Goal: Task Accomplishment & Management: Complete application form

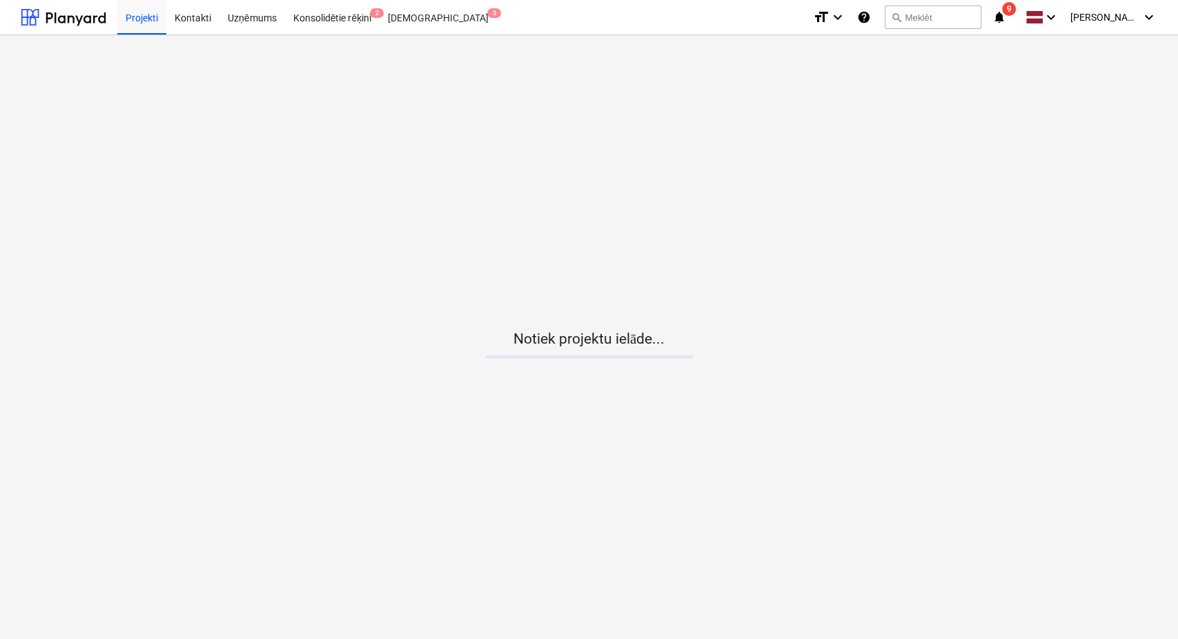
click at [1006, 20] on icon "notifications" at bounding box center [999, 17] width 14 height 17
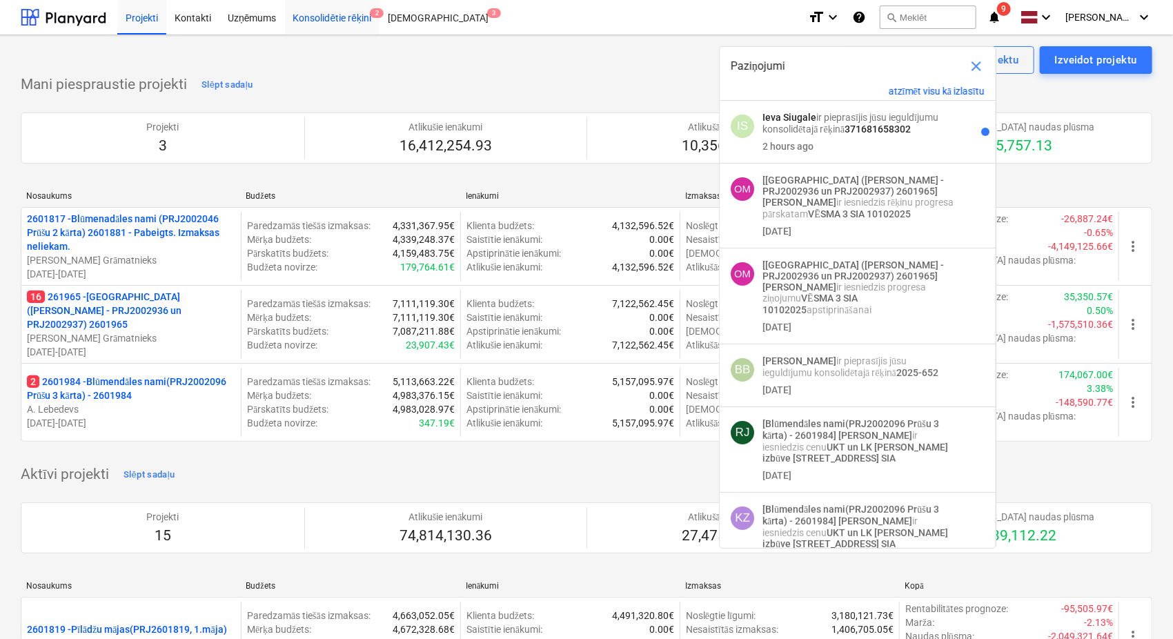
click at [311, 14] on div "Konsolidētie rēķini 2" at bounding box center [332, 16] width 95 height 35
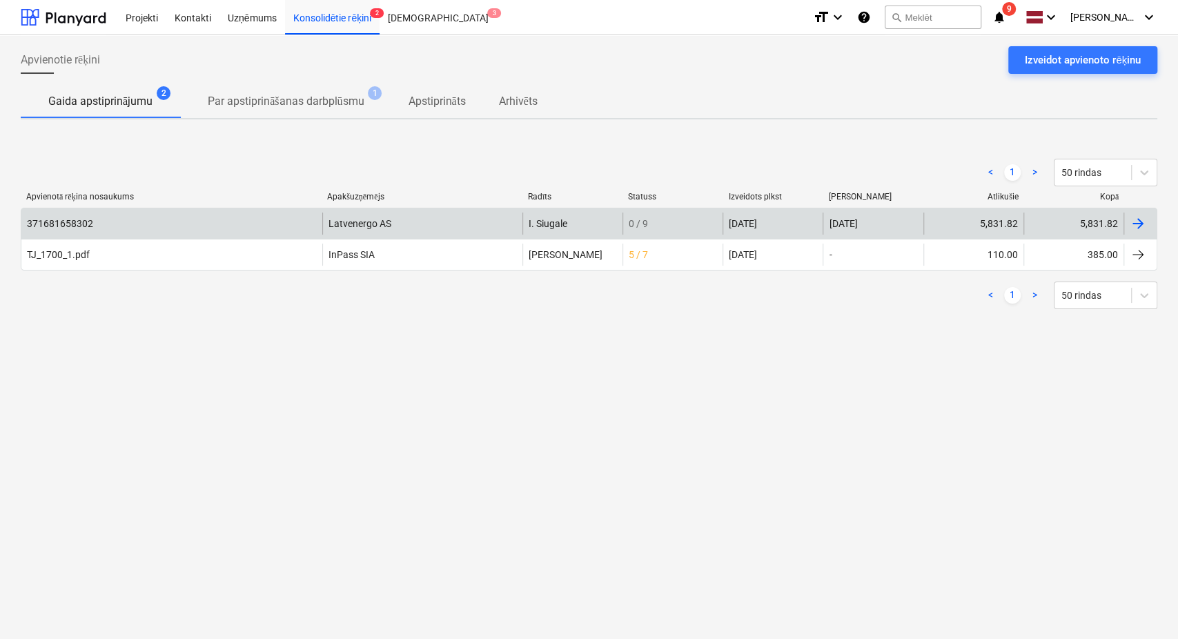
click at [1134, 224] on div at bounding box center [1138, 223] width 17 height 17
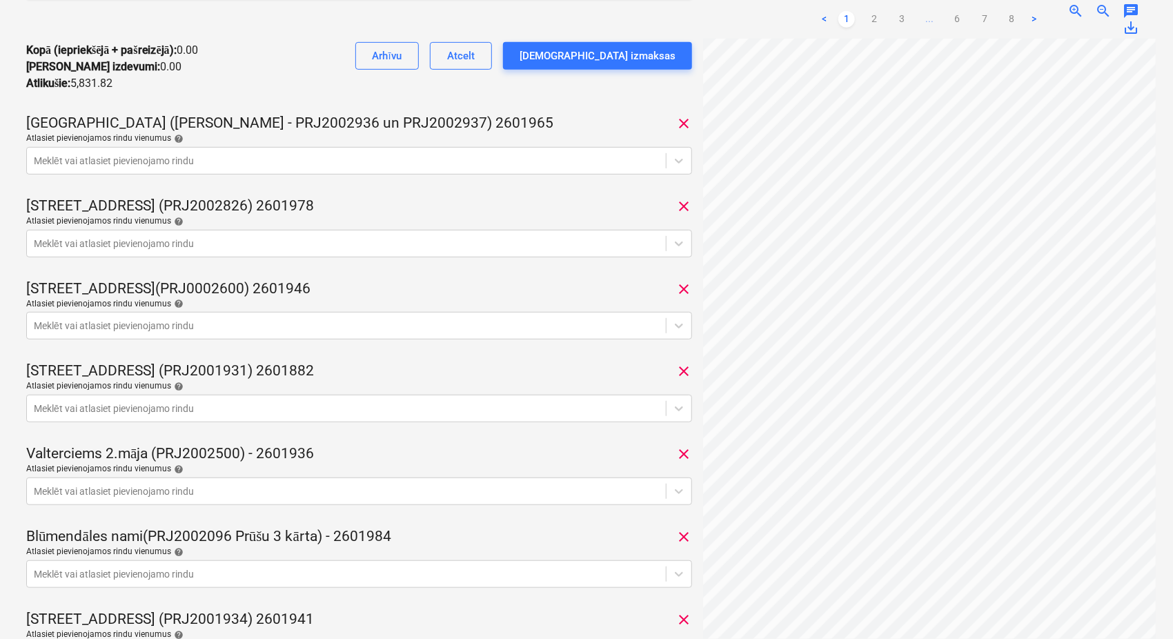
scroll to position [306, 0]
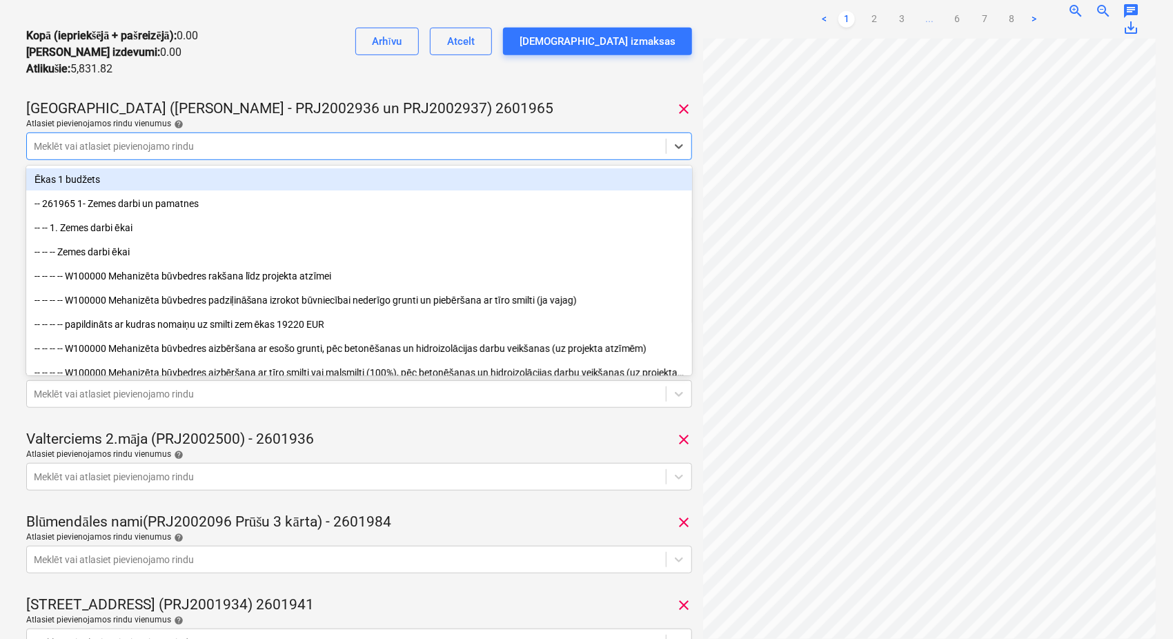
click at [387, 149] on div at bounding box center [346, 146] width 625 height 14
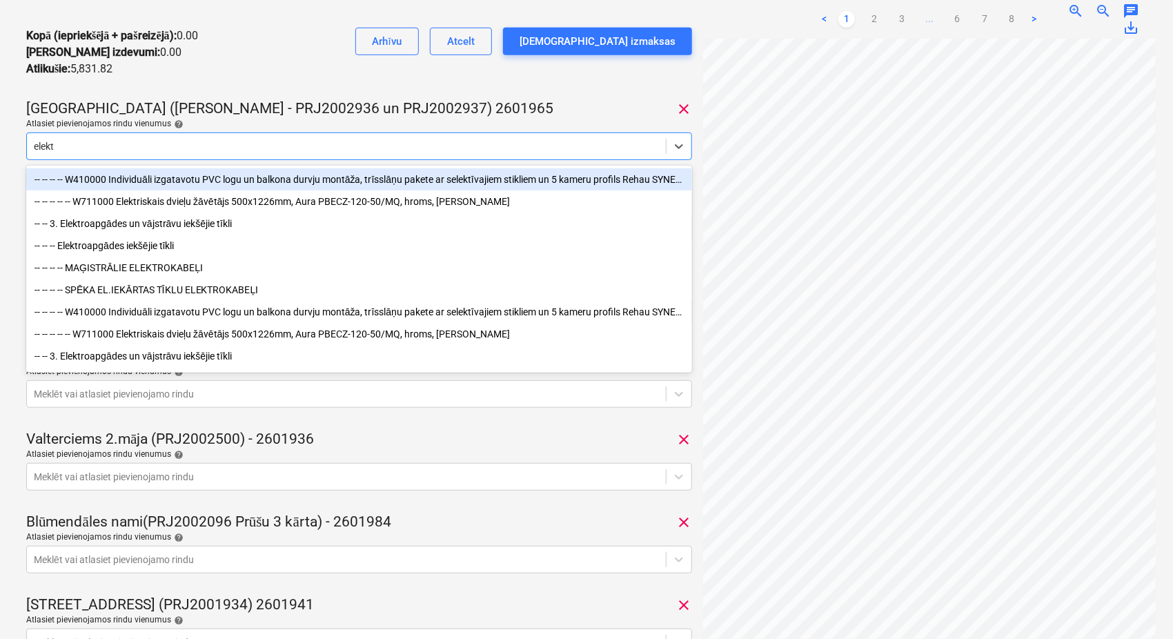
type input "elektr"
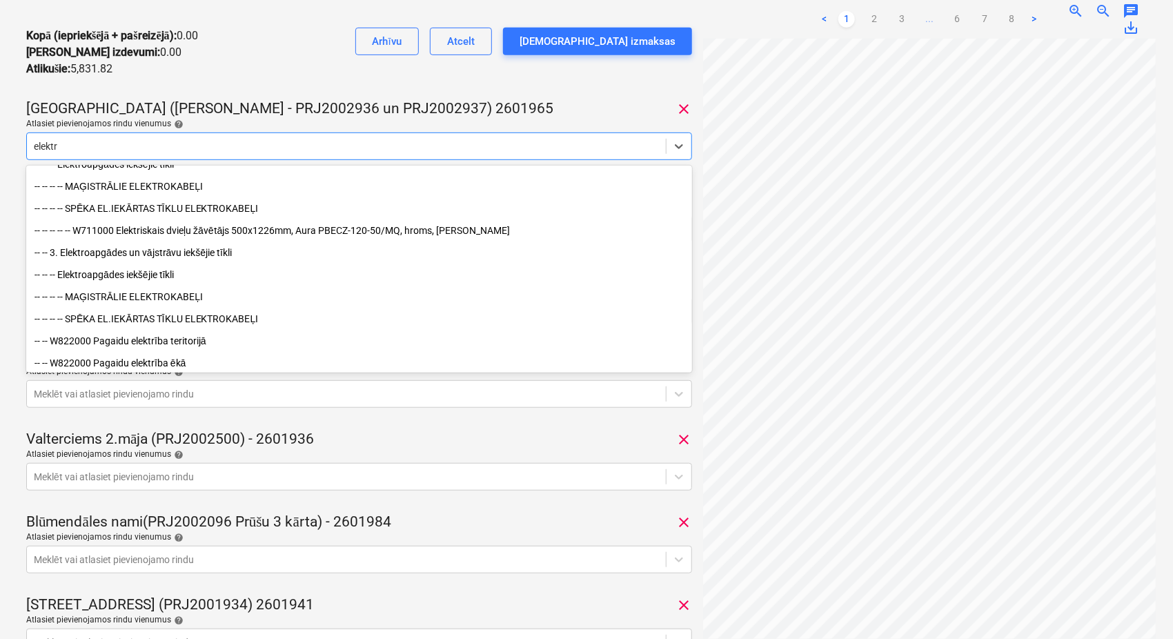
scroll to position [102, 0]
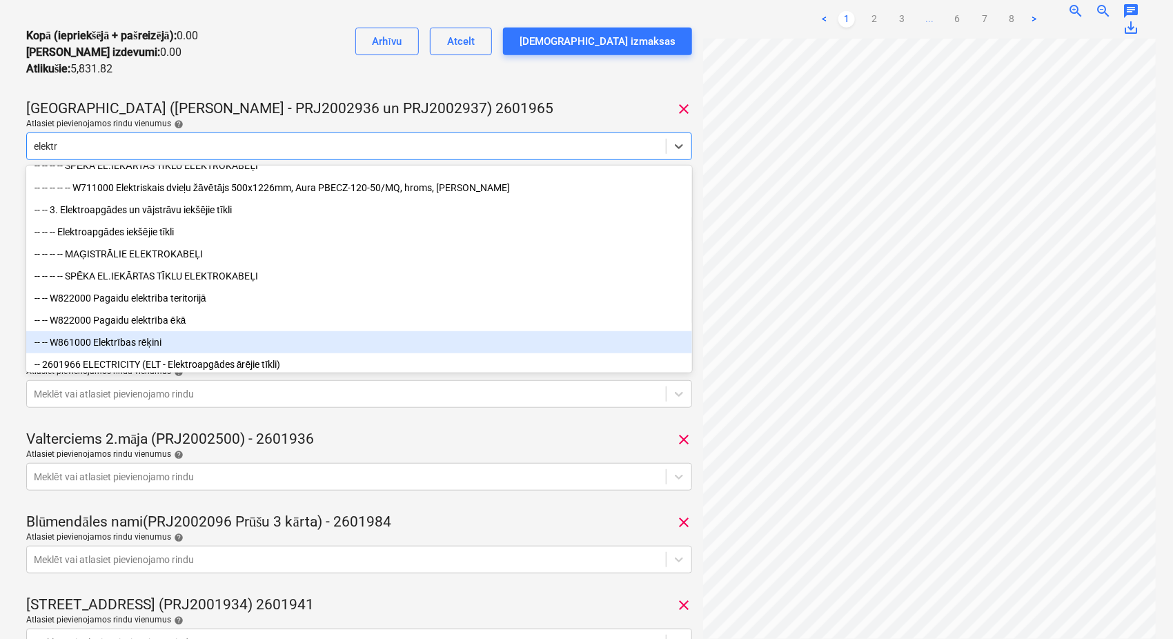
click at [311, 348] on div "-- -- W861000 Elektrības rēķini" at bounding box center [359, 342] width 666 height 22
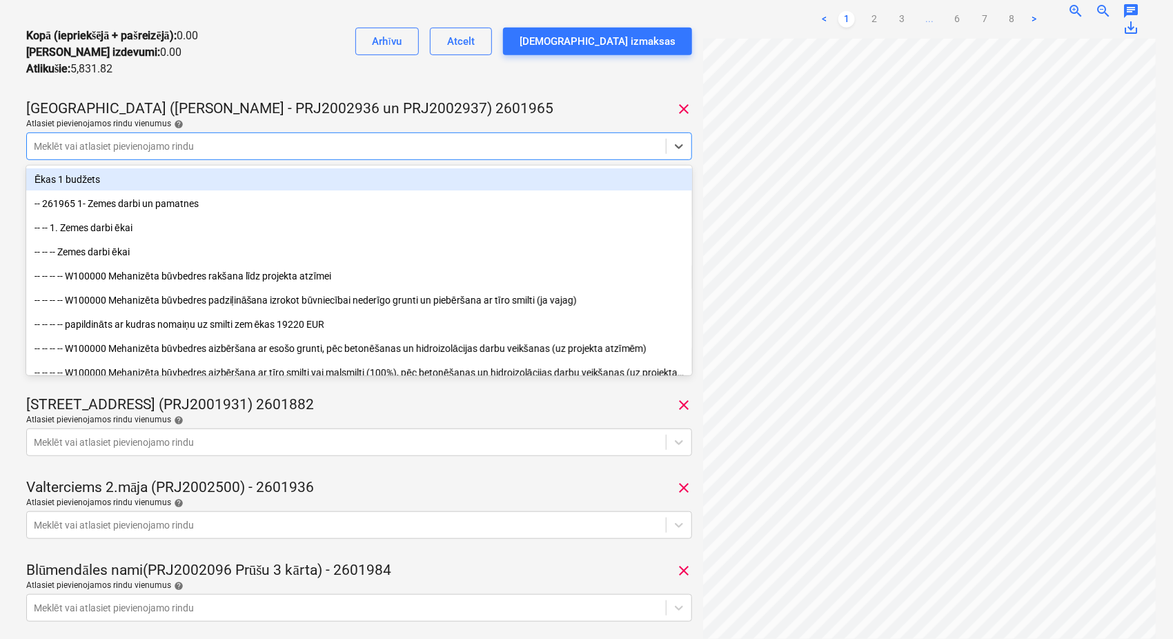
click at [537, 106] on div "[GEOGRAPHIC_DATA] ([PERSON_NAME] - PRJ2002936 un PRJ2002937) 2601965 clear" at bounding box center [359, 108] width 666 height 19
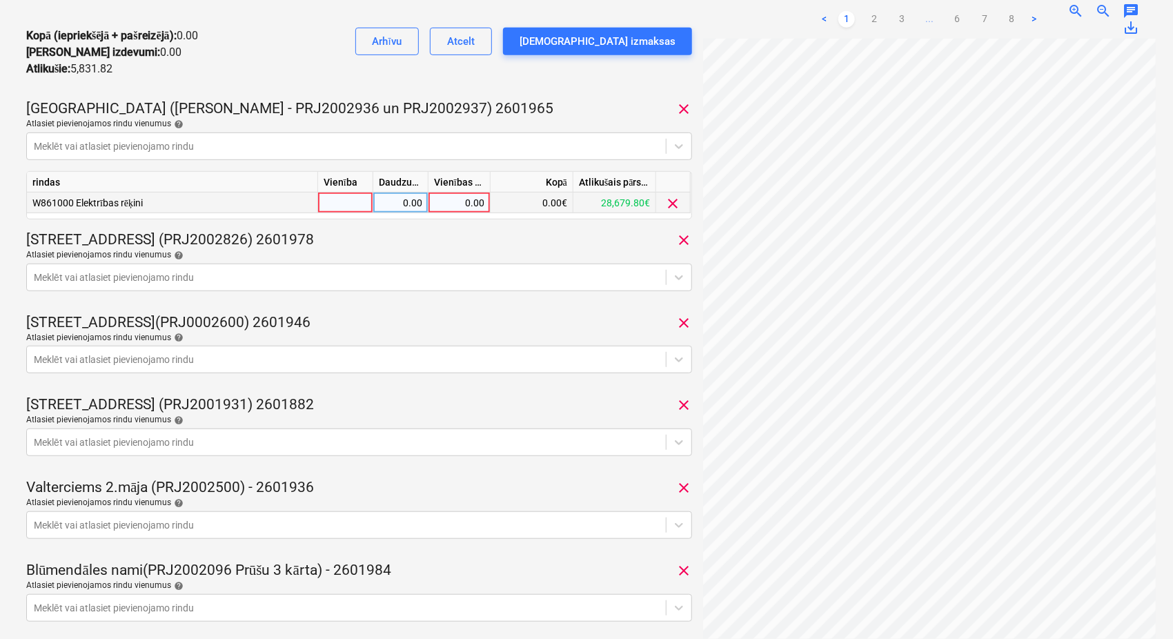
click at [453, 204] on div "0.00" at bounding box center [459, 203] width 50 height 21
type input "303.94"
click at [487, 232] on div "[STREET_ADDRESS] (PRJ2002826) 2601978 clear" at bounding box center [359, 239] width 666 height 19
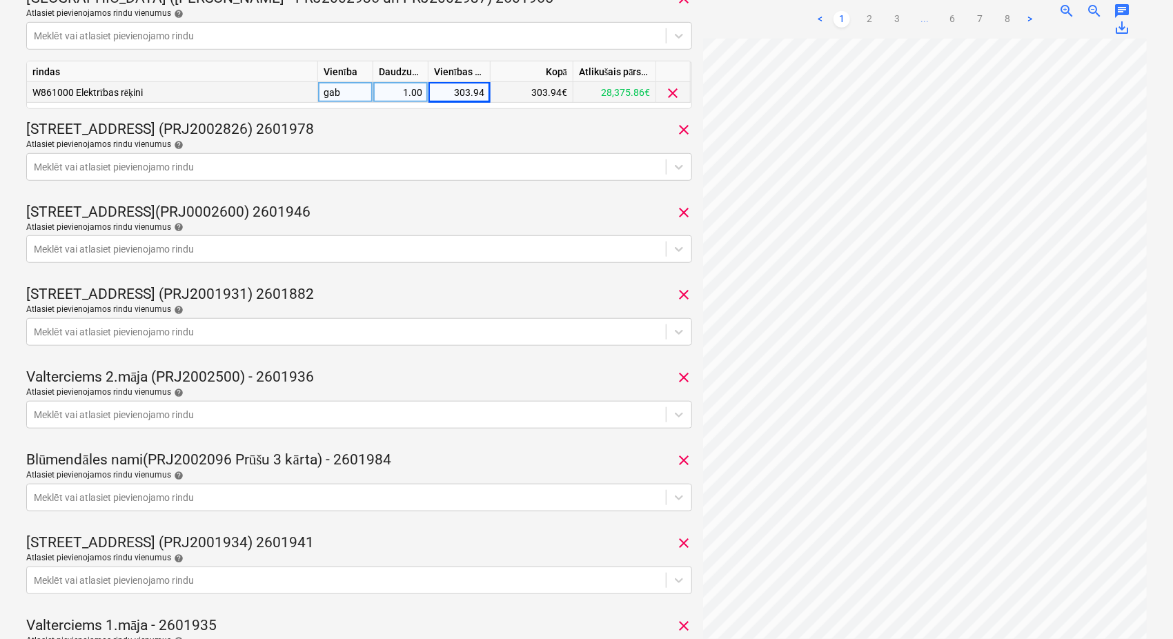
scroll to position [511, 0]
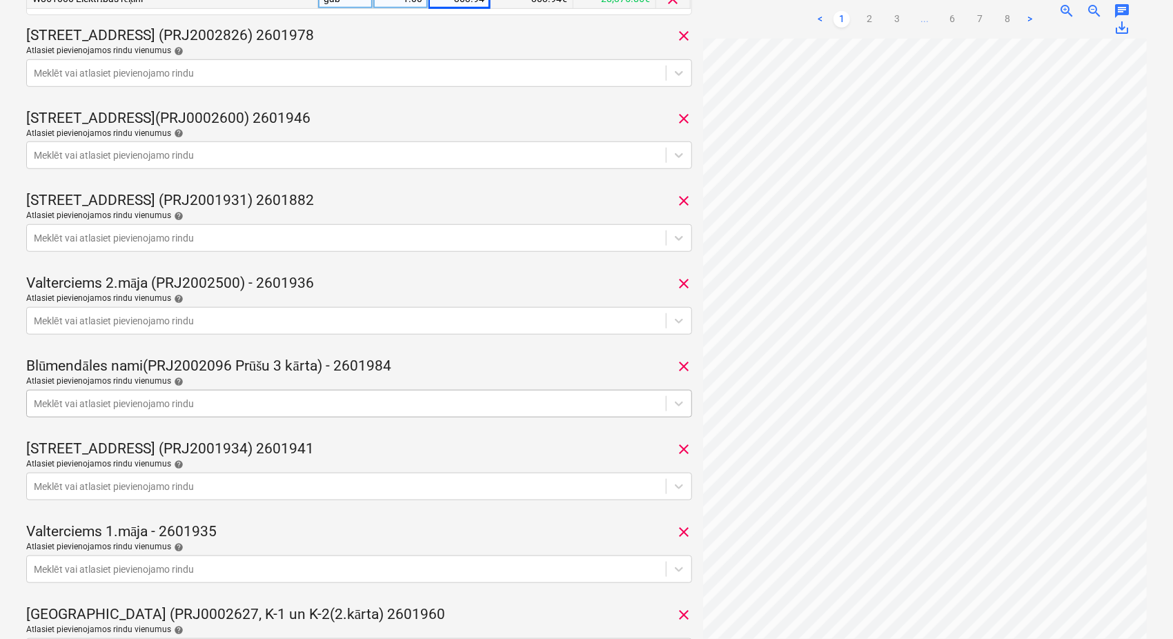
click at [515, 404] on div at bounding box center [346, 404] width 625 height 14
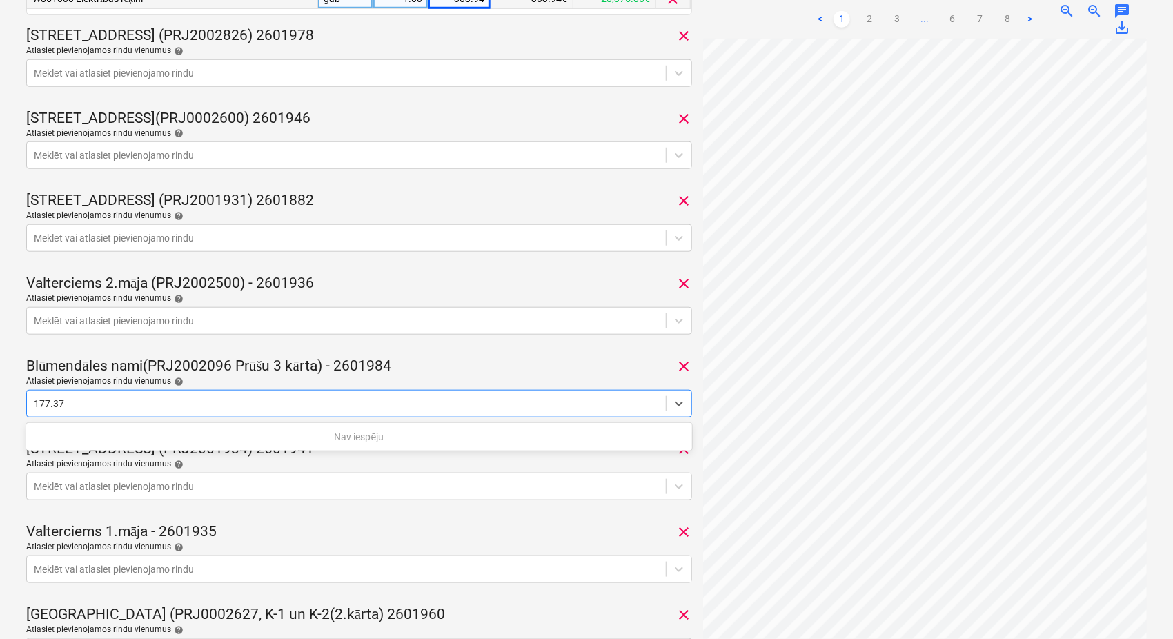
type input "177.37"
click at [530, 357] on div "Blūmendāles nami(PRJ2002096 Prūšu 3 kārta) - 2601984 clear" at bounding box center [359, 366] width 666 height 19
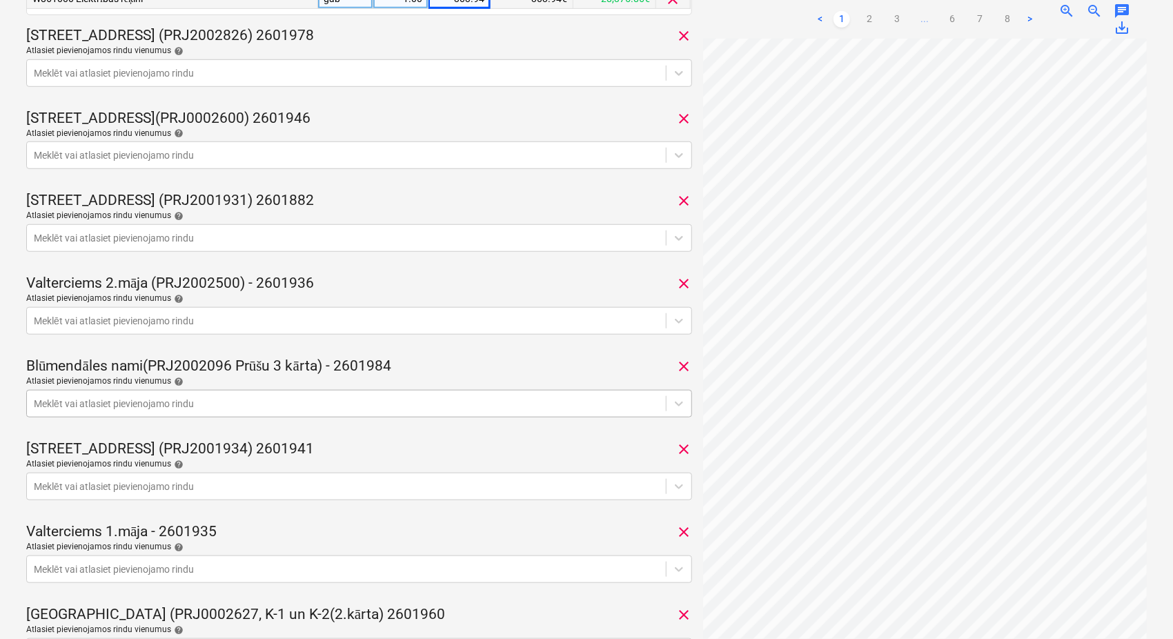
click at [583, 408] on div at bounding box center [346, 404] width 625 height 14
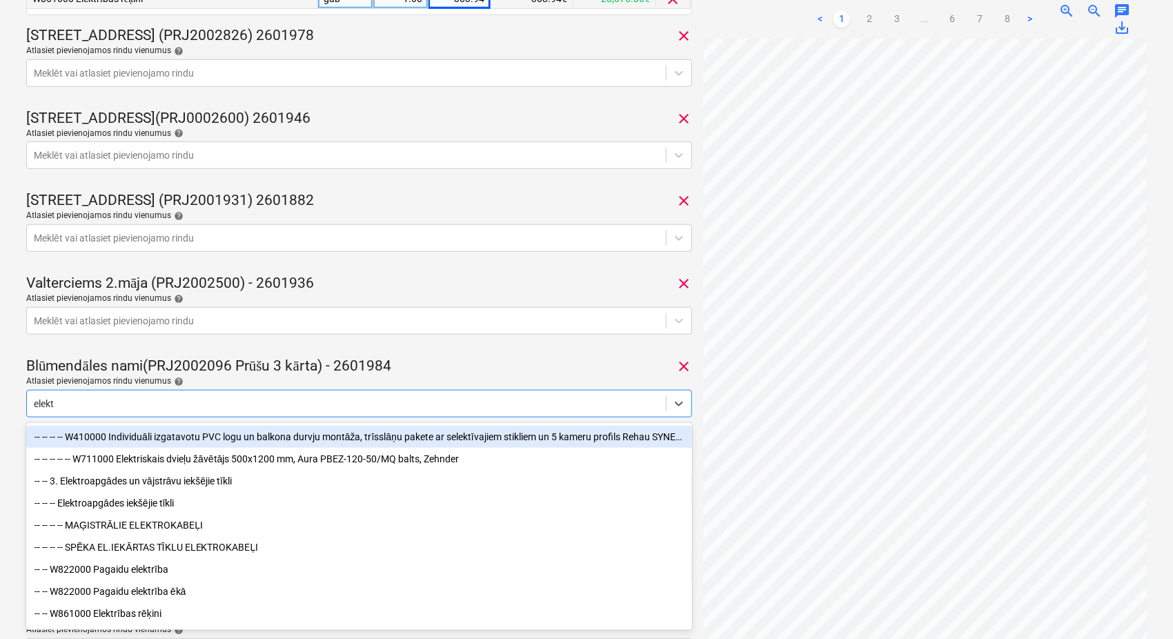
type input "elektr"
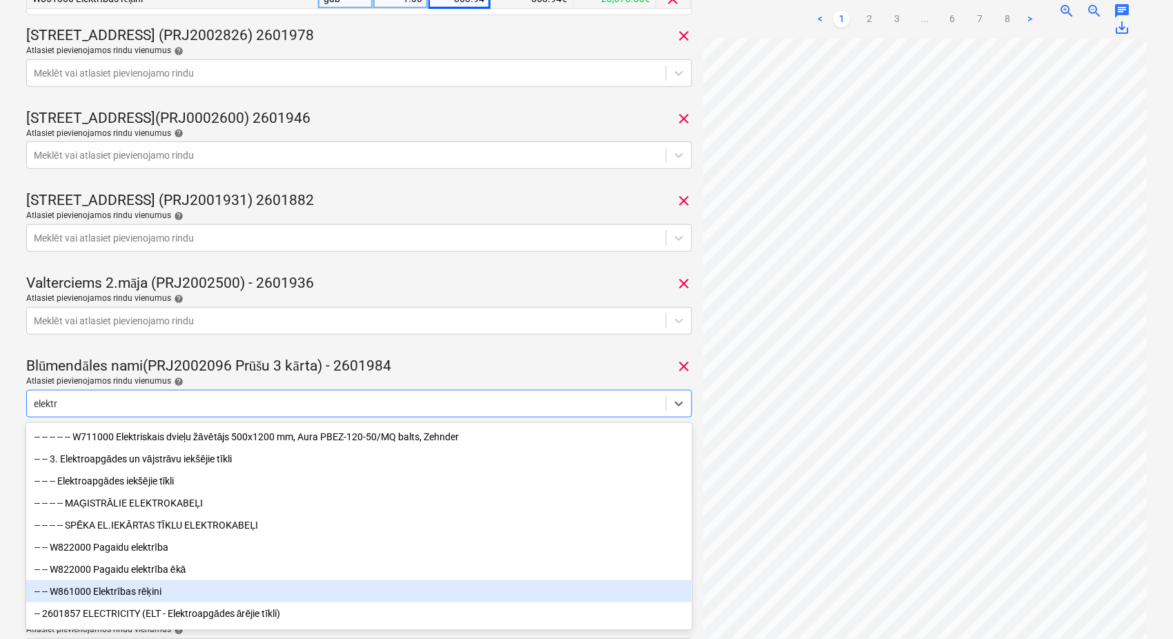
click at [328, 584] on div "-- -- W861000 Elektrības rēķini" at bounding box center [359, 591] width 666 height 22
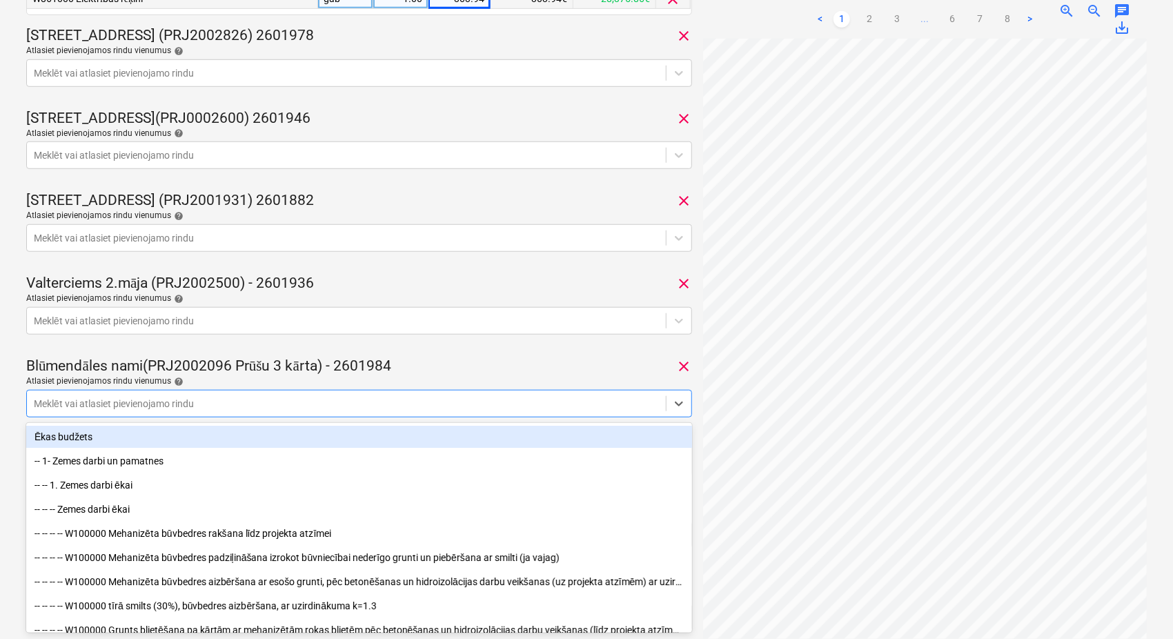
click at [496, 353] on div "371681658302 Konsolidētā rēķina kopējā summa 5,831.82 Apakšuzņēmējs Latvenergo …" at bounding box center [359, 185] width 666 height 1289
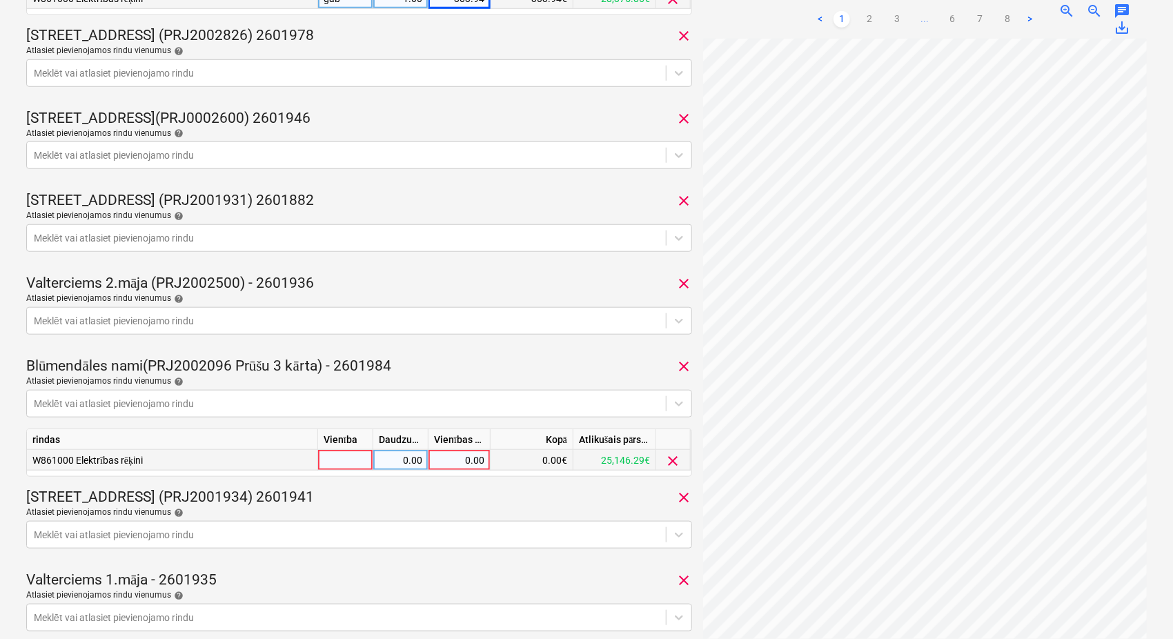
click at [472, 465] on div "0.00" at bounding box center [459, 460] width 50 height 21
type input "177.37"
click at [545, 357] on div "Blūmendāles nami(PRJ2002096 Prūšu 3 kārta) - 2601984 clear" at bounding box center [359, 366] width 666 height 19
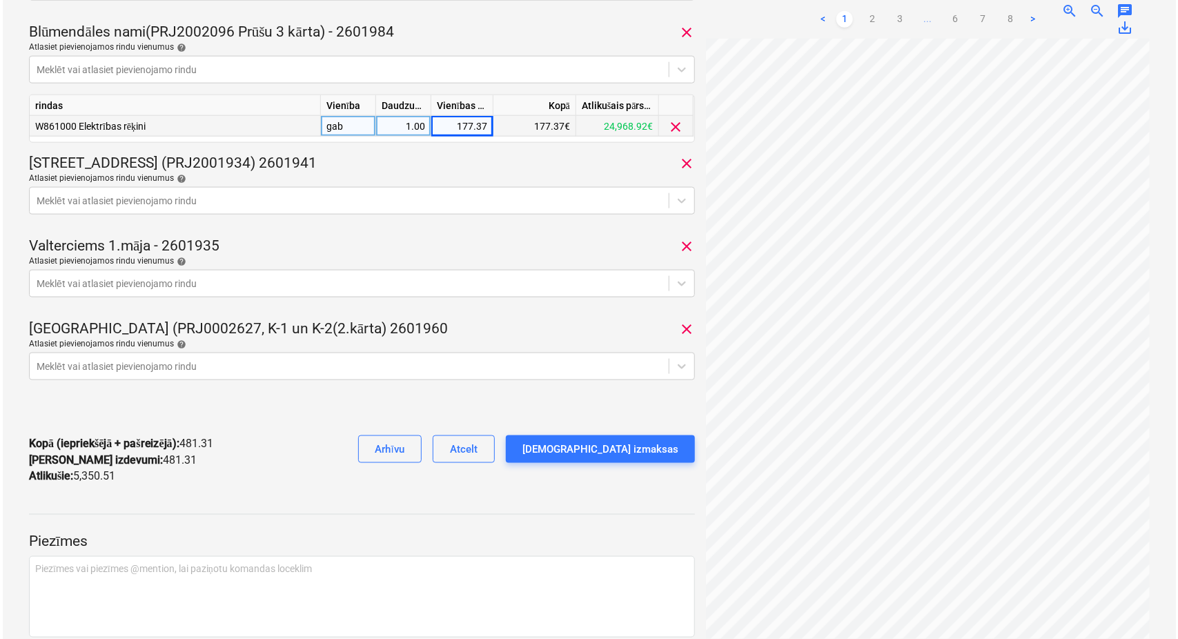
scroll to position [903, 0]
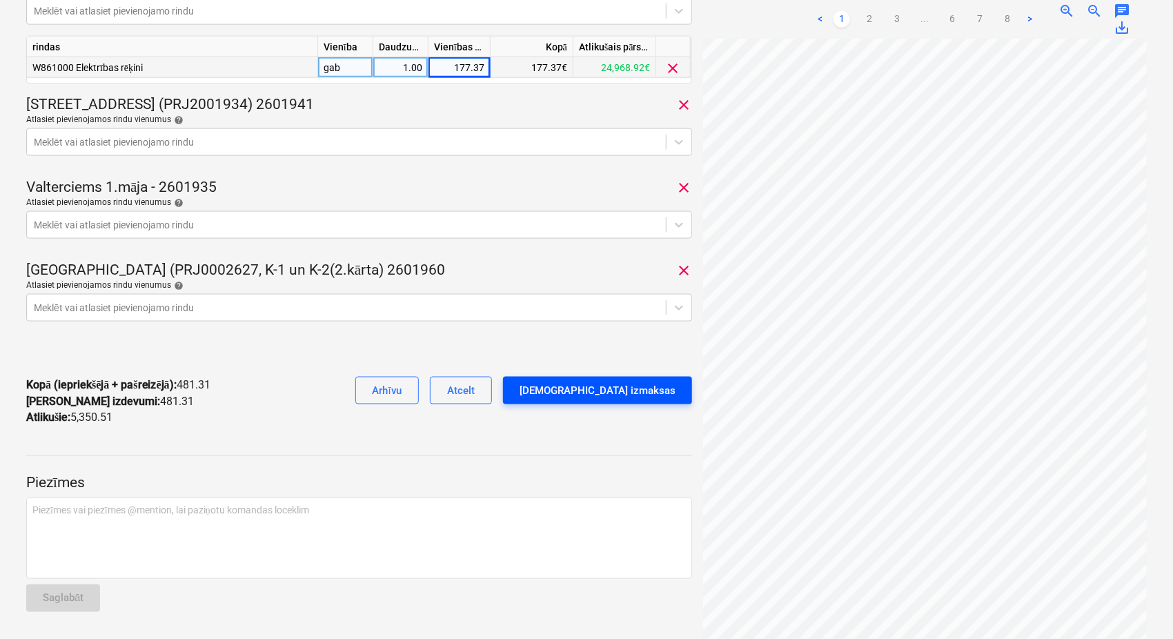
click at [610, 385] on div "[DEMOGRAPHIC_DATA] izmaksas" at bounding box center [598, 391] width 156 height 18
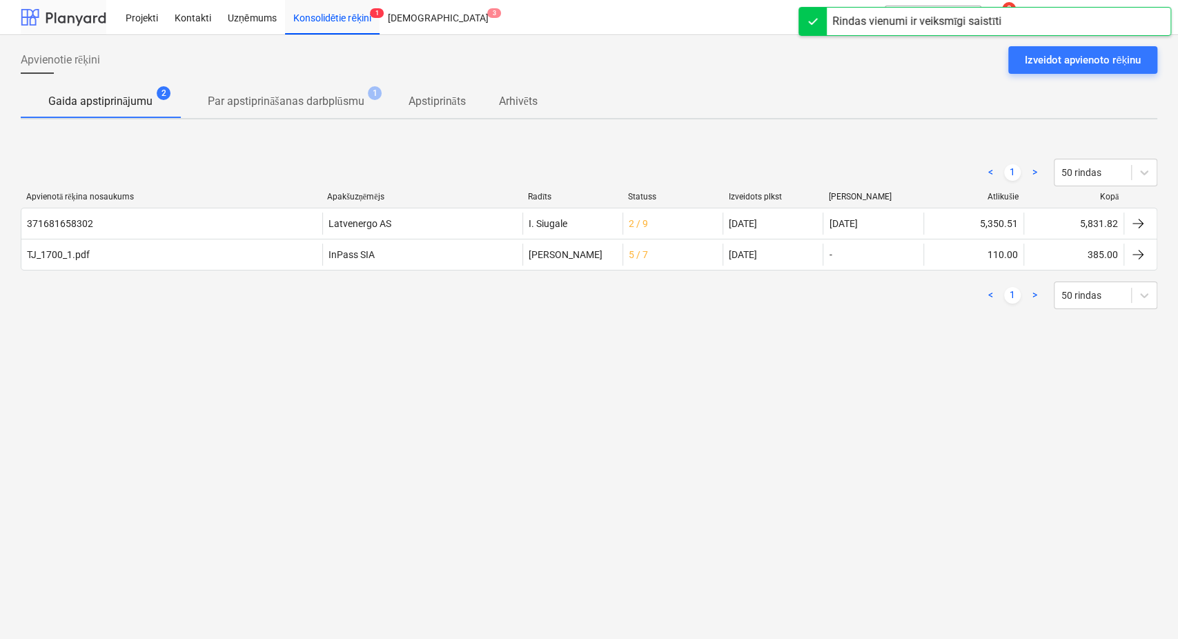
click at [72, 15] on div at bounding box center [64, 17] width 86 height 35
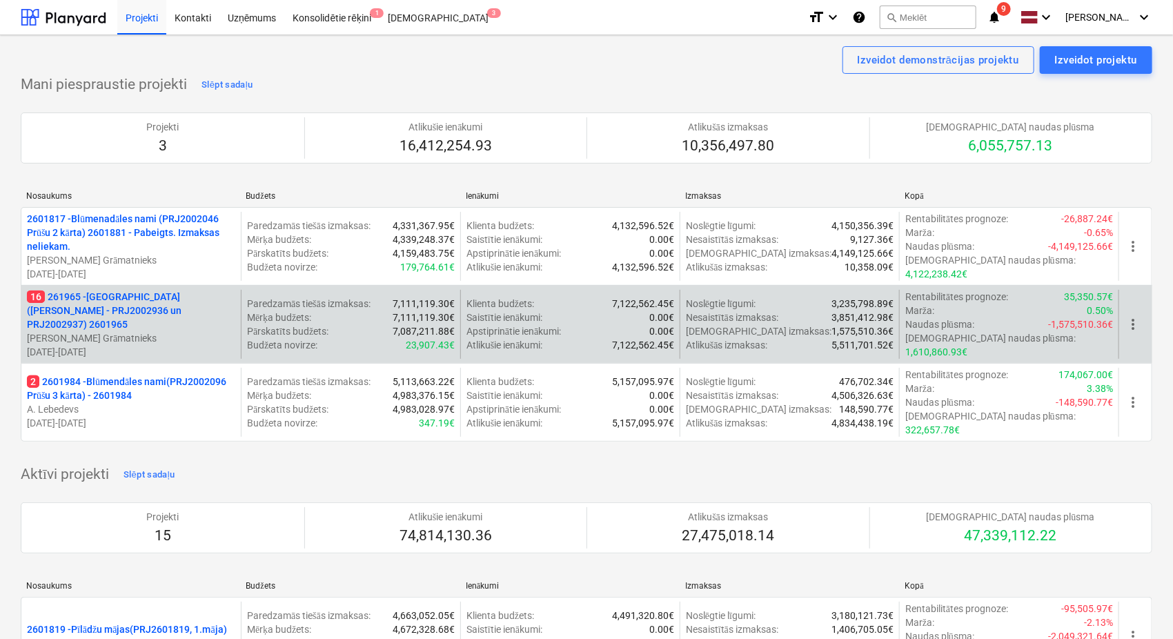
click at [126, 302] on p "16 261965 - [GEOGRAPHIC_DATA] ([PERSON_NAME] - PRJ2002936 un PRJ2002937) 2601965" at bounding box center [131, 310] width 208 height 41
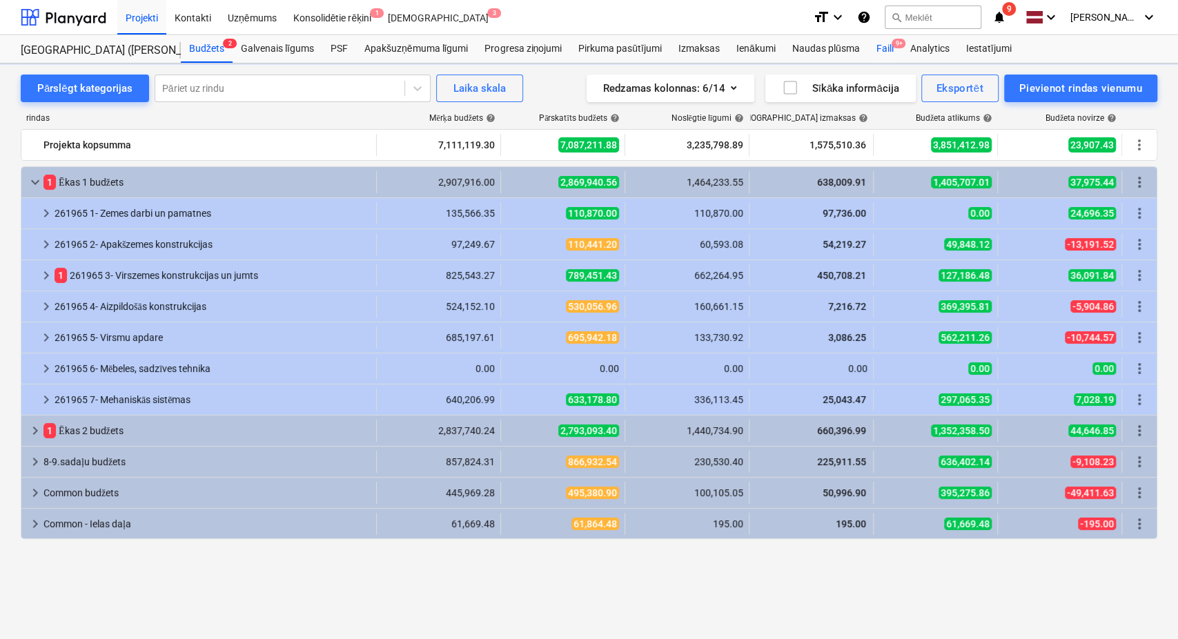
click at [885, 46] on div "Faili 9+" at bounding box center [884, 49] width 34 height 28
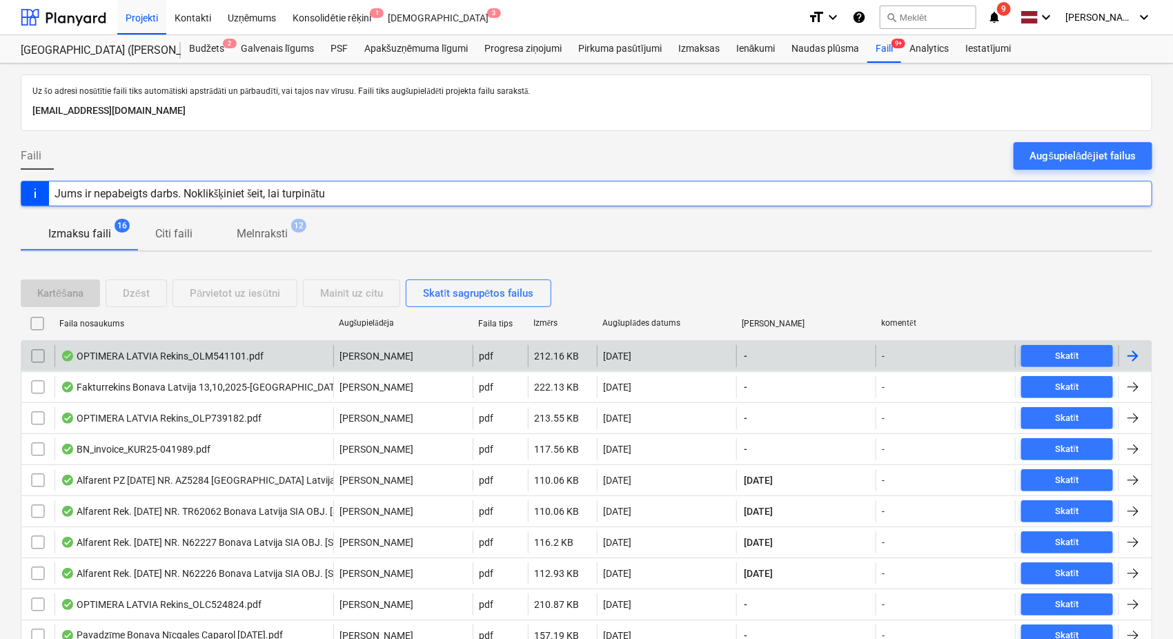
click at [1129, 353] on div at bounding box center [1133, 356] width 17 height 17
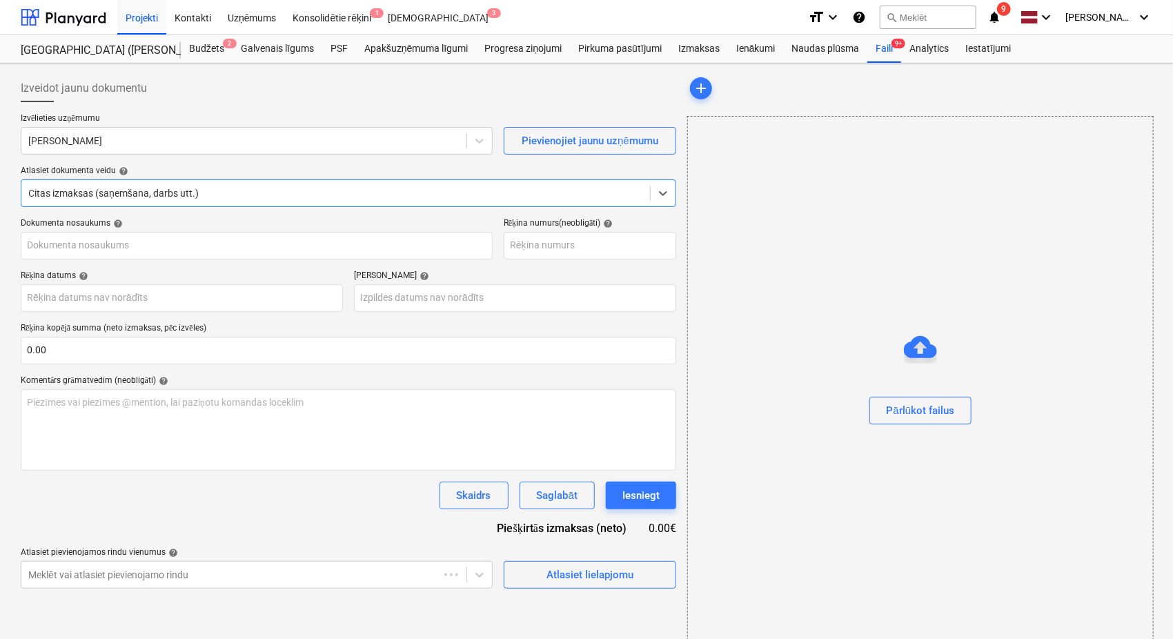
type input "OLM541101"
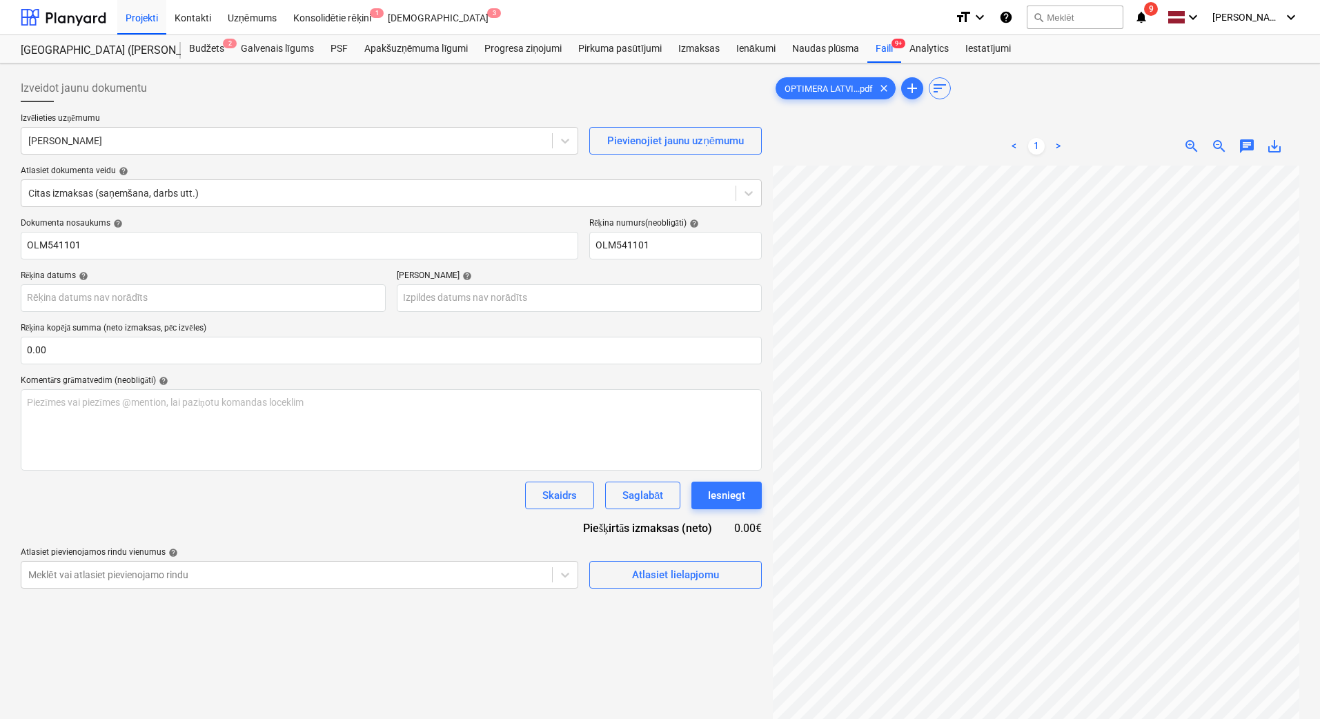
scroll to position [270, 248]
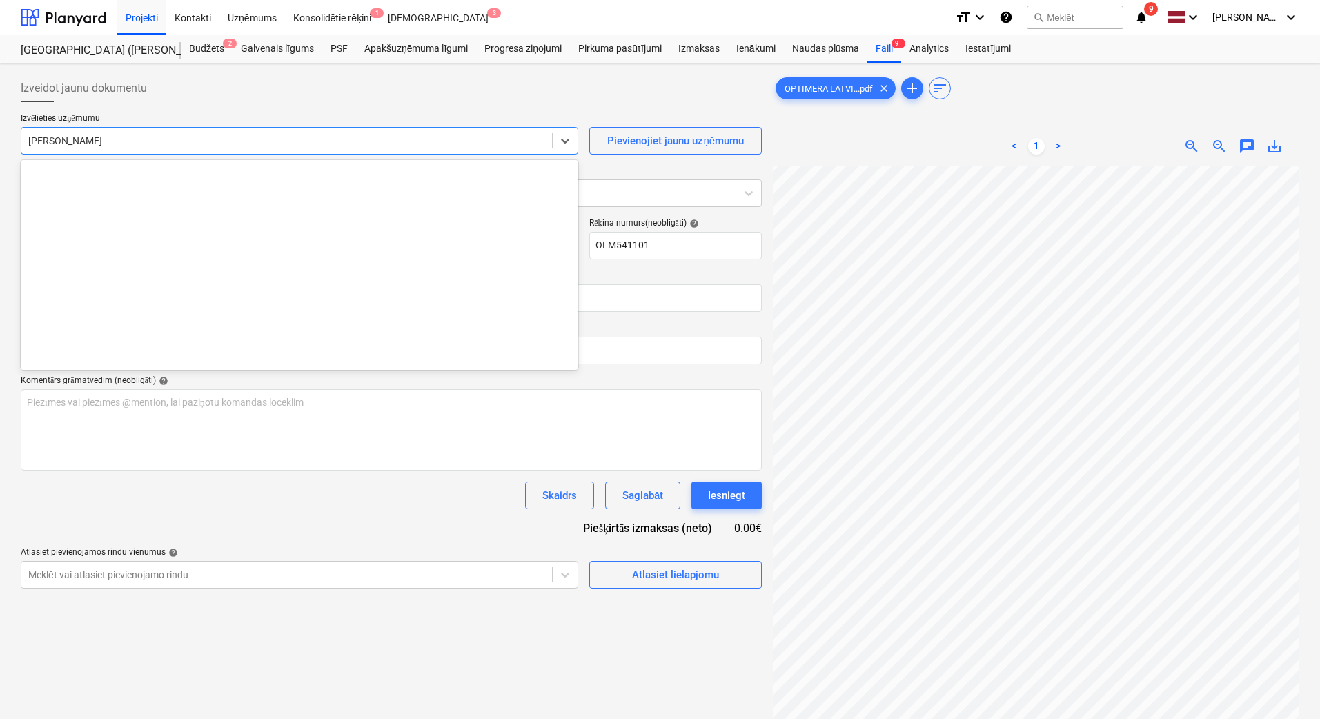
click at [173, 139] on div at bounding box center [286, 141] width 517 height 14
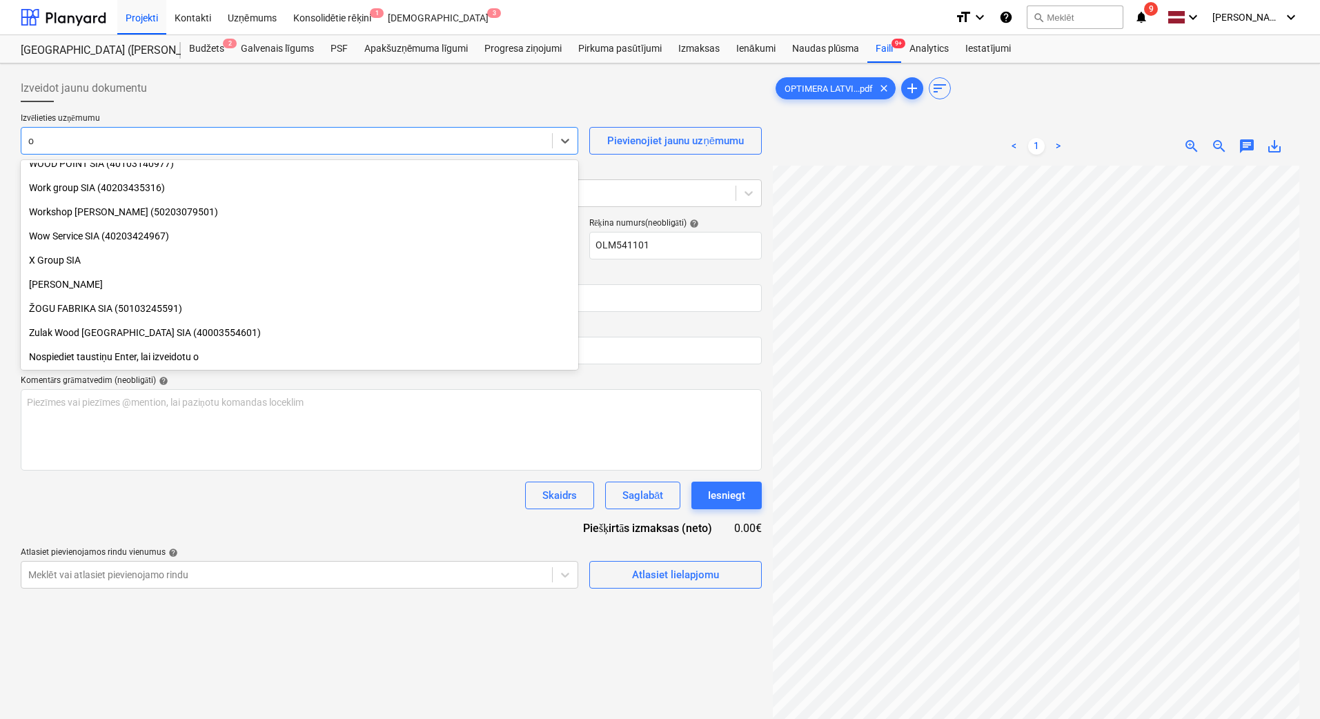
scroll to position [7111, 0]
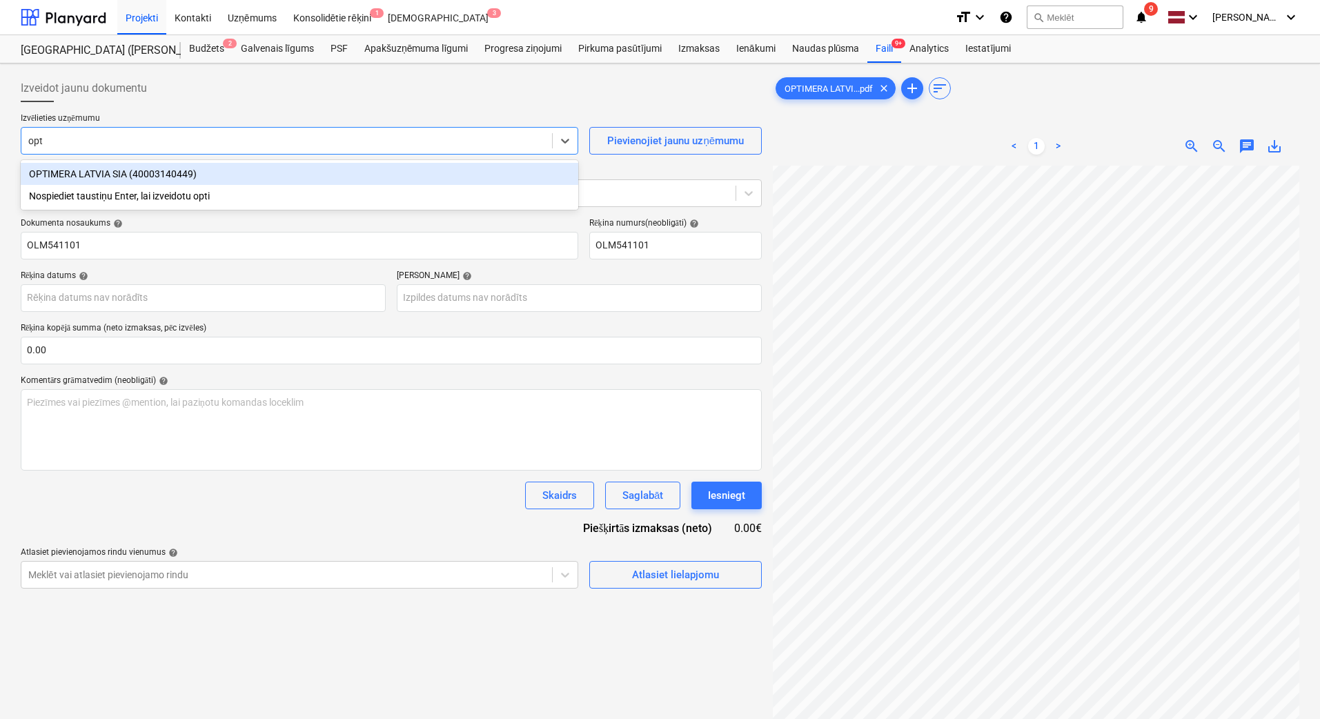
type input "opti"
click at [201, 168] on div "OPTIMERA LATVIA SIA (40003140449)" at bounding box center [300, 174] width 558 height 22
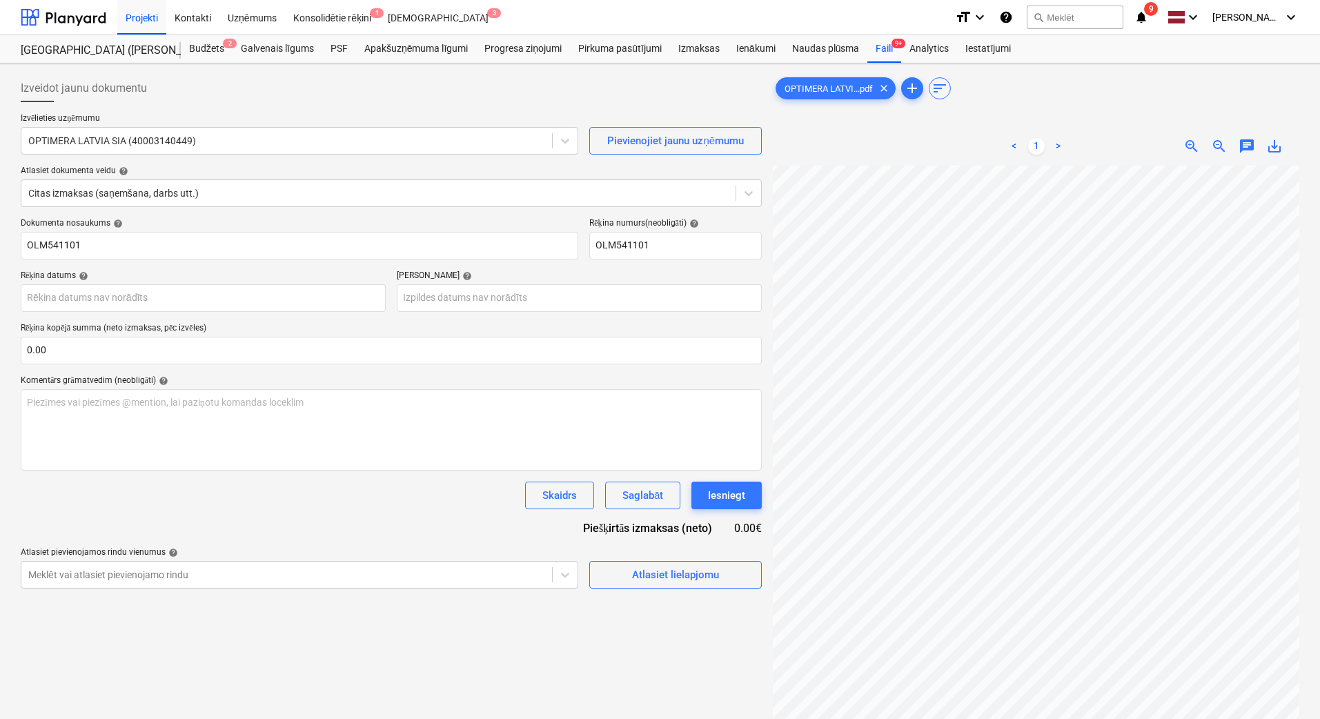
scroll to position [341, 303]
click at [183, 341] on input "text" at bounding box center [391, 351] width 741 height 28
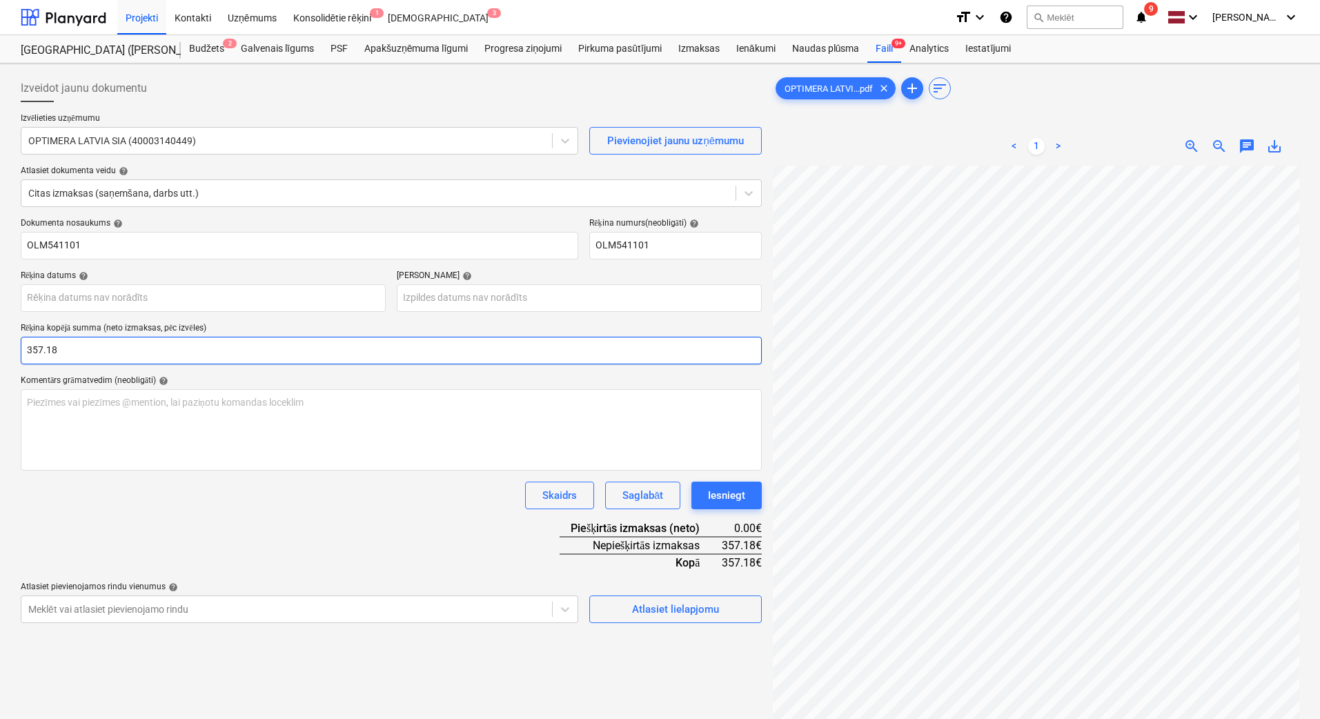
type input "357.18"
click at [210, 304] on body "Projekti Kontakti Uzņēmums Konsolidētie rēķini 1 Iesūtne 3 format_size keyboard…" at bounding box center [660, 359] width 1320 height 719
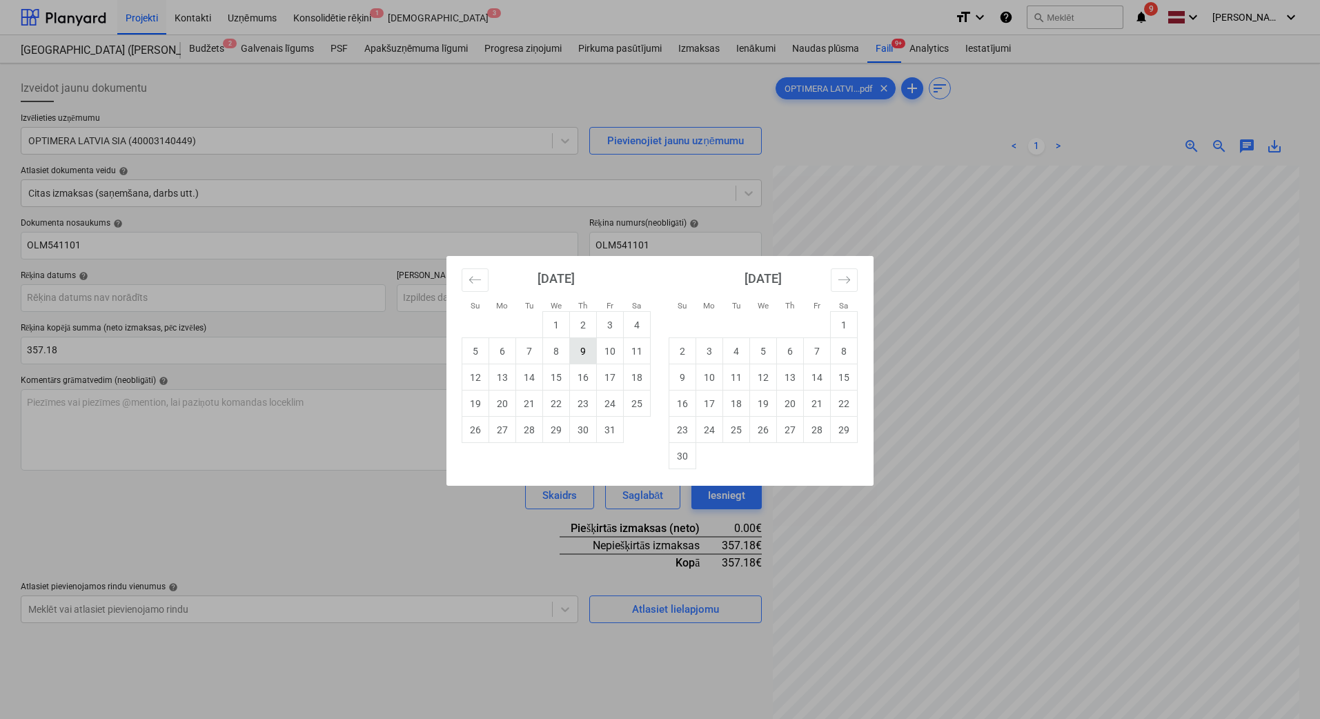
click at [587, 347] on td "9" at bounding box center [583, 351] width 27 height 26
type input "[DATE]"
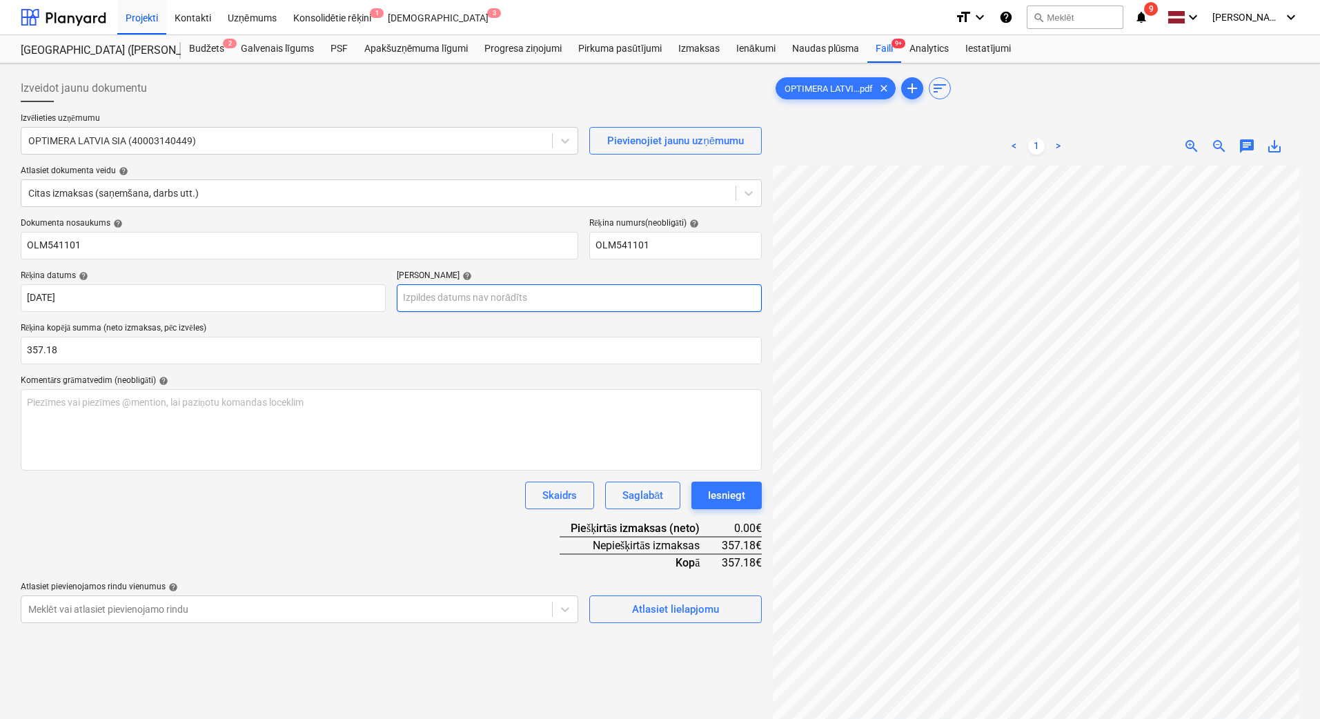
click at [580, 306] on body "Projekti Kontakti Uzņēmums Konsolidētie rēķini 1 Iesūtne 3 format_size keyboard…" at bounding box center [660, 359] width 1320 height 719
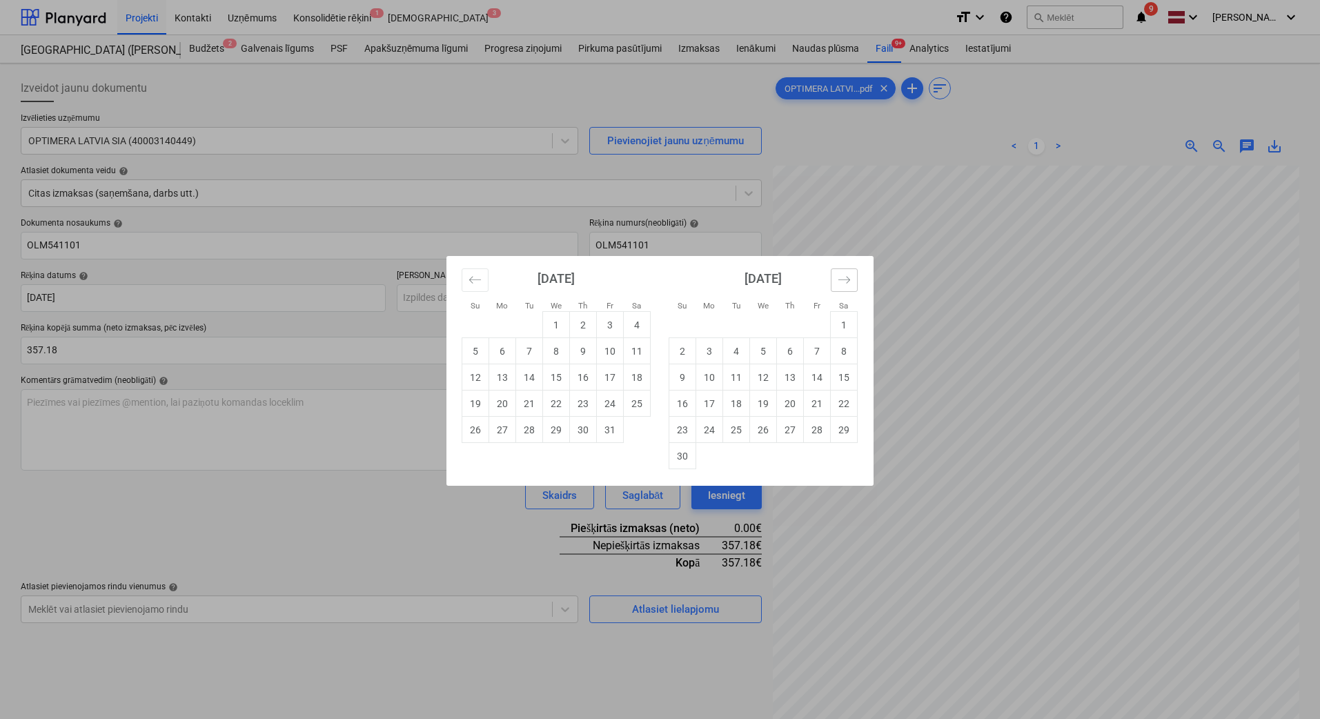
click at [846, 271] on button "Move forward to switch to the next month." at bounding box center [844, 279] width 27 height 23
click at [846, 273] on icon "Move forward to switch to the next month." at bounding box center [844, 279] width 13 height 13
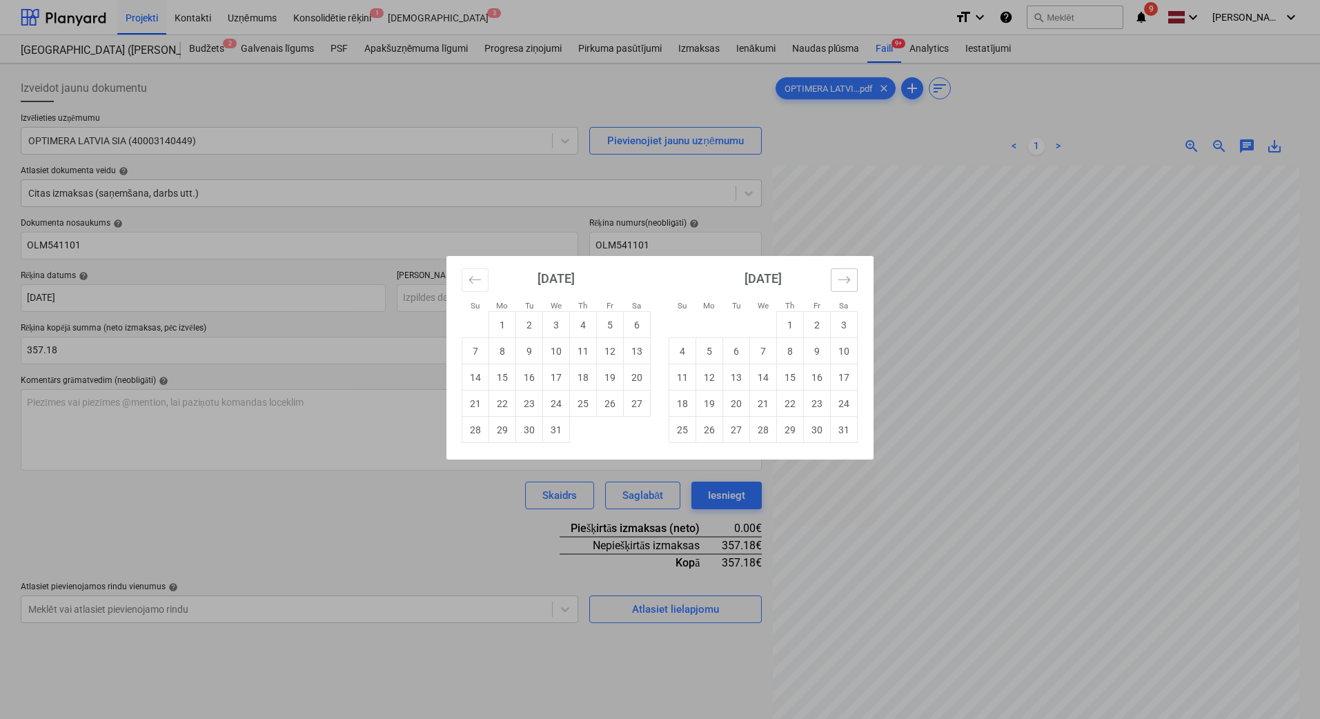
click at [846, 273] on icon "Move forward to switch to the next month." at bounding box center [844, 279] width 13 height 13
click at [818, 324] on td "6" at bounding box center [817, 325] width 27 height 26
type input "[DATE]"
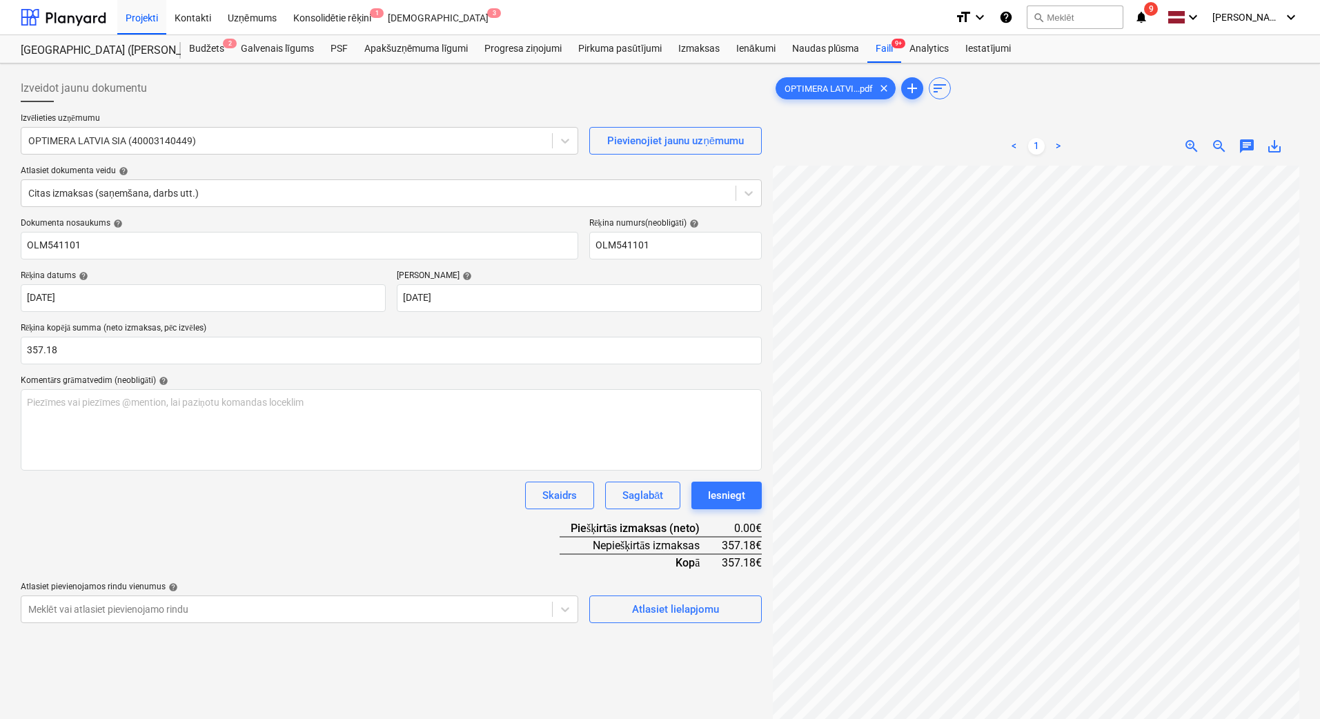
click at [308, 553] on div "Dokumenta nosaukums help OLM541101 Rēķina numurs (neobligāti) help OLM541101 Rē…" at bounding box center [391, 420] width 741 height 405
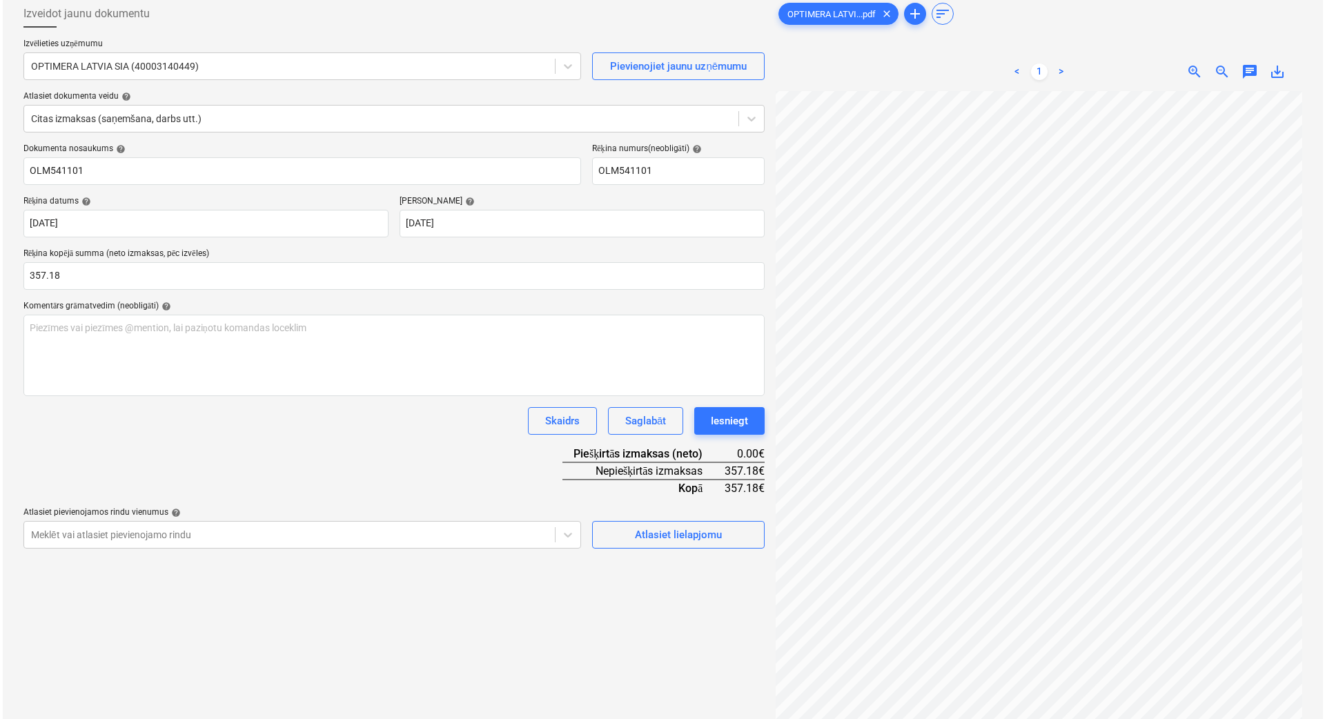
scroll to position [138, 0]
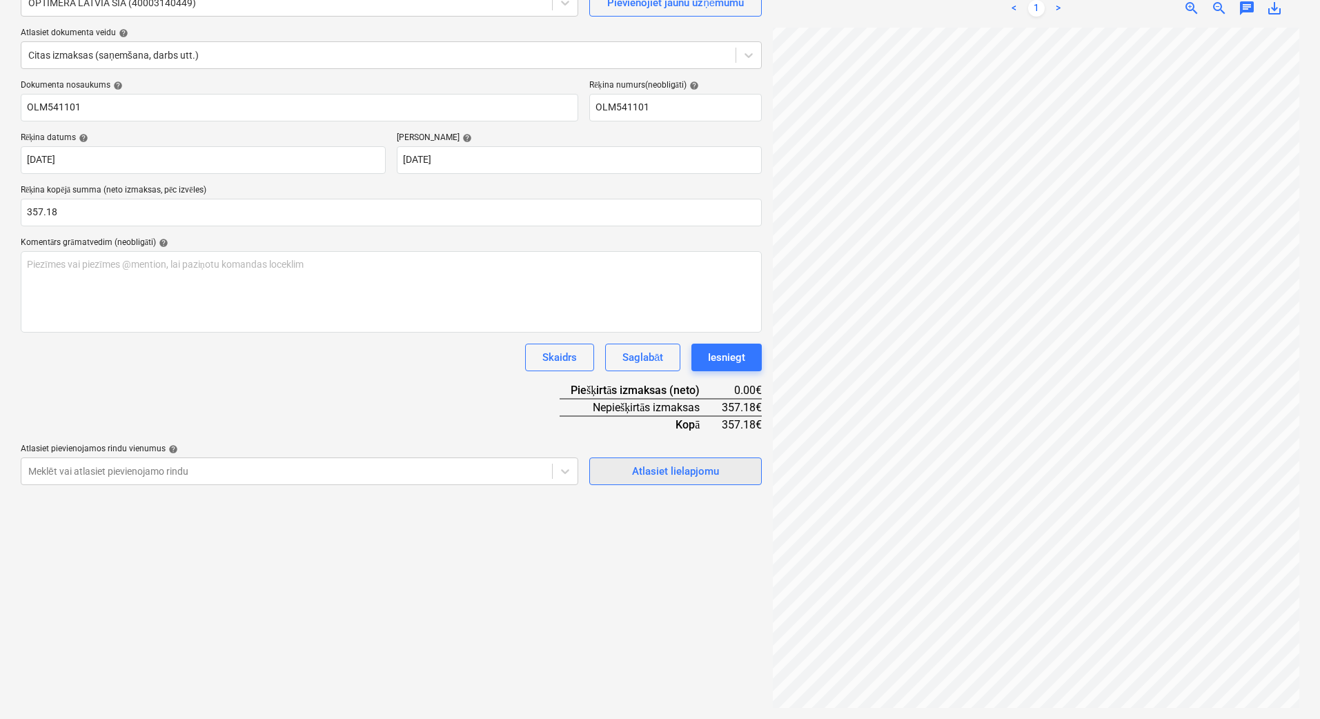
click at [682, 472] on div "Atlasiet lielapjomu" at bounding box center [675, 471] width 87 height 18
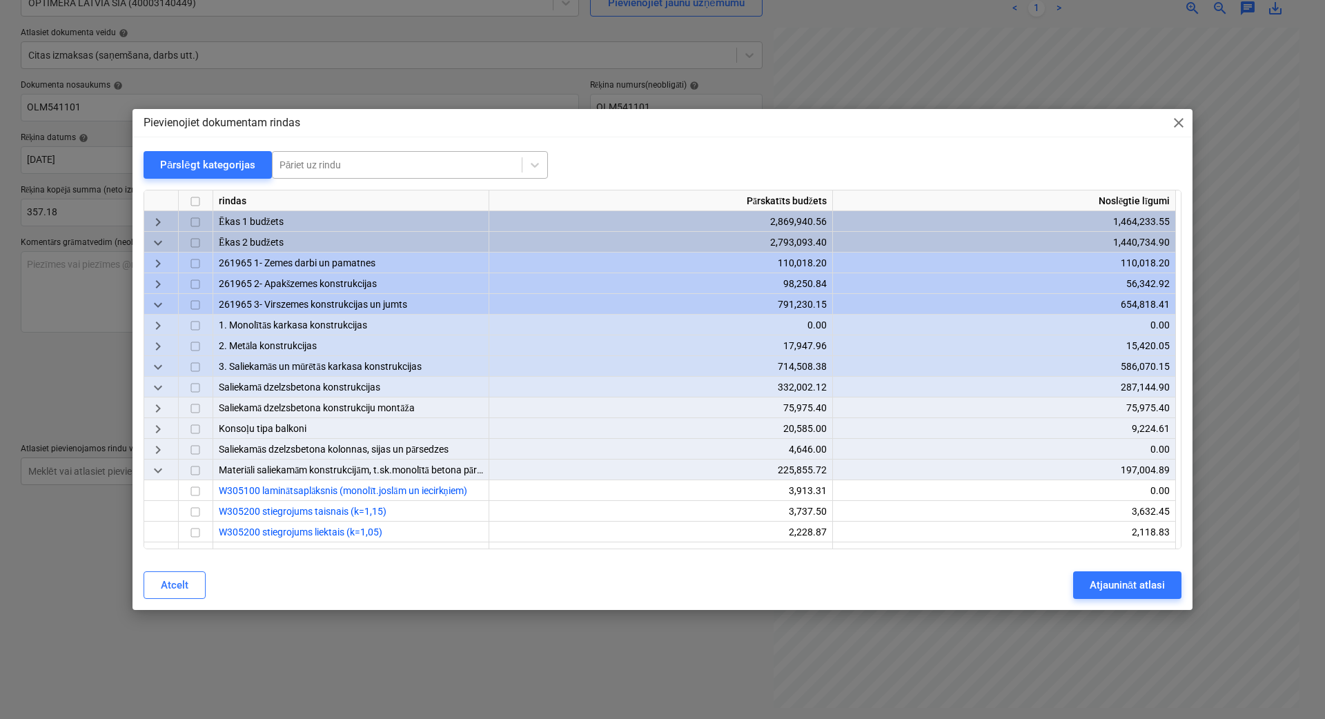
click at [422, 155] on div "Pāriet uz rindu" at bounding box center [397, 164] width 249 height 19
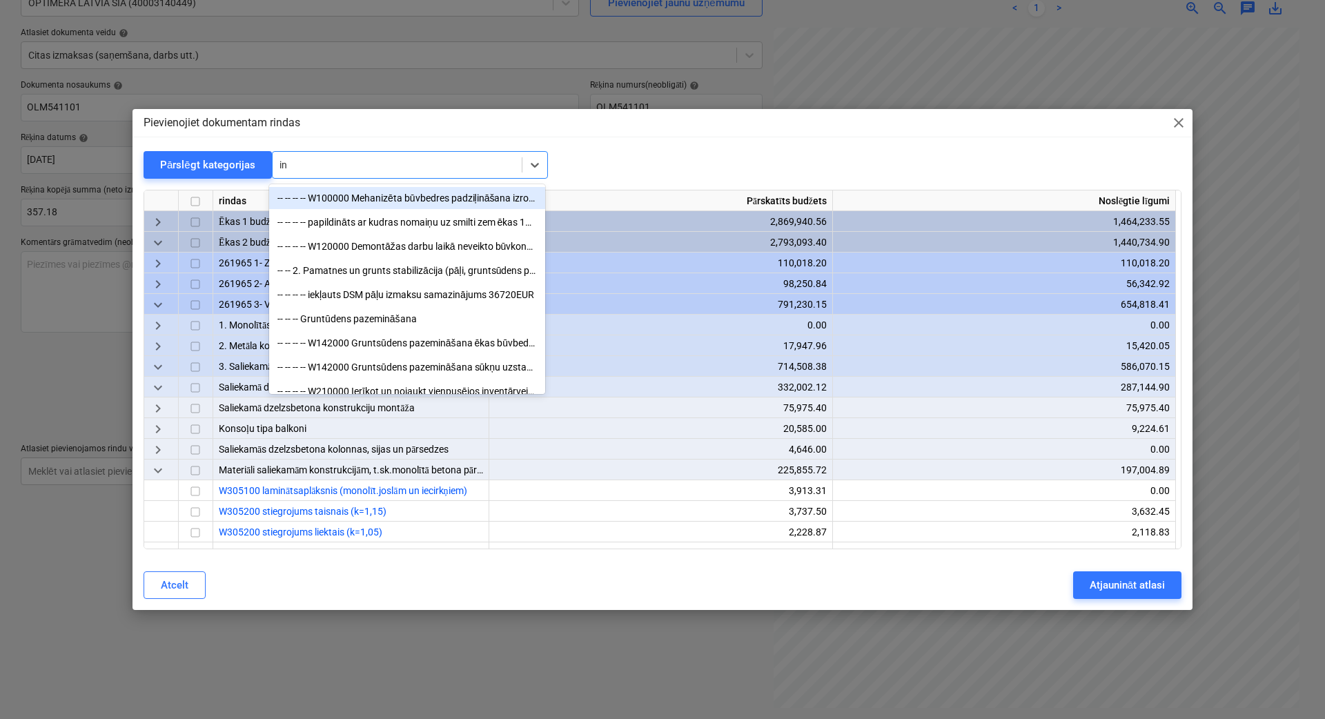
type input "i"
type input "putu"
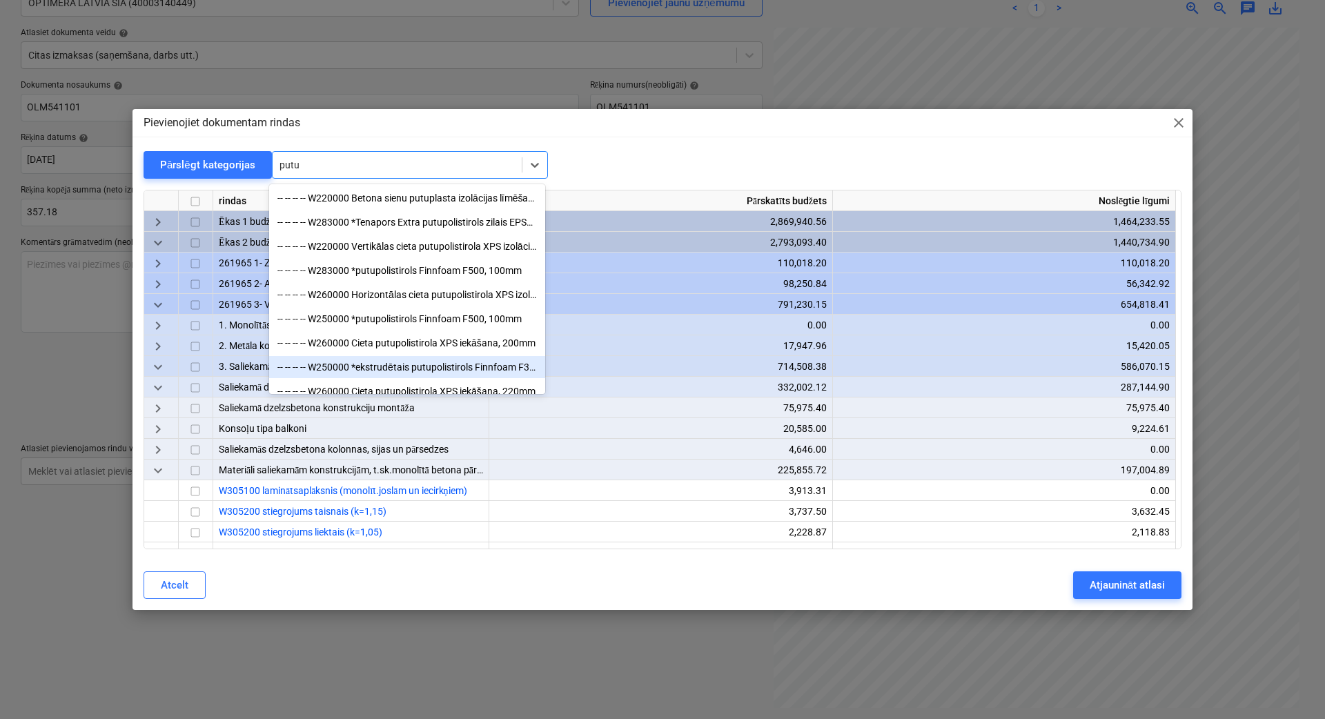
click at [432, 363] on div "-- -- -- -- W250000 *ekstrudētais putupolistirols Finnfoam F300 ar spundi, biez…" at bounding box center [407, 367] width 276 height 22
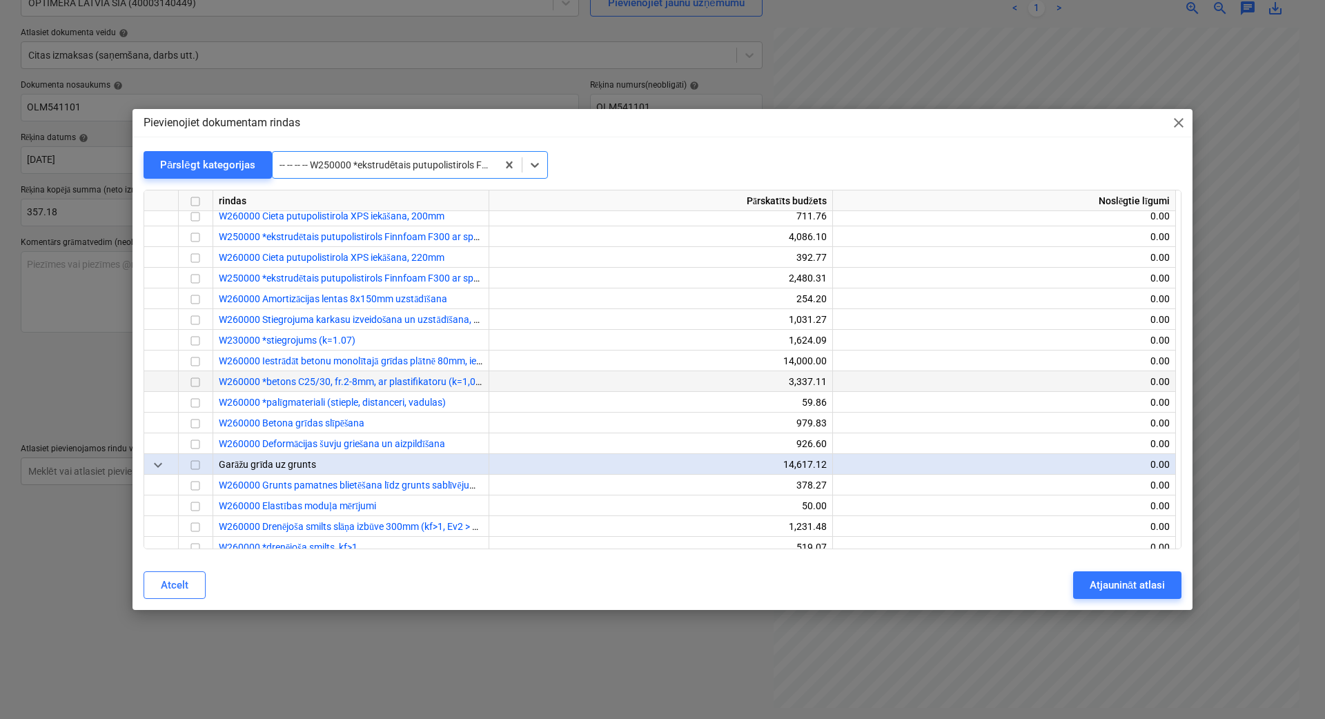
scroll to position [1780, 0]
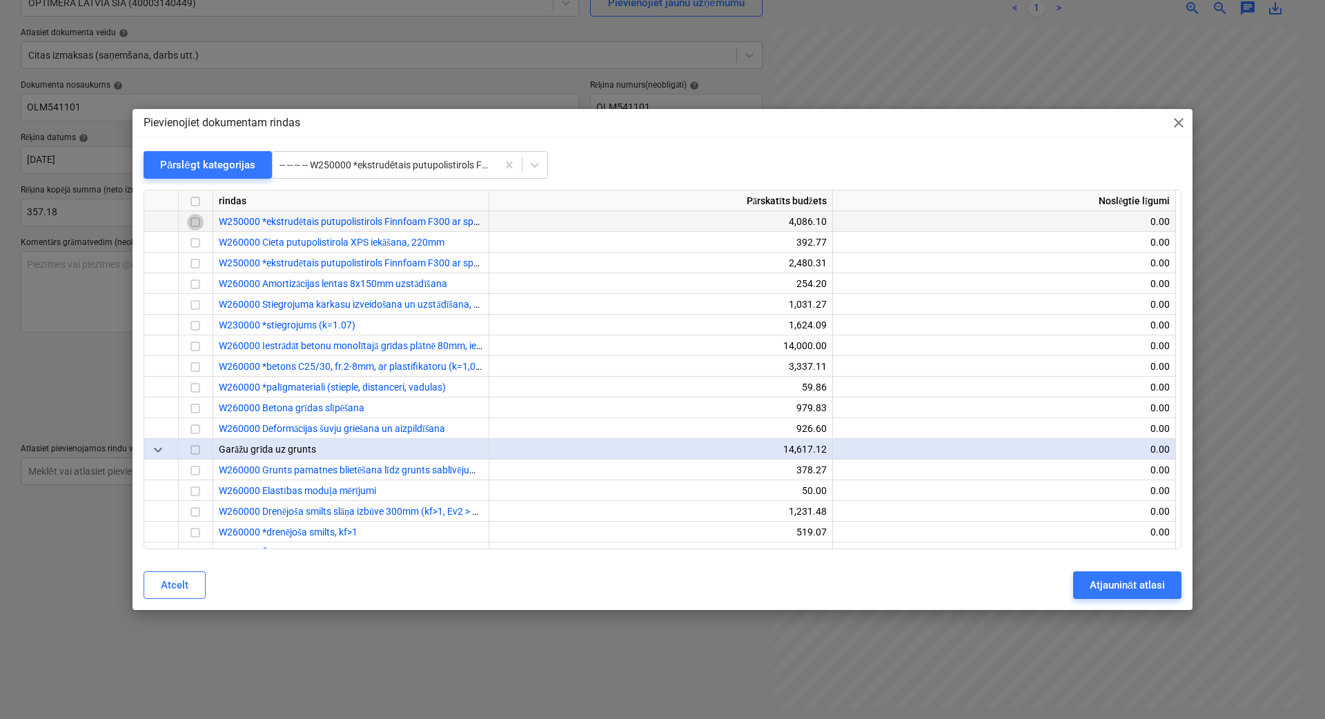
drag, startPoint x: 192, startPoint y: 220, endPoint x: 245, endPoint y: 230, distance: 54.0
click at [192, 220] on input "checkbox" at bounding box center [195, 223] width 17 height 17
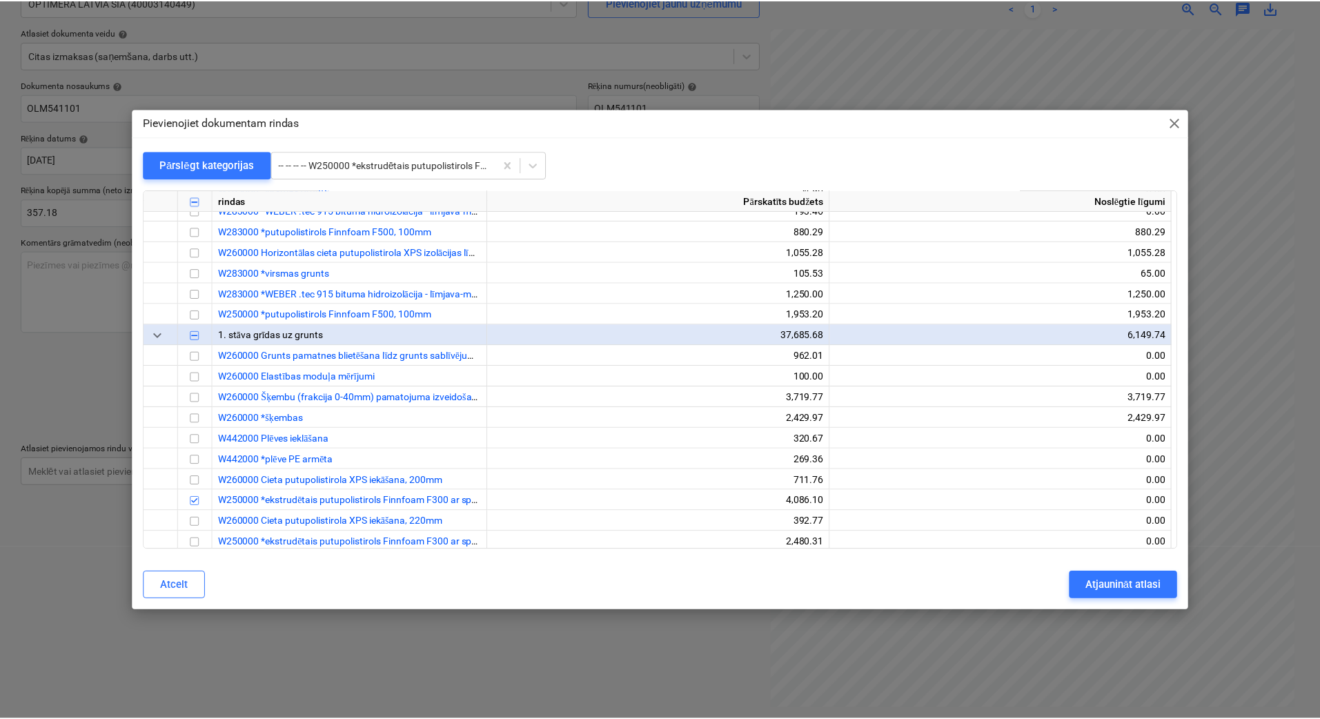
scroll to position [1550, 0]
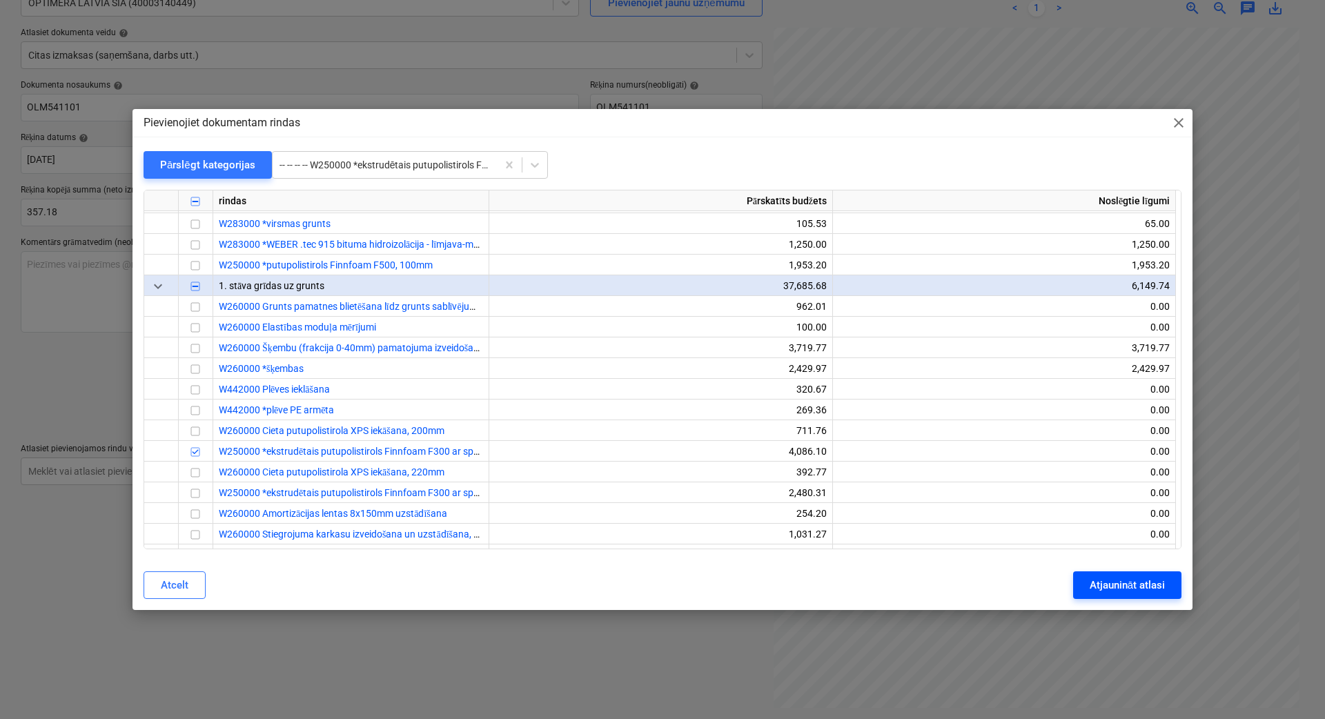
click at [1129, 588] on div "Atjaunināt atlasi" at bounding box center [1127, 585] width 75 height 18
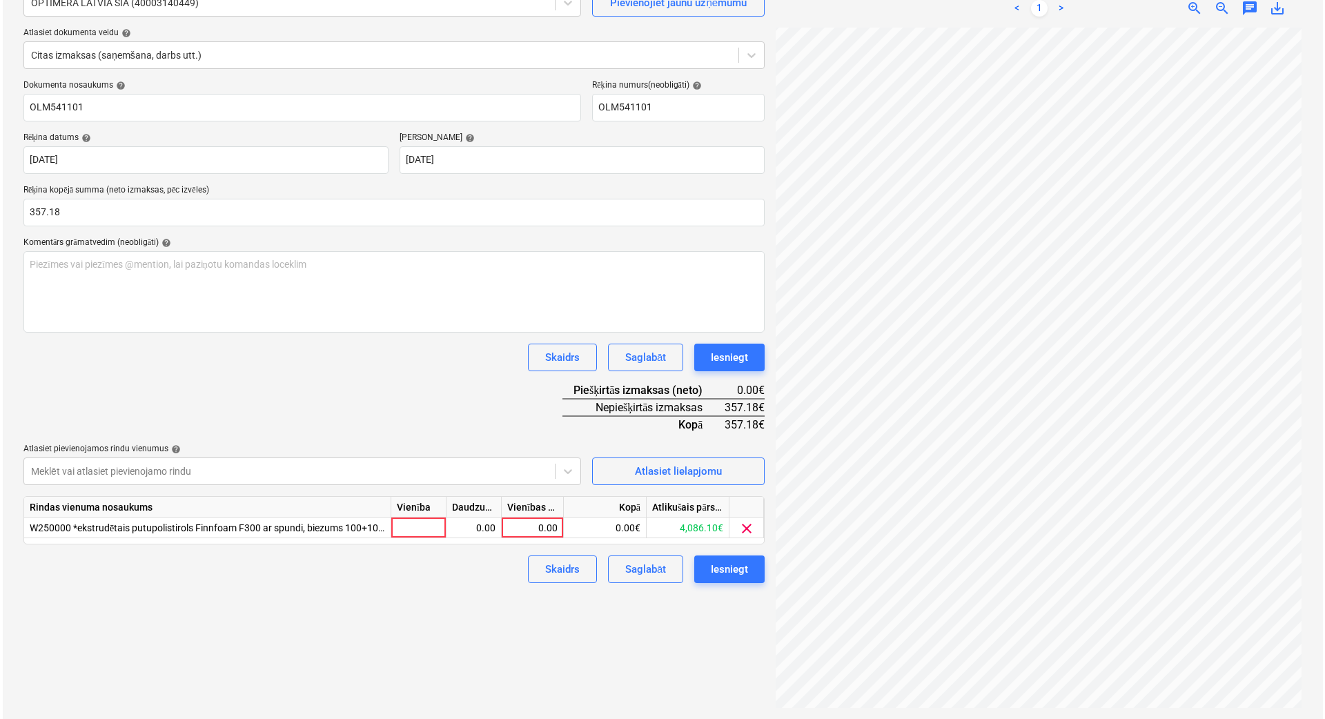
scroll to position [238, 301]
click at [543, 522] on div "0.00" at bounding box center [529, 528] width 50 height 21
type input "357.18"
click at [600, 638] on div "Izveidot jaunu dokumentu Izvēlieties uzņēmumu OPTIMERA LATVIA SIA (40003140449)…" at bounding box center [391, 322] width 752 height 782
click at [713, 574] on div "Iesniegt" at bounding box center [726, 569] width 37 height 18
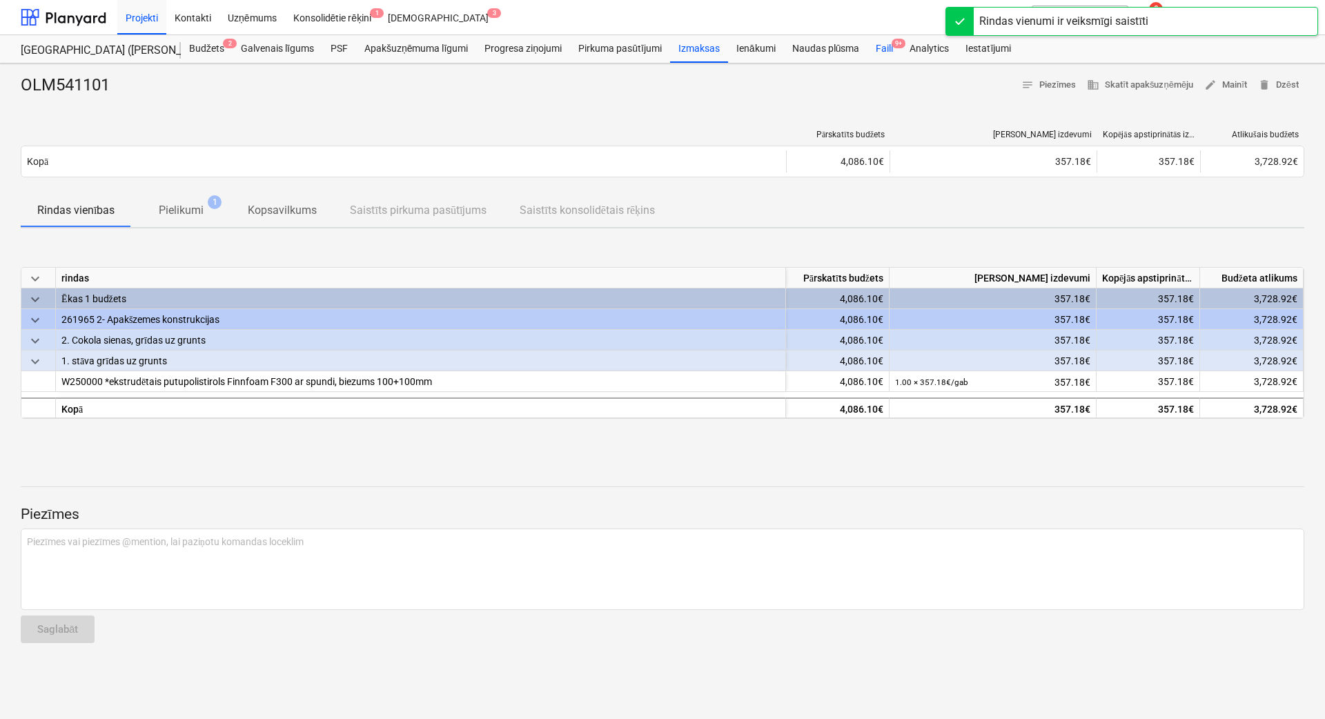
click at [891, 51] on div "Faili 9+" at bounding box center [884, 49] width 34 height 28
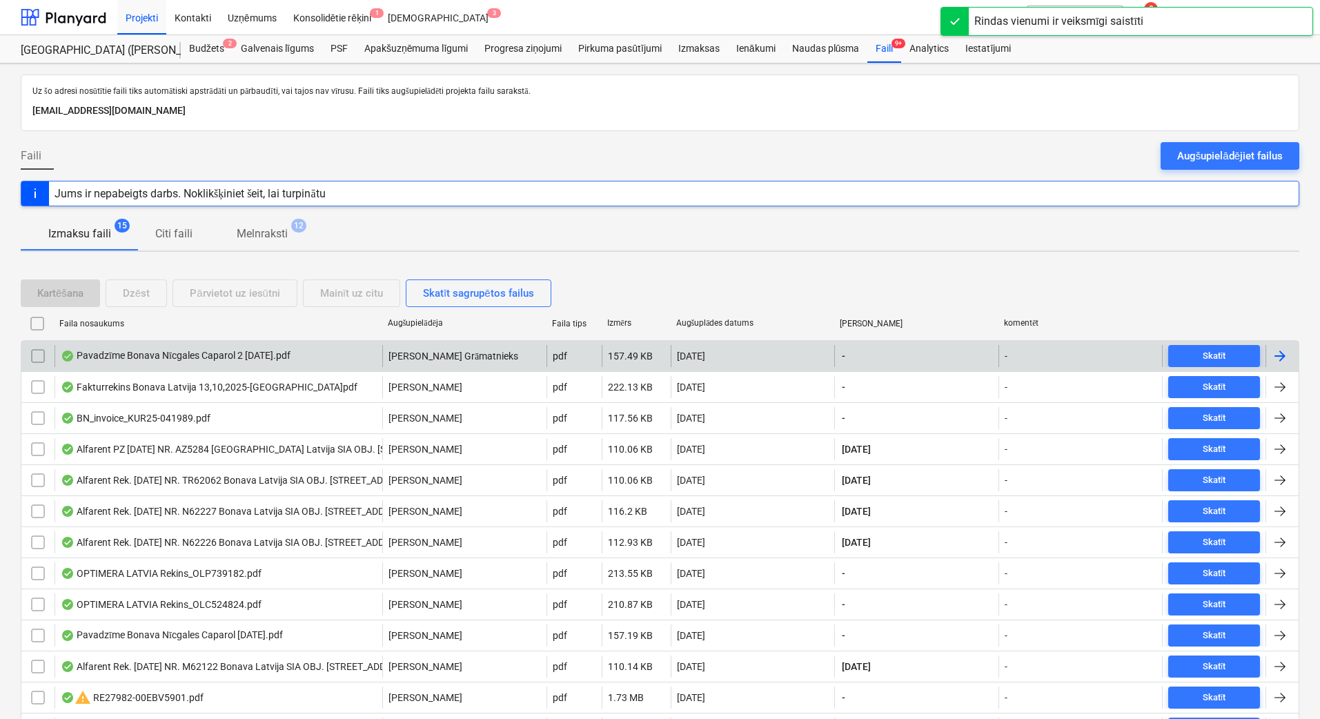
click at [1177, 358] on div at bounding box center [1280, 356] width 17 height 17
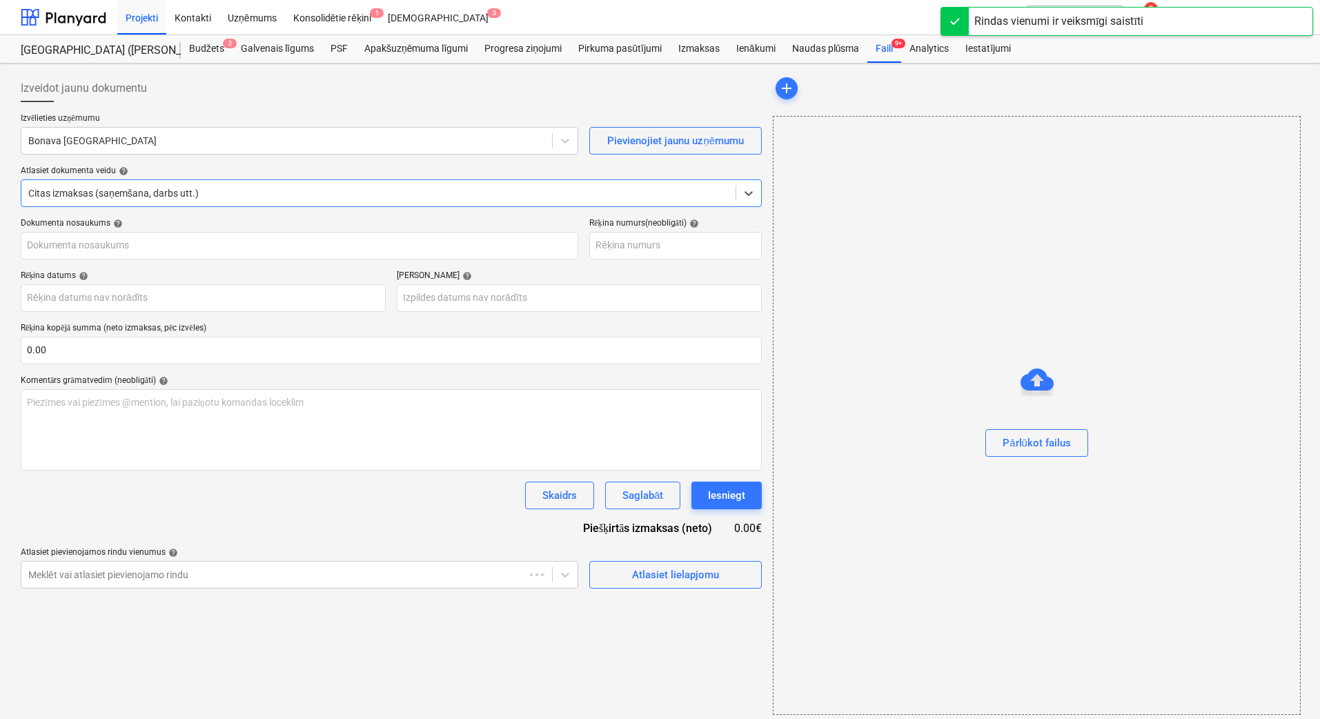
type input "40003941615"
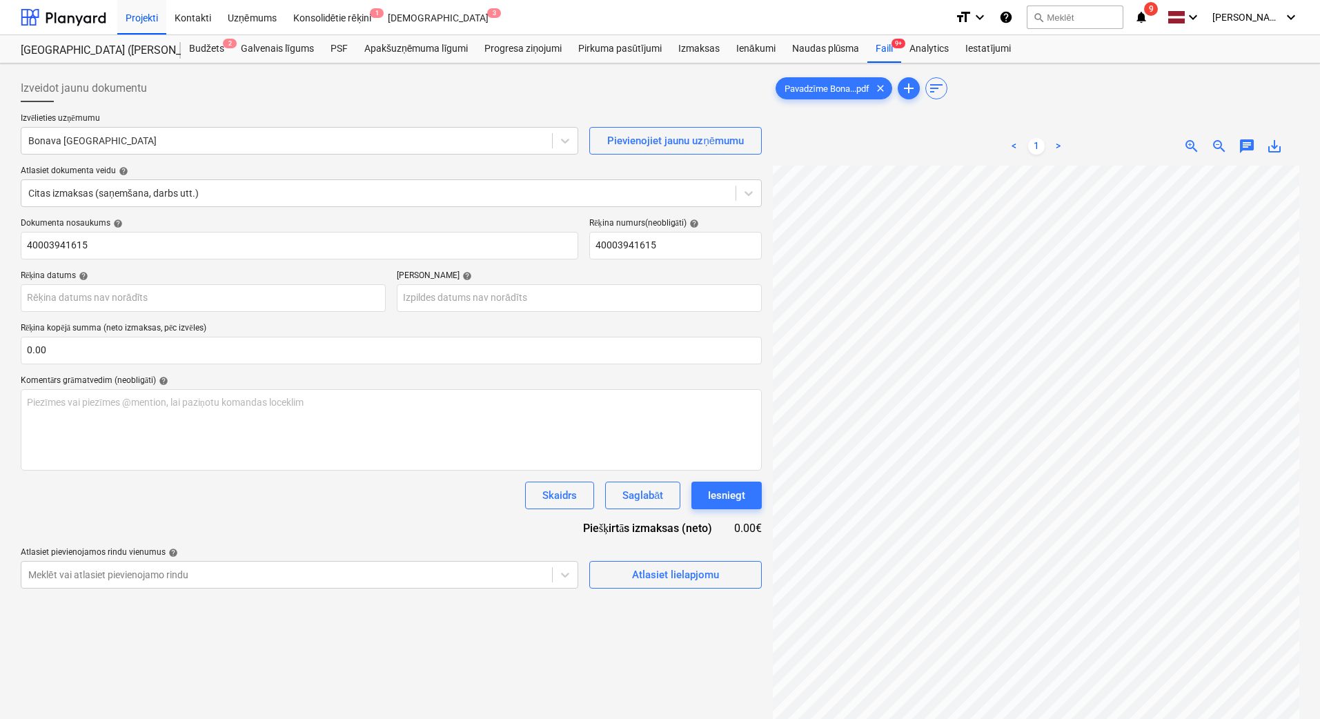
scroll to position [235, 121]
click at [104, 136] on div at bounding box center [286, 141] width 517 height 14
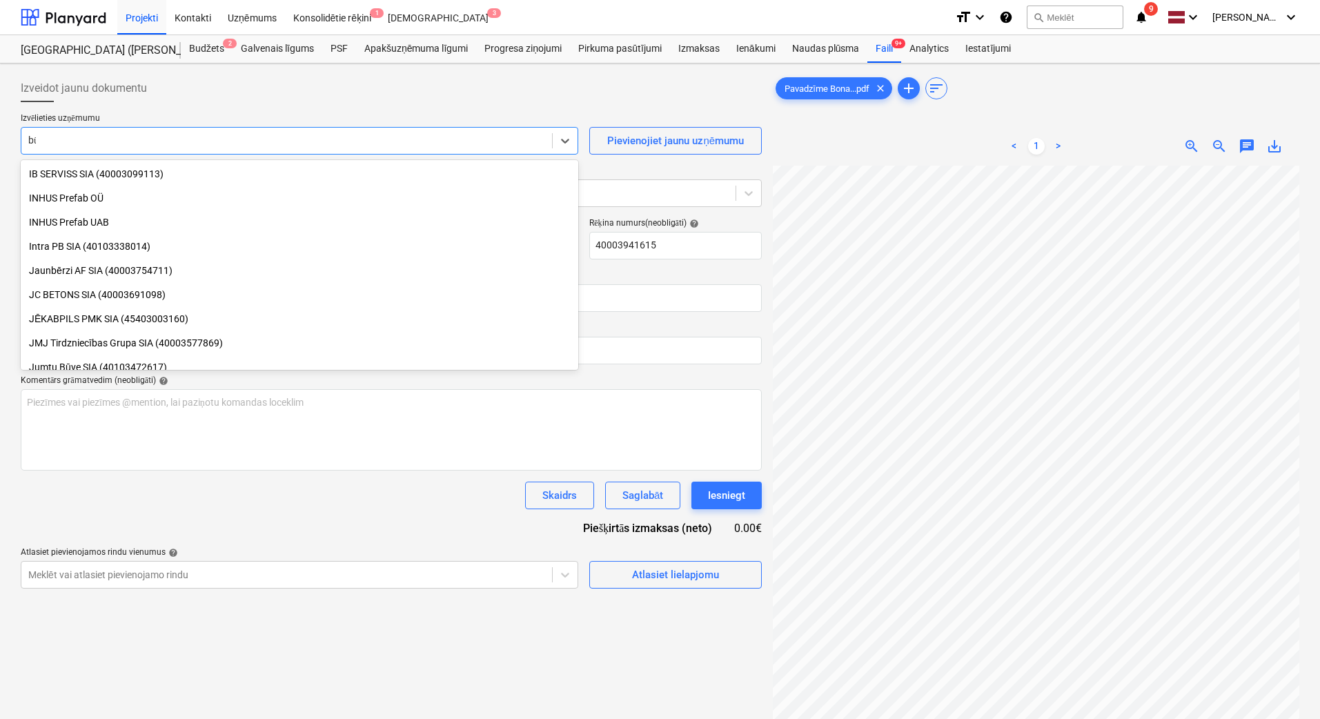
scroll to position [542, 0]
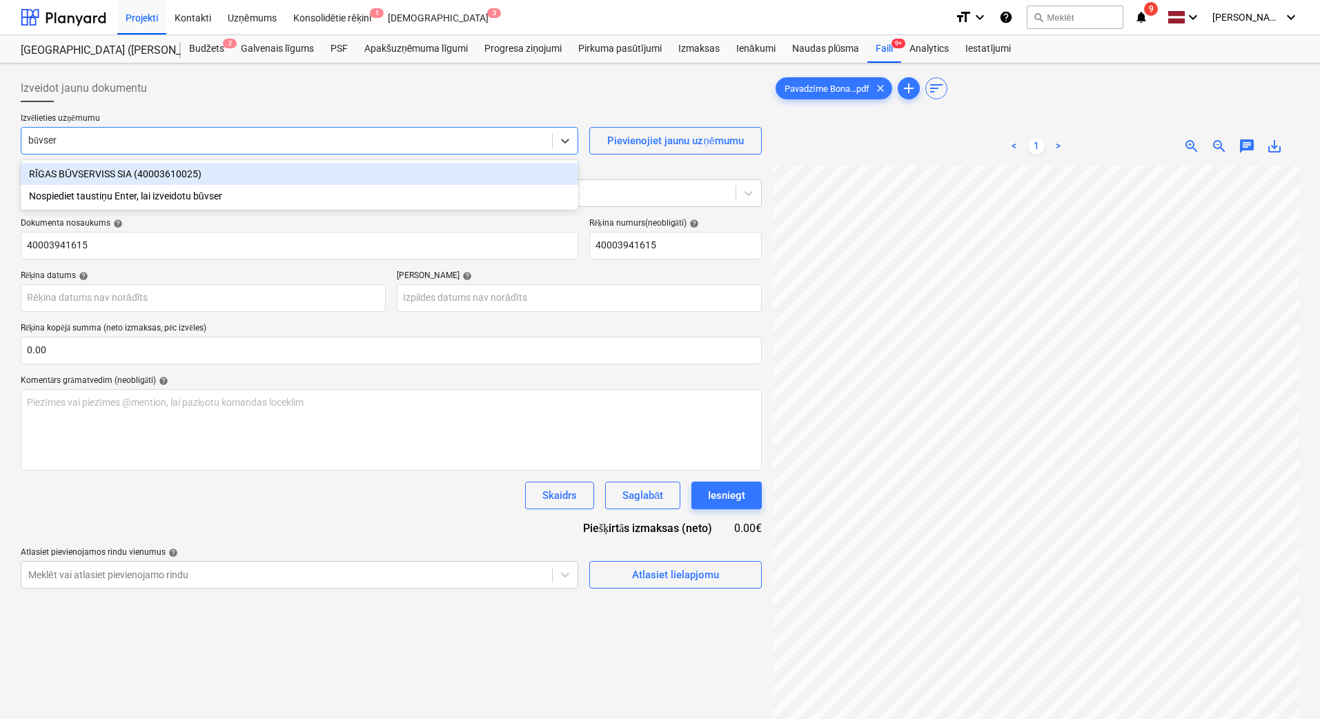
type input "būvserv"
click at [130, 172] on div "RĪGAS BŪVSERVISS SIA (40003610025)" at bounding box center [300, 174] width 558 height 22
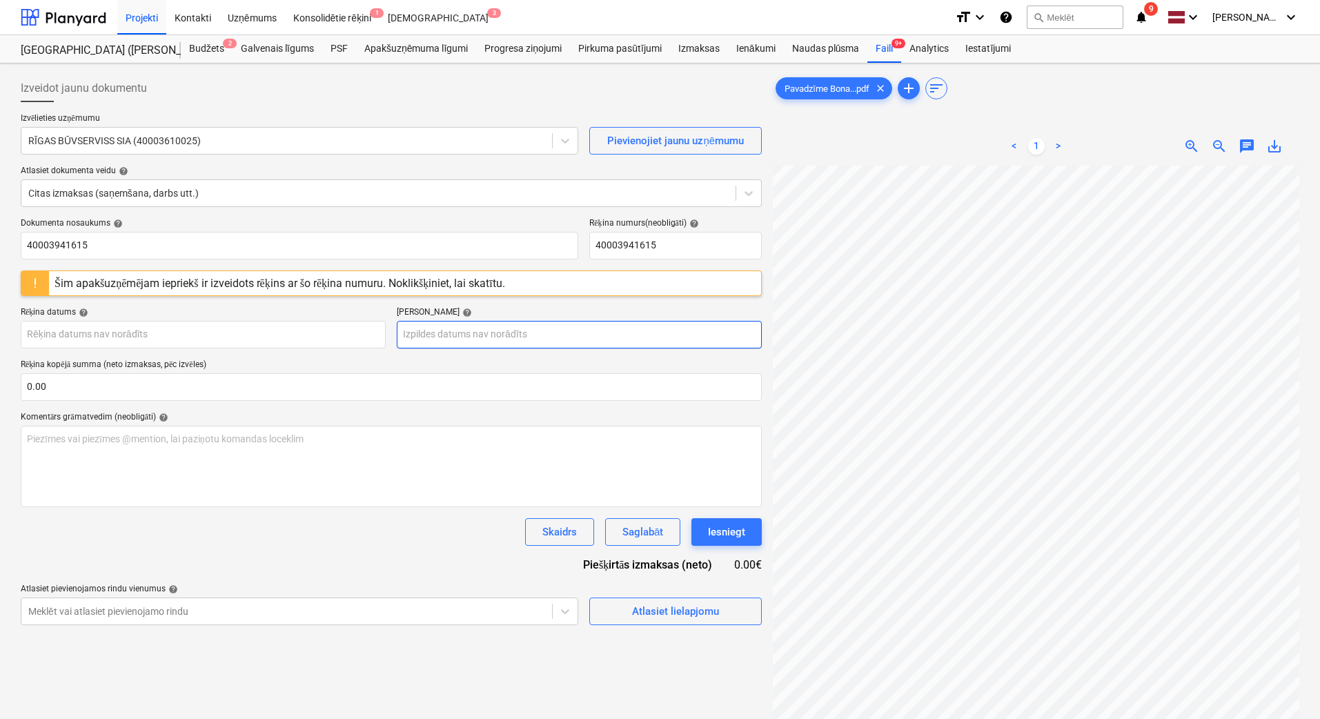
scroll to position [117, 302]
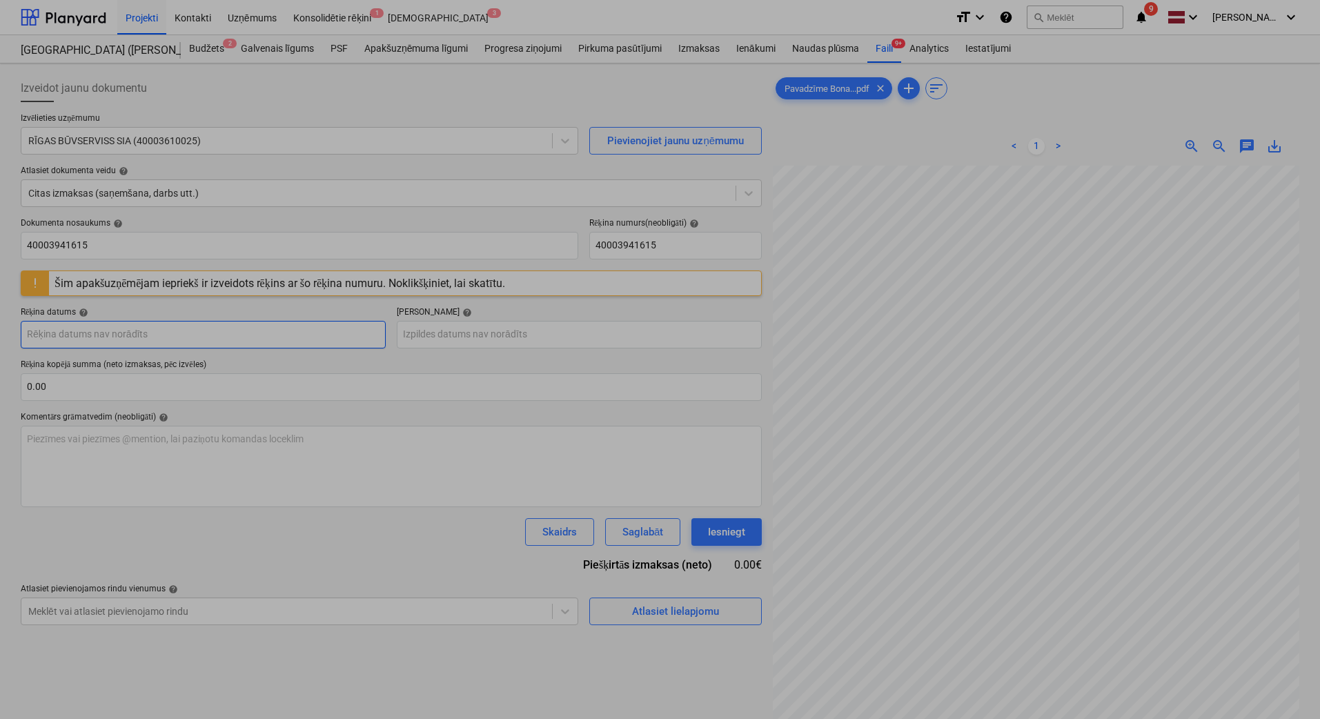
click at [287, 331] on body "Projekti Kontakti Uzņēmums Konsolidētie rēķini 1 Iesūtne 3 format_size keyboard…" at bounding box center [660, 359] width 1320 height 719
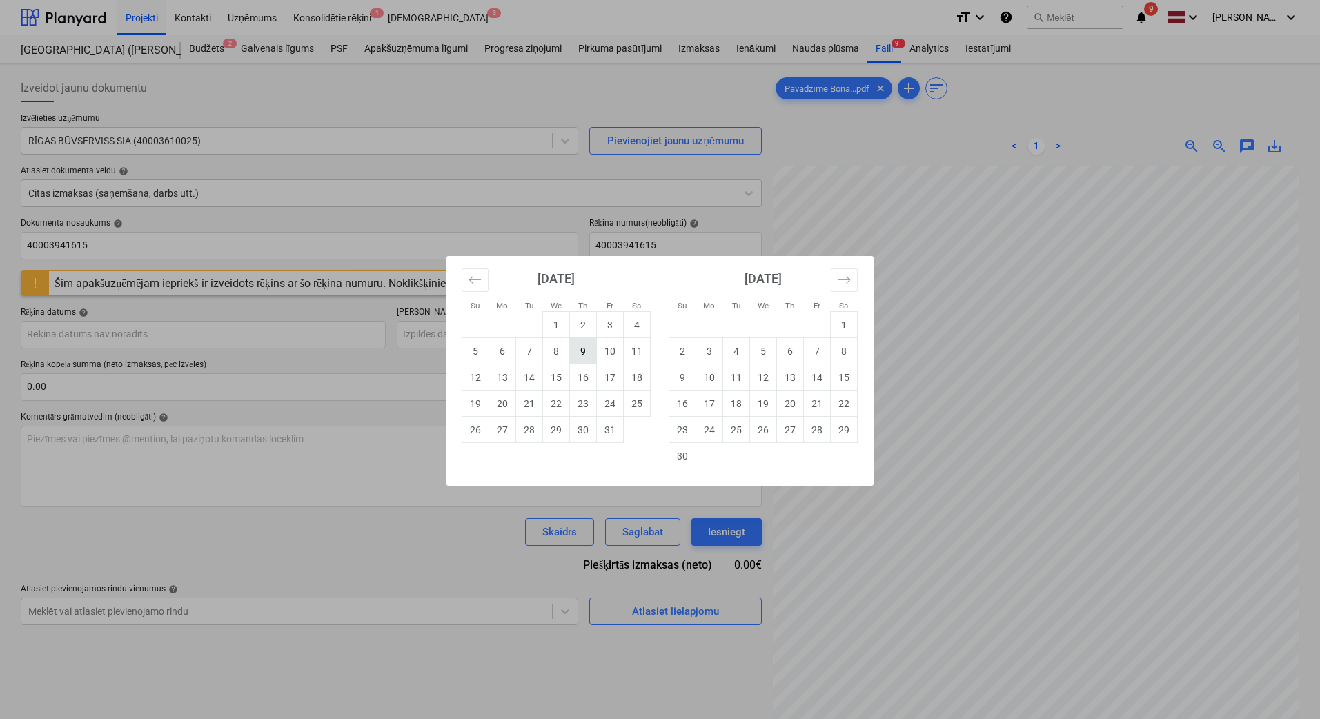
click at [580, 352] on td "9" at bounding box center [583, 351] width 27 height 26
type input "[DATE]"
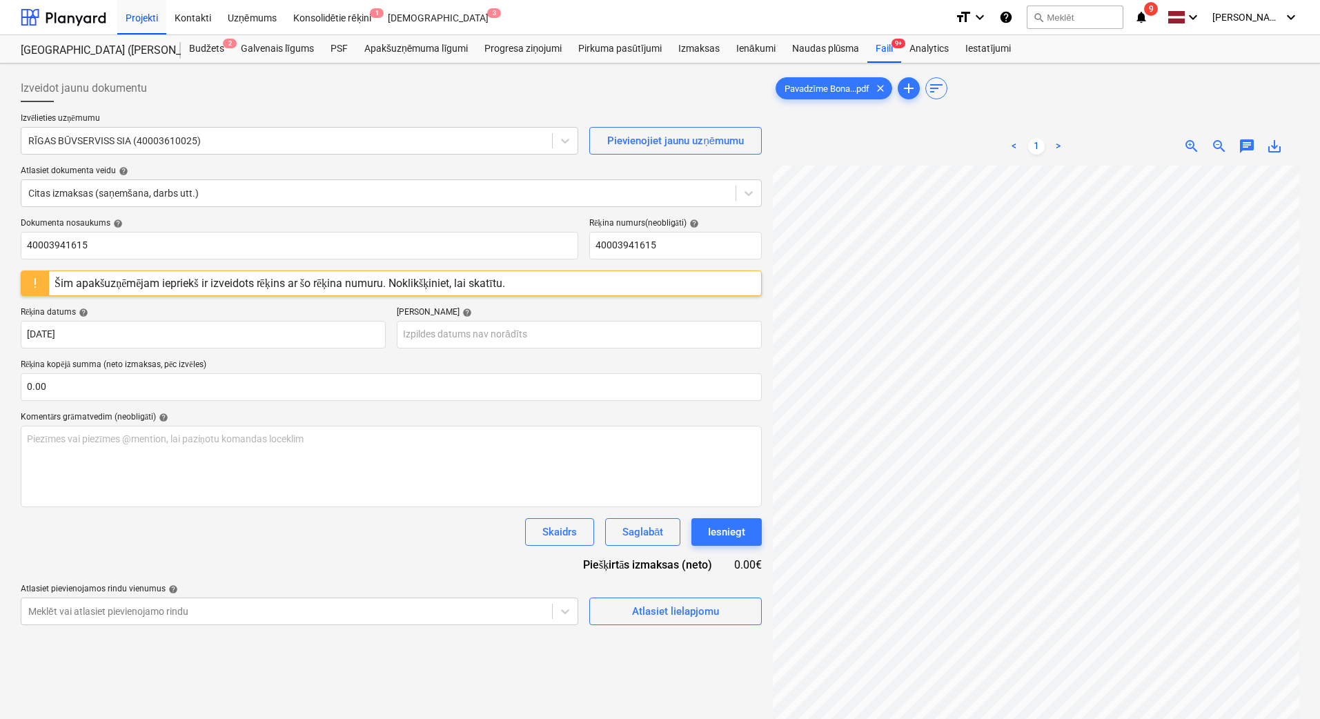
scroll to position [236, 302]
click at [553, 339] on body "Projekti Kontakti Uzņēmums Konsolidētie rēķini 1 Iesūtne 3 format_size keyboard…" at bounding box center [660, 359] width 1320 height 719
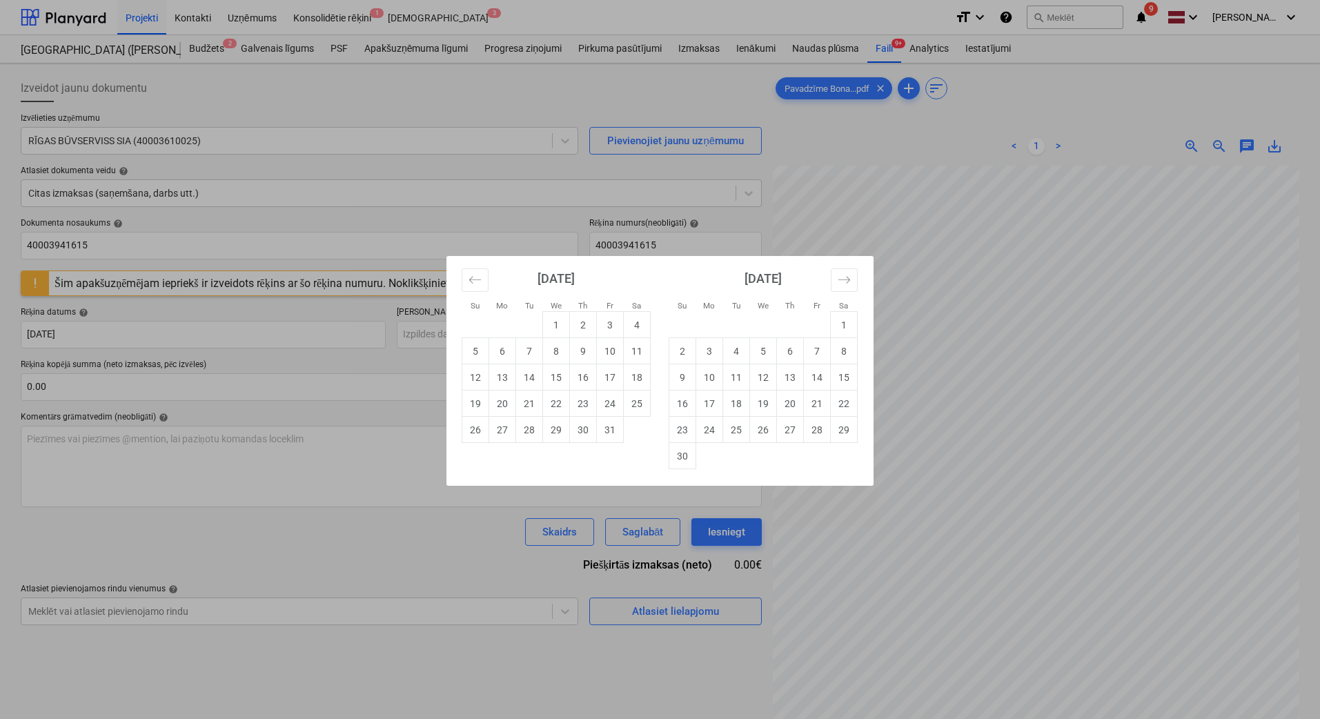
click at [1000, 266] on div "Su Mo Tu We Th Fr Sa Su Mo Tu We Th Fr Sa [DATE] 1 2 3 4 5 6 7 8 9 10 11 12 13 …" at bounding box center [660, 359] width 1320 height 719
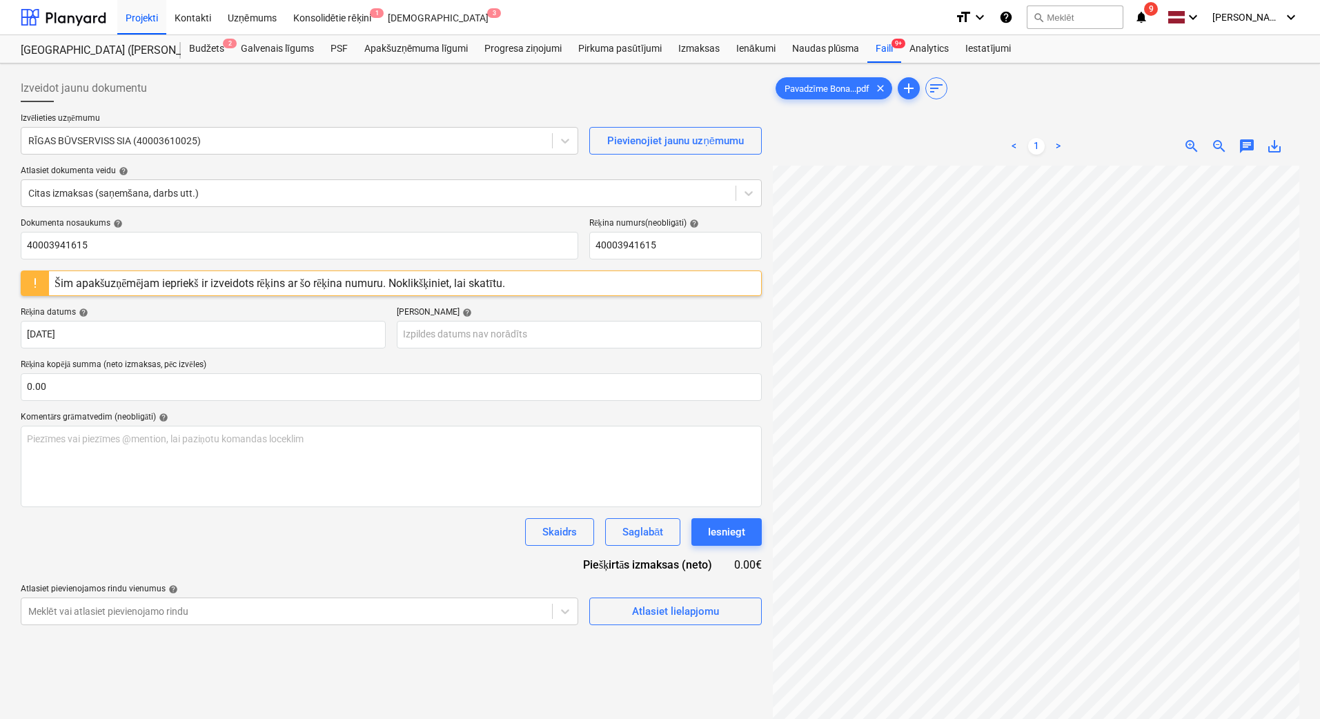
scroll to position [215, 257]
click at [538, 331] on body "Projekti Kontakti Uzņēmums Konsolidētie rēķini 1 Iesūtne 3 format_size keyboard…" at bounding box center [660, 359] width 1320 height 719
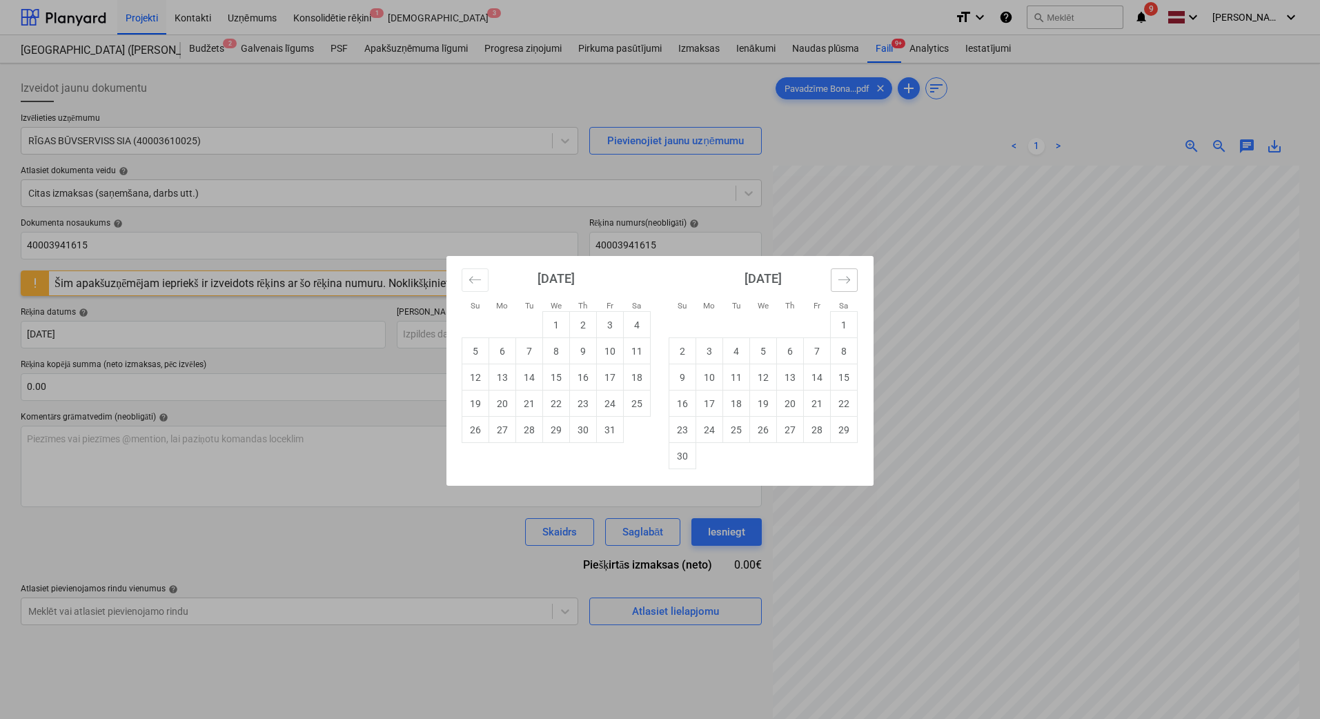
click at [851, 273] on button "Move forward to switch to the next month." at bounding box center [844, 279] width 27 height 23
click at [707, 359] on td "8" at bounding box center [709, 351] width 27 height 26
type input "[DATE]"
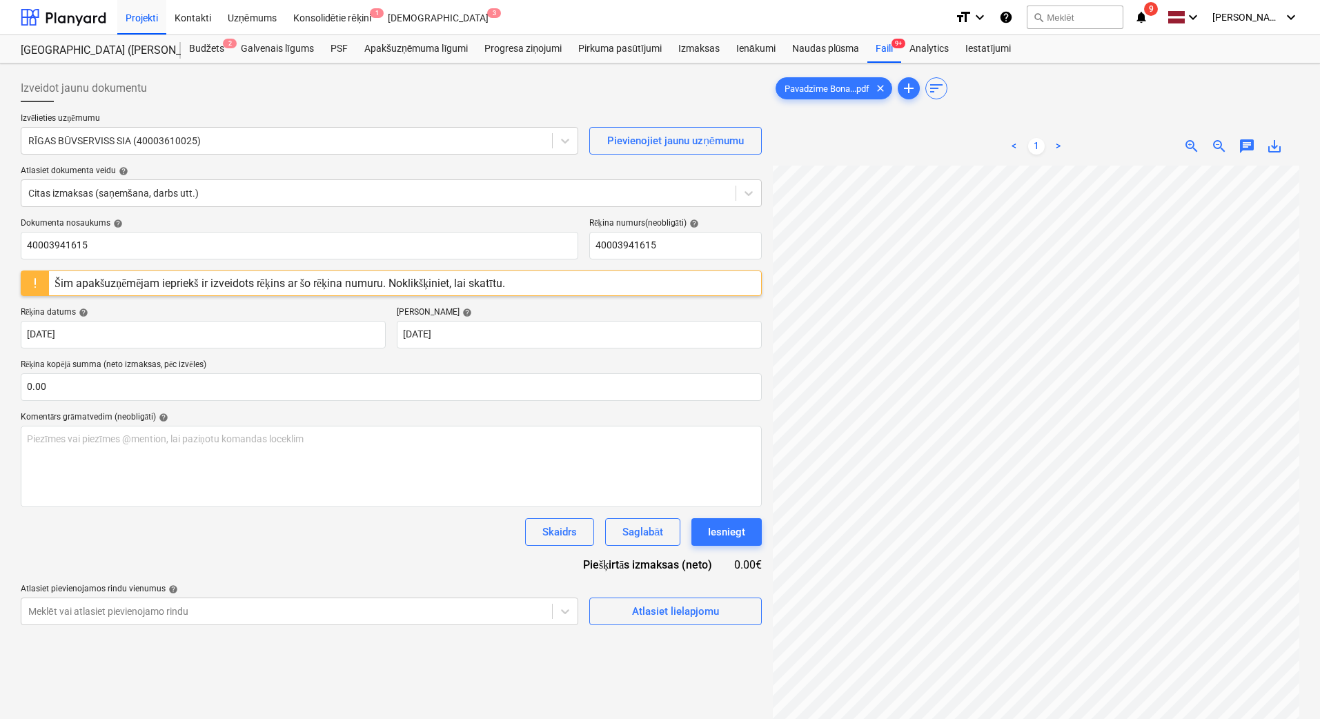
click at [483, 561] on div "Dokumenta nosaukums help 40003941615 Rēķina numurs (neobligāti) help 4000394161…" at bounding box center [391, 421] width 741 height 407
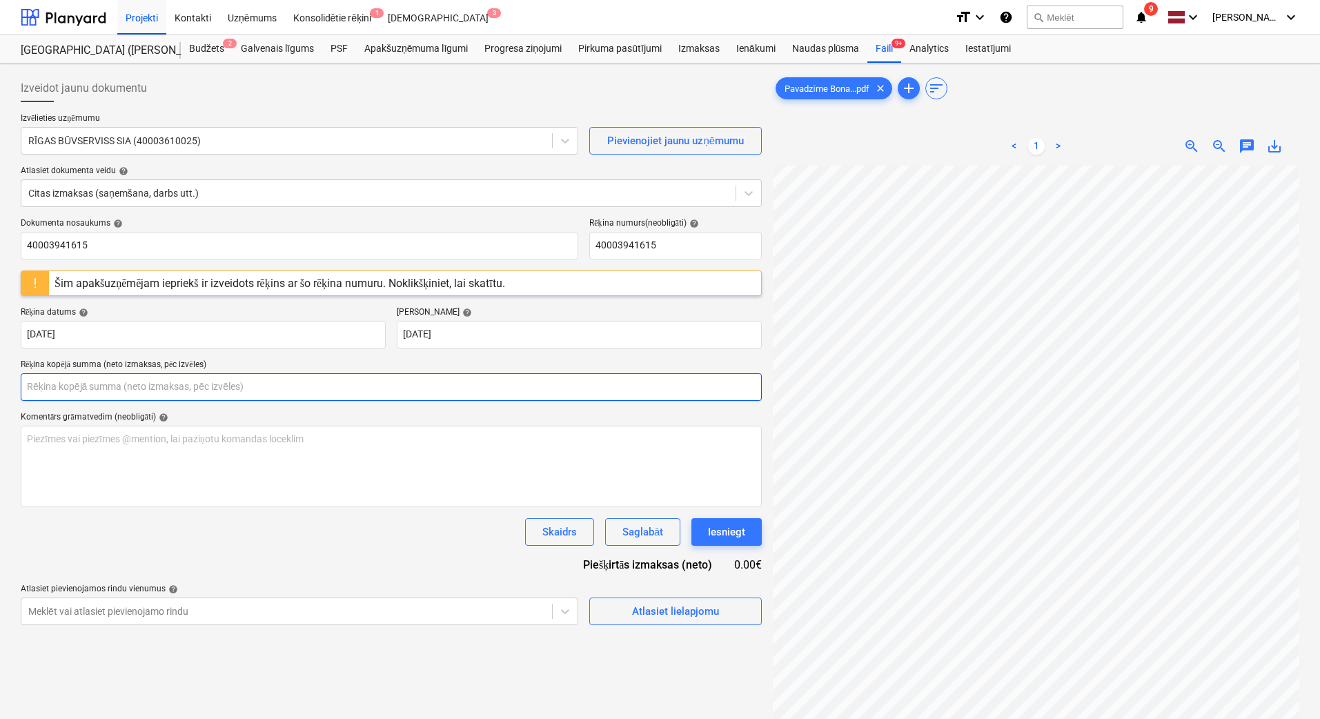
click at [91, 393] on input "text" at bounding box center [391, 387] width 741 height 28
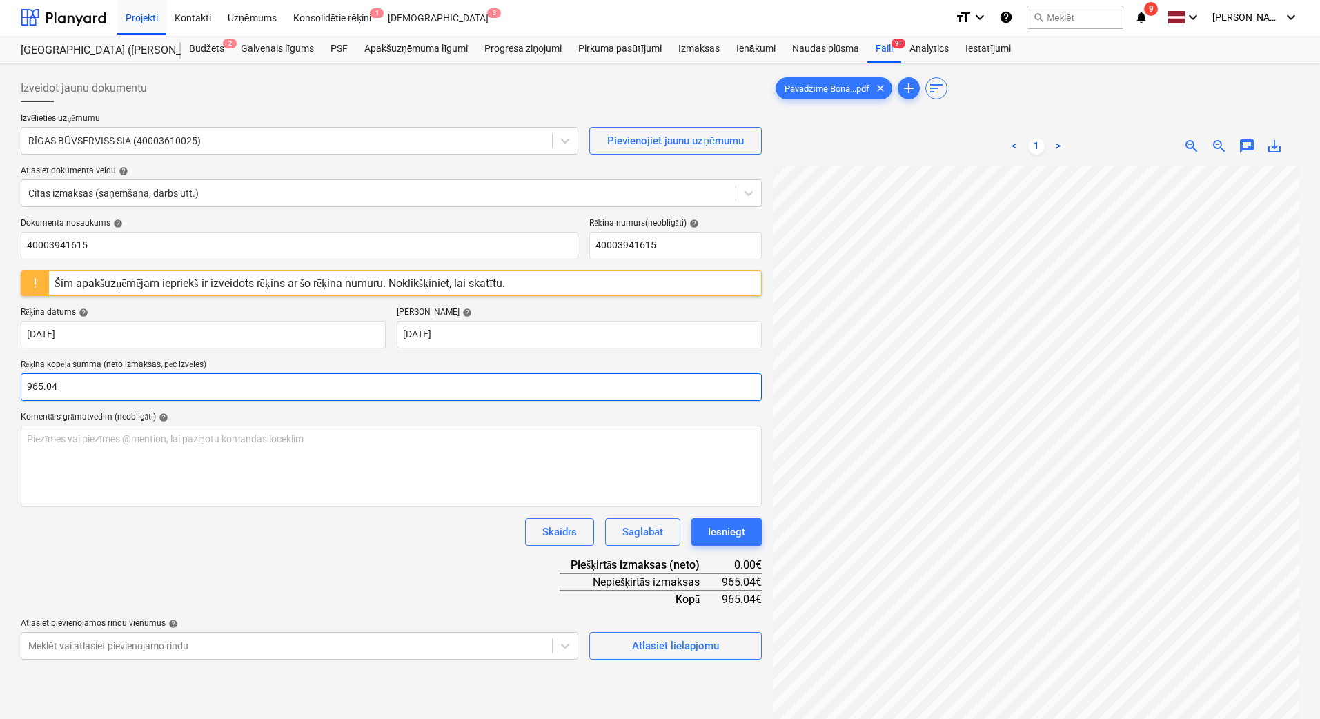
type input "965.04"
click at [246, 542] on div "Skaidrs Saglabāt Iesniegt" at bounding box center [391, 532] width 741 height 28
click at [671, 638] on div "Atlasiet lielapjomu" at bounding box center [675, 646] width 87 height 18
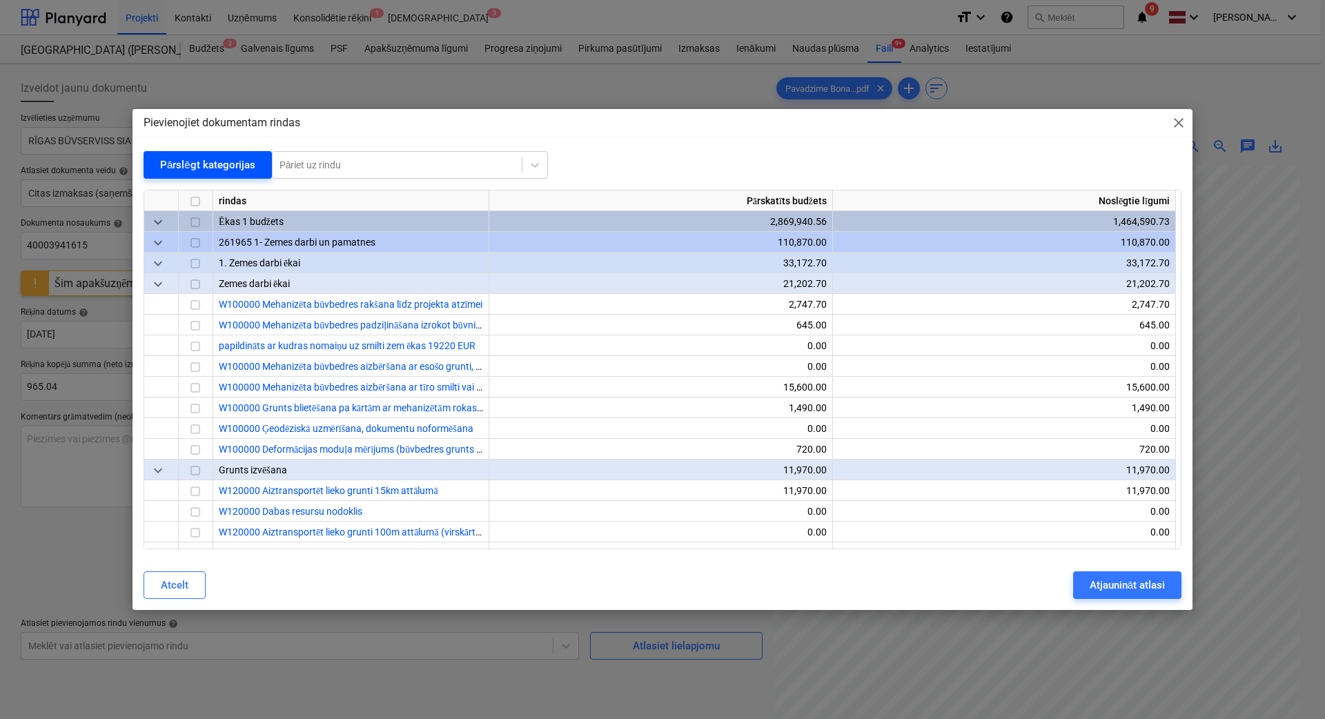
click at [211, 171] on div "Pārslēgt kategorijas" at bounding box center [207, 165] width 95 height 18
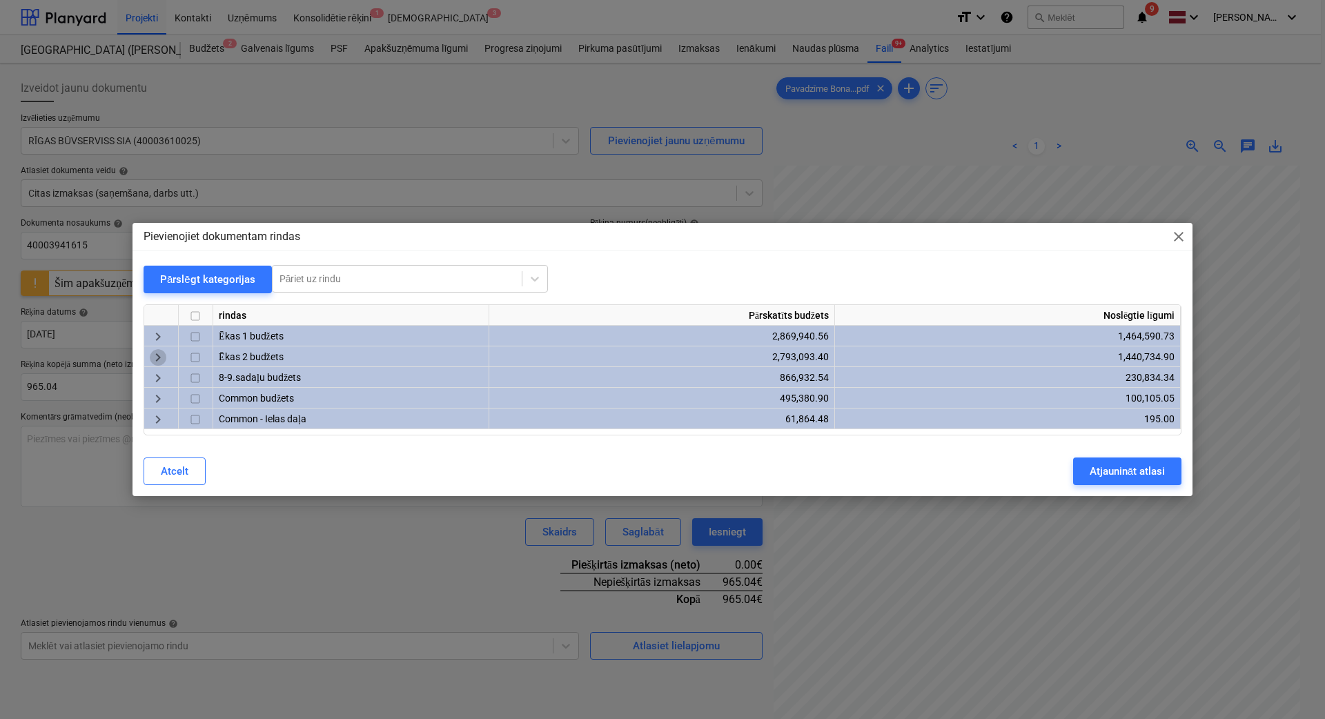
click at [159, 357] on span "keyboard_arrow_right" at bounding box center [158, 357] width 17 height 17
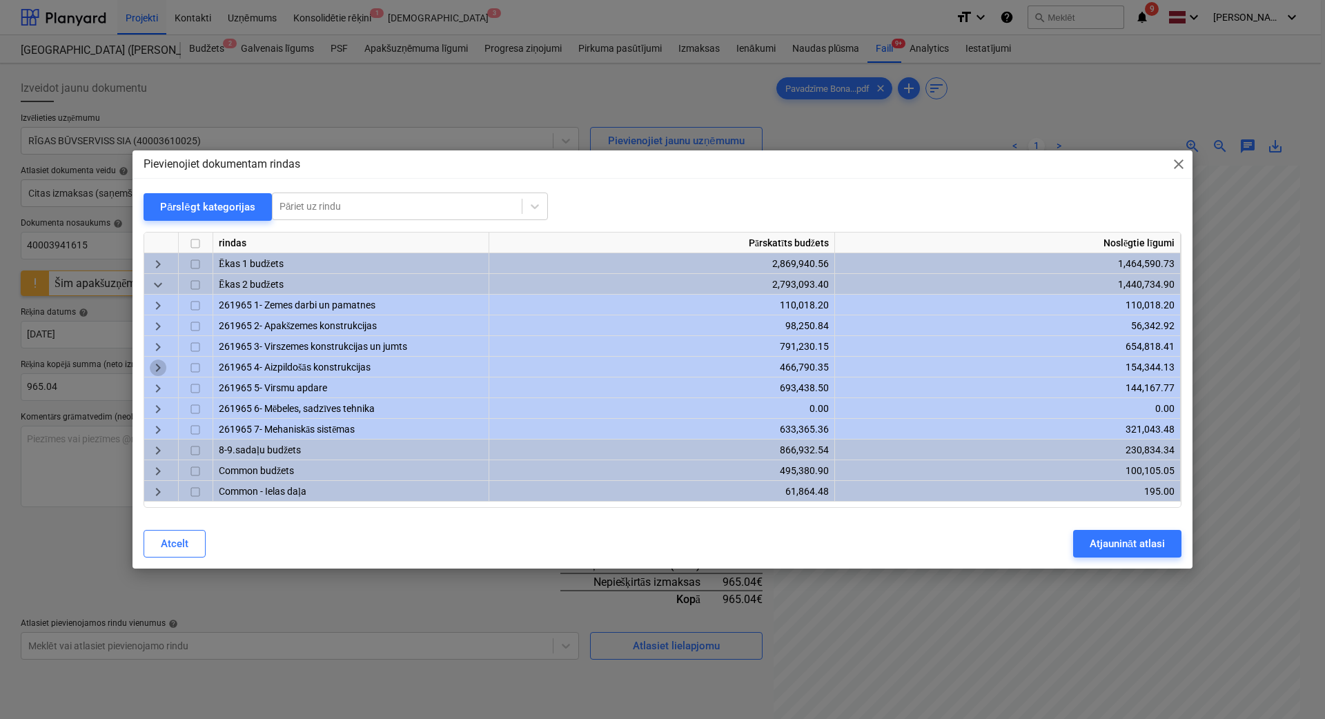
click at [158, 364] on span "keyboard_arrow_right" at bounding box center [158, 367] width 17 height 17
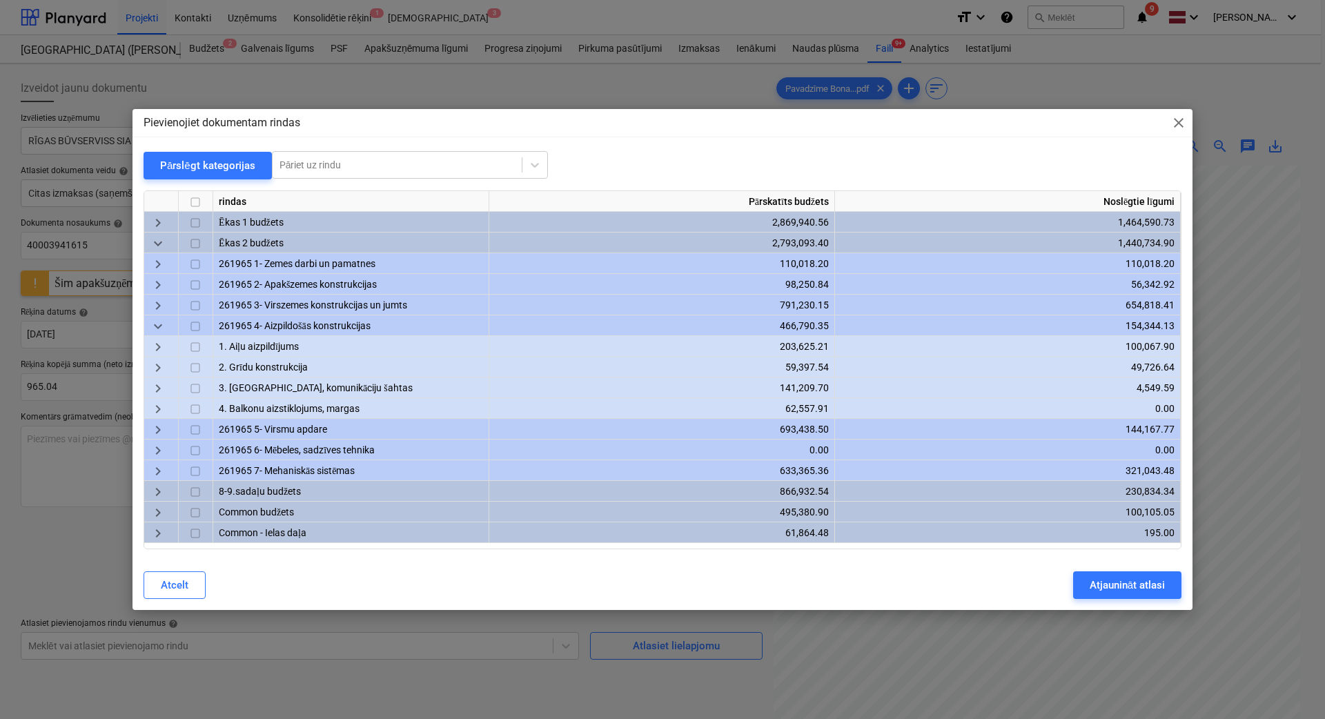
click at [164, 326] on span "keyboard_arrow_down" at bounding box center [158, 326] width 17 height 17
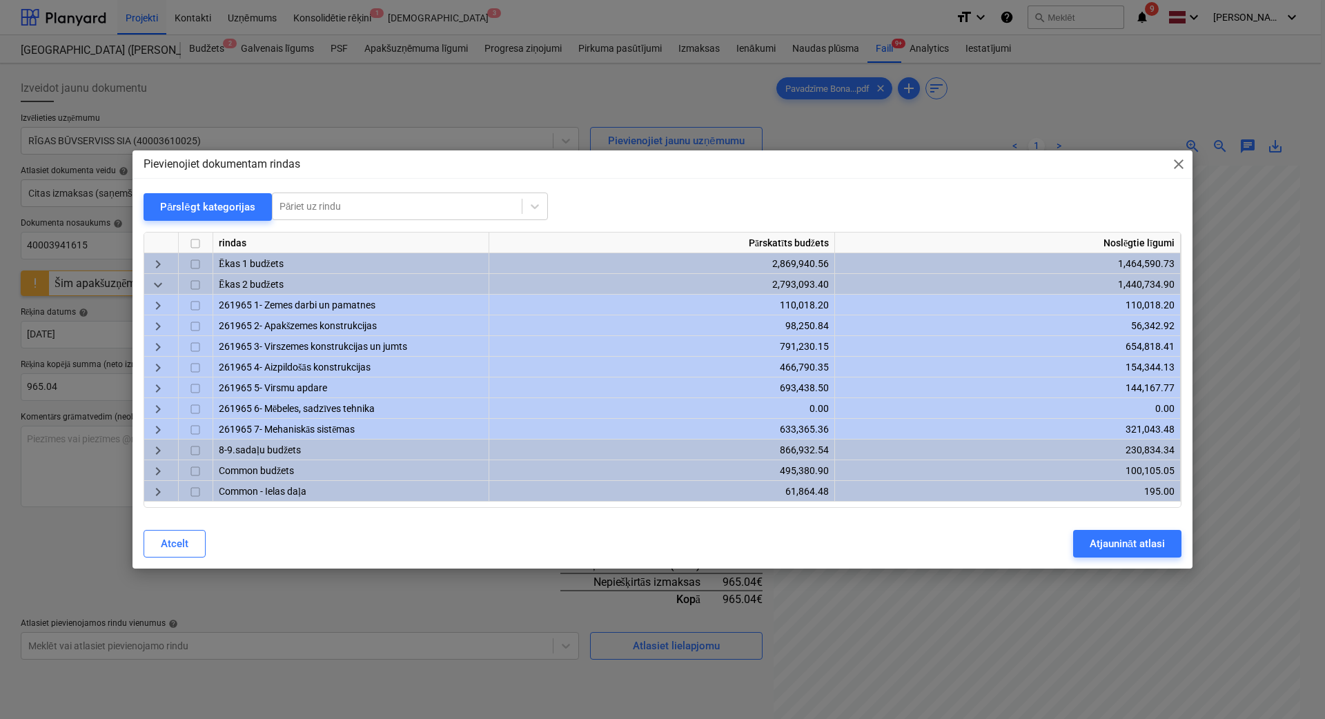
click at [159, 388] on span "keyboard_arrow_right" at bounding box center [158, 388] width 17 height 17
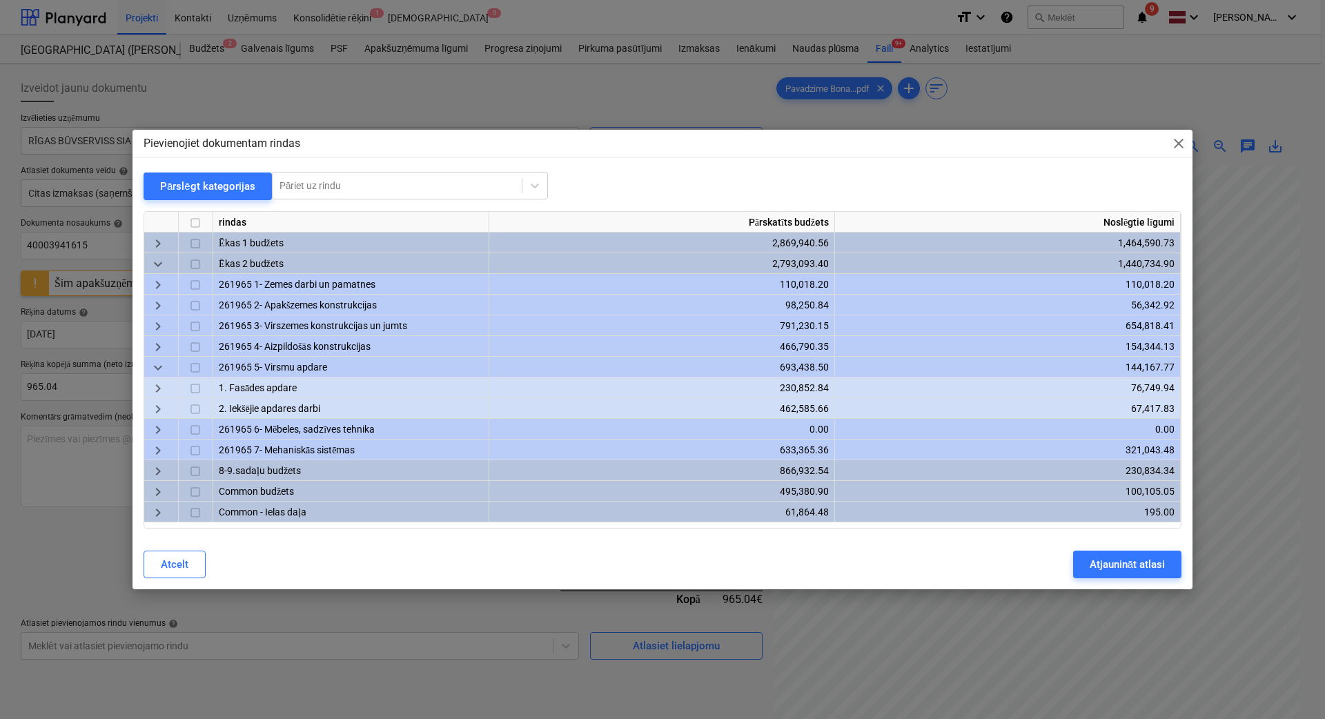
click at [156, 389] on span "keyboard_arrow_right" at bounding box center [158, 388] width 17 height 17
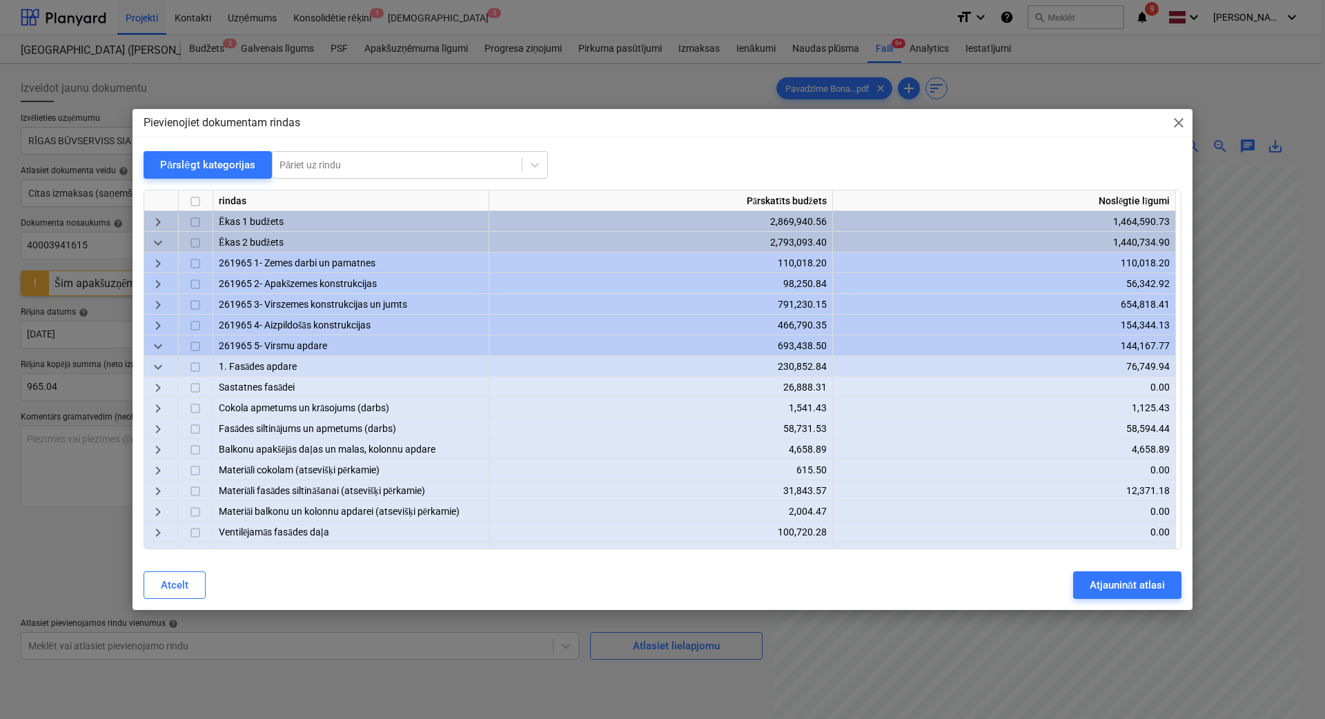
scroll to position [115, 0]
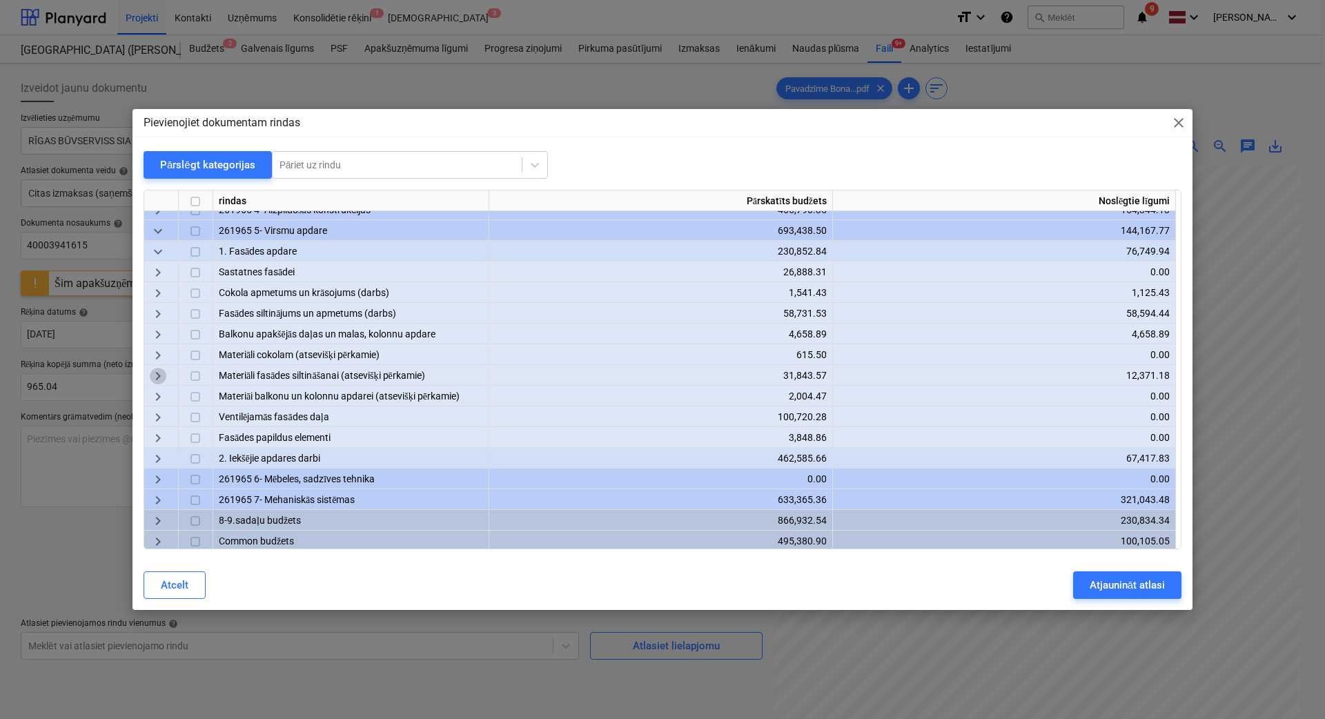
click at [152, 377] on span "keyboard_arrow_right" at bounding box center [158, 376] width 17 height 17
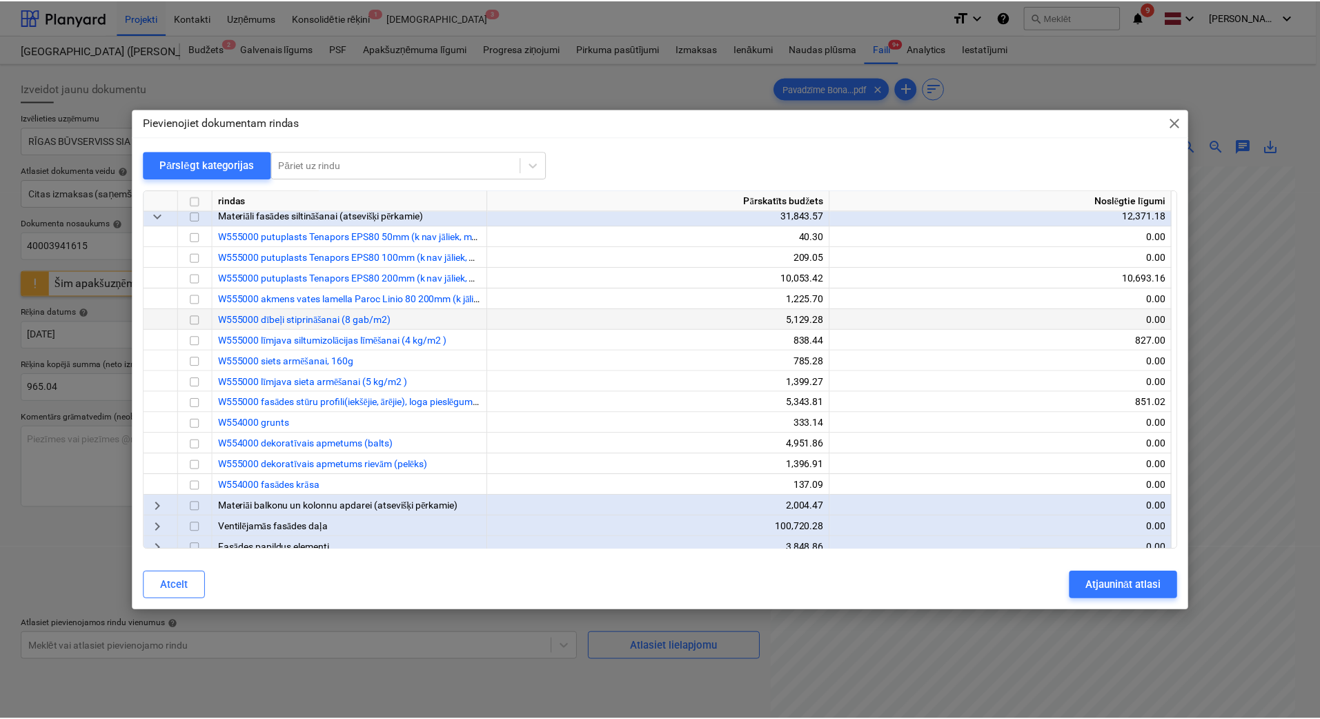
scroll to position [230, 0]
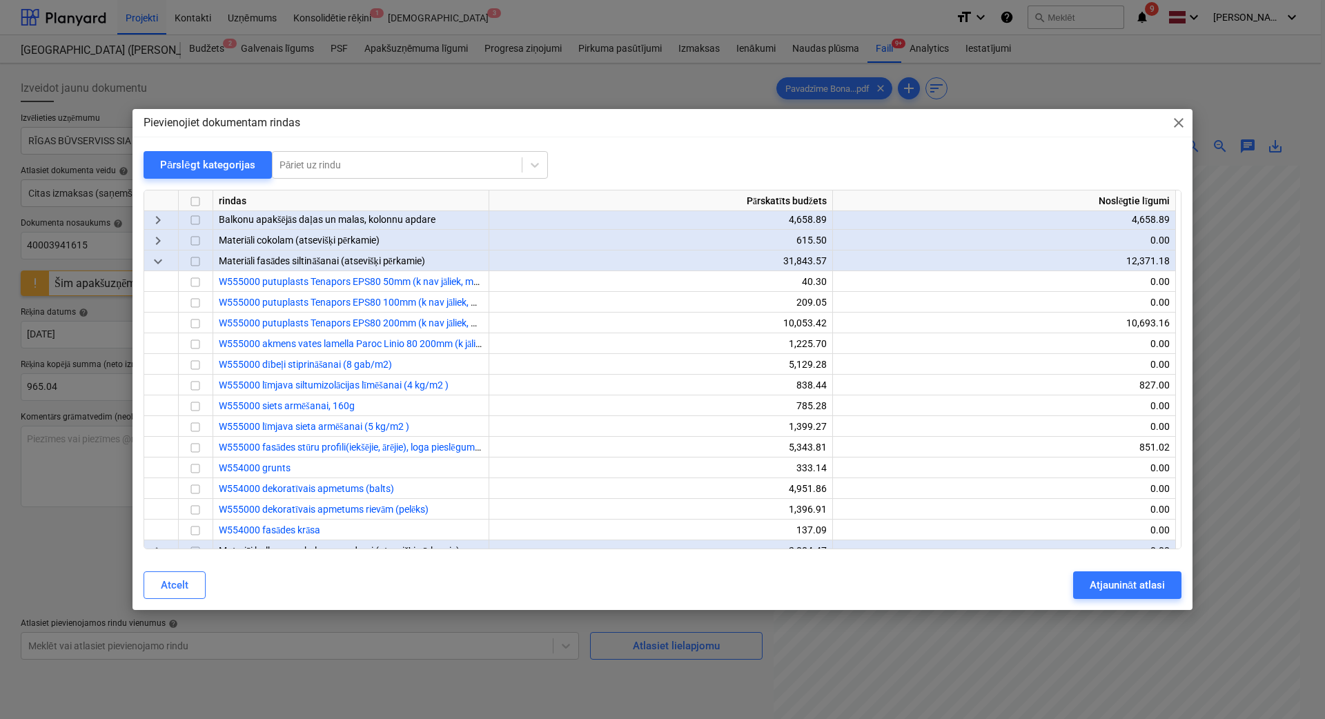
click at [190, 264] on input "checkbox" at bounding box center [195, 262] width 17 height 17
click at [1107, 588] on div "Atjaunināt atlasi" at bounding box center [1127, 585] width 75 height 18
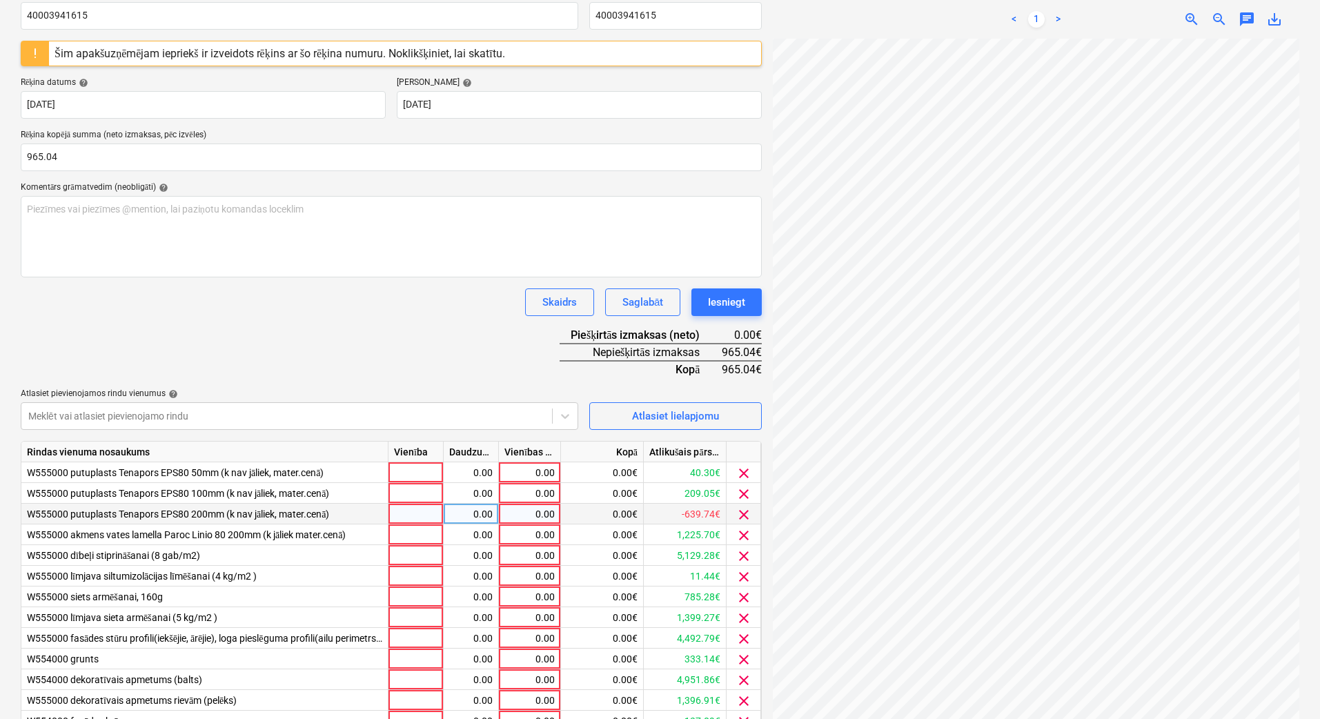
scroll to position [298, 0]
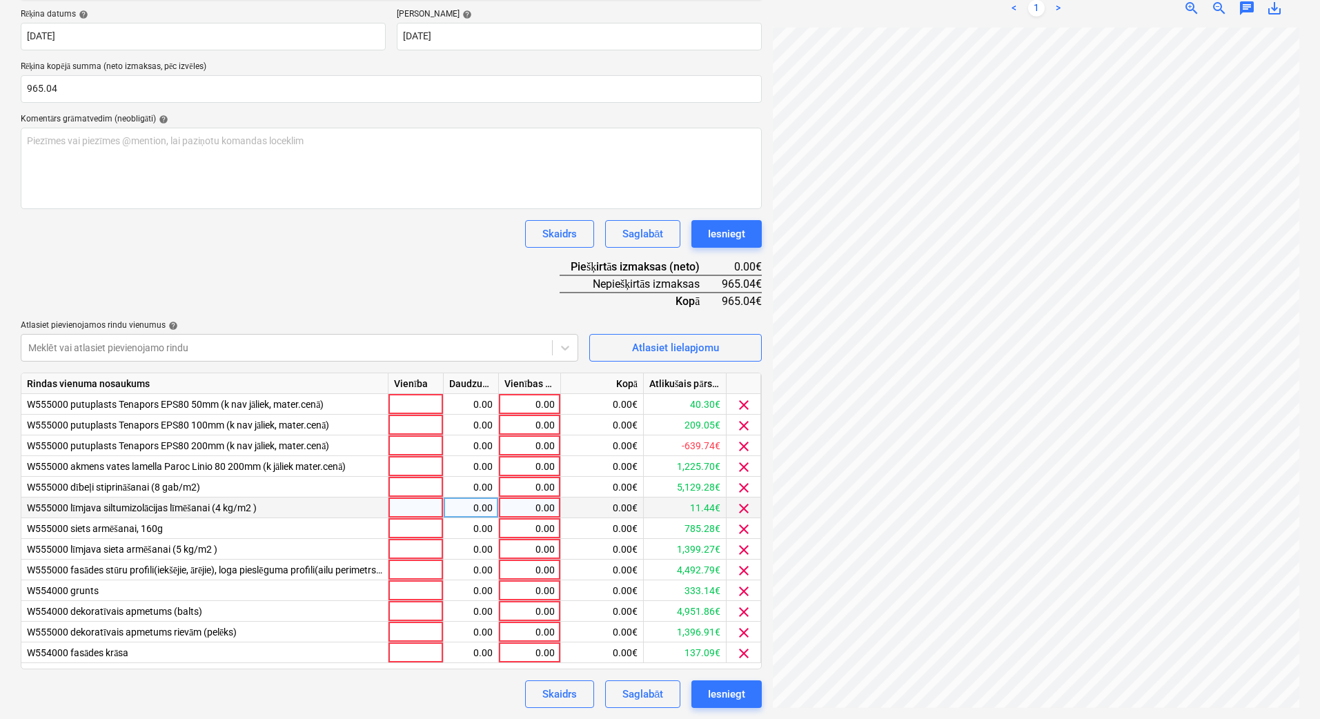
click at [546, 511] on div "0.00" at bounding box center [529, 508] width 50 height 21
click at [548, 506] on div "0.00" at bounding box center [529, 508] width 50 height 21
type input "620.64"
click at [538, 567] on div "0.00" at bounding box center [529, 570] width 50 height 21
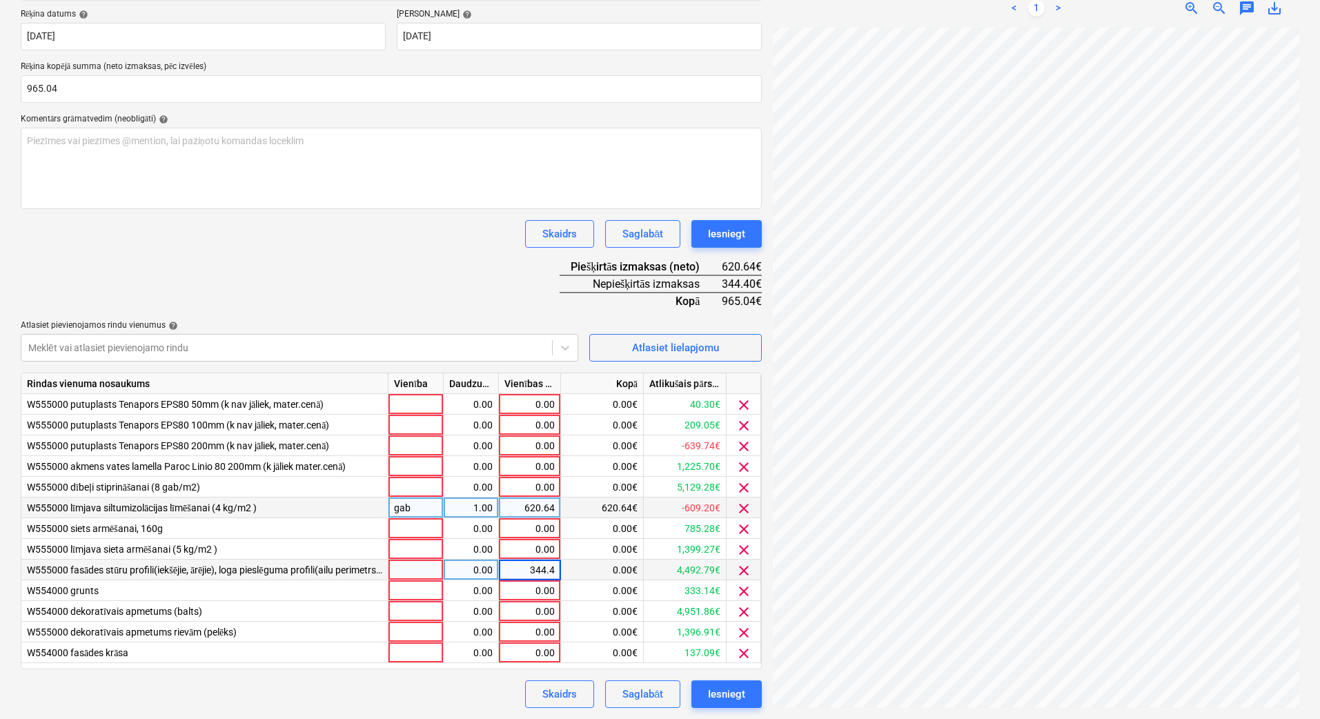
type input "344.40"
click at [466, 638] on div "Skaidrs Saglabāt Iesniegt" at bounding box center [391, 694] width 741 height 28
click at [740, 398] on span "clear" at bounding box center [744, 405] width 17 height 17
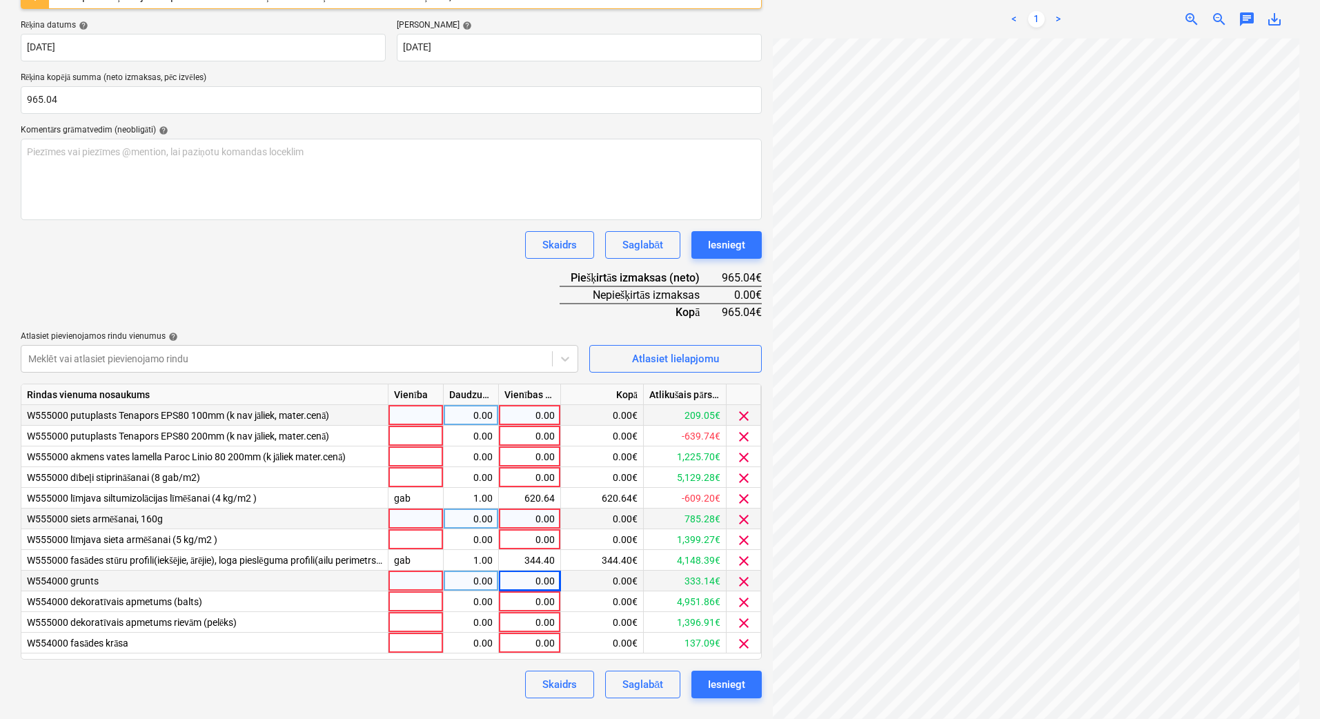
scroll to position [287, 0]
click at [742, 420] on span "clear" at bounding box center [744, 416] width 17 height 17
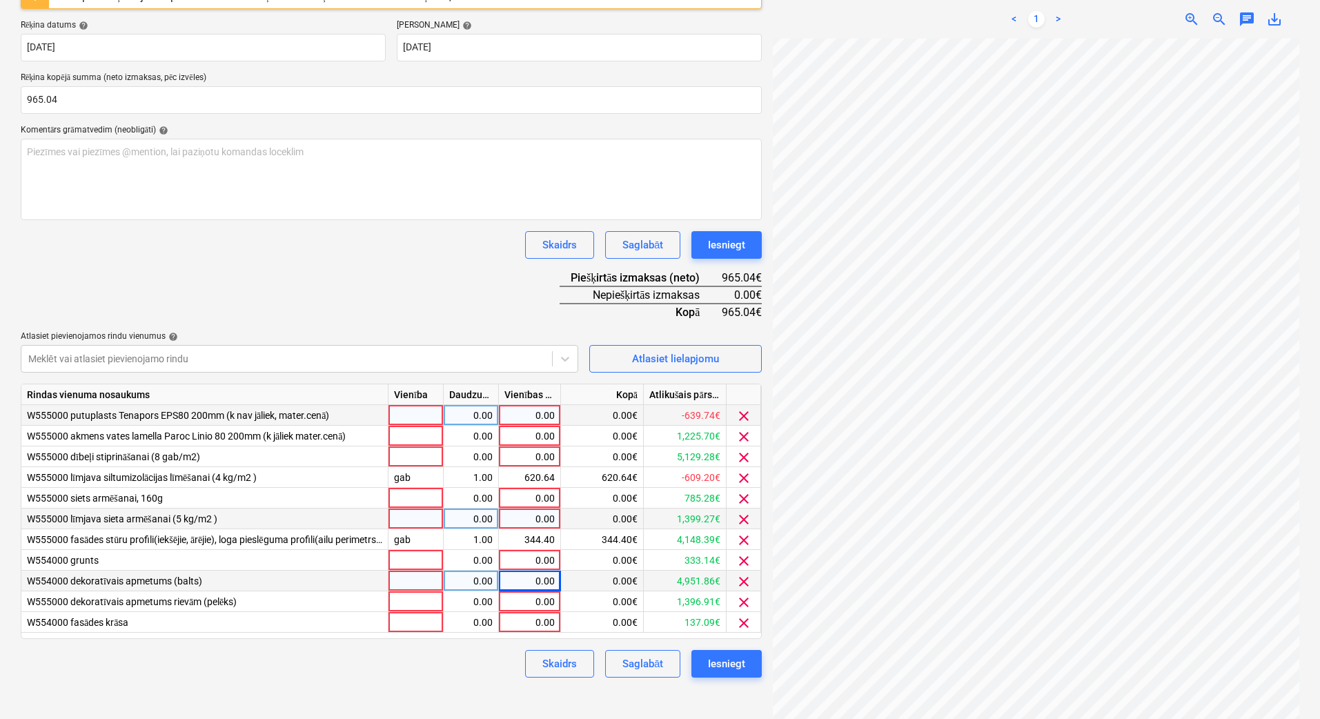
click at [745, 417] on span "clear" at bounding box center [744, 416] width 17 height 17
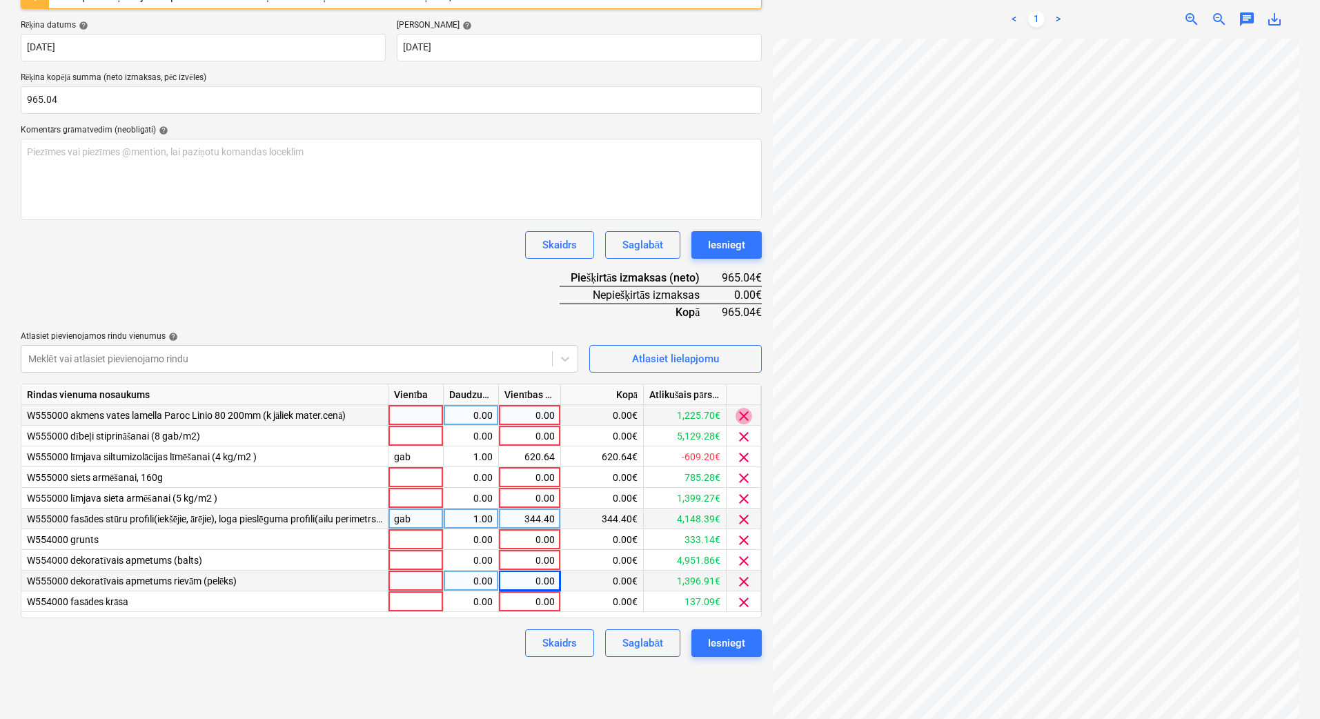
click at [745, 417] on span "clear" at bounding box center [744, 416] width 17 height 17
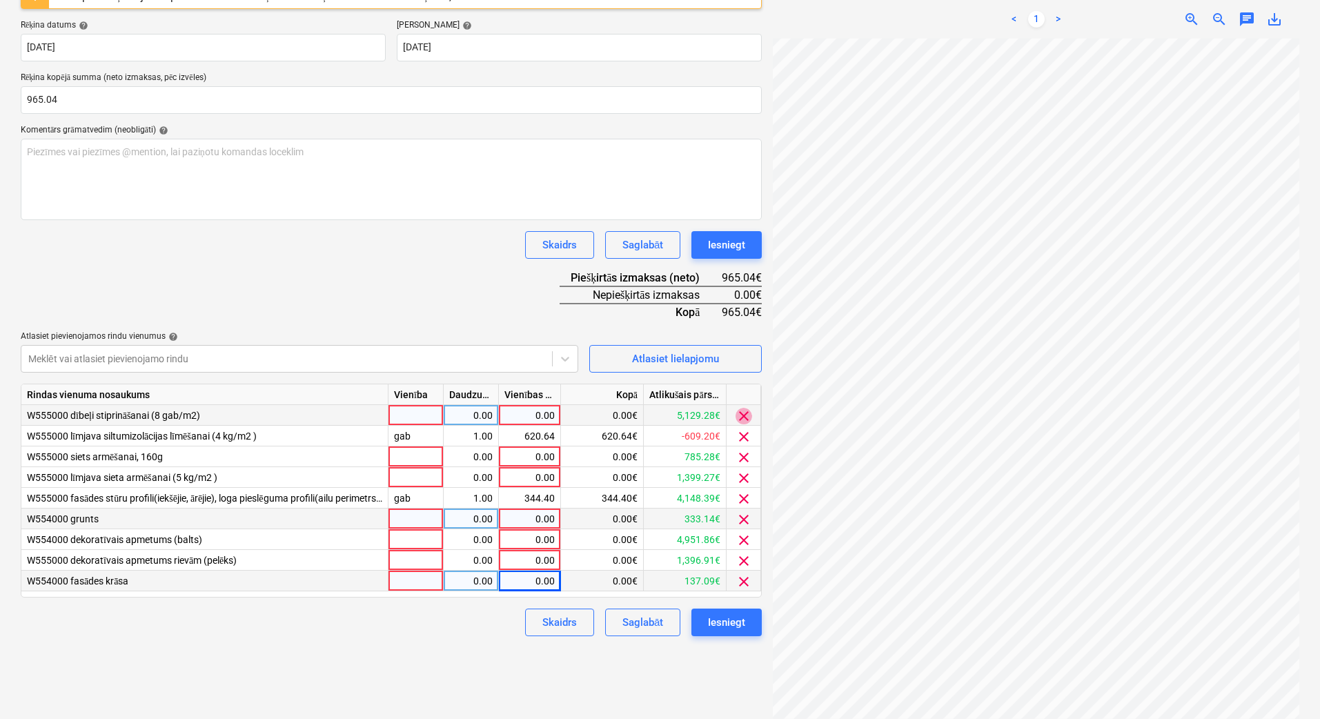
click at [745, 417] on span "clear" at bounding box center [744, 416] width 17 height 17
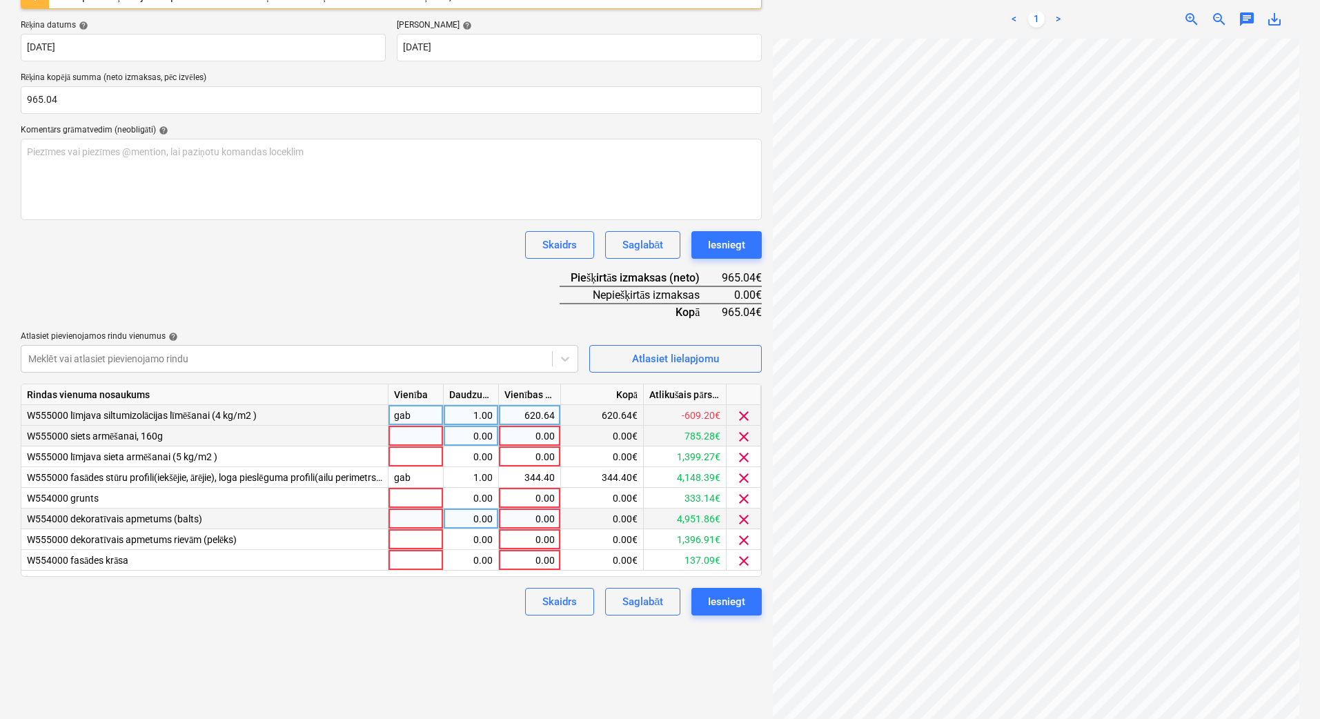
click at [747, 434] on span "clear" at bounding box center [744, 436] width 17 height 17
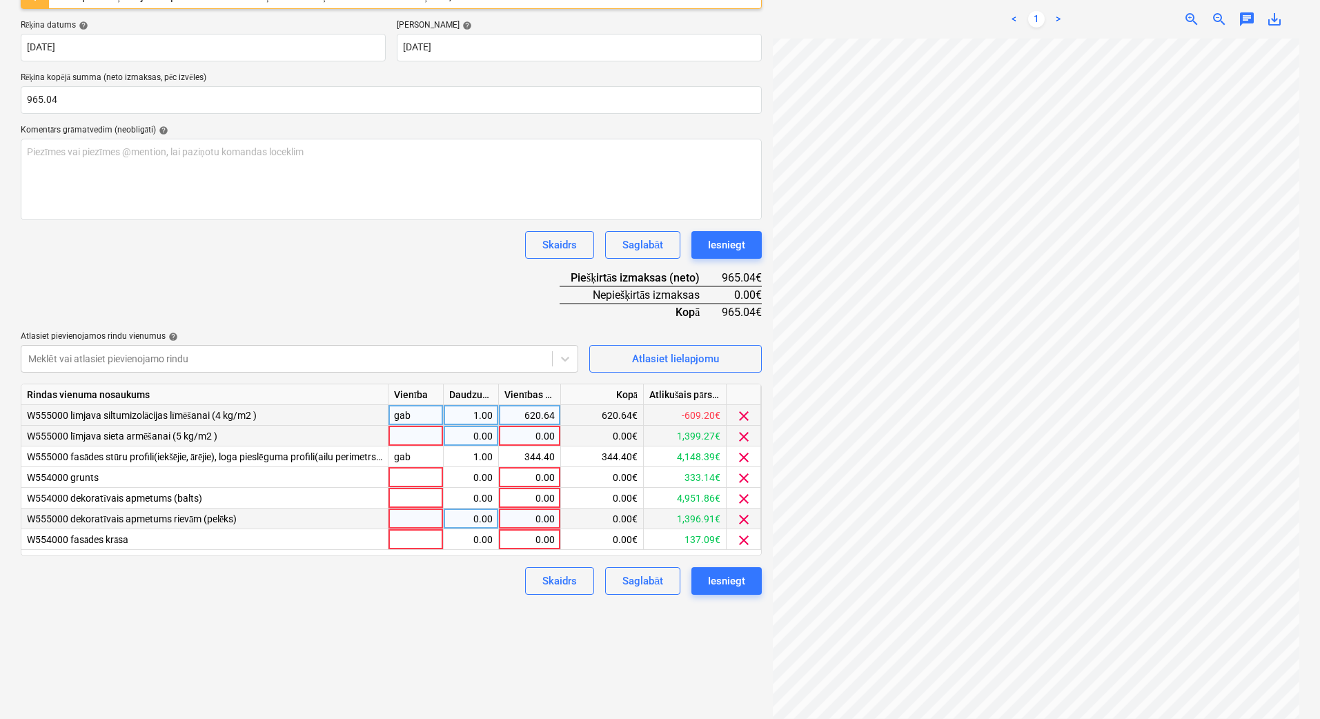
click at [747, 434] on span "clear" at bounding box center [744, 436] width 17 height 17
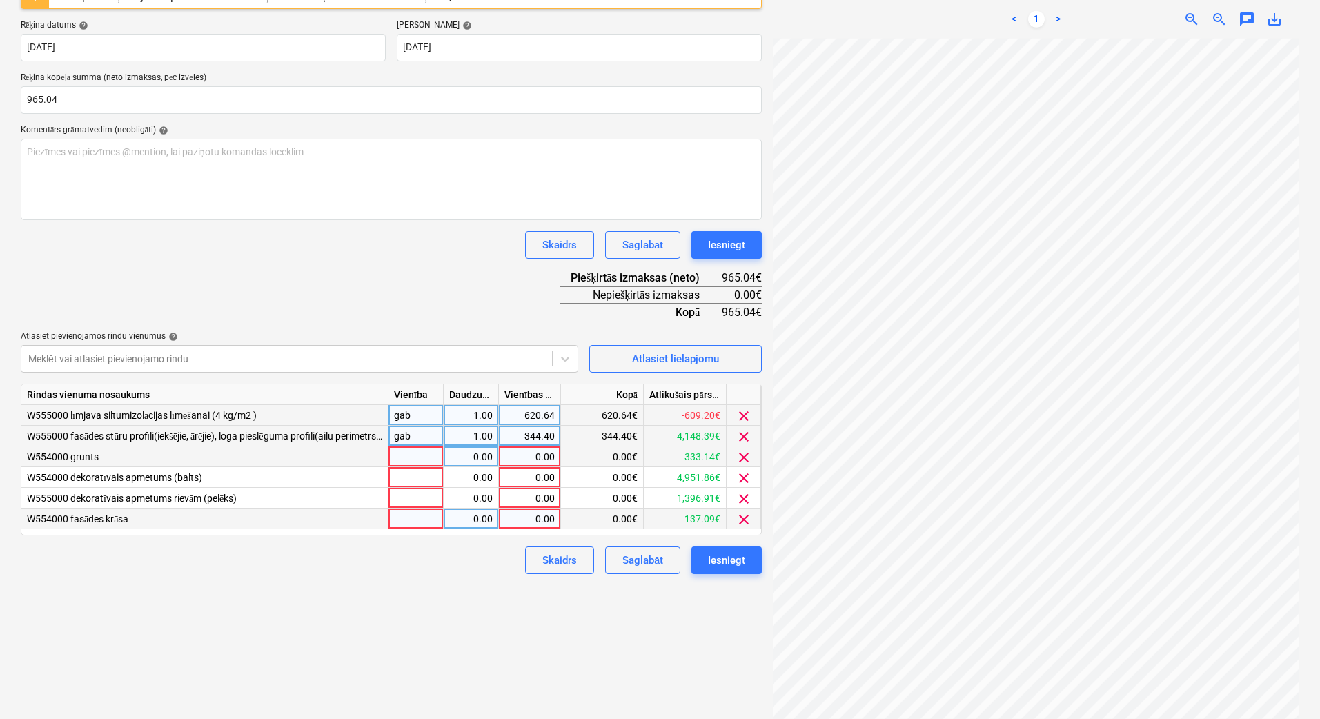
click at [745, 460] on span "clear" at bounding box center [744, 457] width 17 height 17
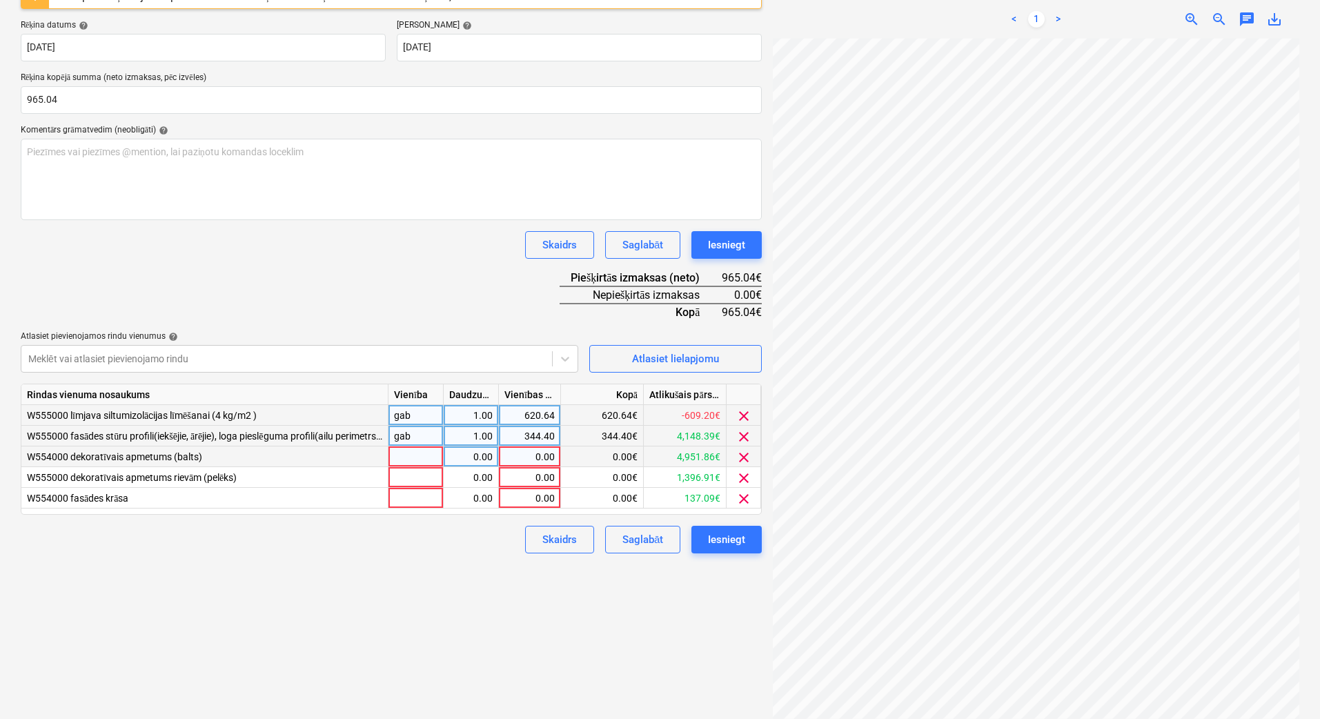
click at [745, 460] on span "clear" at bounding box center [744, 457] width 17 height 17
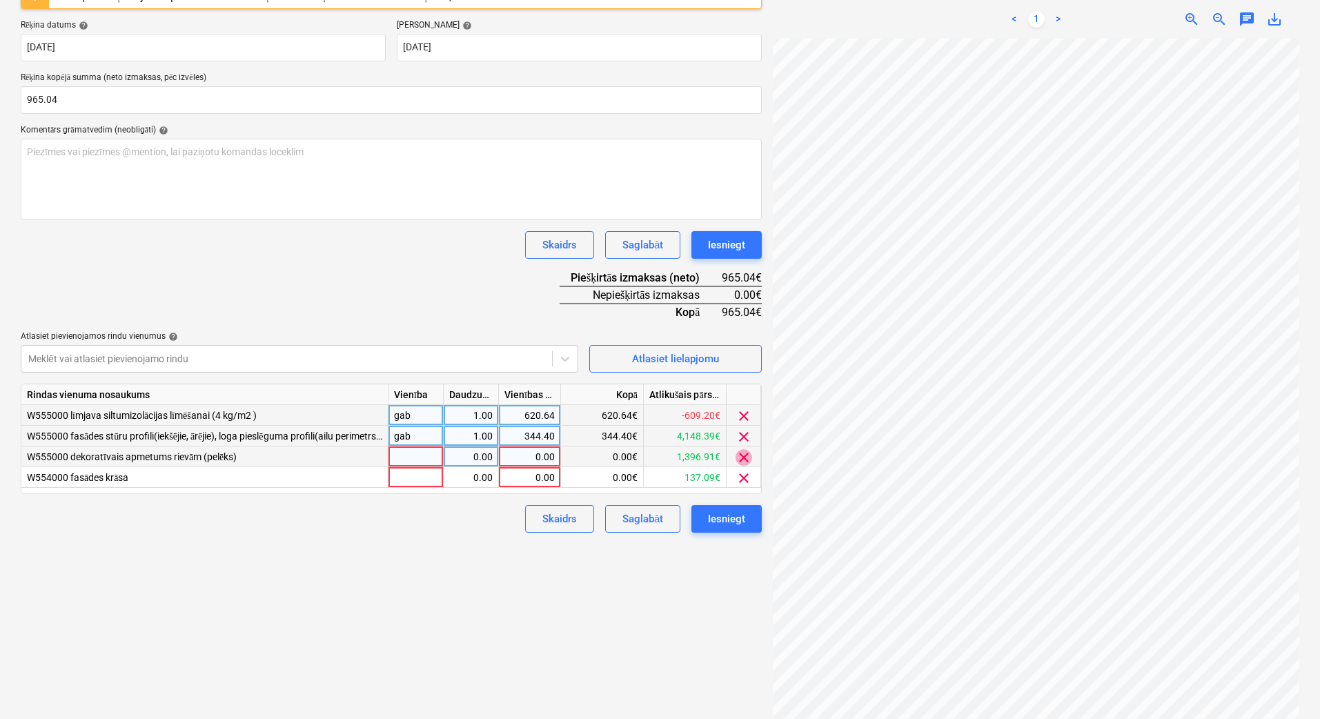
click at [745, 460] on span "clear" at bounding box center [744, 457] width 17 height 17
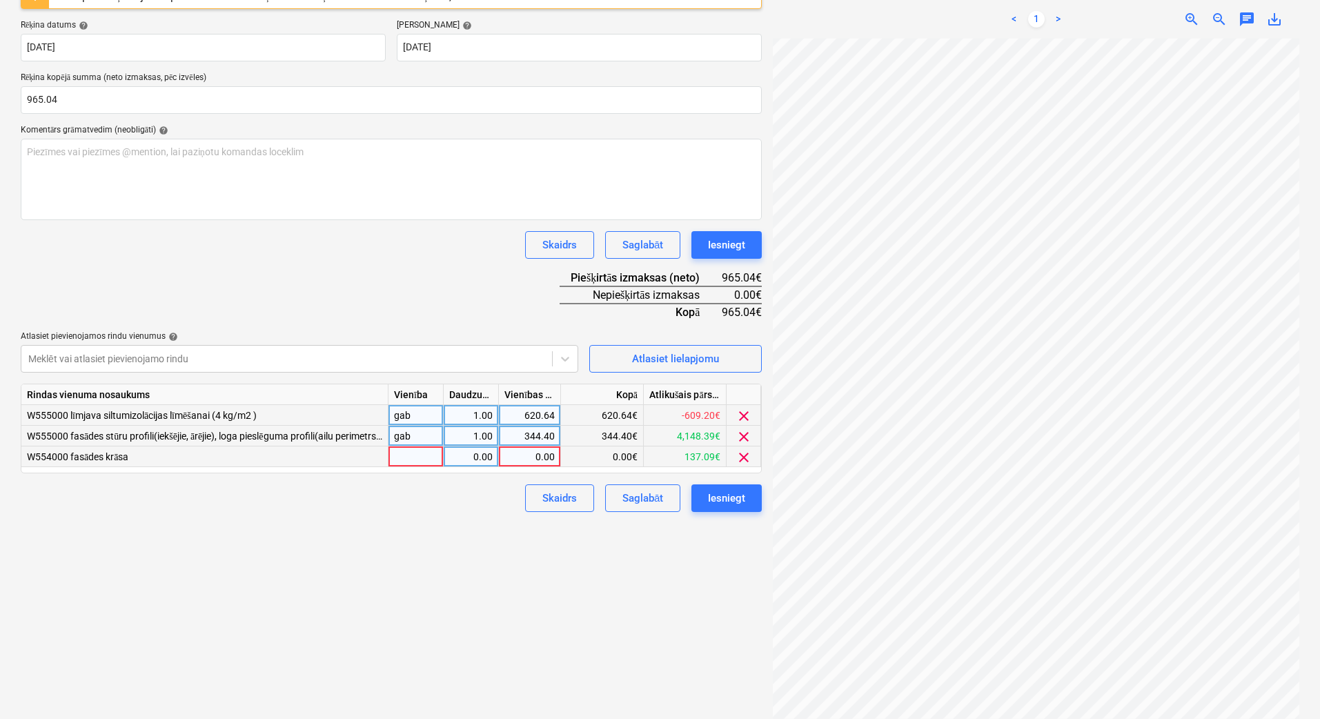
click at [745, 460] on span "clear" at bounding box center [744, 457] width 17 height 17
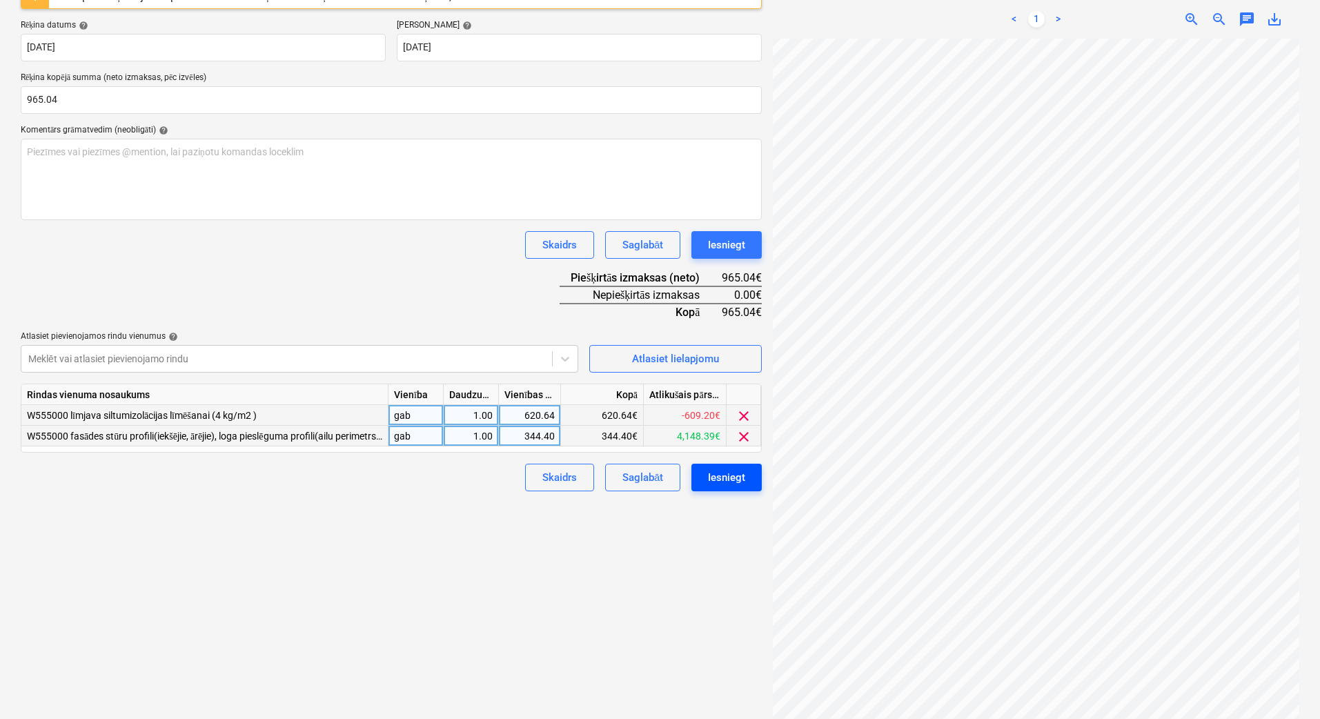
click at [738, 476] on div "Iesniegt" at bounding box center [726, 478] width 37 height 18
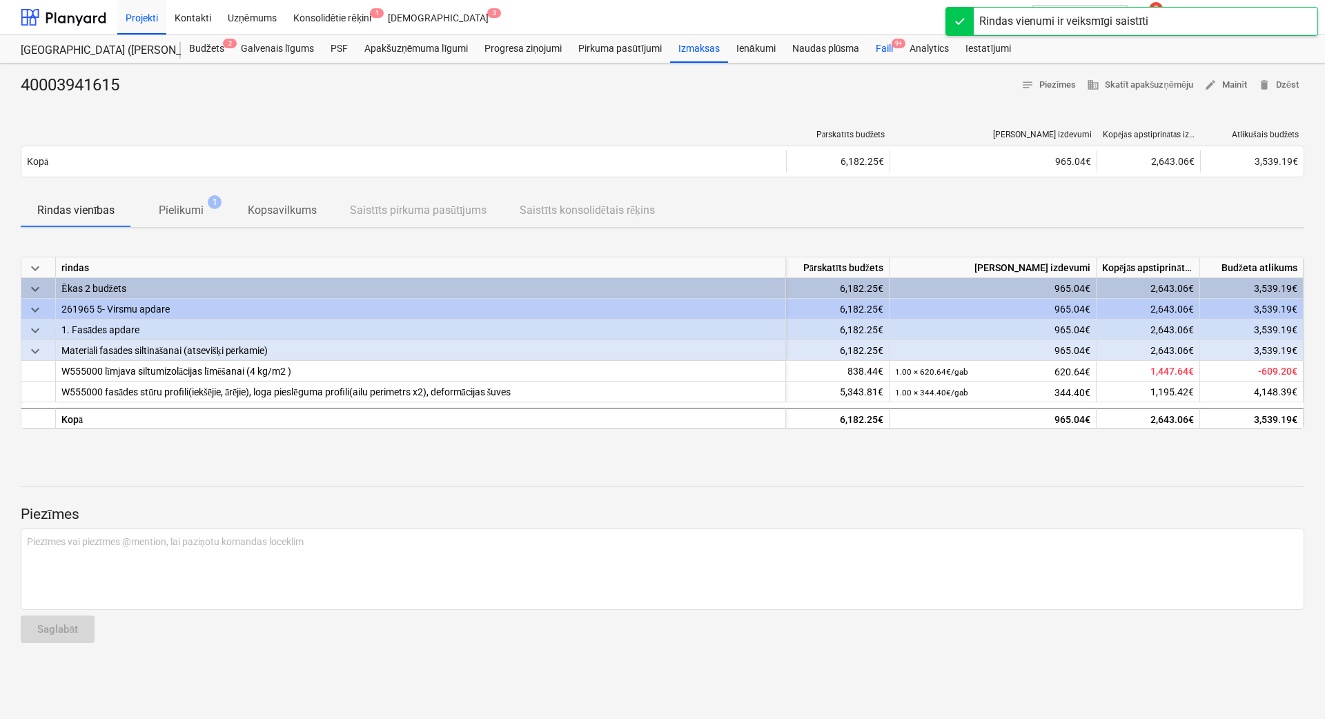
click at [885, 49] on div "Faili 9+" at bounding box center [884, 49] width 34 height 28
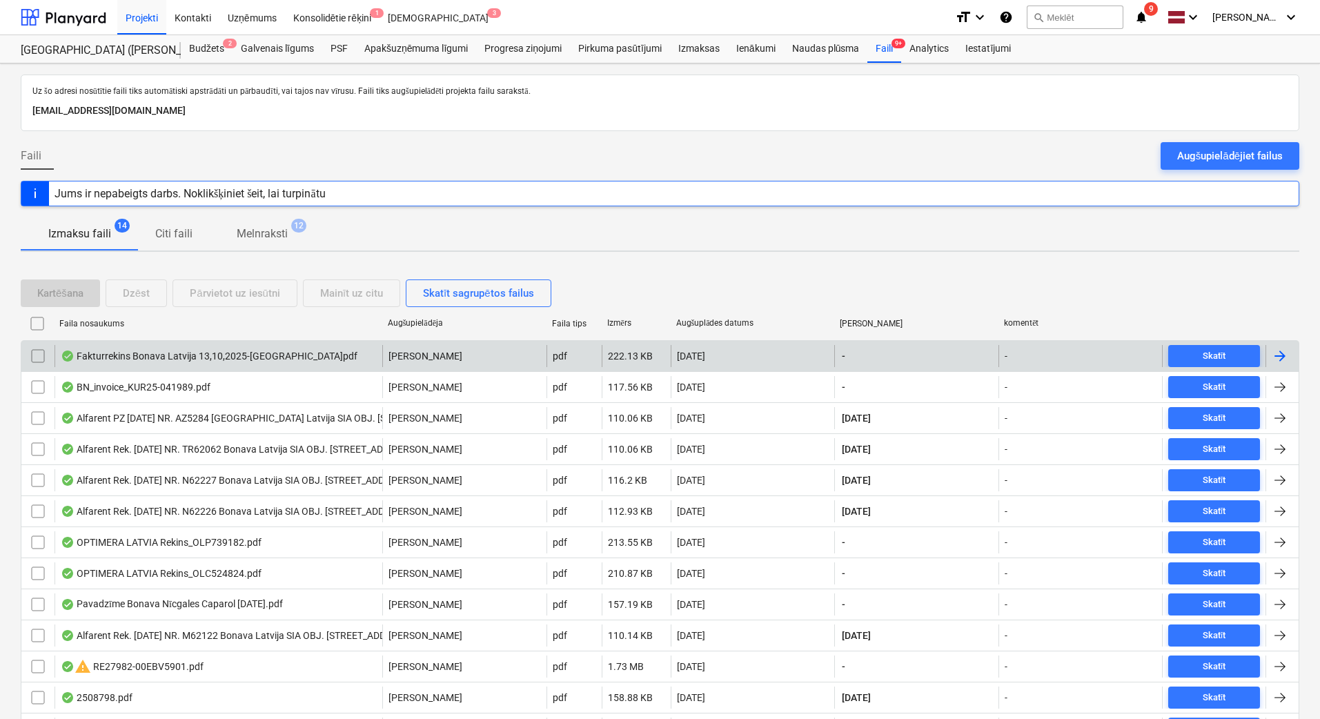
click at [1177, 355] on div at bounding box center [1280, 356] width 17 height 17
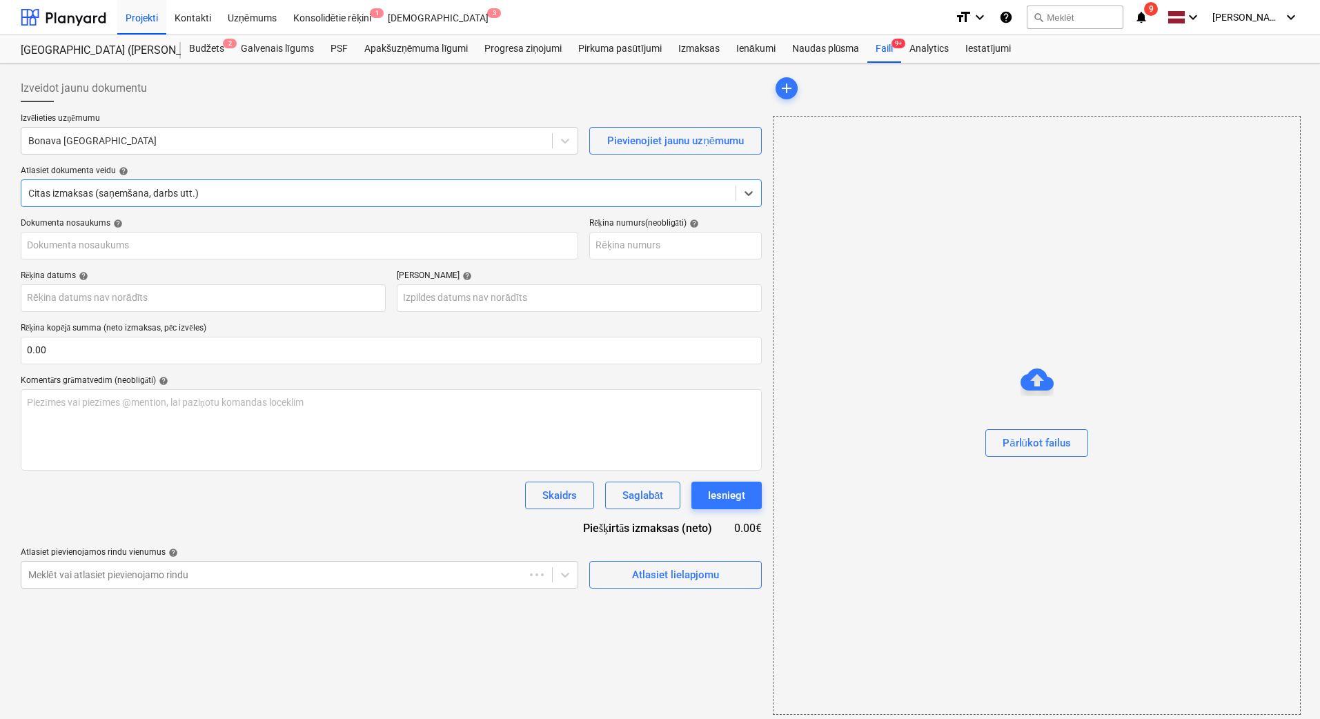
type input "Fakturrekins Bonava Latvija 13,10,2025-[GEOGRAPHIC_DATA]pdf"
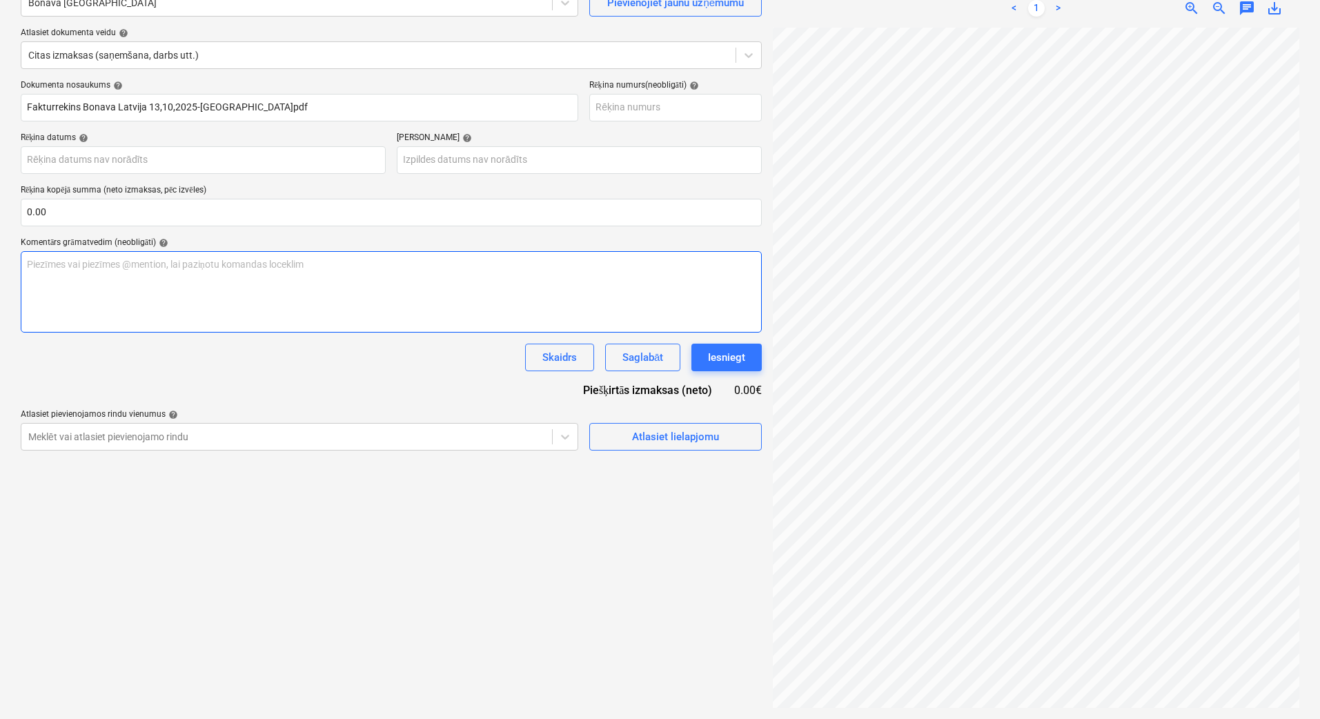
scroll to position [23, 0]
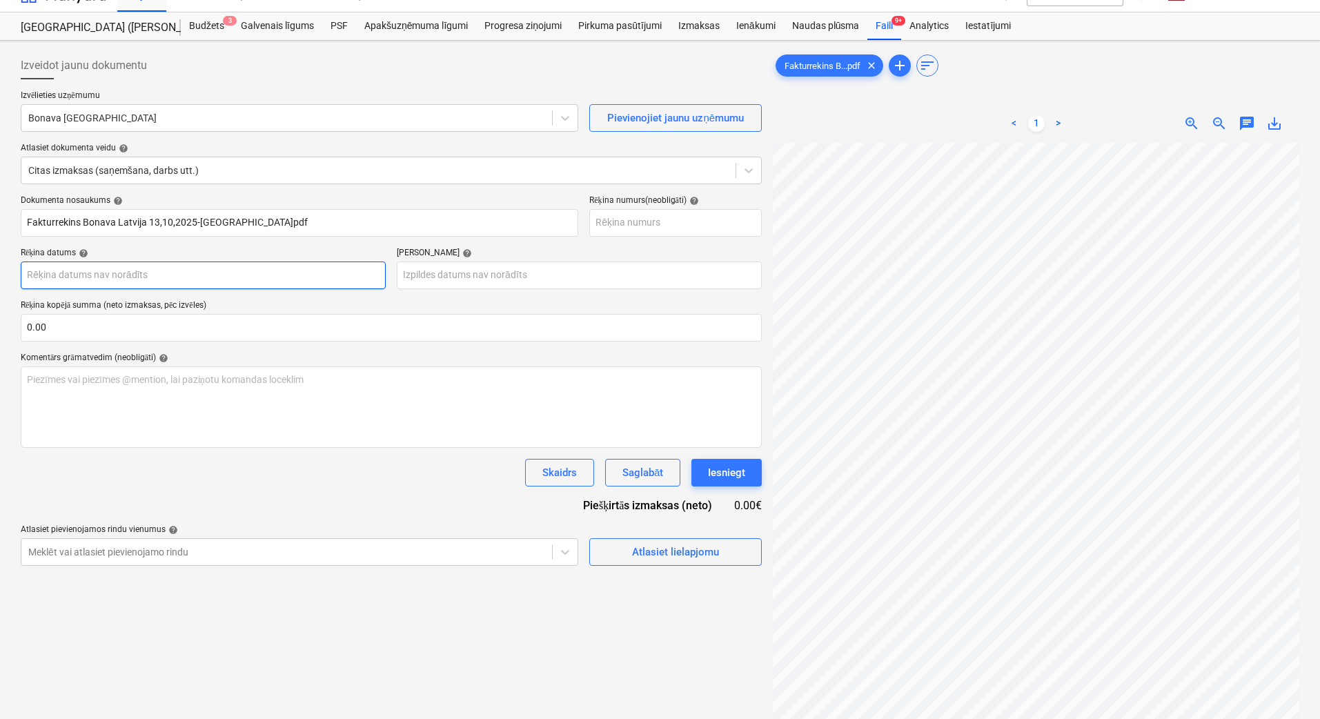
click at [171, 284] on body "Projekti Kontakti Uzņēmums Konsolidētie rēķini 1 Iesūtne 3 format_size keyboard…" at bounding box center [660, 336] width 1320 height 719
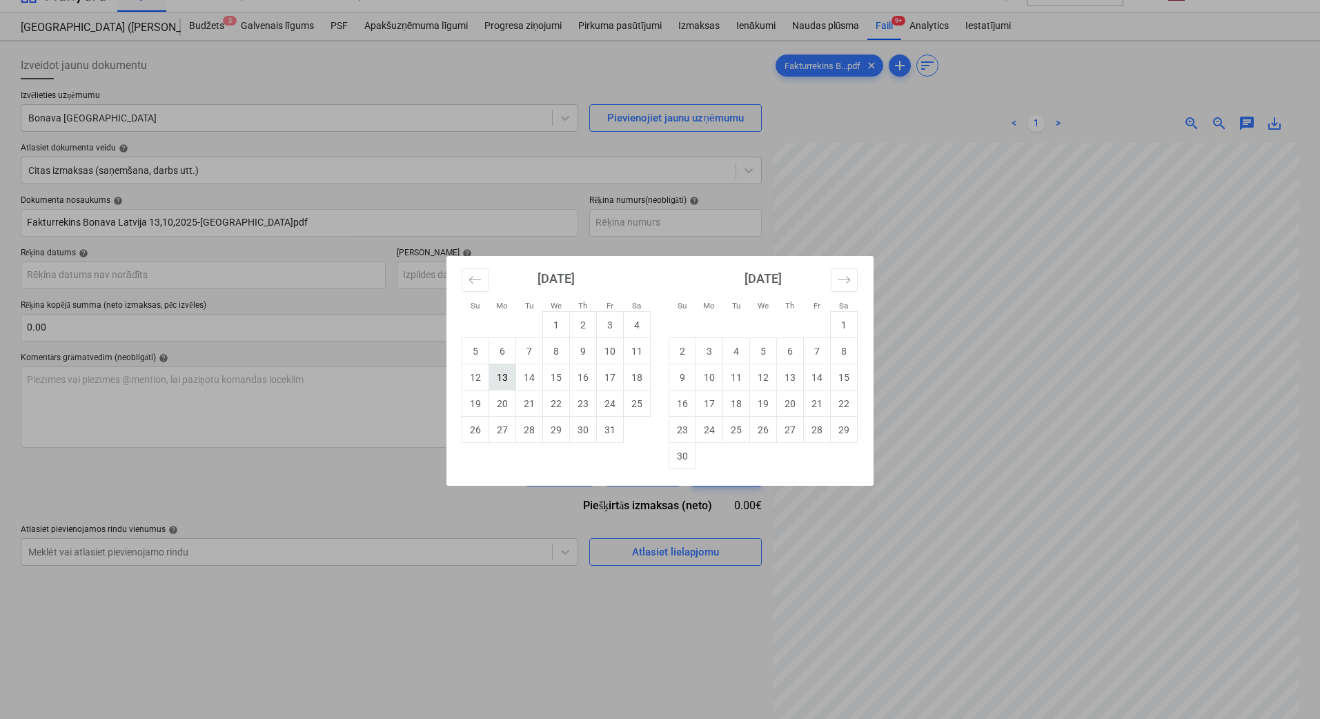
click at [512, 375] on td "13" at bounding box center [502, 377] width 27 height 26
type input "[DATE]"
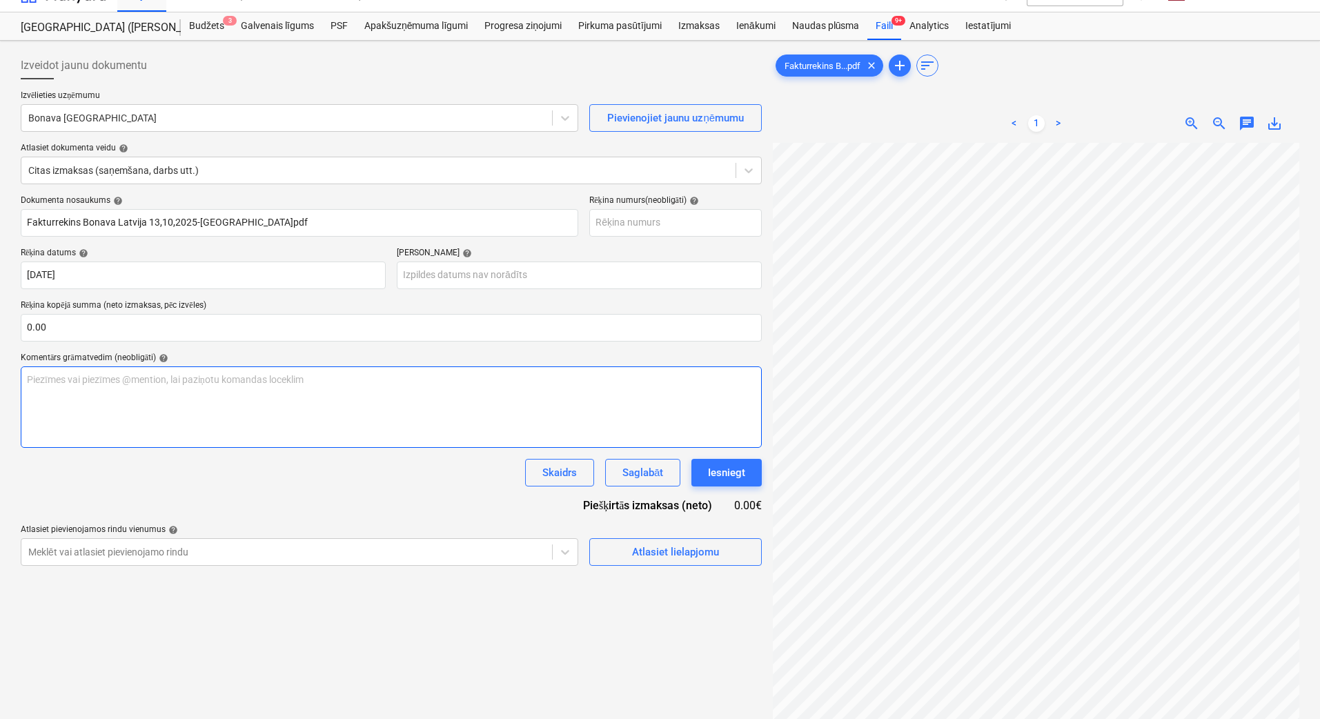
scroll to position [348, 171]
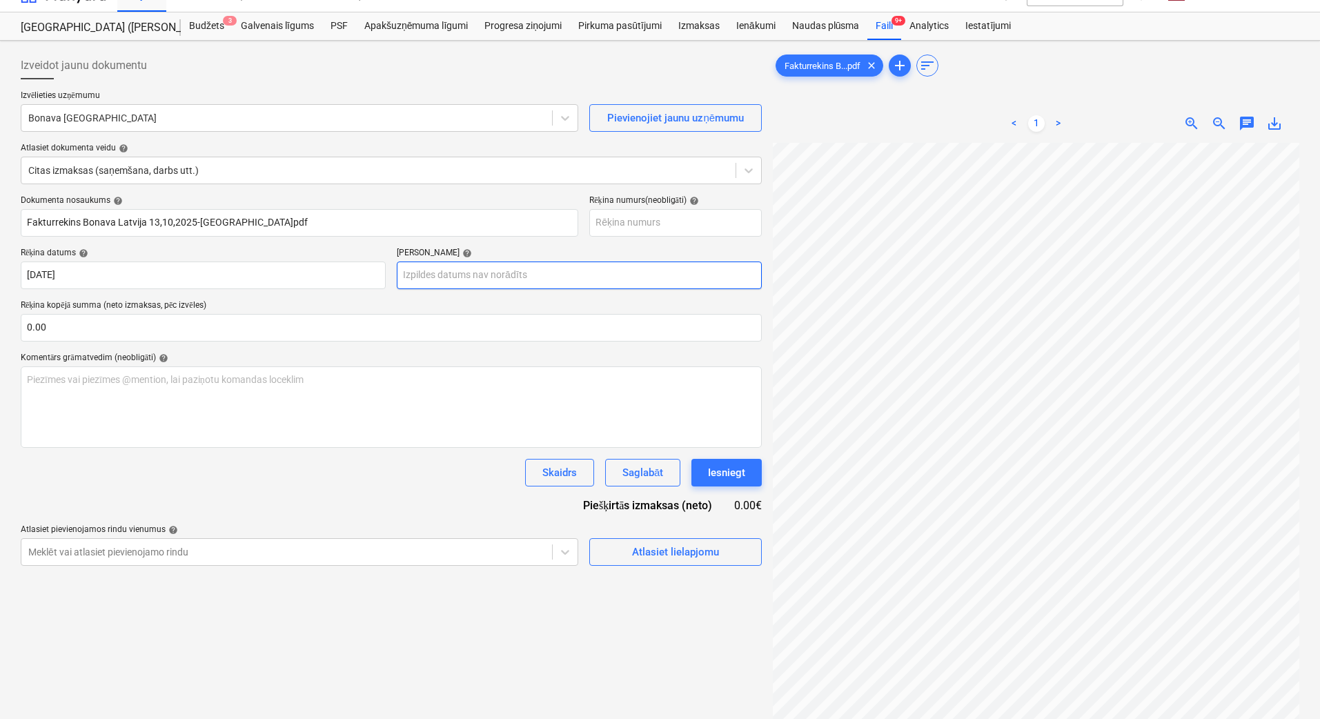
click at [500, 275] on body "Projekti Kontakti Uzņēmums Konsolidētie rēķini 1 Iesūtne 3 format_size keyboard…" at bounding box center [660, 336] width 1320 height 719
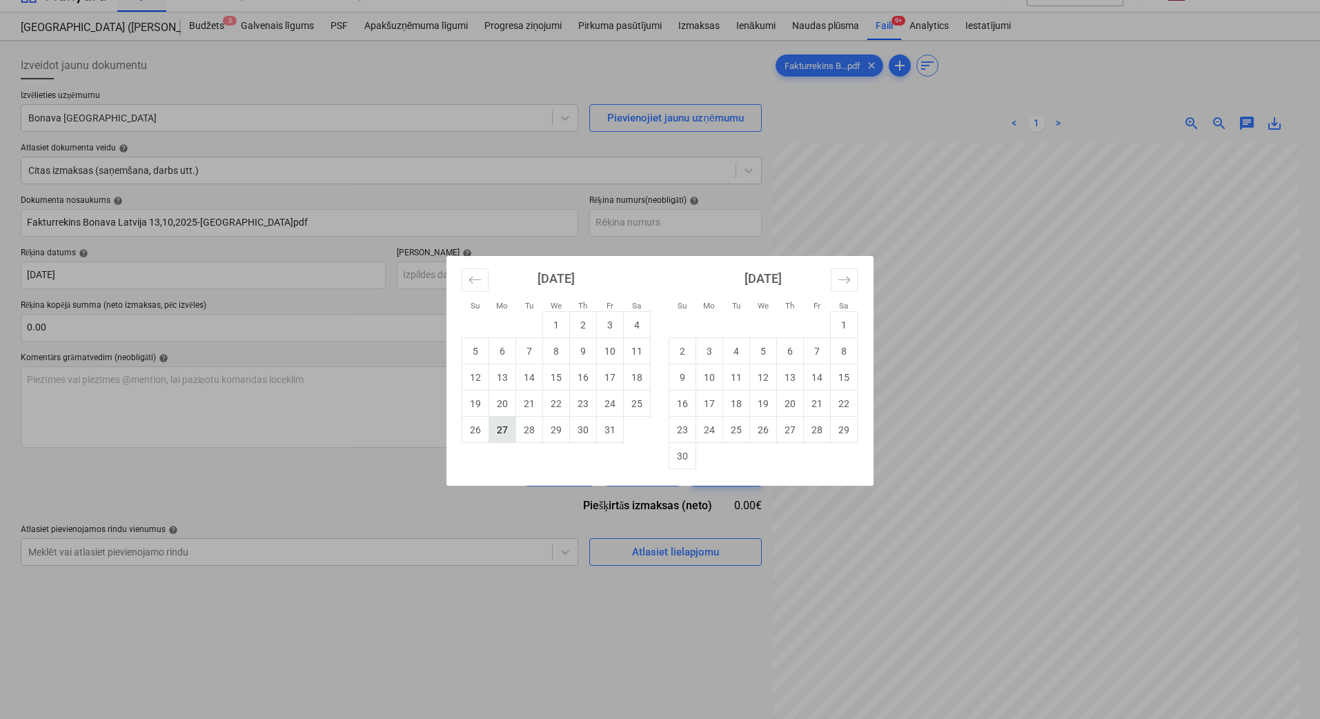
click at [510, 426] on td "27" at bounding box center [502, 430] width 27 height 26
type input "[DATE]"
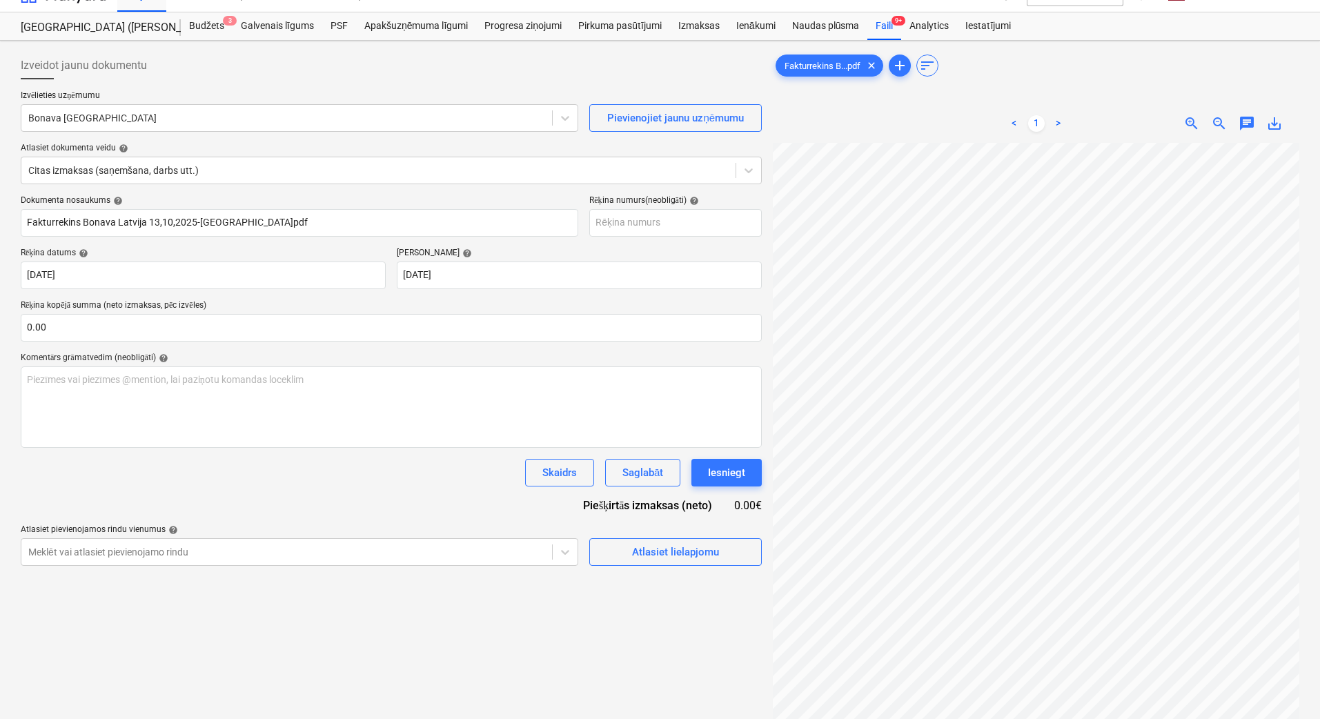
scroll to position [438, 303]
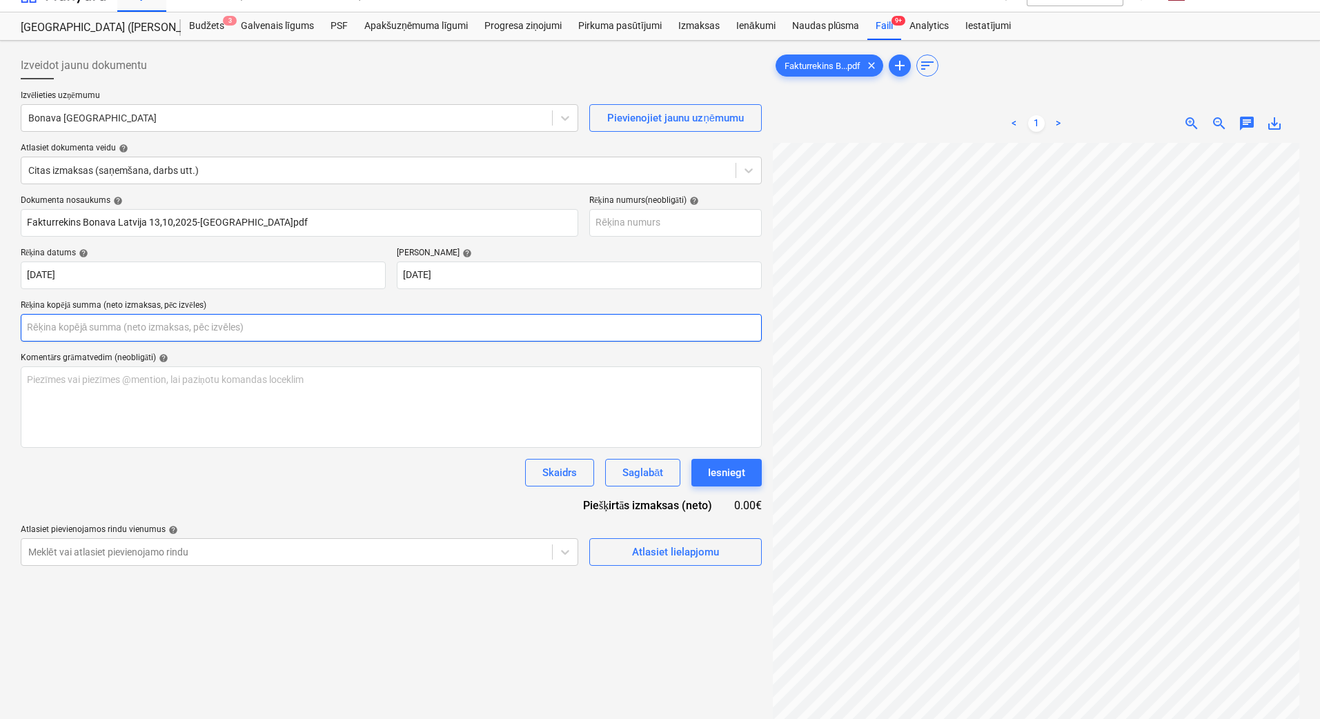
click at [135, 327] on input "text" at bounding box center [391, 328] width 741 height 28
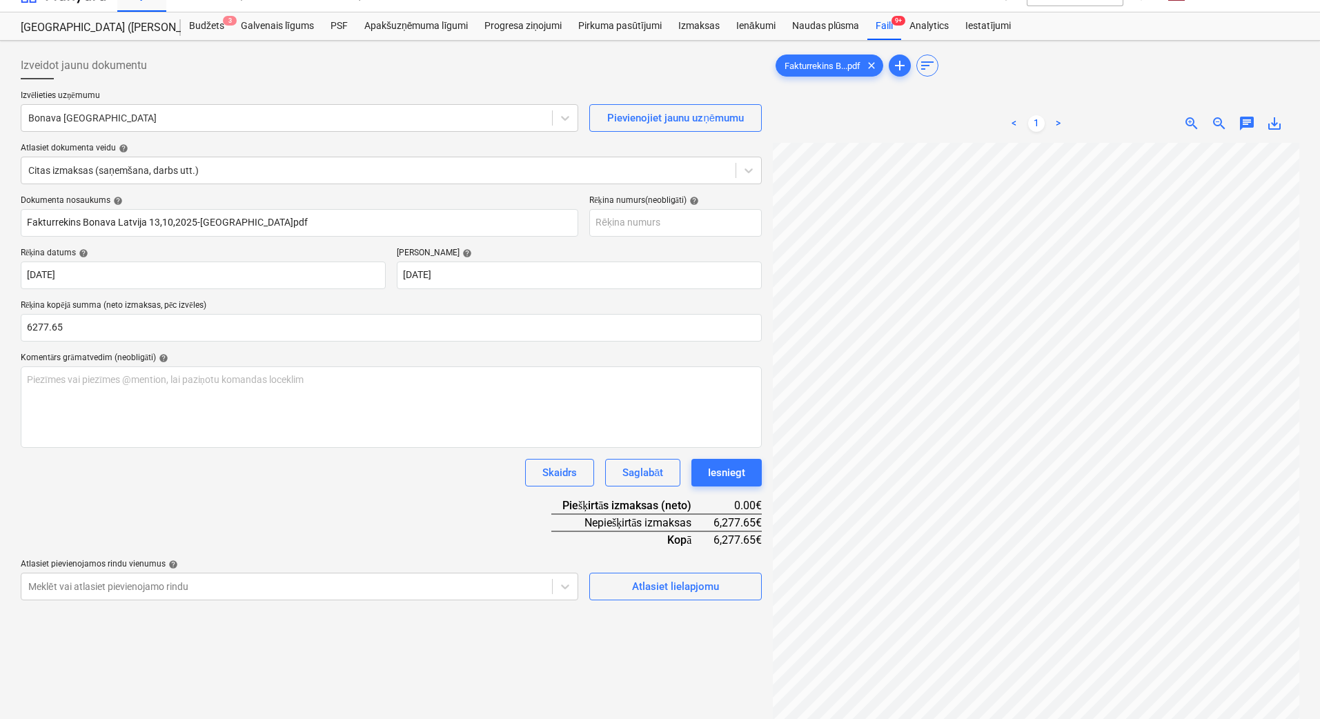
type input "6,277.65"
click at [224, 537] on div "Dokumenta nosaukums help Fakturrekins Bonava [GEOGRAPHIC_DATA] 13,10,2025-[GEOG…" at bounding box center [391, 397] width 741 height 405
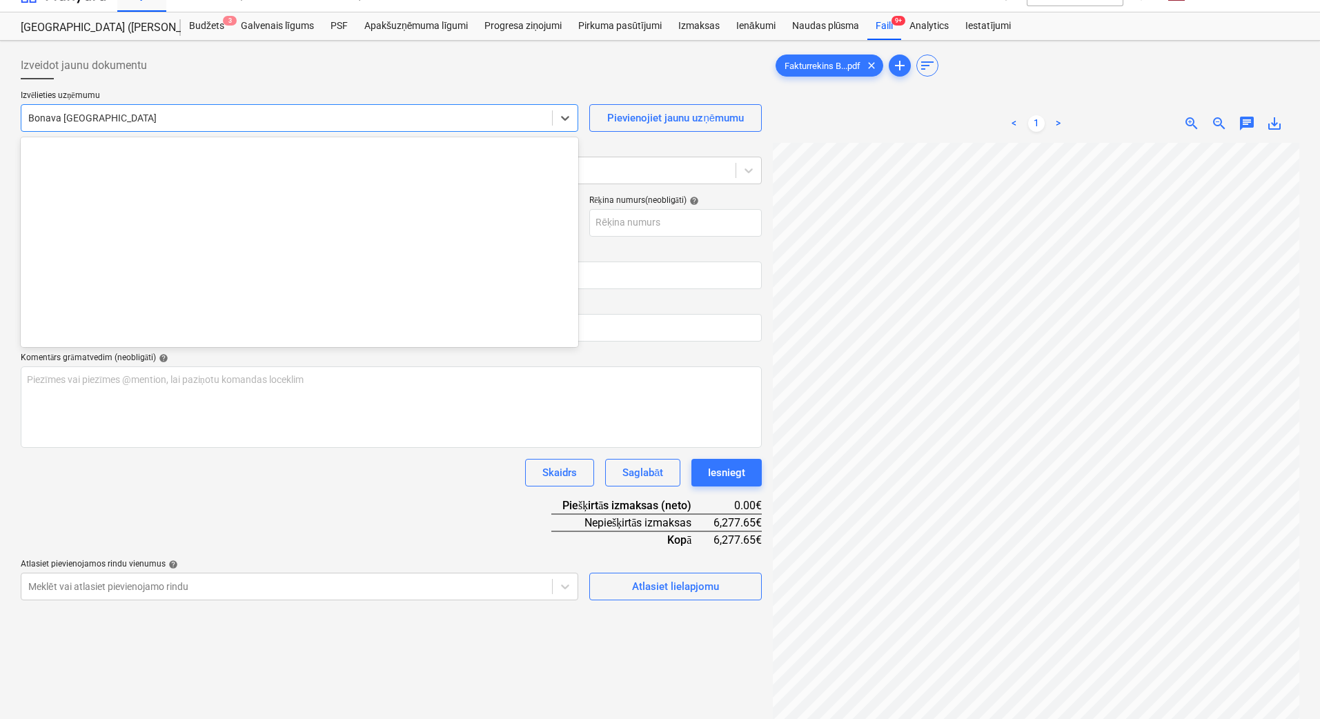
click at [366, 123] on div at bounding box center [286, 118] width 517 height 14
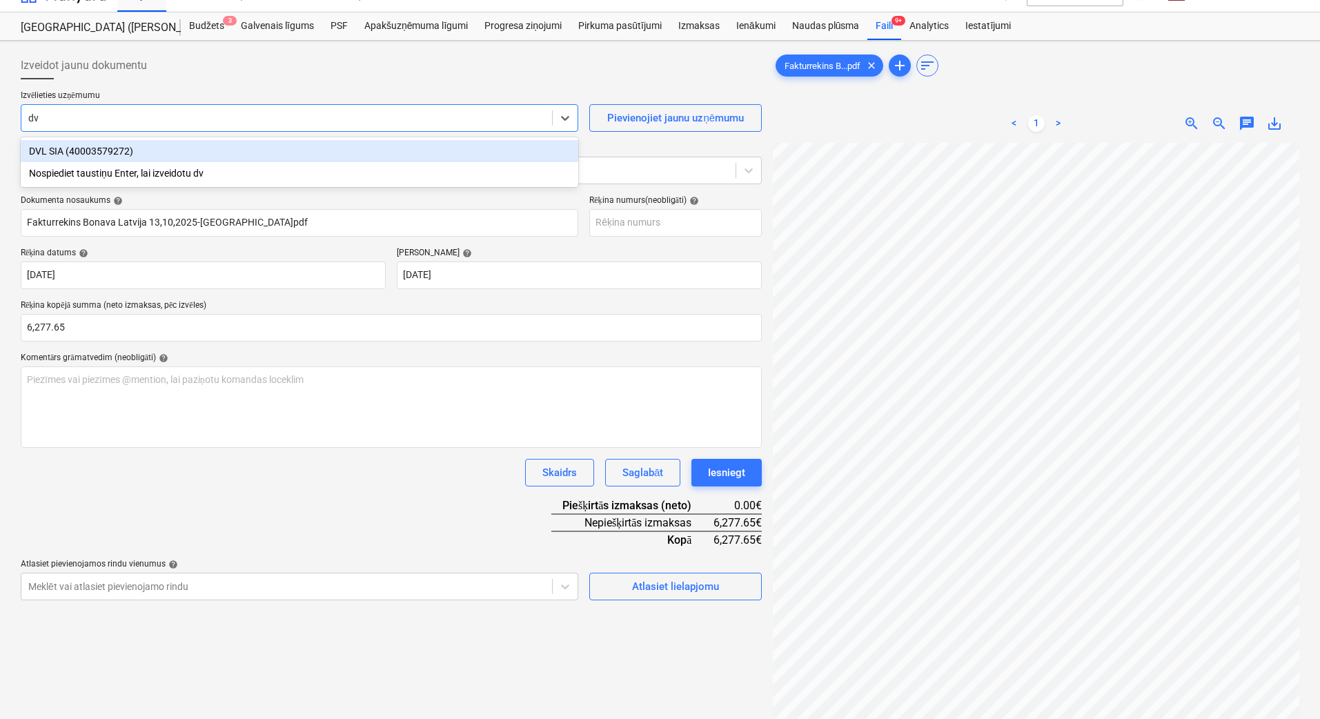
type input "dvl"
click at [361, 144] on div "DVL SIA (40003579272)" at bounding box center [300, 151] width 558 height 22
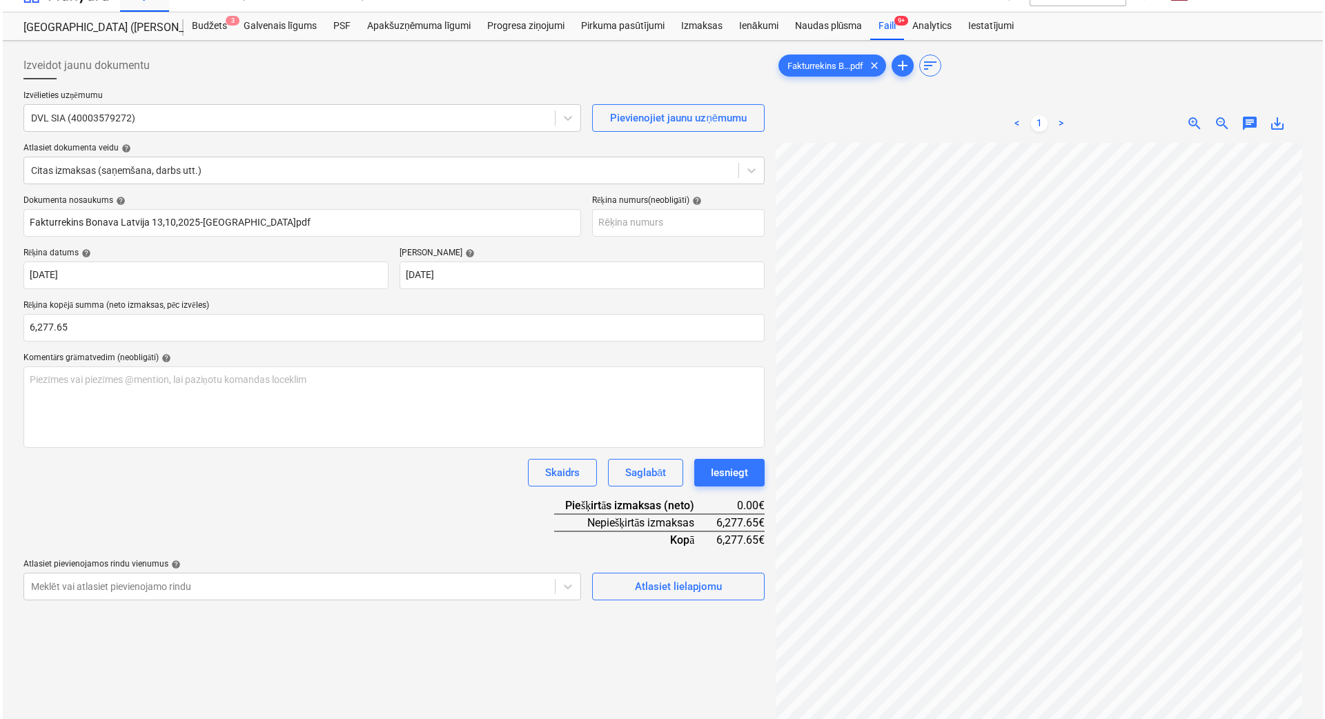
scroll to position [492, 303]
click at [669, 584] on div "Atlasiet lielapjomu" at bounding box center [675, 587] width 87 height 18
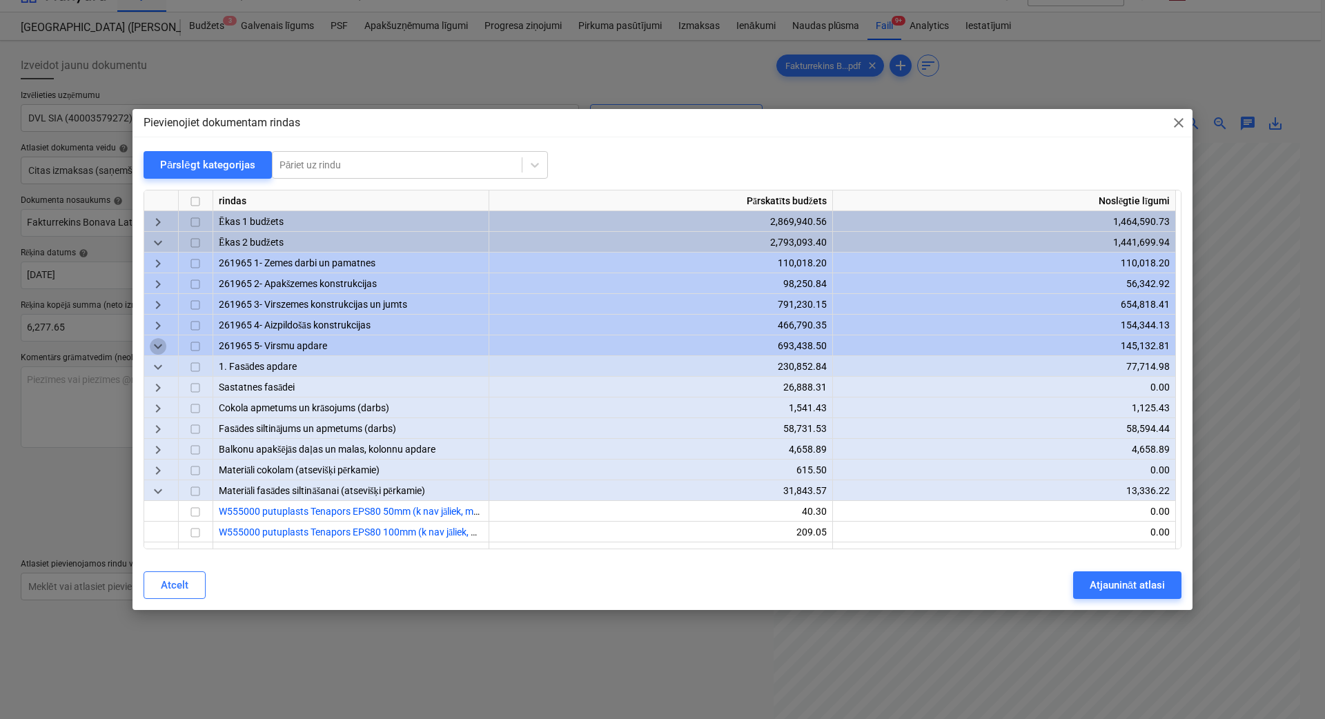
click at [161, 339] on span "keyboard_arrow_down" at bounding box center [158, 347] width 17 height 17
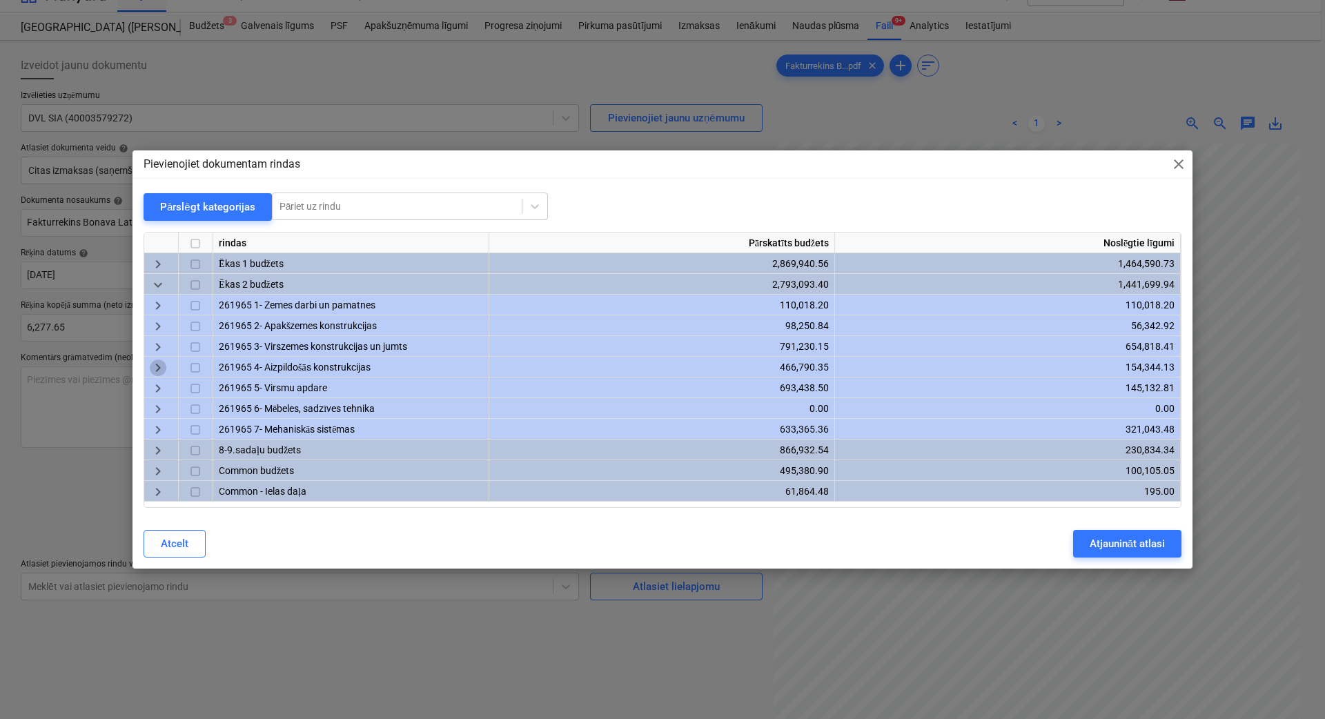
click at [157, 372] on span "keyboard_arrow_right" at bounding box center [158, 367] width 17 height 17
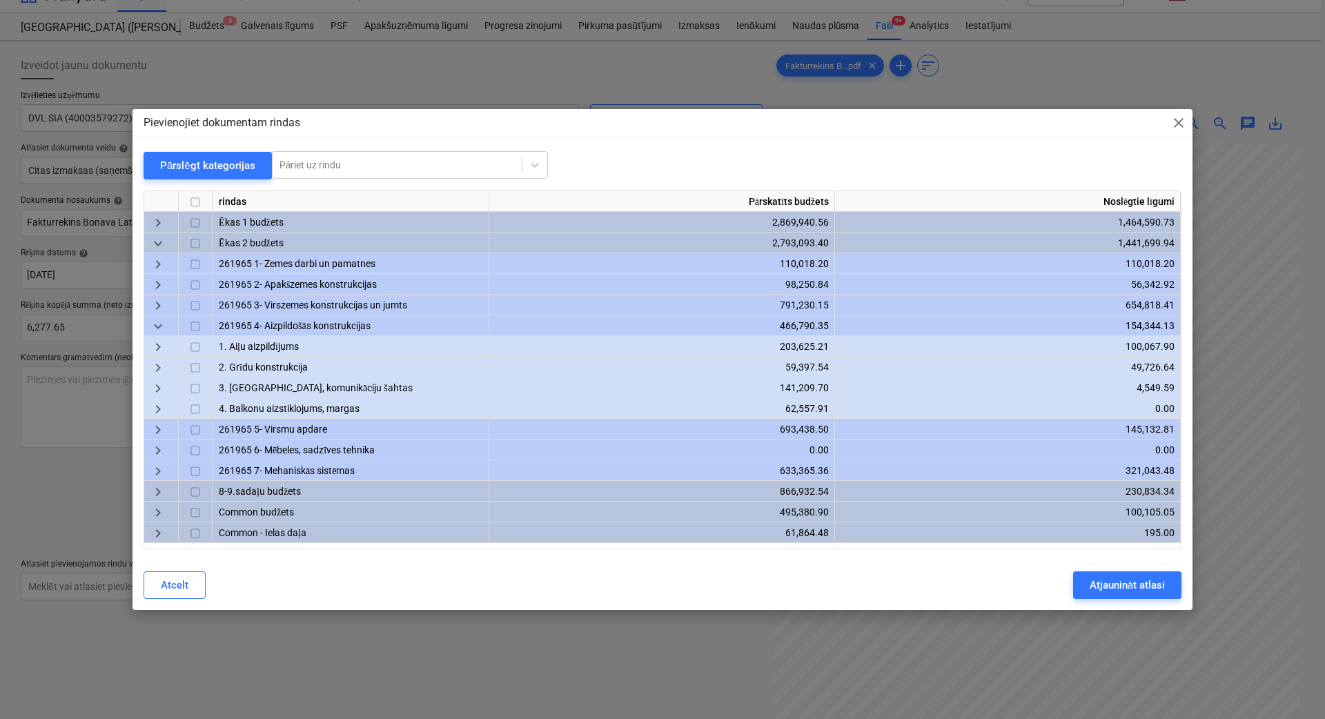
click at [155, 327] on span "keyboard_arrow_down" at bounding box center [158, 326] width 17 height 17
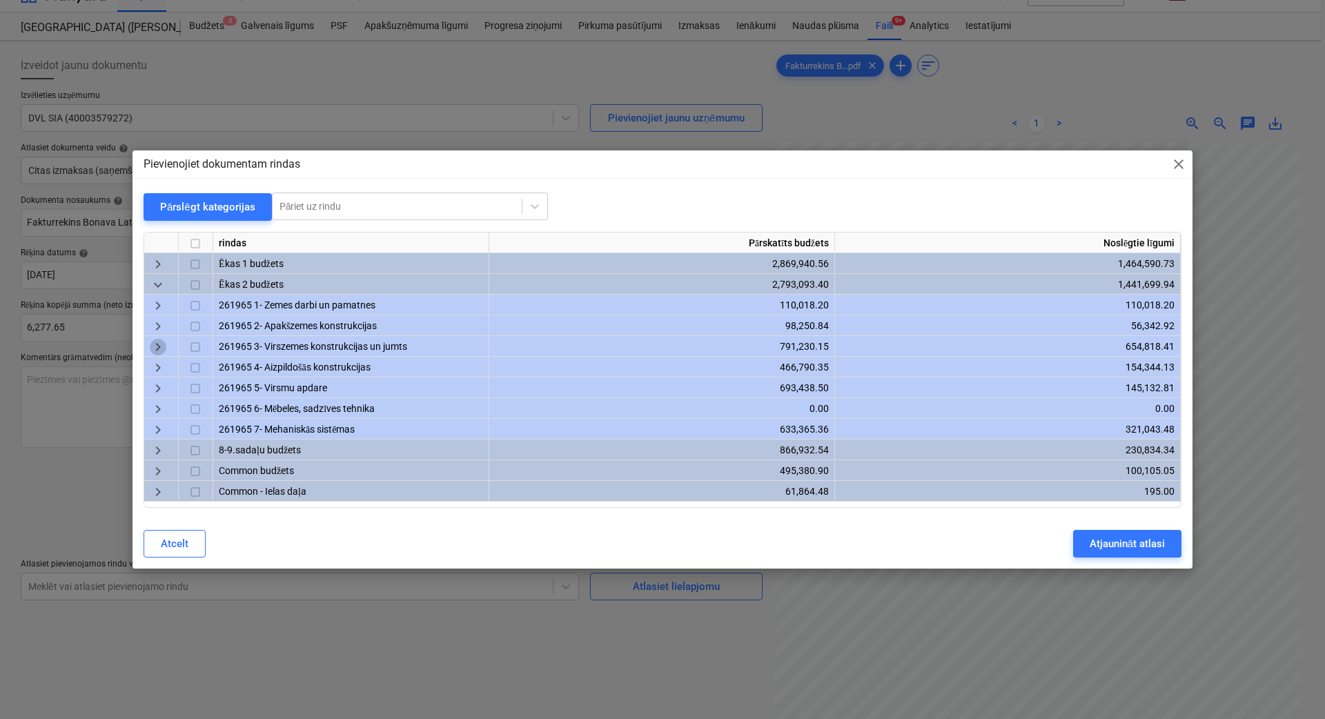
click at [161, 348] on span "keyboard_arrow_right" at bounding box center [158, 347] width 17 height 17
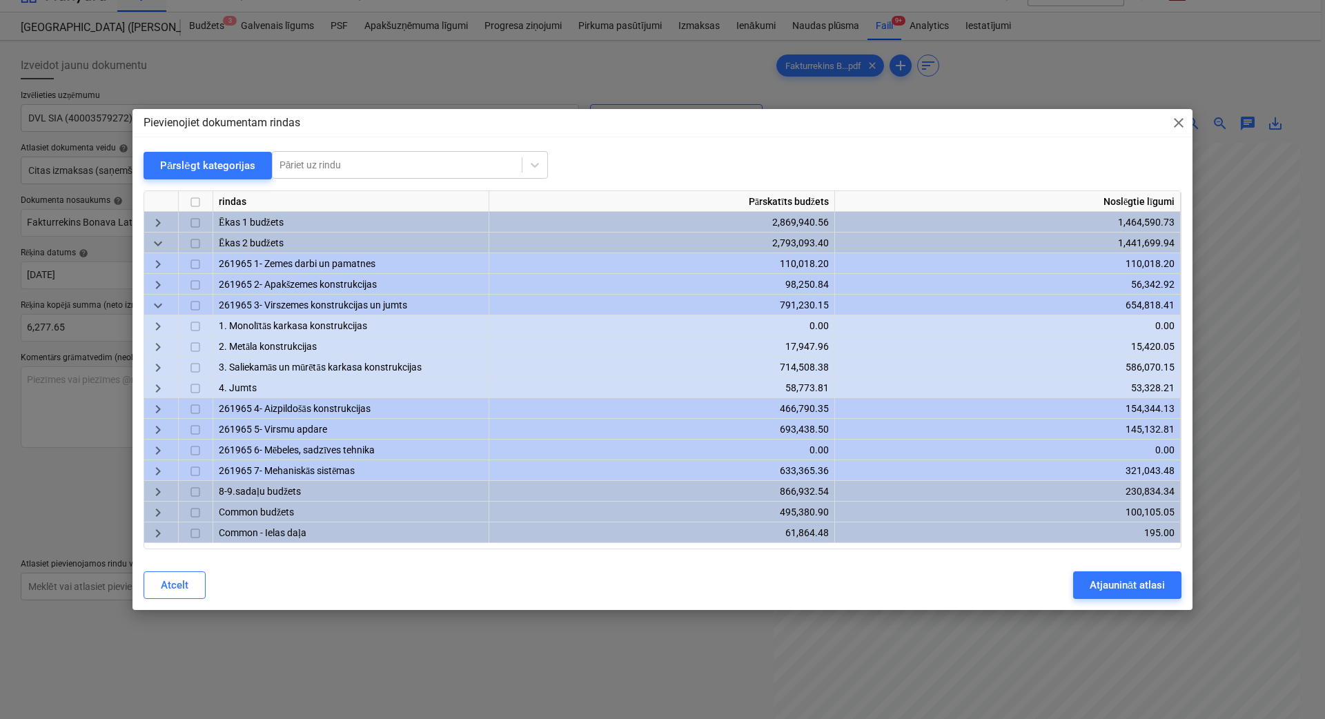
click at [157, 369] on span "keyboard_arrow_right" at bounding box center [158, 367] width 17 height 17
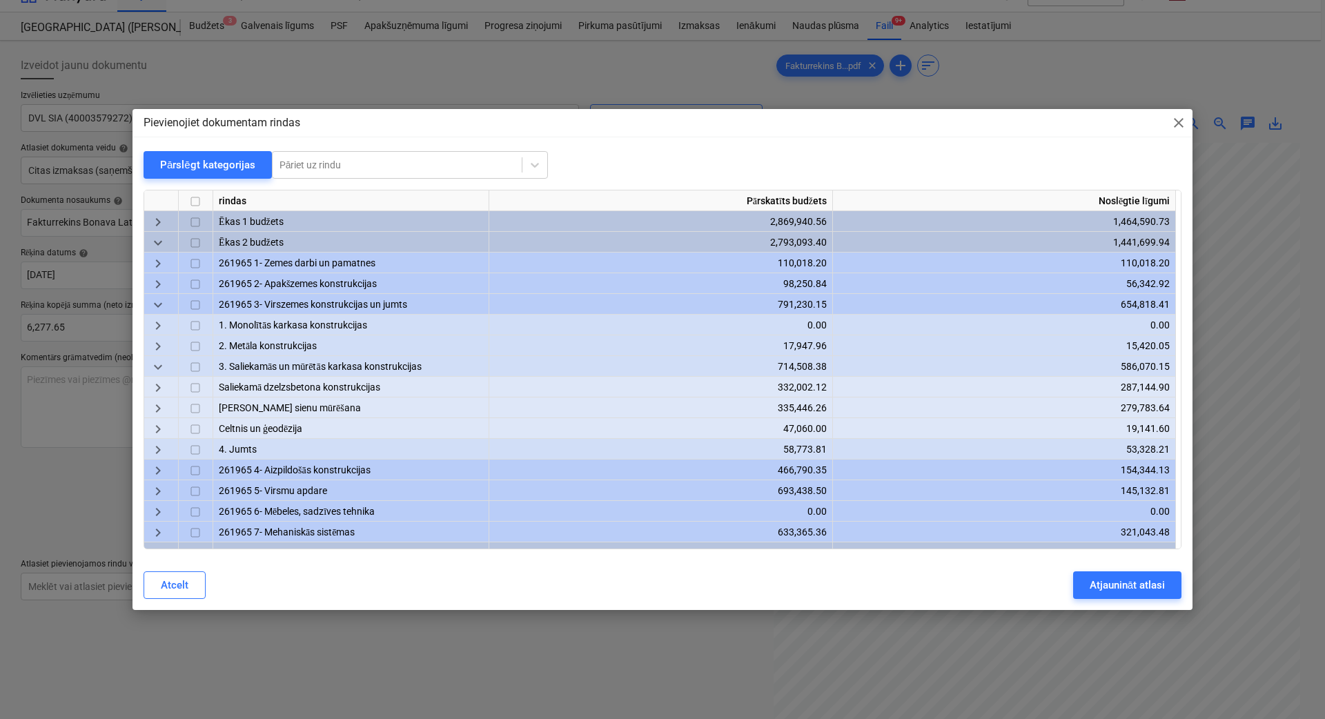
click at [162, 413] on span "keyboard_arrow_right" at bounding box center [158, 409] width 17 height 17
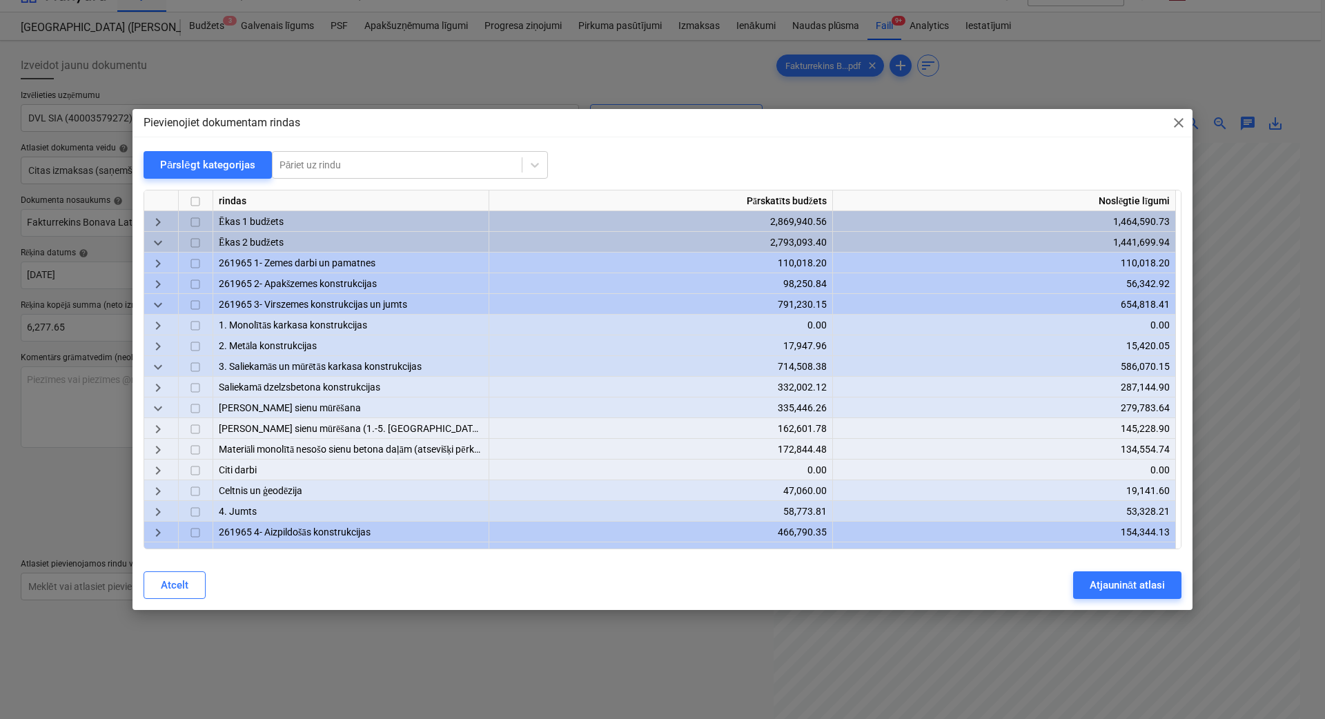
click at [157, 448] on span "keyboard_arrow_right" at bounding box center [158, 450] width 17 height 17
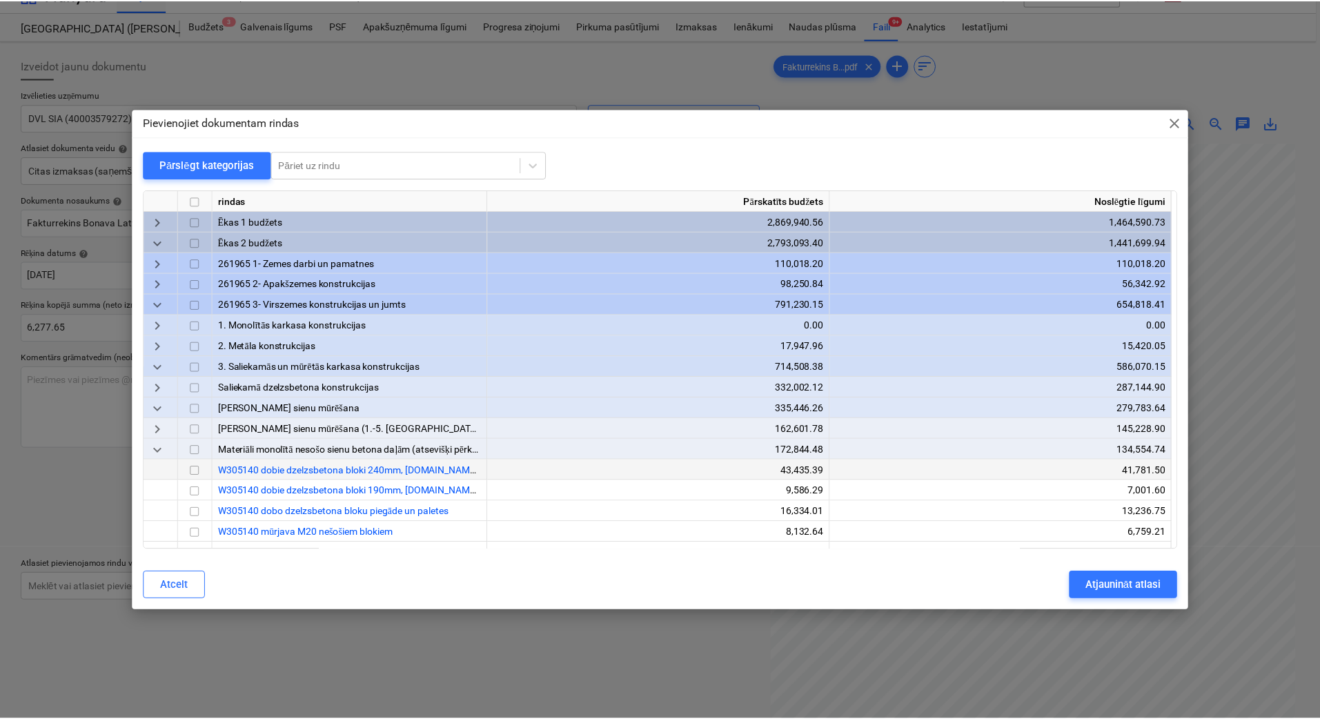
scroll to position [230, 0]
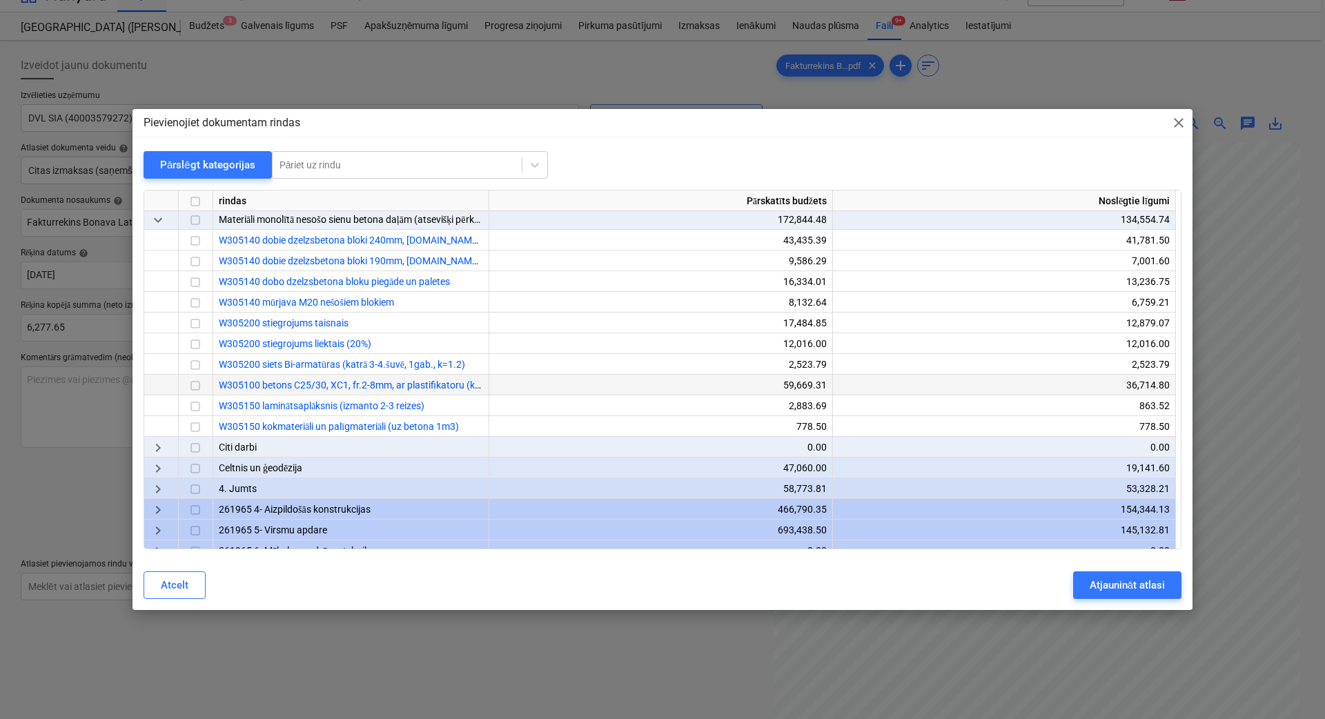
click at [196, 384] on input "checkbox" at bounding box center [195, 386] width 17 height 17
click at [1107, 588] on div "Atjaunināt atlasi" at bounding box center [1127, 585] width 75 height 18
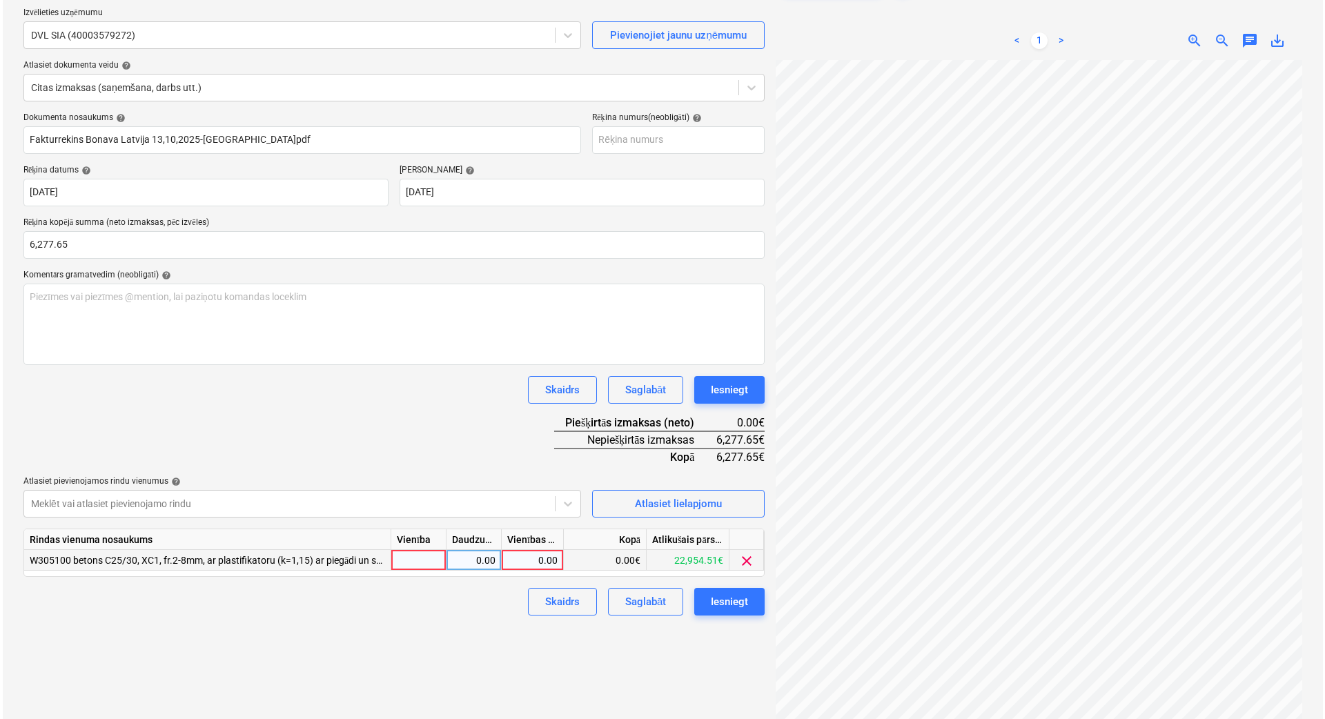
scroll to position [138, 0]
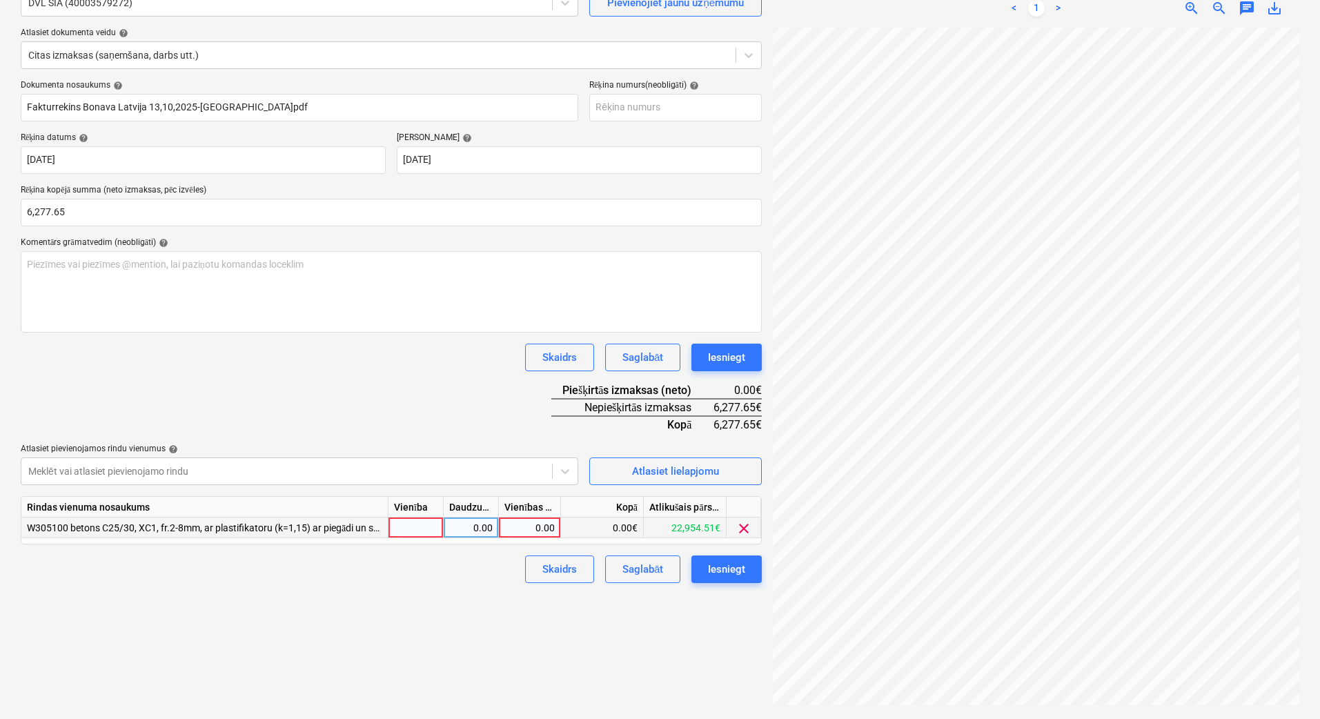
click at [523, 528] on div "0.00" at bounding box center [529, 528] width 50 height 21
type input "6277.65"
click at [453, 638] on div "Izveidot jaunu dokumentu Izvēlieties uzņēmumu DVL SIA (40003579272) Pievienojie…" at bounding box center [391, 322] width 752 height 782
click at [735, 570] on div "Iesniegt" at bounding box center [726, 569] width 37 height 18
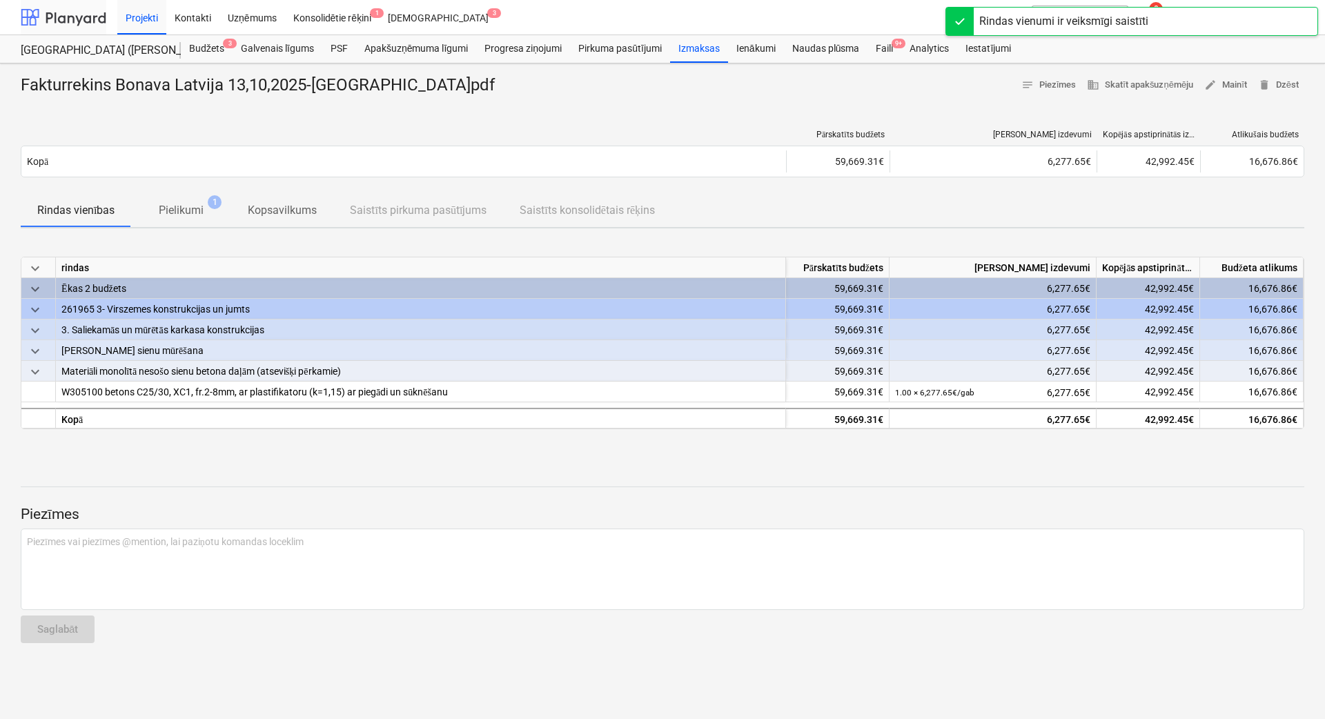
click at [76, 16] on div at bounding box center [64, 17] width 86 height 35
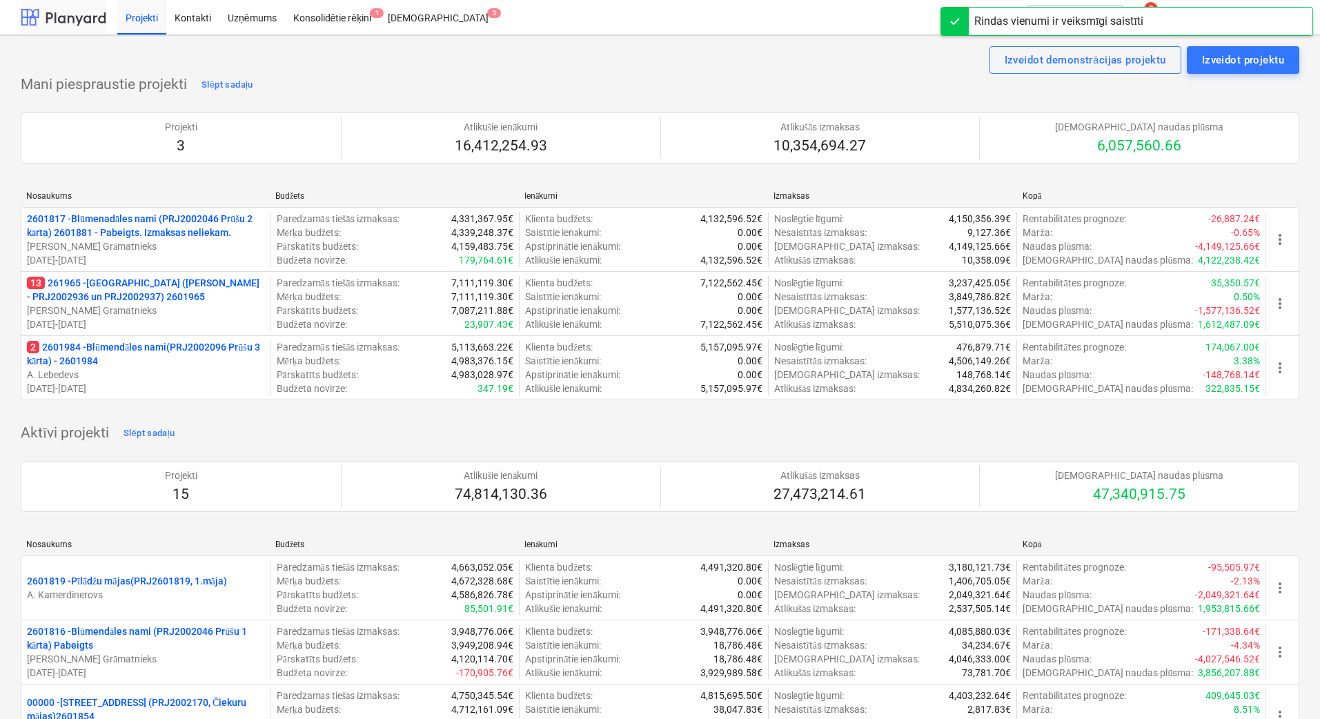
click at [100, 288] on p "13 261965 - [GEOGRAPHIC_DATA] ([PERSON_NAME] - PRJ2002936 un PRJ2002937) 2601965" at bounding box center [146, 290] width 238 height 28
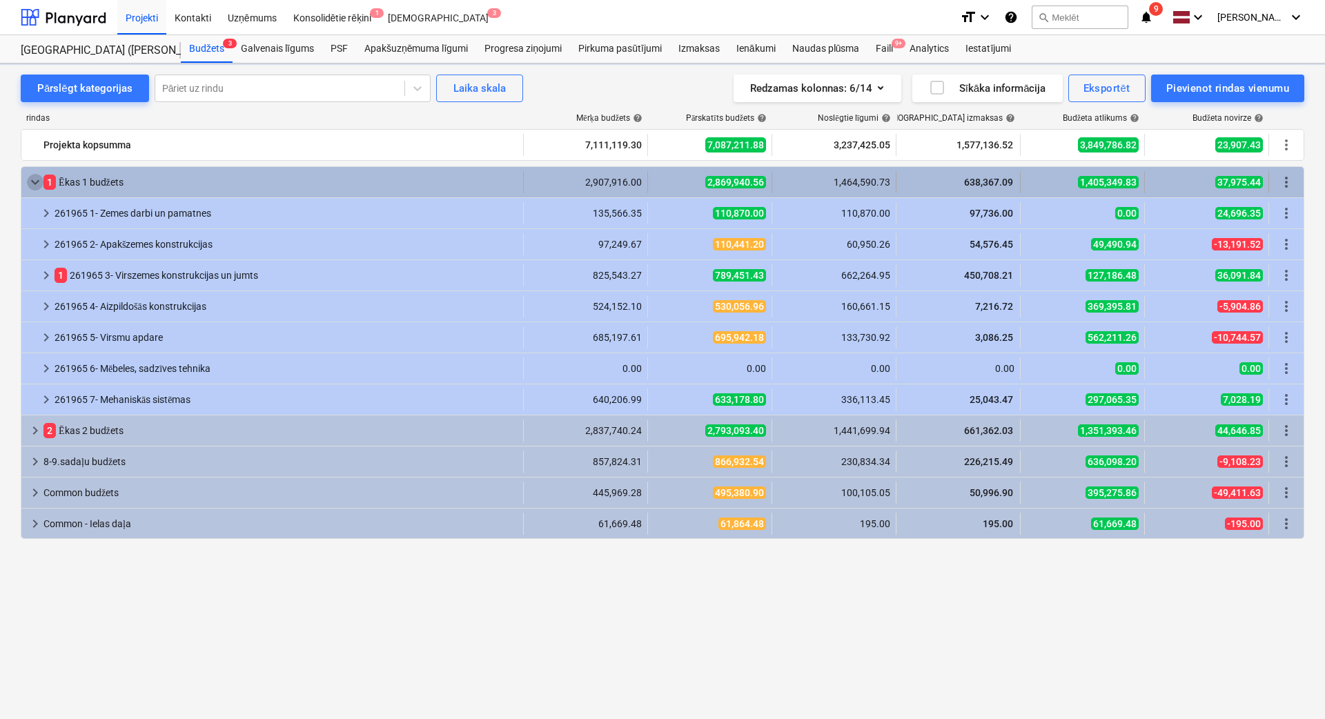
click at [37, 176] on span "keyboard_arrow_down" at bounding box center [35, 182] width 17 height 17
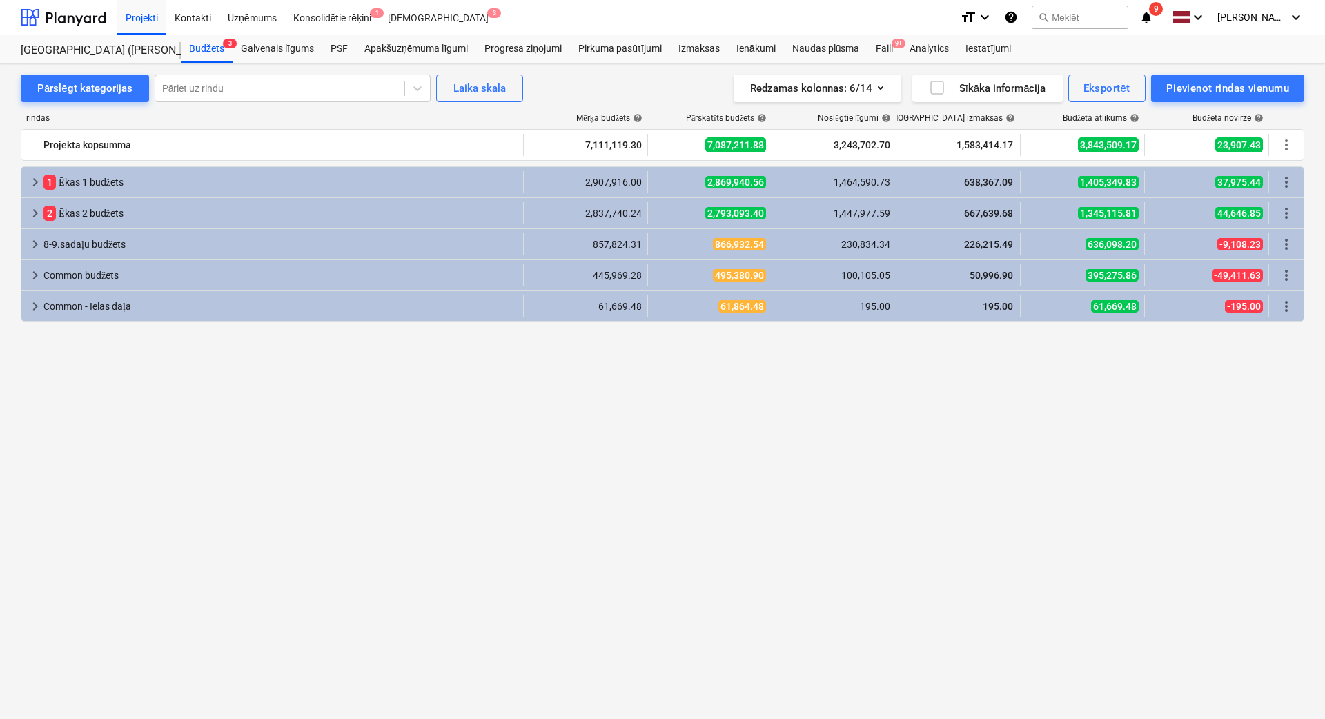
click at [30, 218] on span "keyboard_arrow_right" at bounding box center [35, 213] width 17 height 17
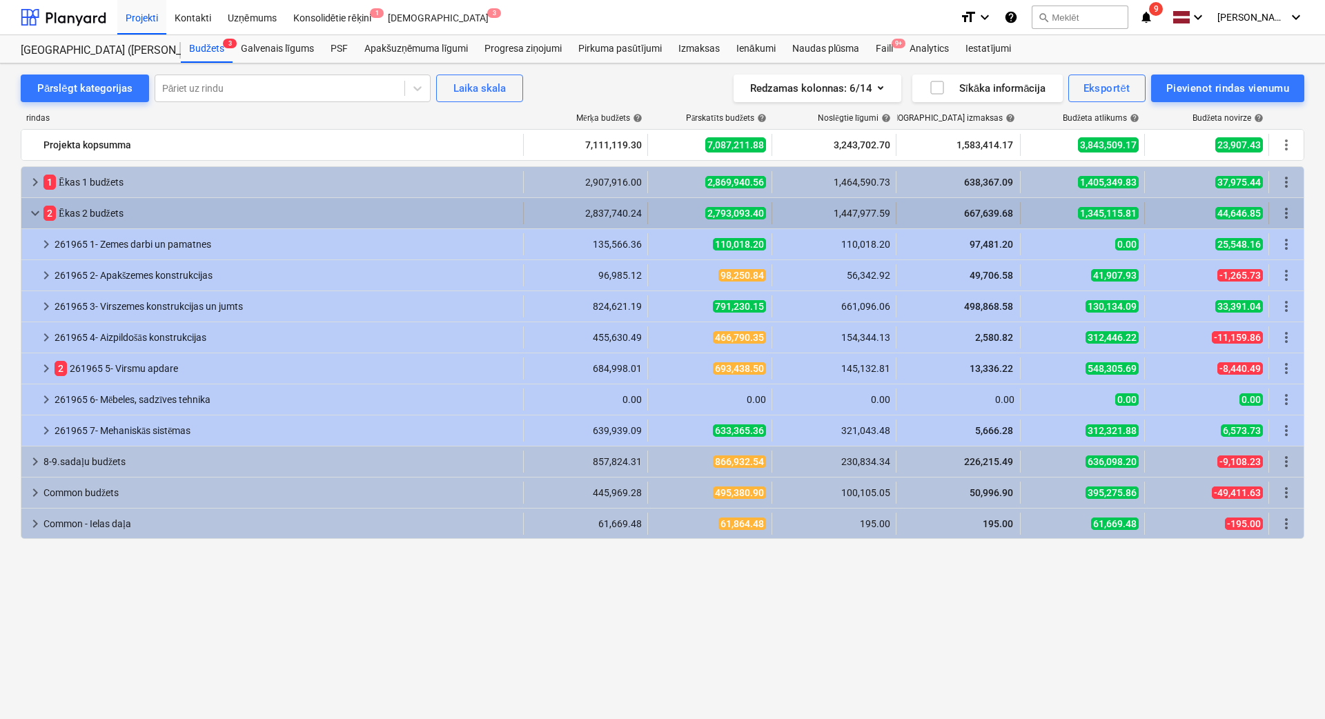
click at [31, 216] on span "keyboard_arrow_down" at bounding box center [35, 213] width 17 height 17
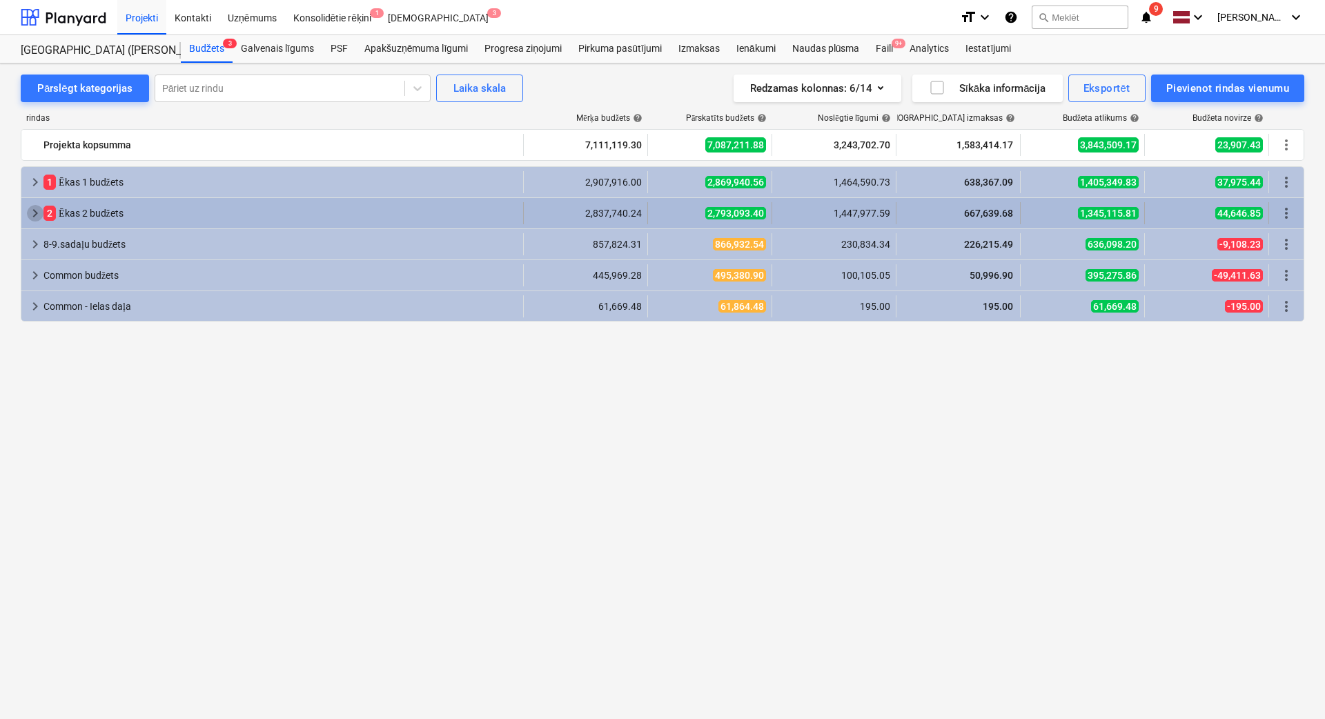
click at [34, 213] on span "keyboard_arrow_right" at bounding box center [35, 213] width 17 height 17
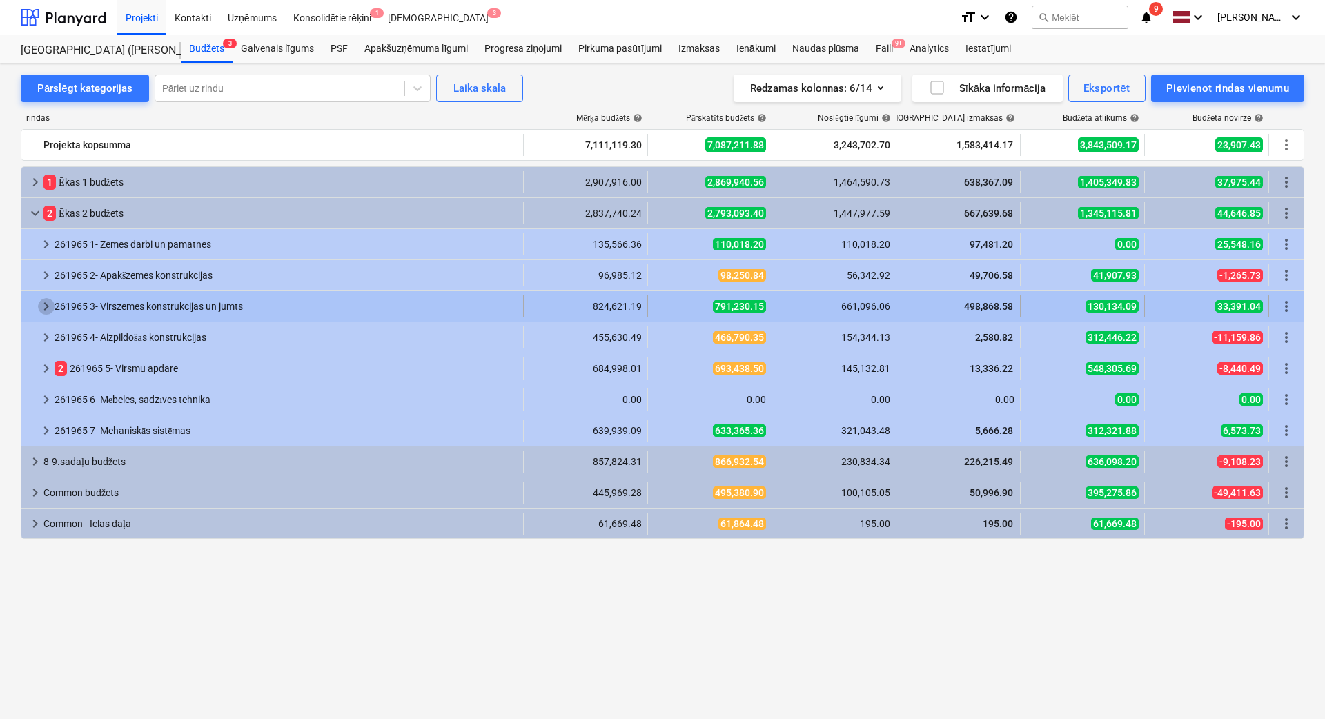
click at [42, 305] on span "keyboard_arrow_right" at bounding box center [46, 306] width 17 height 17
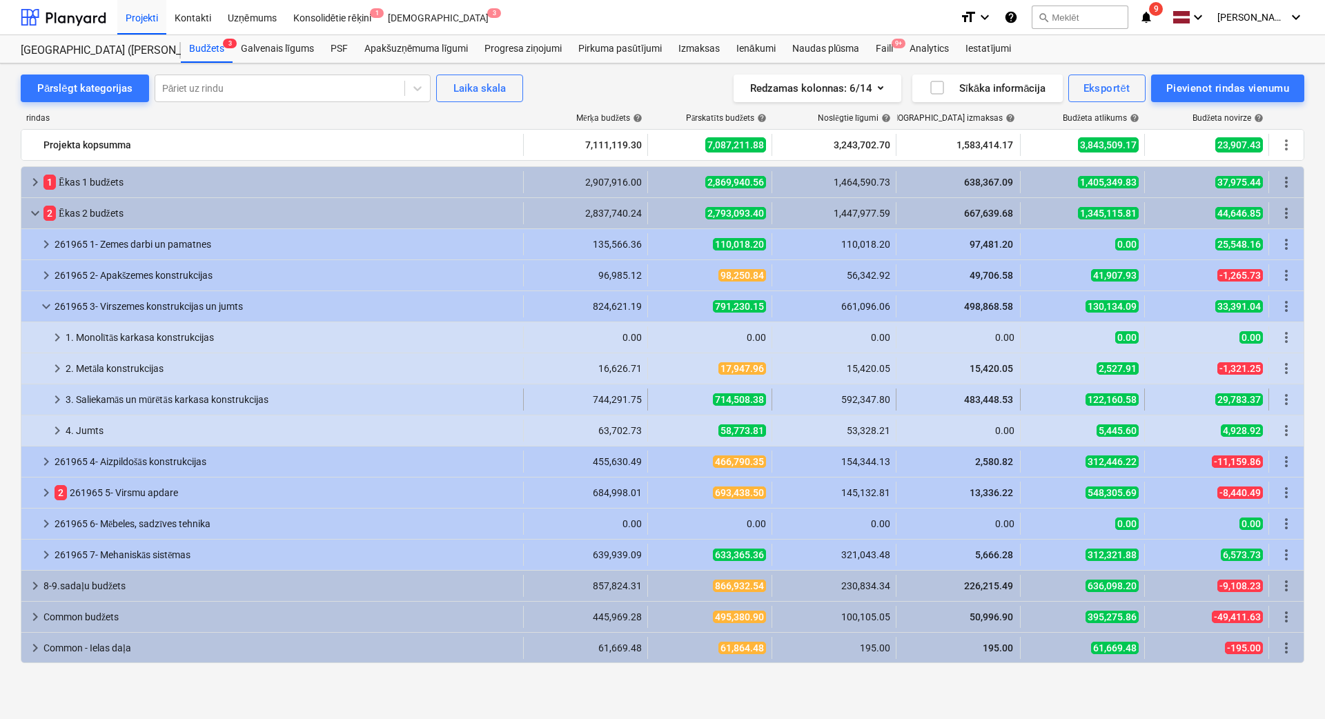
click at [60, 396] on span "keyboard_arrow_right" at bounding box center [57, 399] width 17 height 17
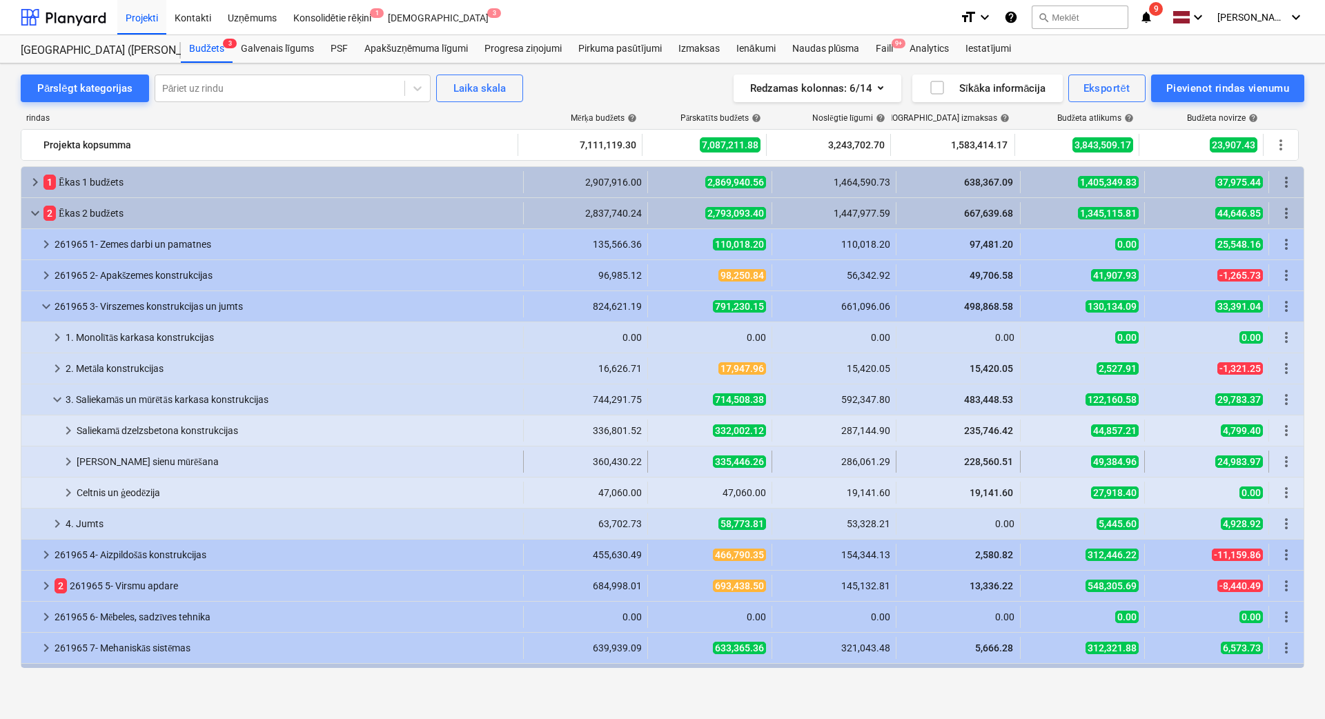
click at [65, 454] on span "keyboard_arrow_right" at bounding box center [68, 461] width 17 height 17
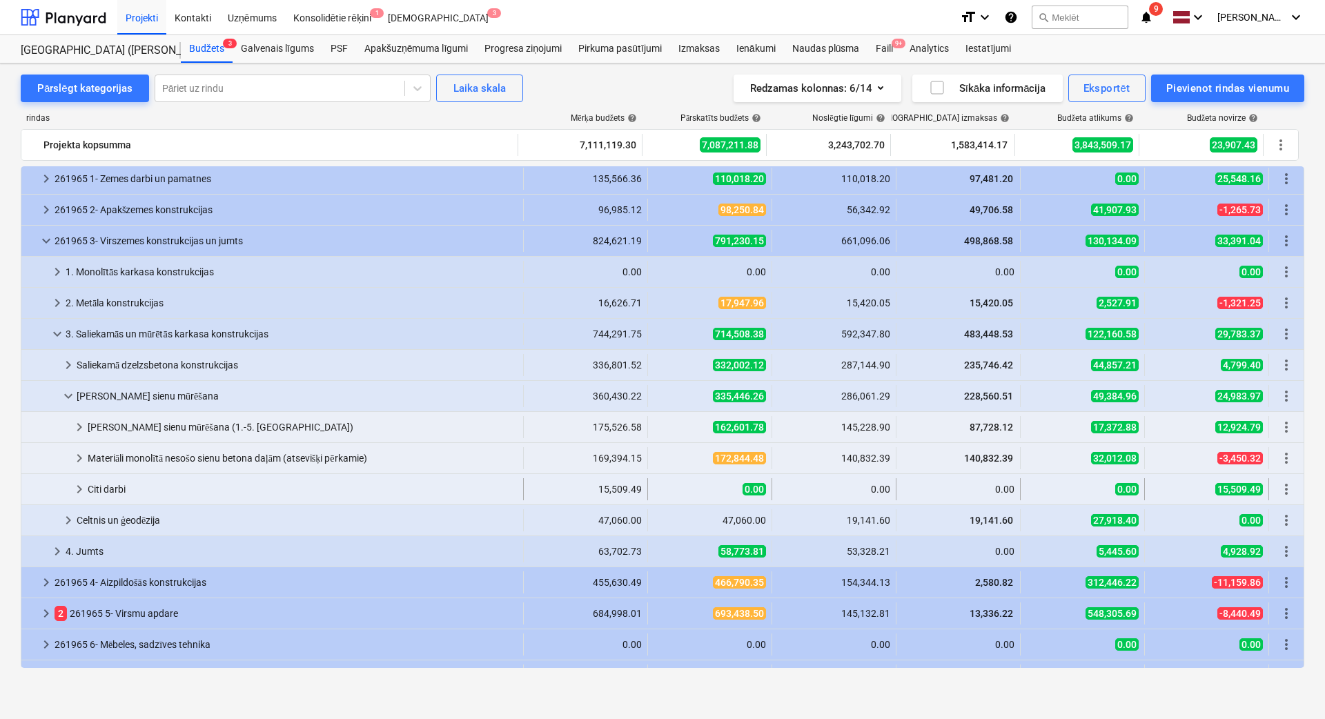
scroll to position [115, 0]
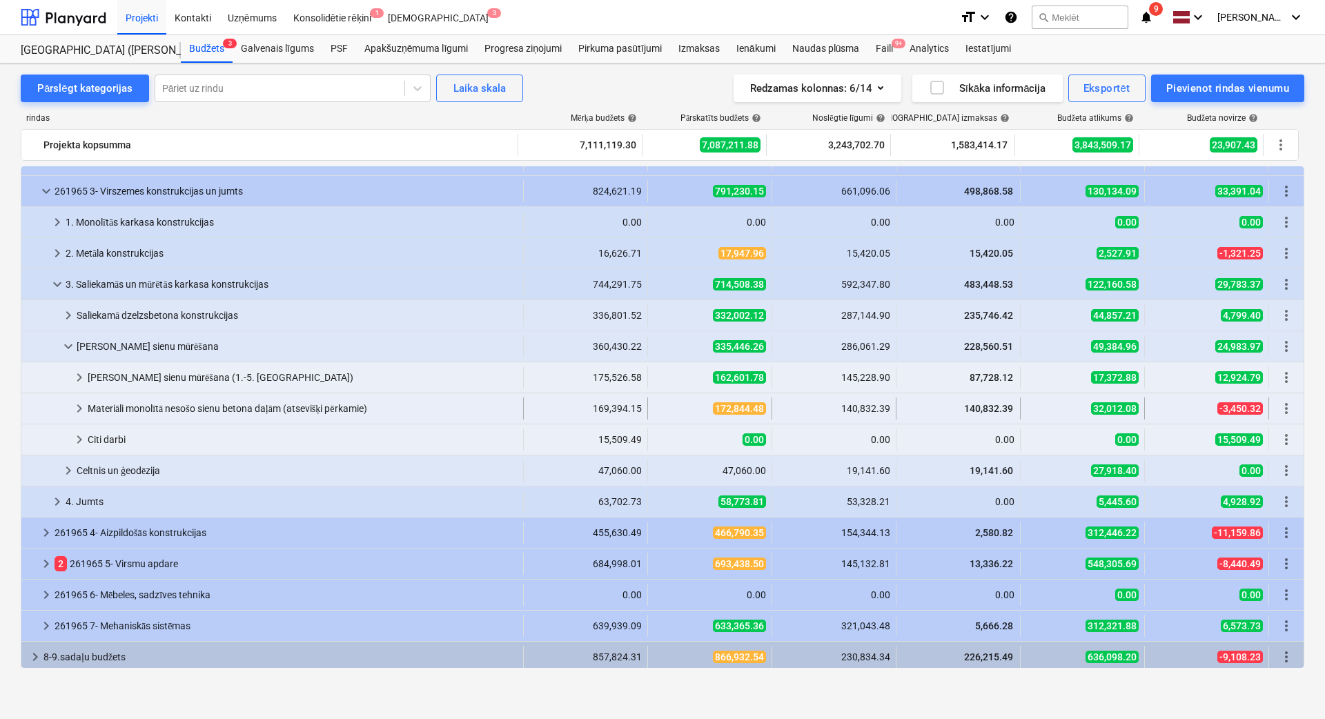
click at [79, 411] on span "keyboard_arrow_right" at bounding box center [79, 408] width 17 height 17
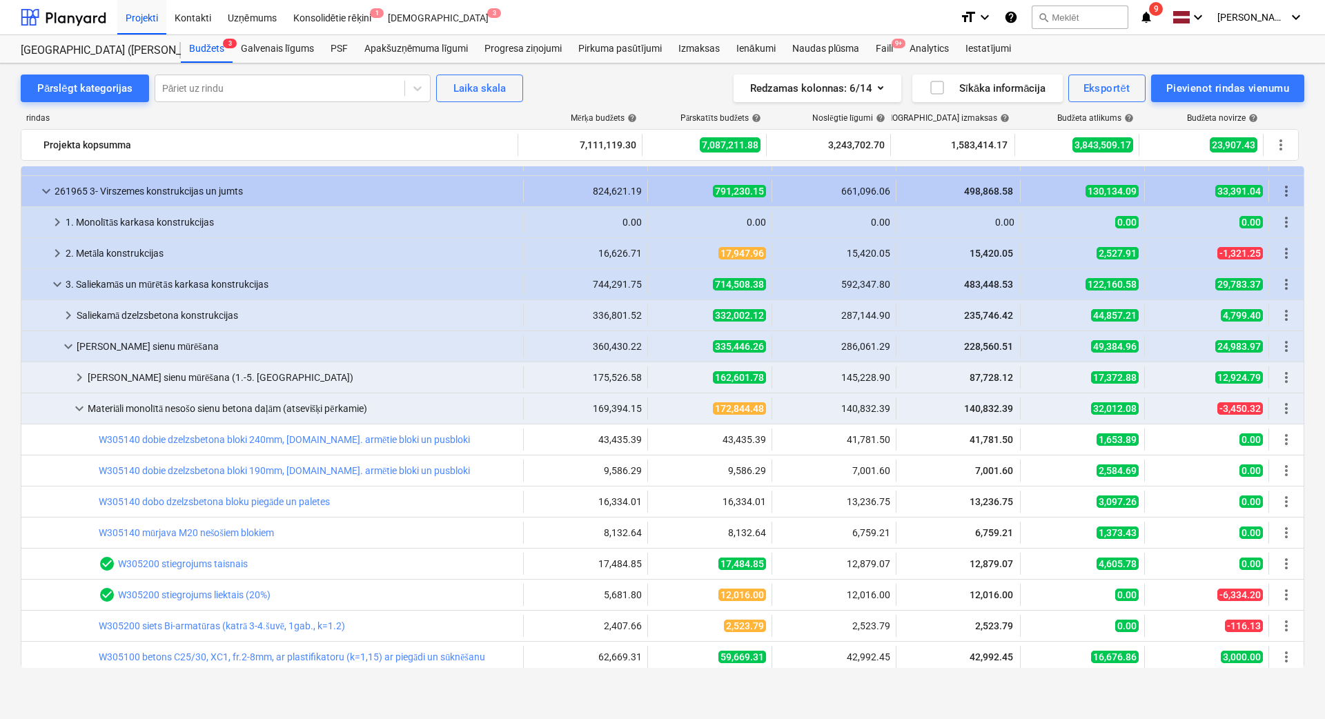
scroll to position [230, 0]
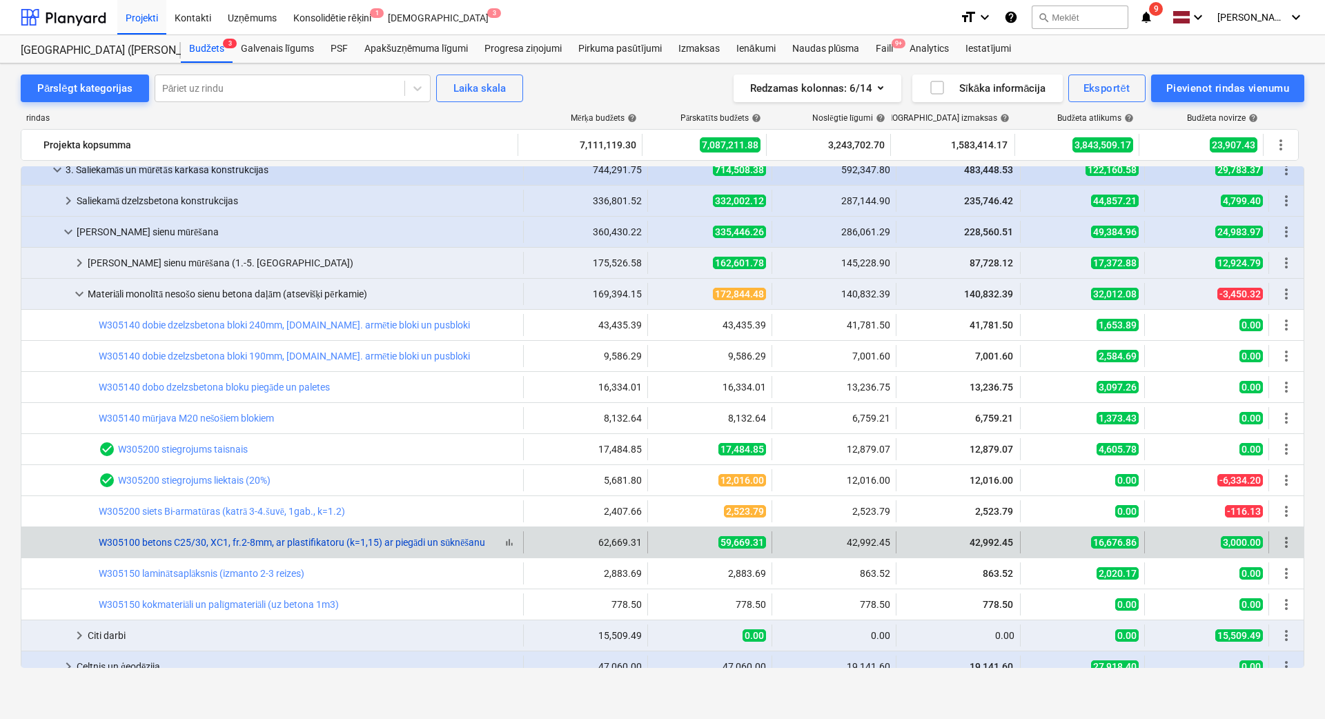
click at [281, 542] on link "W305100 betons C25/30, XC1, fr.2-8mm, ar plastifikatoru (k=1,15) ar piegādi un …" at bounding box center [292, 542] width 386 height 11
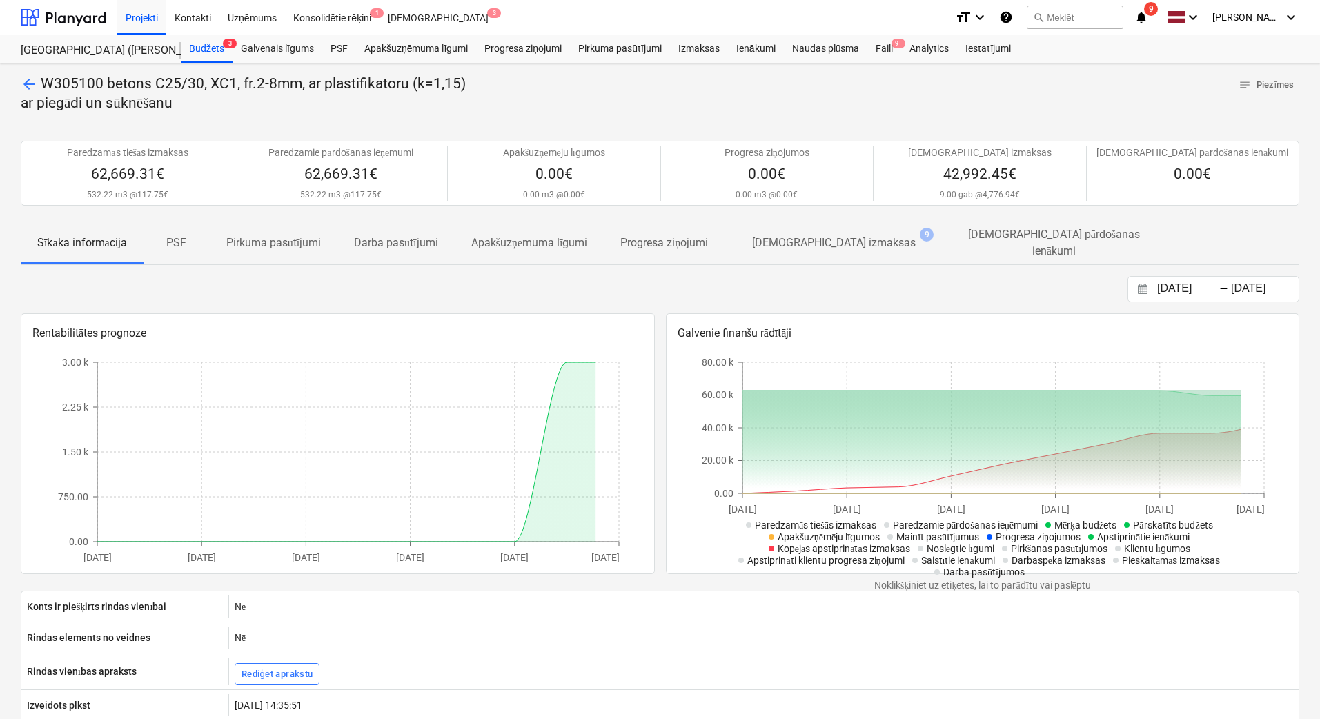
click at [802, 235] on p "[DEMOGRAPHIC_DATA] izmaksas" at bounding box center [834, 243] width 164 height 17
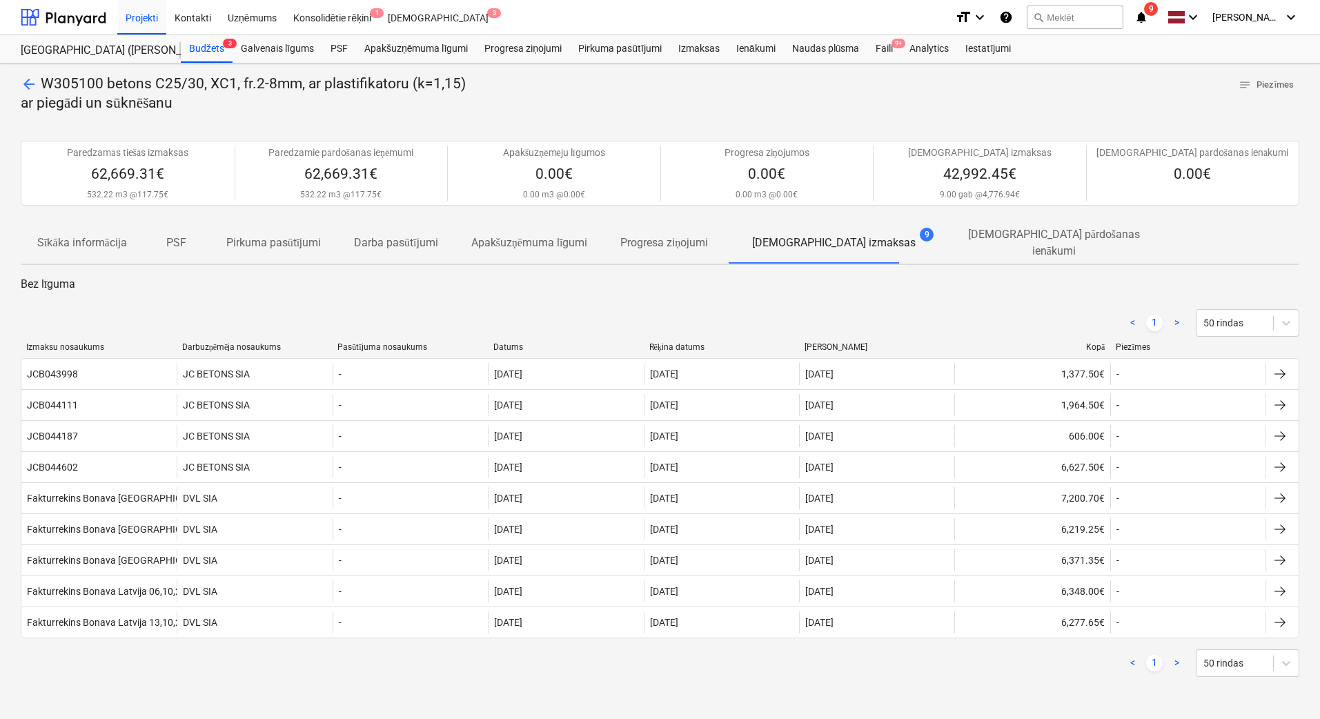
click at [27, 86] on span "arrow_back" at bounding box center [29, 84] width 17 height 17
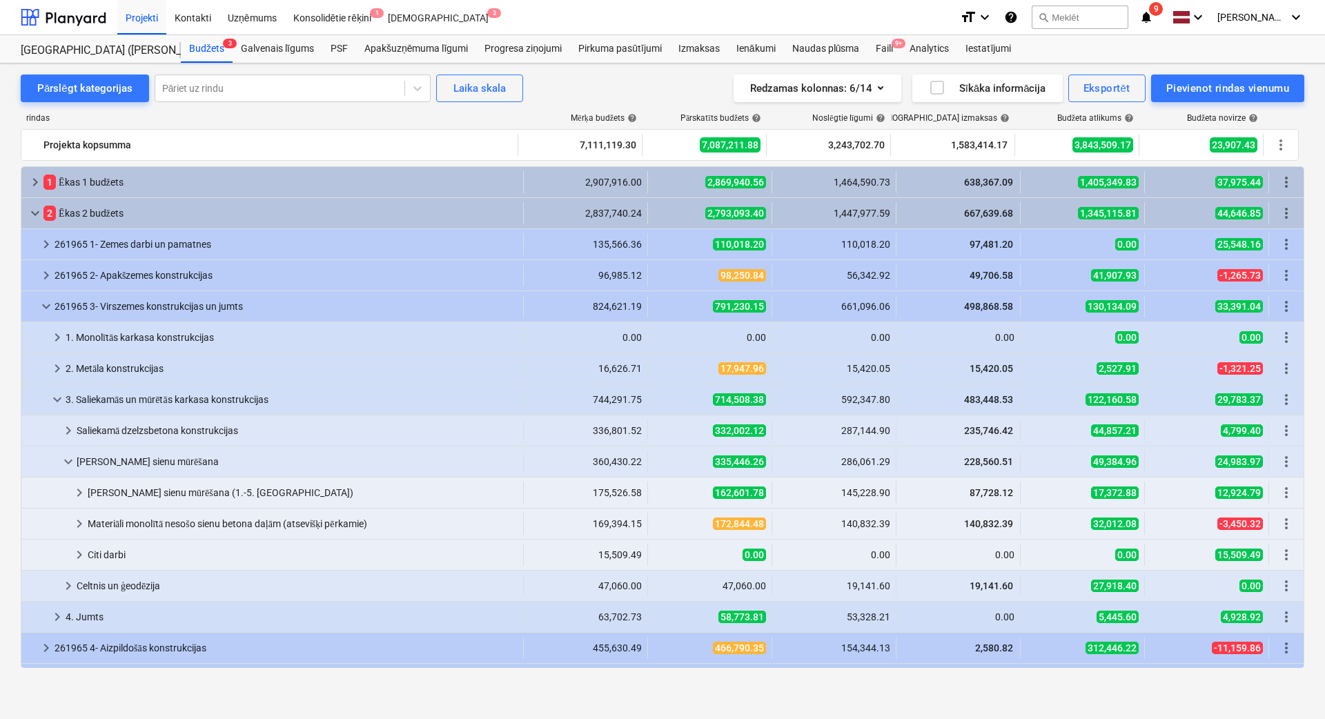
scroll to position [181, 0]
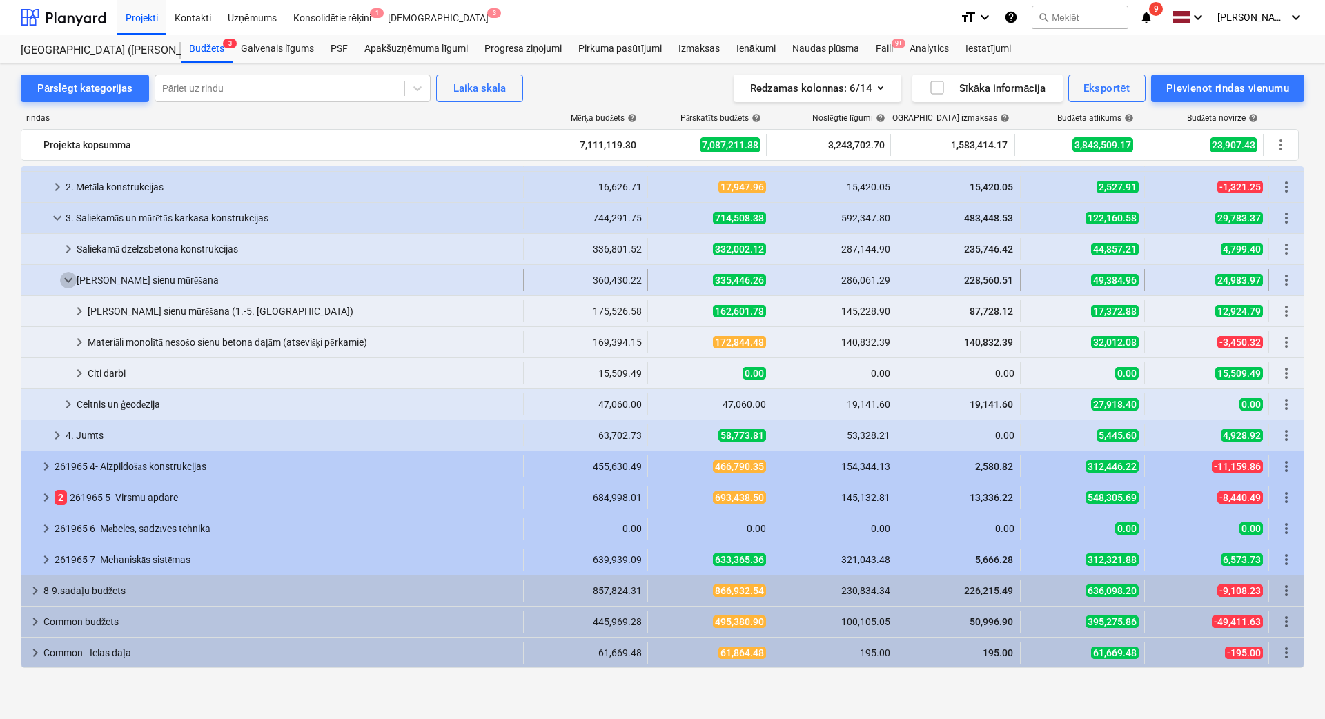
click at [71, 284] on span "keyboard_arrow_down" at bounding box center [68, 280] width 17 height 17
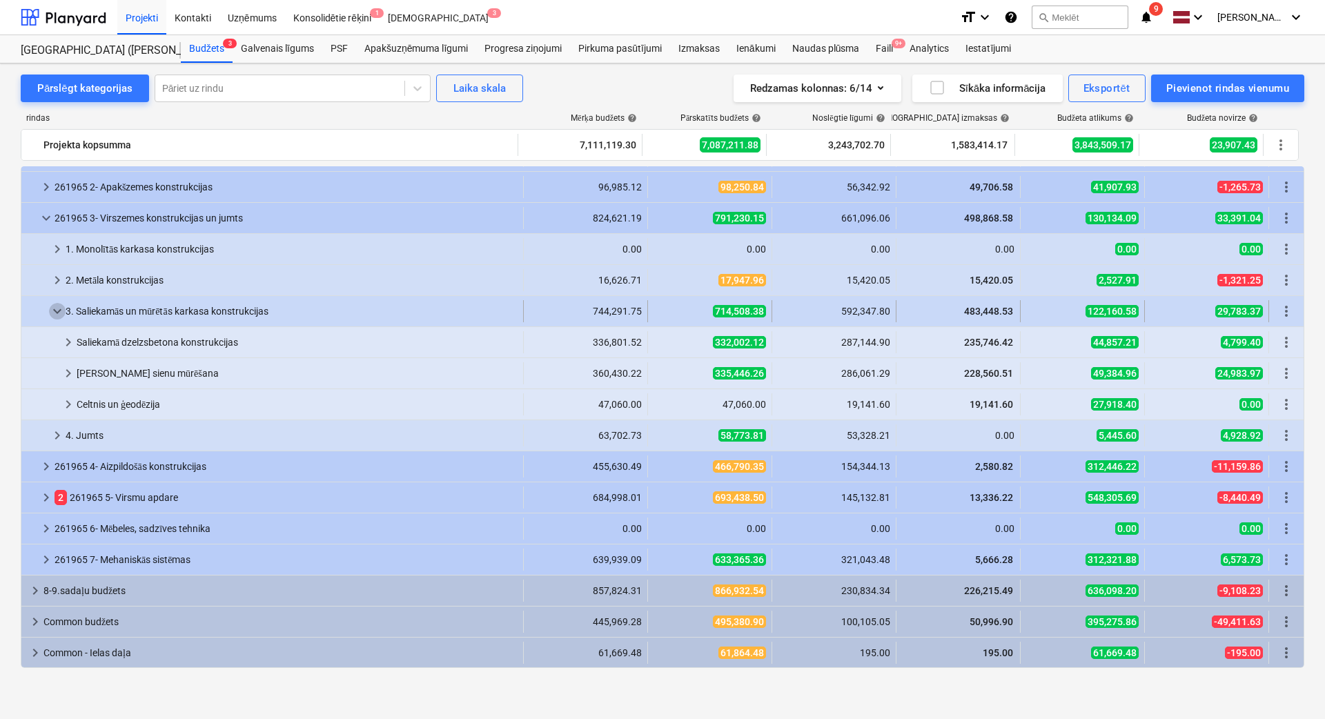
click at [59, 317] on span "keyboard_arrow_down" at bounding box center [57, 311] width 17 height 17
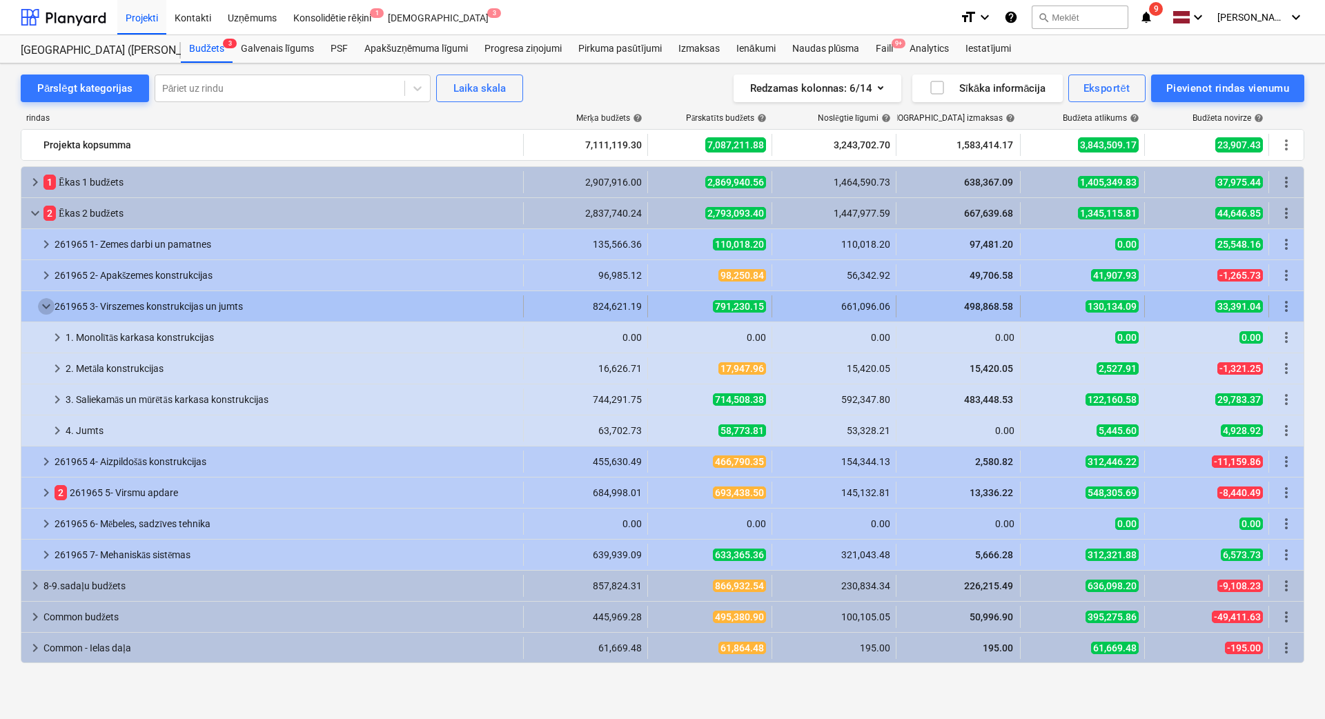
click at [48, 306] on span "keyboard_arrow_down" at bounding box center [46, 306] width 17 height 17
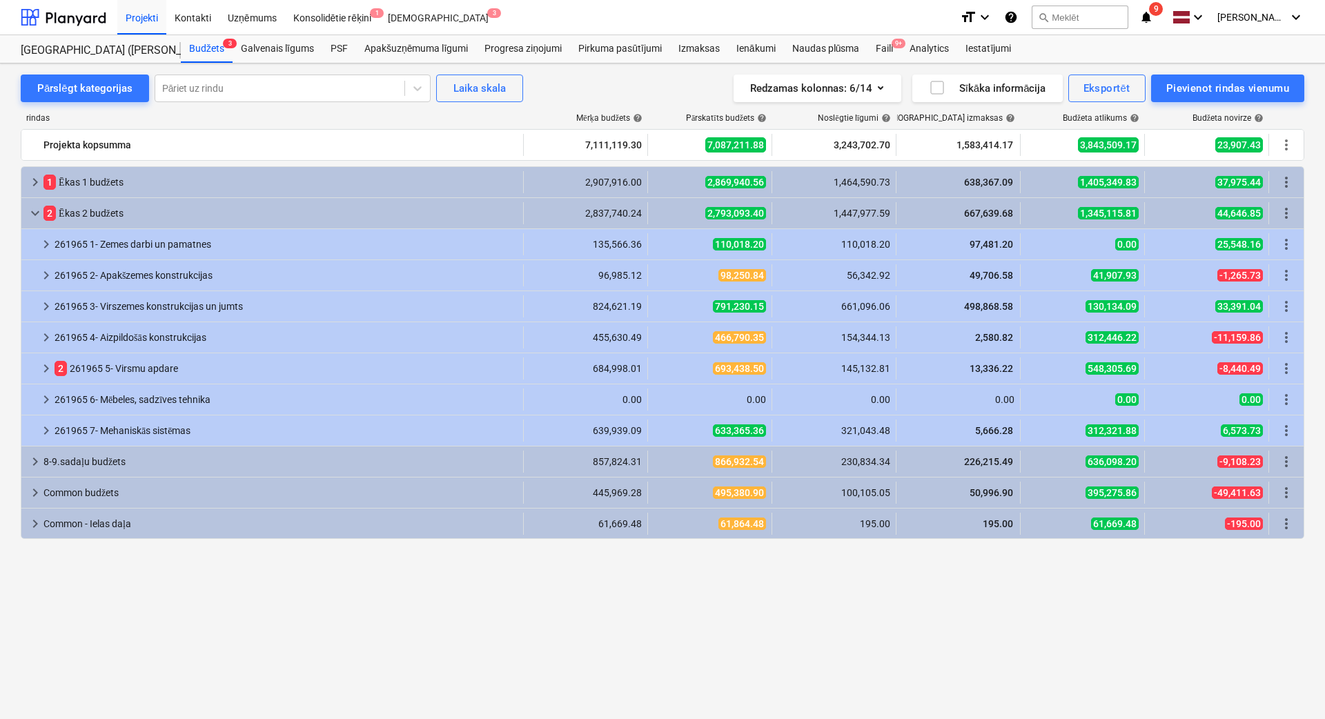
click at [912, 32] on div "Projekti Kontakti Uzņēmums Konsolidētie rēķini 1 Iesūtne 3" at bounding box center [532, 17] width 831 height 35
click at [883, 52] on div "Faili 9+" at bounding box center [884, 49] width 34 height 28
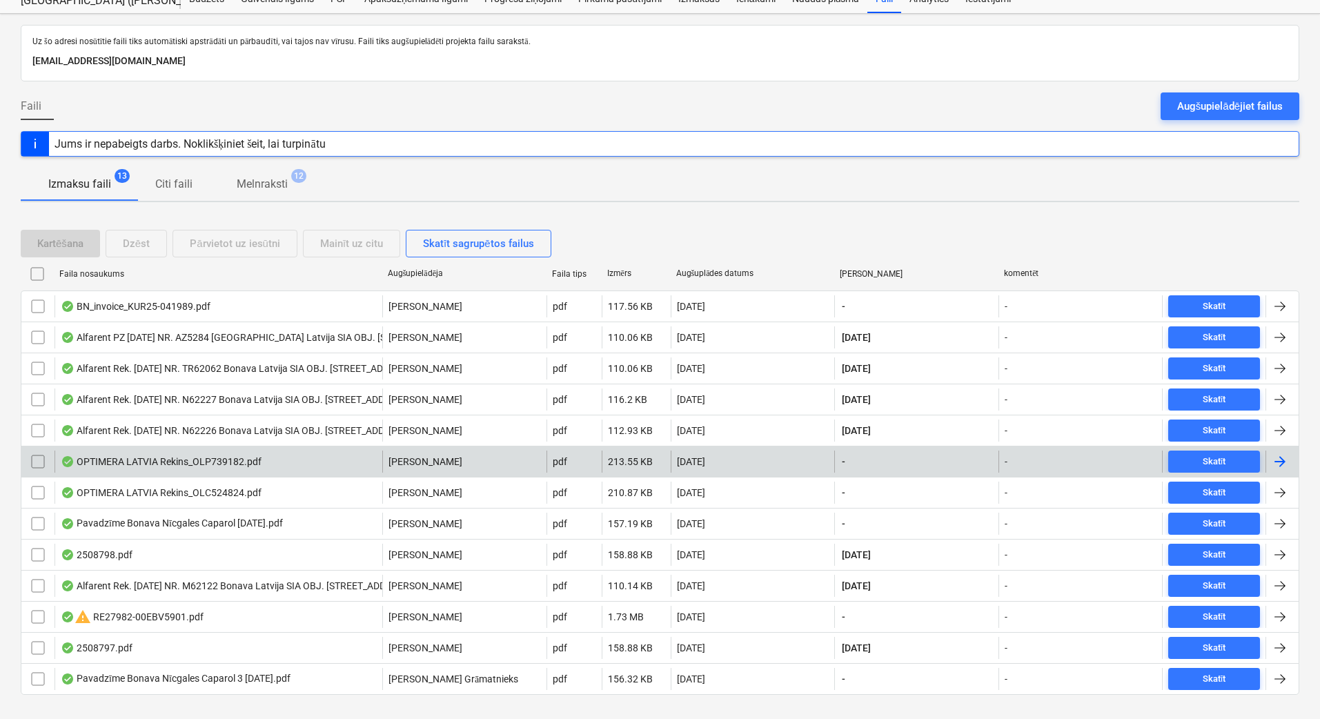
scroll to position [75, 0]
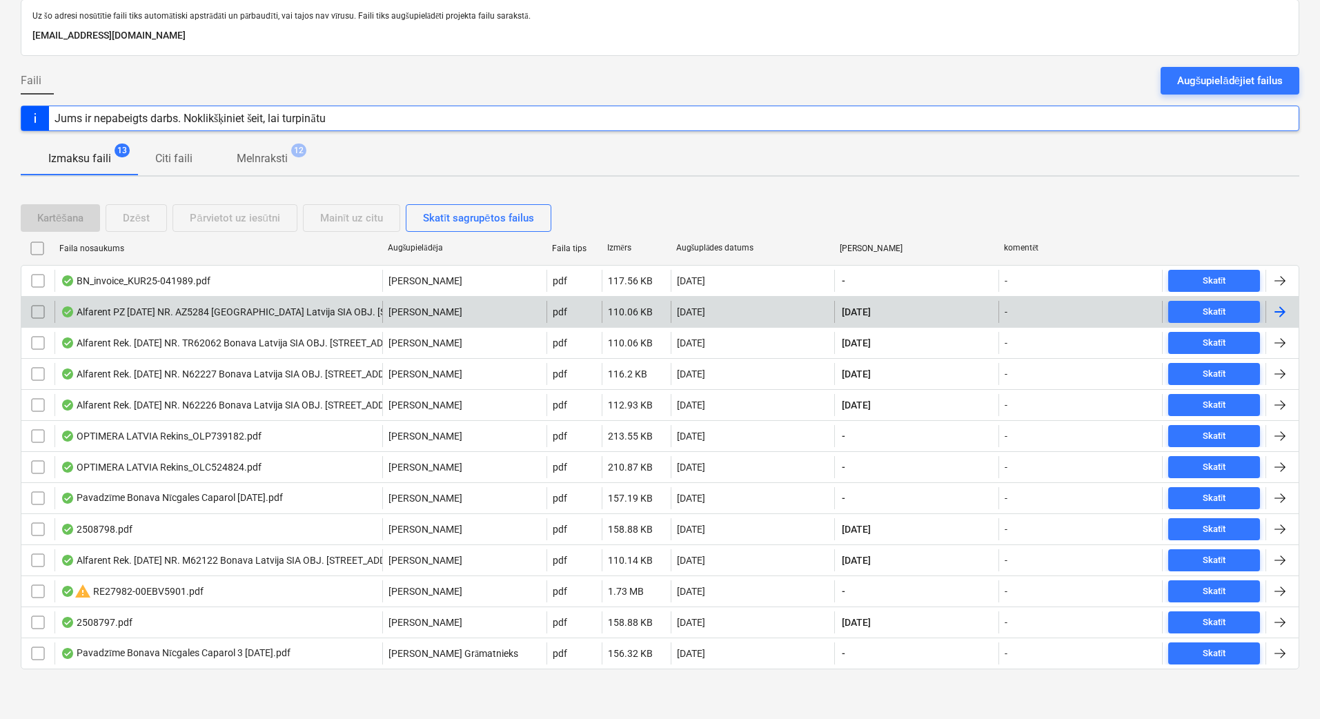
click at [1177, 317] on div at bounding box center [1280, 312] width 17 height 17
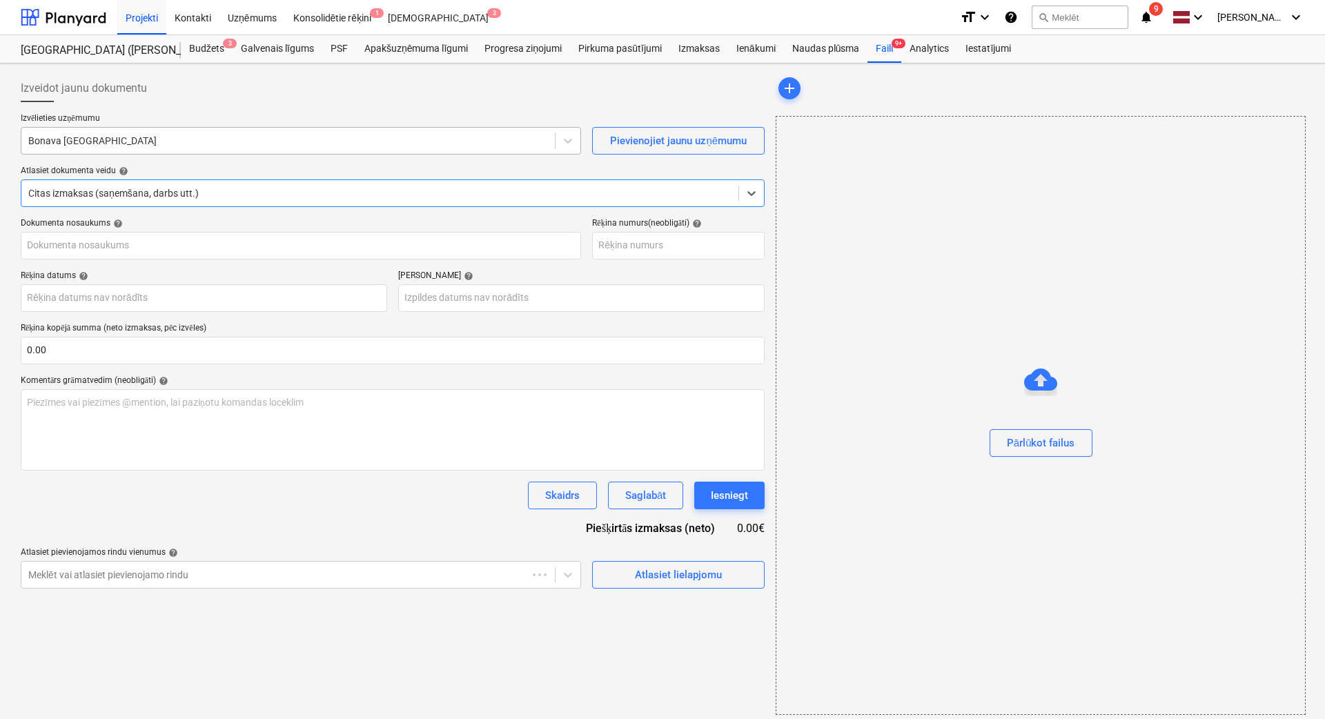
type input "Alfarent PZ [DATE] NR. AZ5284 [GEOGRAPHIC_DATA] Latvija SIA OBJ. [STREET_ADDRES…"
type input "[DATE]"
click at [431, 134] on div at bounding box center [288, 141] width 520 height 14
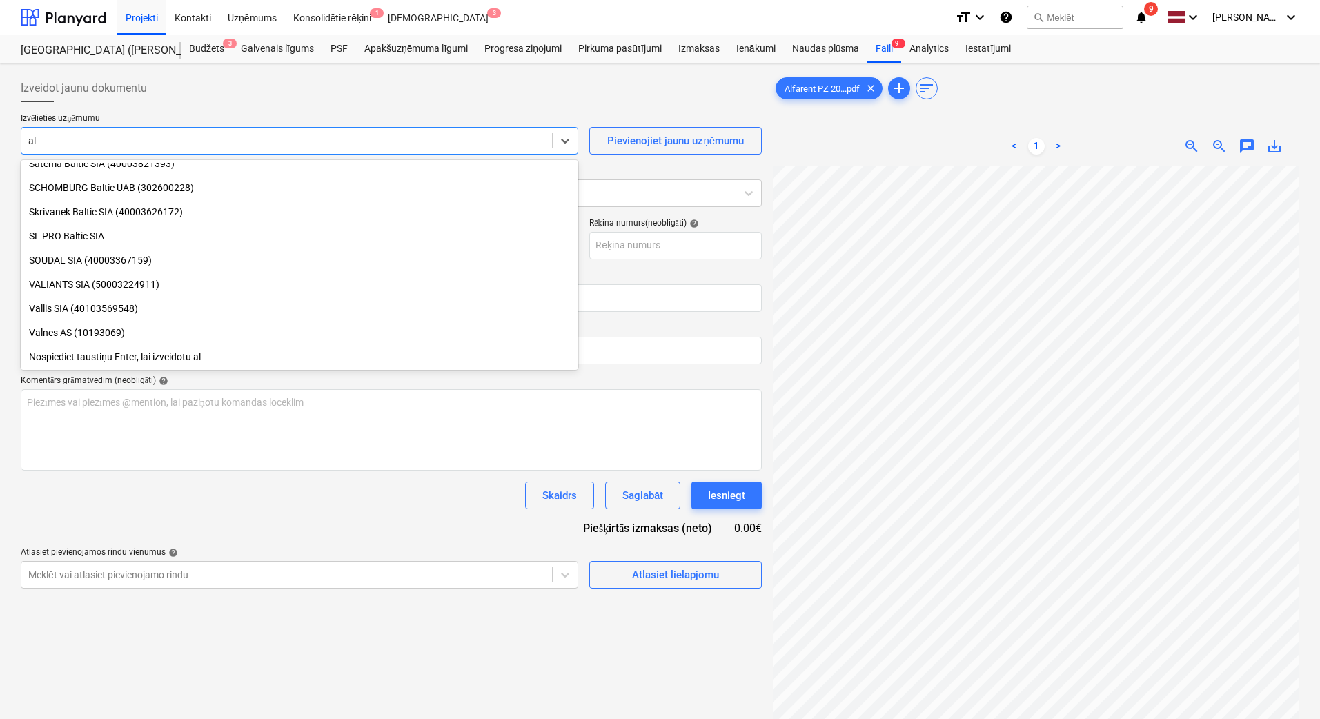
scroll to position [1387, 0]
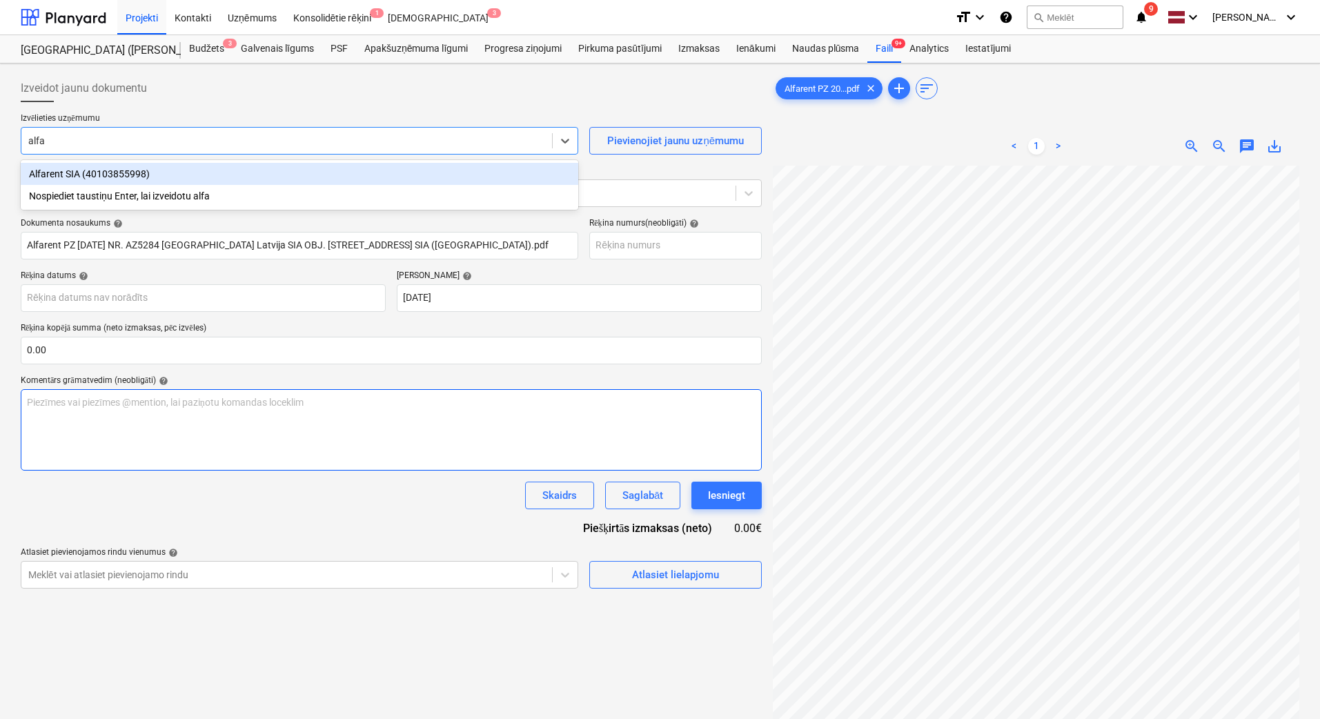
type input "alfa"
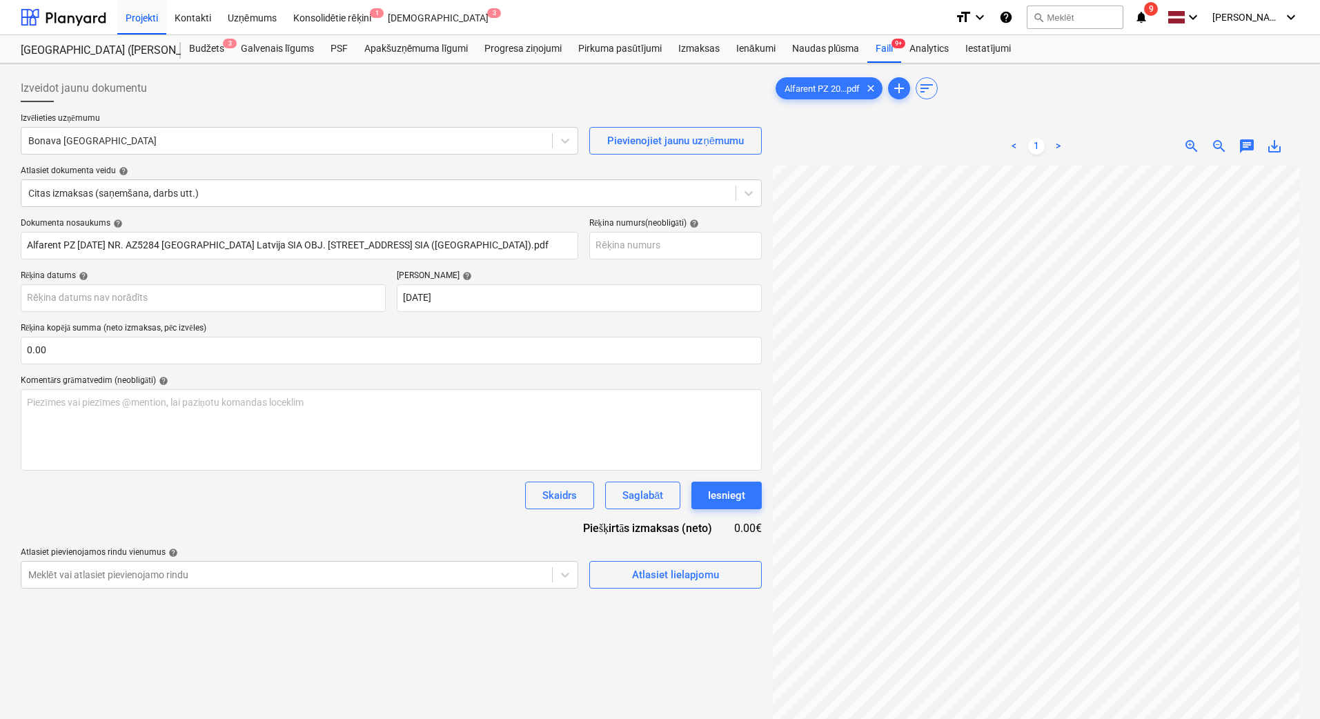
scroll to position [235, 197]
click at [840, 139] on div "< 1 > zoom_in zoom_out chat 0 save_alt" at bounding box center [1036, 486] width 526 height 719
click at [221, 351] on input "text" at bounding box center [391, 351] width 741 height 28
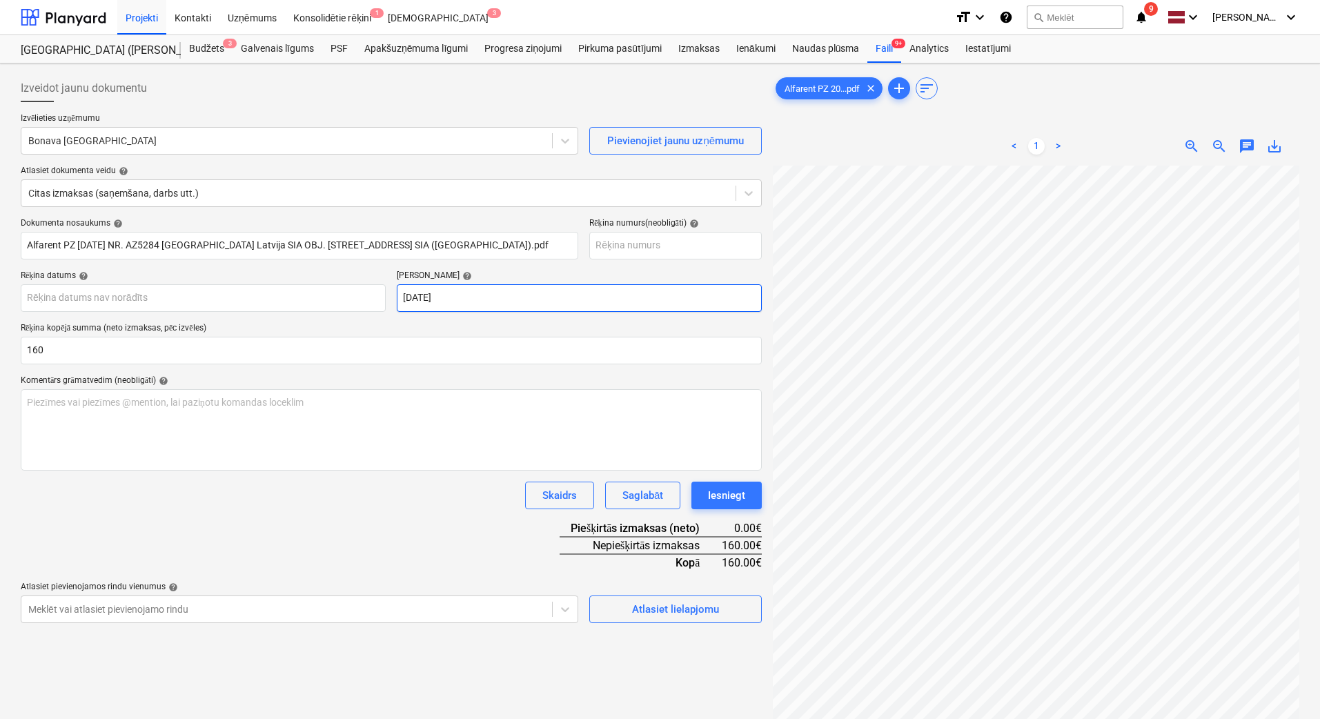
type input "160.00"
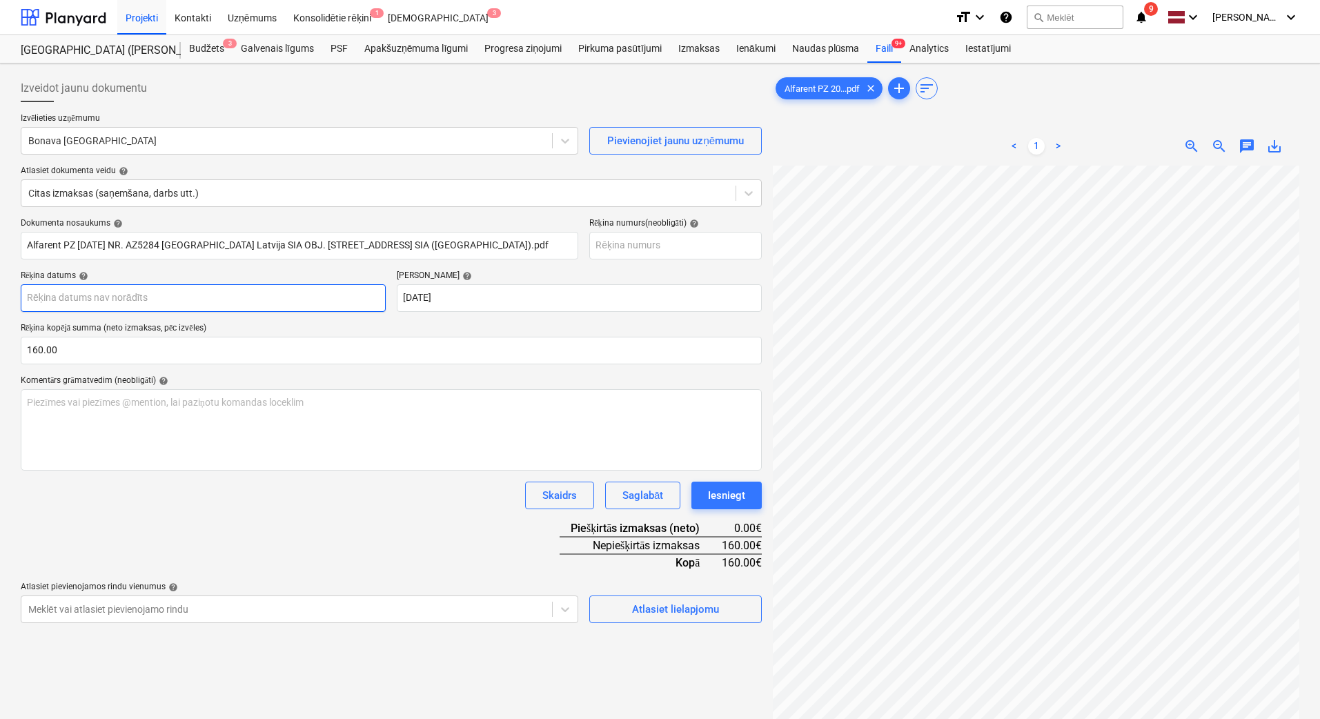
click at [191, 284] on body "Projekti Kontakti Uzņēmums Konsolidētie rēķini 1 Iesūtne 3 format_size keyboard…" at bounding box center [660, 359] width 1320 height 719
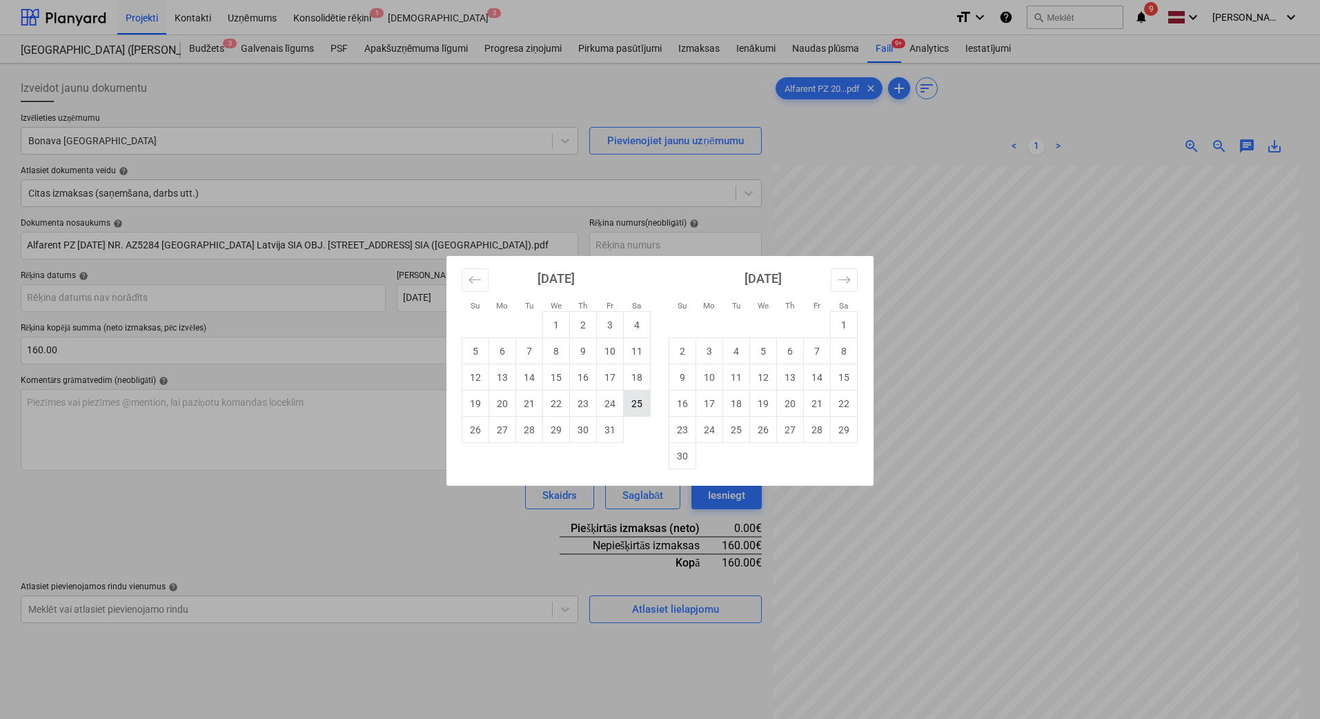
click at [637, 402] on td "25" at bounding box center [637, 404] width 27 height 26
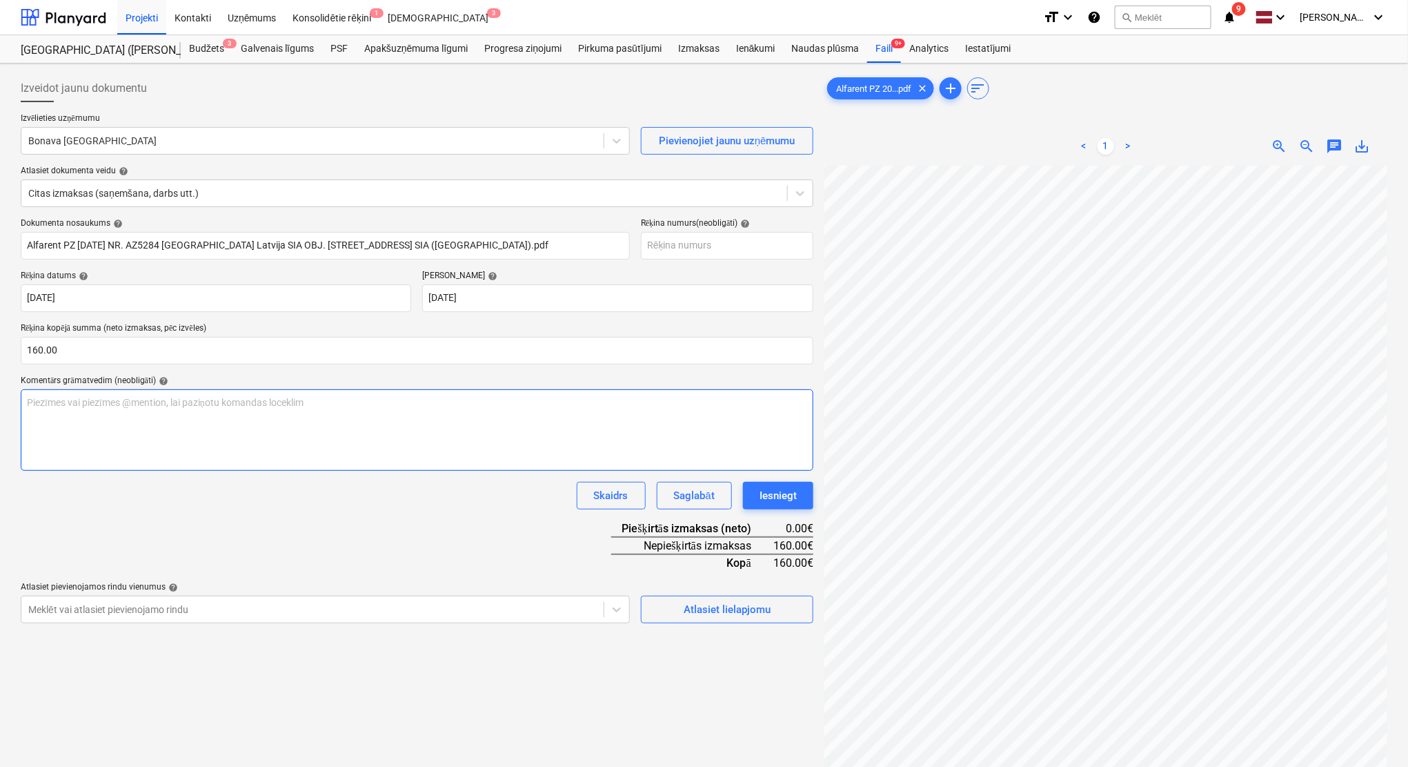
scroll to position [136, 68]
click at [1177, 144] on span "zoom_out" at bounding box center [1307, 146] width 17 height 17
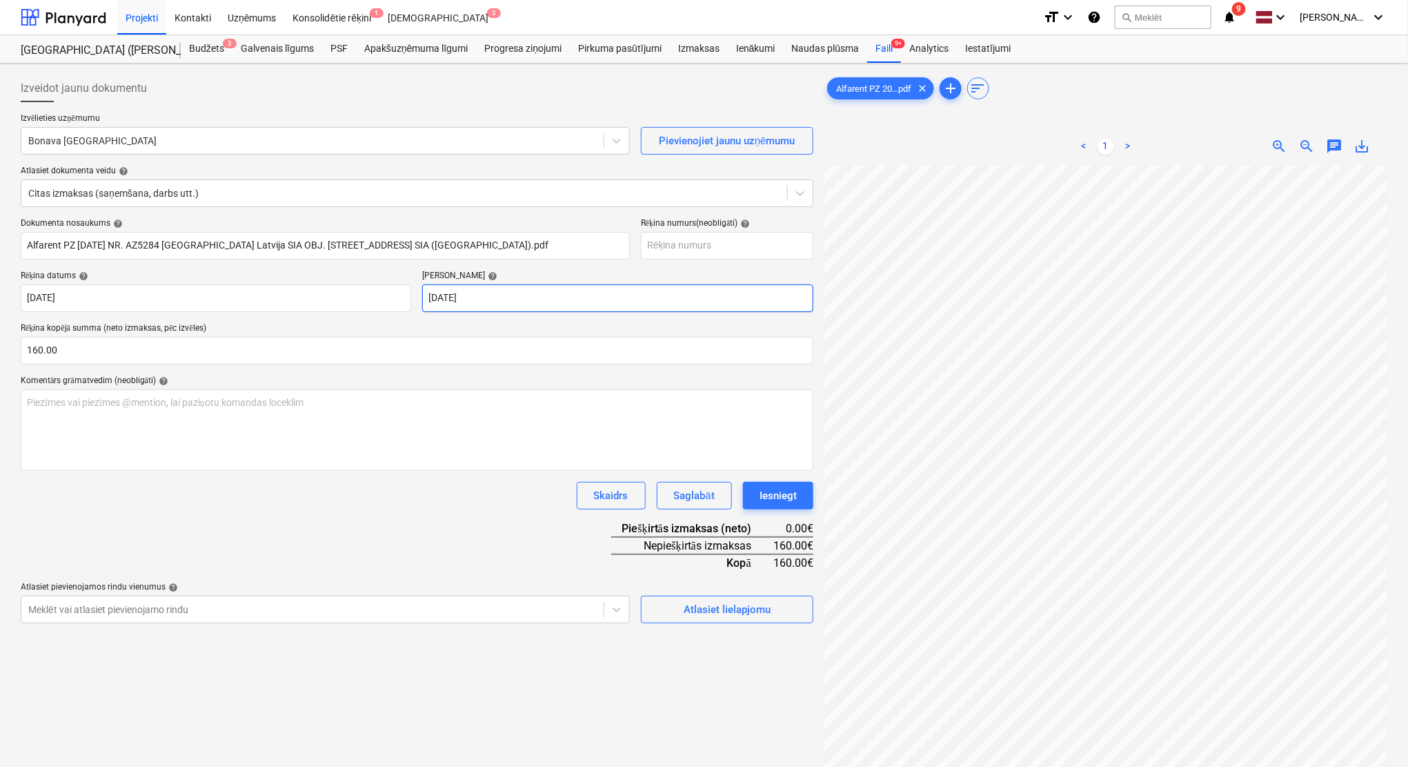
scroll to position [0, 42]
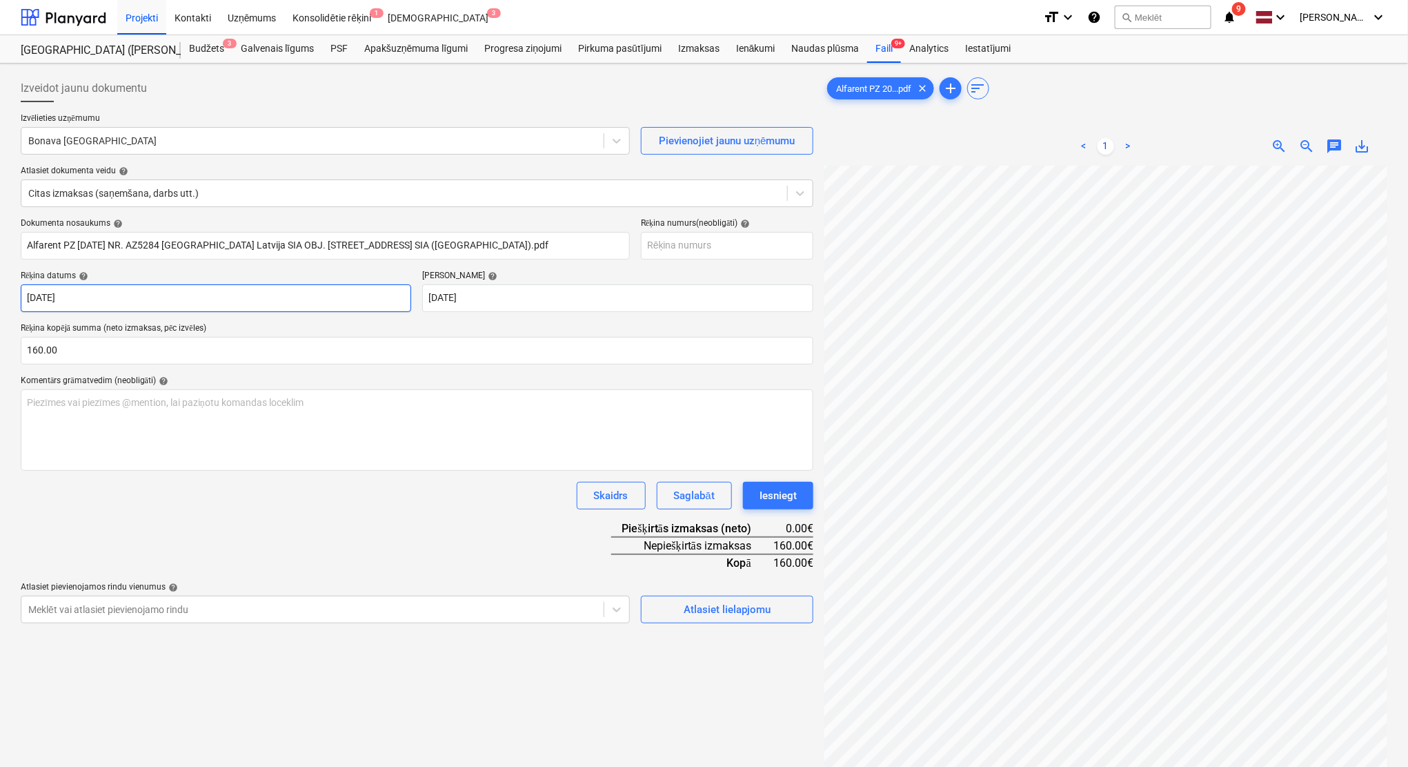
click at [227, 300] on body "Projekti Kontakti Uzņēmums Konsolidētie rēķini 1 Iesūtne 3 format_size keyboard…" at bounding box center [704, 383] width 1408 height 767
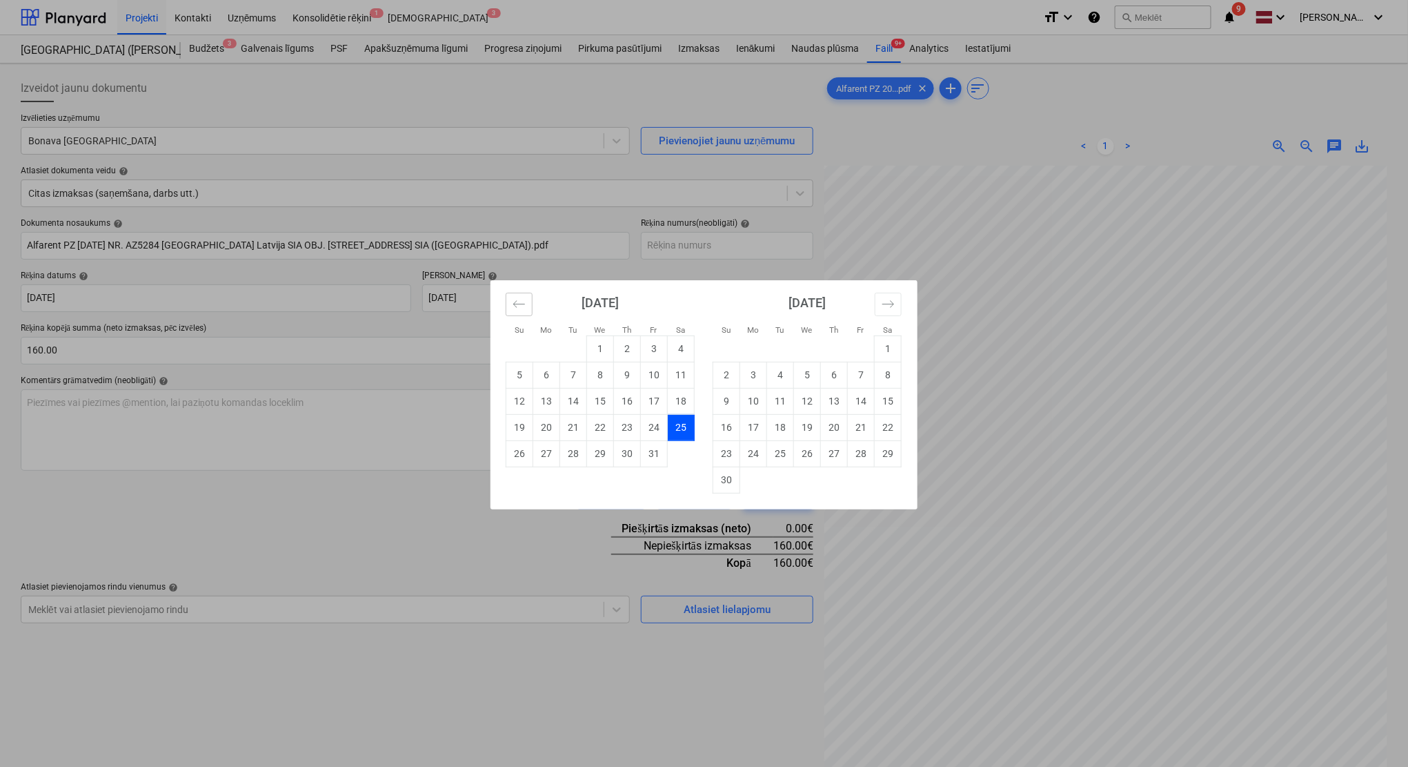
click at [523, 306] on icon "Move backward to switch to the previous month." at bounding box center [519, 303] width 13 height 13
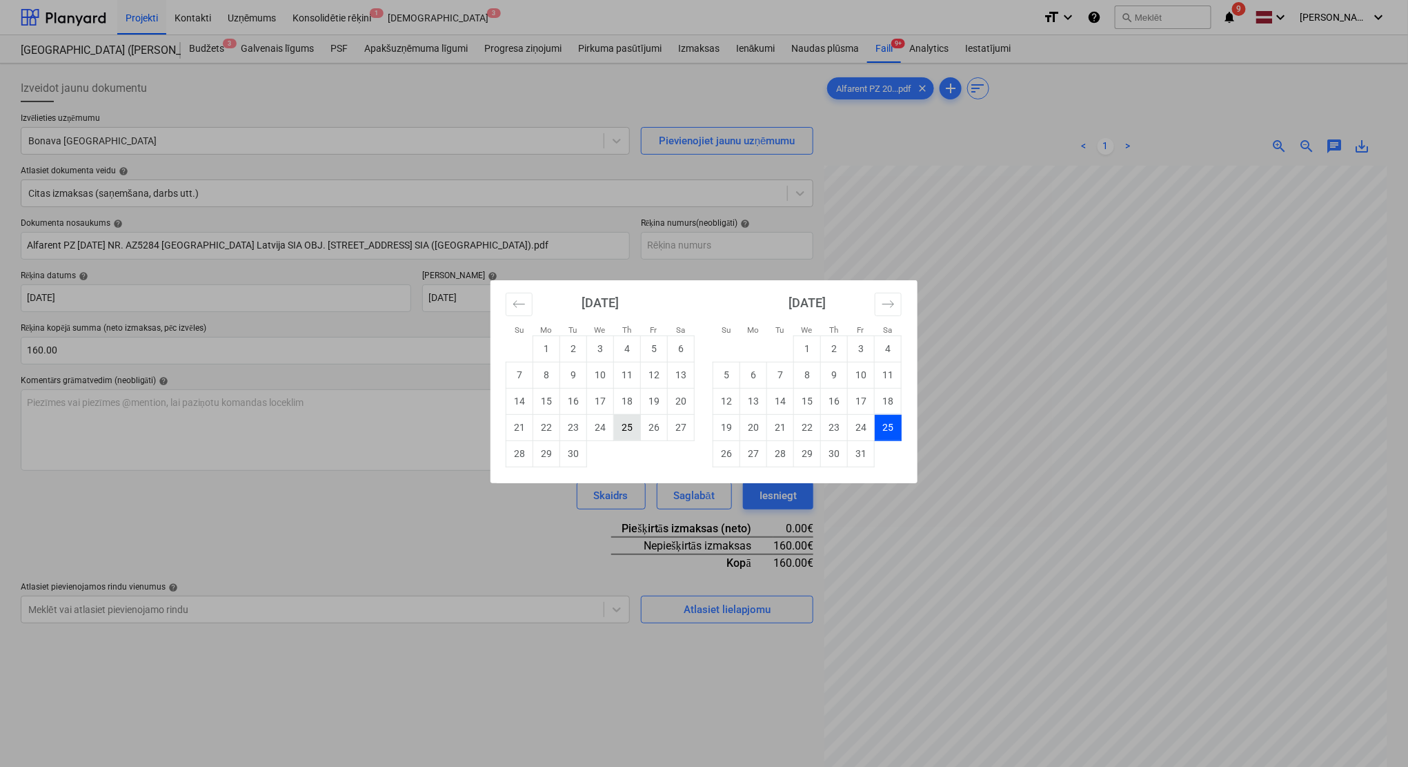
click at [629, 423] on td "25" at bounding box center [627, 427] width 27 height 26
type input "[DATE]"
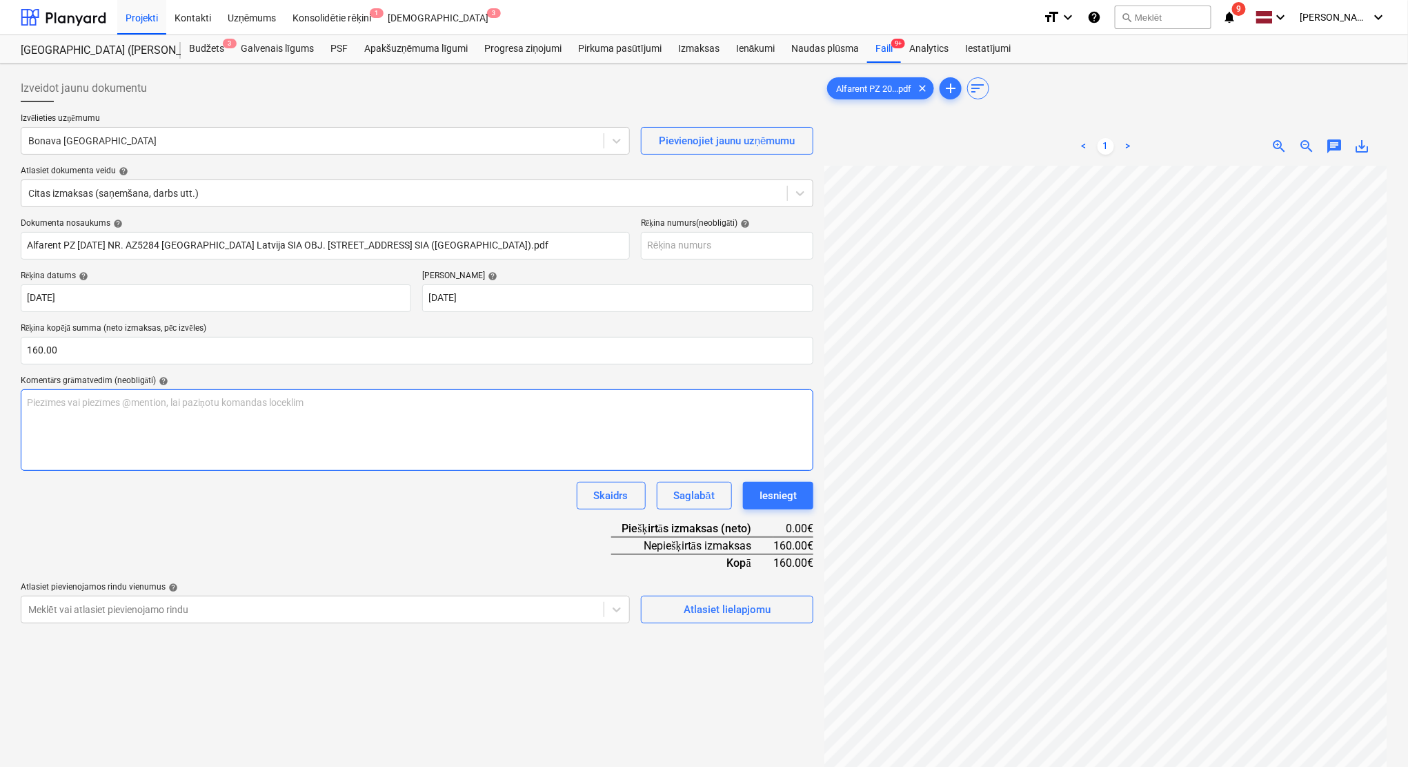
scroll to position [105, 60]
click at [325, 143] on div at bounding box center [312, 141] width 569 height 14
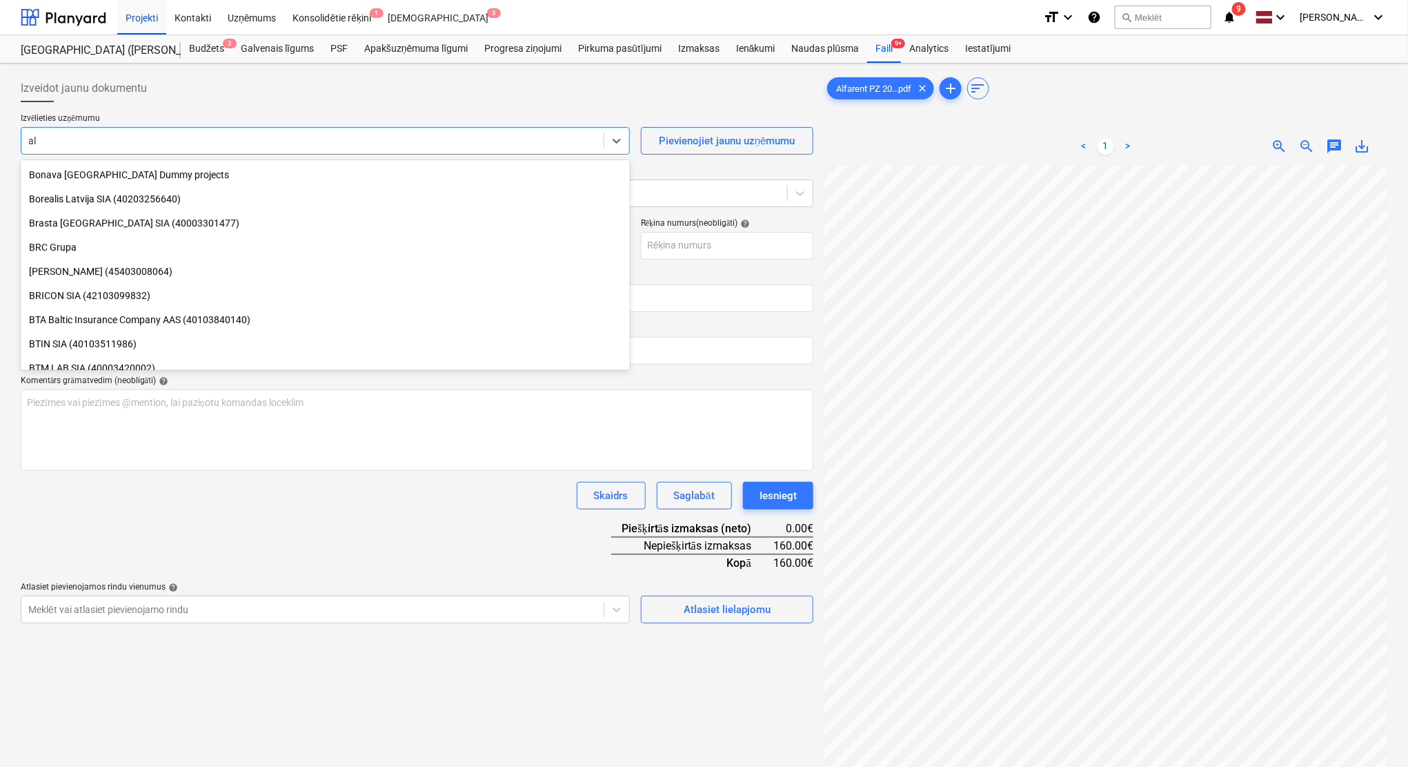
scroll to position [1387, 0]
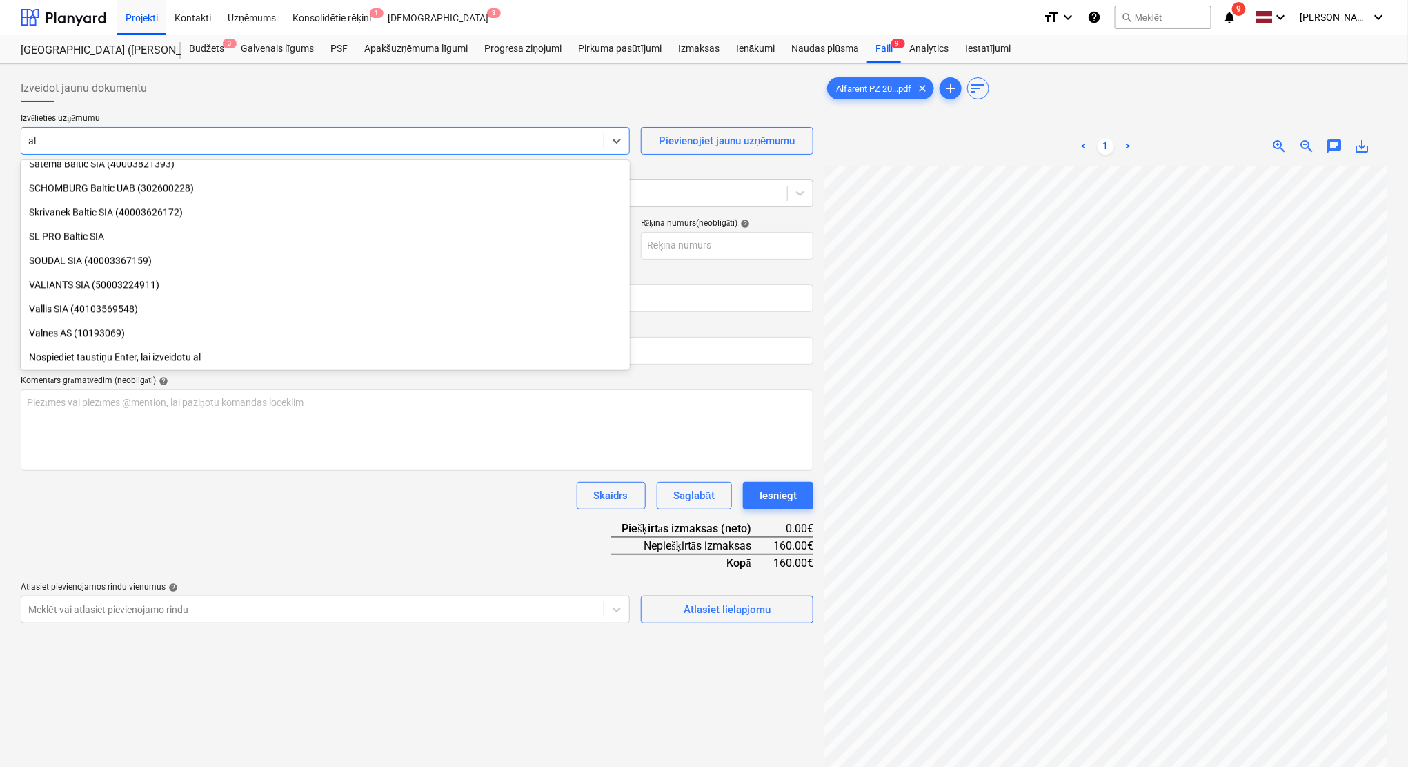
type input "[PERSON_NAME]"
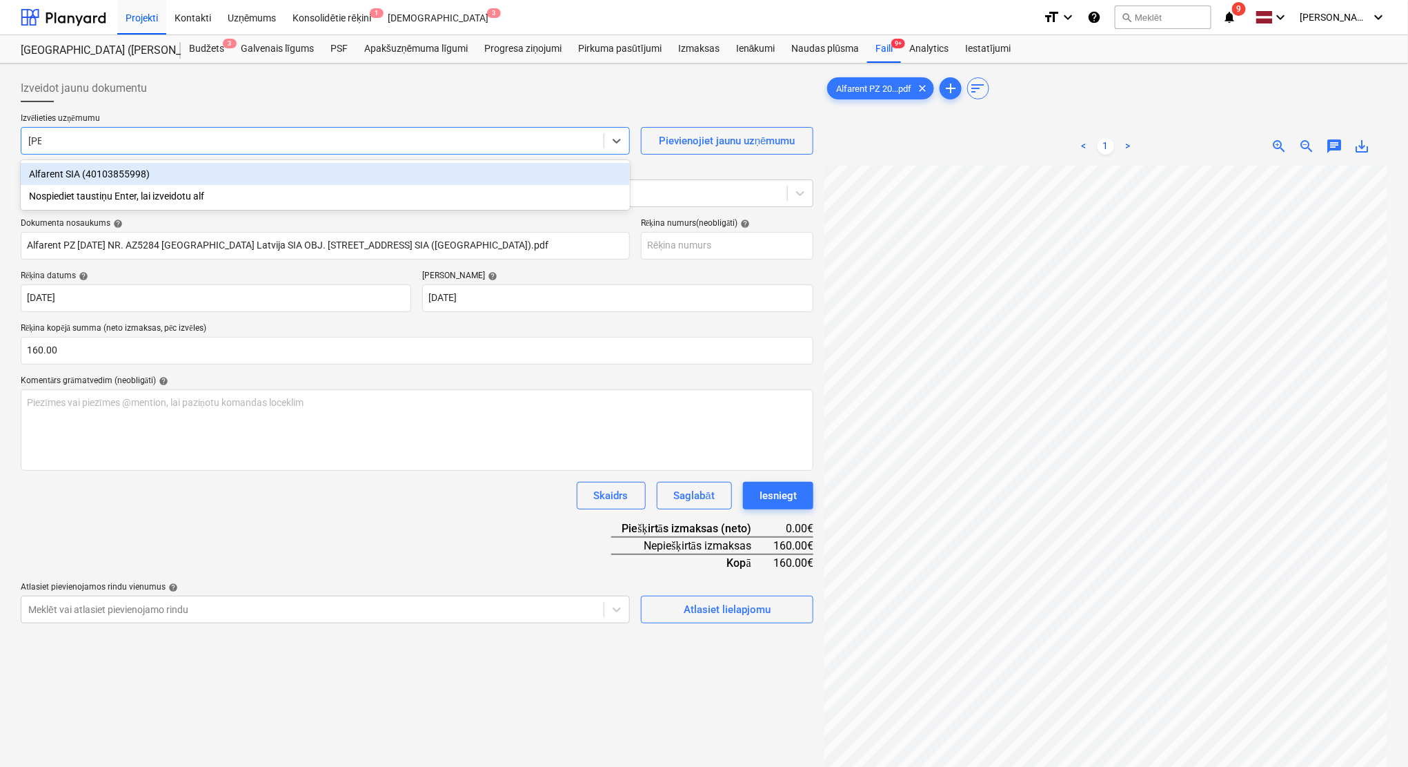
click at [318, 176] on div "Alfarent SIA (40103855998)" at bounding box center [325, 174] width 609 height 22
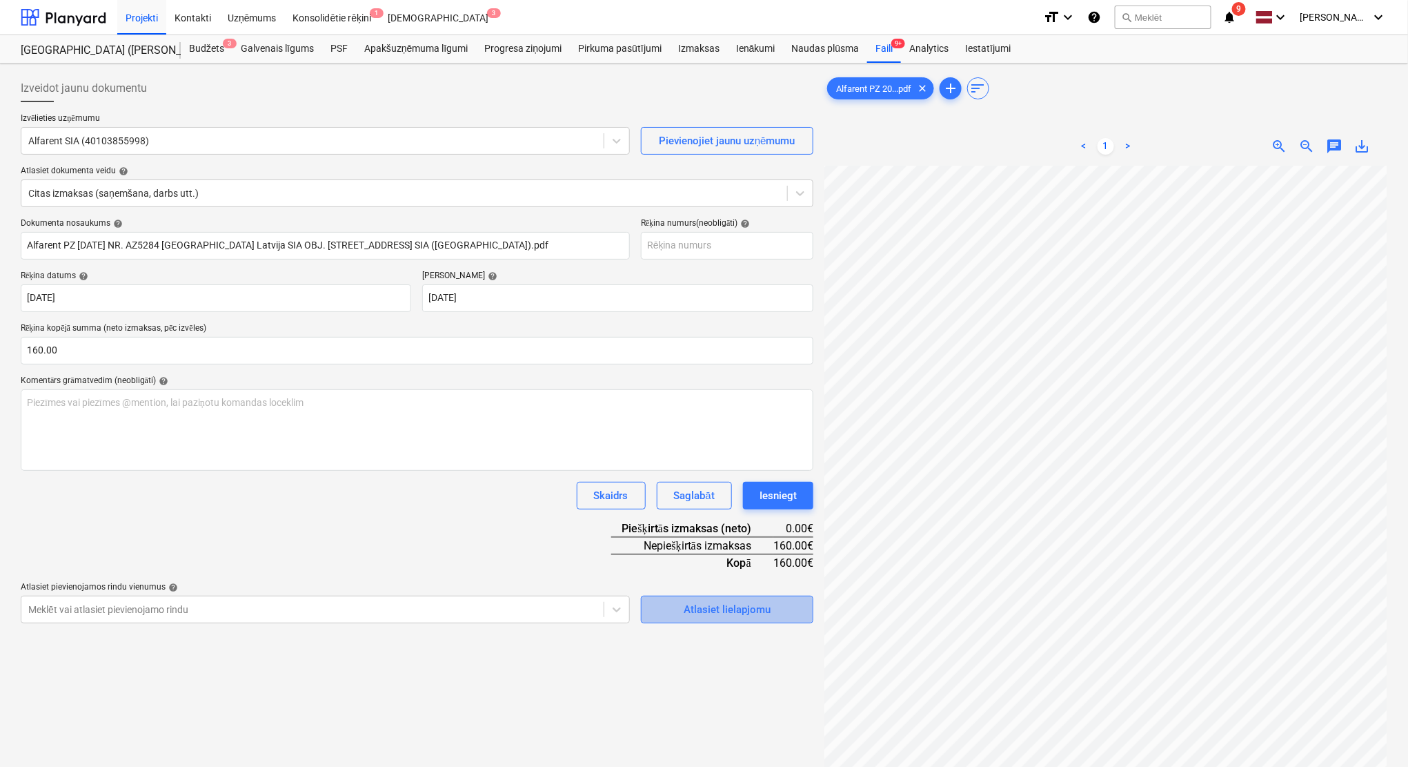
click at [744, 608] on div "Atlasiet lielapjomu" at bounding box center [727, 609] width 87 height 18
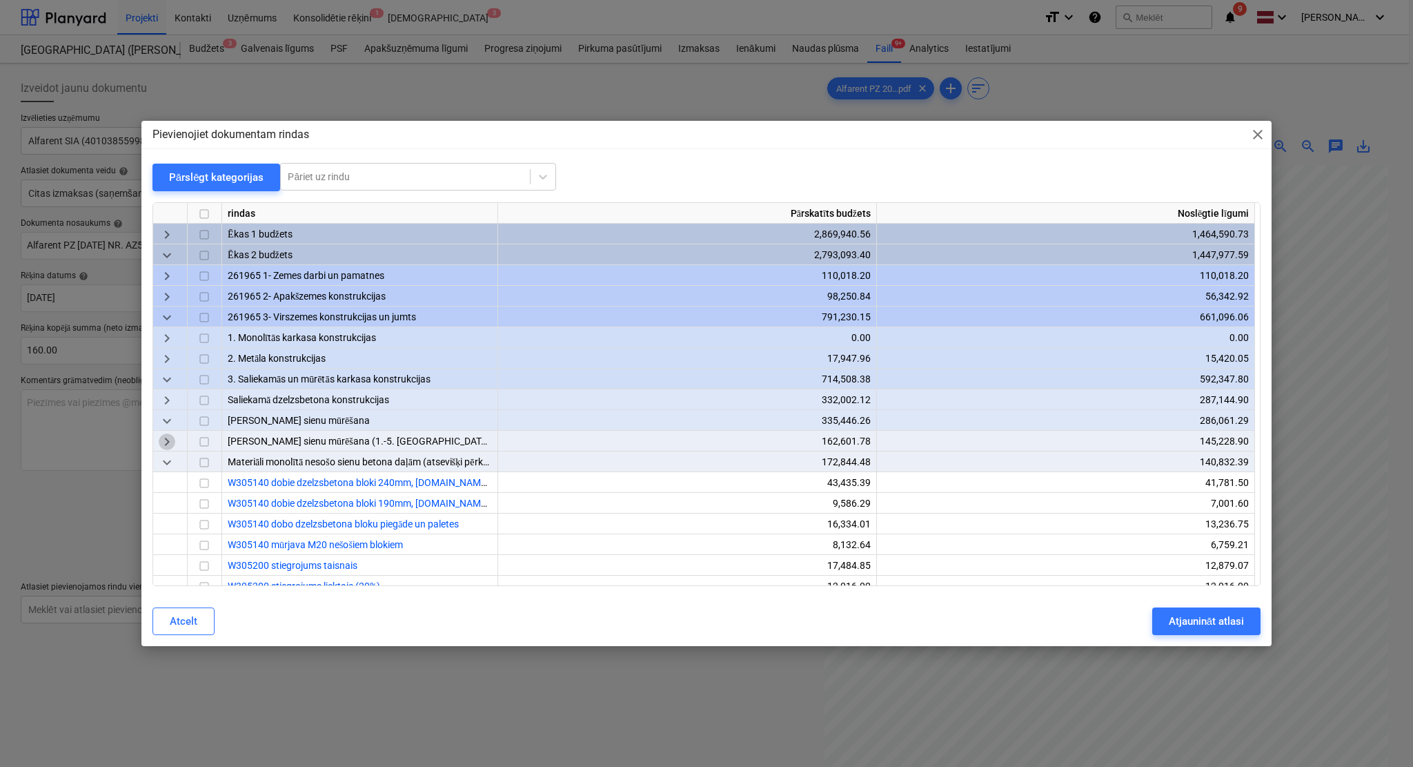
click at [161, 440] on span "keyboard_arrow_right" at bounding box center [167, 441] width 17 height 17
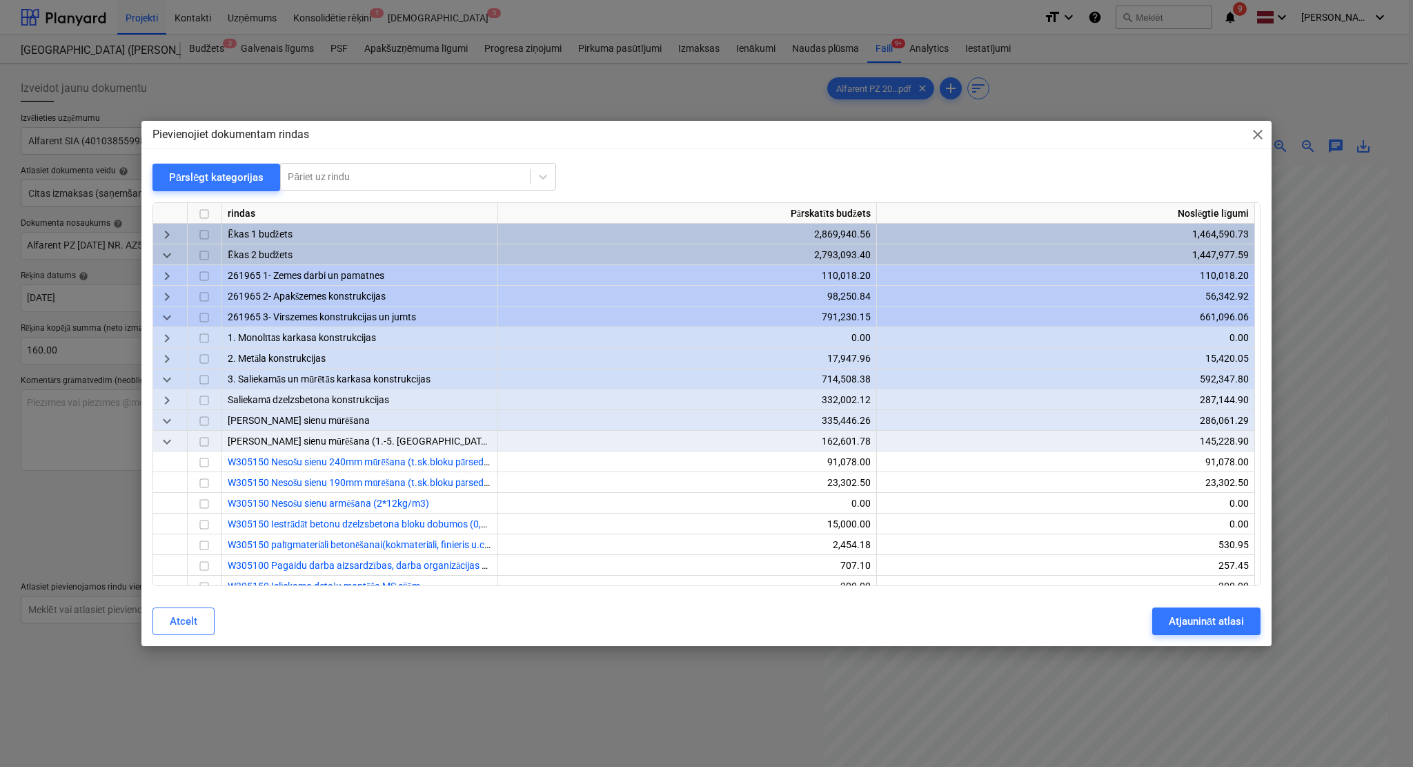
click at [233, 152] on div "Pievienojiet dokumentam rindas close Pārslēgt kategorijas Pāriet uz rindu rinda…" at bounding box center [706, 383] width 1130 height 525
click at [229, 175] on div "Pārslēgt kategorijas" at bounding box center [216, 177] width 95 height 18
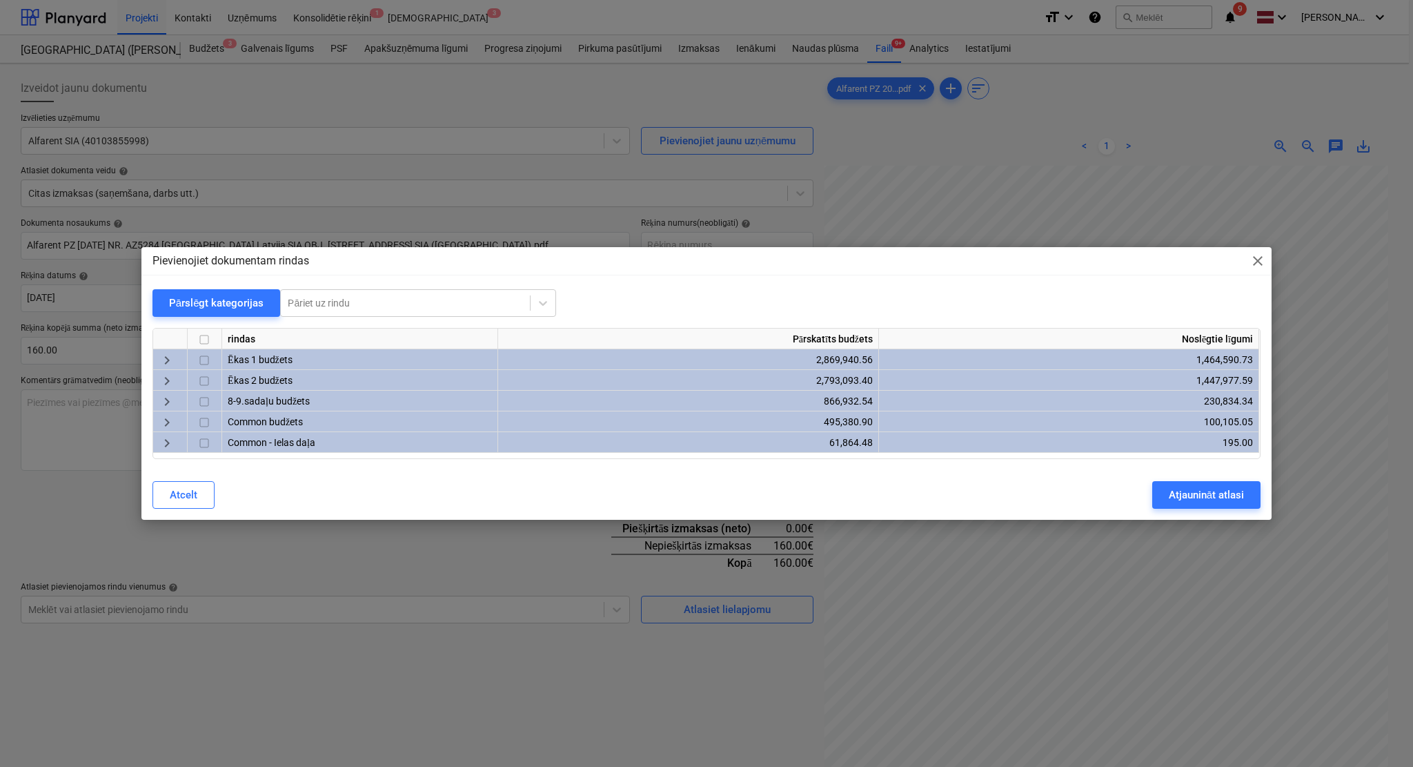
click at [159, 381] on span "keyboard_arrow_right" at bounding box center [167, 381] width 17 height 17
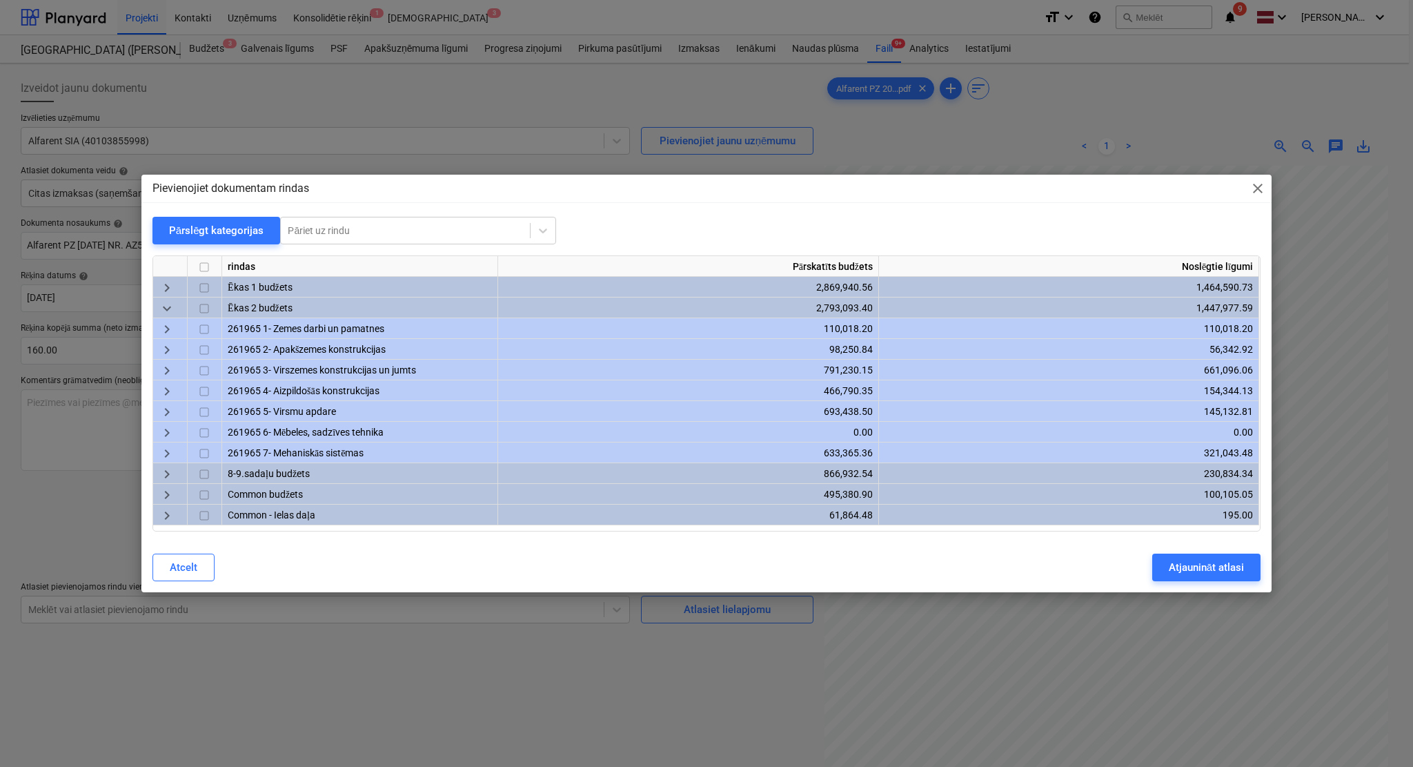
click at [172, 411] on span "keyboard_arrow_right" at bounding box center [167, 412] width 17 height 17
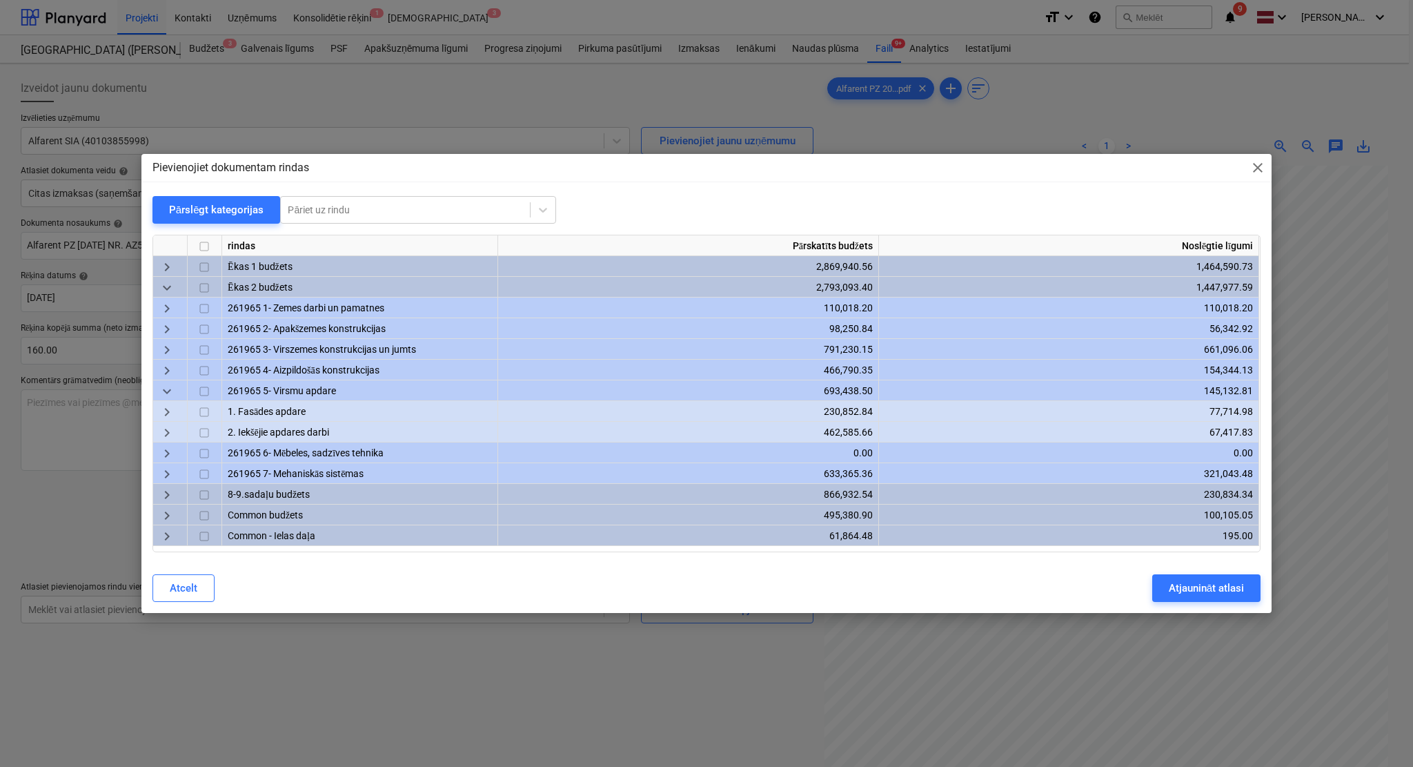
click at [172, 411] on span "keyboard_arrow_right" at bounding box center [167, 412] width 17 height 17
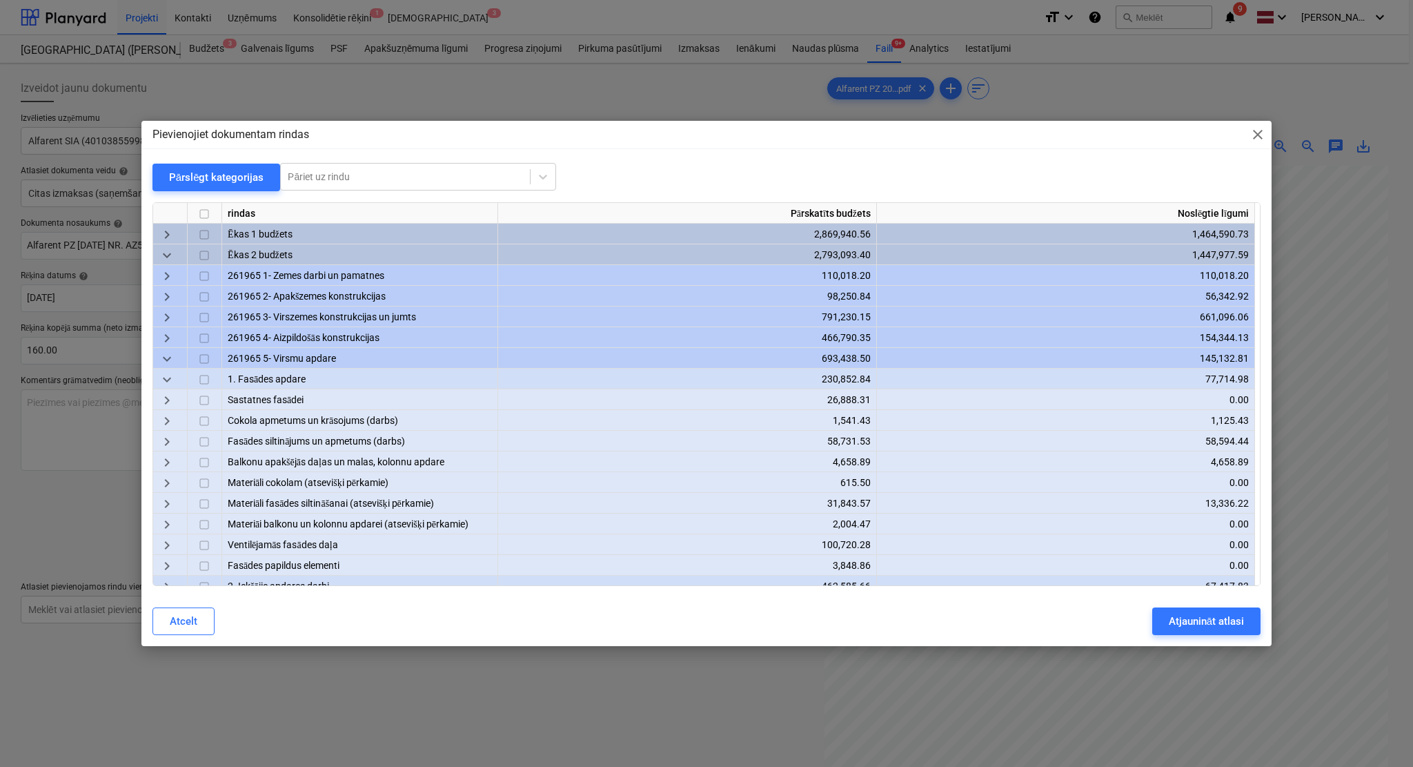
click at [170, 397] on span "keyboard_arrow_right" at bounding box center [167, 400] width 17 height 17
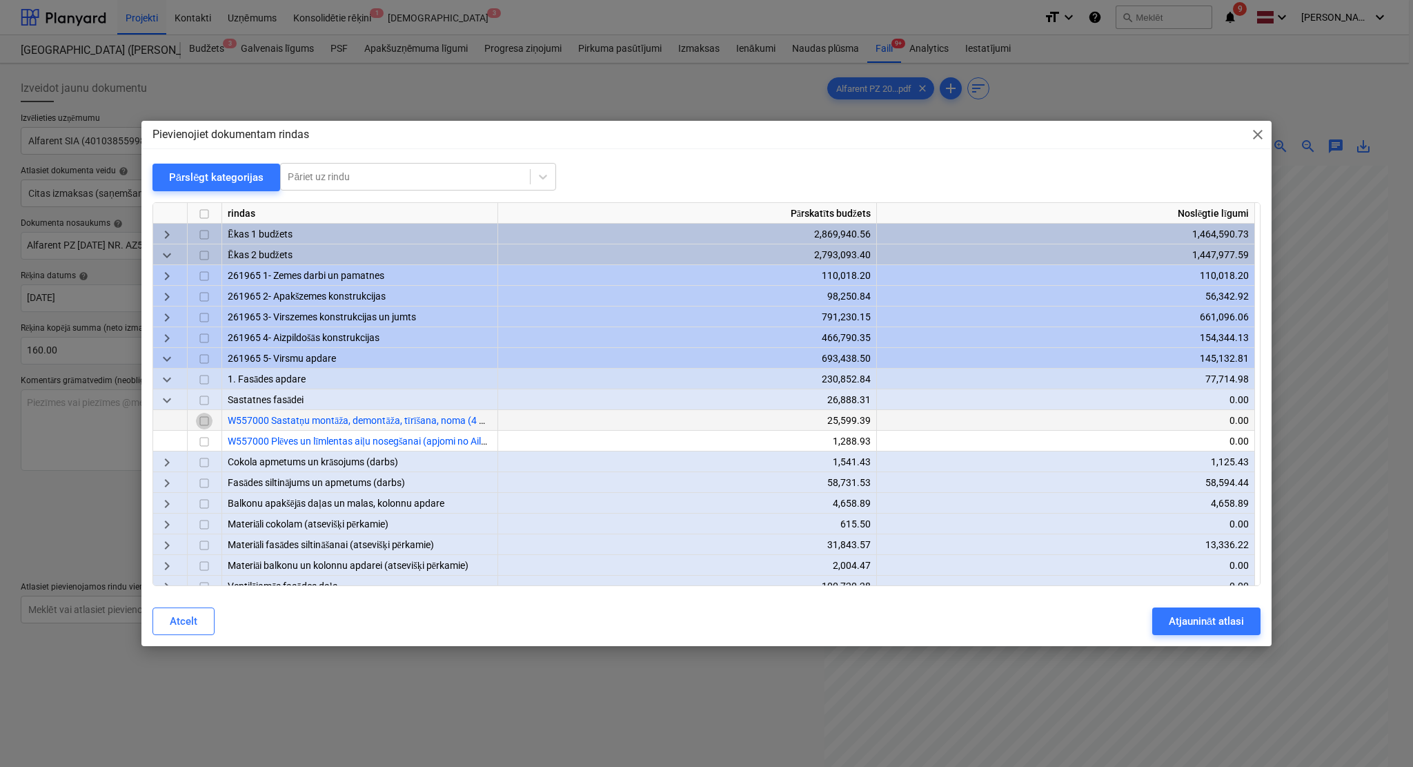
click at [199, 422] on input "checkbox" at bounding box center [204, 421] width 17 height 17
click at [1177, 622] on div "Atjaunināt atlasi" at bounding box center [1206, 621] width 75 height 18
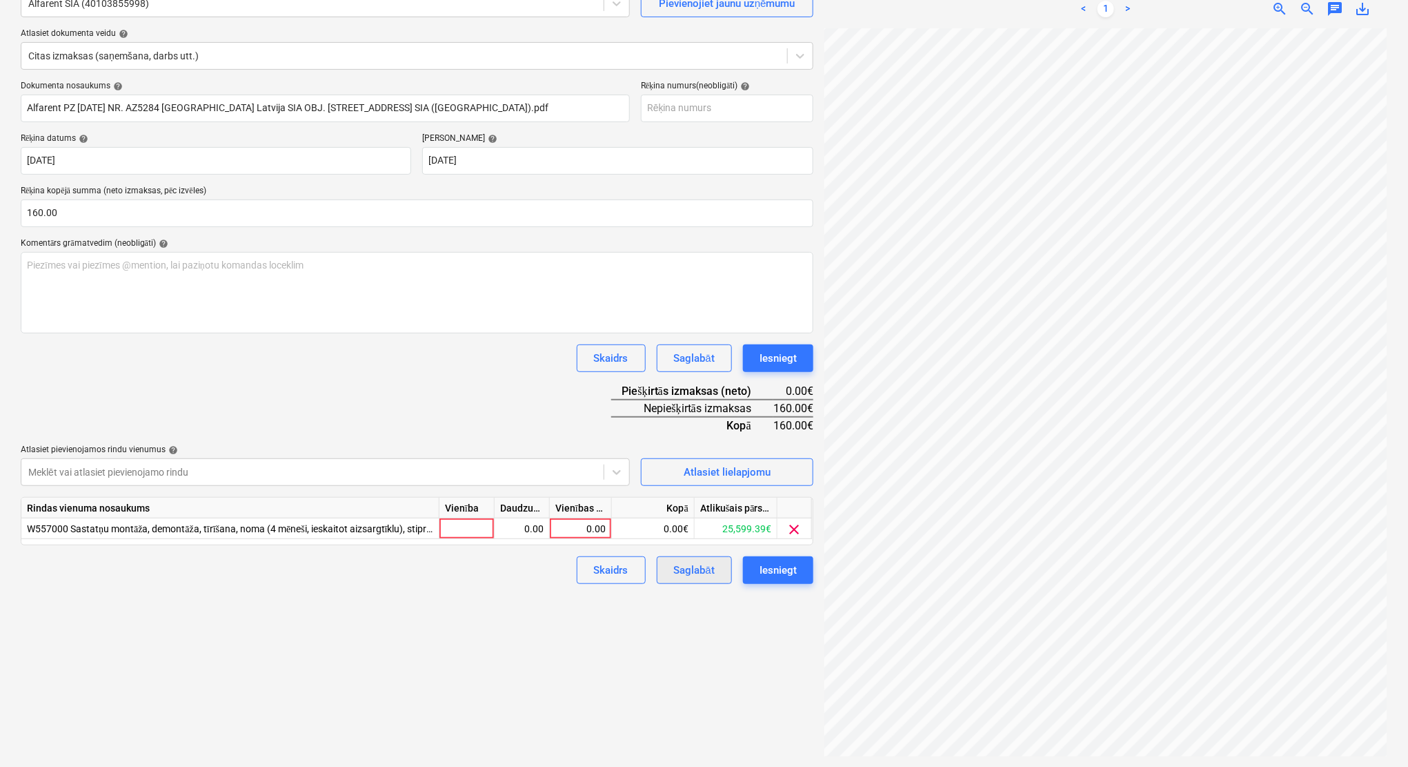
scroll to position [138, 0]
click at [606, 524] on div "0.00" at bounding box center [581, 528] width 62 height 21
type input "160"
click at [482, 573] on div "Skaidrs Saglabāt Iesniegt" at bounding box center [417, 569] width 793 height 28
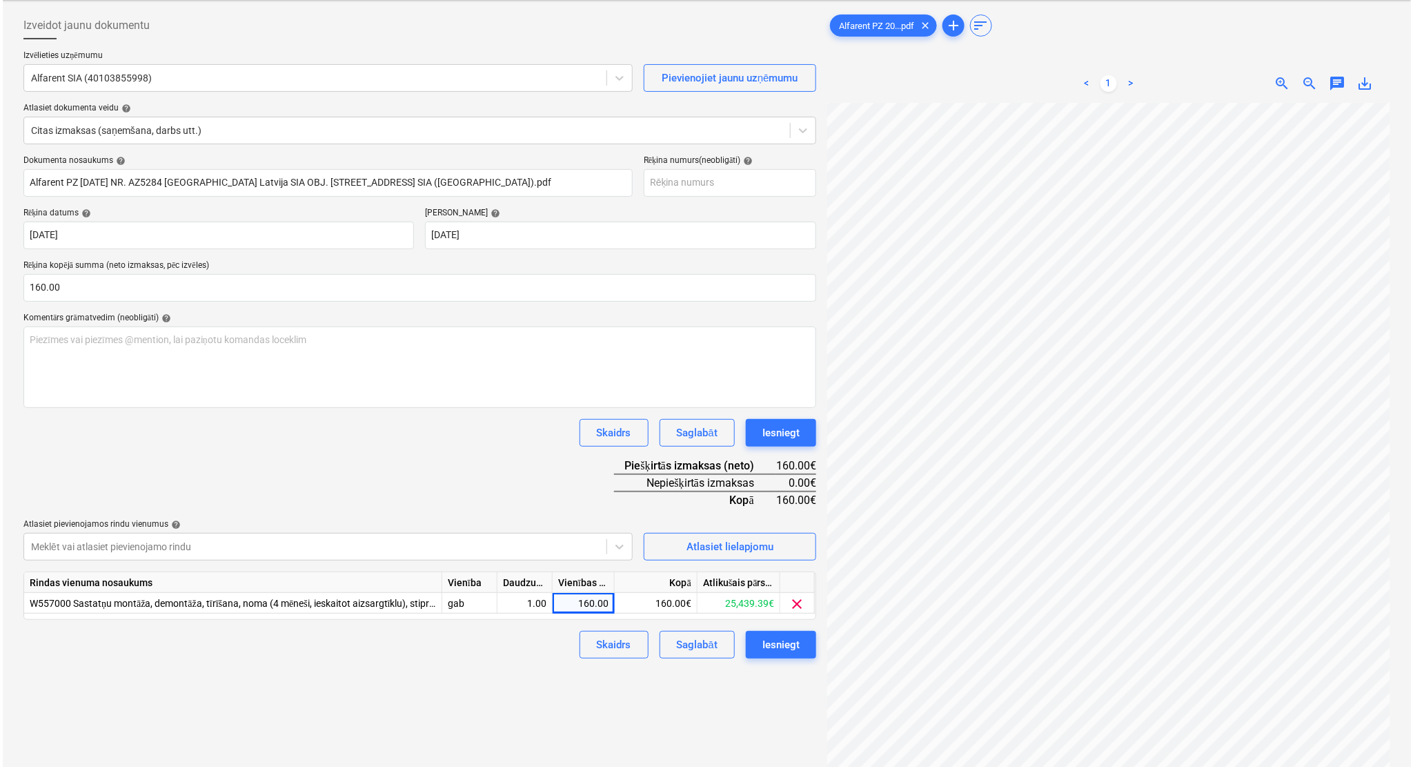
scroll to position [15, 0]
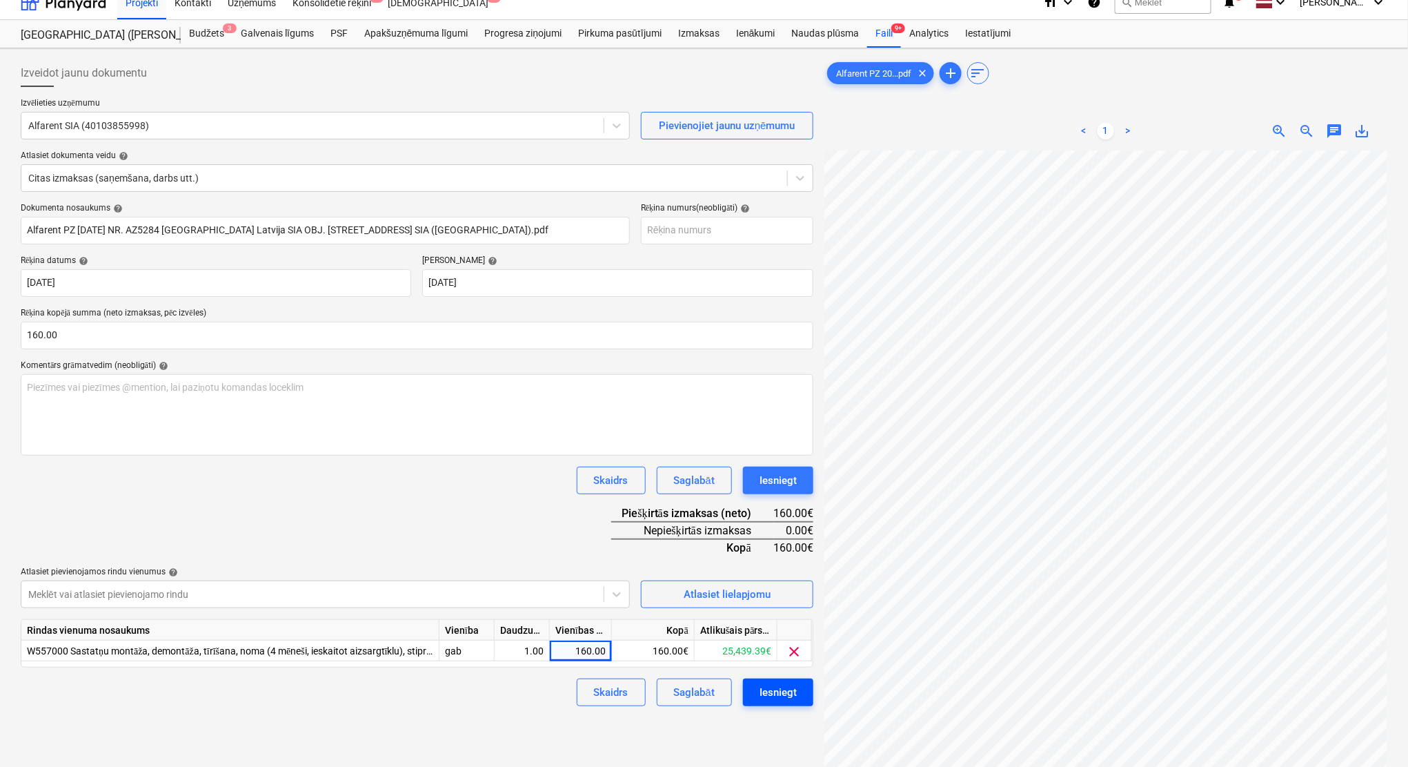
click at [773, 638] on div "Iesniegt" at bounding box center [778, 692] width 37 height 18
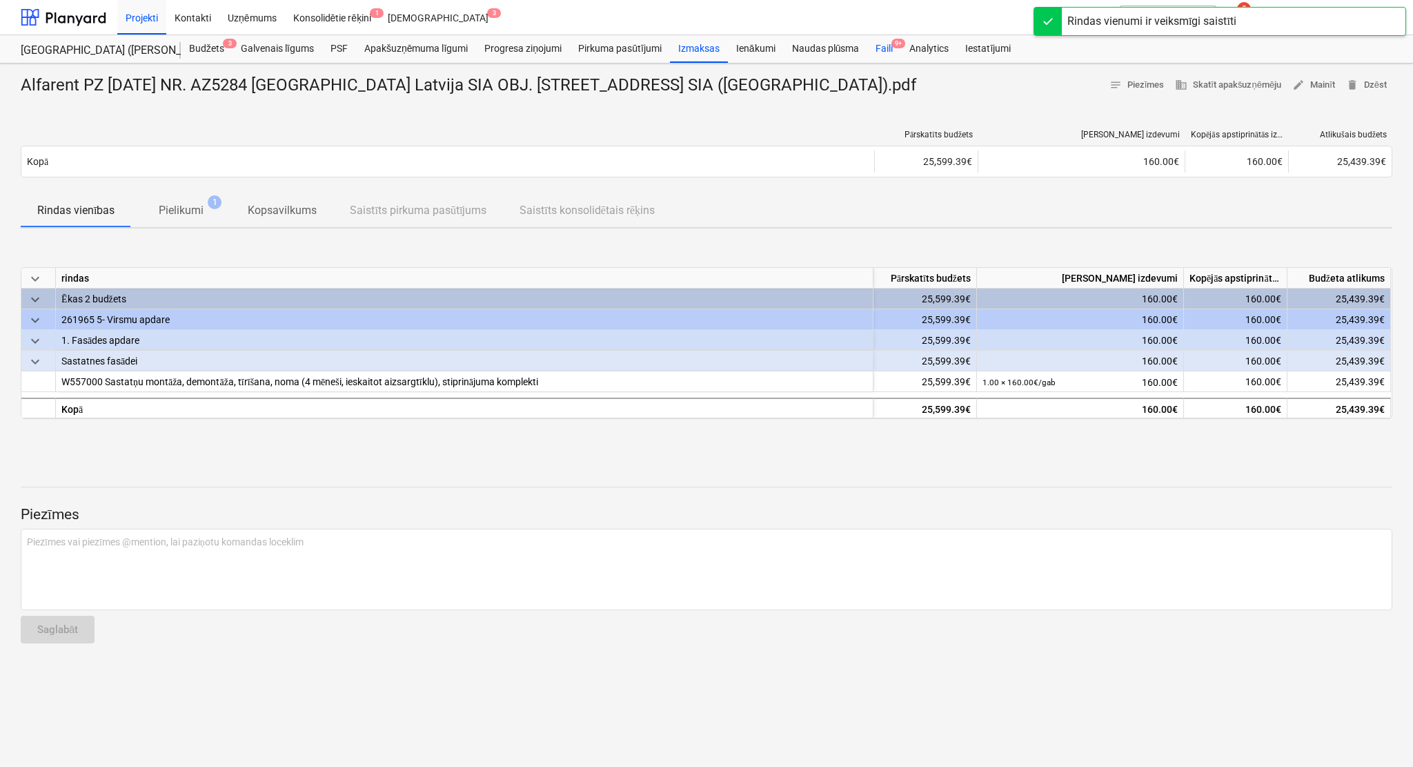
click at [880, 50] on div "Faili 9+" at bounding box center [884, 49] width 34 height 28
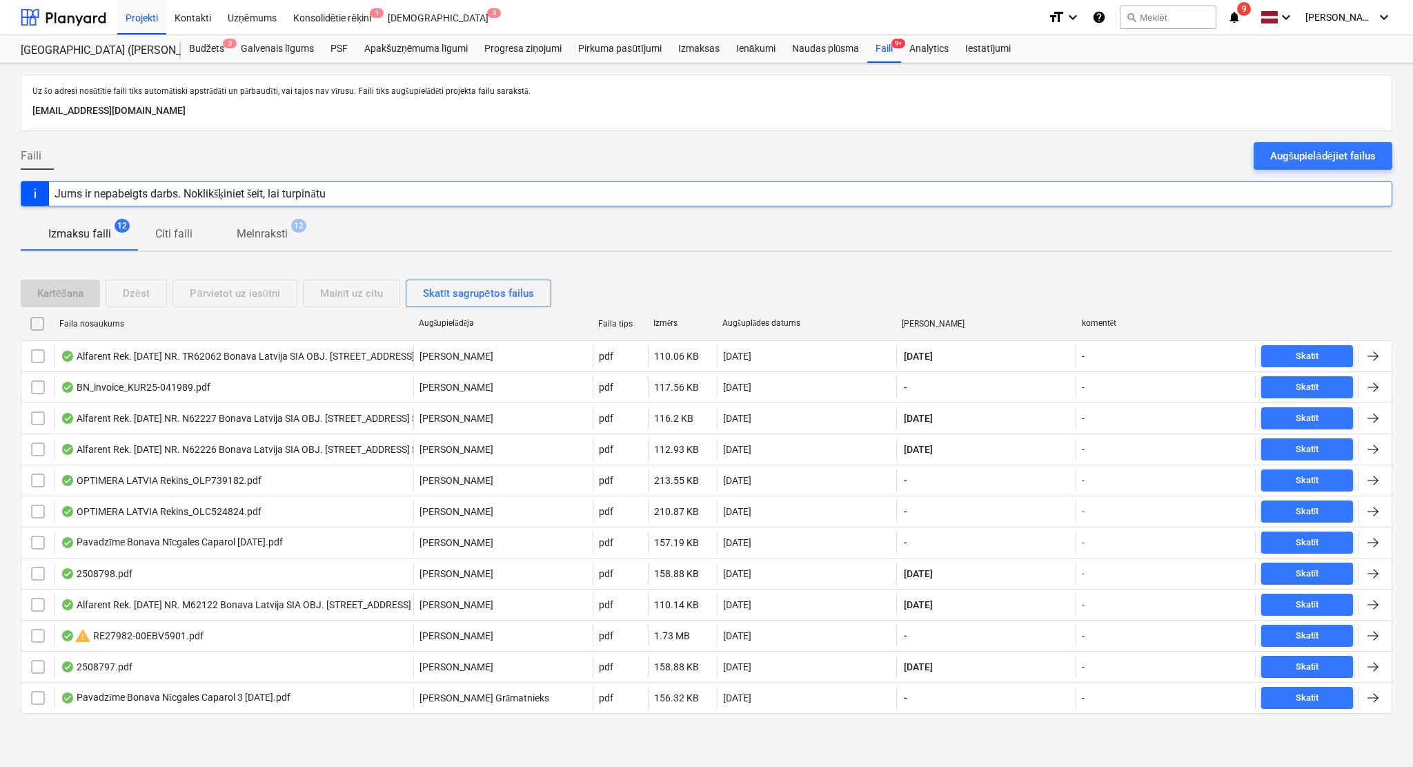
click at [462, 326] on div "Augšupielādēja" at bounding box center [503, 323] width 168 height 10
checkbox input "false"
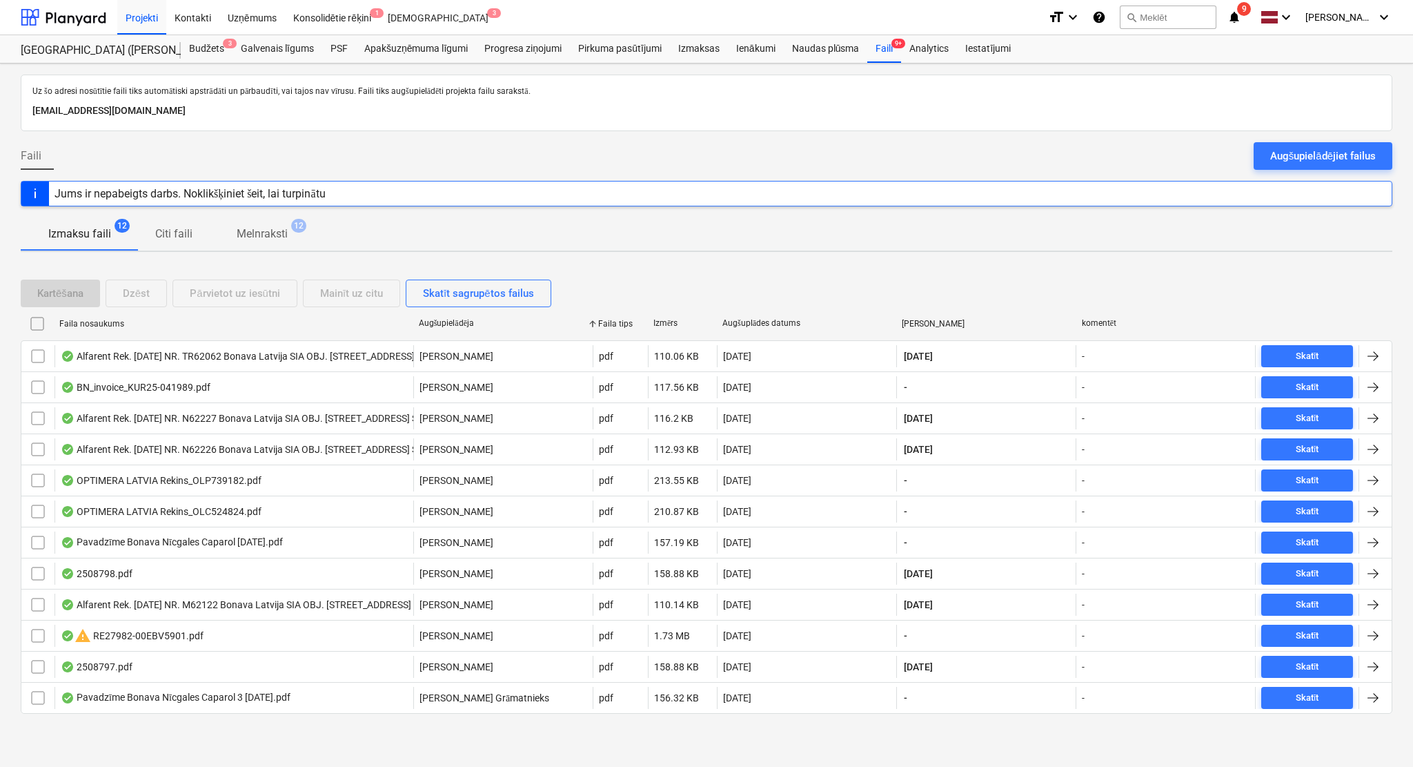
checkbox input "false"
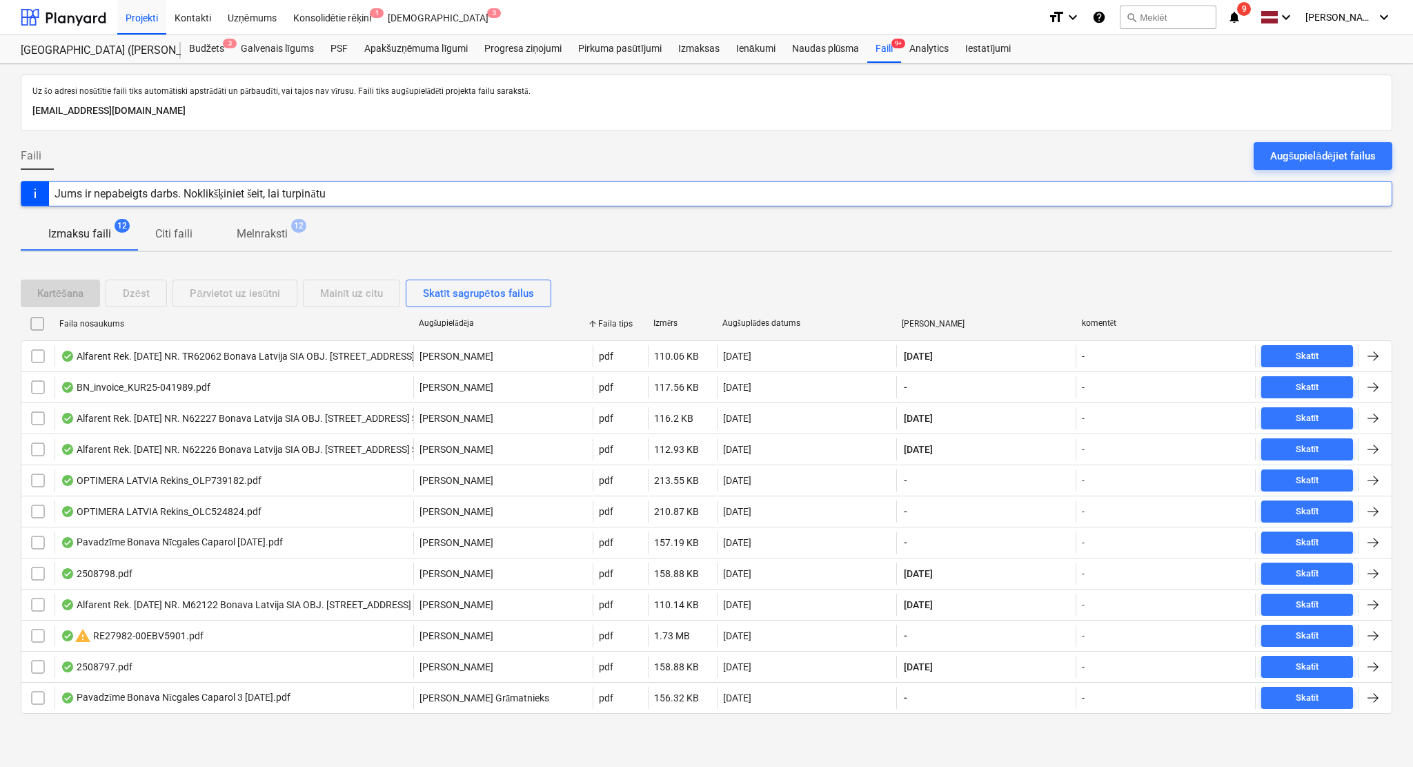
checkbox input "false"
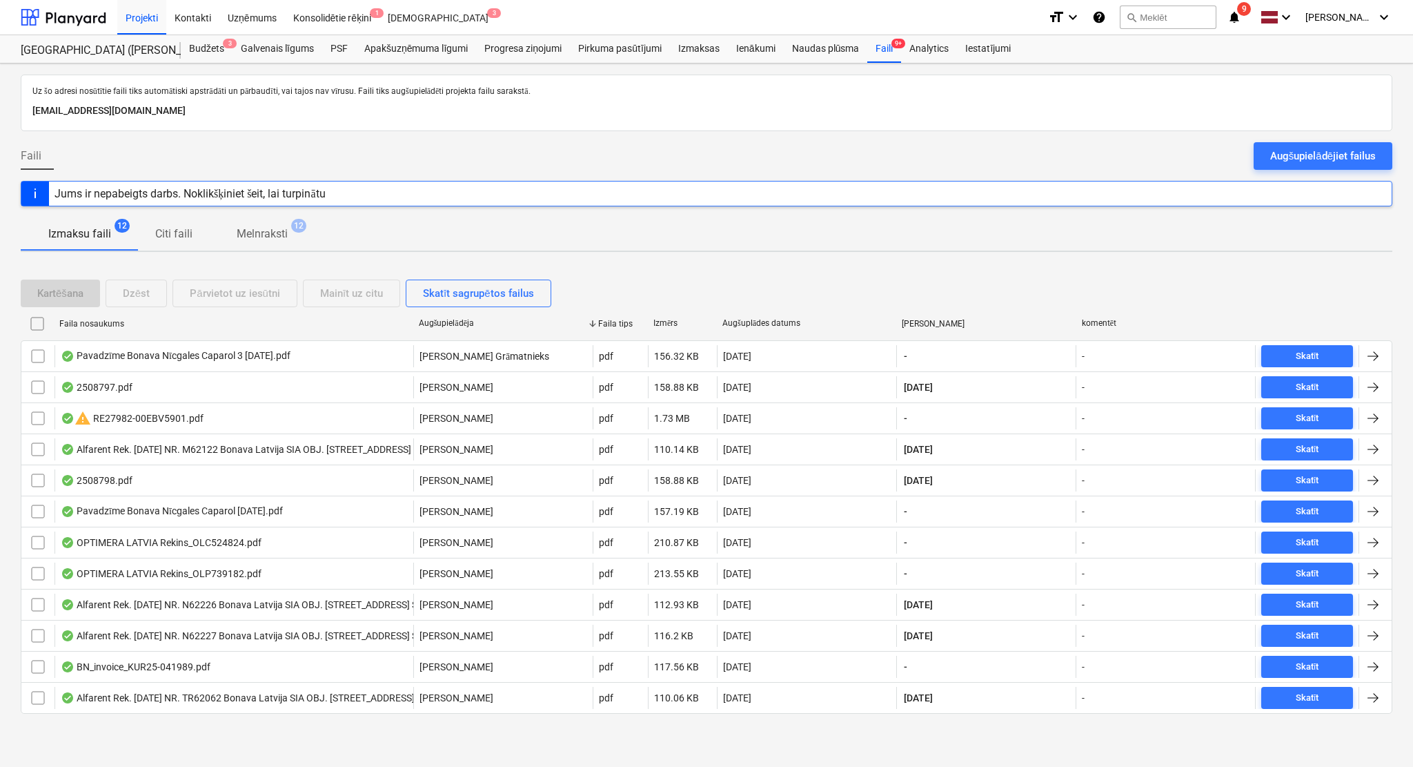
click at [115, 319] on div "Faila nosaukums" at bounding box center [233, 324] width 348 height 10
checkbox input "false"
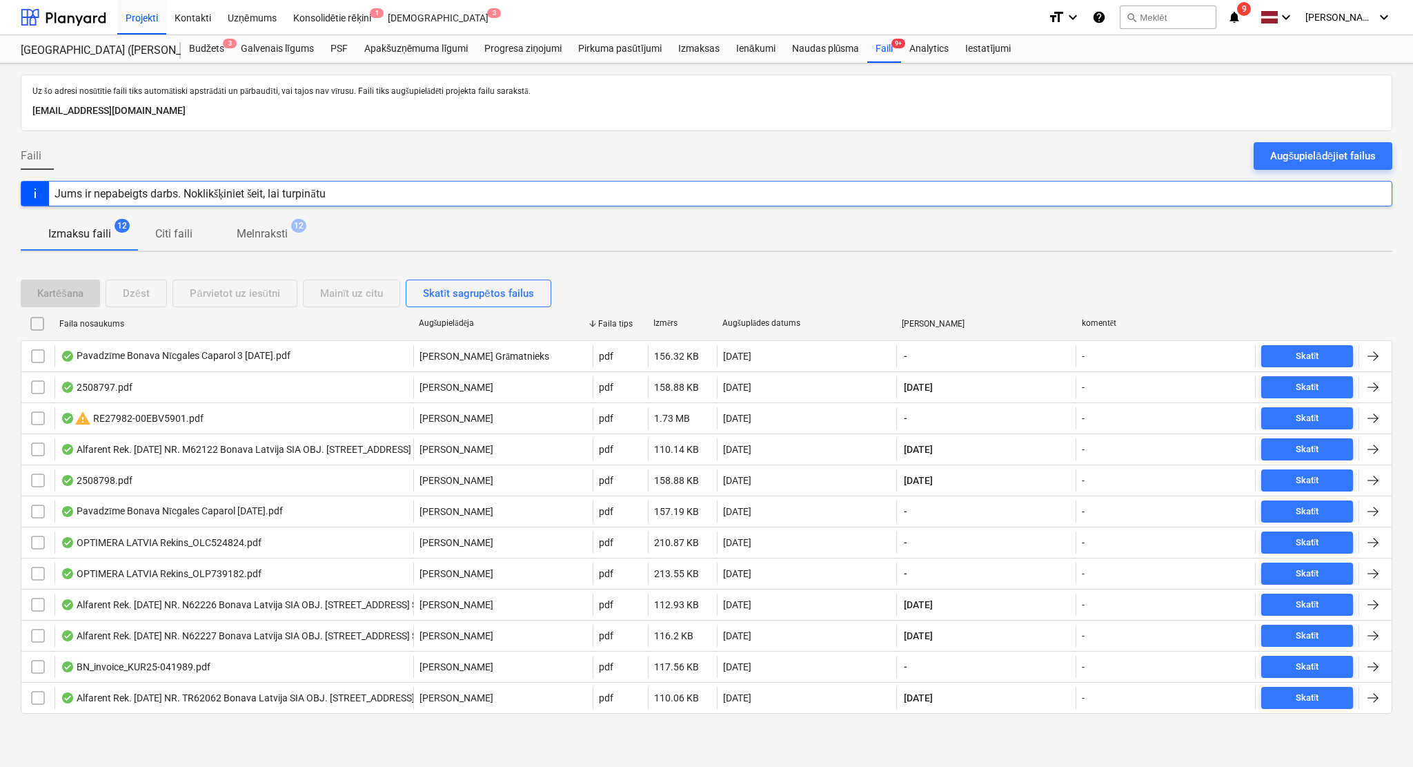
checkbox input "false"
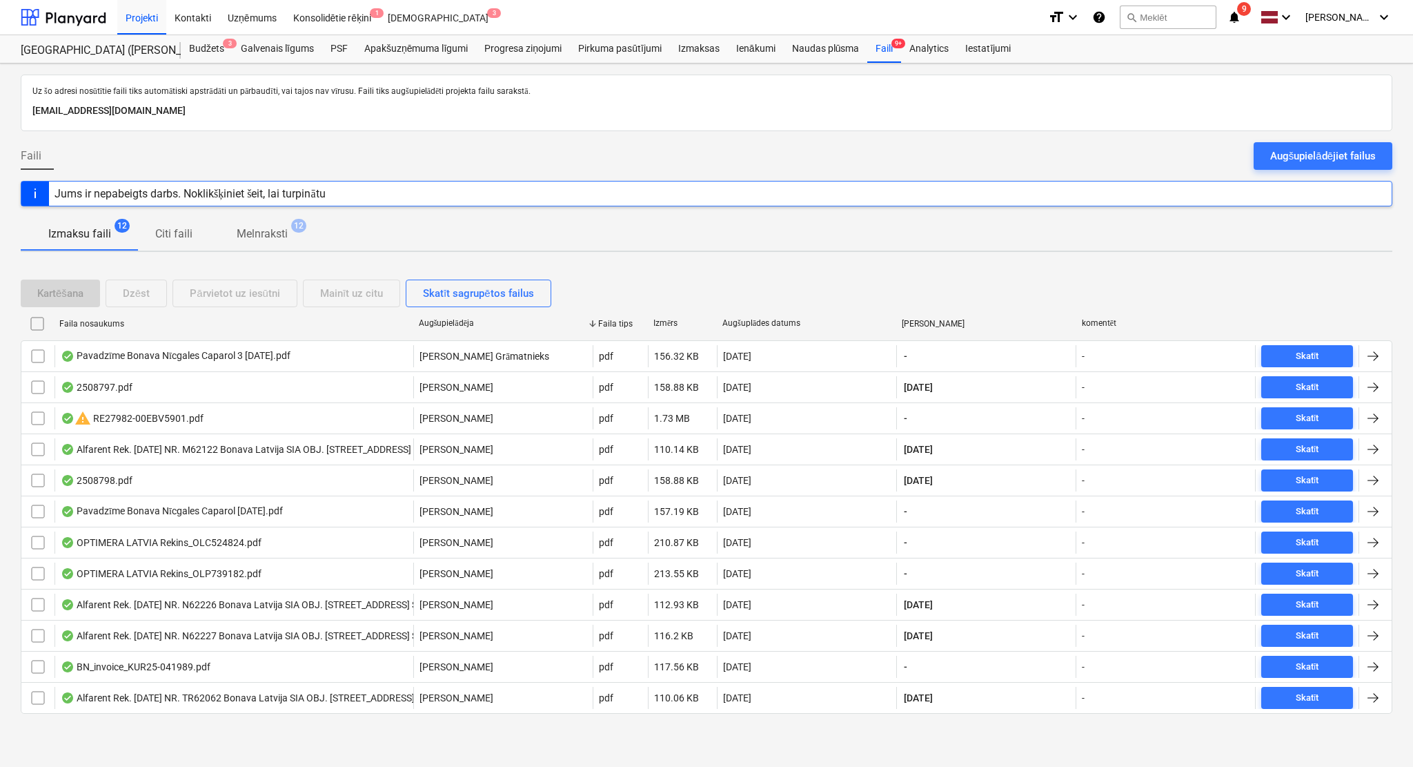
checkbox input "false"
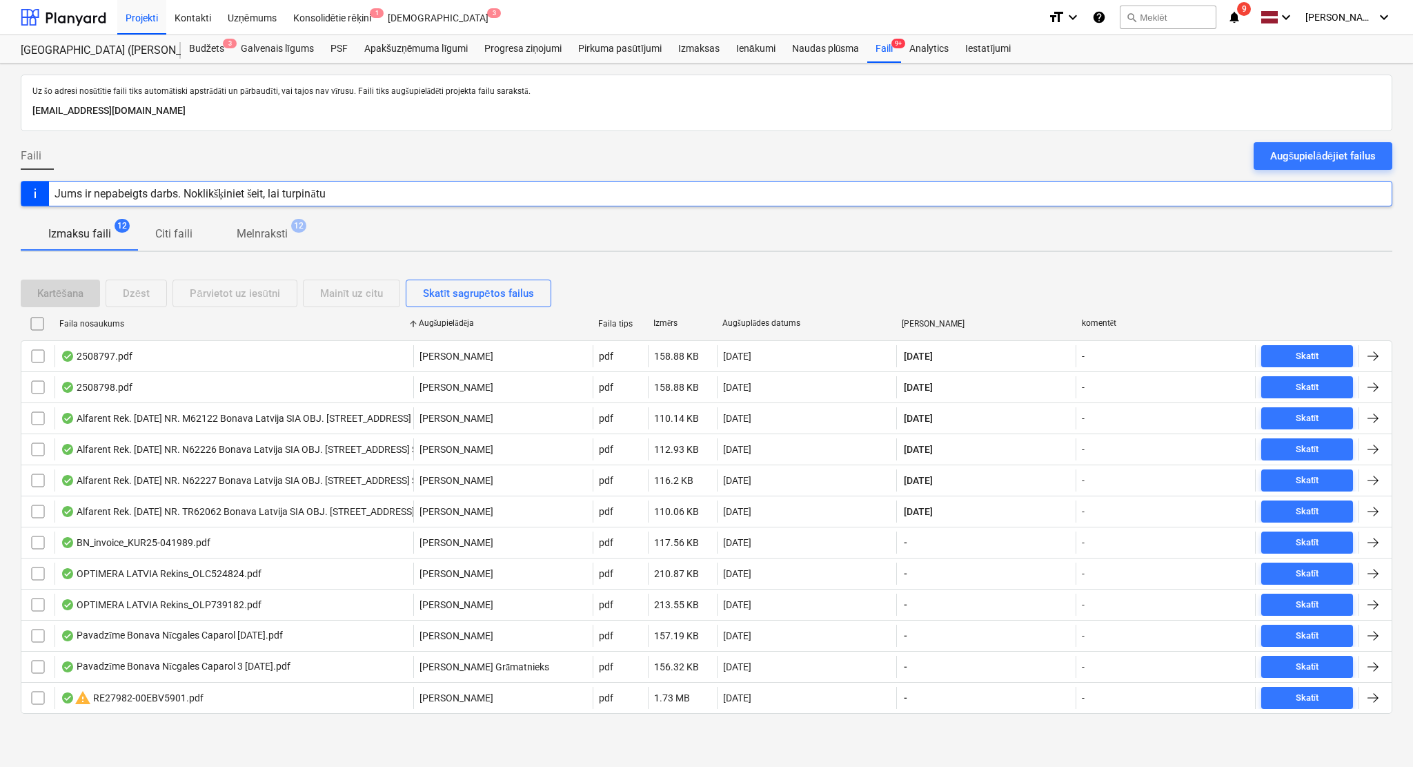
click at [115, 319] on div "Faila nosaukums" at bounding box center [233, 324] width 348 height 10
checkbox input "false"
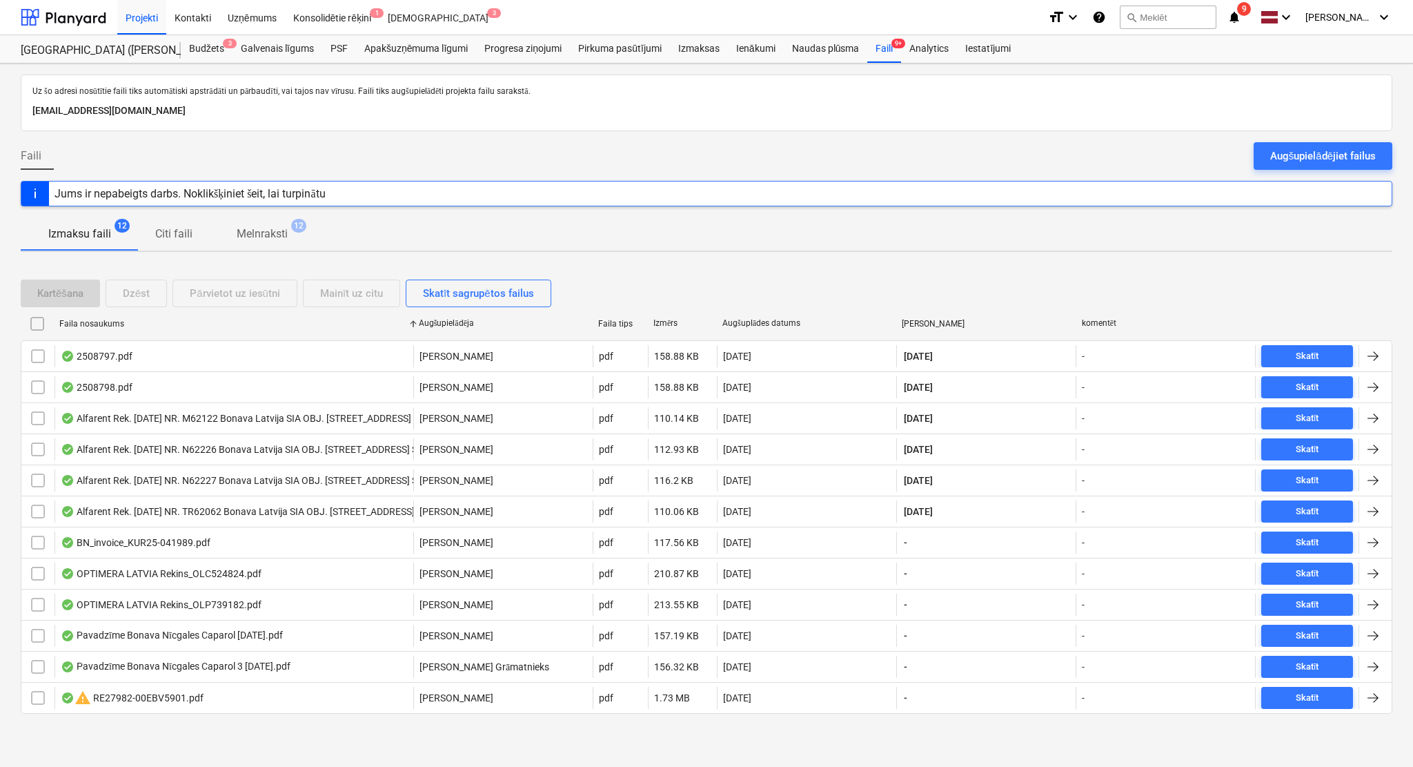
checkbox input "false"
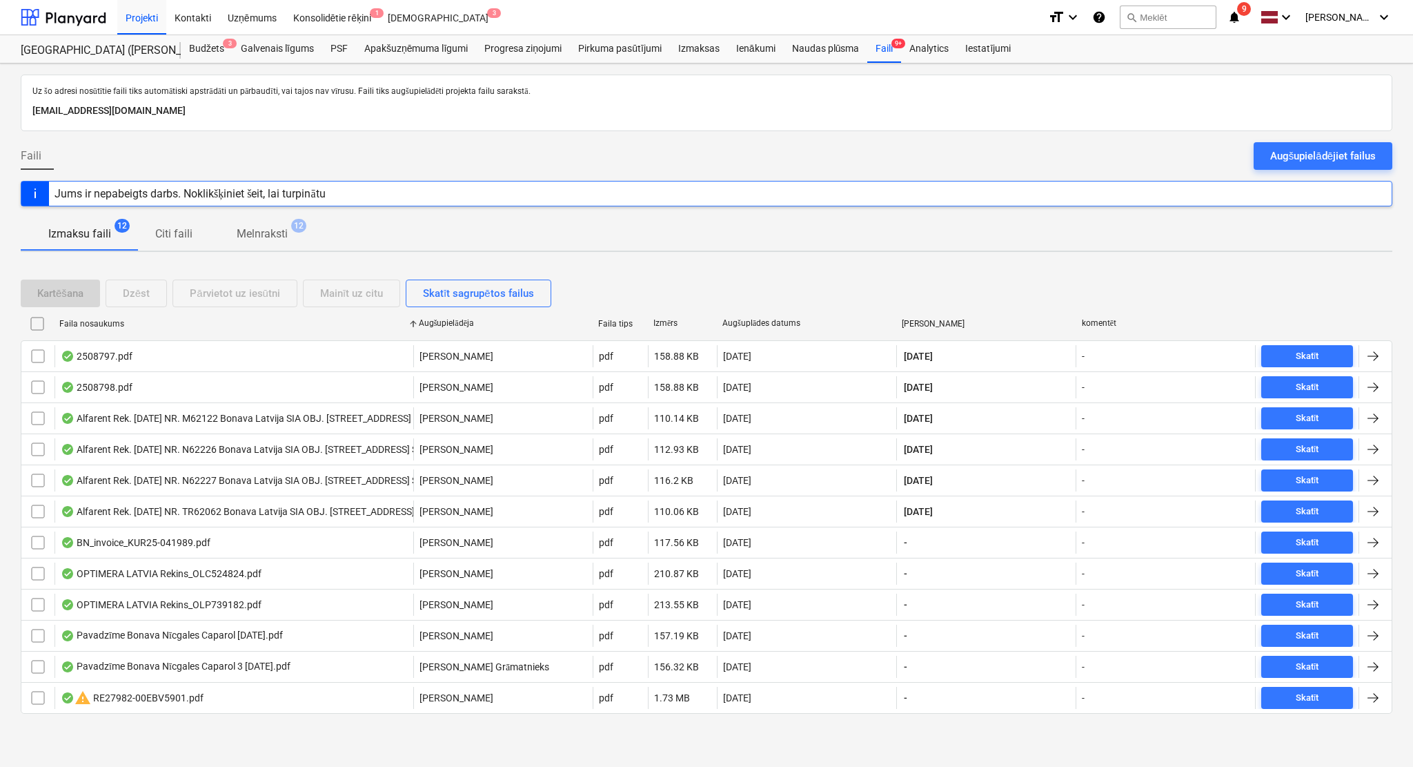
checkbox input "false"
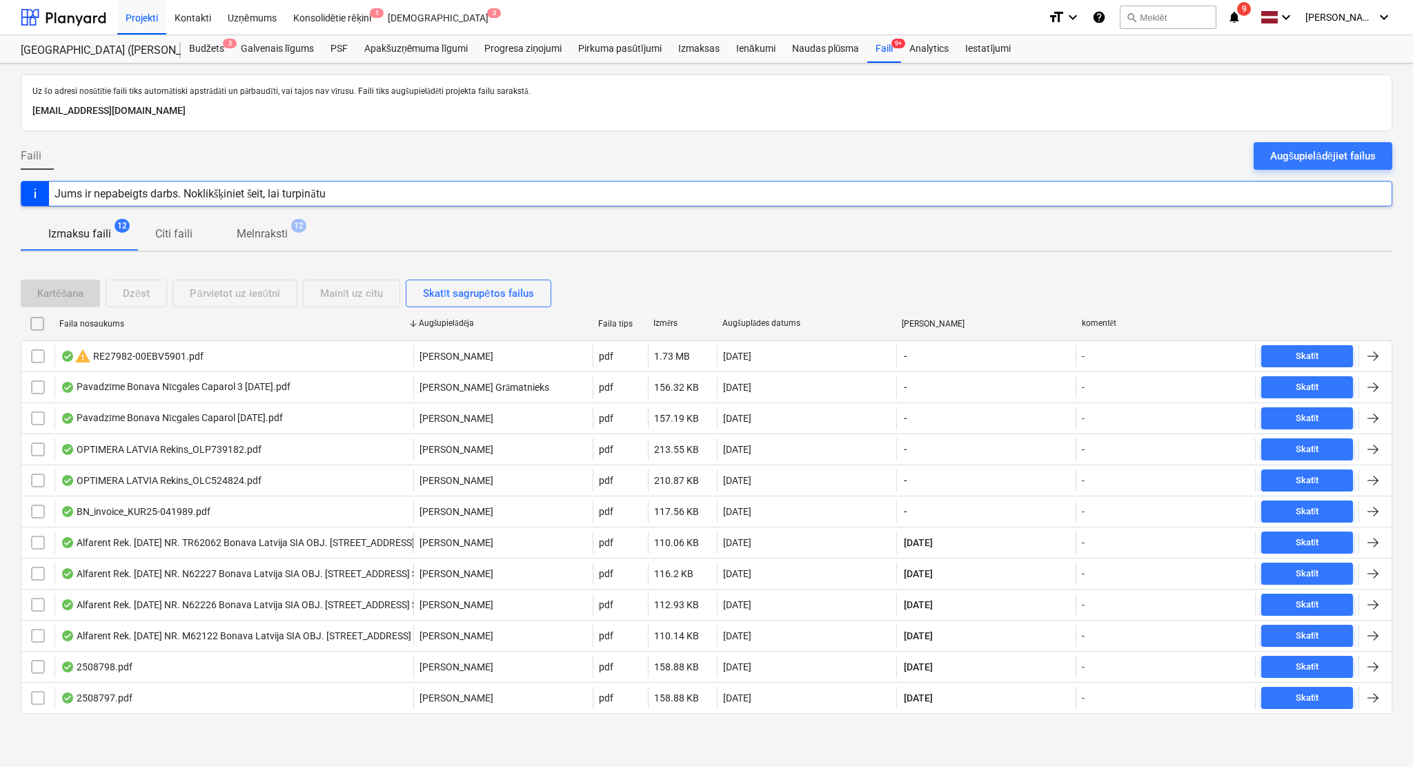
click at [123, 319] on div "Faila nosaukums" at bounding box center [233, 324] width 348 height 10
checkbox input "false"
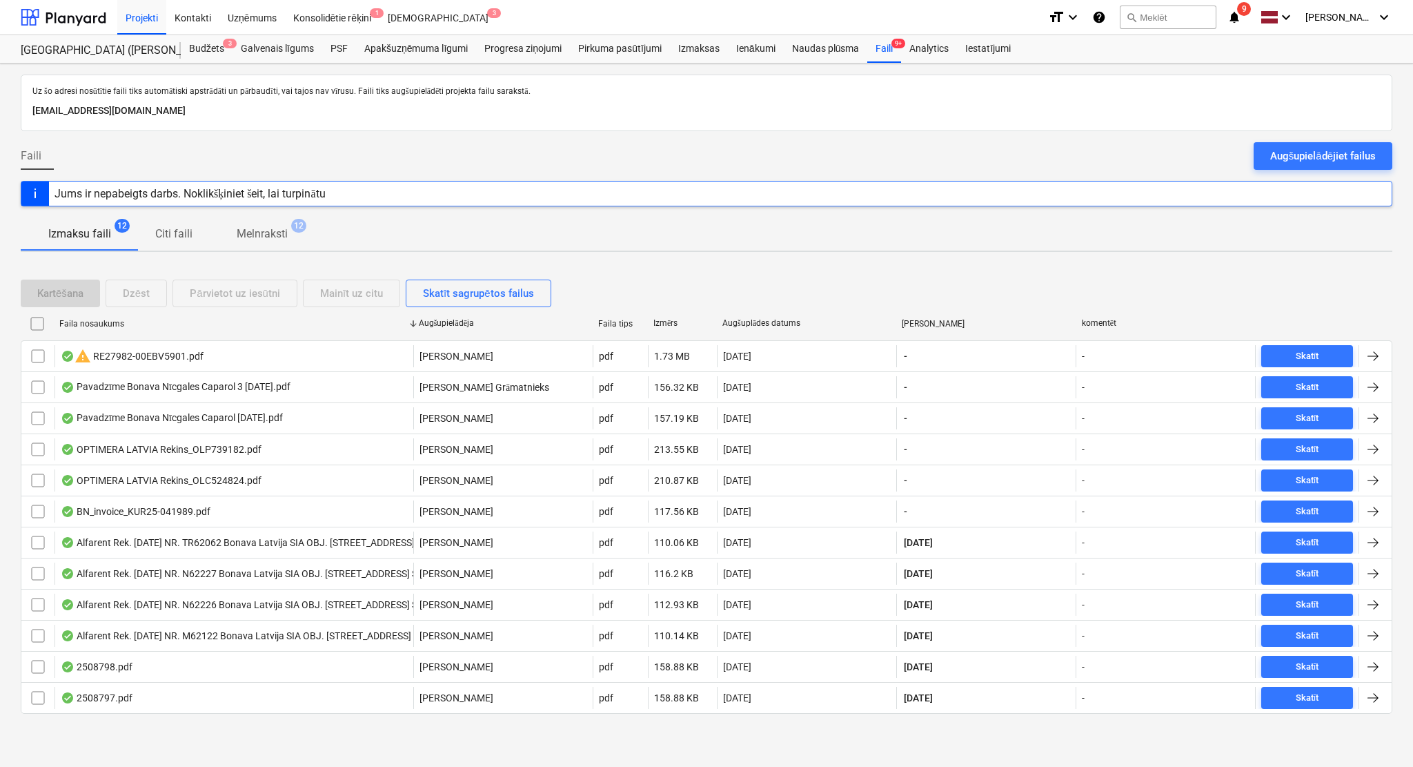
checkbox input "false"
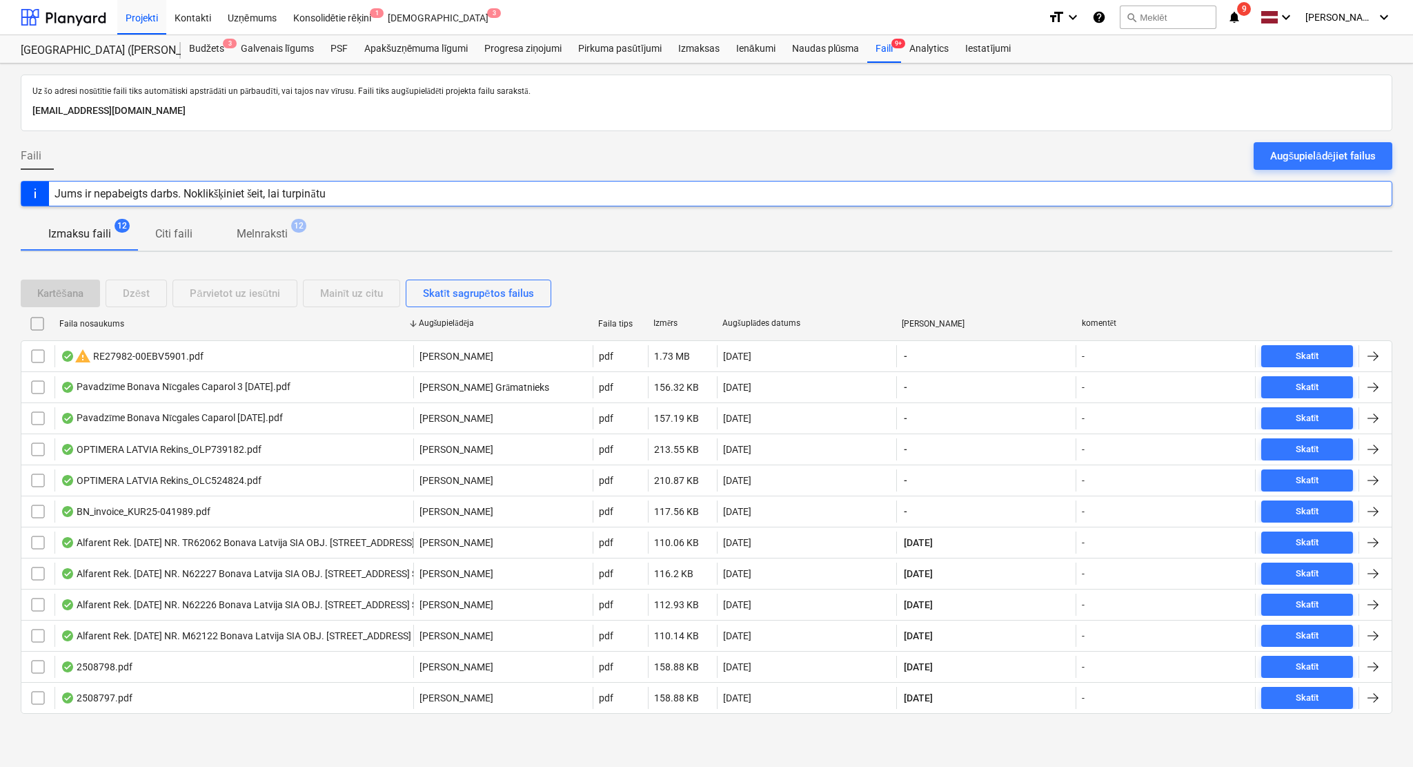
checkbox input "false"
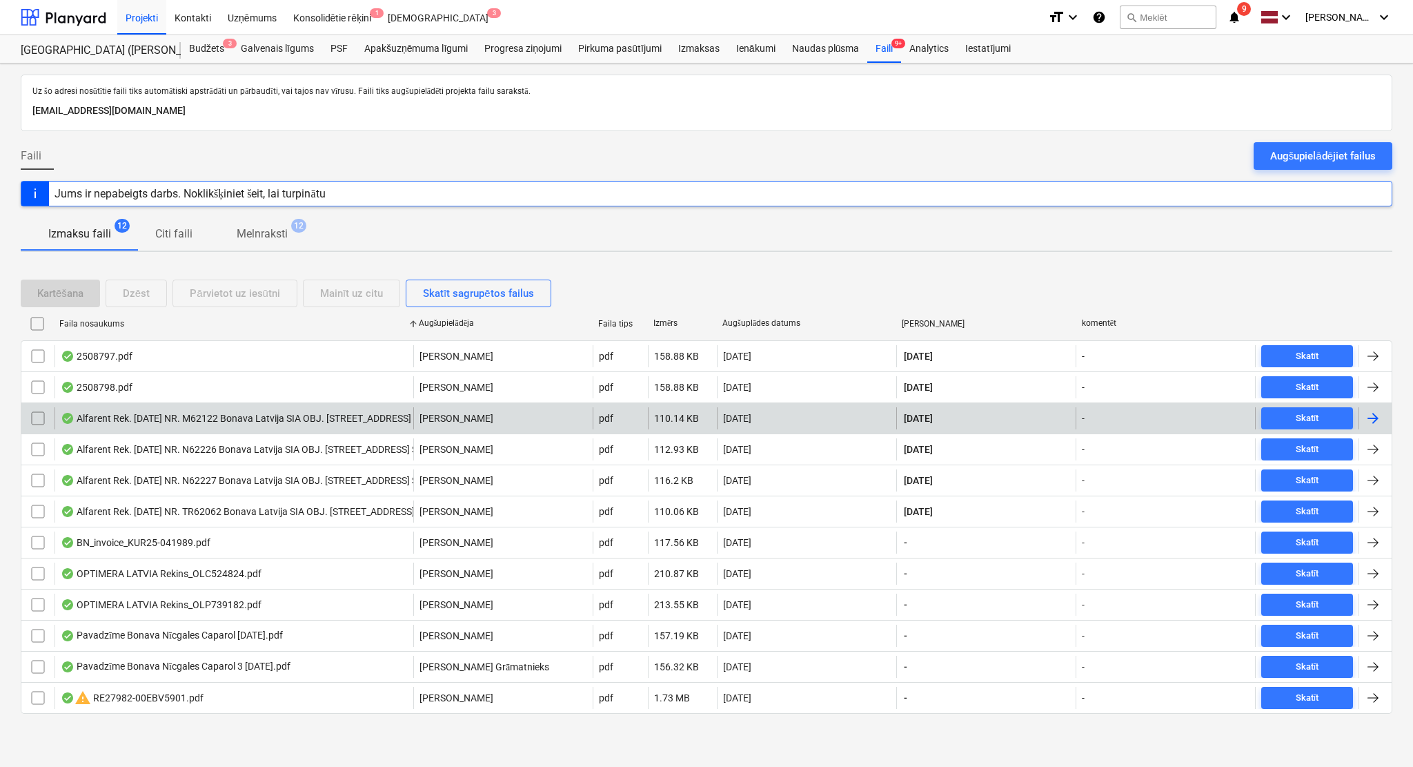
click at [1177, 415] on div at bounding box center [1373, 418] width 17 height 17
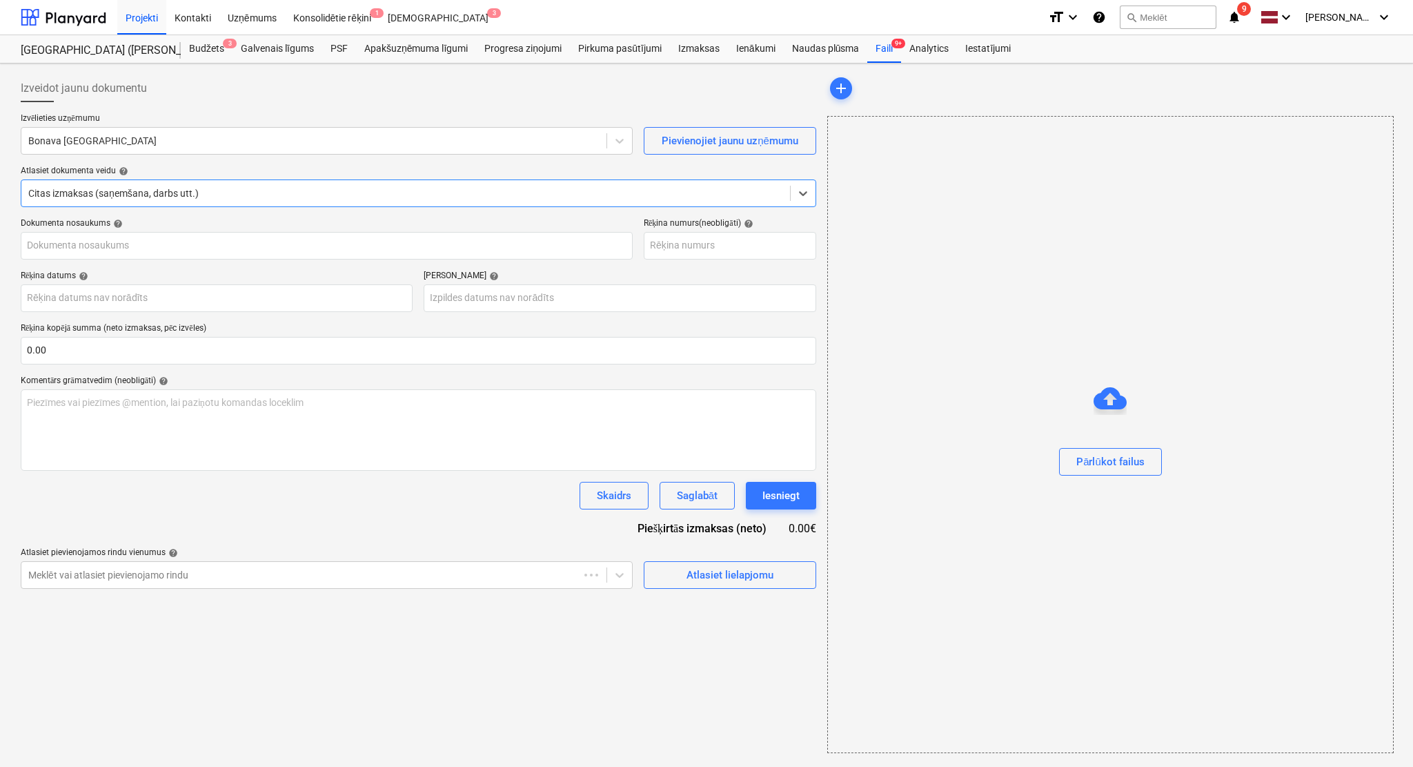
type input "40103855998"
type input "[DATE]"
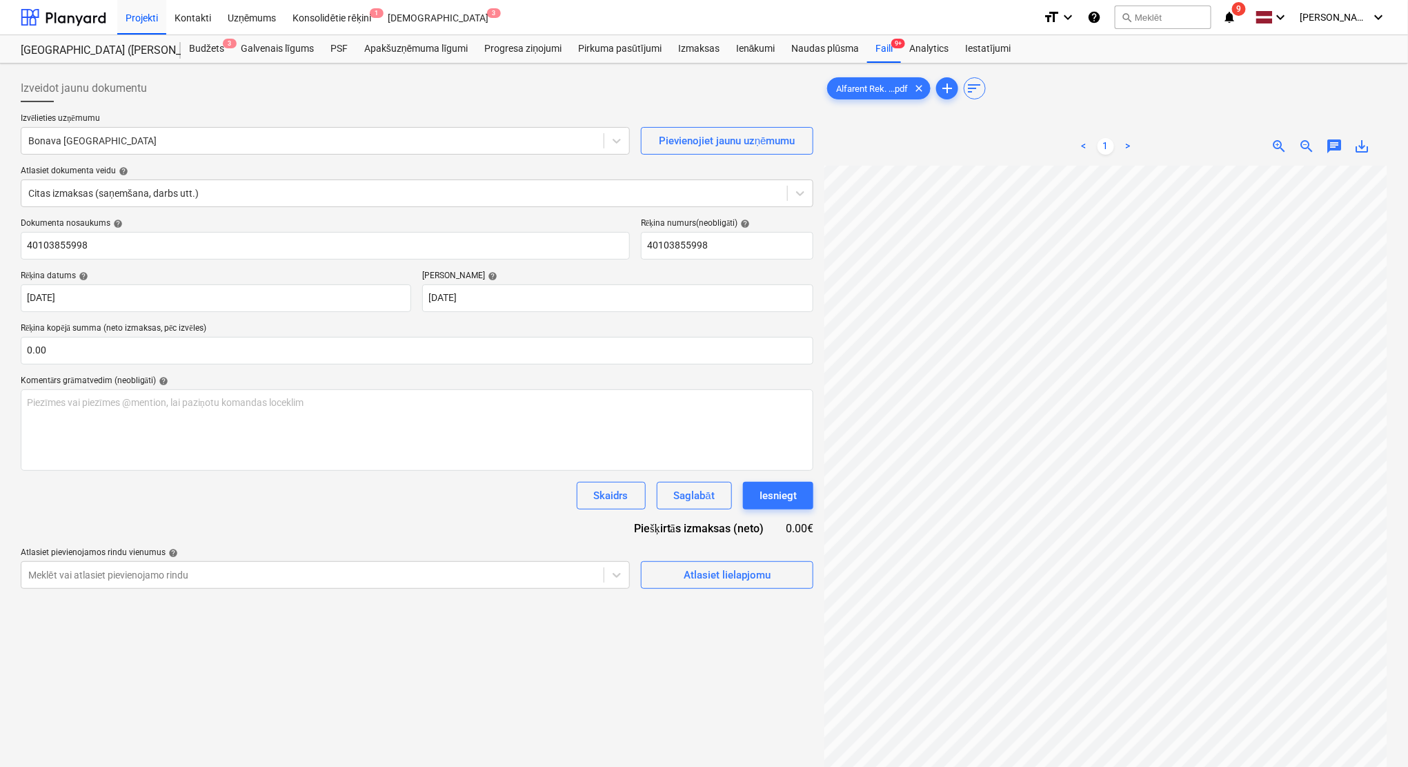
scroll to position [83, 60]
click at [90, 144] on div at bounding box center [312, 141] width 569 height 14
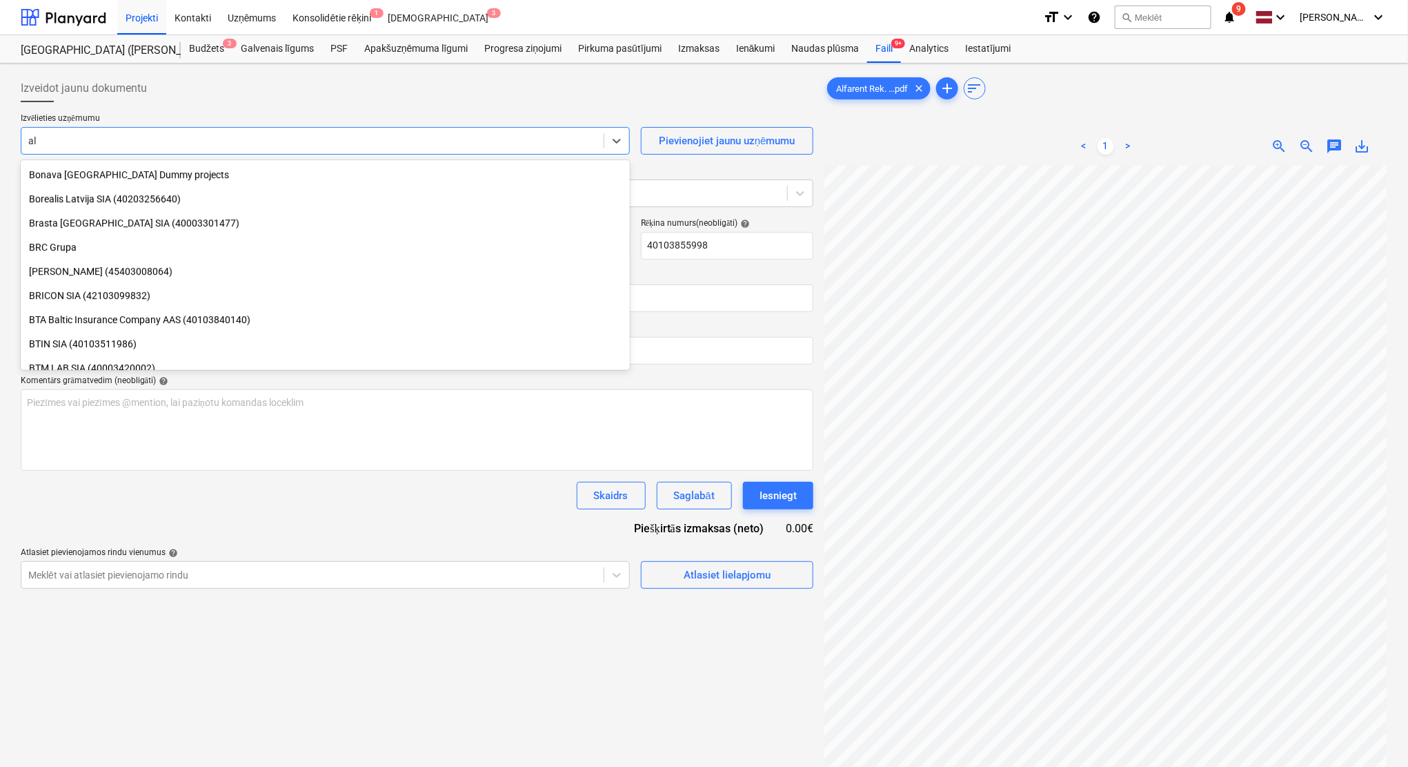
scroll to position [1387, 0]
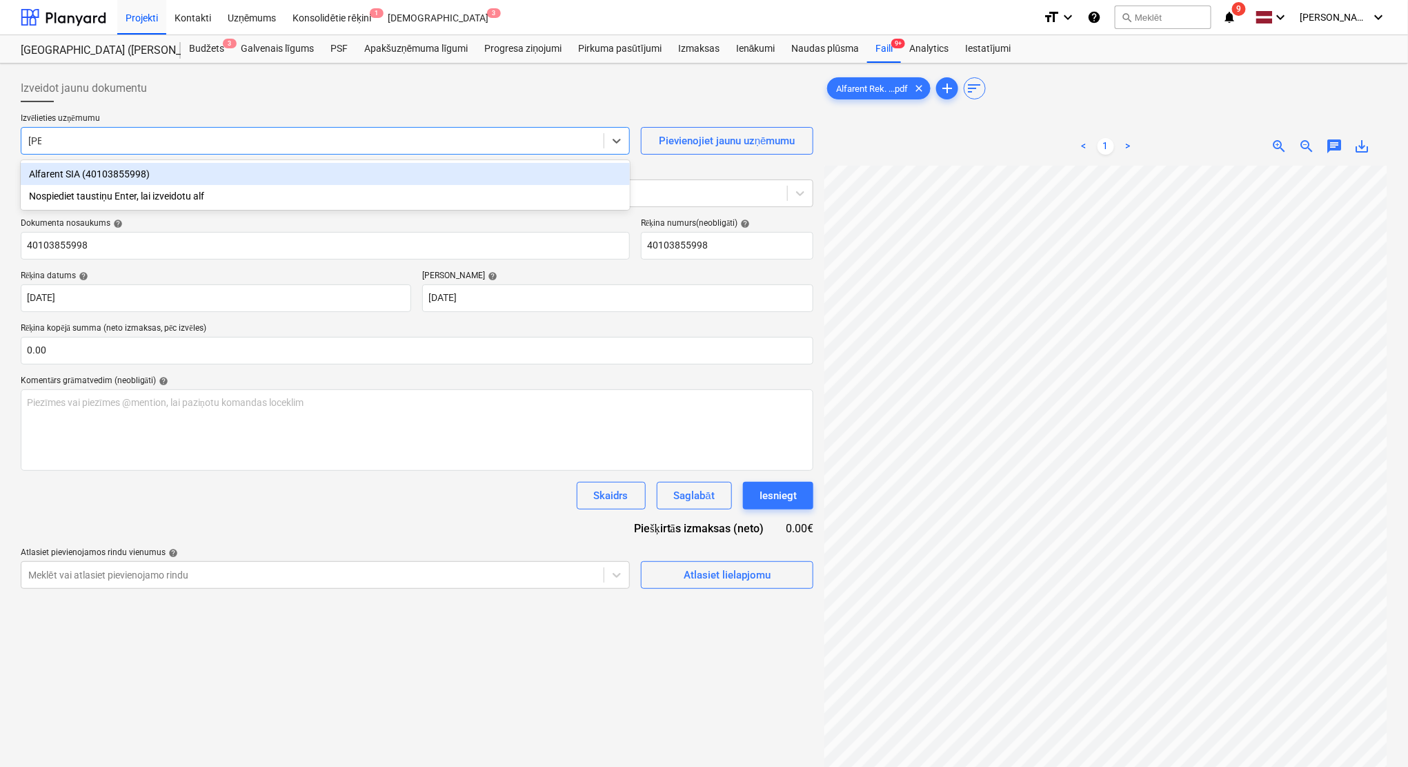
type input "alfa"
click at [126, 170] on div "Alfarent SIA (40103855998)" at bounding box center [325, 174] width 609 height 22
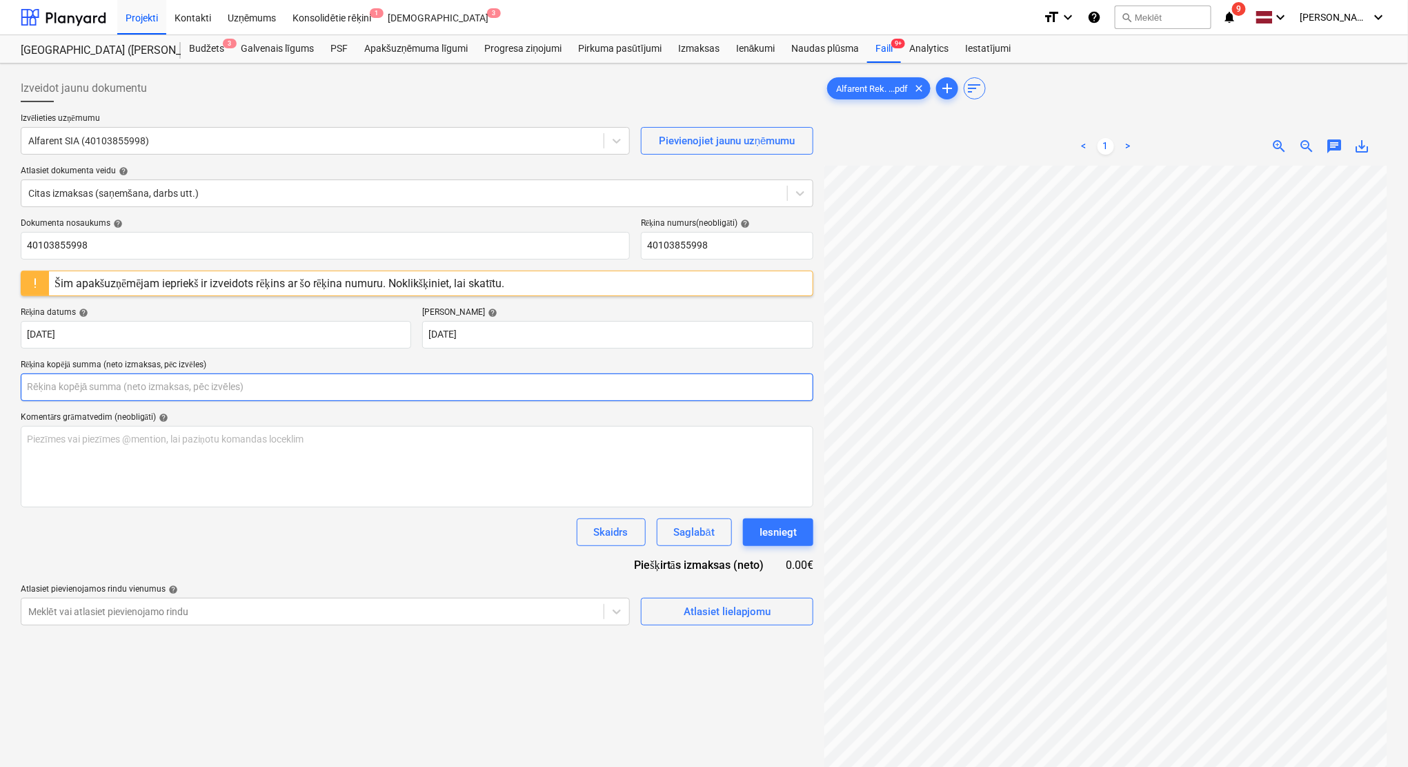
click at [97, 375] on input "text" at bounding box center [417, 387] width 793 height 28
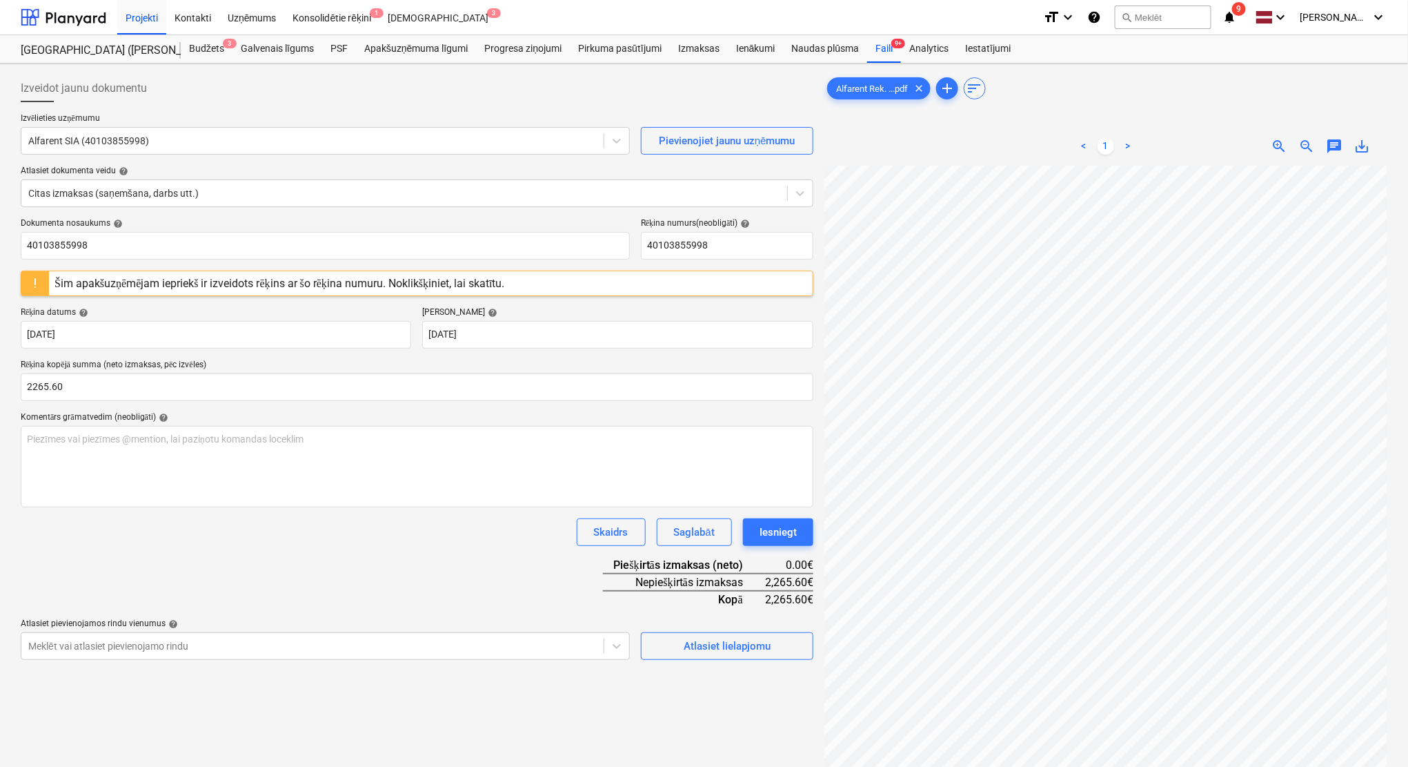
type input "2,265.60"
click at [476, 584] on div "Dokumenta nosaukums help 40103855998 Rēķina numurs (neobligāti) help 4010385599…" at bounding box center [417, 439] width 793 height 442
click at [71, 333] on body "Projekti Kontakti Uzņēmums Konsolidētie rēķini 1 Iesūtne 3 format_size keyboard…" at bounding box center [704, 383] width 1408 height 767
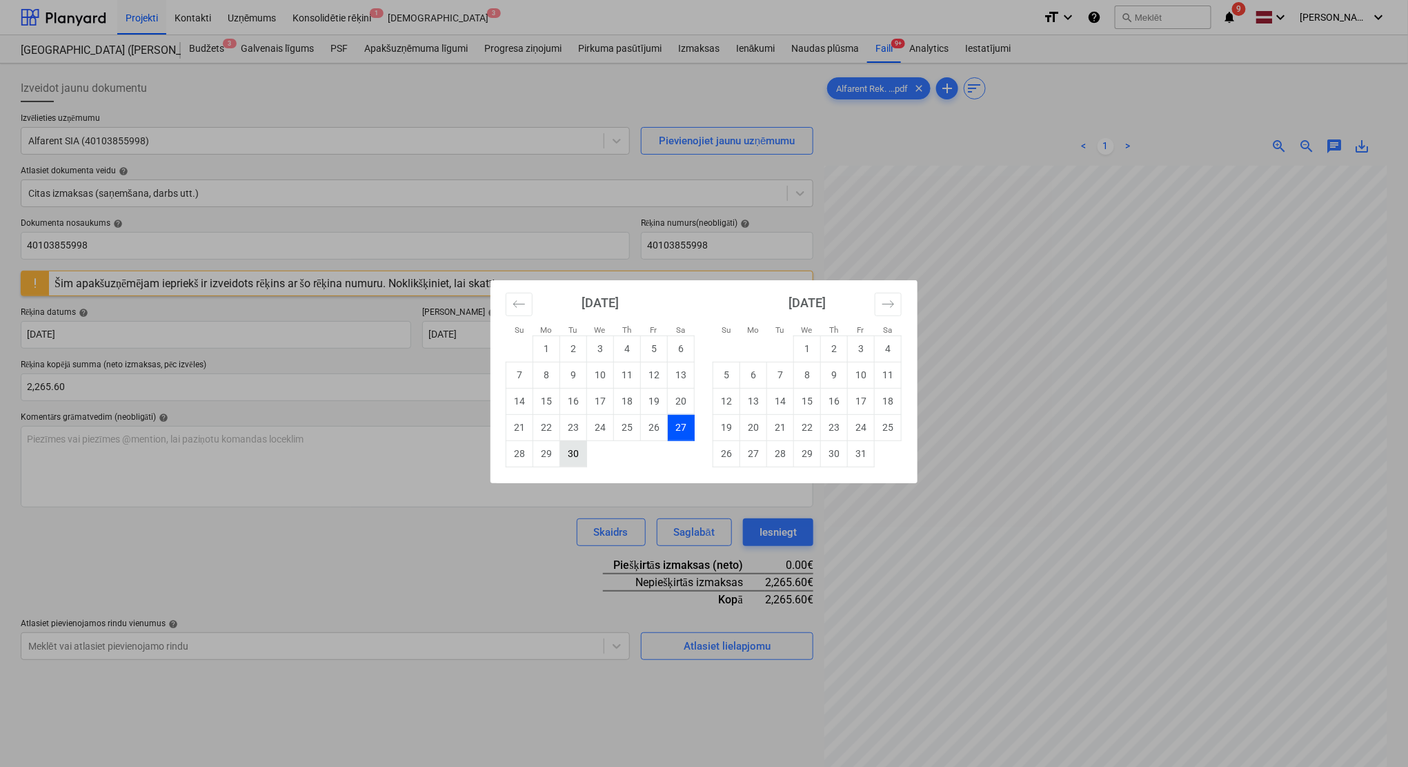
click at [578, 457] on td "30" at bounding box center [573, 453] width 27 height 26
type input "[DATE]"
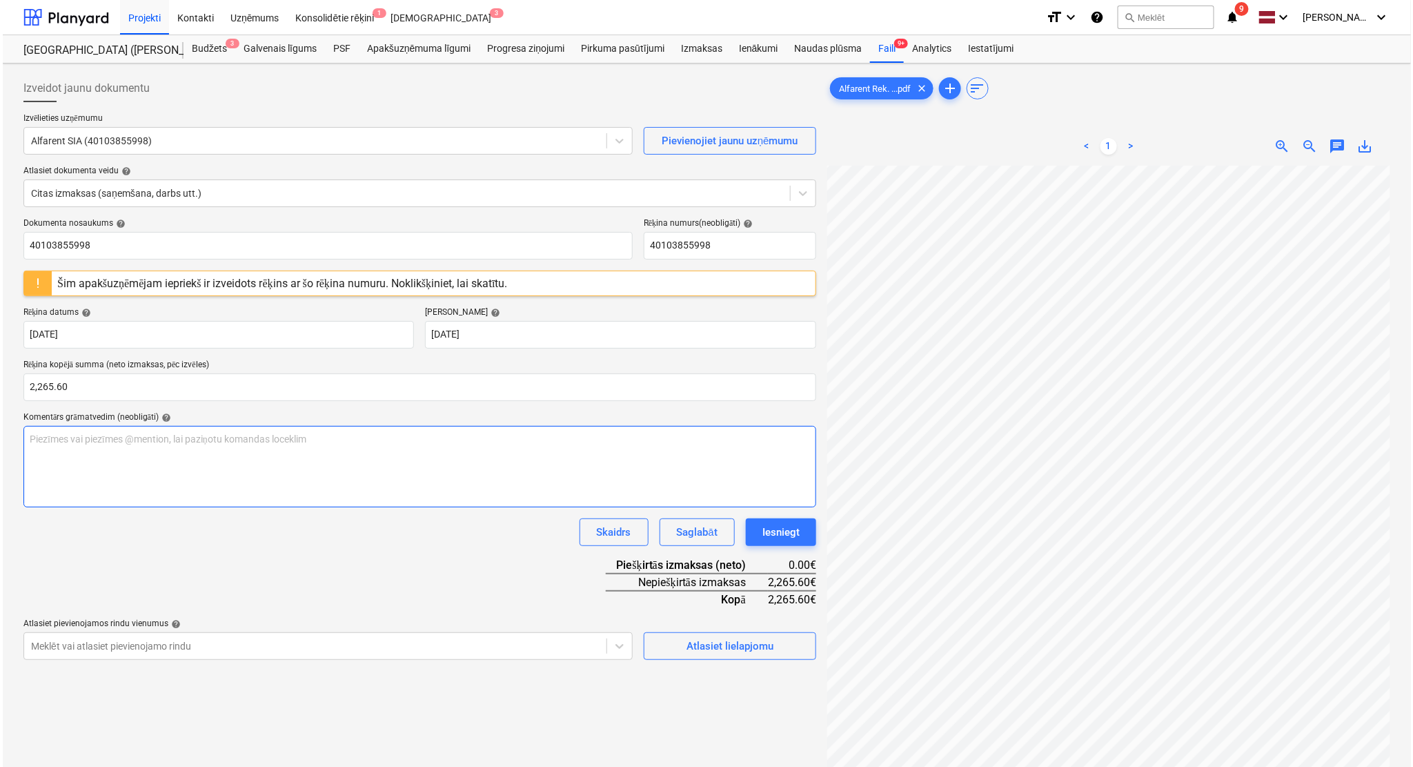
scroll to position [138, 0]
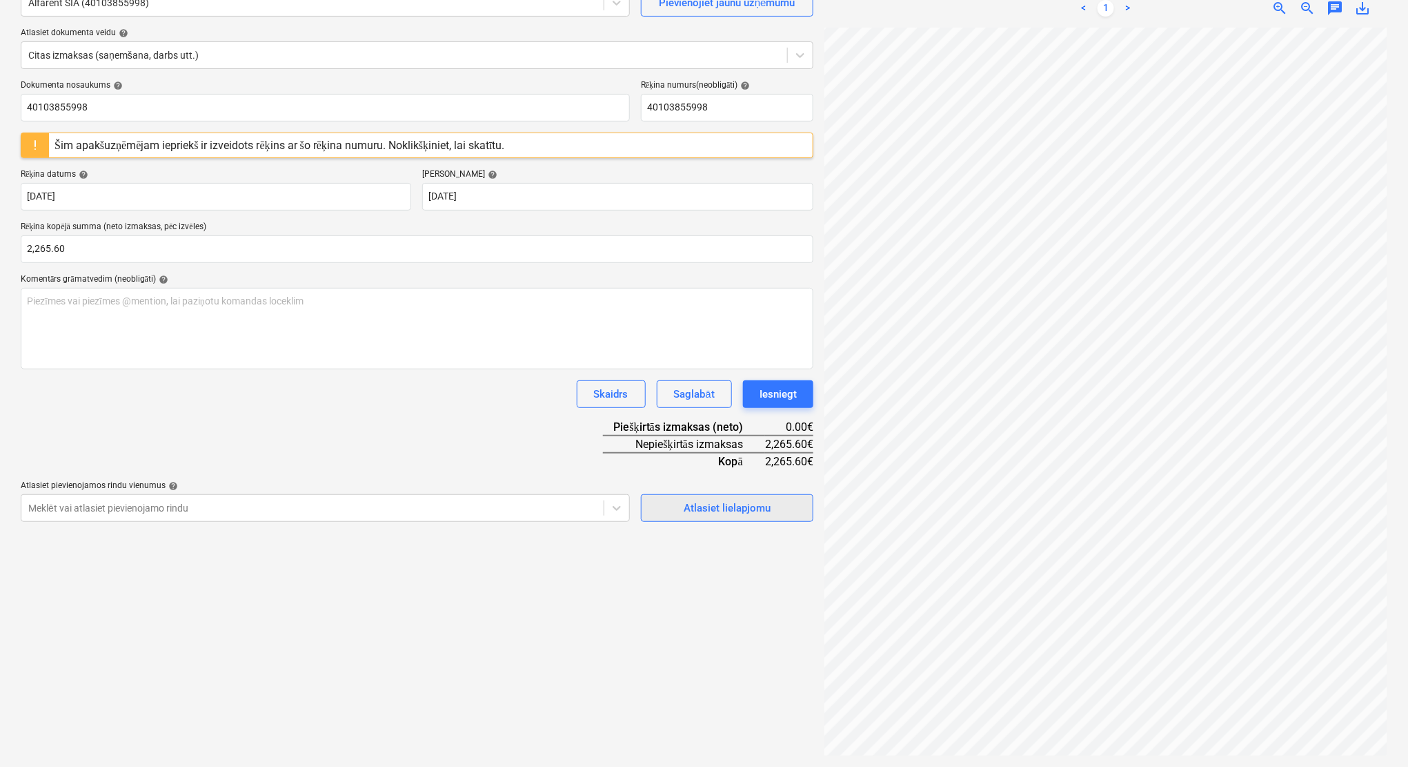
click at [704, 507] on div "Atlasiet lielapjomu" at bounding box center [727, 508] width 87 height 18
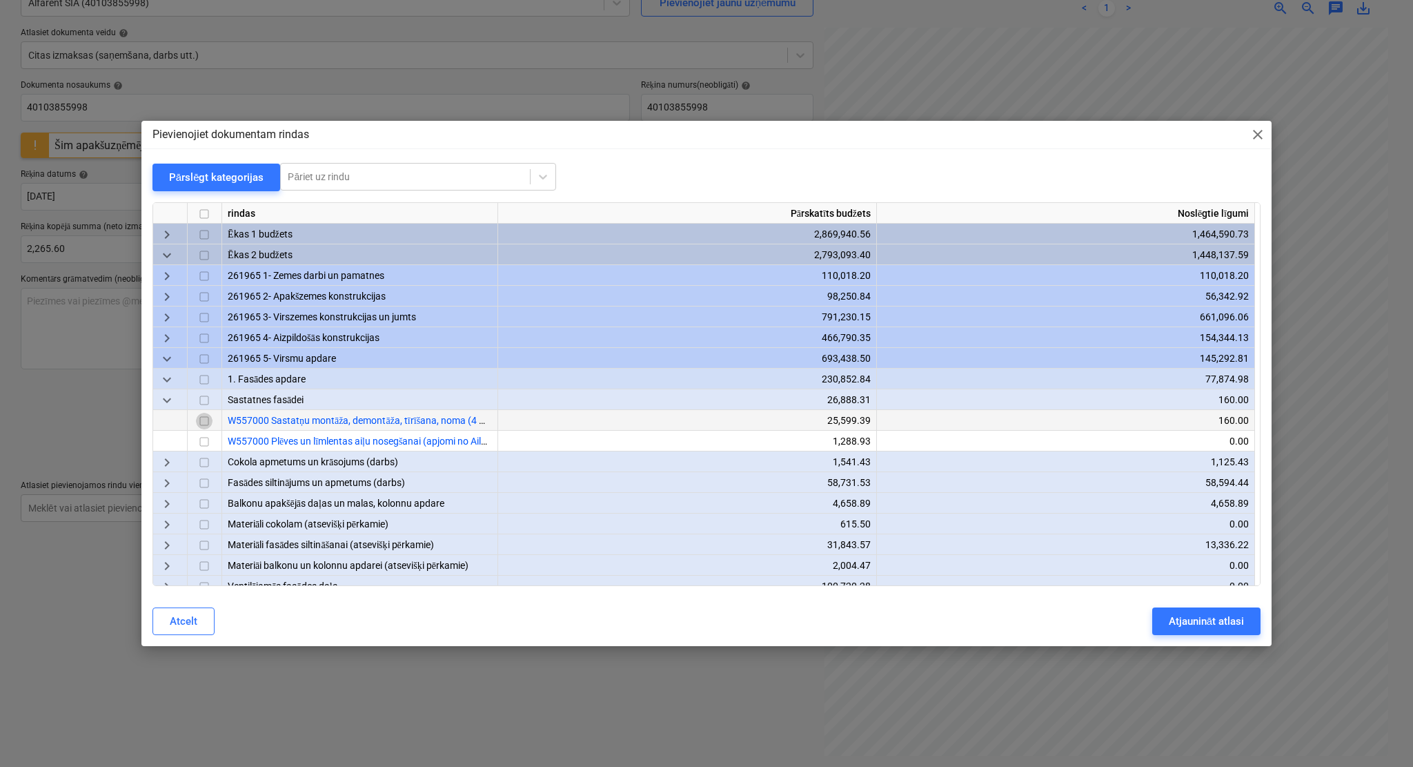
click at [205, 417] on input "checkbox" at bounding box center [204, 421] width 17 height 17
click at [1177, 623] on div "Atjaunināt atlasi" at bounding box center [1206, 621] width 75 height 18
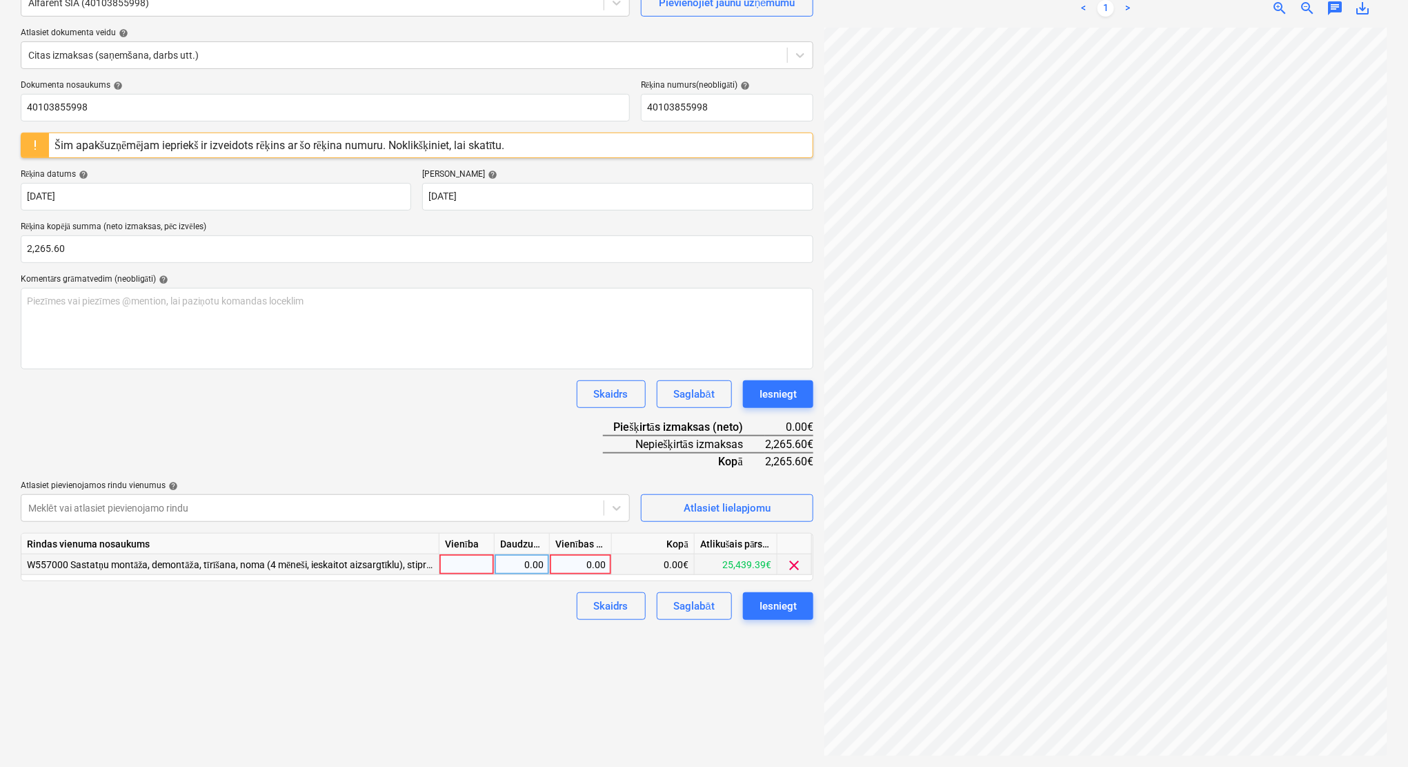
click at [591, 562] on div "0.00" at bounding box center [580, 564] width 50 height 21
type input "2265.60"
click at [558, 638] on div "Izveidot jaunu dokumentu Izvēlieties uzņēmumu Alfarent SIA (40103855998) Pievie…" at bounding box center [417, 346] width 804 height 830
click at [789, 601] on div "Iesniegt" at bounding box center [778, 606] width 37 height 18
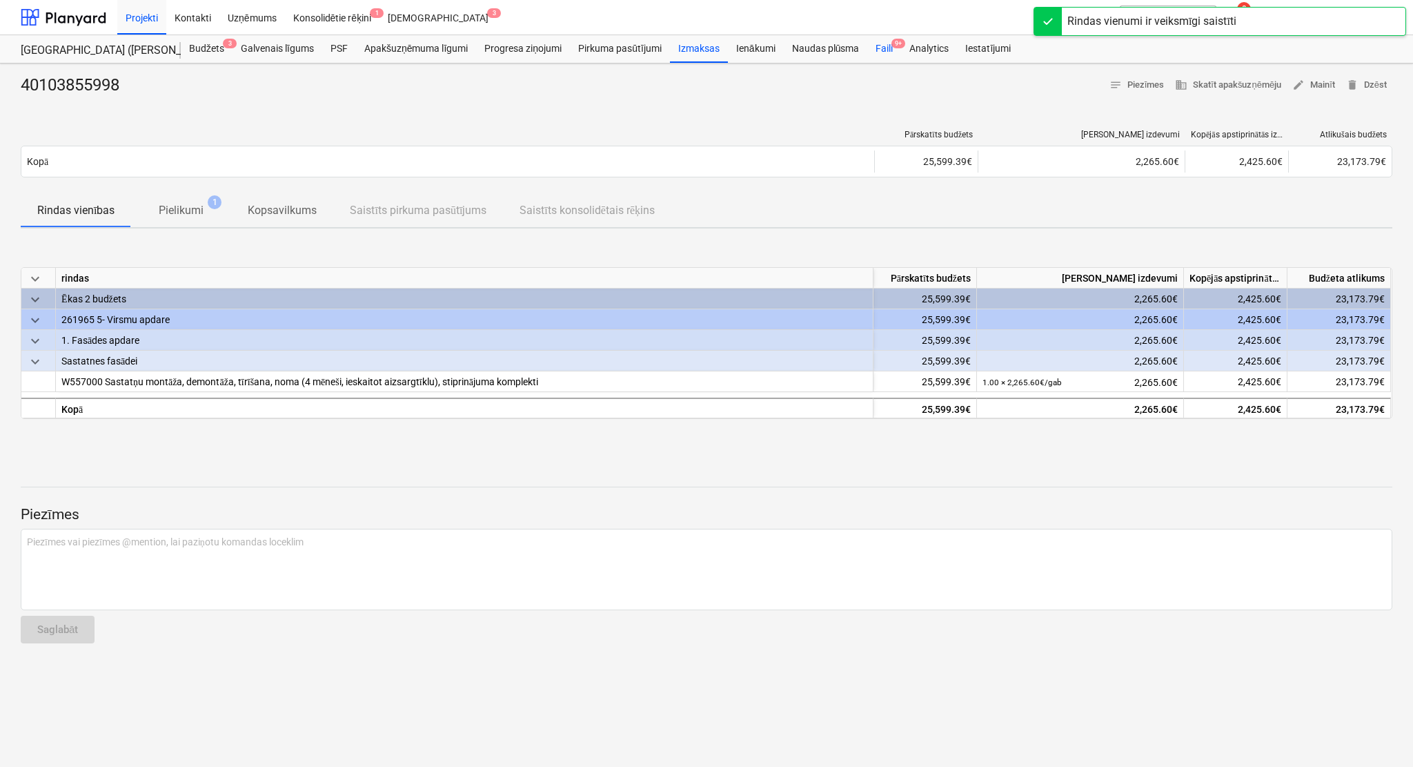
click at [881, 57] on div "Faili 9+" at bounding box center [884, 49] width 34 height 28
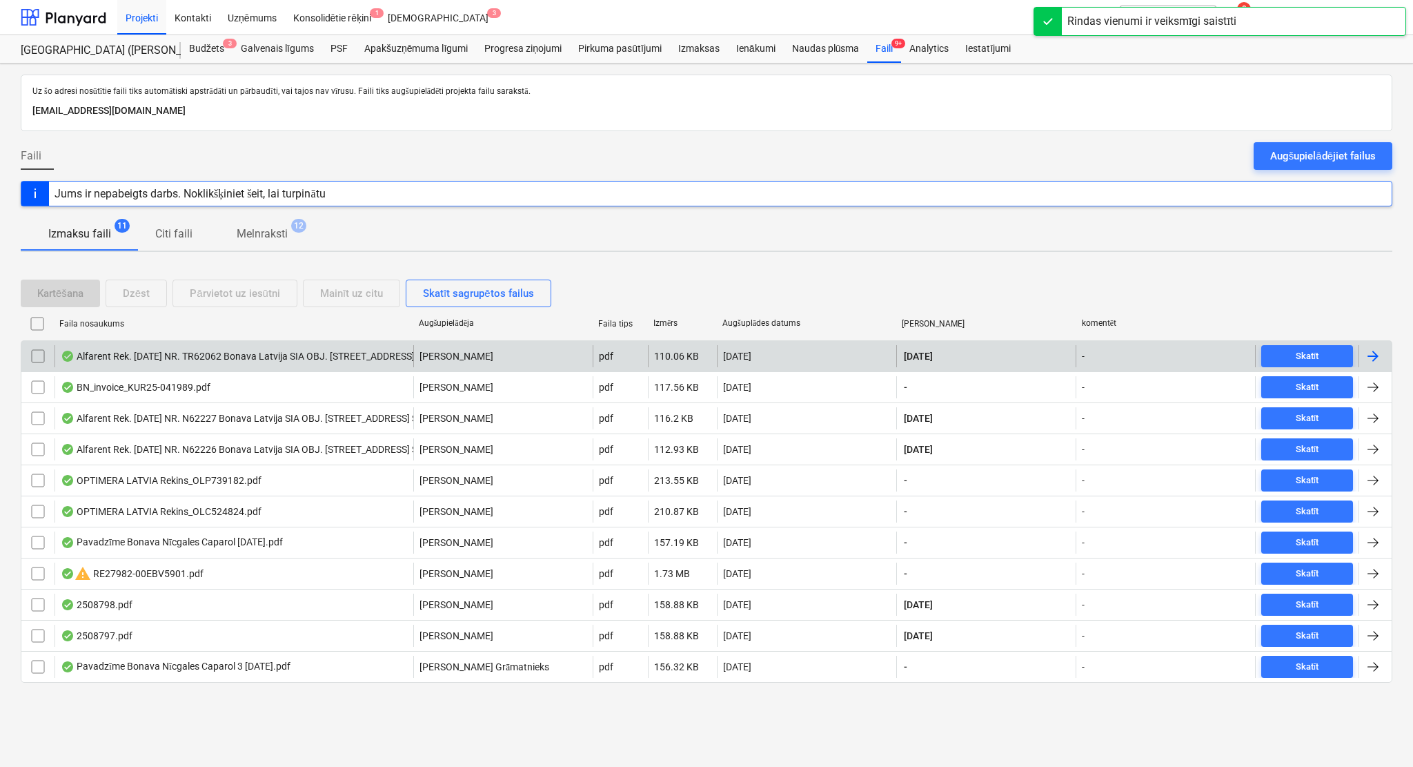
click at [1177, 360] on div at bounding box center [1373, 356] width 17 height 17
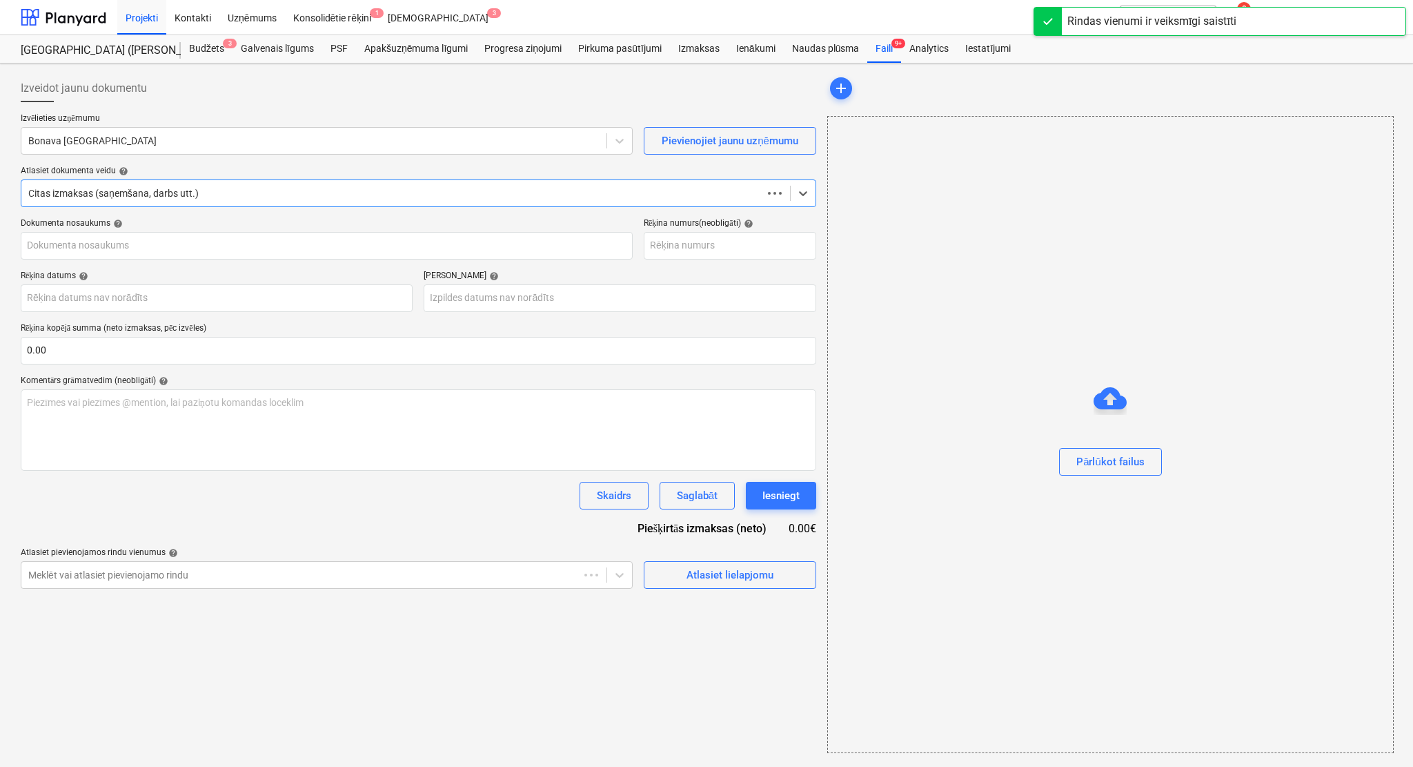
type input "2"
type input "[DATE]"
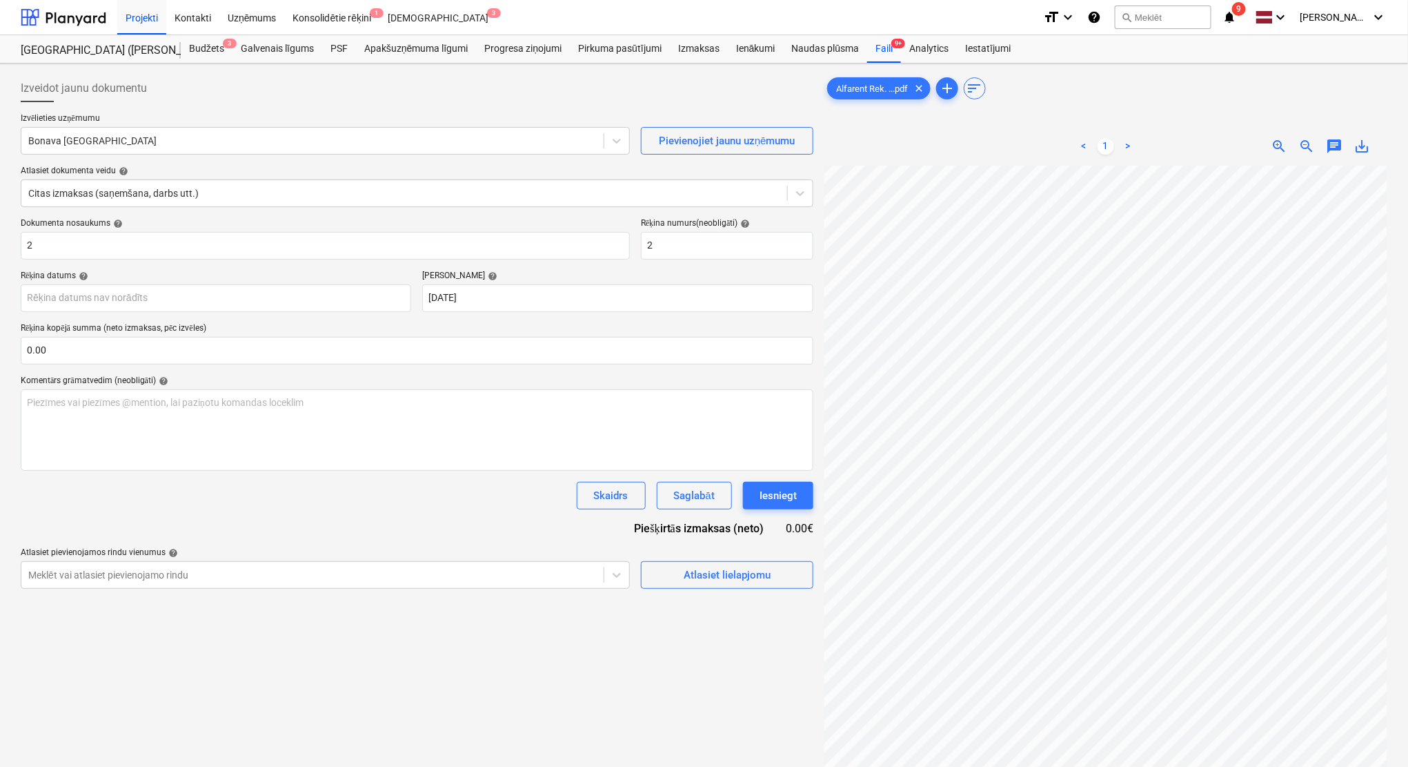
scroll to position [45, 60]
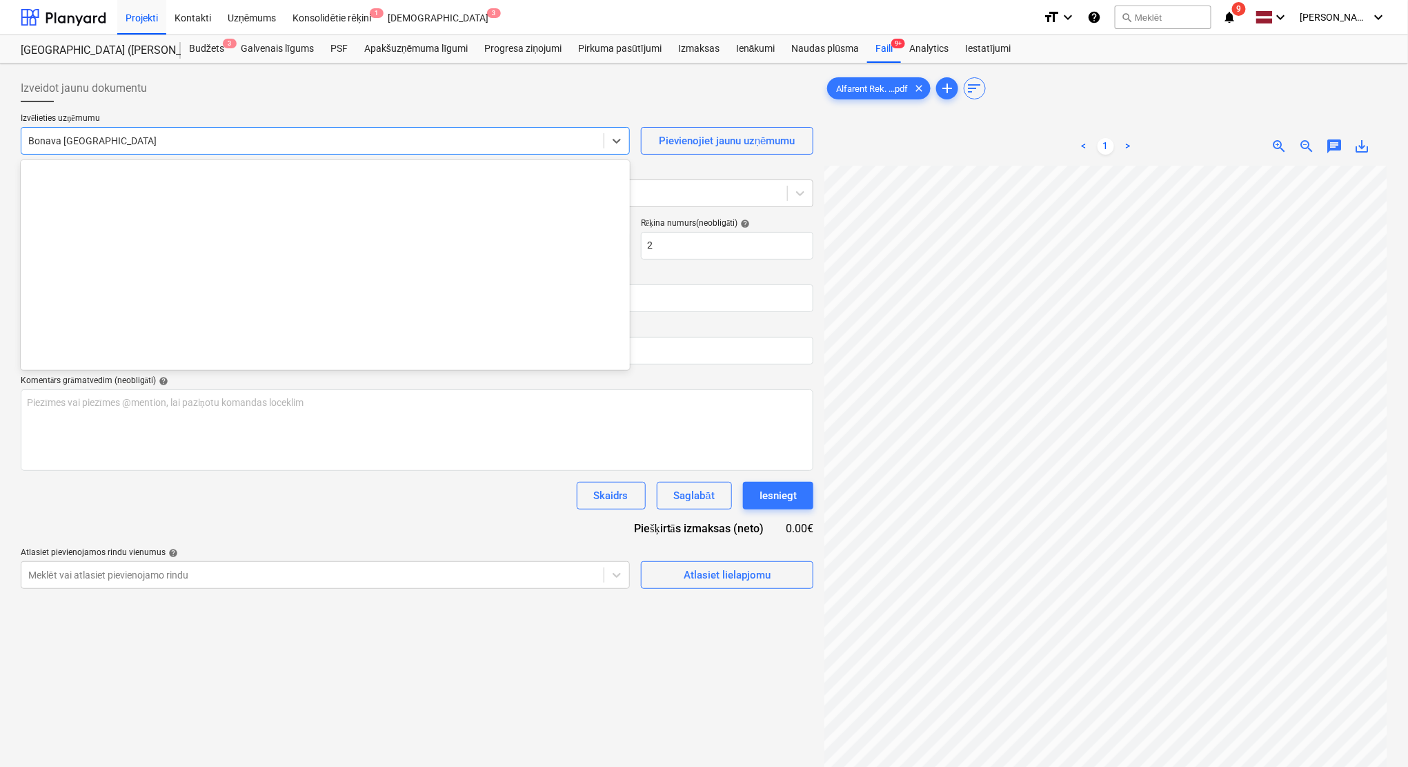
click at [158, 147] on div at bounding box center [312, 141] width 569 height 14
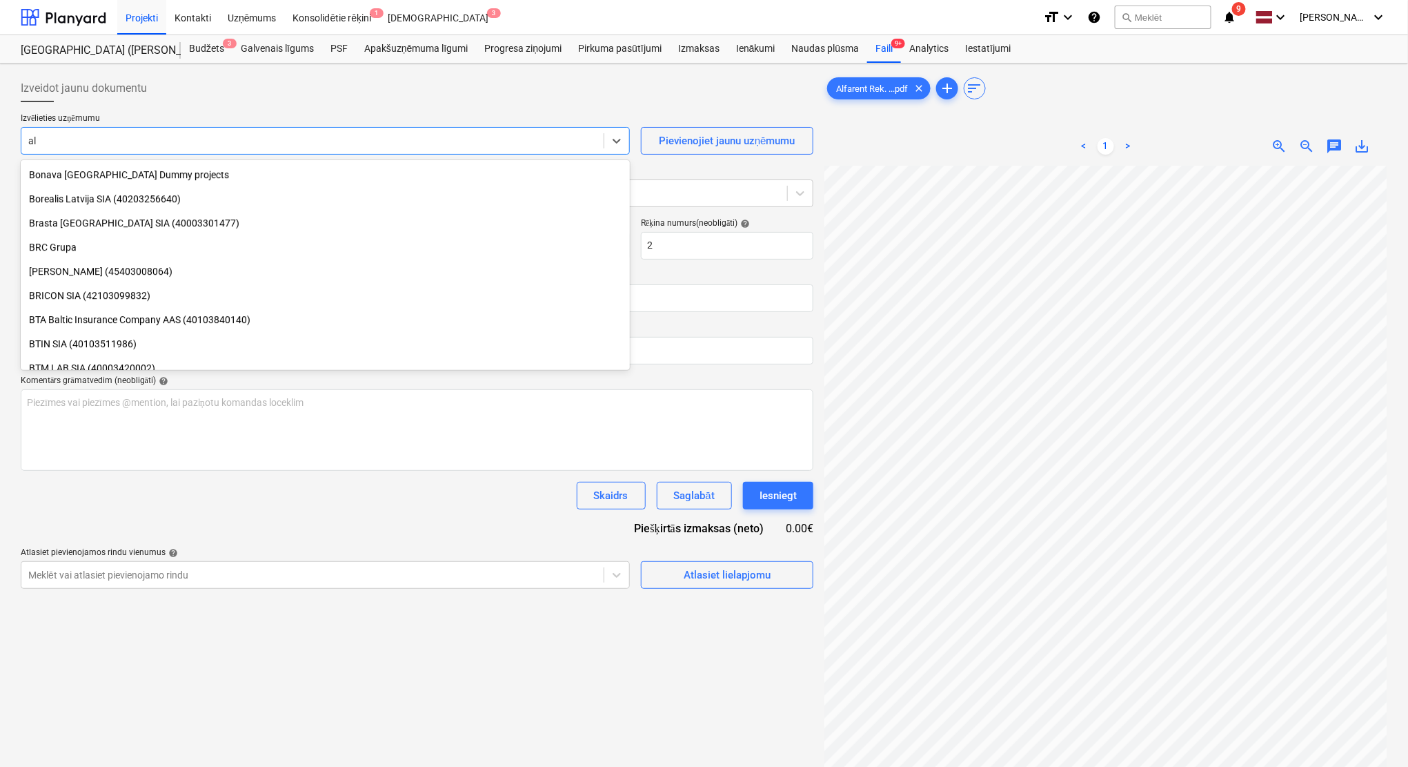
scroll to position [1387, 0]
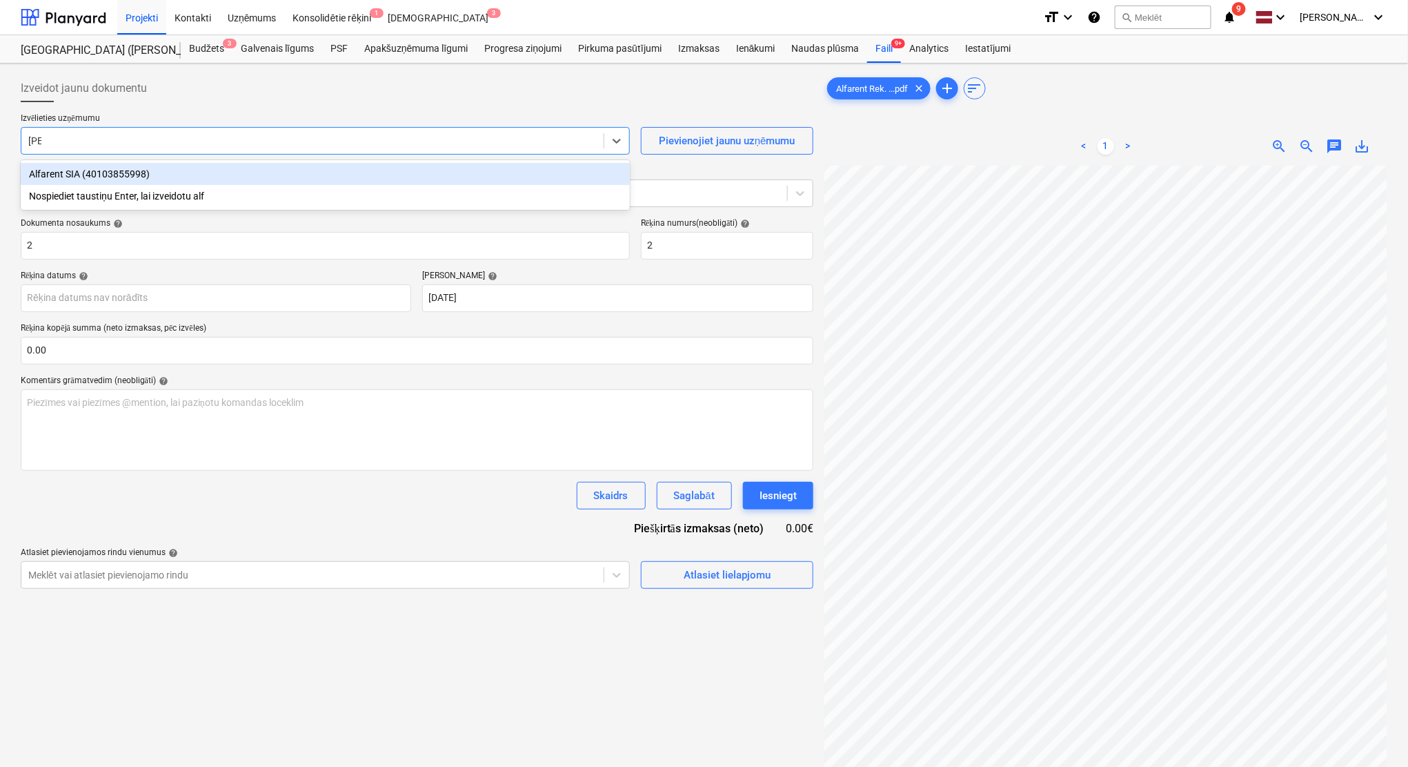
type input "alfa"
click at [168, 169] on div "Alfarent SIA (40103855998)" at bounding box center [325, 174] width 609 height 22
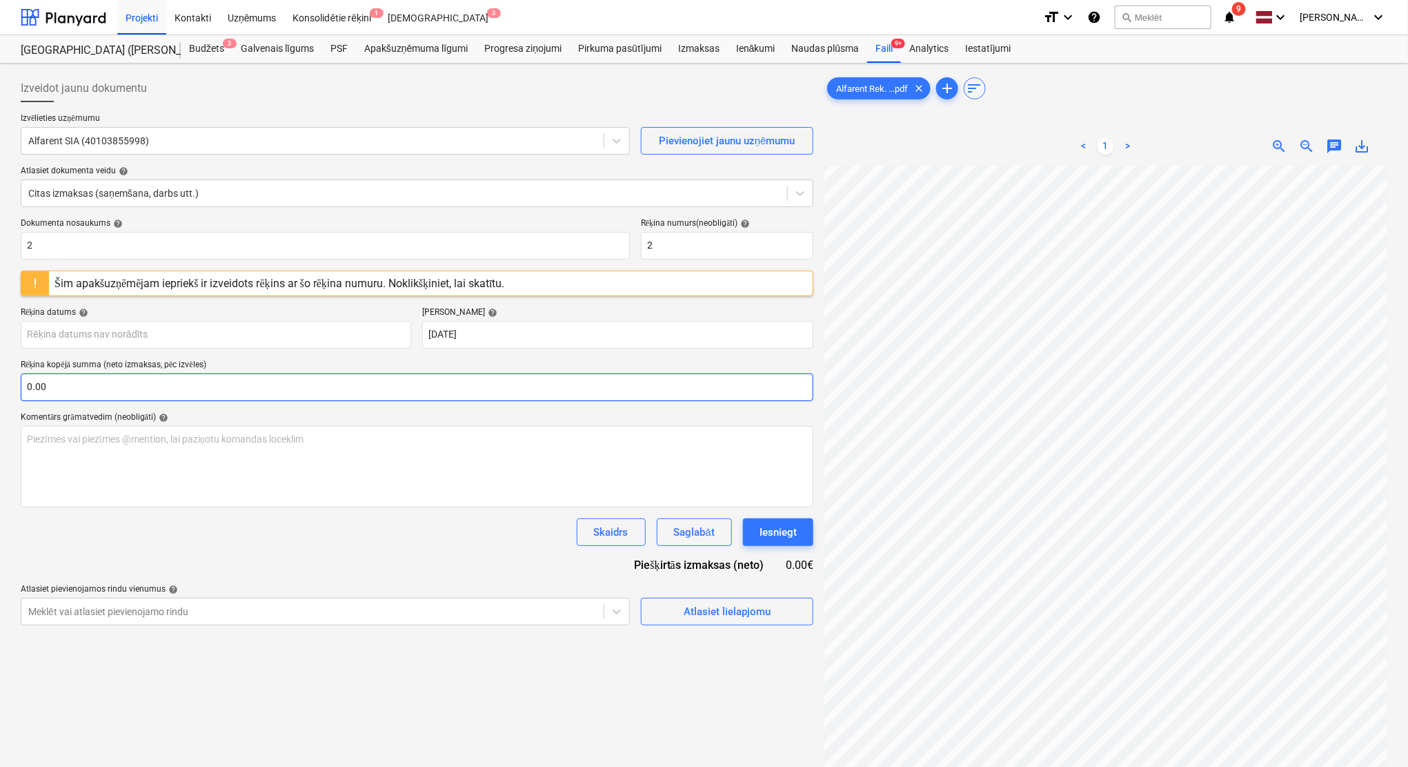
scroll to position [0, 60]
click at [63, 393] on input "text" at bounding box center [417, 387] width 793 height 28
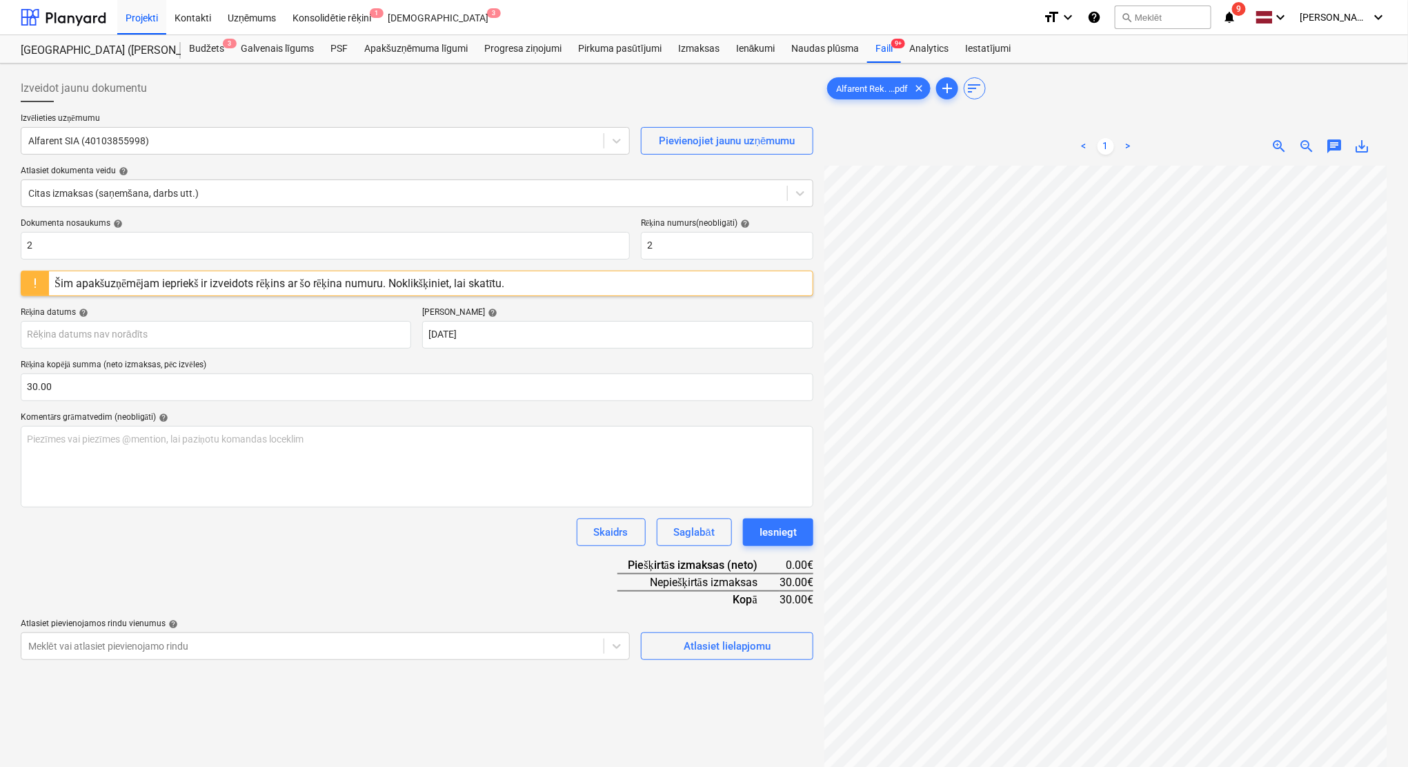
click at [239, 549] on div "Dokumenta nosaukums help 2 Rēķina numurs (neobligāti) help 2 Šim apakšuzņēmējam…" at bounding box center [417, 439] width 793 height 442
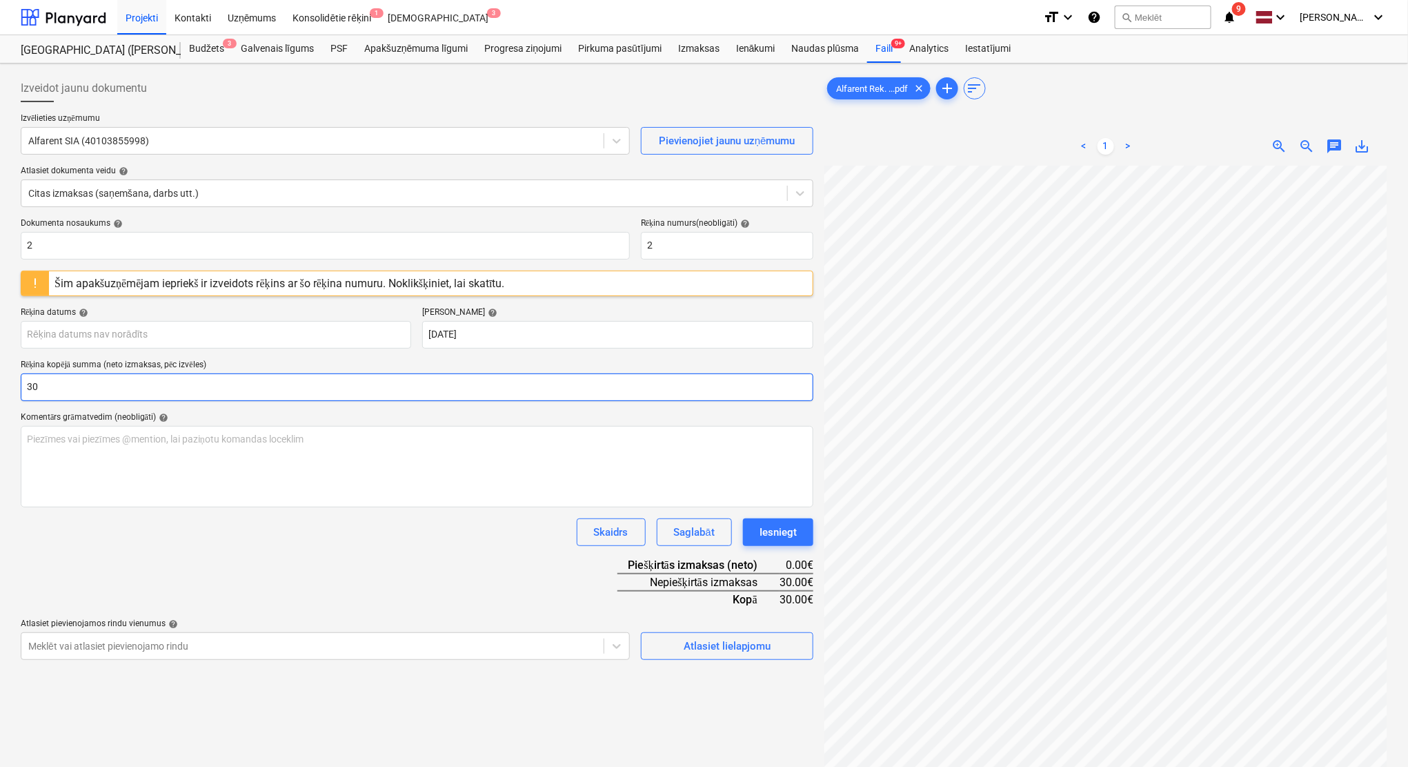
drag, startPoint x: 95, startPoint y: 386, endPoint x: 0, endPoint y: 384, distance: 95.2
click at [0, 384] on div "Izveidot jaunu dokumentu Izvēlieties uzņēmumu Alfarent SIA (40103855998) Pievie…" at bounding box center [704, 483] width 1408 height 841
type input "2"
type input "262.00"
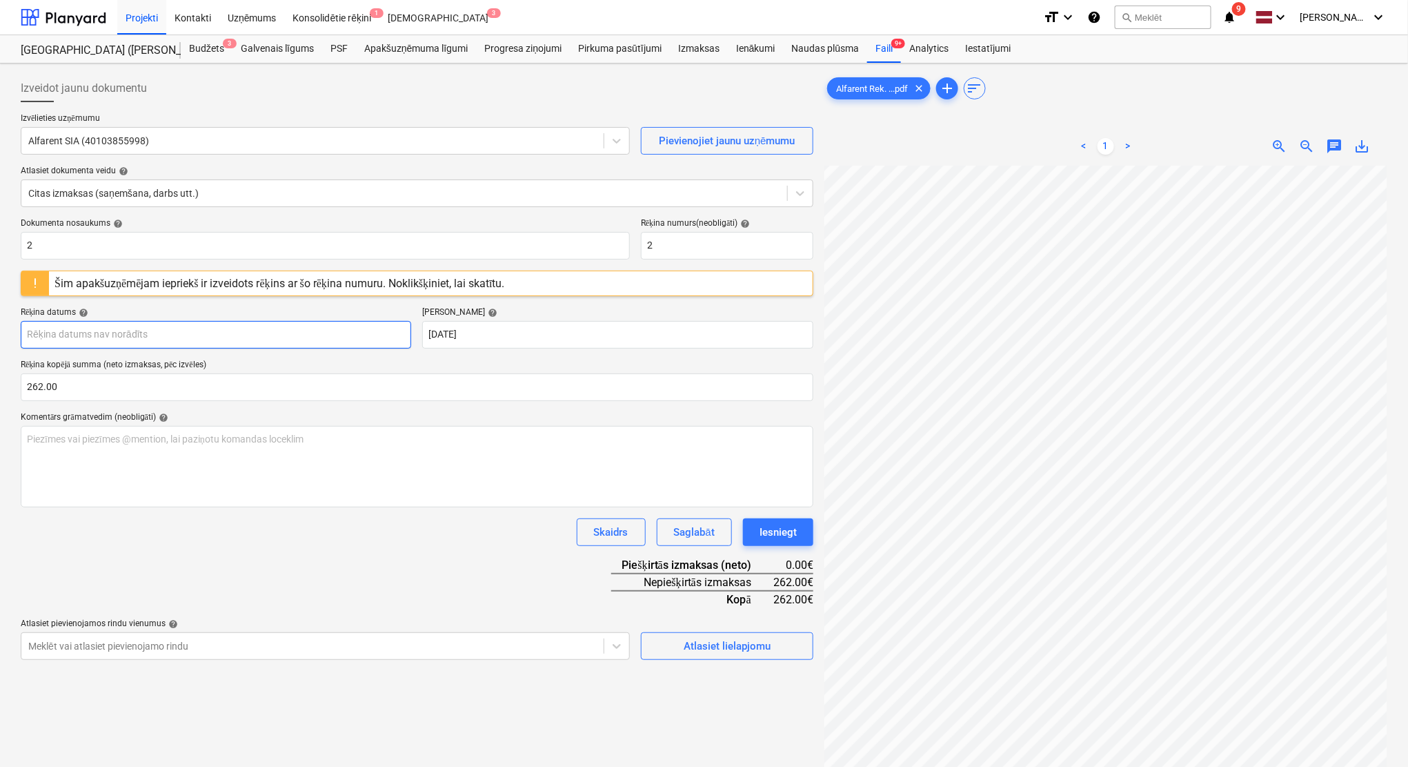
click at [199, 332] on body "Projekti Kontakti Uzņēmums Konsolidētie rēķini 1 Iesūtne 3 format_size keyboard…" at bounding box center [704, 383] width 1408 height 767
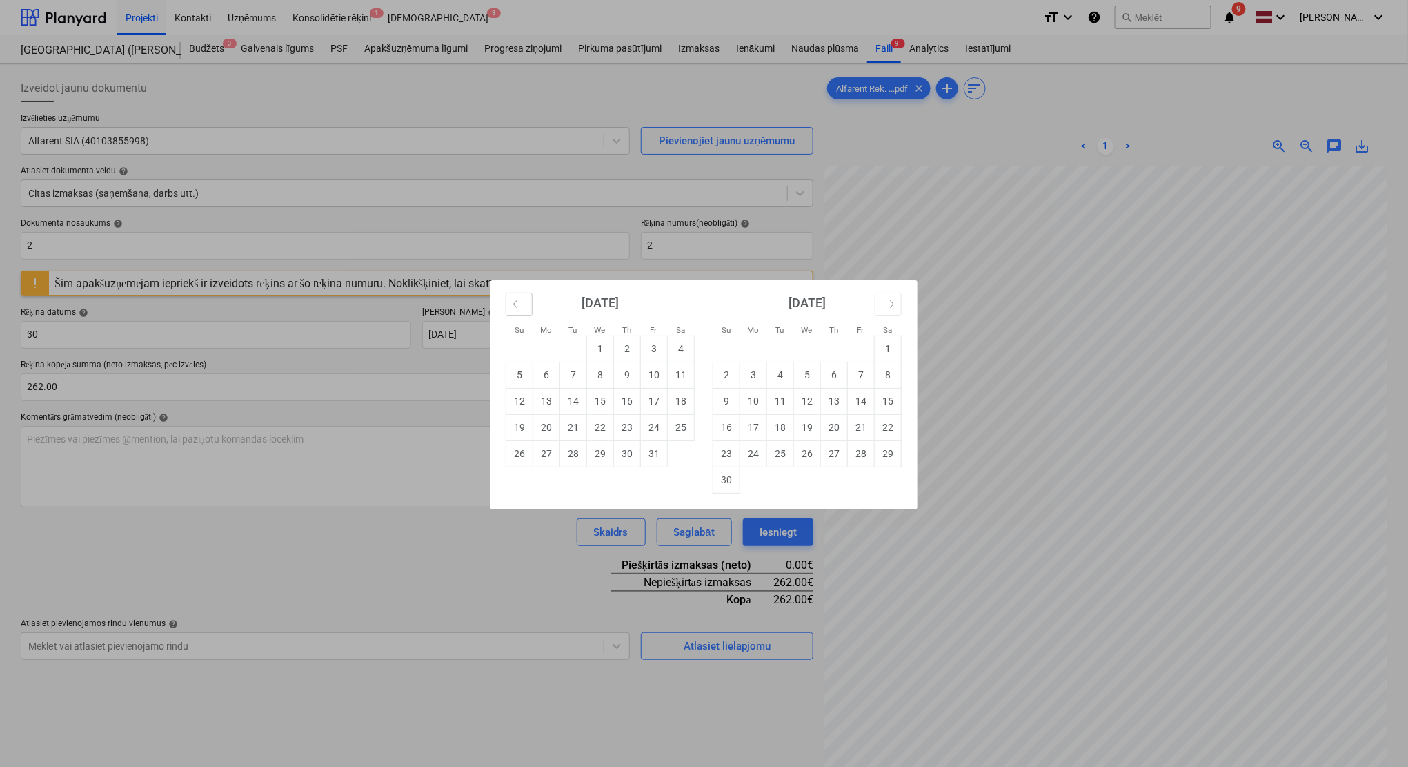
click at [513, 305] on icon "Move backward to switch to the previous month." at bounding box center [519, 303] width 13 height 13
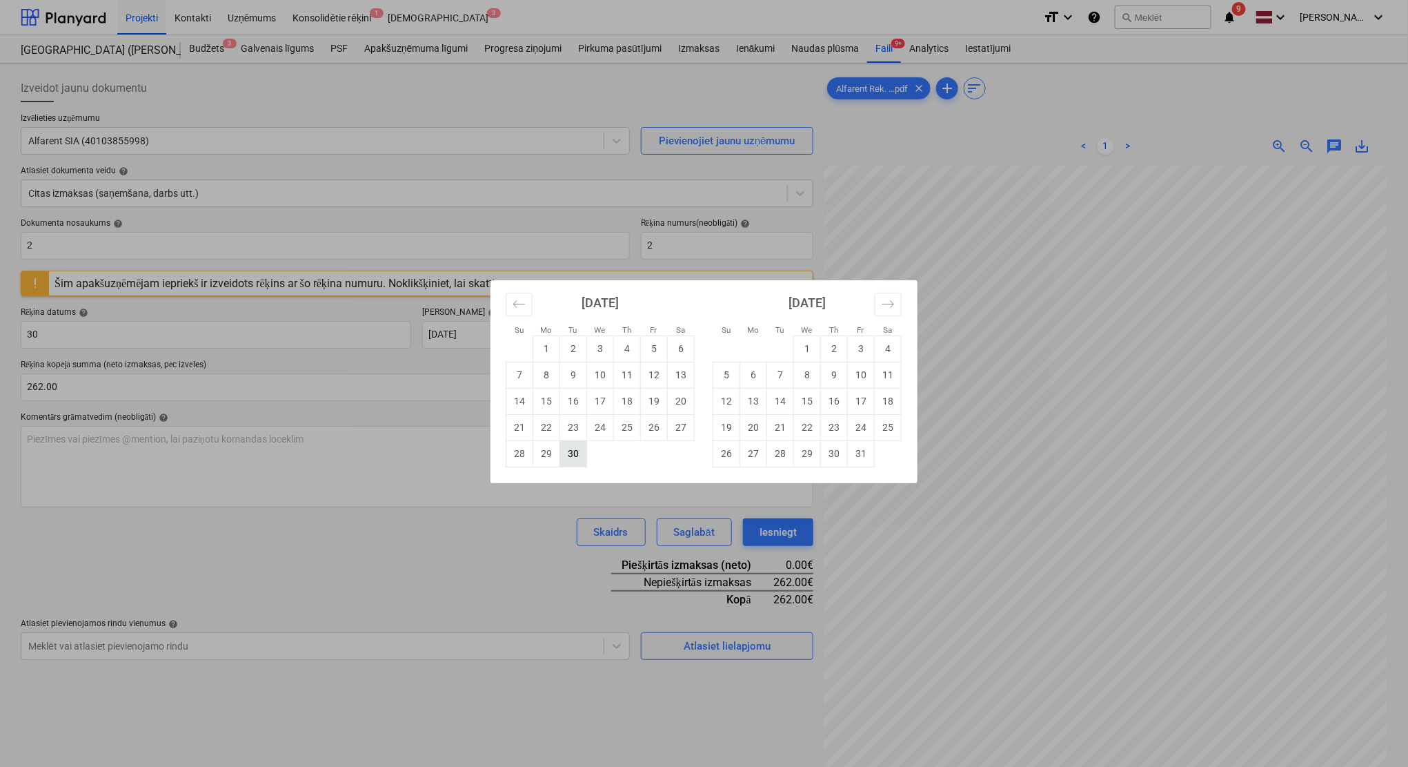
click at [578, 456] on td "30" at bounding box center [573, 453] width 27 height 26
type input "[DATE]"
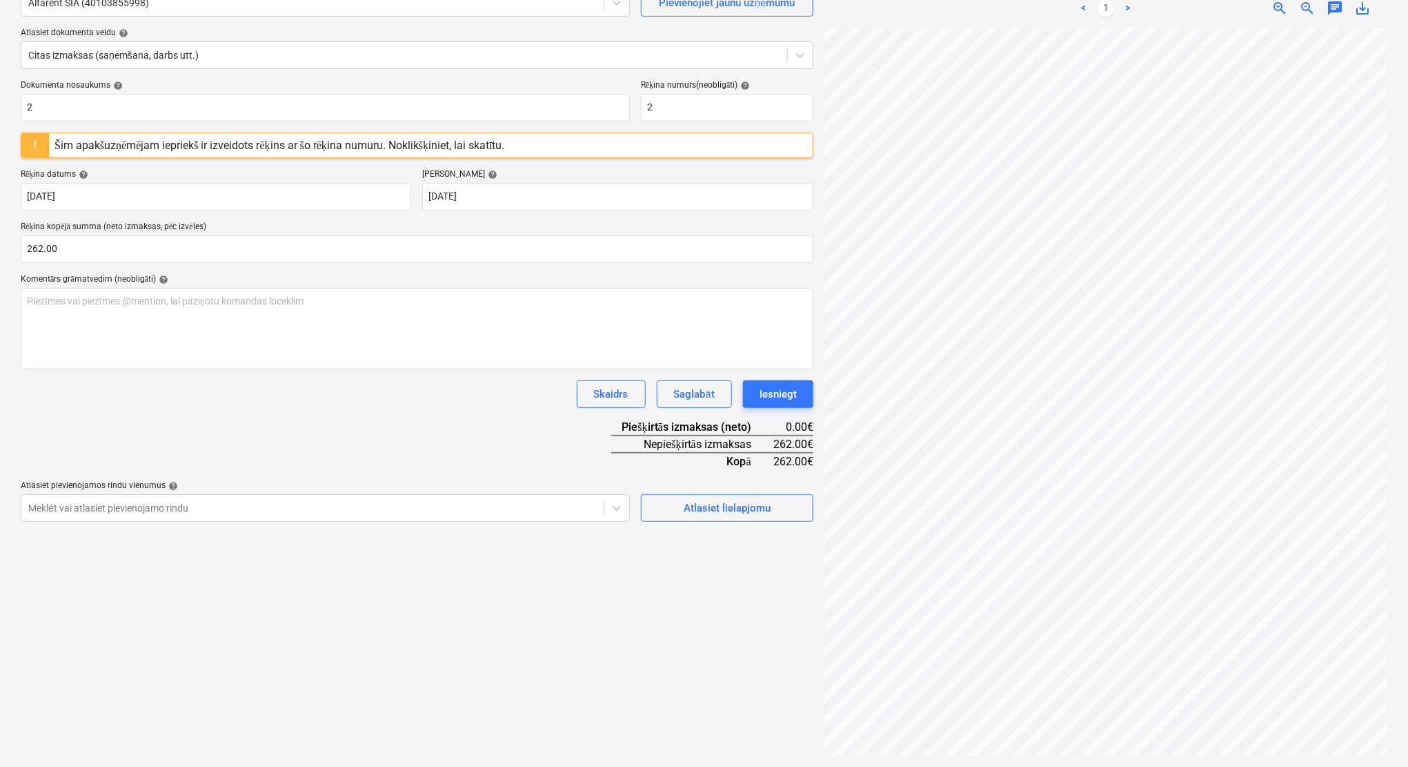
scroll to position [15, 0]
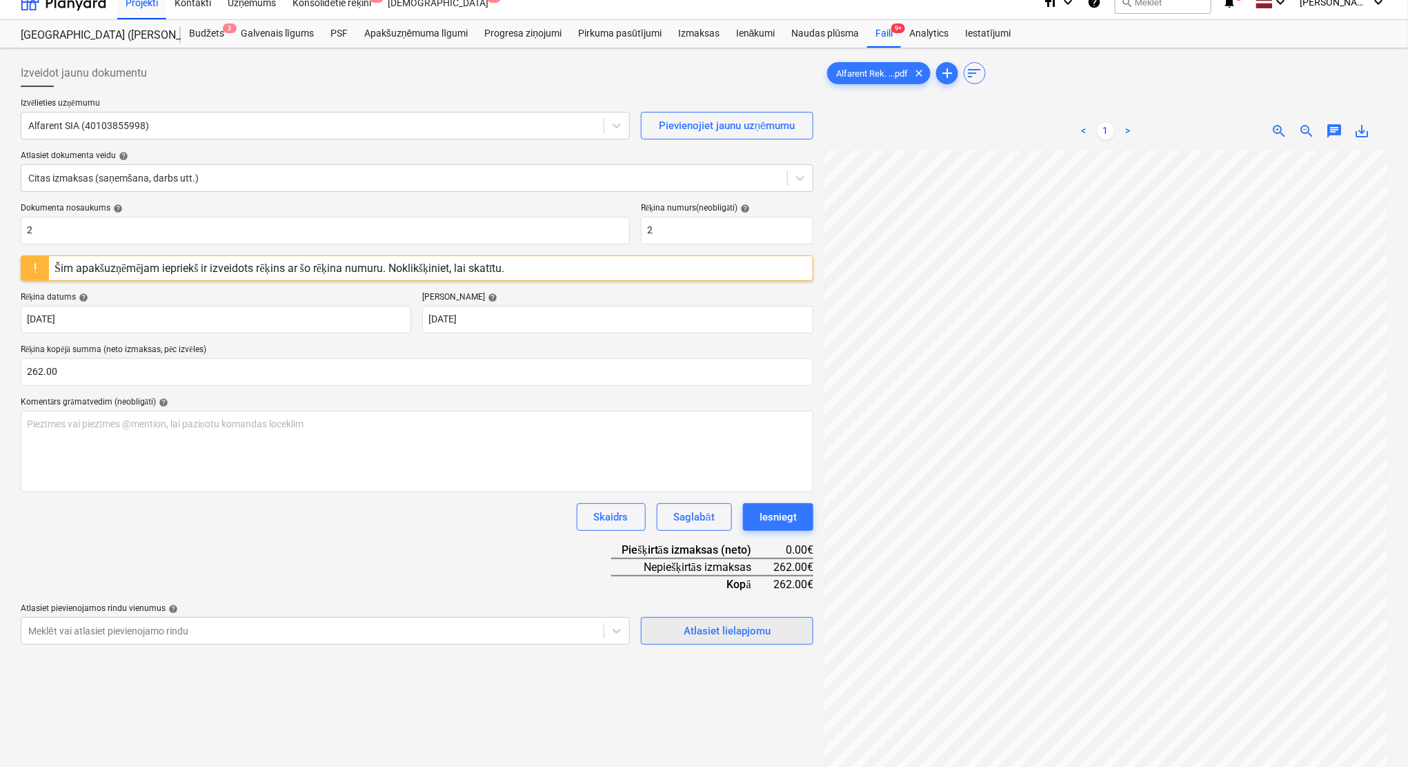
click at [716, 631] on div "Atlasiet lielapjomu" at bounding box center [727, 631] width 87 height 18
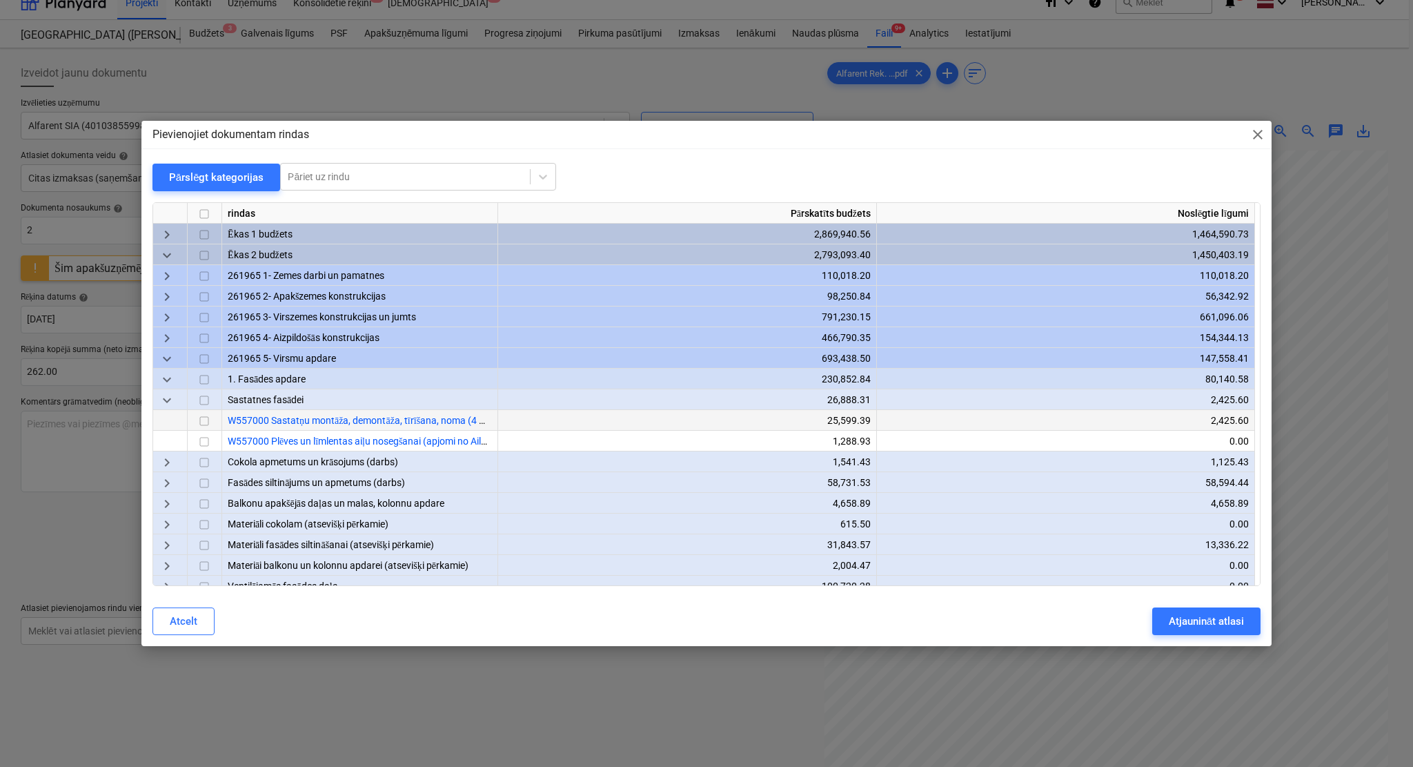
click at [202, 413] on input "checkbox" at bounding box center [204, 421] width 17 height 17
click at [1177, 623] on div "Atjaunināt atlasi" at bounding box center [1206, 621] width 75 height 18
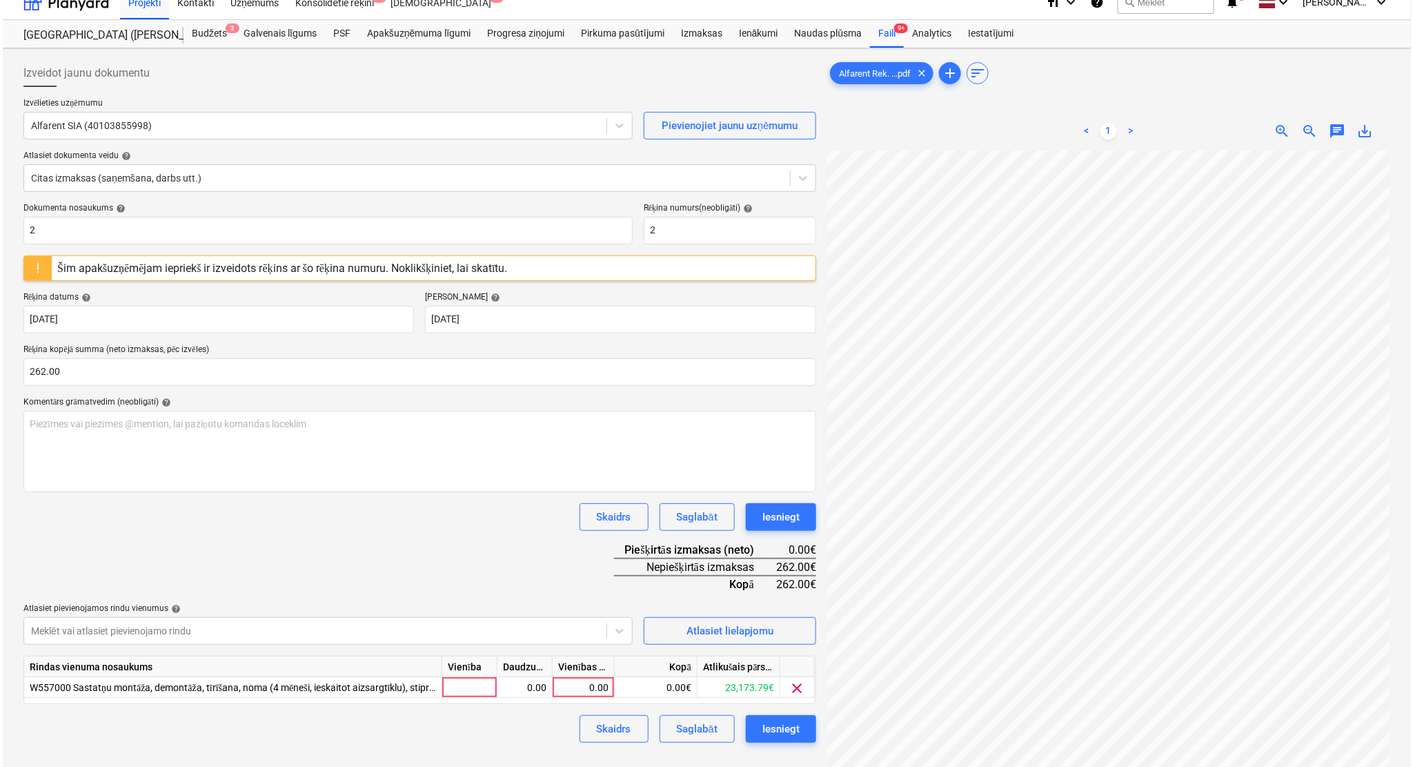
scroll to position [0, 58]
click at [595, 638] on div "0.00" at bounding box center [580, 687] width 50 height 21
type input "262"
click at [531, 553] on div "Dokumenta nosaukums help 2 Rēķina numurs (neobligāti) help 2 Šim apakšuzņēmējam…" at bounding box center [417, 473] width 793 height 540
click at [775, 638] on div "Iesniegt" at bounding box center [778, 729] width 37 height 18
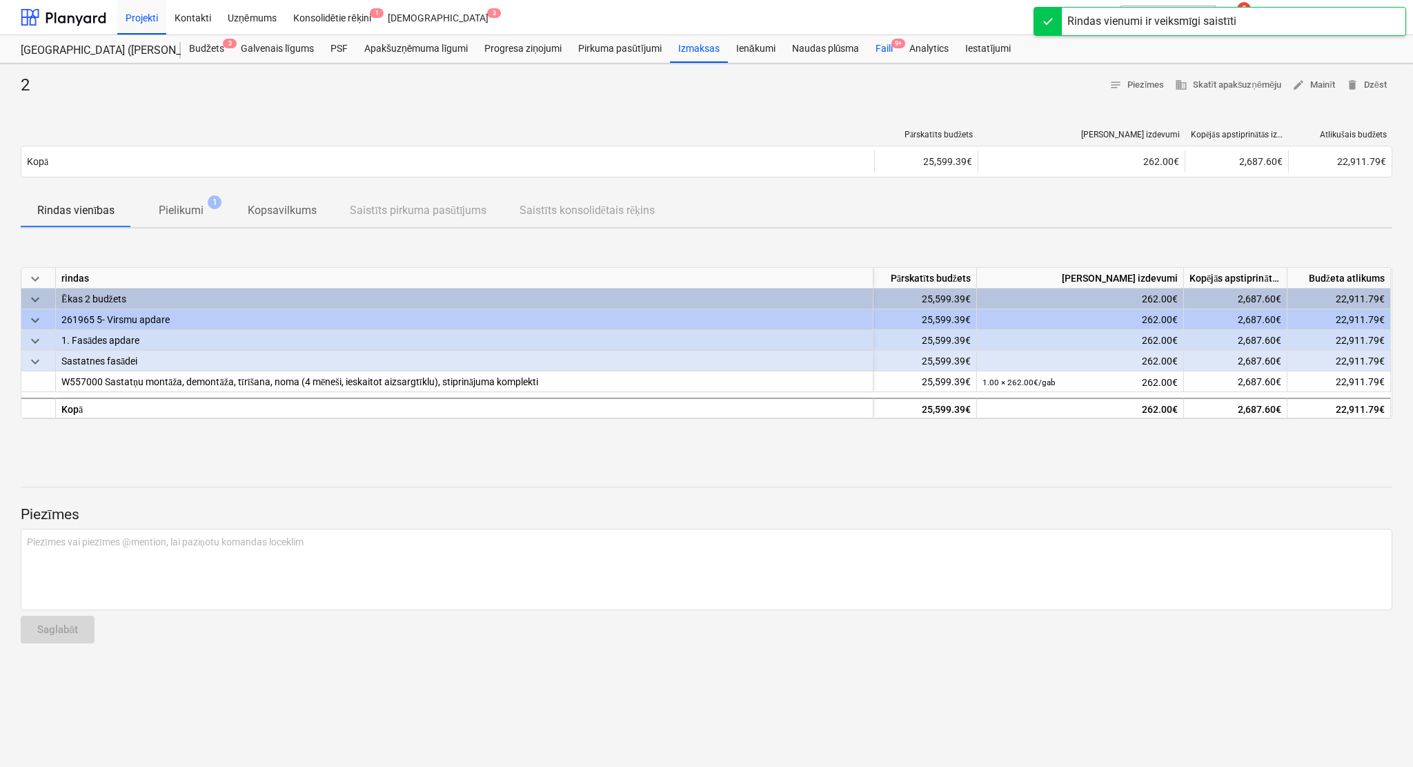
click at [885, 43] on div "Faili 9+" at bounding box center [884, 49] width 34 height 28
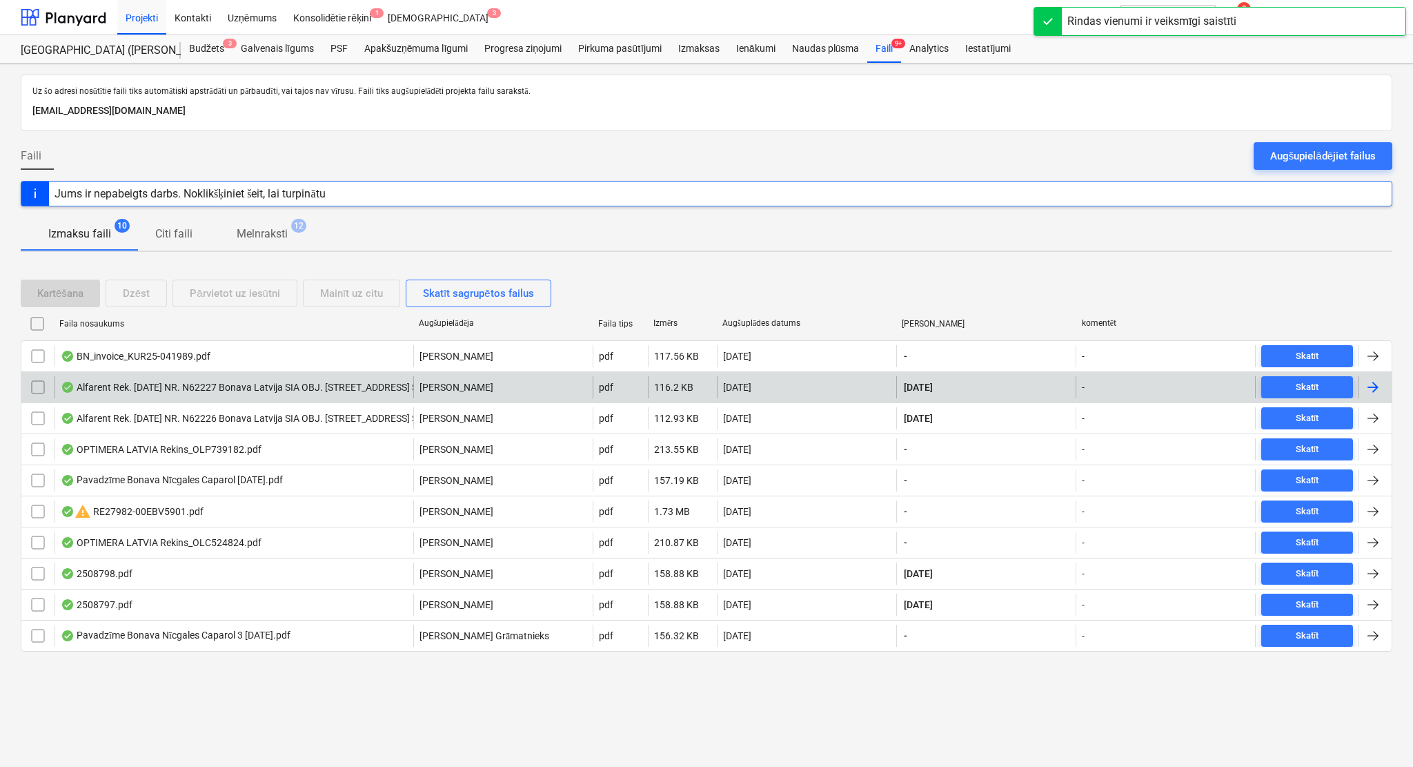
click at [1177, 390] on div at bounding box center [1373, 387] width 17 height 17
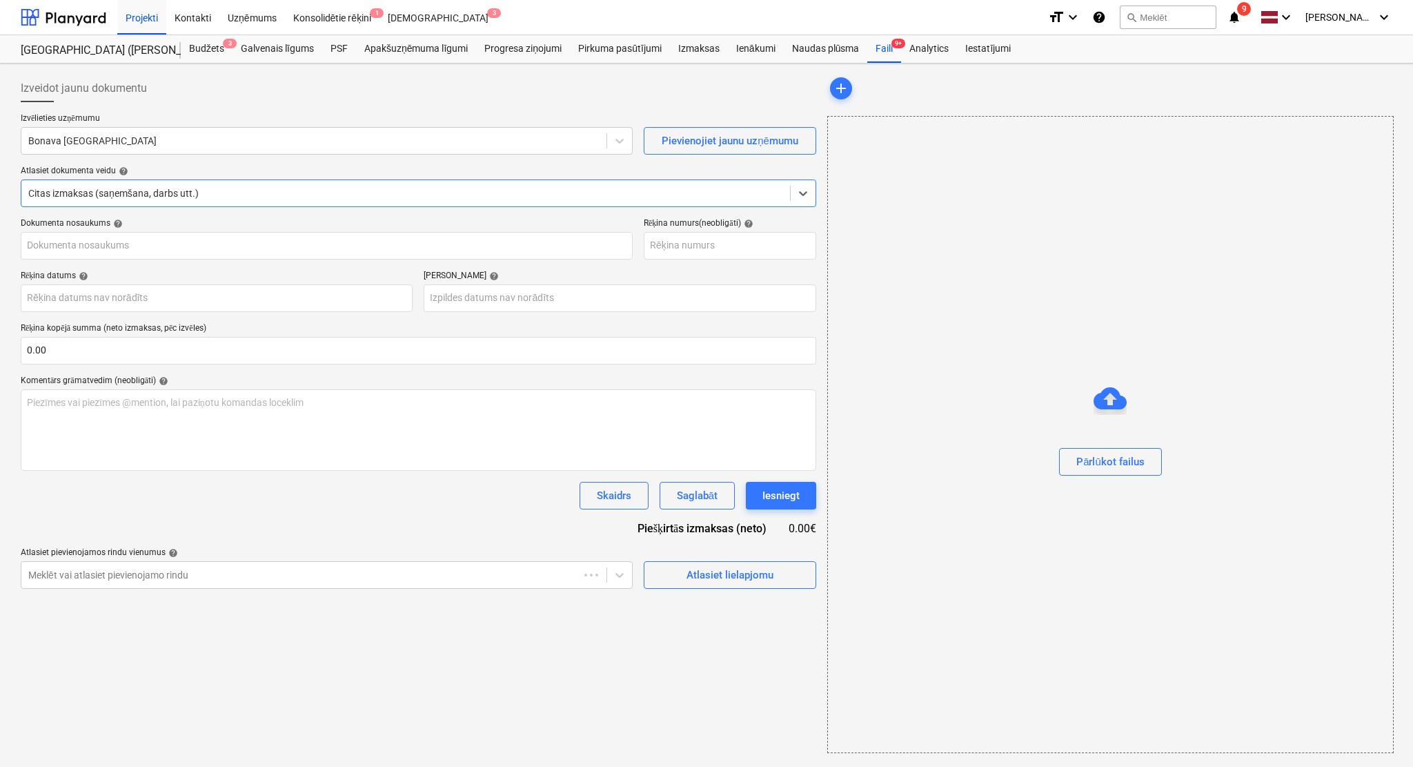
type input "40103855998"
type input "[DATE]"
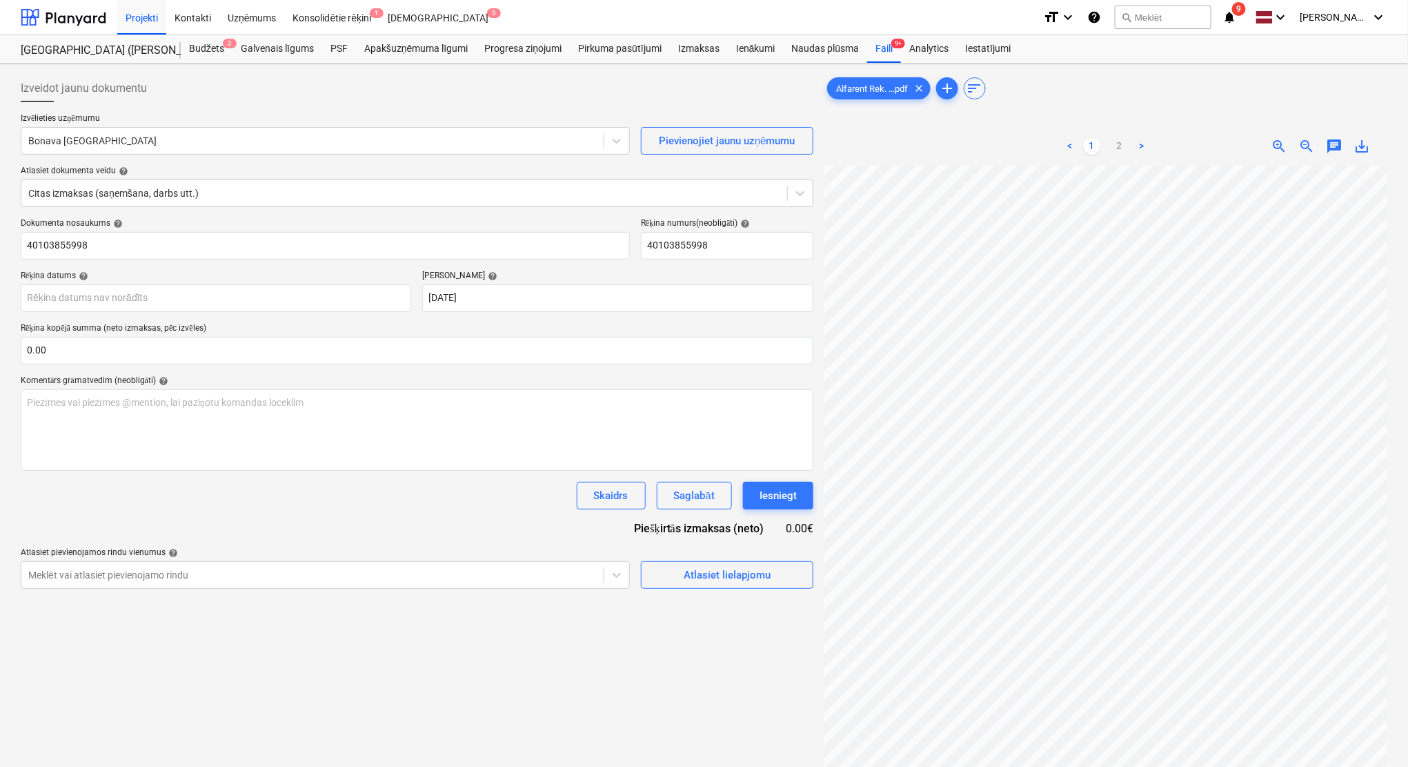
scroll to position [152, 60]
click at [1119, 142] on link "2" at bounding box center [1120, 146] width 17 height 17
click at [1089, 154] on link "1" at bounding box center [1092, 146] width 17 height 17
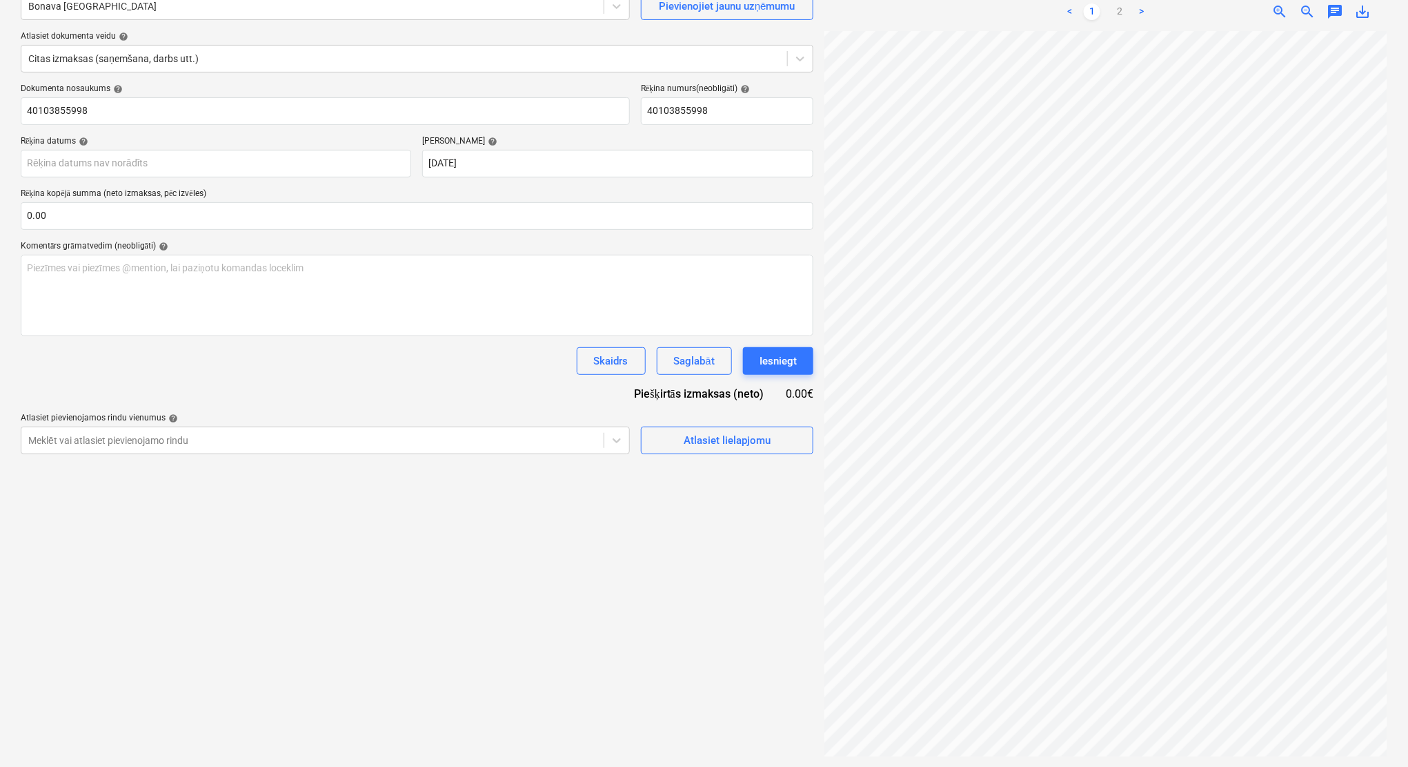
scroll to position [138, 0]
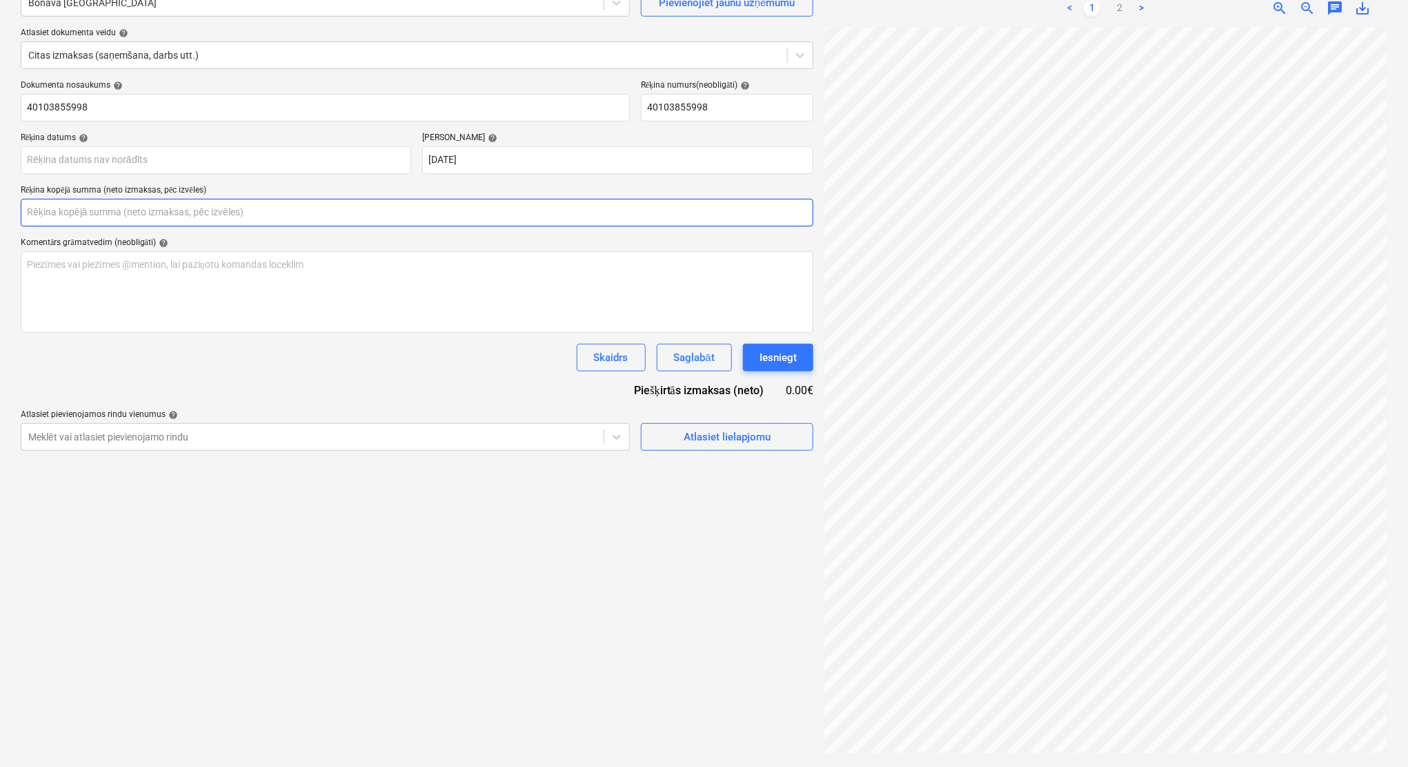
click at [150, 217] on input "text" at bounding box center [417, 213] width 793 height 28
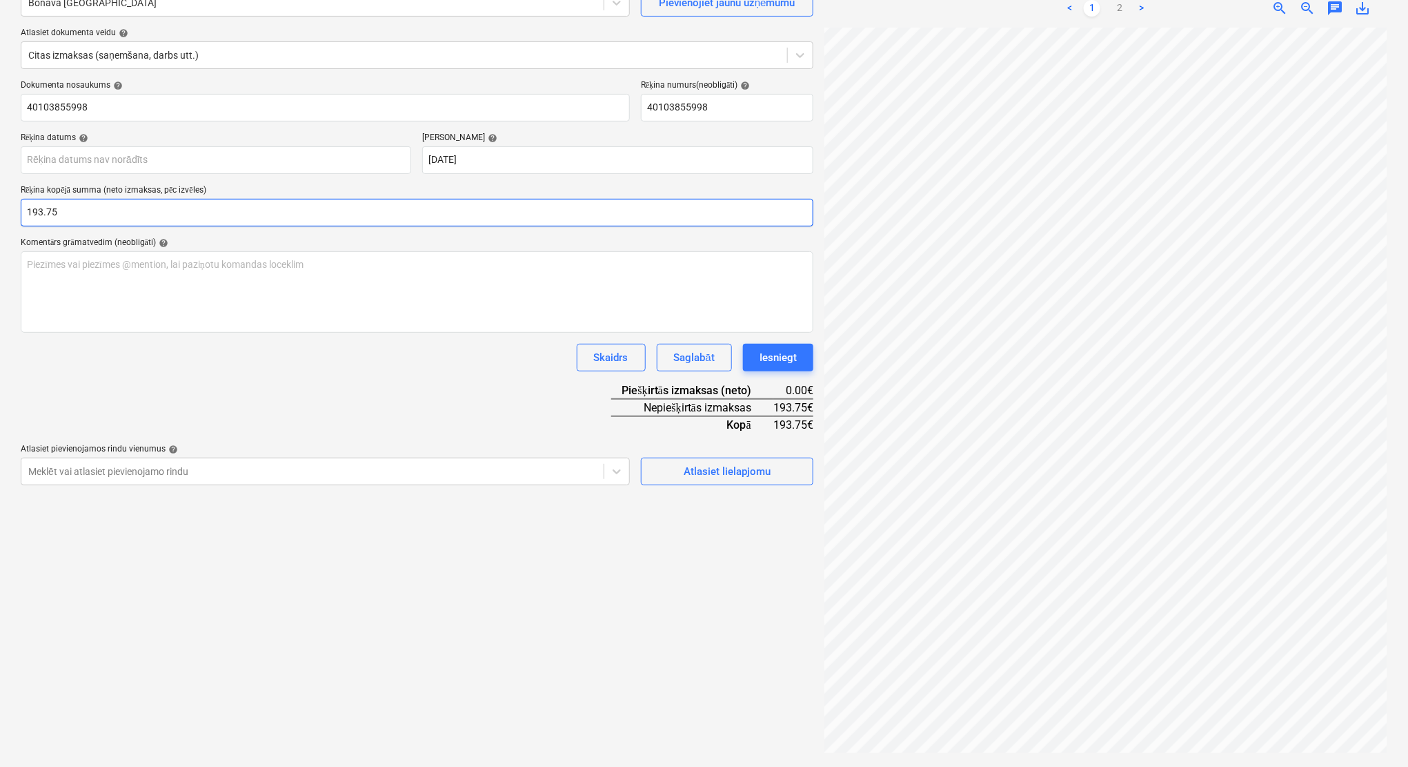
type input "193.75"
click at [412, 638] on div "Izveidot jaunu dokumentu Izvēlieties uzņēmumu Bonava Latvija Pievienojiet jaunu…" at bounding box center [417, 346] width 804 height 830
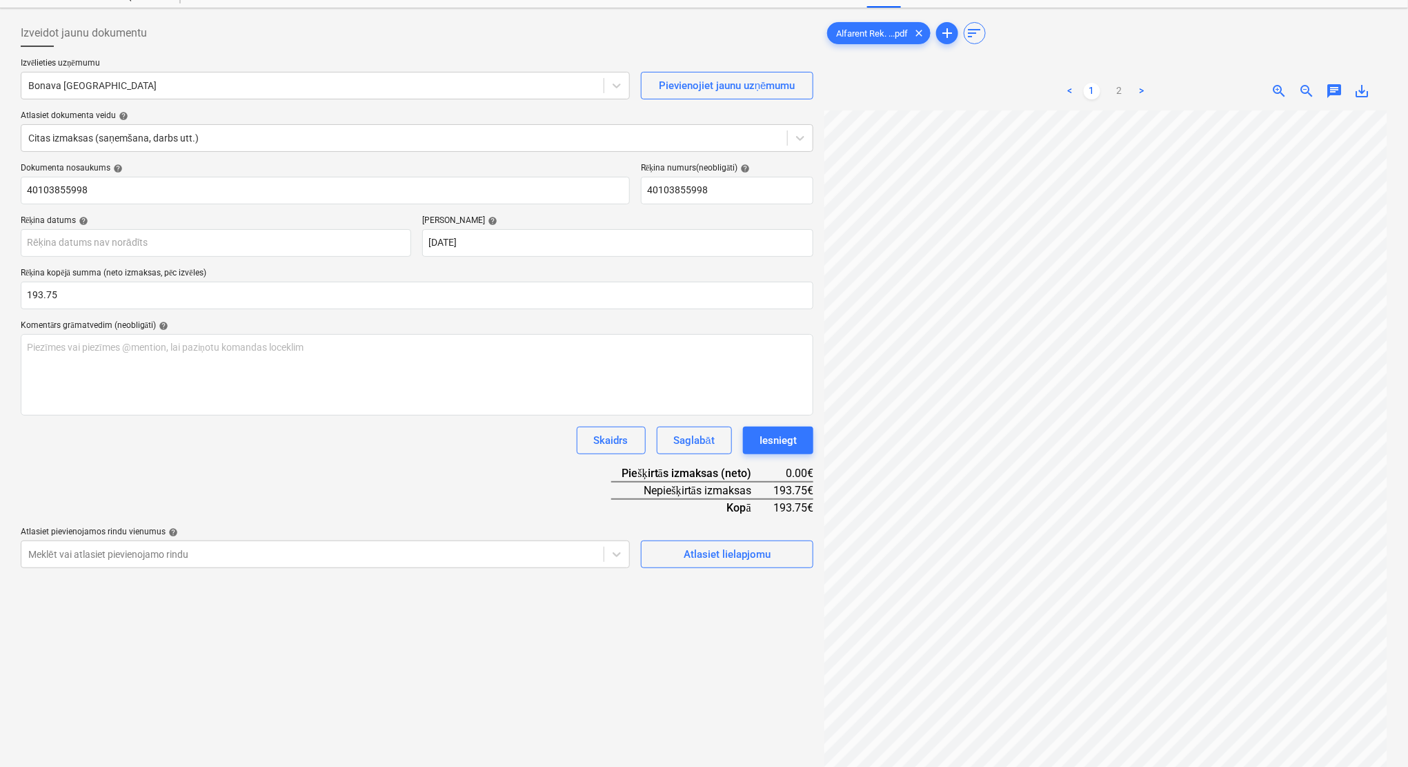
scroll to position [0, 0]
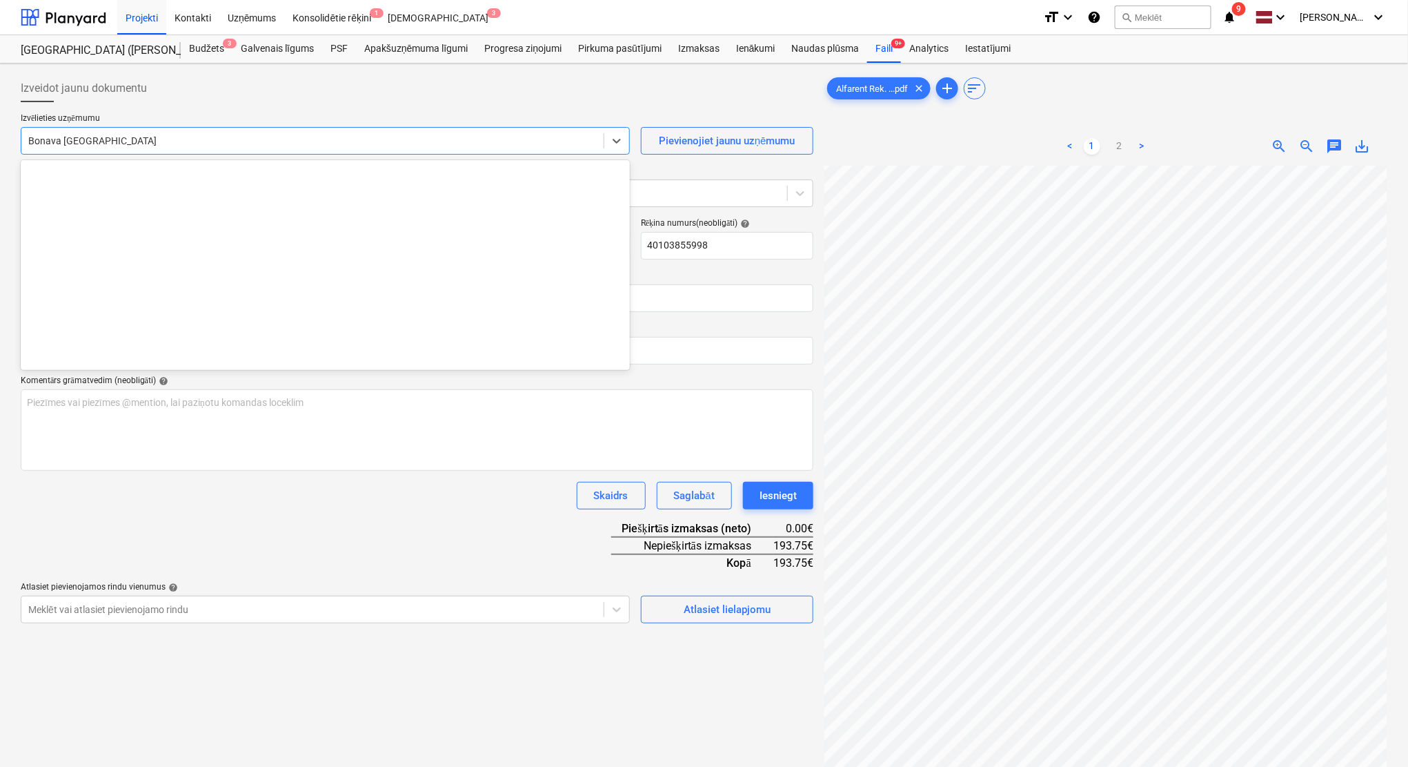
click at [262, 142] on div at bounding box center [312, 141] width 569 height 14
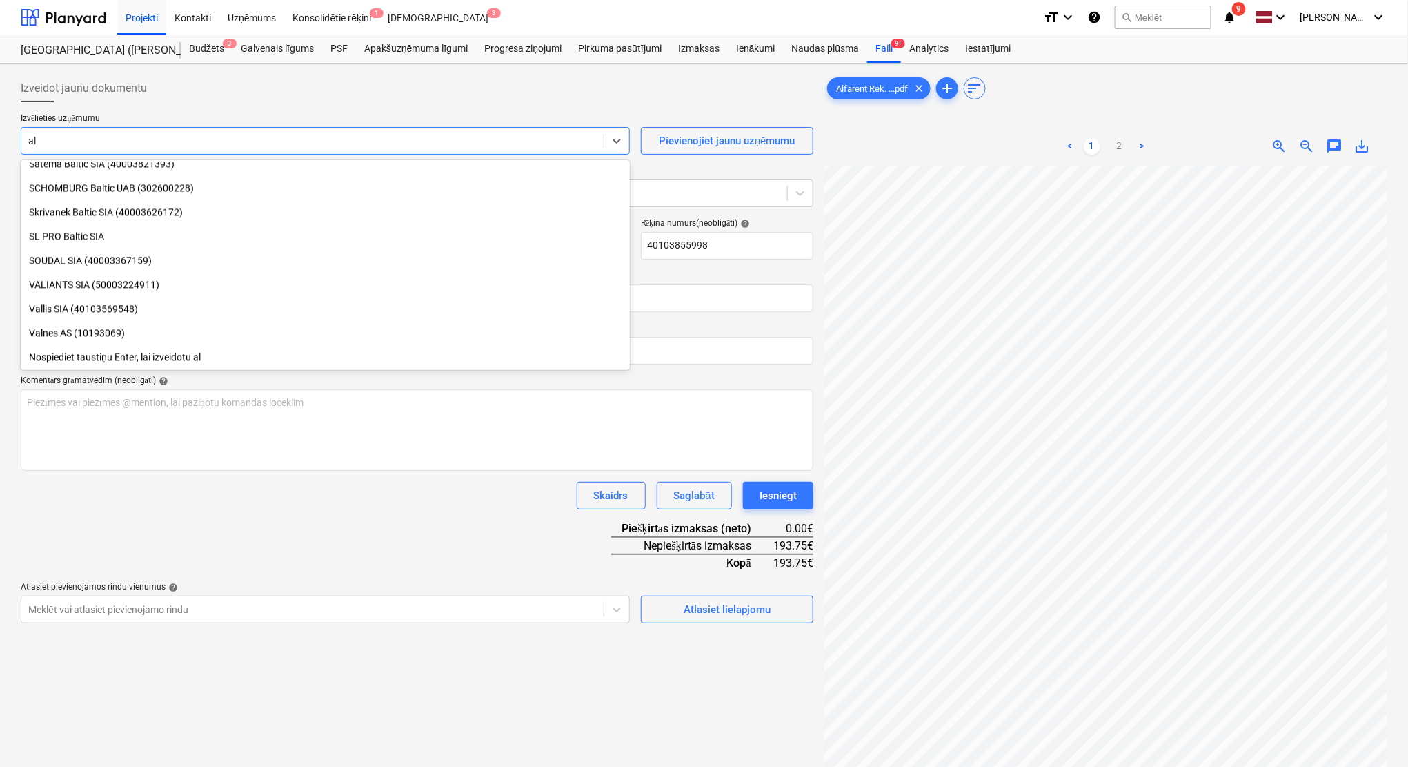
scroll to position [1387, 0]
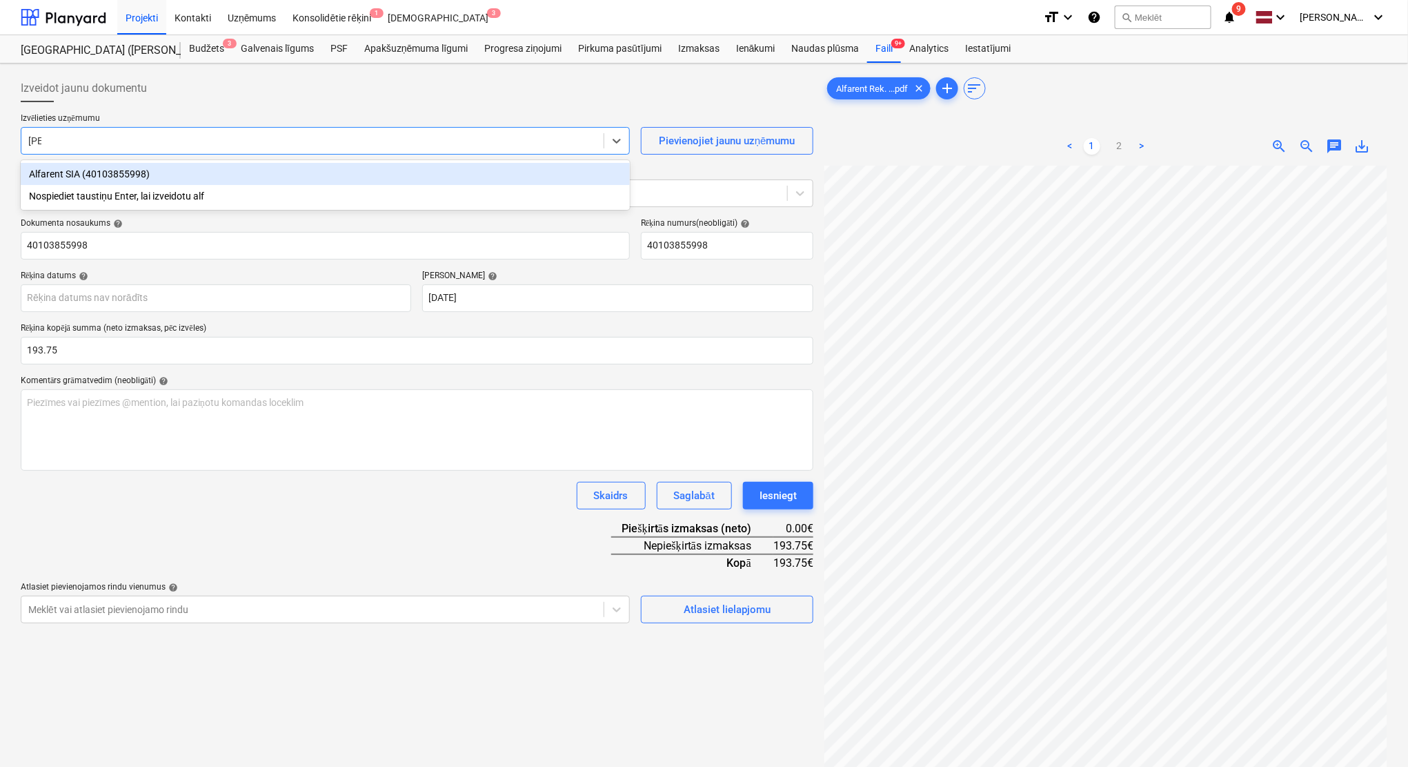
type input "alfa"
click at [223, 173] on div "Alfarent SIA (40103855998)" at bounding box center [325, 174] width 609 height 22
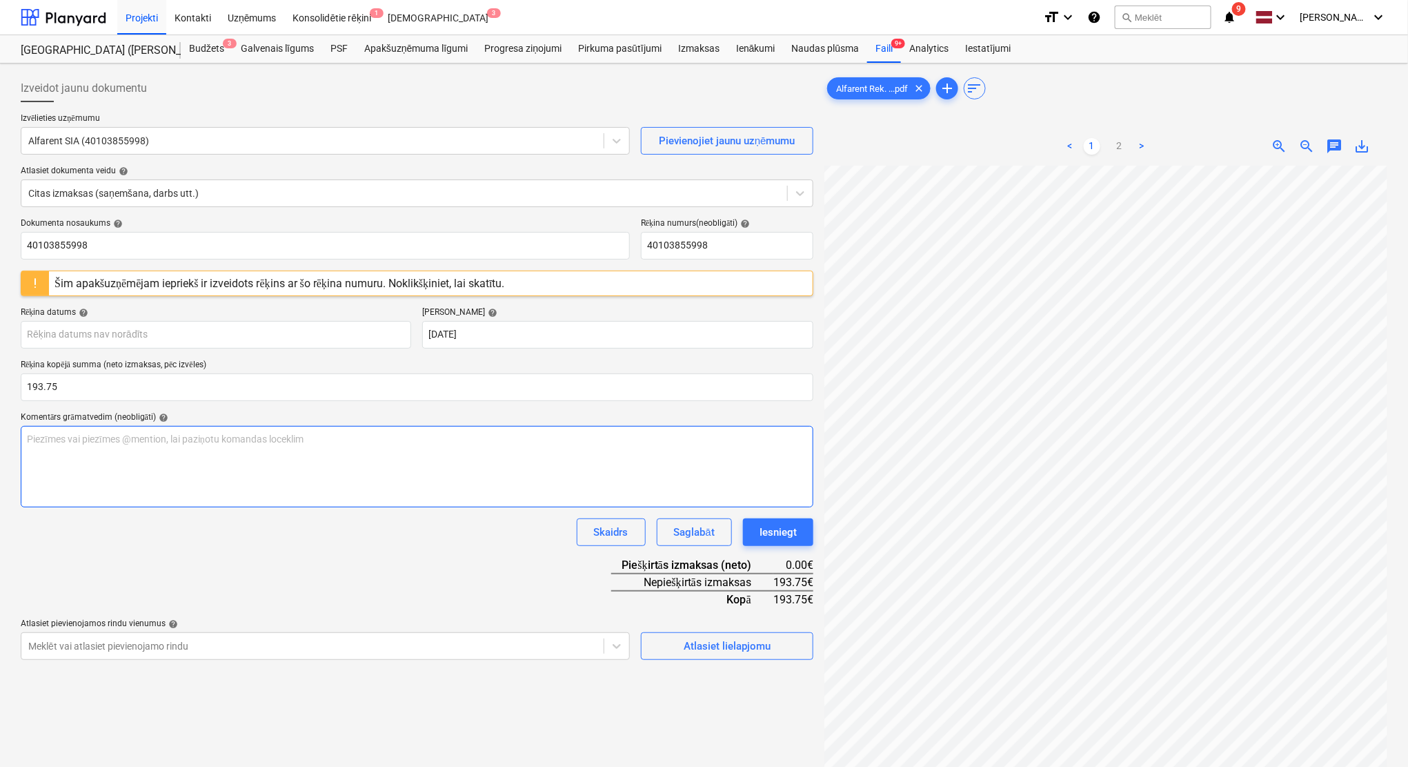
scroll to position [5, 26]
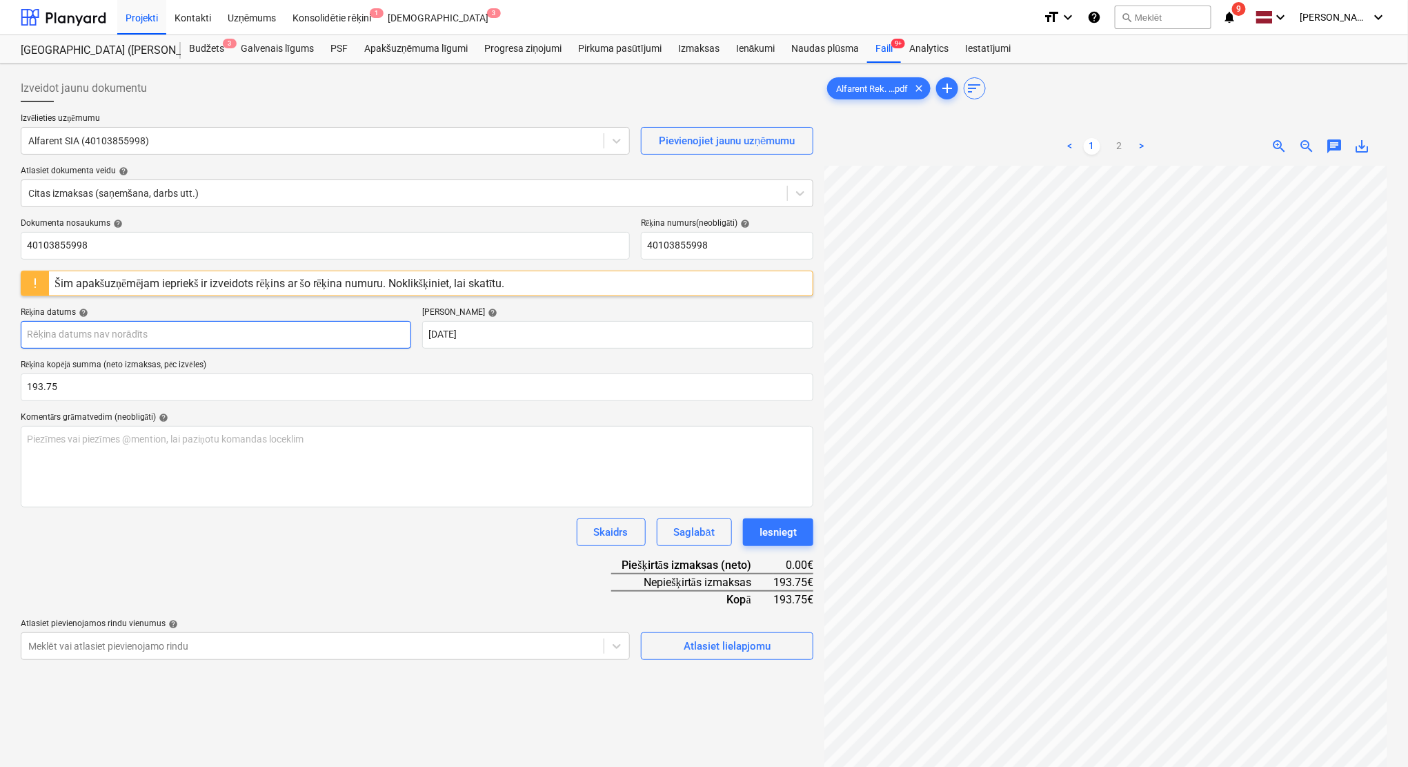
click at [126, 335] on body "Projekti Kontakti Uzņēmums Konsolidētie rēķini 1 Iesūtne 3 format_size keyboard…" at bounding box center [704, 383] width 1408 height 767
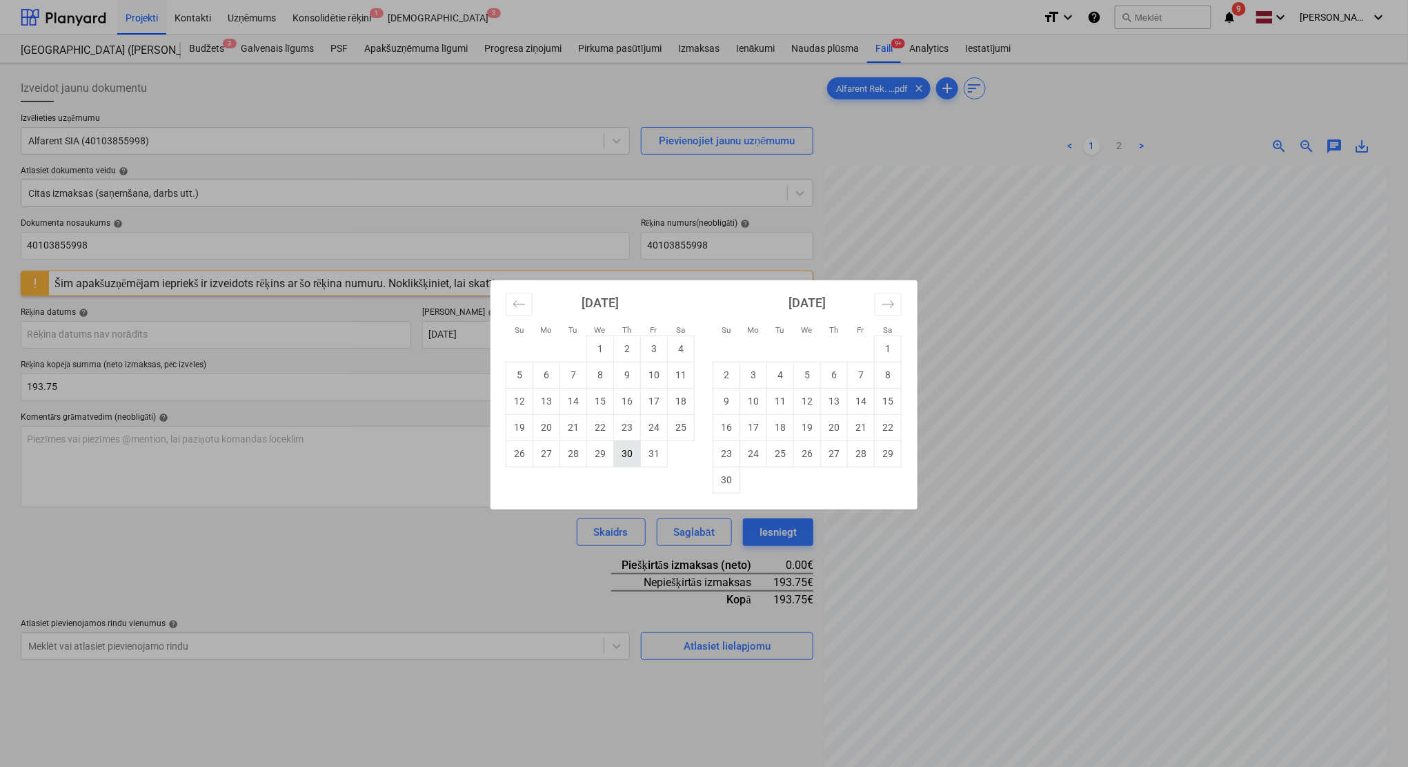
click at [627, 451] on td "30" at bounding box center [627, 453] width 27 height 26
click at [177, 346] on body "Projekti Kontakti Uzņēmums Konsolidētie rēķini 1 Iesūtne 3 format_size keyboard…" at bounding box center [704, 383] width 1408 height 767
click at [521, 312] on button "Move backward to switch to the previous month." at bounding box center [519, 304] width 27 height 23
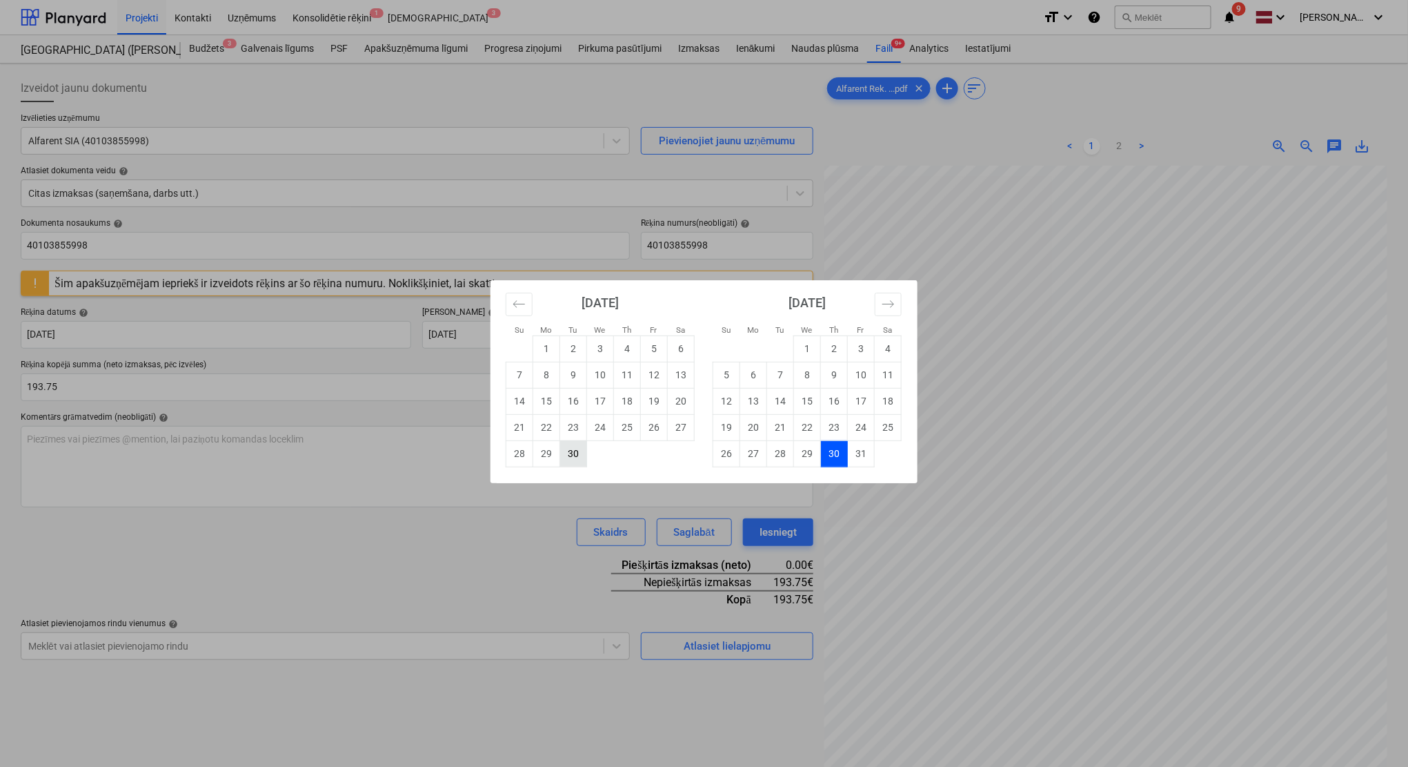
click at [579, 453] on td "30" at bounding box center [573, 453] width 27 height 26
type input "[DATE]"
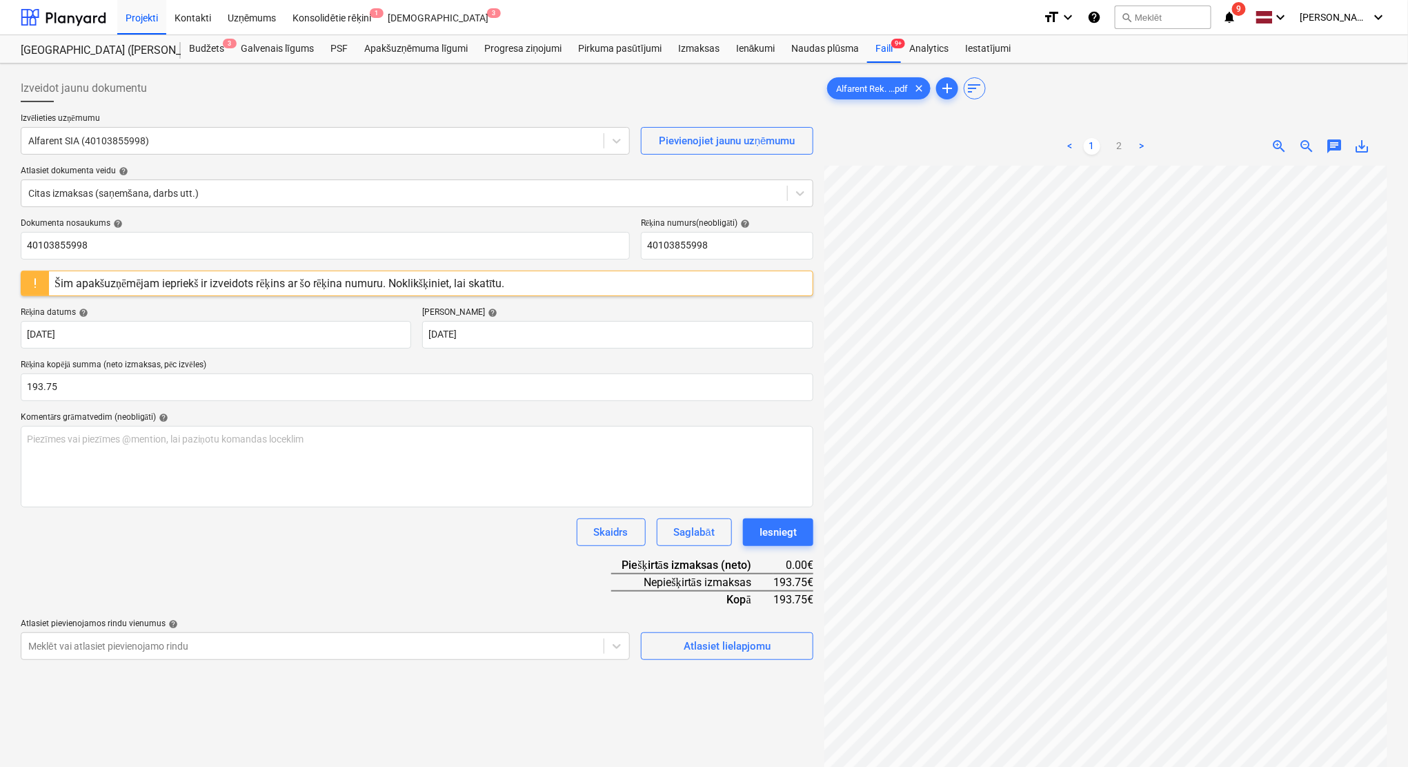
scroll to position [152, 60]
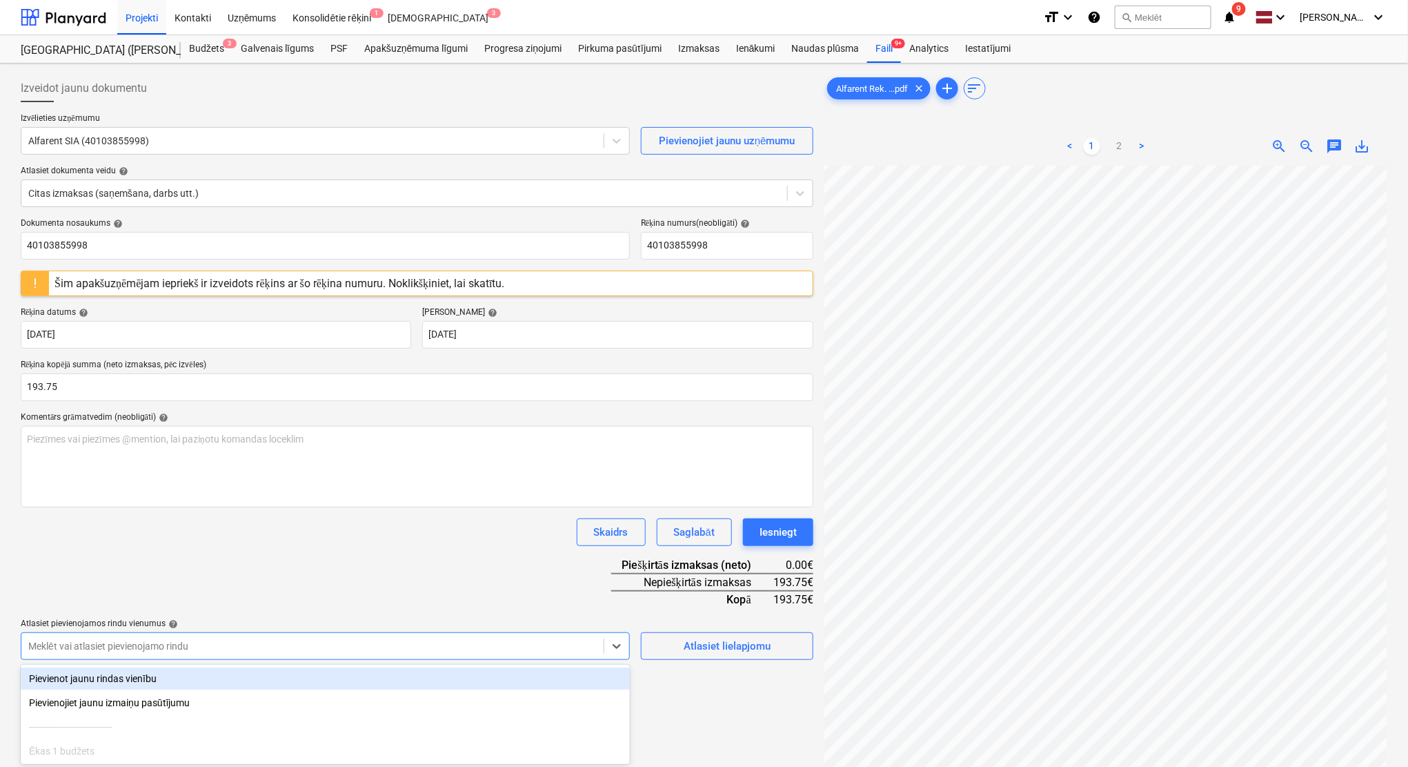
click at [566, 638] on body "Projekti Kontakti Uzņēmums Konsolidētie rēķini 1 Iesūtne 3 format_size keyboard…" at bounding box center [704, 383] width 1408 height 767
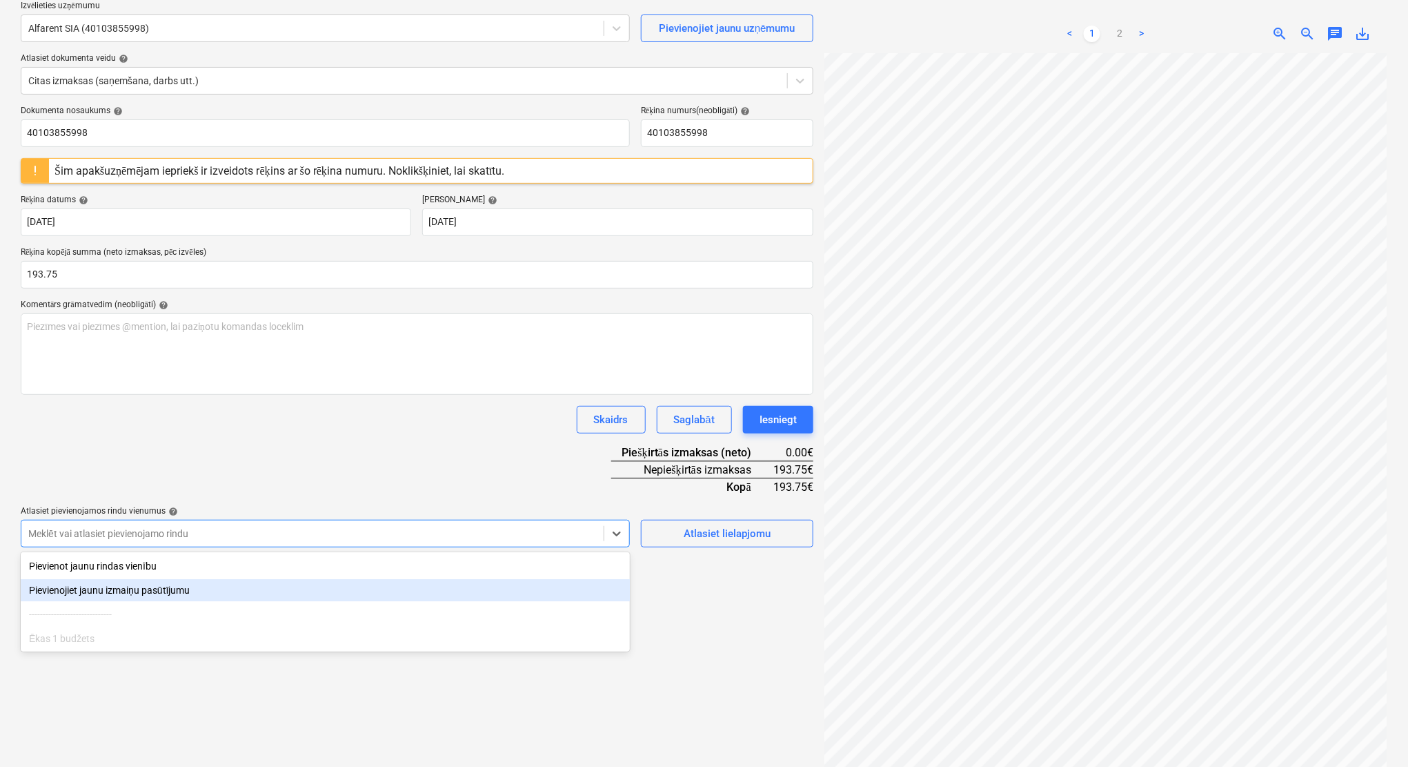
scroll to position [113, 0]
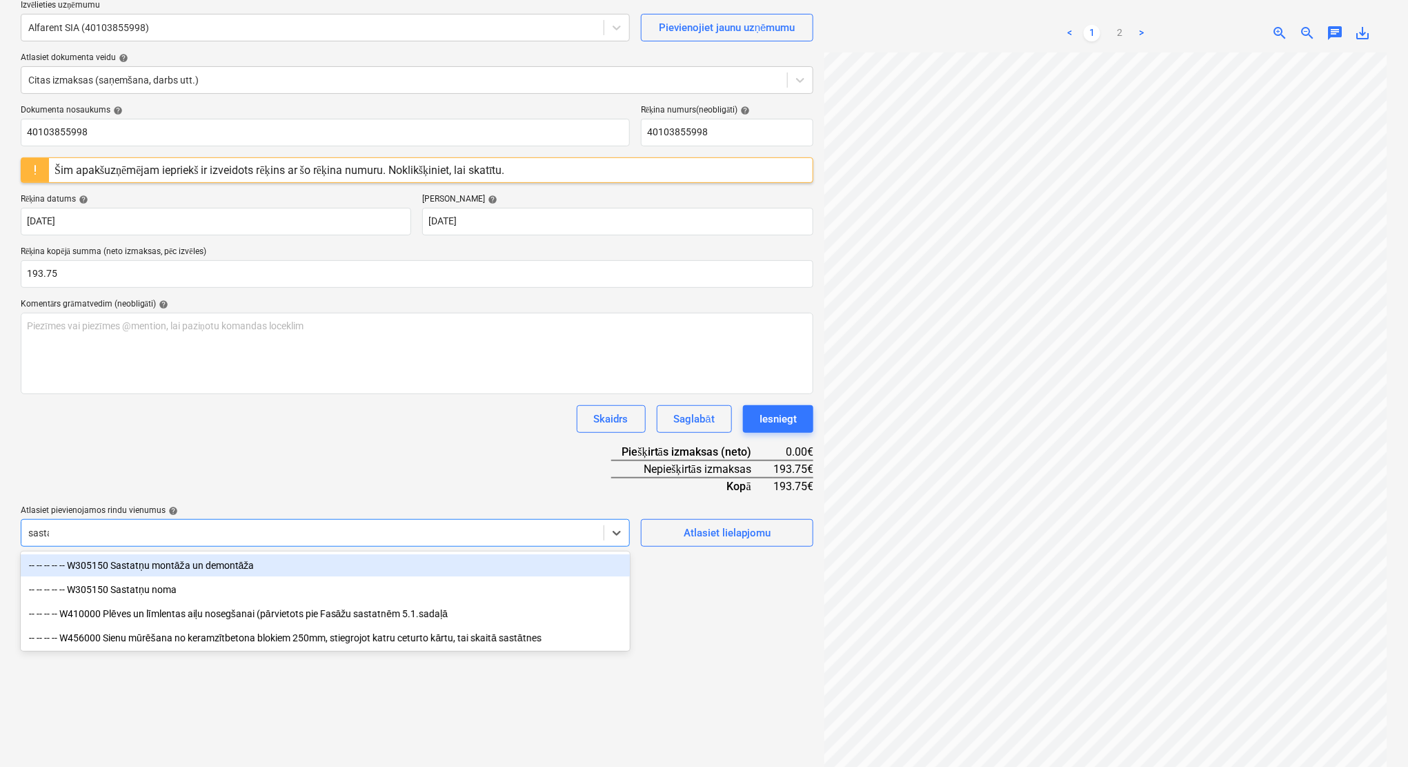
type input "sastat"
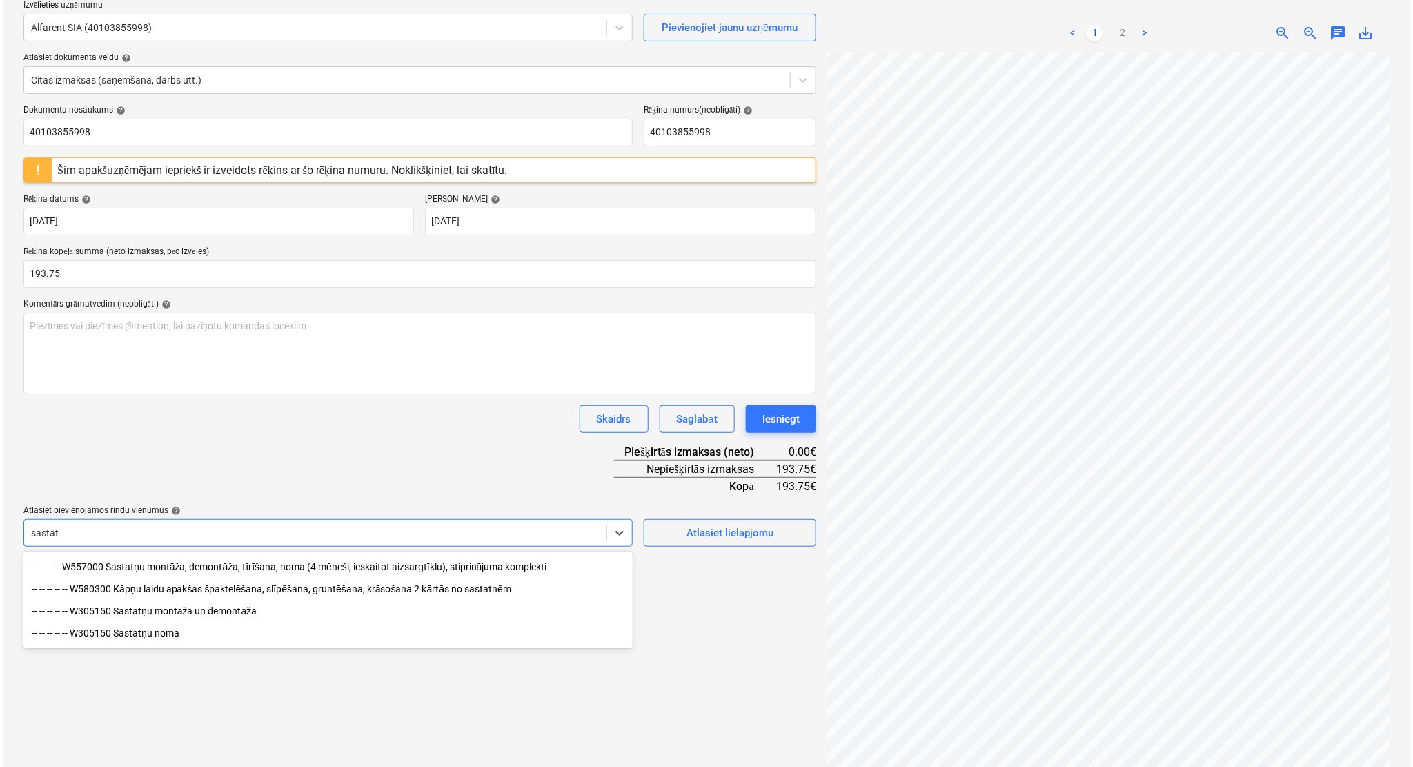
scroll to position [123, 0]
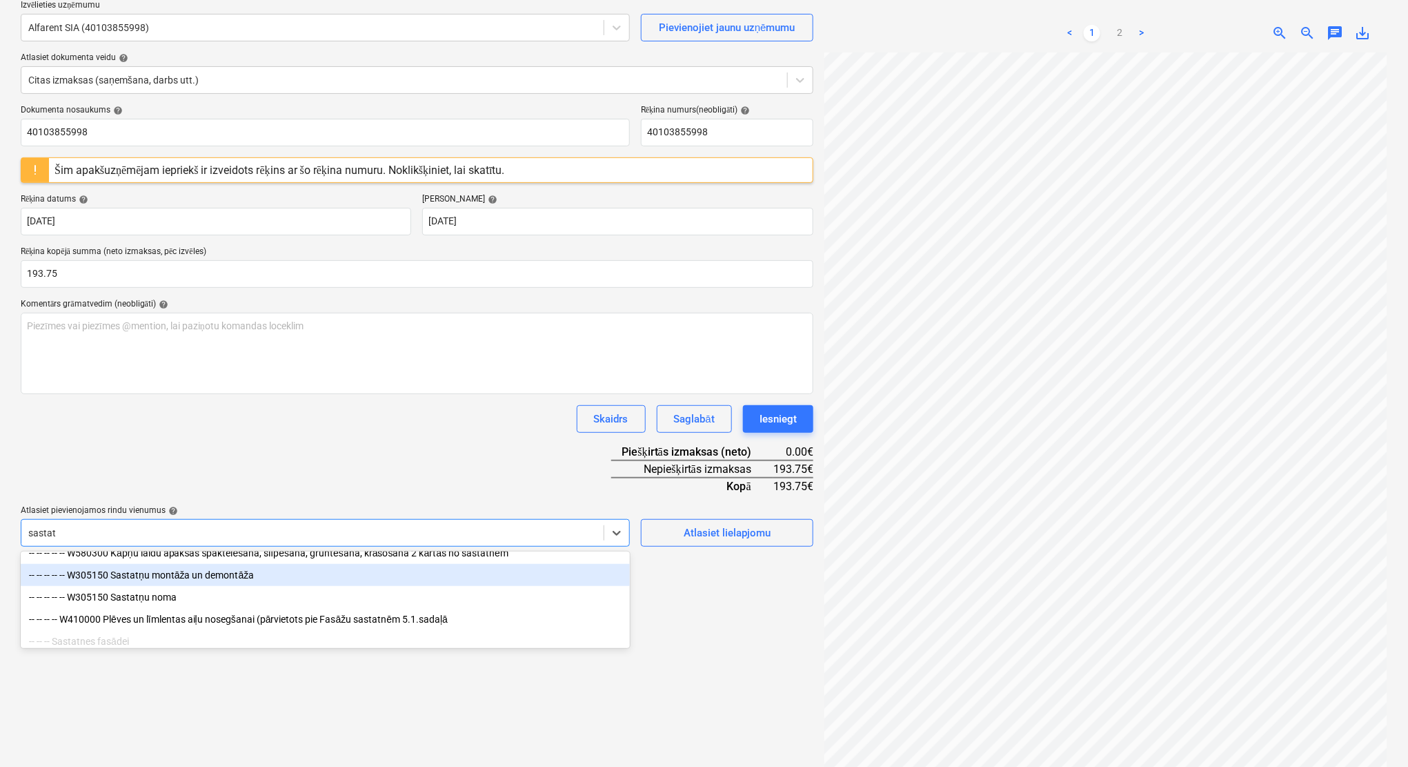
click at [175, 583] on div "-- -- -- -- -- W305150 Sastatņu montāža un demontāža" at bounding box center [325, 575] width 609 height 22
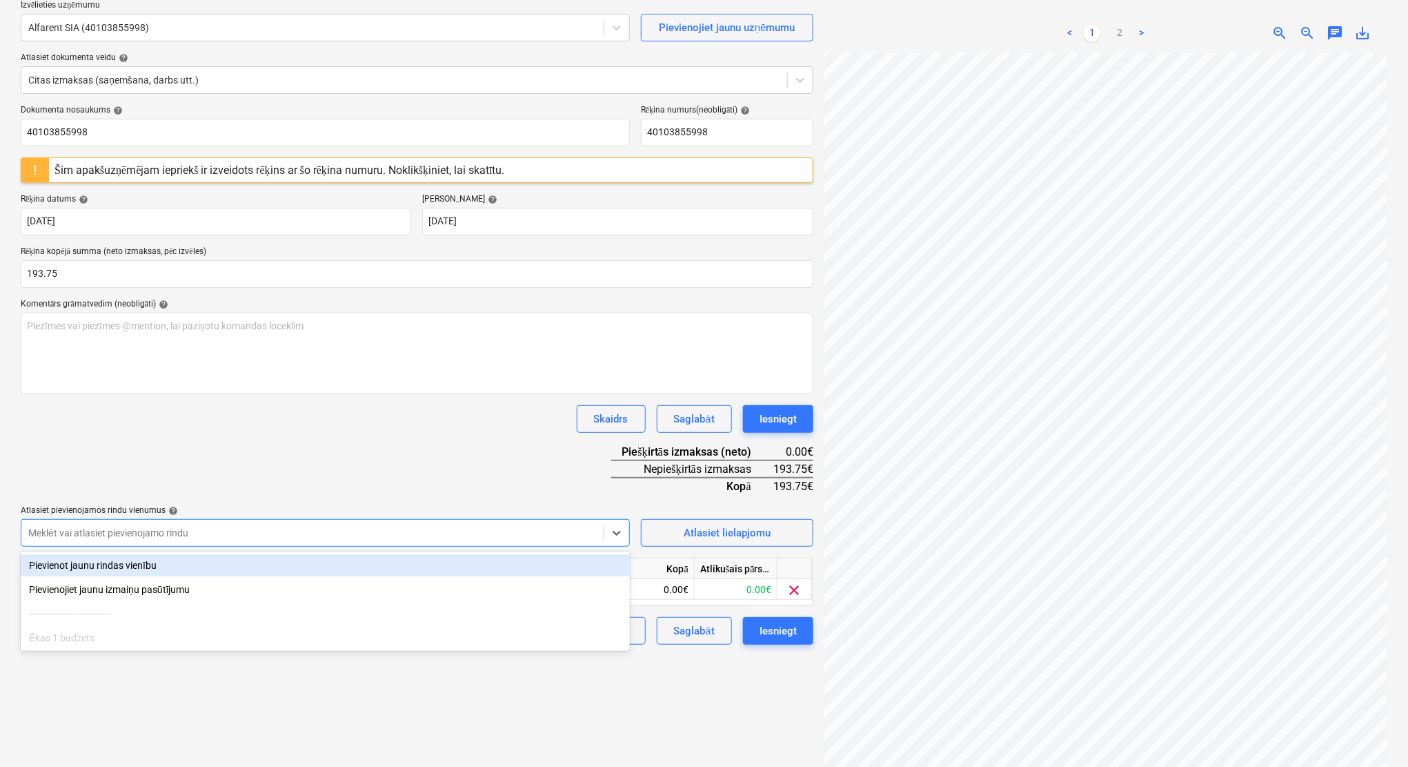
click at [413, 420] on div "Skaidrs Saglabāt Iesniegt" at bounding box center [417, 419] width 793 height 28
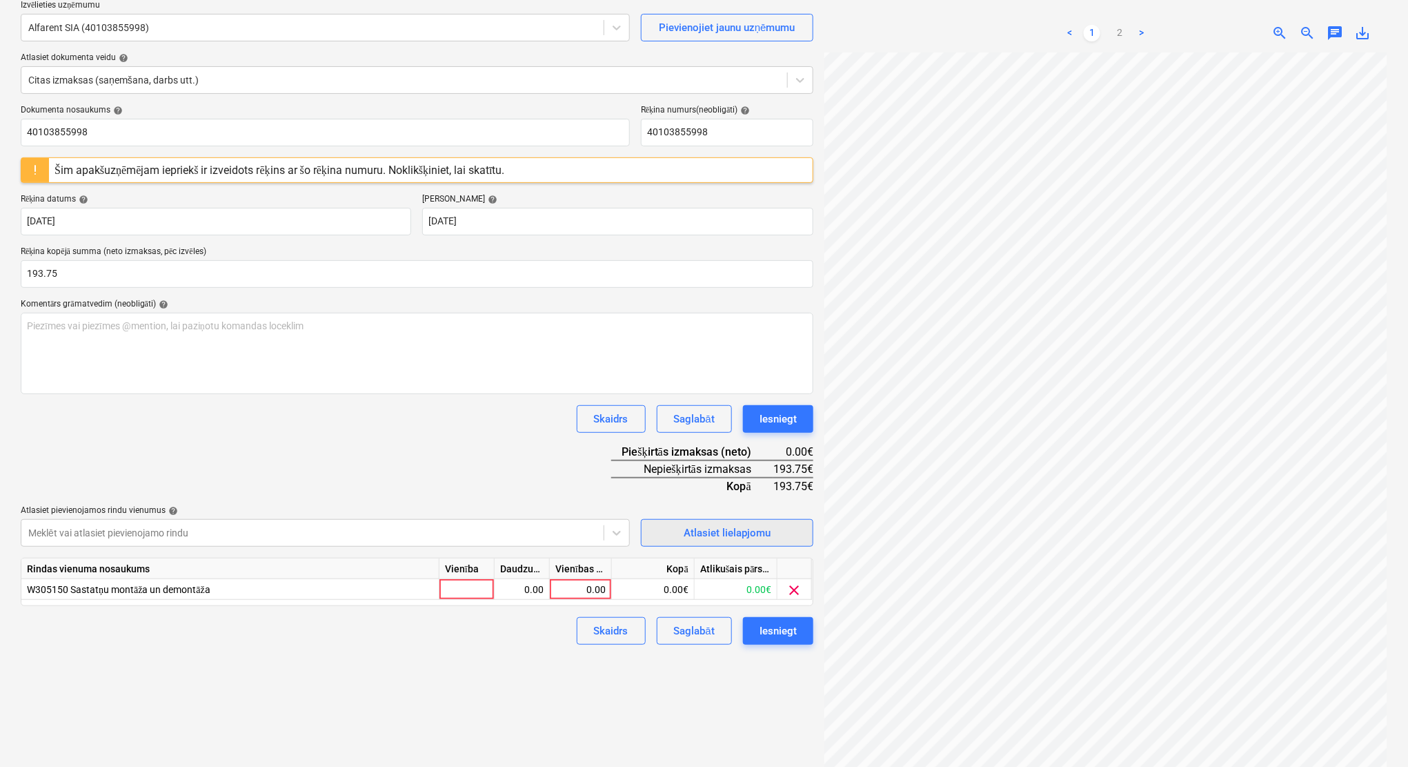
click at [718, 535] on div "Atlasiet lielapjomu" at bounding box center [727, 533] width 87 height 18
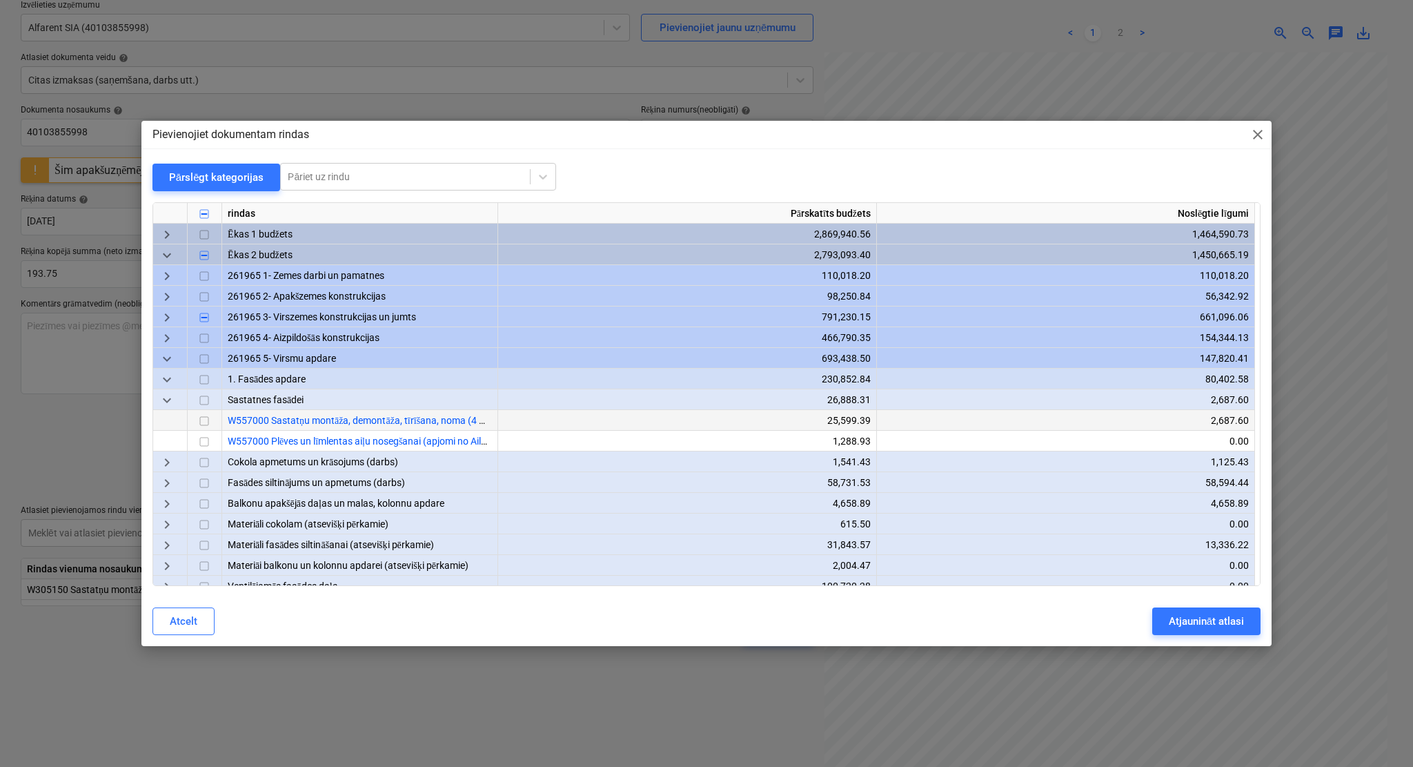
click at [201, 420] on input "checkbox" at bounding box center [204, 421] width 17 height 17
click at [1177, 623] on div "Atjaunināt atlasi" at bounding box center [1206, 621] width 75 height 18
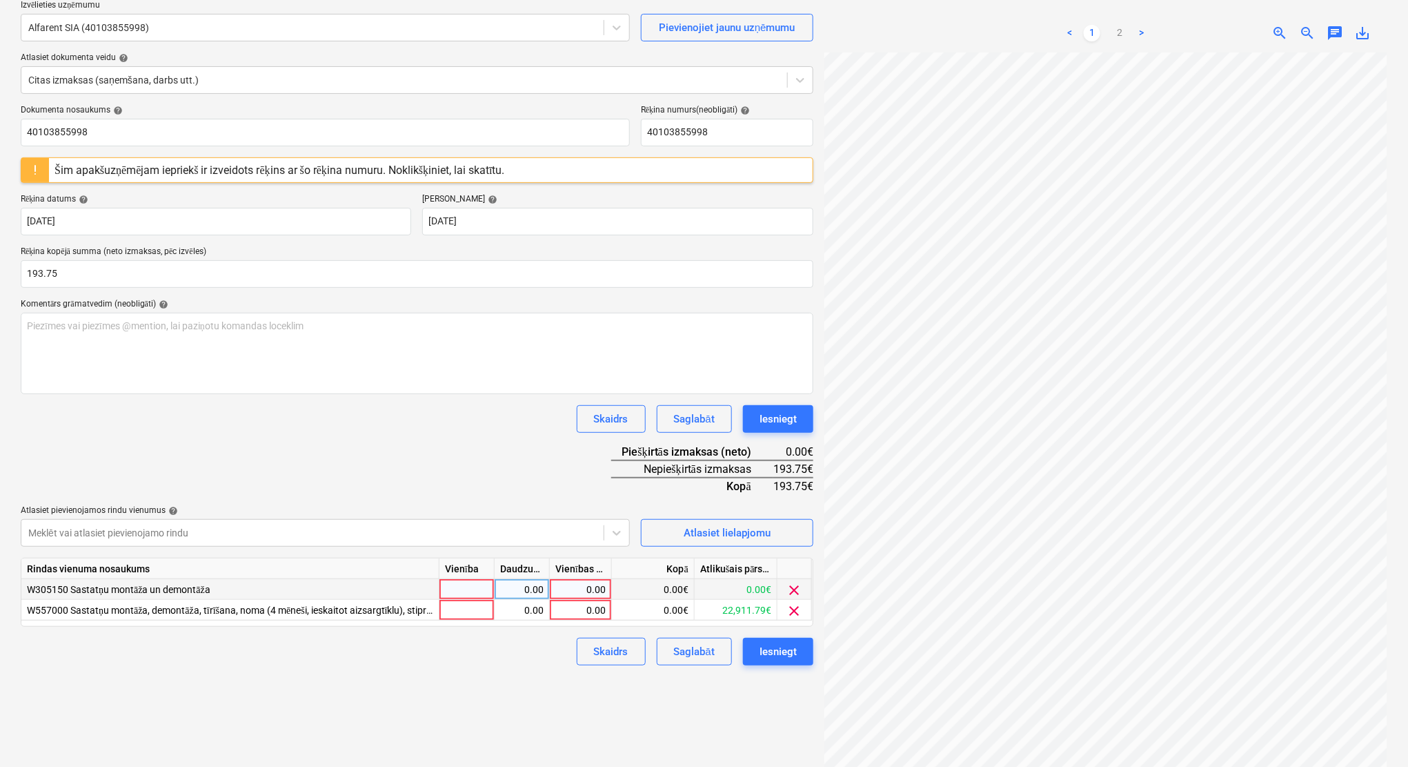
click at [793, 588] on span "clear" at bounding box center [795, 590] width 17 height 17
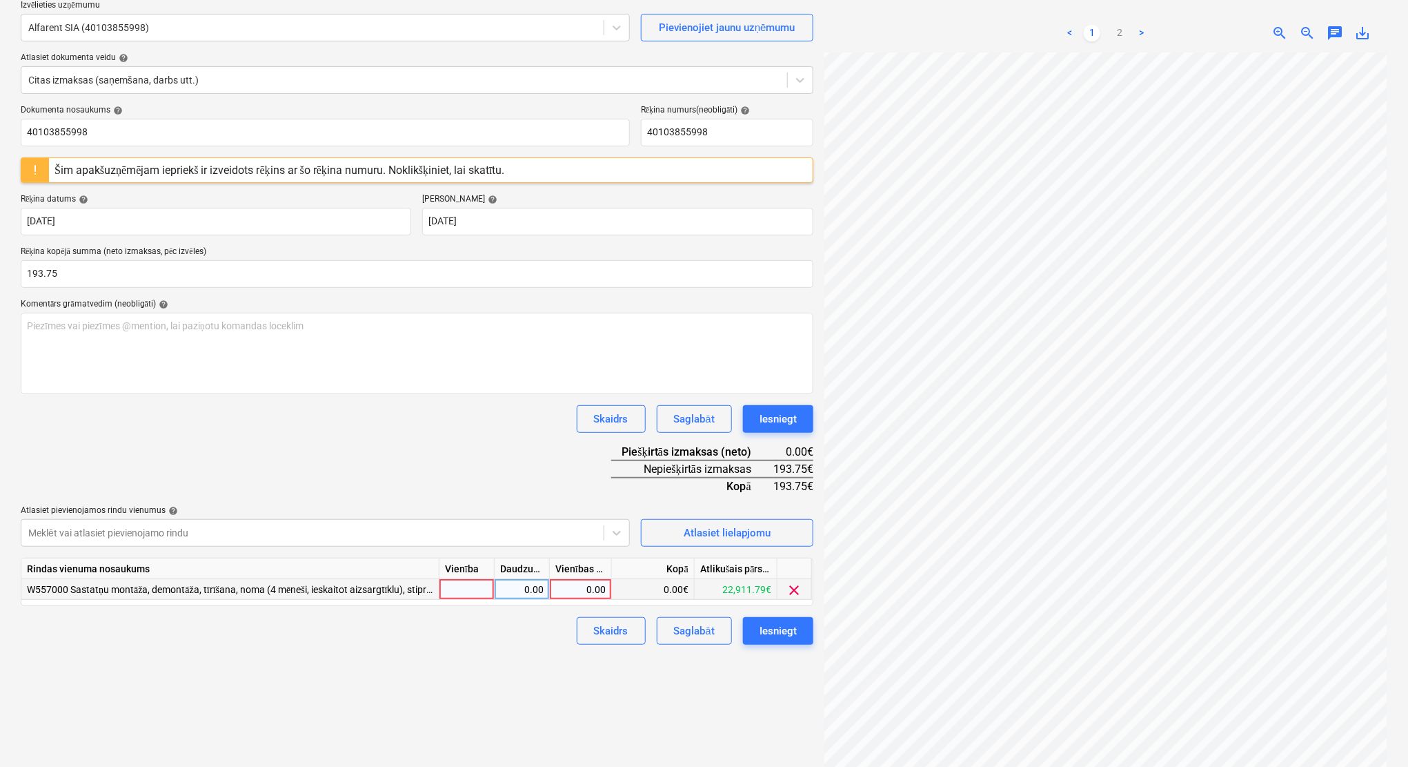
click at [591, 587] on div "0.00" at bounding box center [580, 589] width 50 height 21
type input "193.75"
drag, startPoint x: 749, startPoint y: 689, endPoint x: 764, endPoint y: 660, distance: 31.8
click at [751, 638] on div "Izveidot jaunu dokumentu Izvēlieties uzņēmumu Alfarent SIA (40103855998) Pievie…" at bounding box center [417, 371] width 804 height 830
click at [789, 629] on div "Iesniegt" at bounding box center [778, 631] width 37 height 18
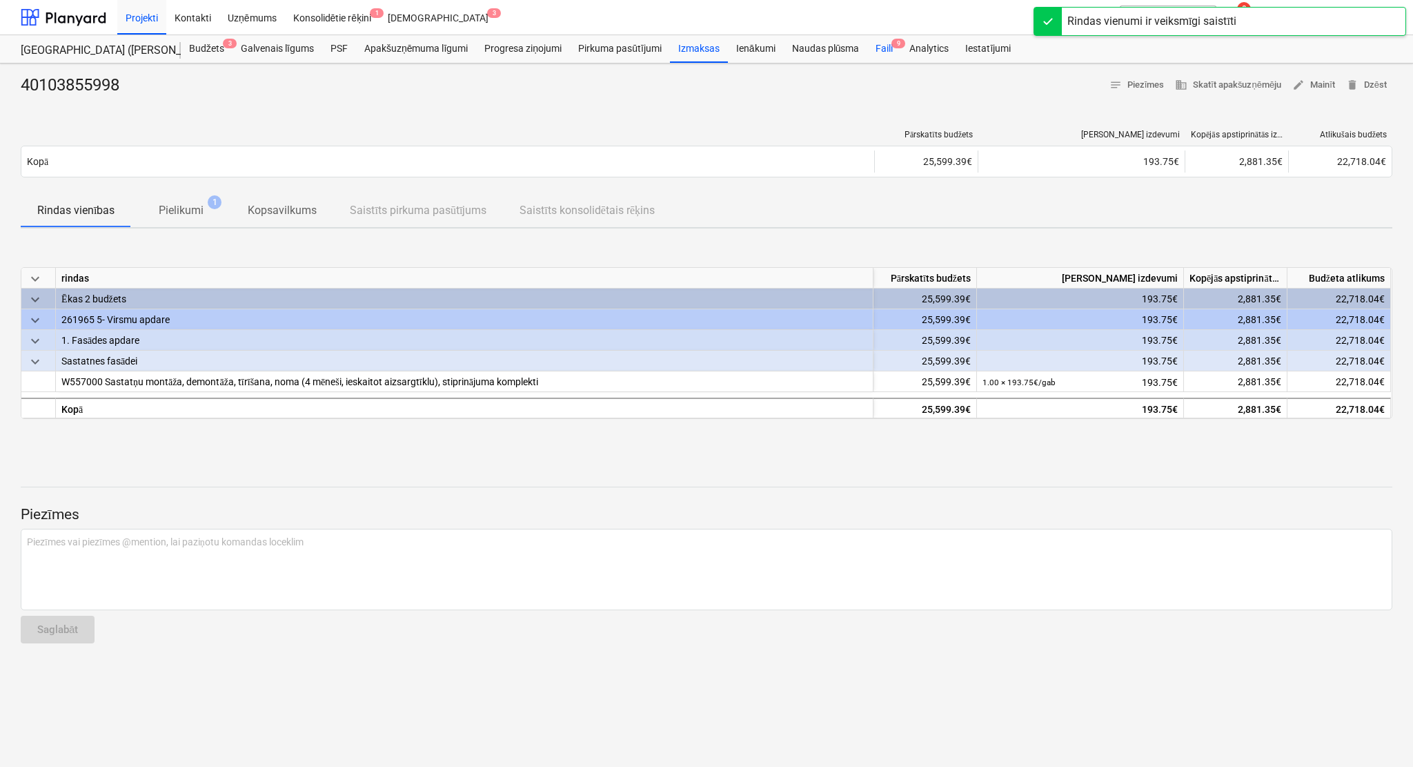
click at [880, 53] on div "Faili 9" at bounding box center [884, 49] width 34 height 28
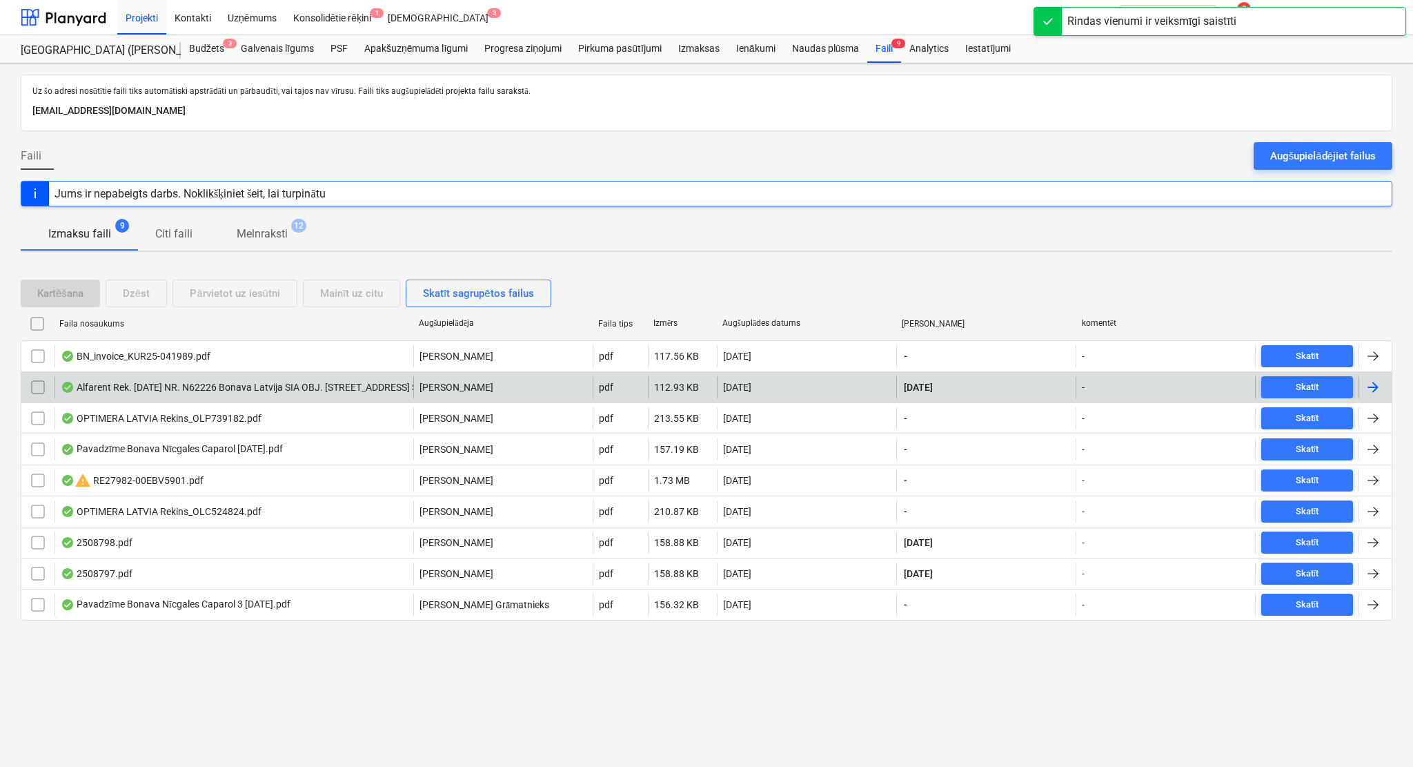
click at [1177, 381] on div at bounding box center [1373, 387] width 17 height 17
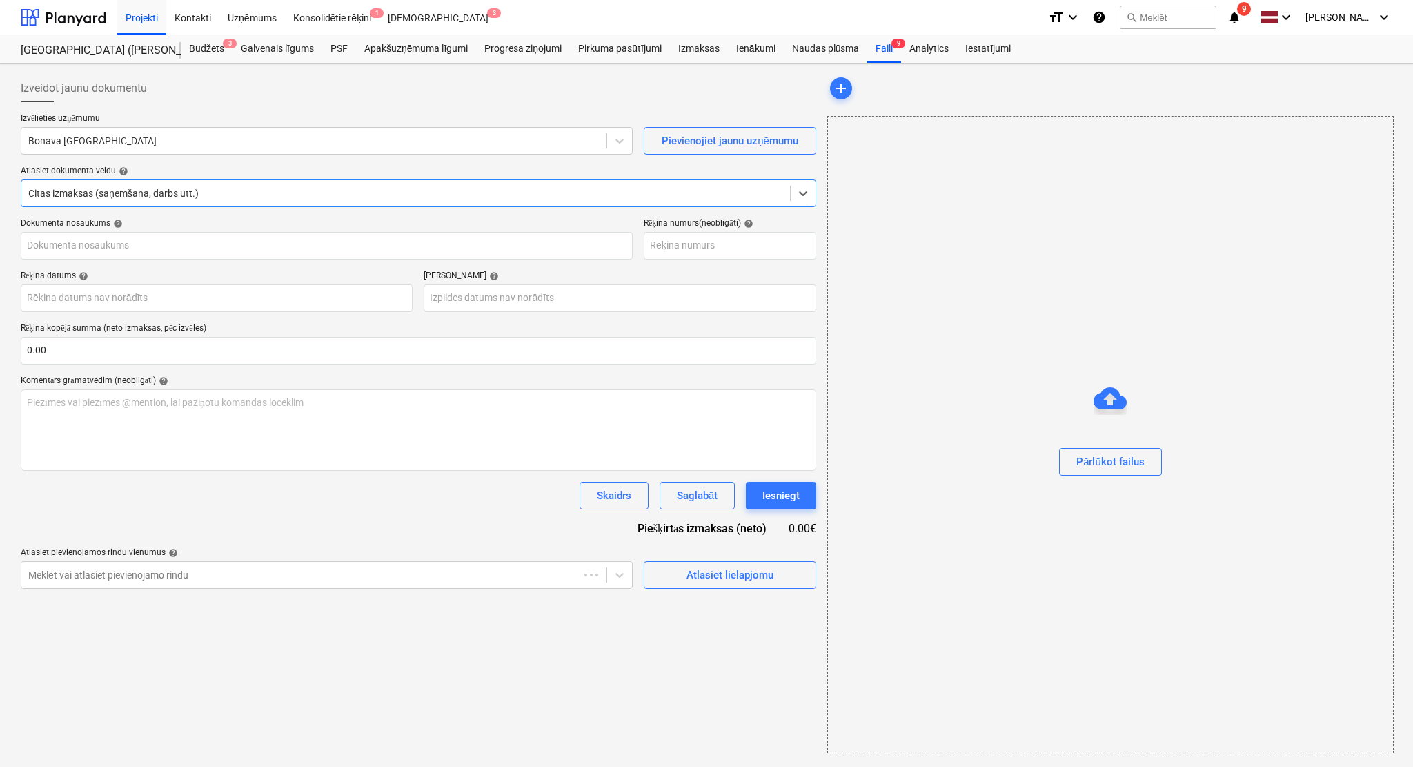
type input "40103855998"
type input "[DATE]"
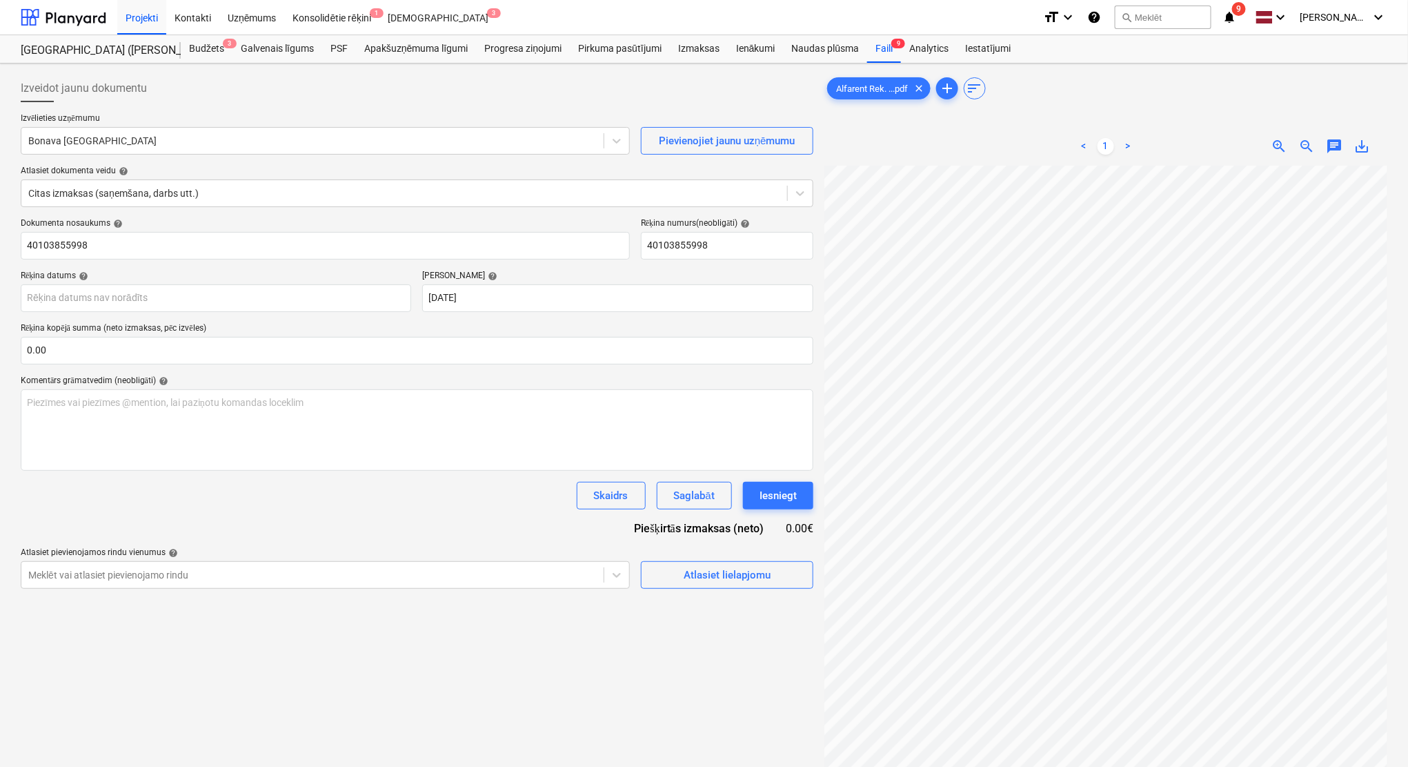
scroll to position [106, 60]
click at [303, 353] on input "text" at bounding box center [417, 351] width 793 height 28
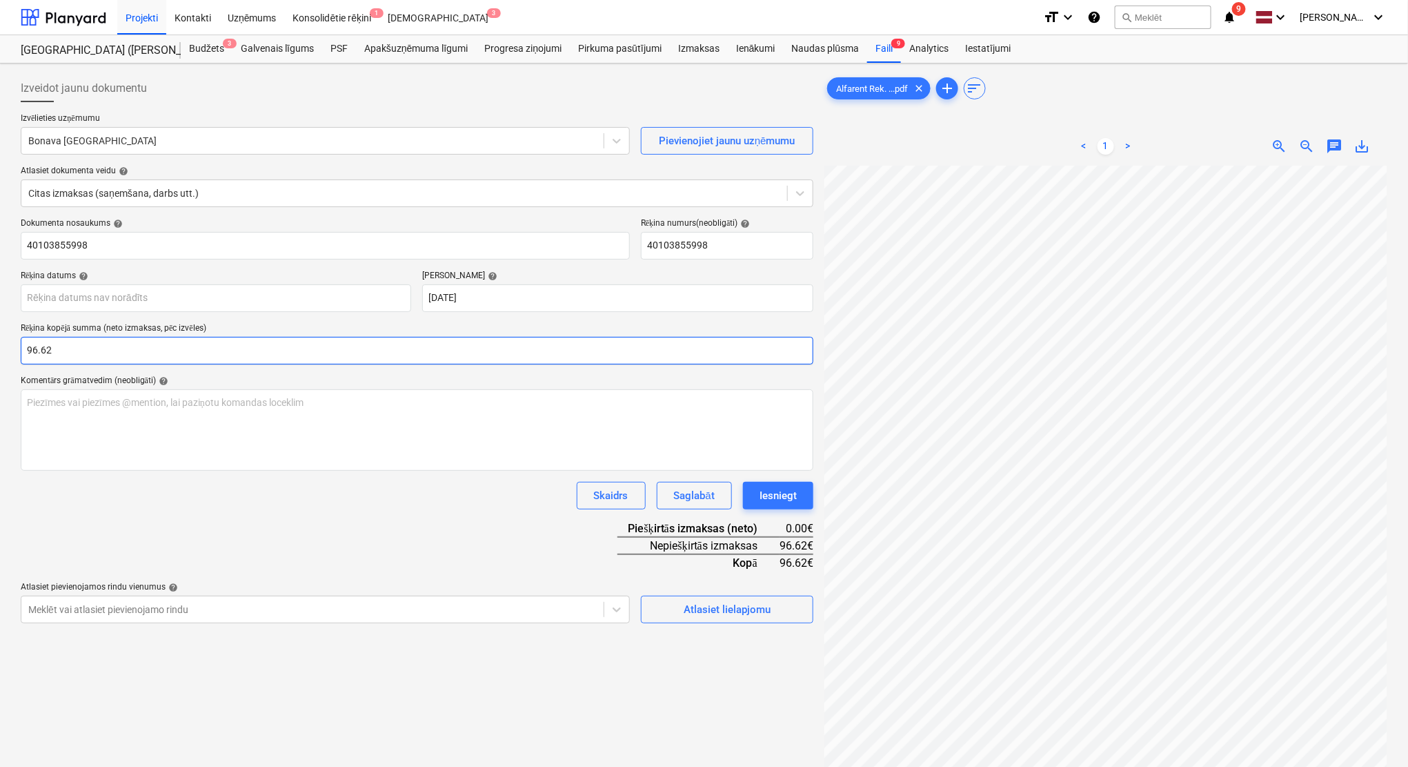
type input "96.62"
click at [400, 569] on div "Dokumenta nosaukums help 40103855998 Rēķina numurs (neobligāti) help 4010385599…" at bounding box center [417, 420] width 793 height 405
click at [422, 143] on div at bounding box center [312, 141] width 569 height 14
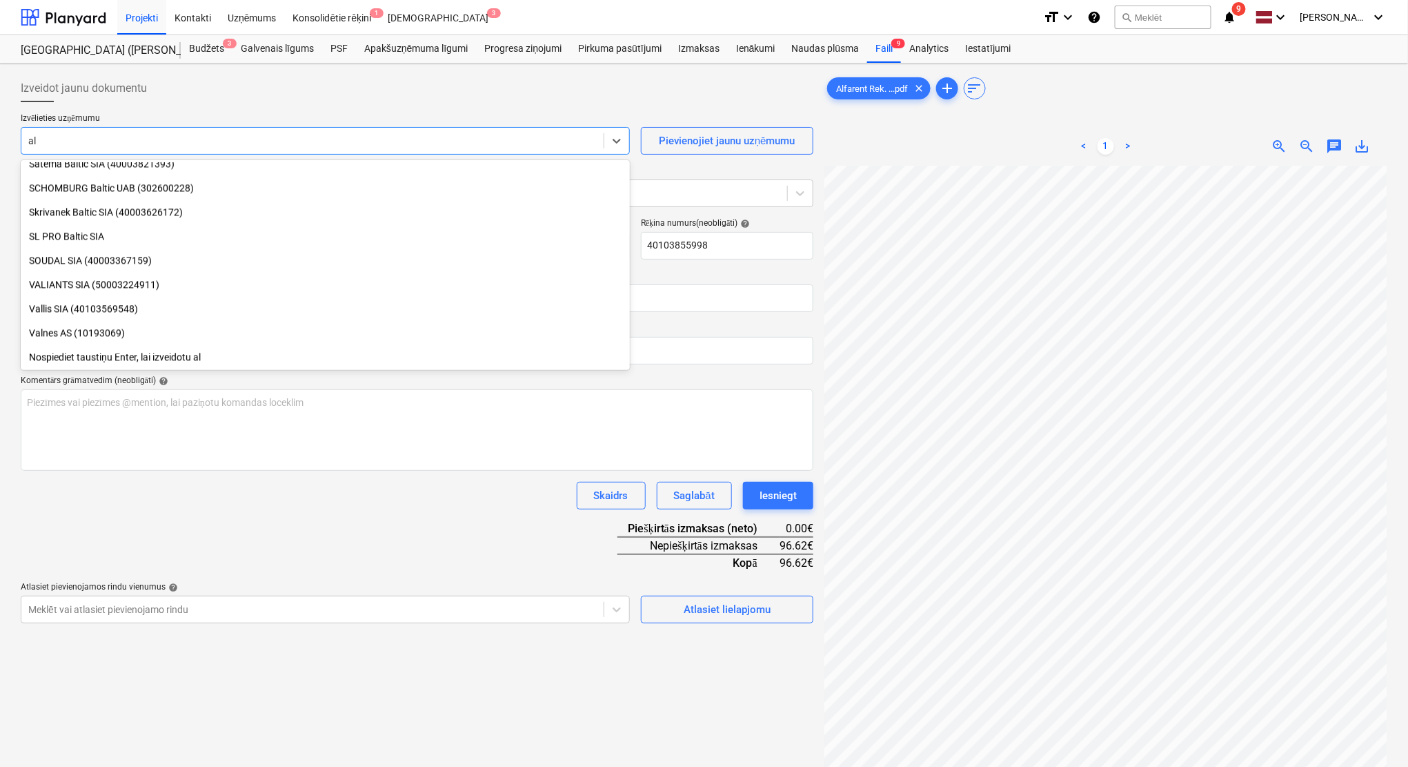
scroll to position [1387, 0]
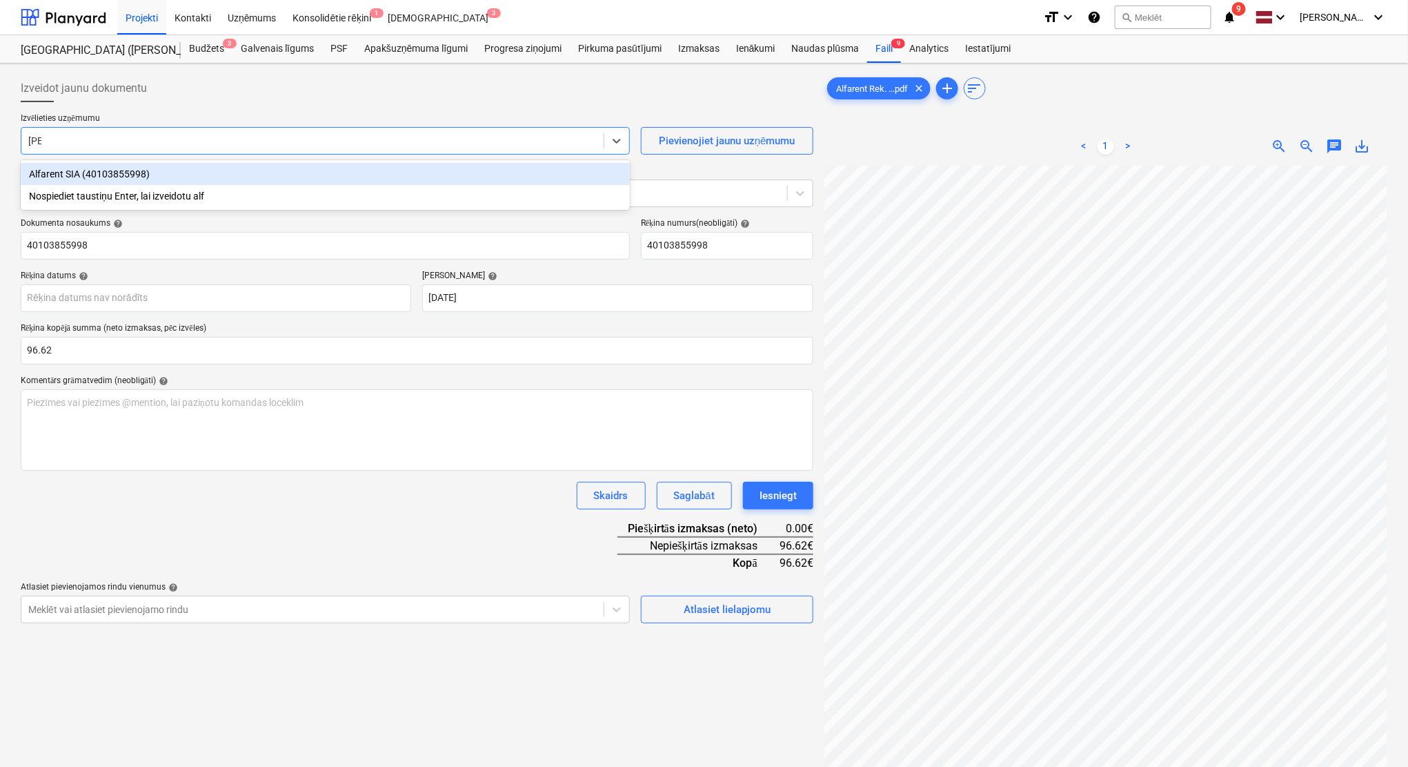
type input "alfa"
click at [400, 168] on div "Alfarent SIA (40103855998)" at bounding box center [325, 174] width 609 height 22
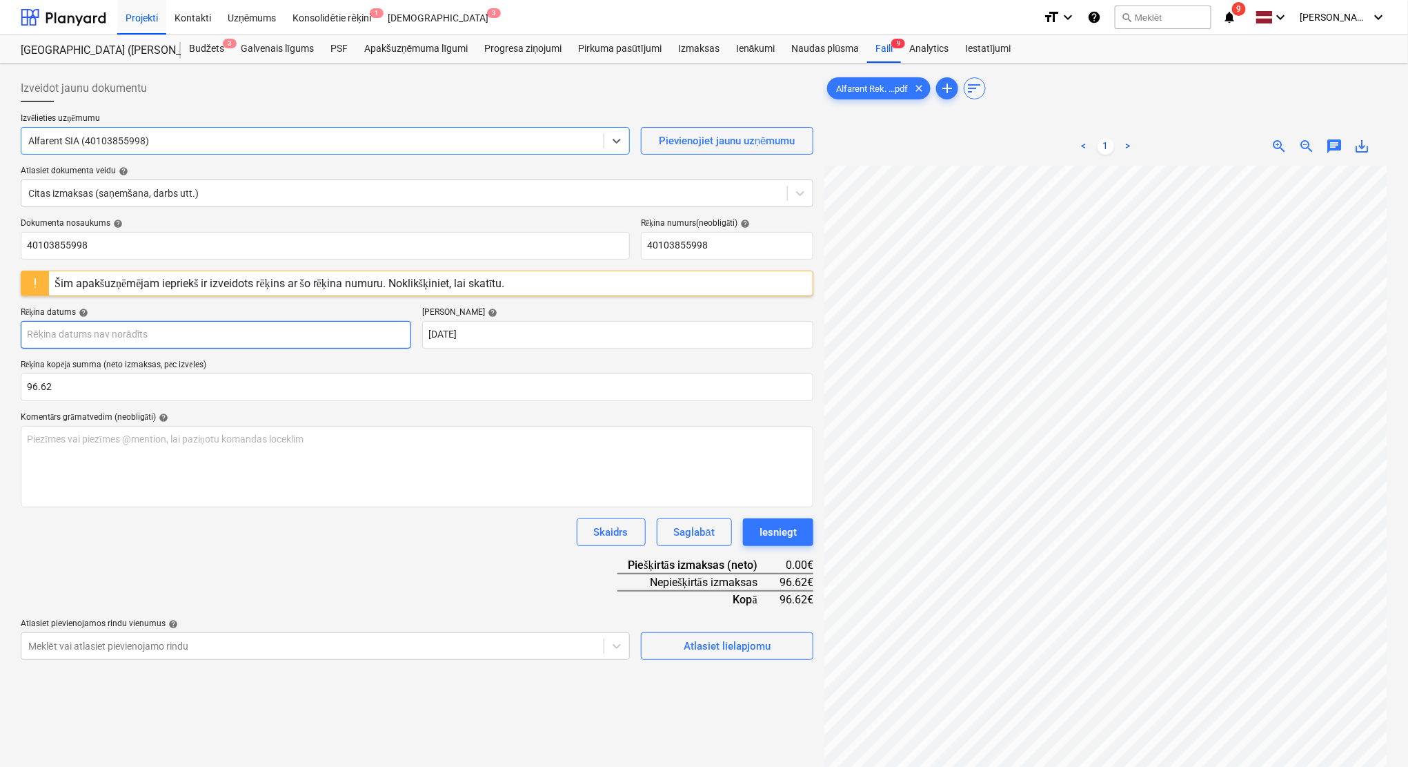
click at [217, 329] on body "Projekti Kontakti Uzņēmums Konsolidētie rēķini 1 Iesūtne 3 format_size keyboard…" at bounding box center [704, 383] width 1408 height 767
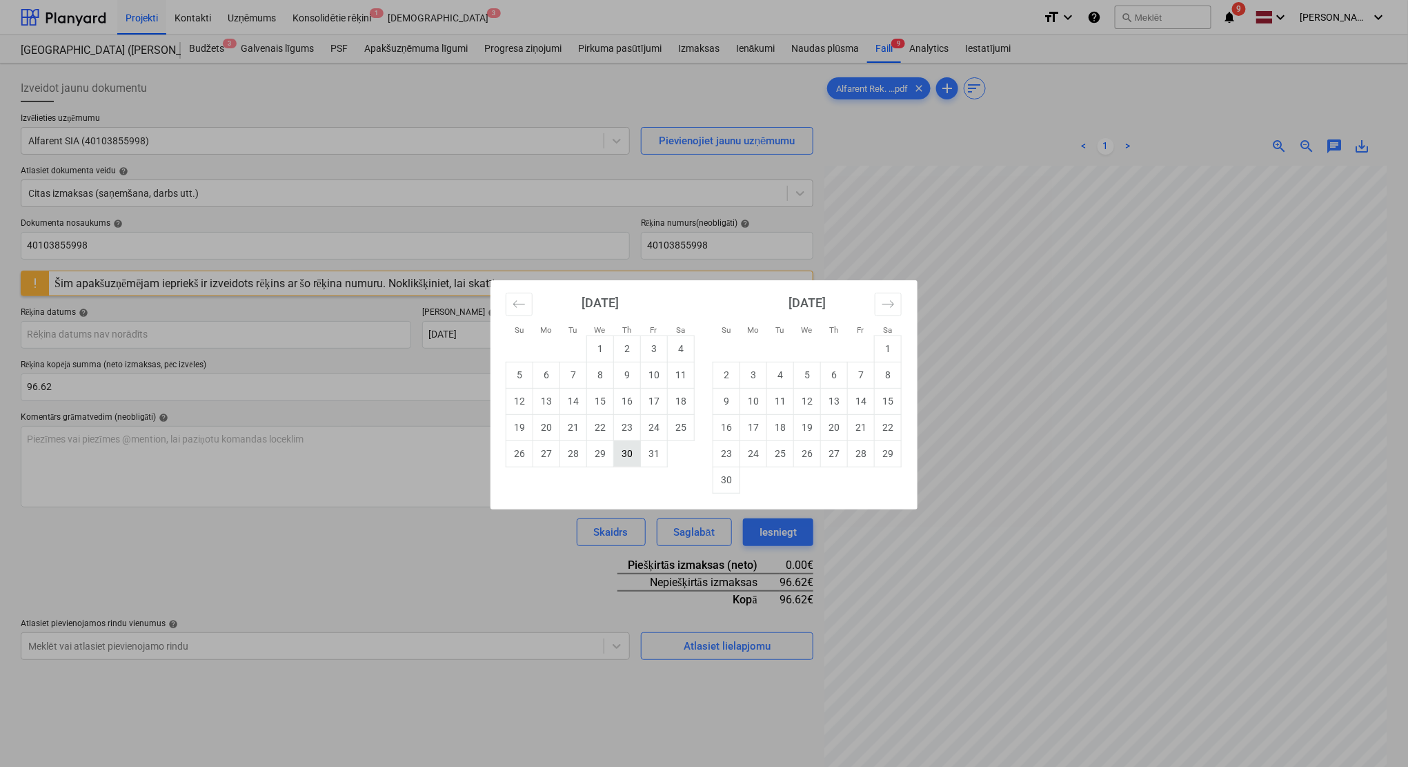
click at [631, 451] on td "30" at bounding box center [627, 453] width 27 height 26
type input "[DATE]"
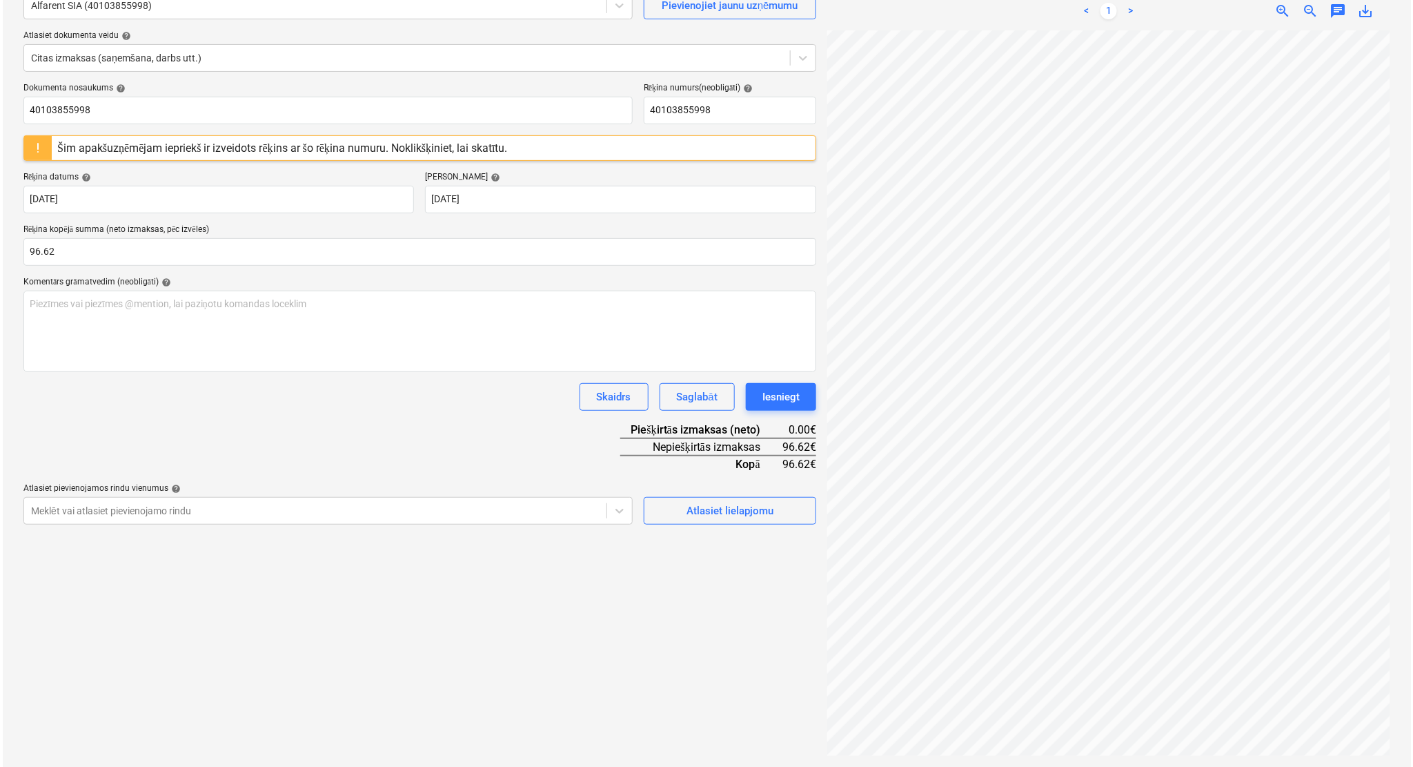
scroll to position [138, 0]
click at [738, 509] on div "Atlasiet lielapjomu" at bounding box center [727, 508] width 87 height 18
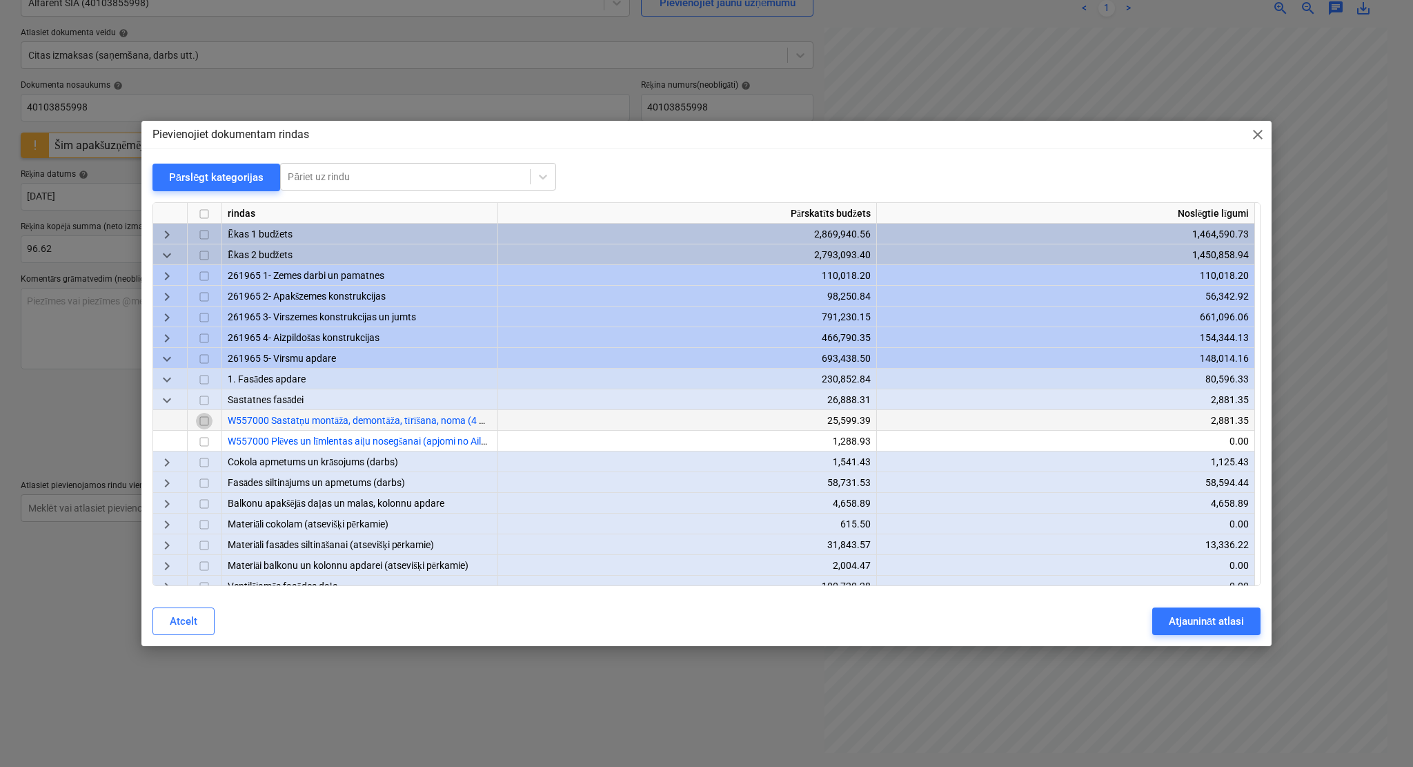
click at [201, 418] on input "checkbox" at bounding box center [204, 421] width 17 height 17
click at [1177, 614] on div "Atjaunināt atlasi" at bounding box center [1206, 621] width 75 height 18
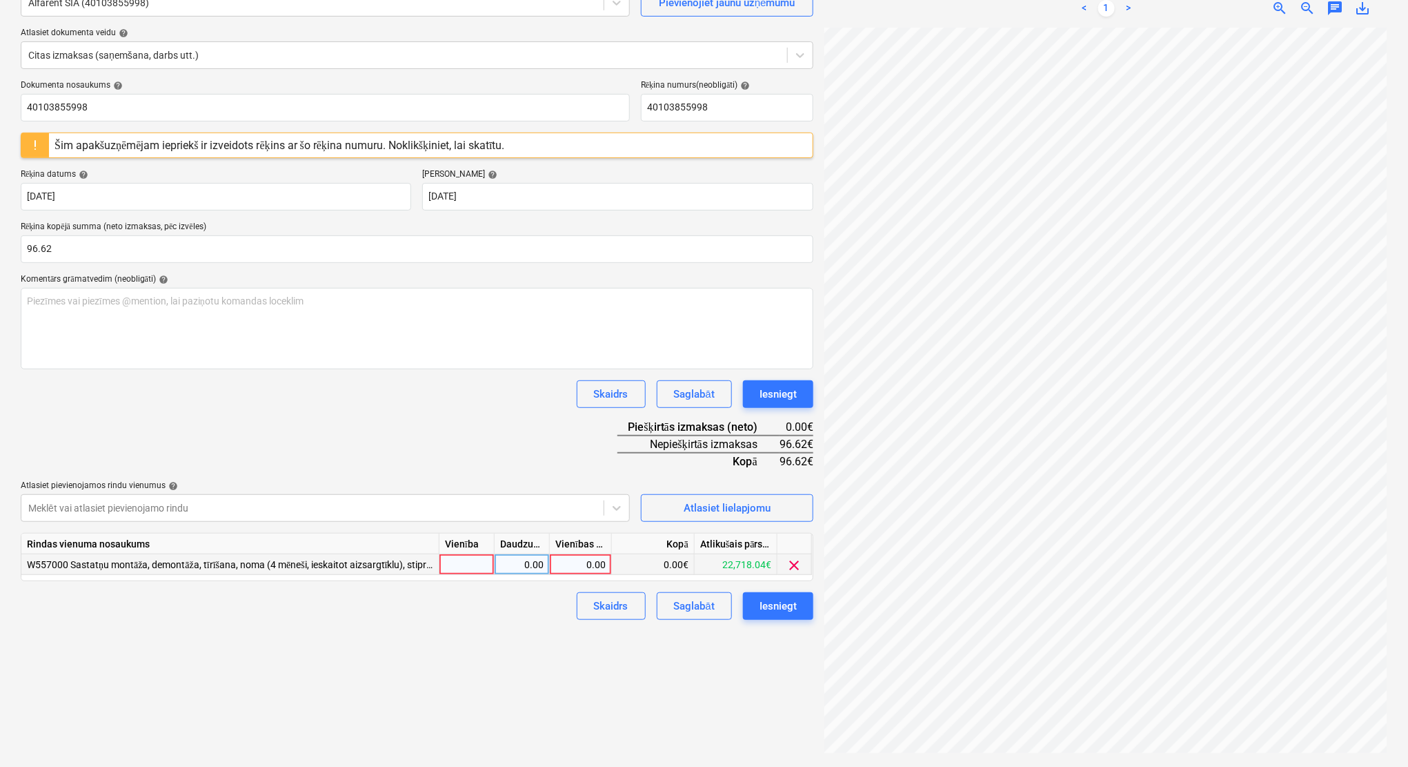
click at [576, 562] on div "0.00" at bounding box center [580, 564] width 50 height 21
type input "96.62"
click at [500, 638] on div "Izveidot jaunu dokumentu Izvēlieties uzņēmumu Alfarent SIA (40103855998) Pievie…" at bounding box center [417, 346] width 804 height 830
click at [769, 613] on div "Iesniegt" at bounding box center [778, 606] width 37 height 18
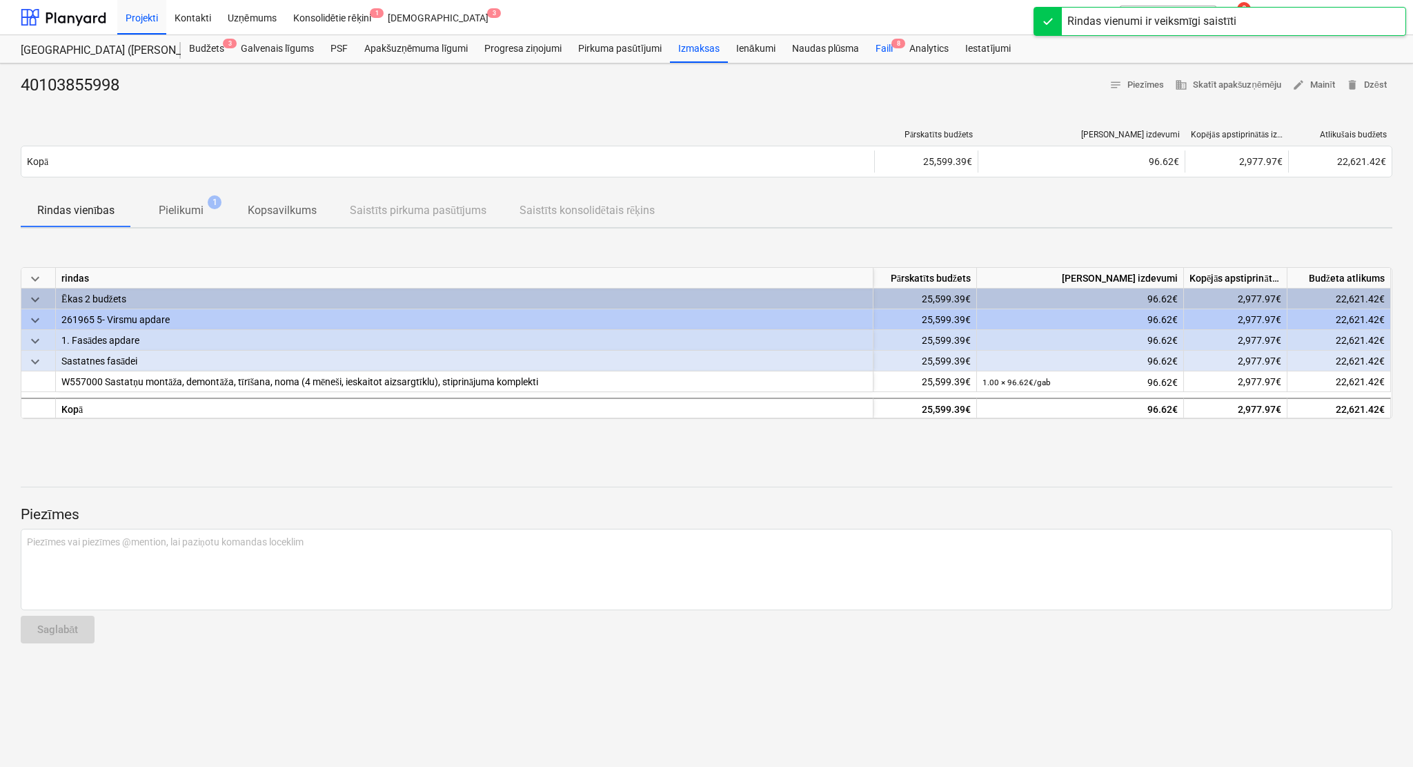
click at [881, 47] on div "Faili 8" at bounding box center [884, 49] width 34 height 28
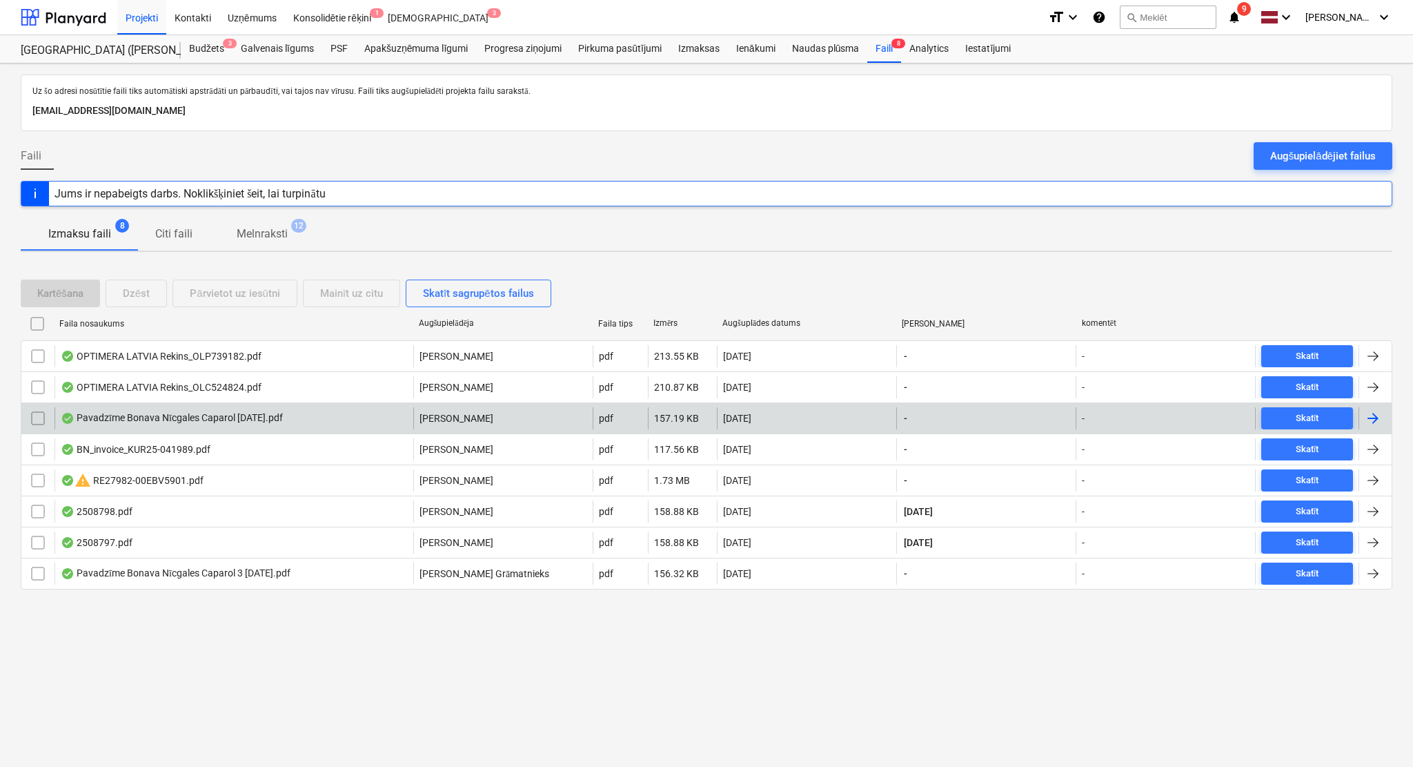
click at [1177, 411] on div at bounding box center [1375, 418] width 33 height 22
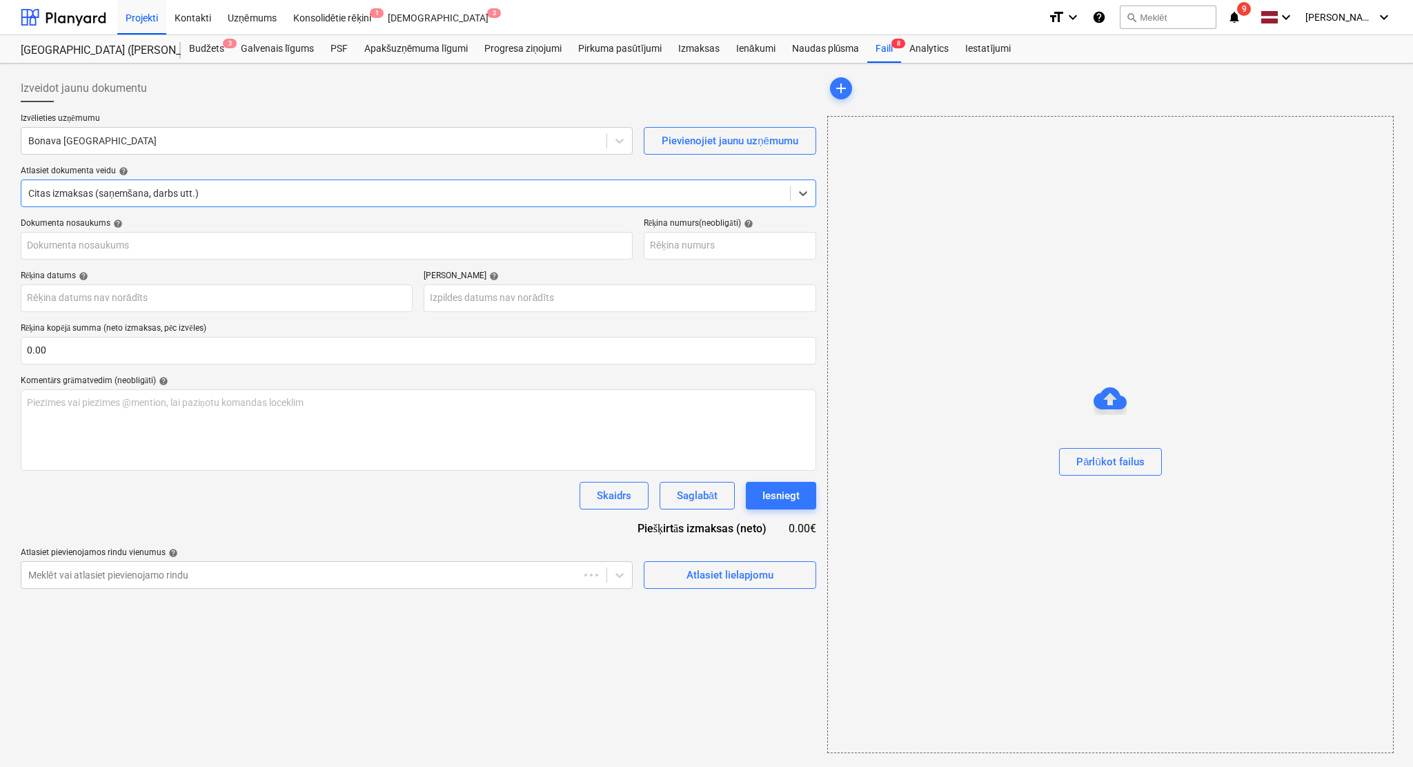
type input "40003941615"
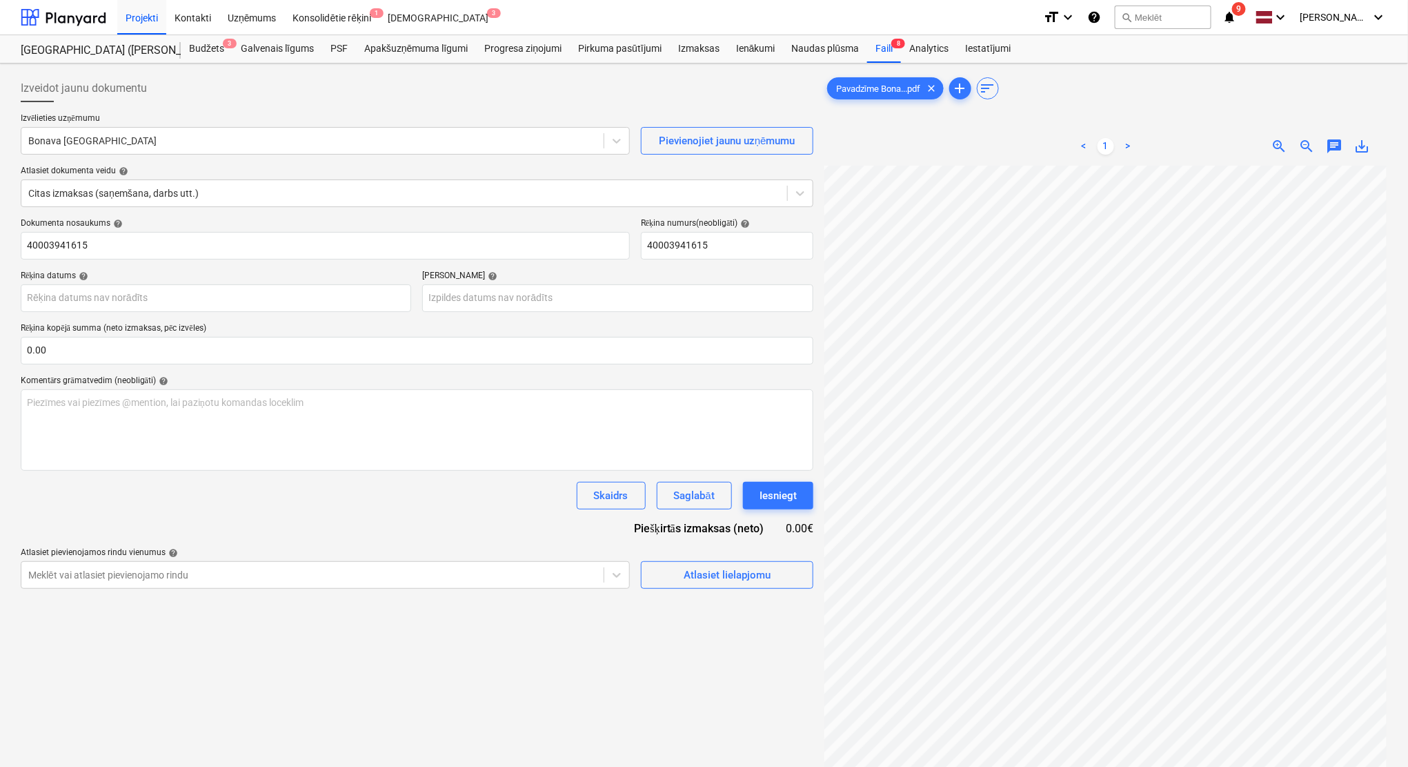
scroll to position [35, 60]
click at [708, 51] on div "Izmaksas" at bounding box center [699, 49] width 58 height 28
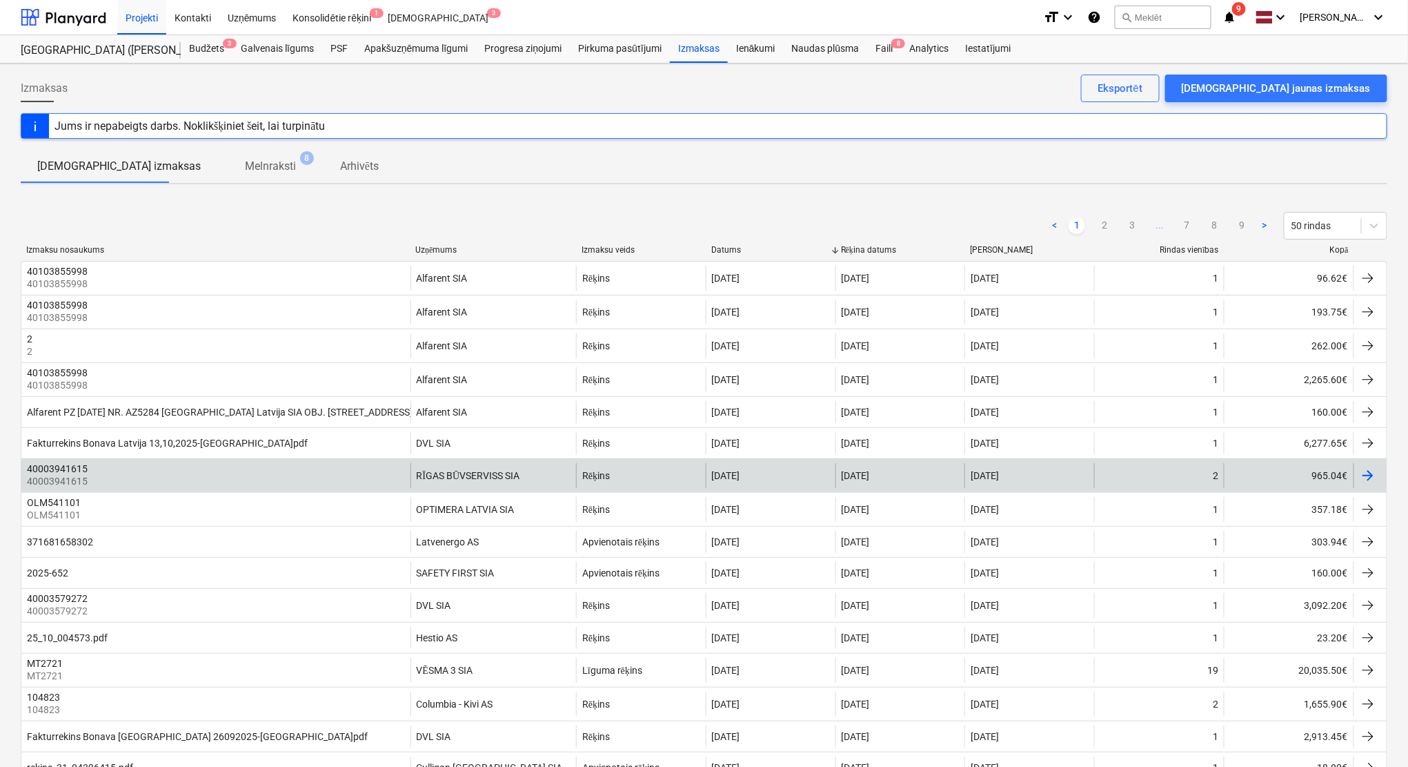
click at [1177, 472] on div at bounding box center [1368, 475] width 17 height 17
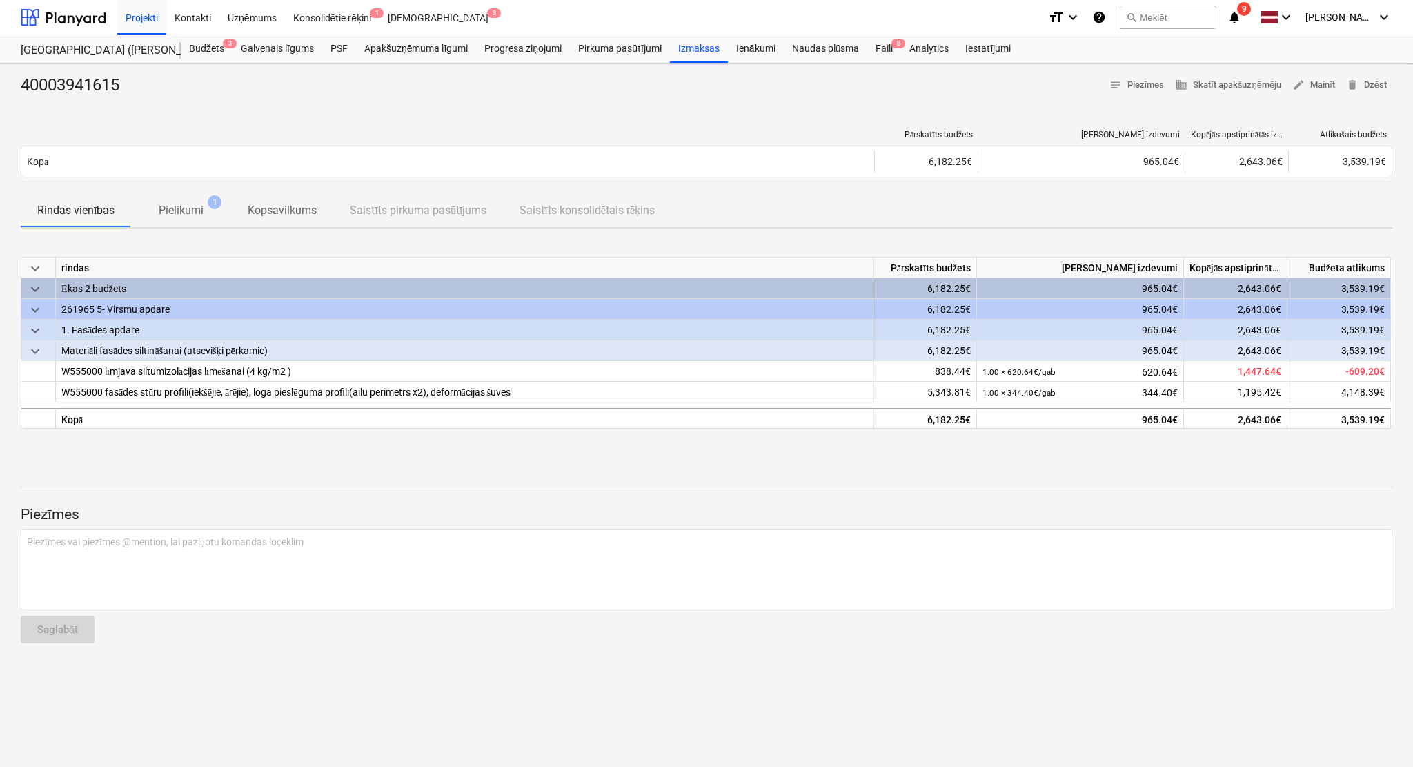
click at [194, 204] on p "Pielikumi" at bounding box center [181, 210] width 45 height 17
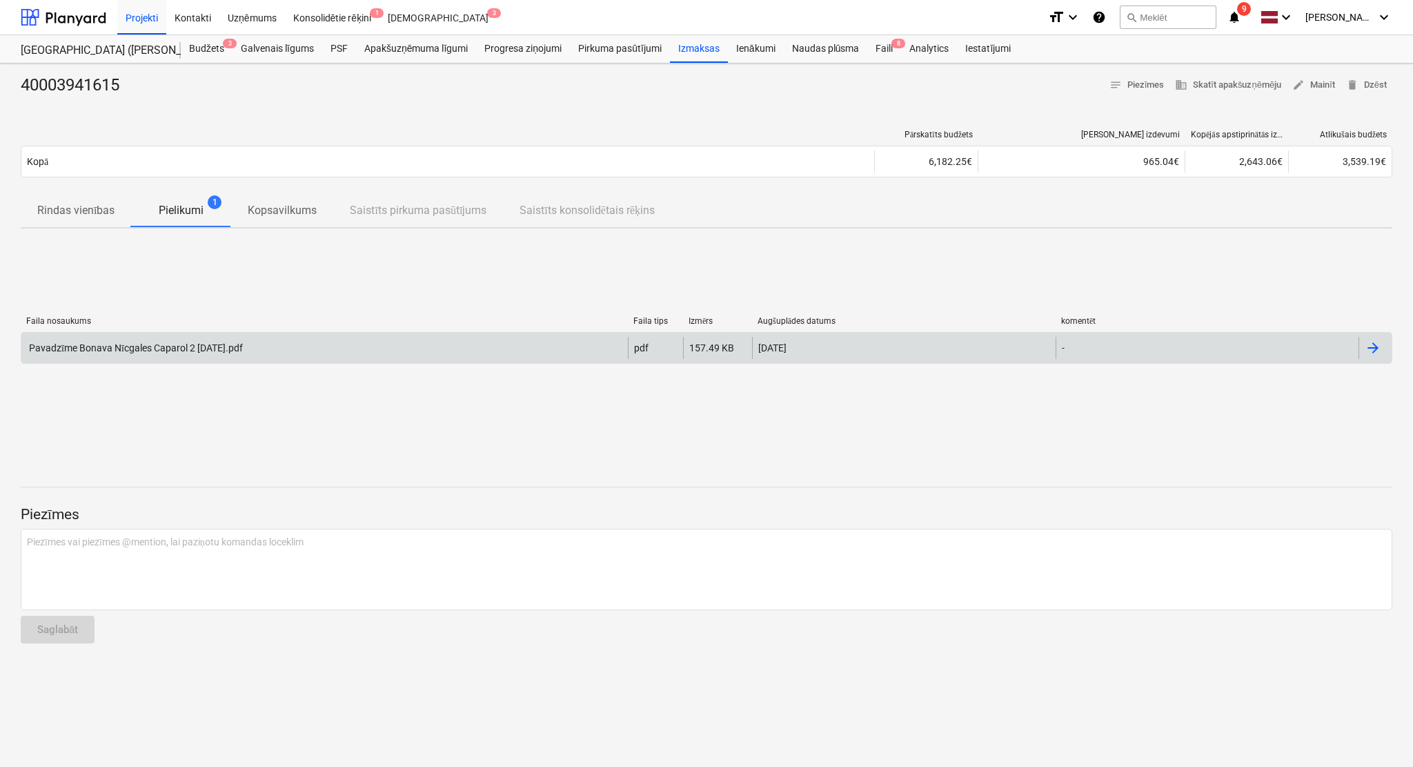
click at [477, 340] on div "Pavadzīme Bonava Nīcgales Caparol 2 [DATE].pdf" at bounding box center [324, 348] width 607 height 22
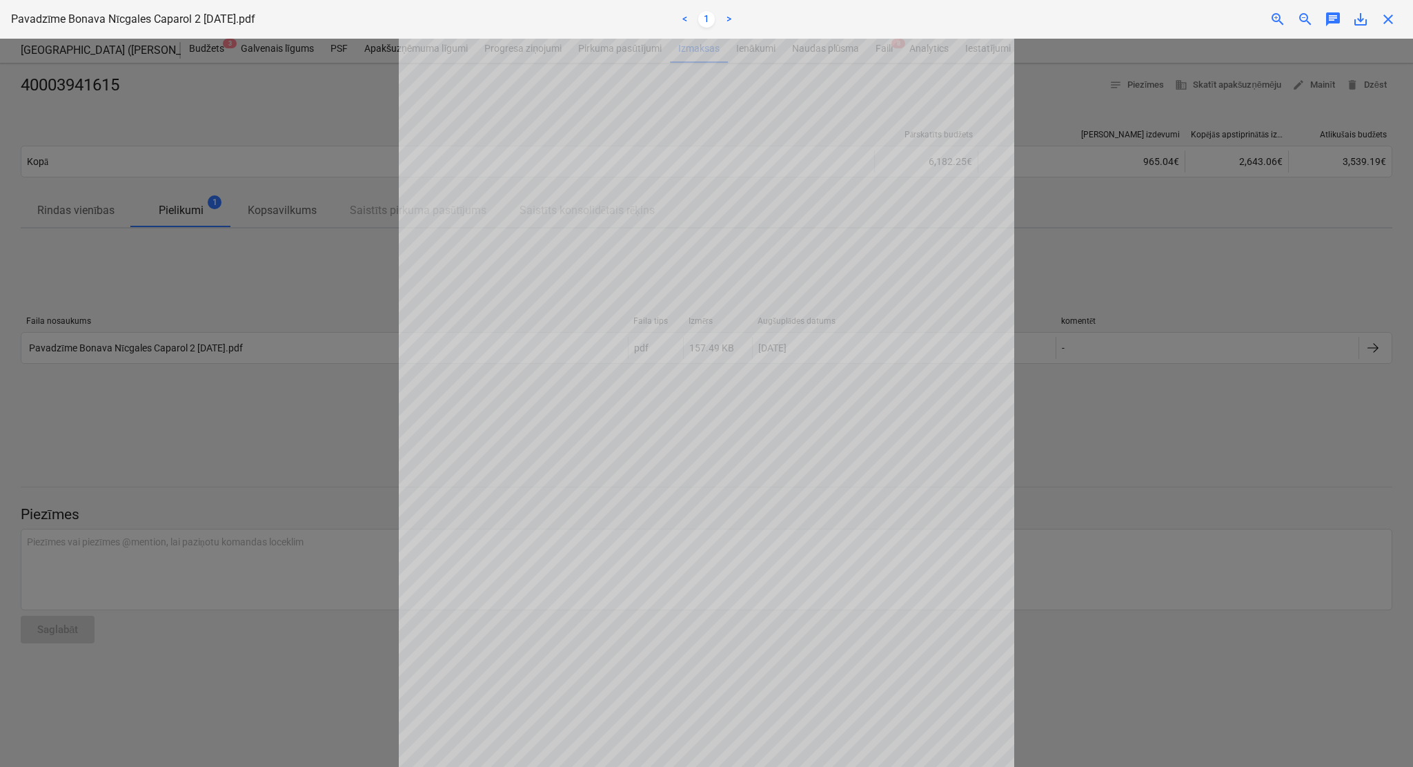
click at [1177, 18] on span "close" at bounding box center [1388, 19] width 17 height 17
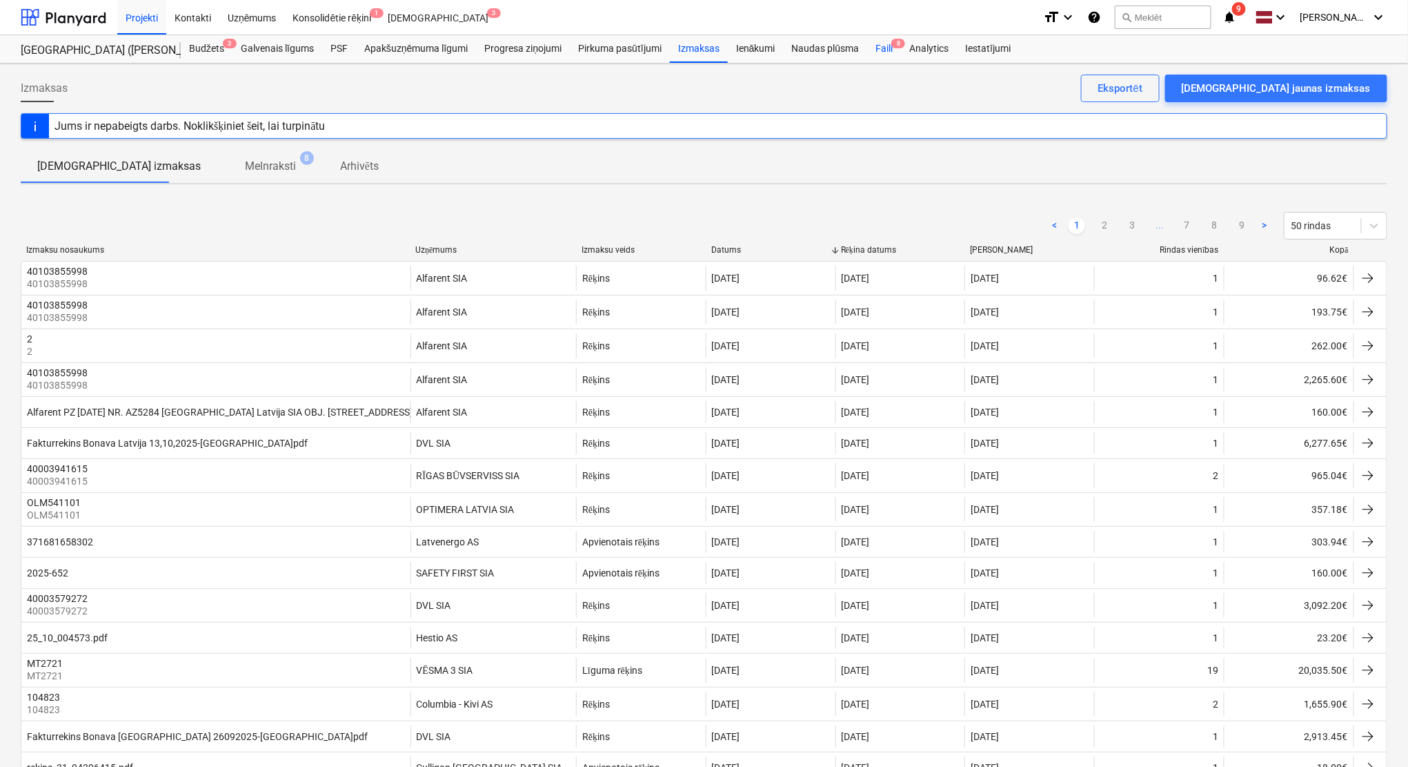
click at [884, 48] on div "Faili 8" at bounding box center [884, 49] width 34 height 28
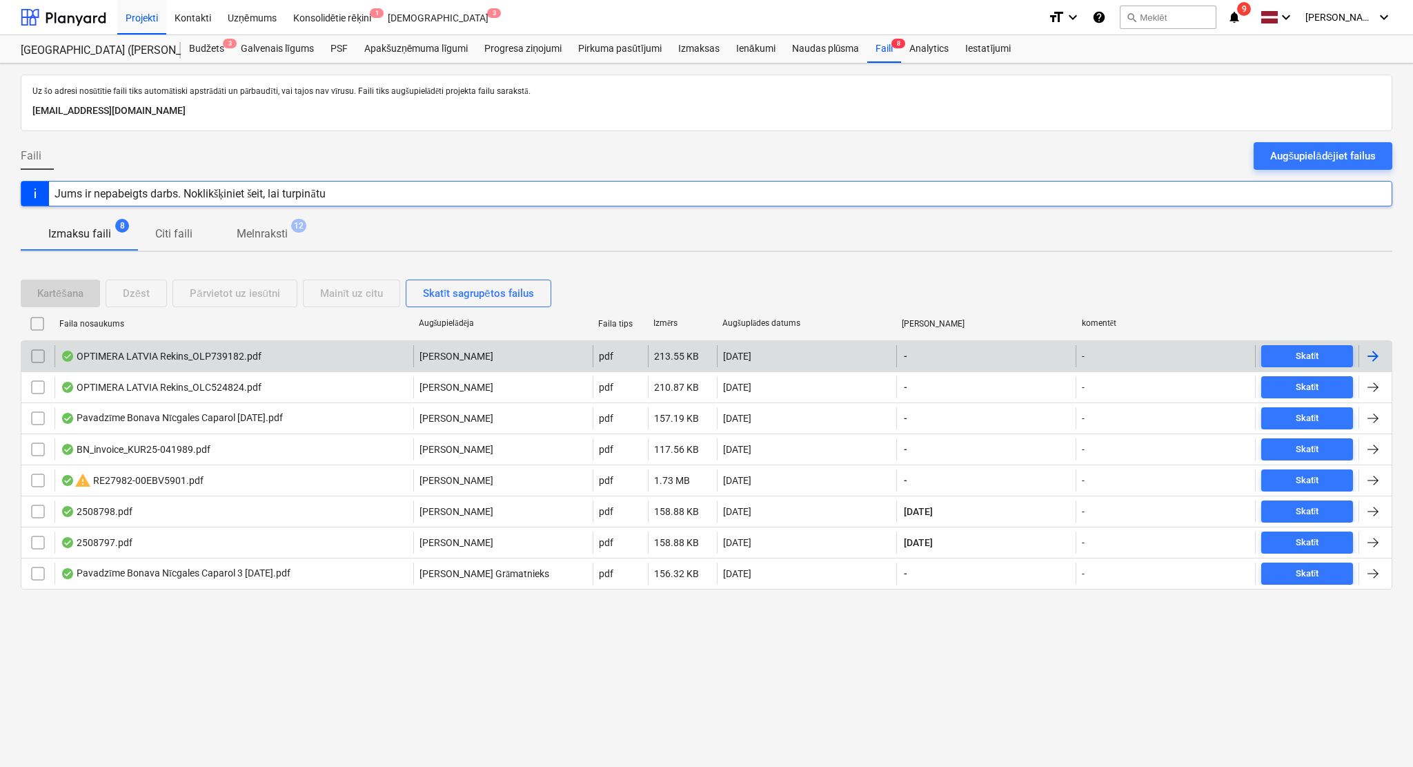
click at [1177, 351] on div at bounding box center [1373, 356] width 17 height 17
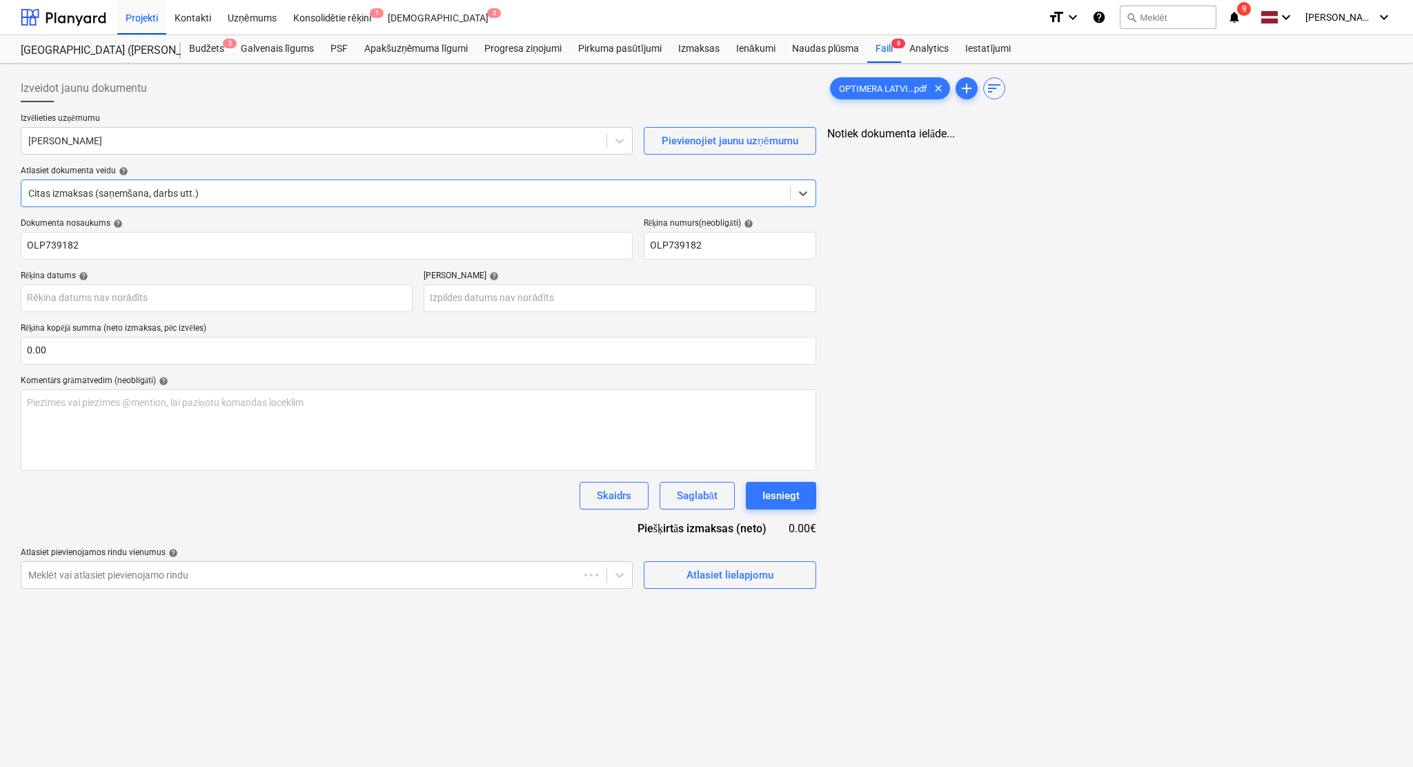
type input "OLP739182"
click at [269, 128] on div "[PERSON_NAME]" at bounding box center [325, 141] width 609 height 28
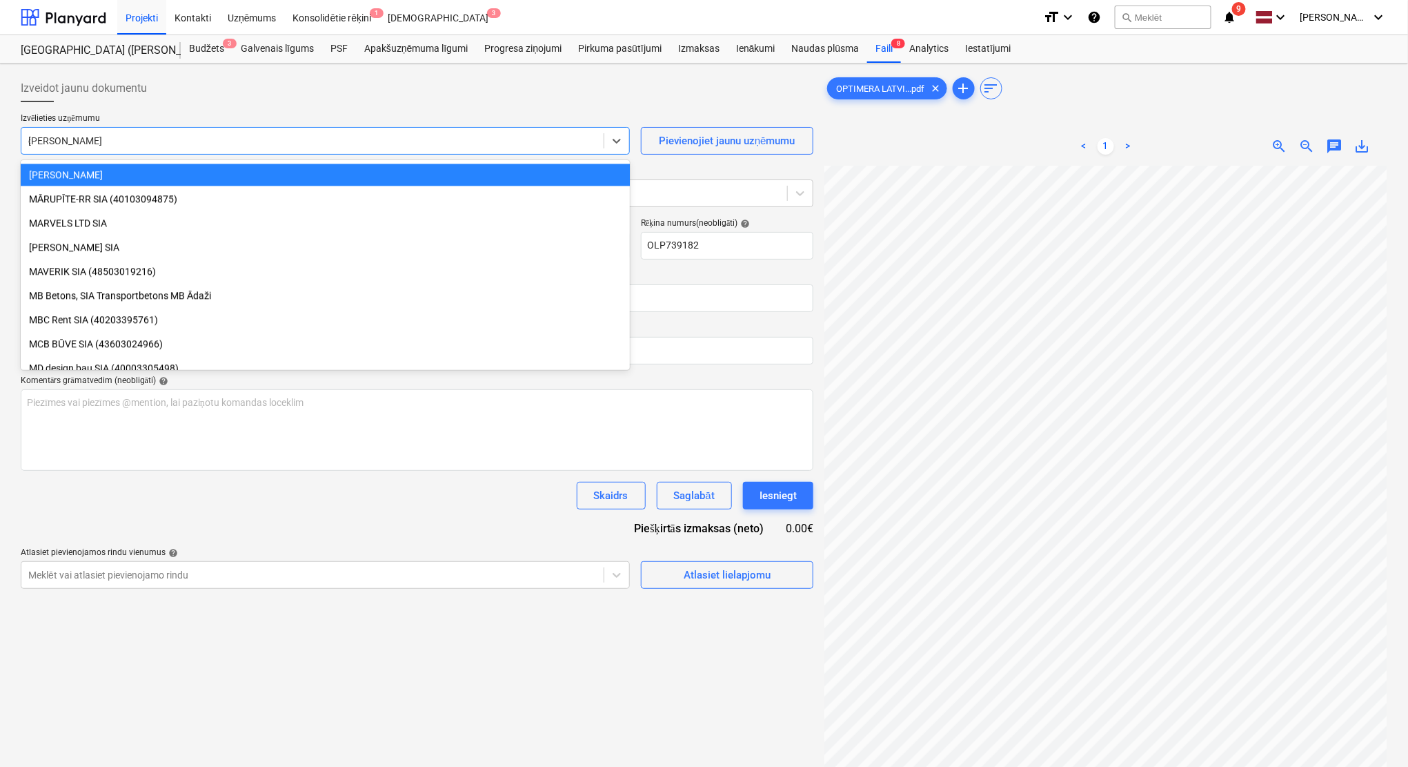
scroll to position [7111, 0]
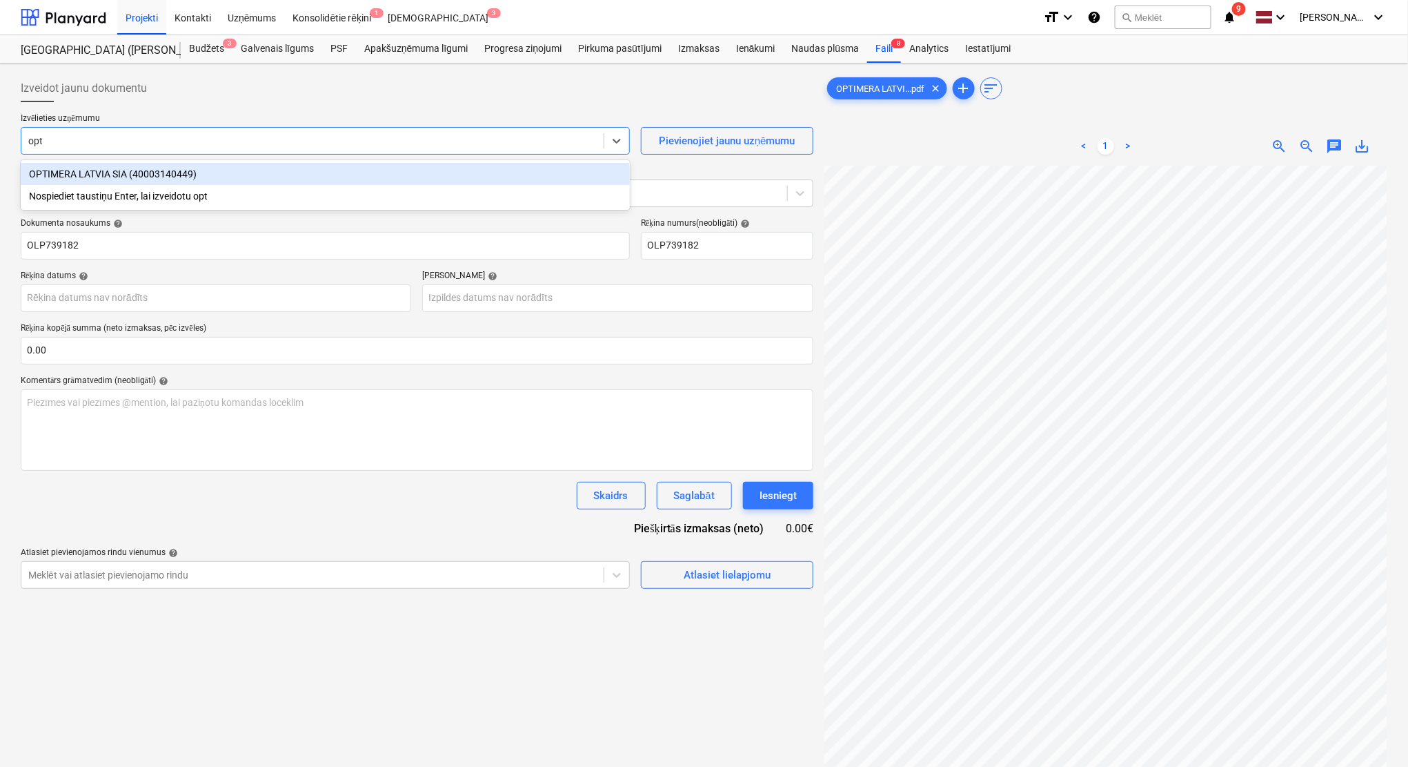
type input "opti"
click at [270, 177] on div "OPTIMERA LATVIA SIA (40003140449)" at bounding box center [325, 174] width 609 height 22
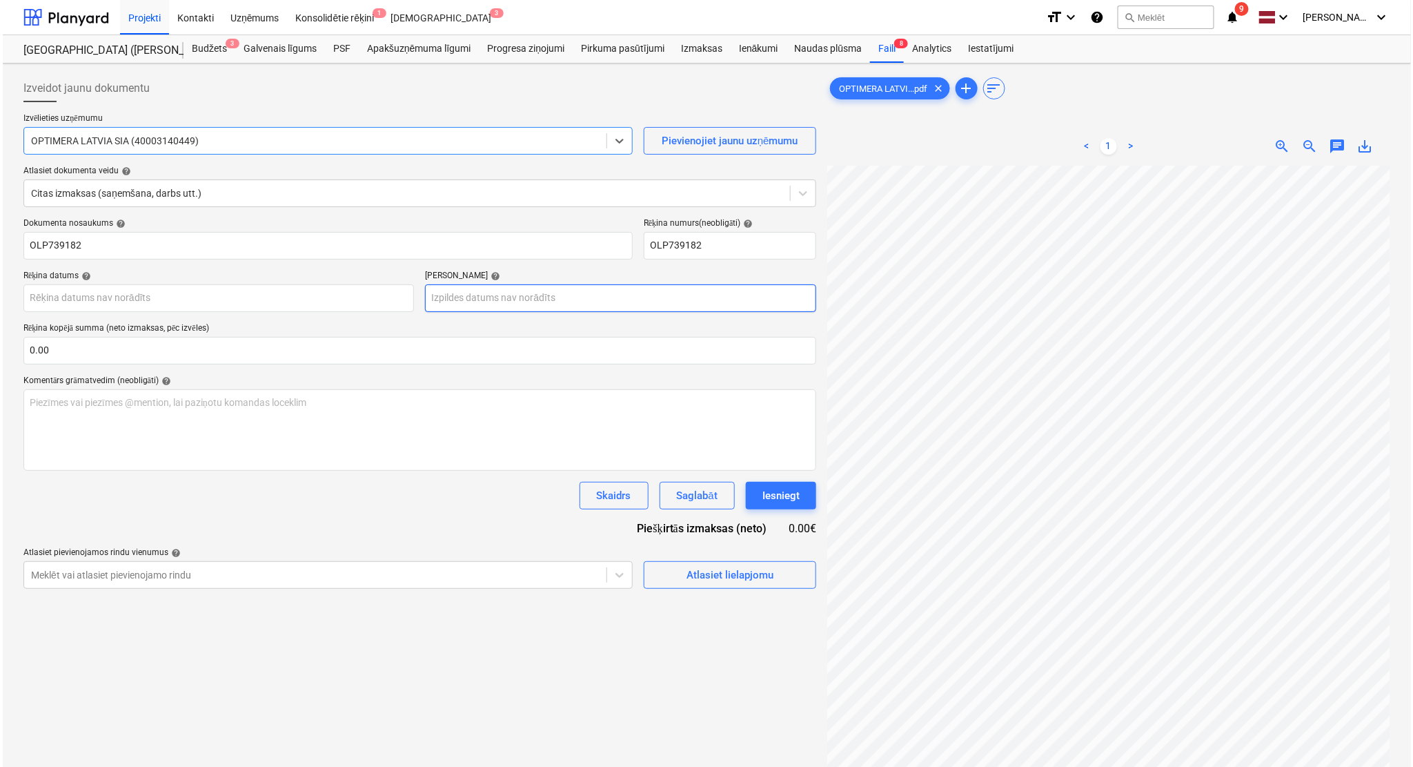
scroll to position [57, 60]
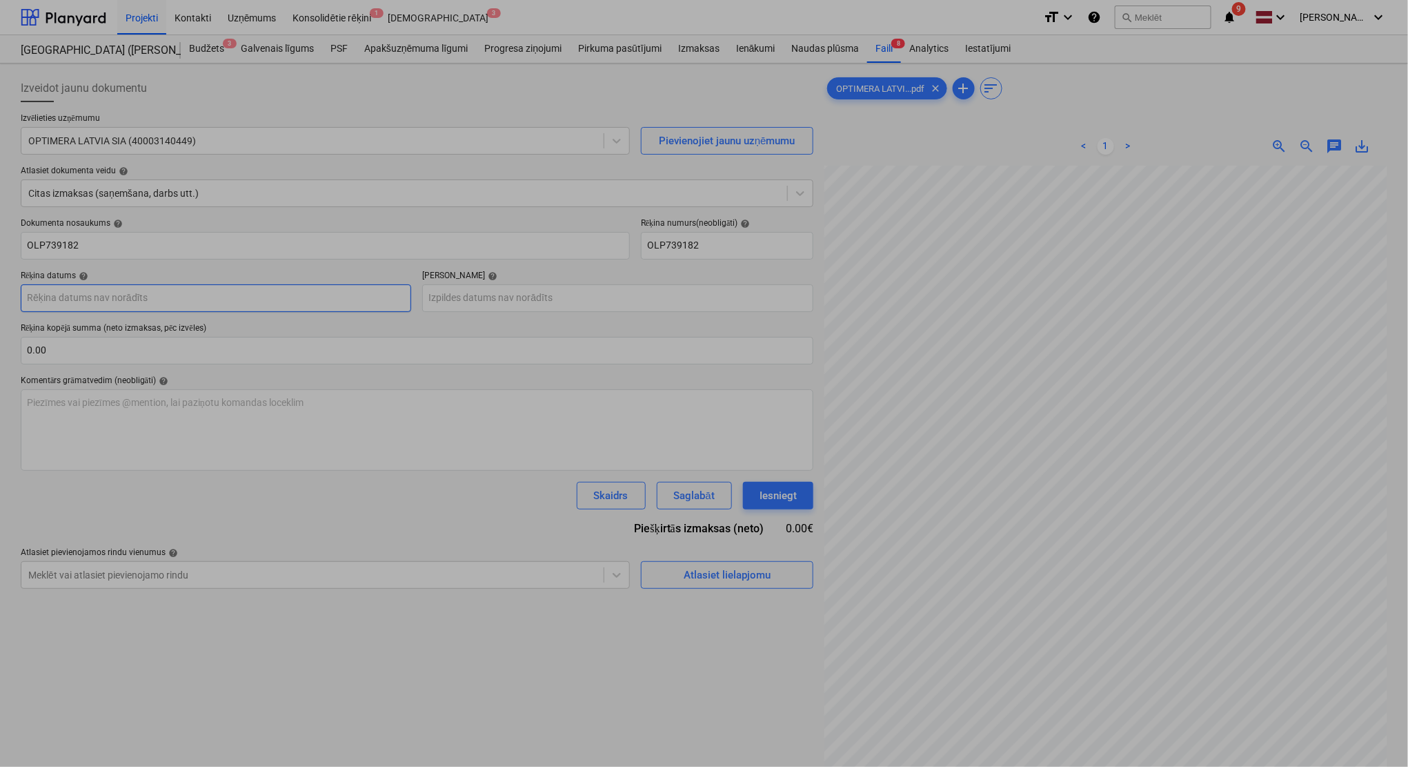
click at [197, 292] on body "Projekti Kontakti Uzņēmums Konsolidētie rēķini 1 Iesūtne 3 format_size keyboard…" at bounding box center [704, 383] width 1408 height 767
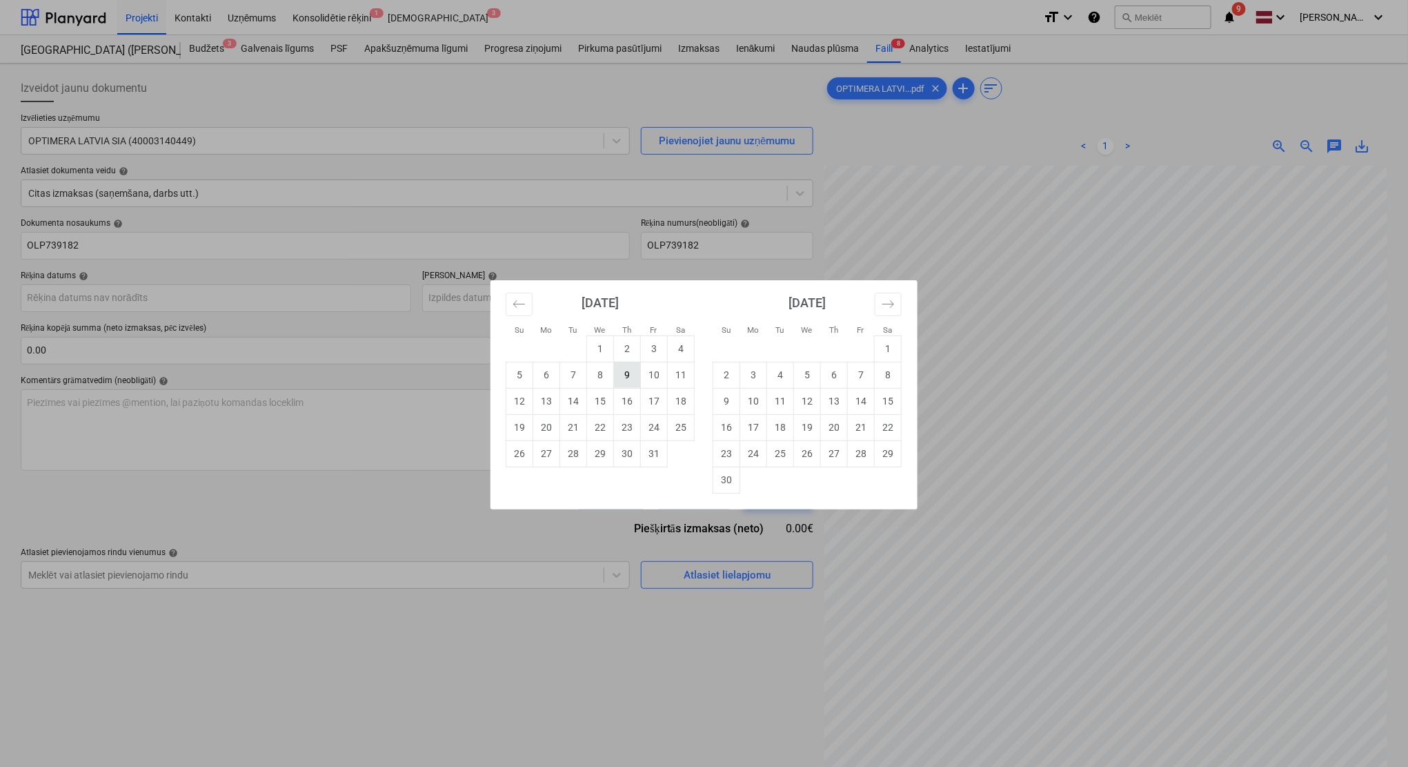
click at [632, 379] on td "9" at bounding box center [627, 375] width 27 height 26
type input "[DATE]"
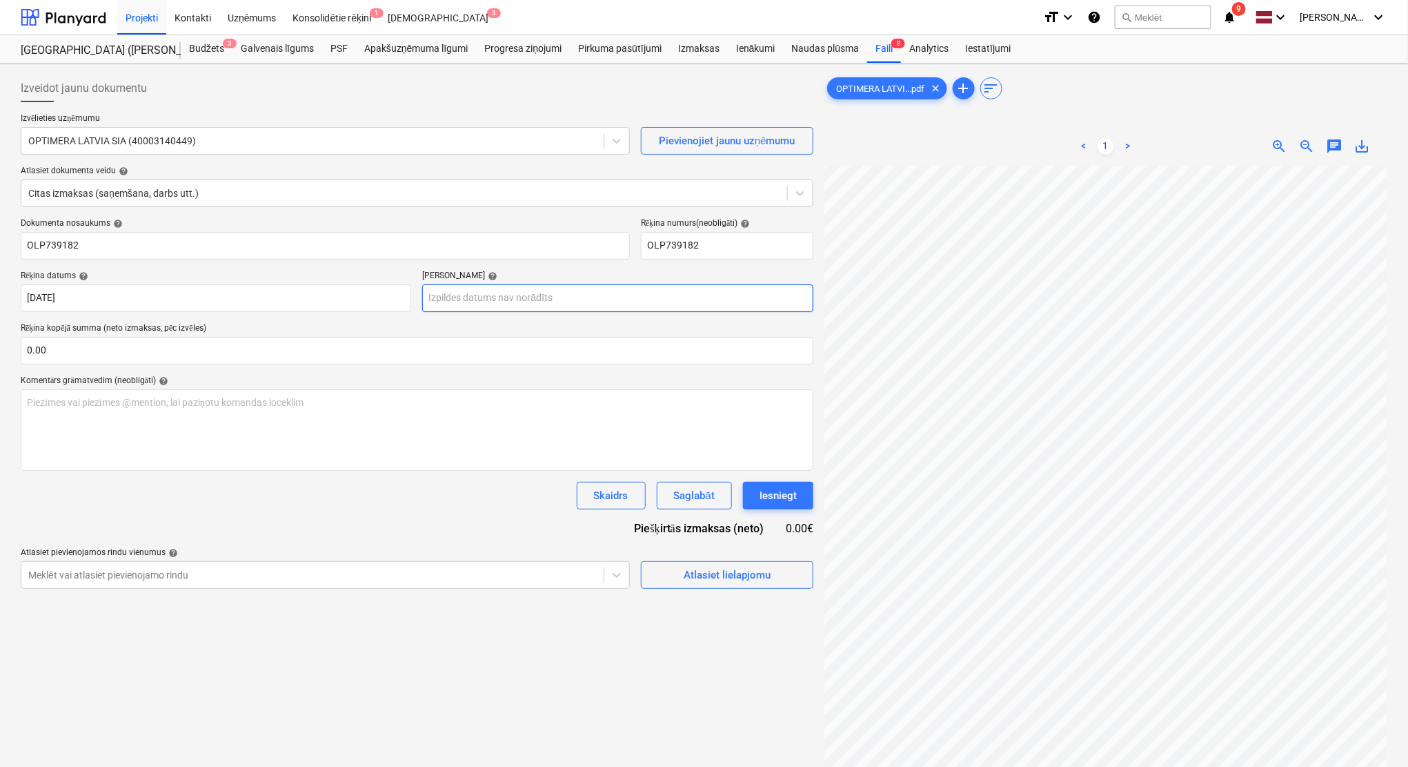
click at [491, 295] on body "Projekti Kontakti Uzņēmums Konsolidētie rēķini 1 Iesūtne 3 format_size keyboard…" at bounding box center [704, 383] width 1408 height 767
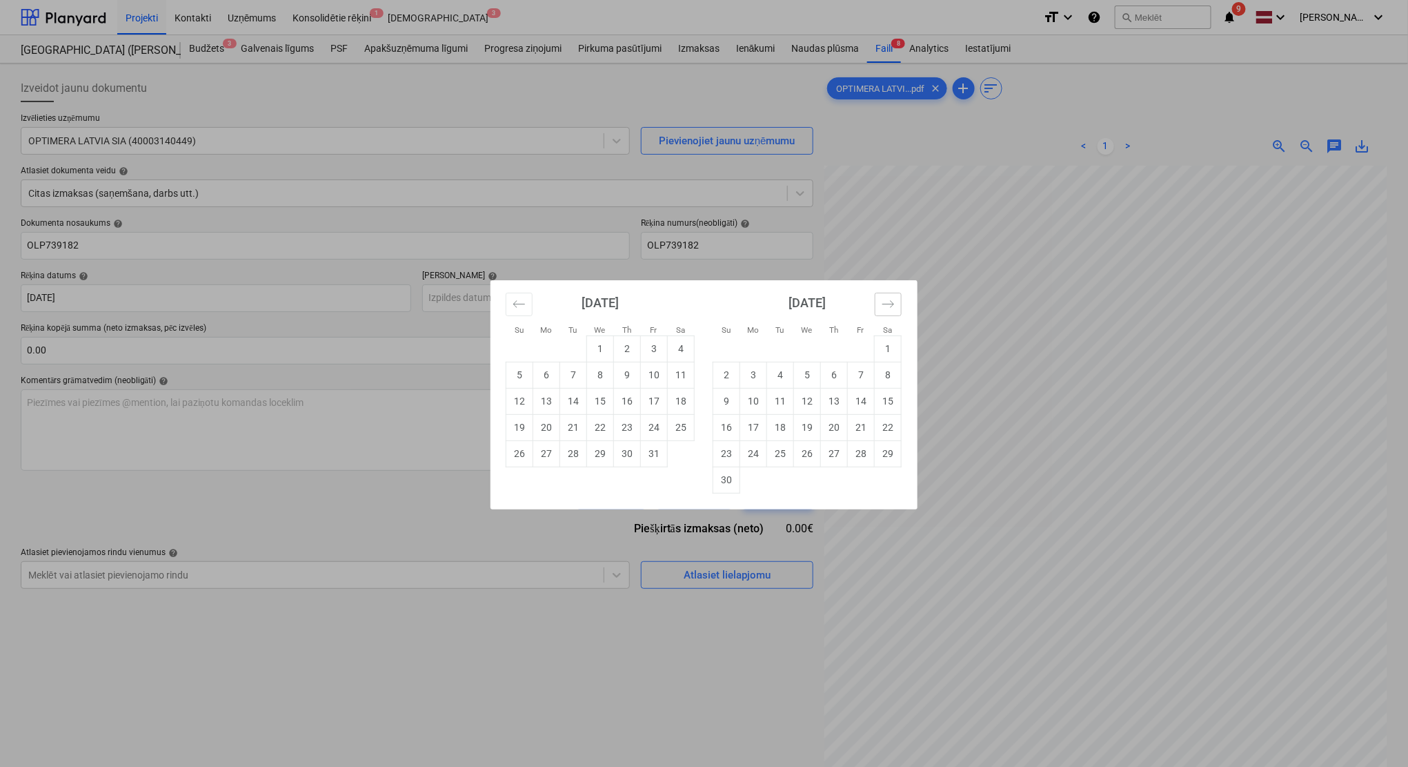
click at [880, 302] on button "Move forward to switch to the next month." at bounding box center [888, 304] width 27 height 23
click at [880, 303] on button "Move forward to switch to the next month." at bounding box center [888, 304] width 27 height 23
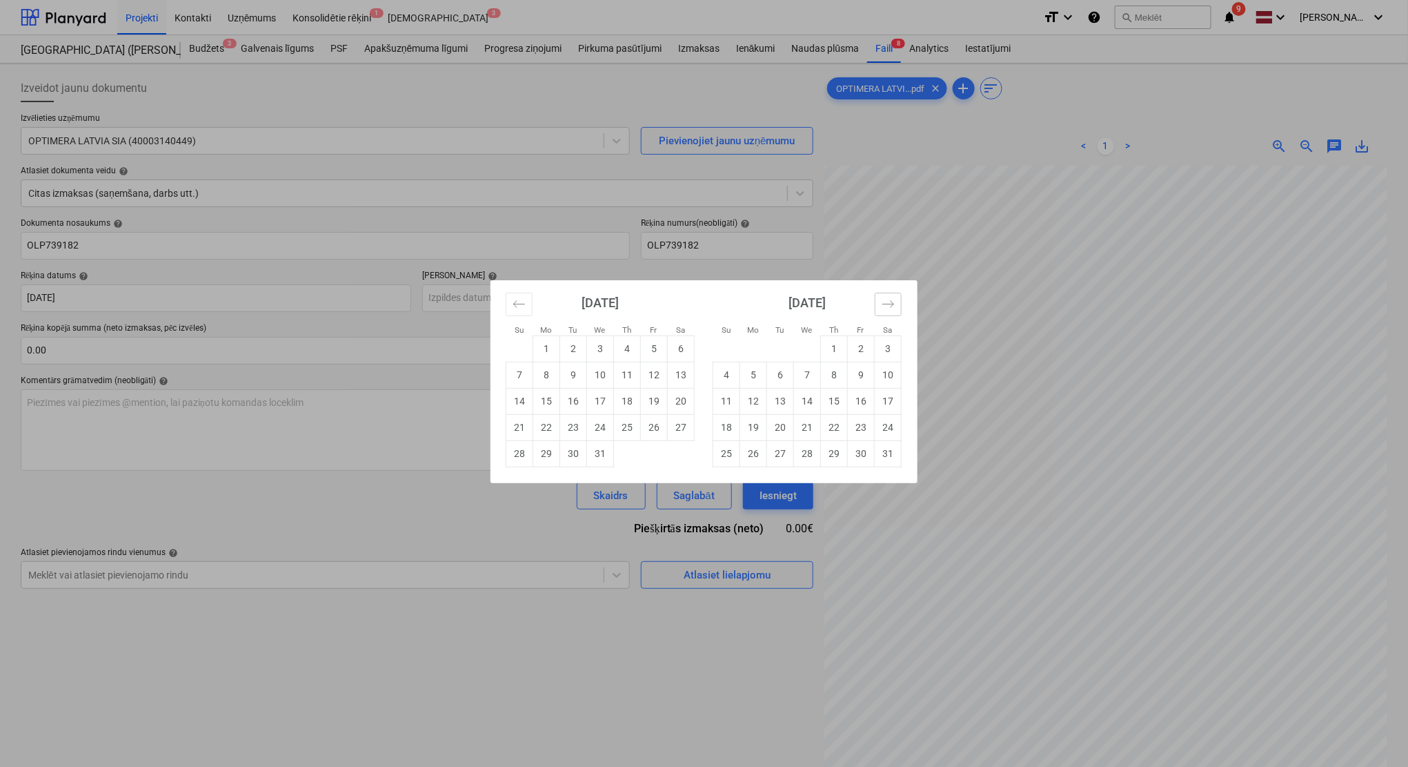
click at [880, 304] on button "Move forward to switch to the next month." at bounding box center [888, 304] width 27 height 23
click at [858, 348] on td "6" at bounding box center [861, 348] width 27 height 26
type input "[DATE]"
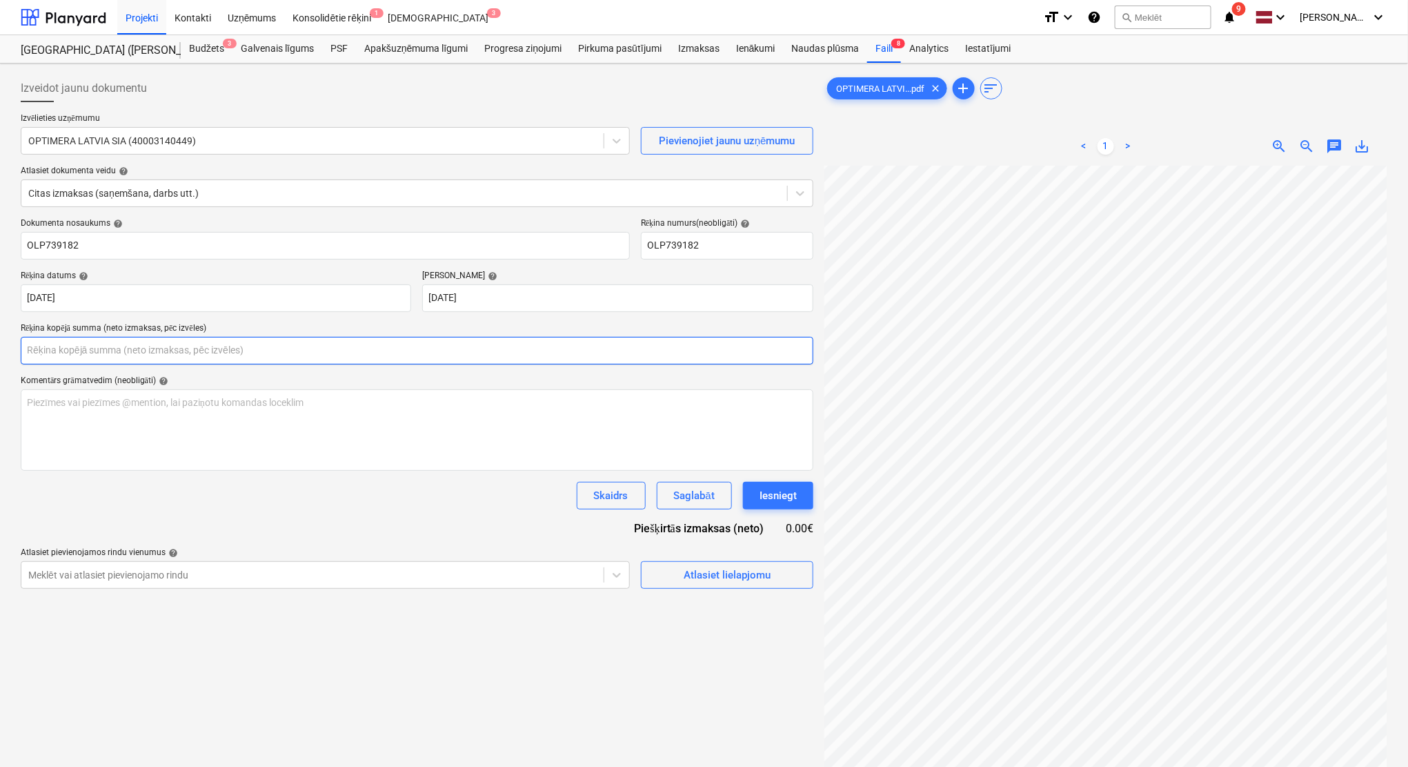
click at [290, 345] on input "text" at bounding box center [417, 351] width 793 height 28
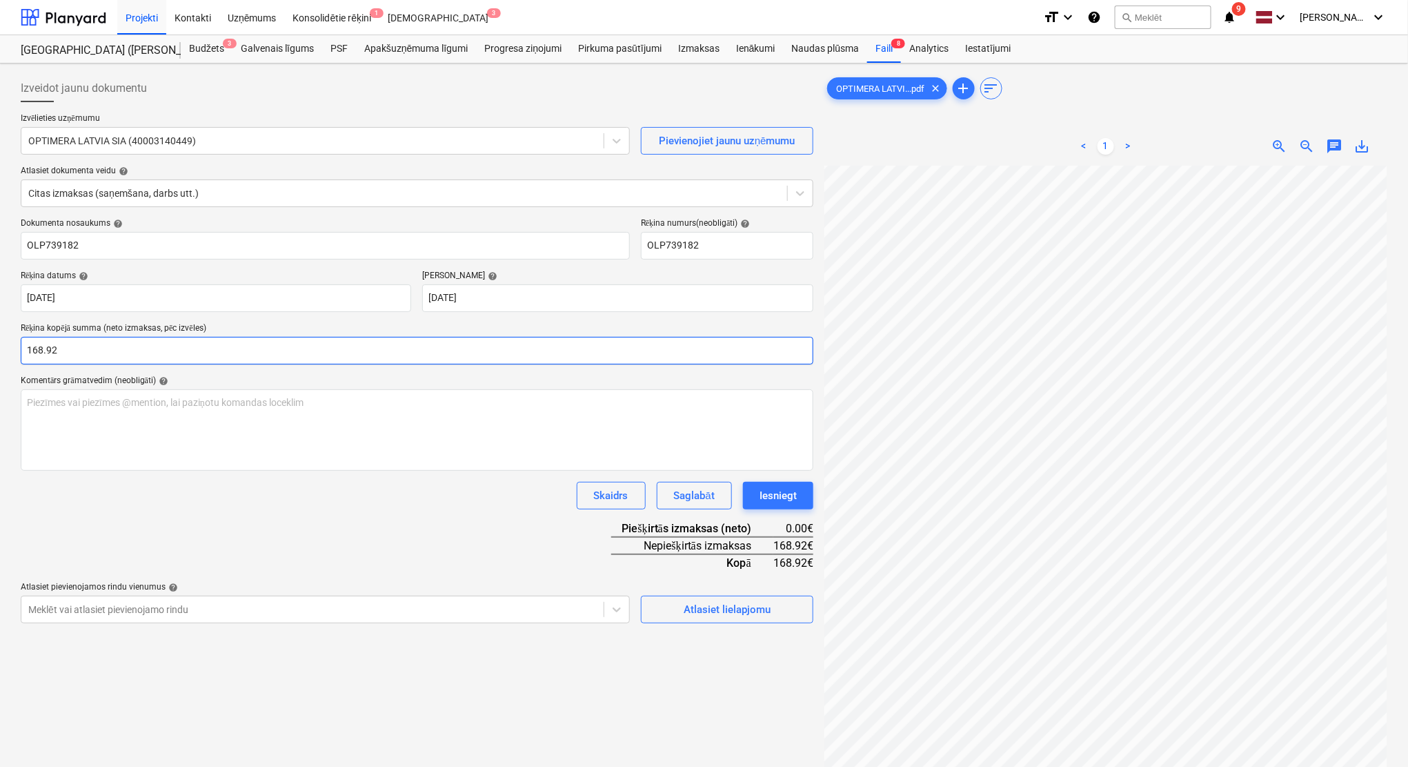
type input "168.92"
click at [409, 511] on div "Dokumenta nosaukums help OLP739182 Rēķina numurs (neobligāti) help OLP739182 Rē…" at bounding box center [417, 420] width 793 height 405
click at [708, 623] on div "Izveidot jaunu dokumentu Izvēlieties uzņēmumu OPTIMERA LATVIA SIA (40003140449)…" at bounding box center [417, 484] width 804 height 830
click at [707, 617] on div "Atlasiet lielapjomu" at bounding box center [727, 609] width 87 height 18
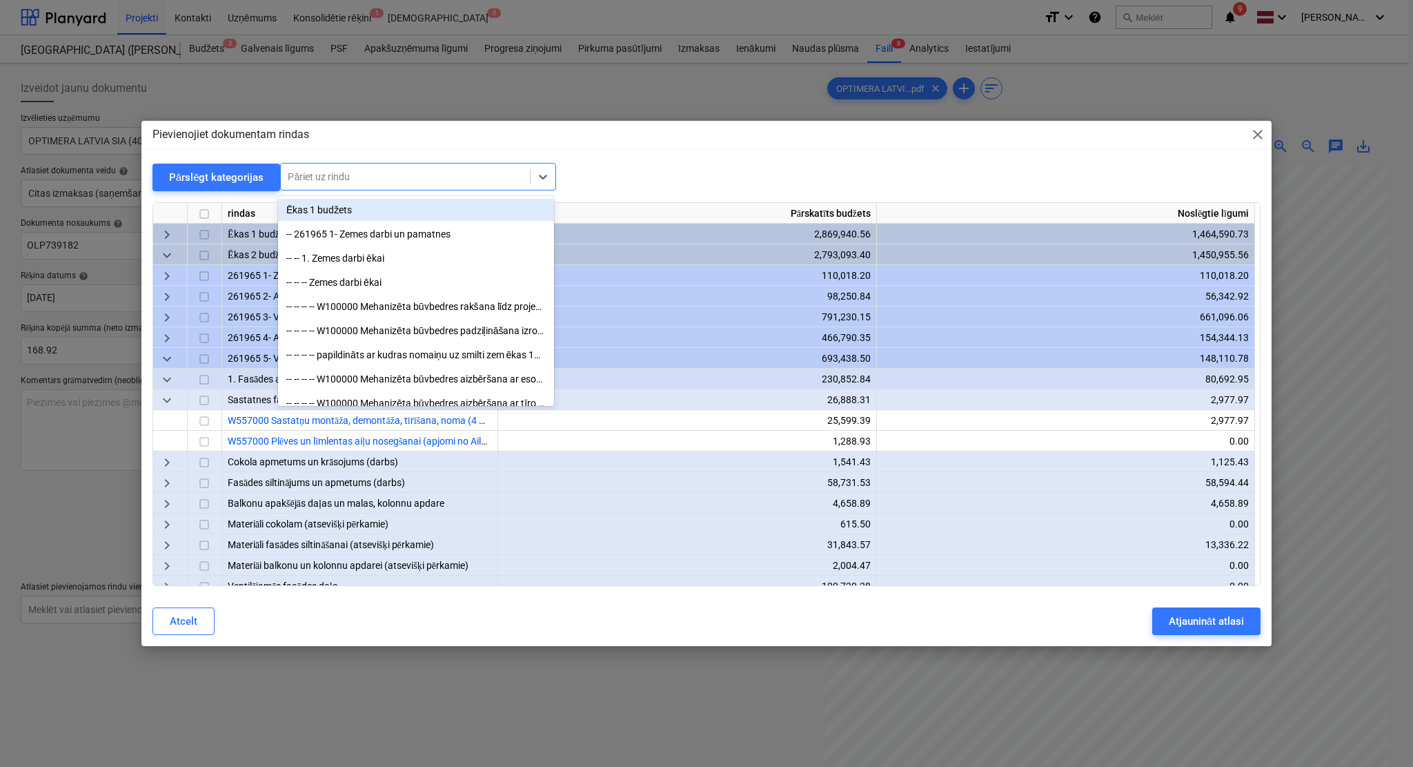
click at [358, 175] on div at bounding box center [405, 177] width 235 height 14
type input "palīgmateriā"
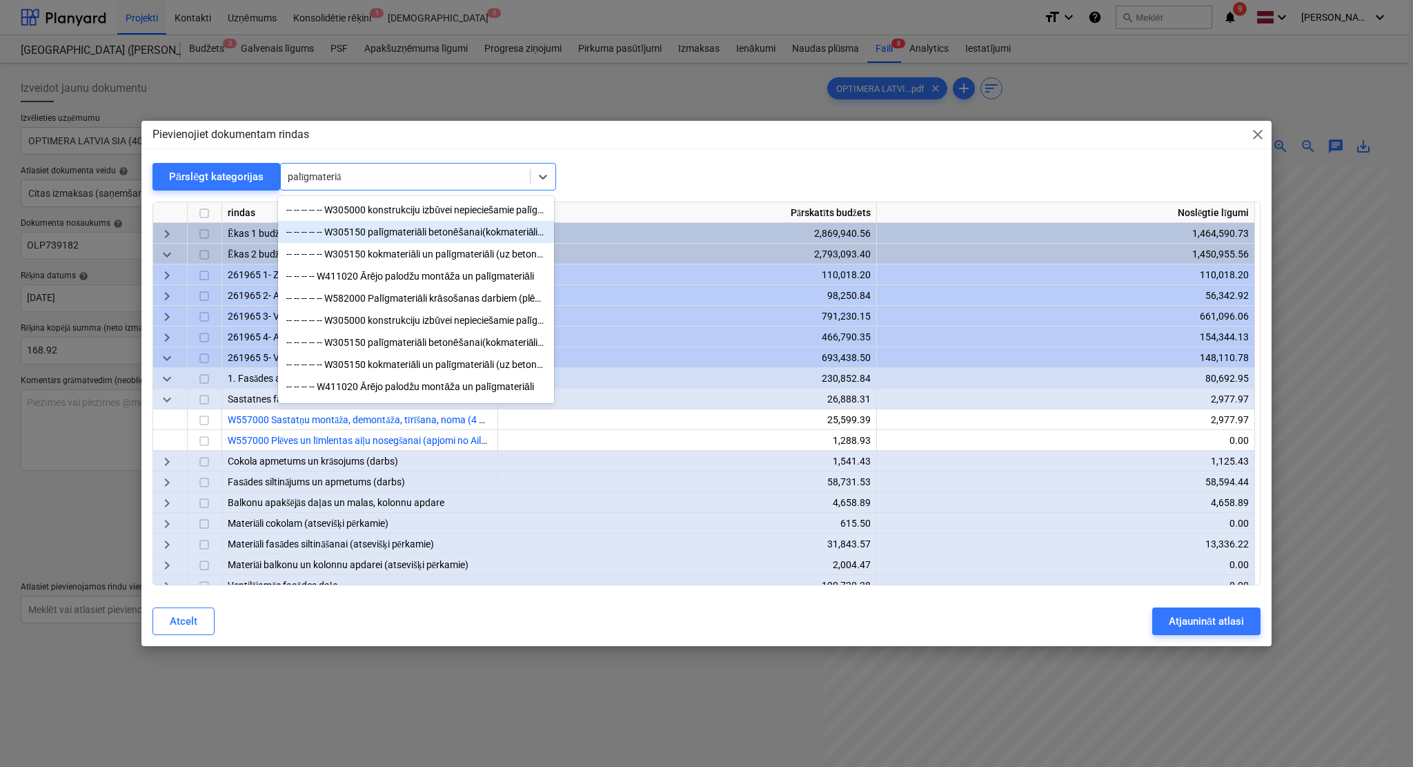
click at [421, 233] on div "-- -- -- -- -- W305150 palīgmateriāli betonēšanai(kokmateriāli, finieris u.c.) …" at bounding box center [416, 232] width 276 height 22
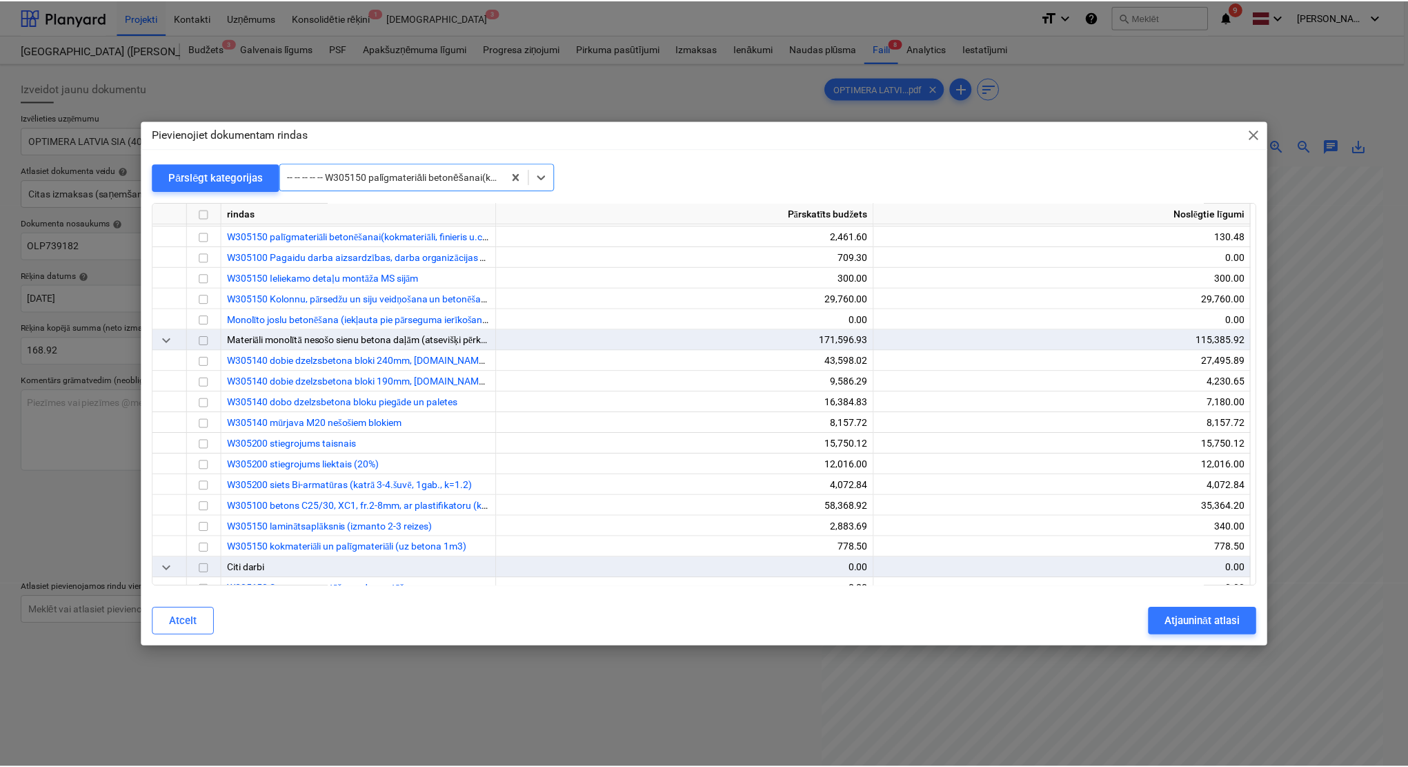
scroll to position [3602, 0]
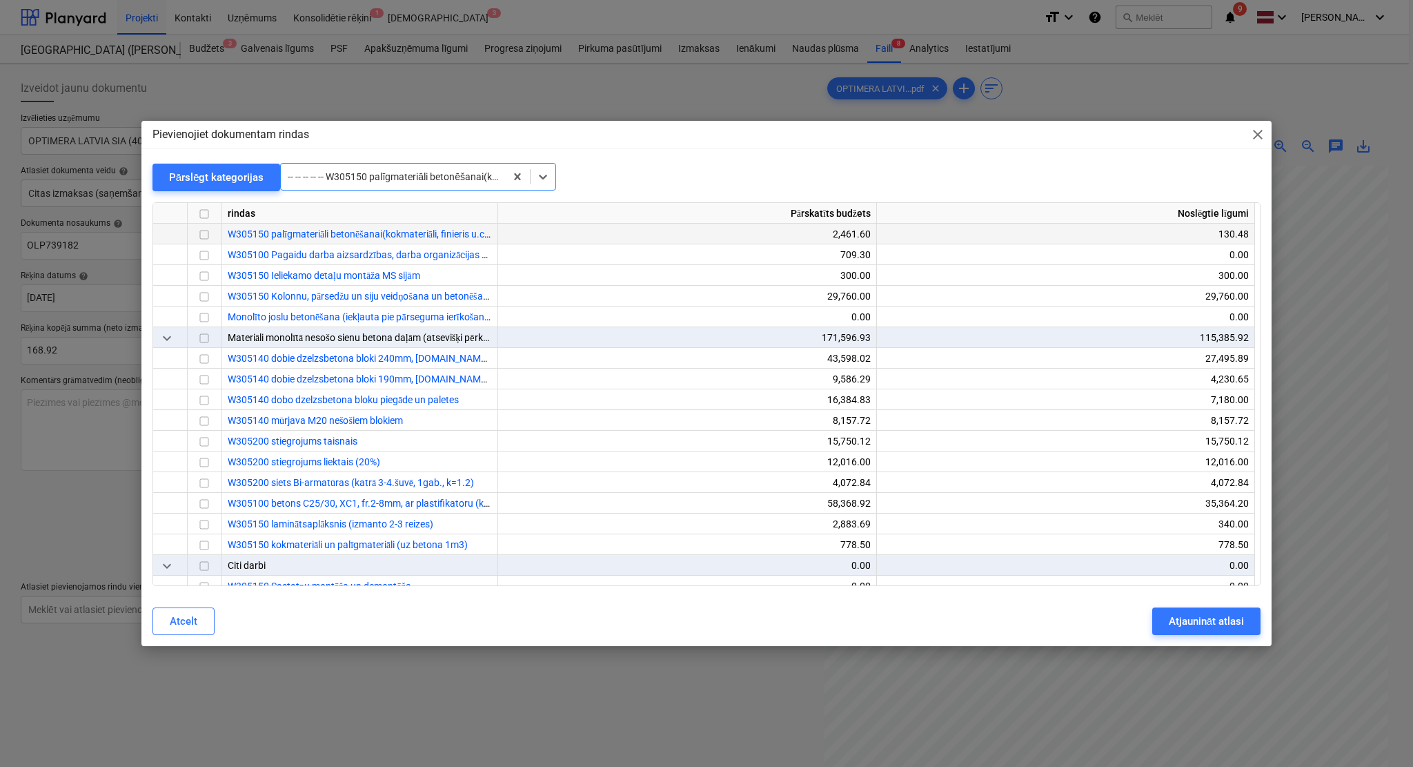
click at [201, 230] on input "checkbox" at bounding box center [204, 234] width 17 height 17
click at [1177, 619] on div "Atjaunināt atlasi" at bounding box center [1206, 621] width 75 height 18
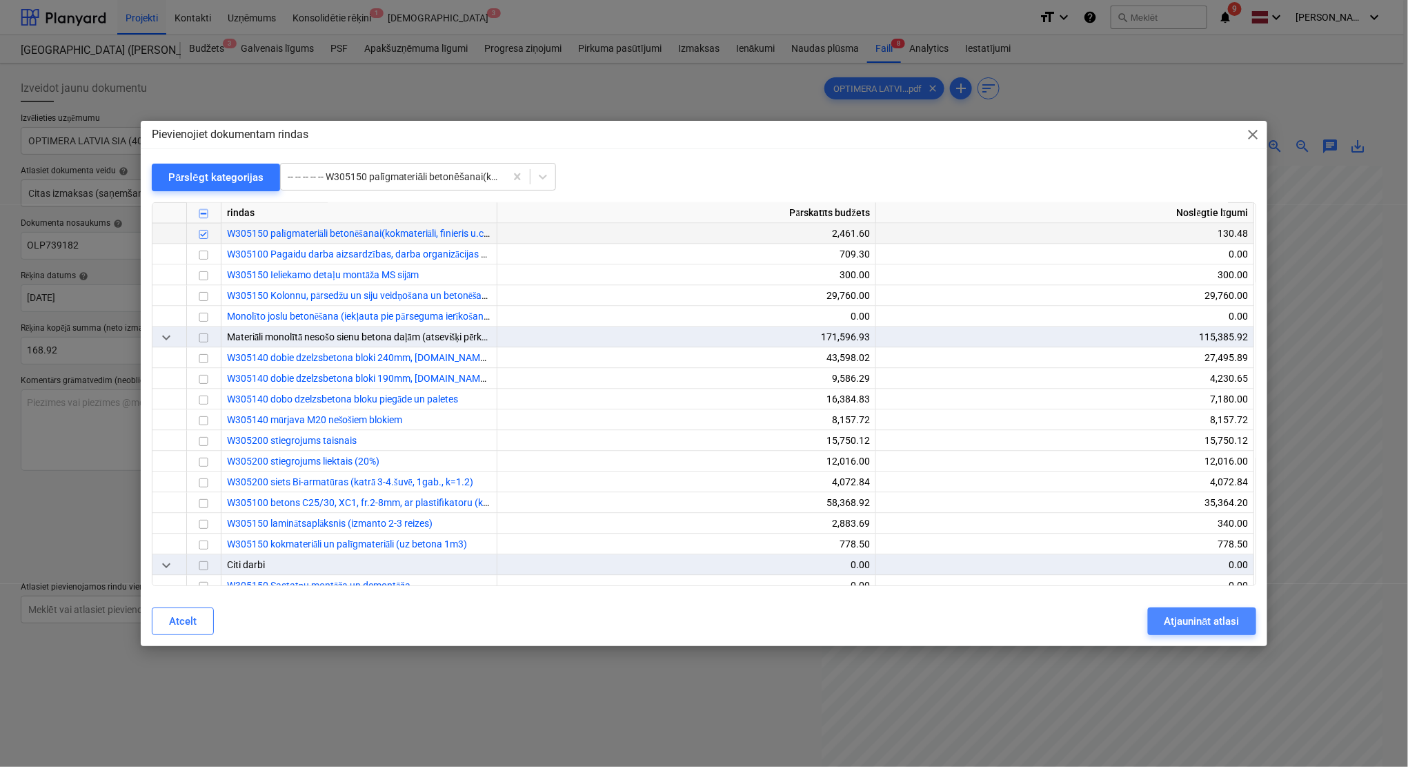
scroll to position [57, 58]
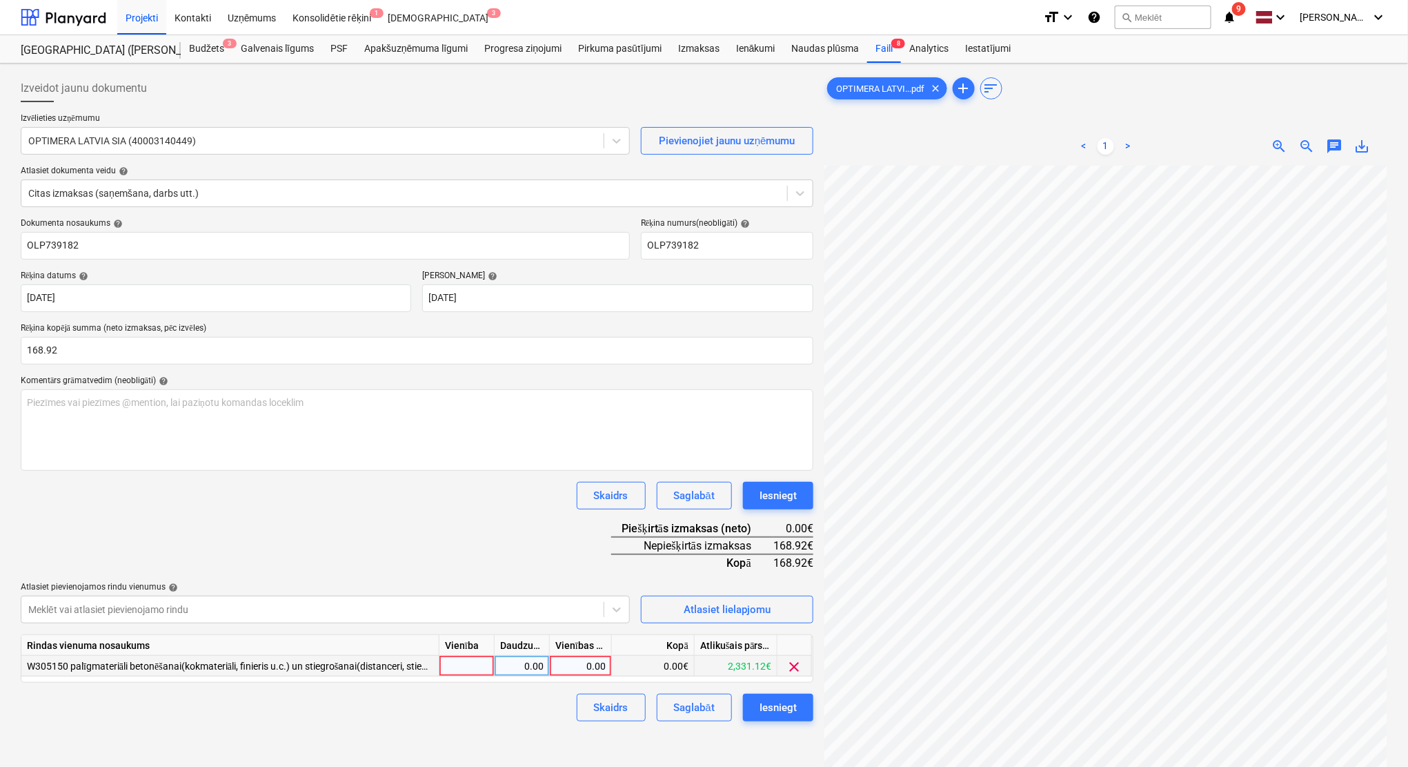
click at [587, 638] on div "0.00" at bounding box center [580, 666] width 50 height 21
type input "168.92"
click at [559, 638] on div "Skaidrs Saglabāt Iesniegt" at bounding box center [417, 707] width 793 height 28
click at [784, 638] on div "Iesniegt" at bounding box center [778, 707] width 37 height 18
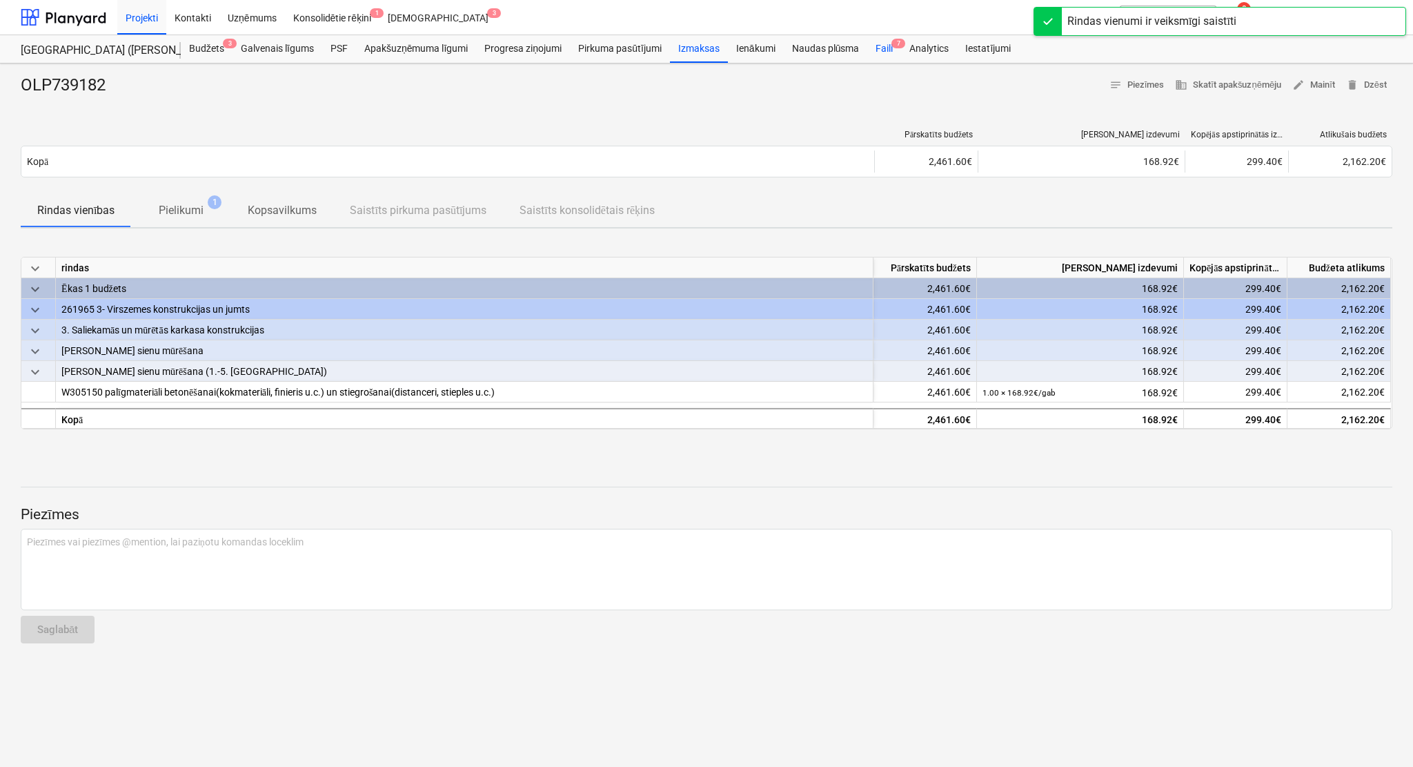
click at [887, 46] on div "Faili 7" at bounding box center [884, 49] width 34 height 28
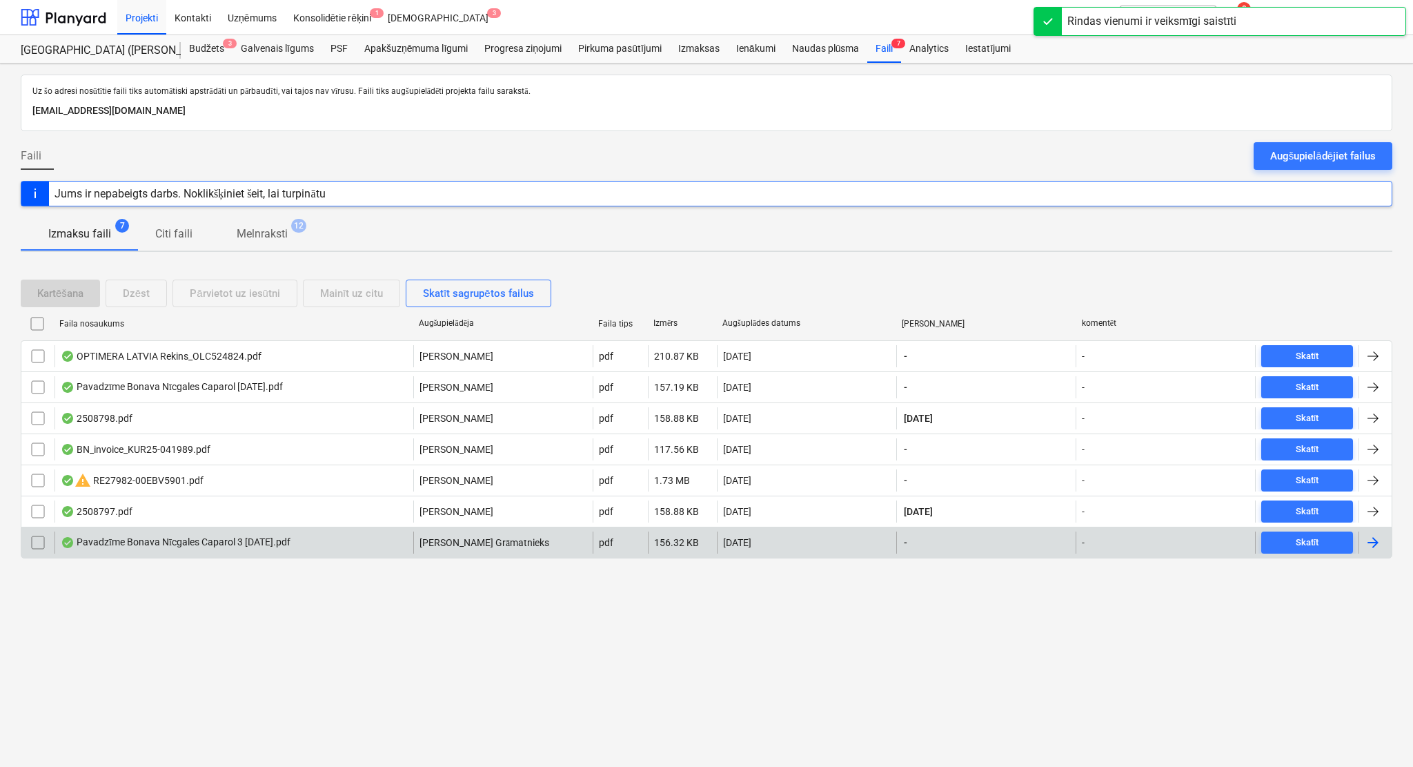
click at [1177, 540] on div at bounding box center [1375, 542] width 33 height 22
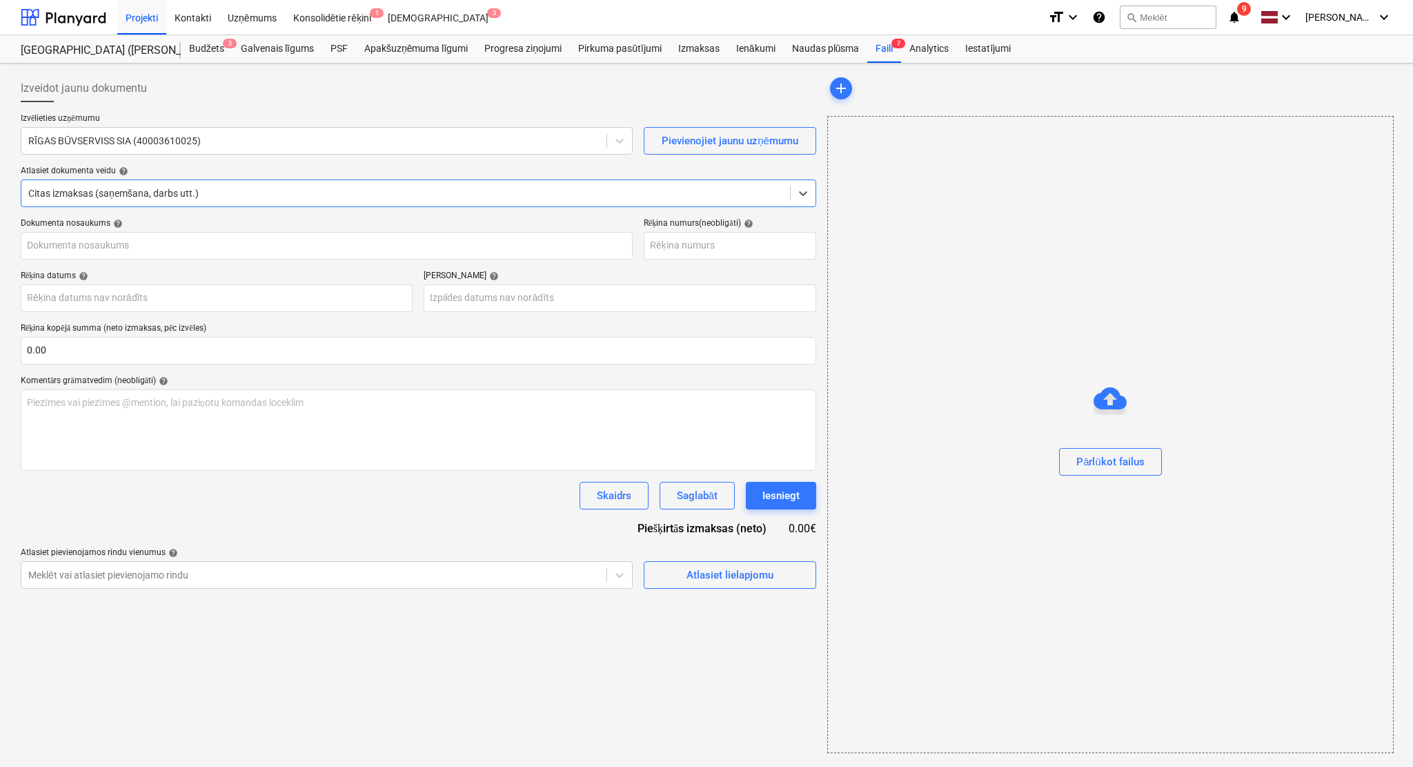
type input "40003941615"
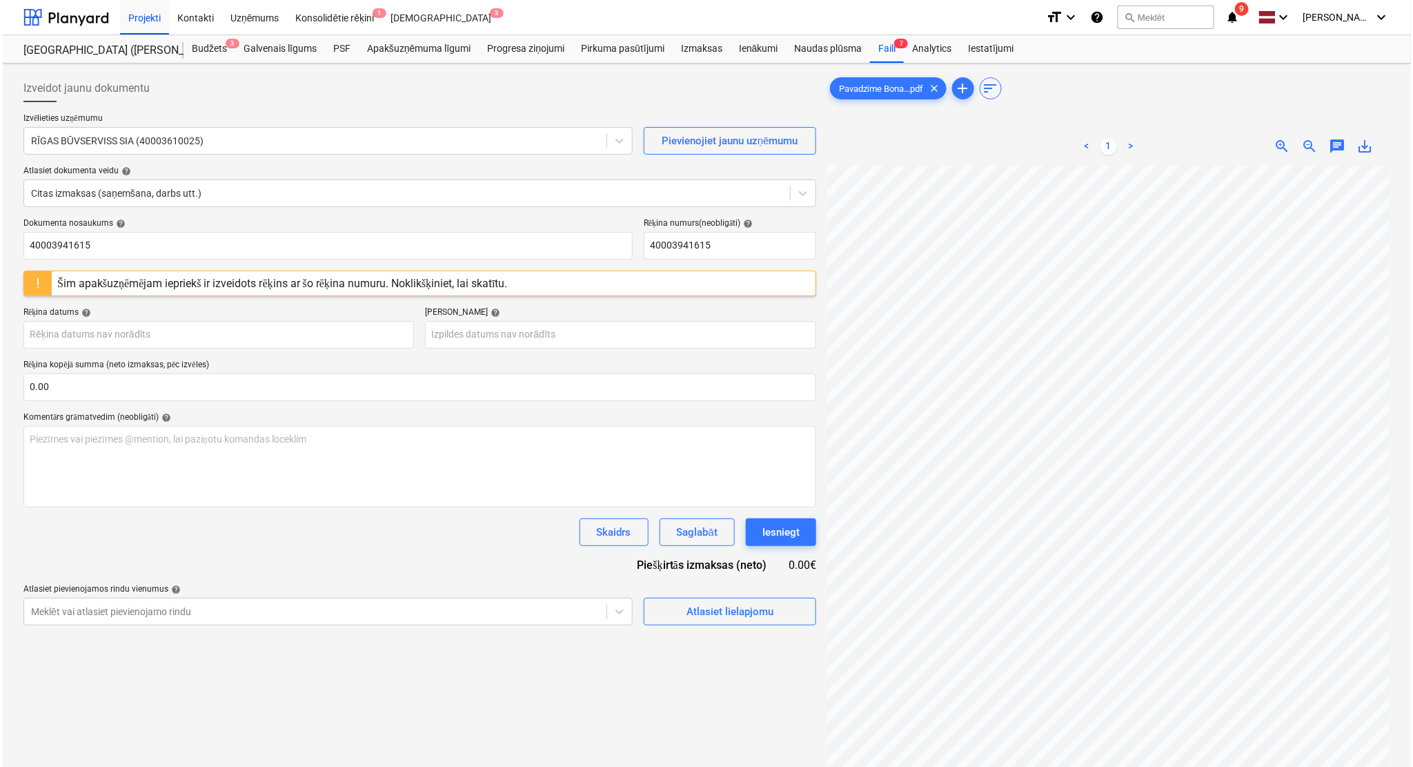
scroll to position [37, 60]
click at [302, 331] on body "Projekti Kontakti Uzņēmums Konsolidētie rēķini 1 Iesūtne 3 format_size keyboard…" at bounding box center [704, 383] width 1408 height 767
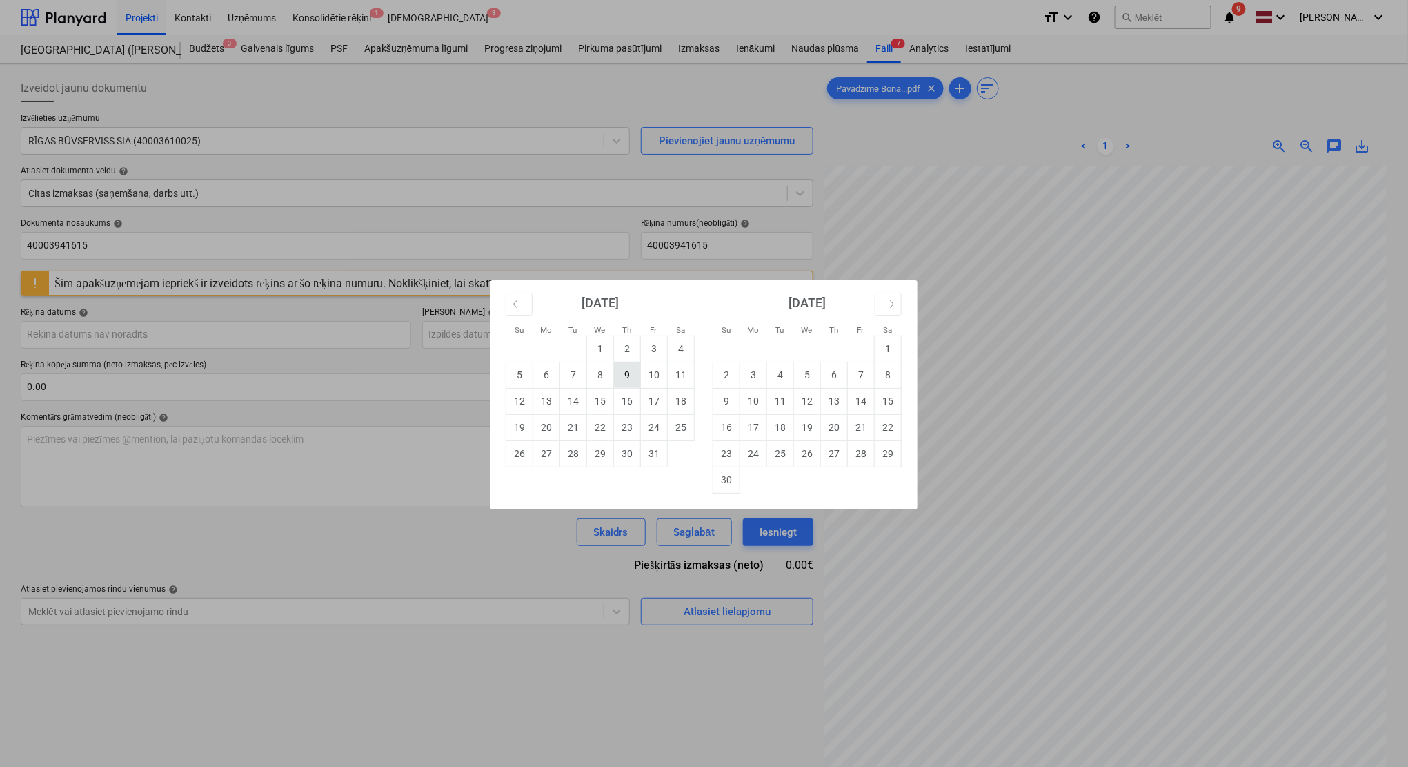
click at [622, 379] on td "9" at bounding box center [627, 375] width 27 height 26
type input "[DATE]"
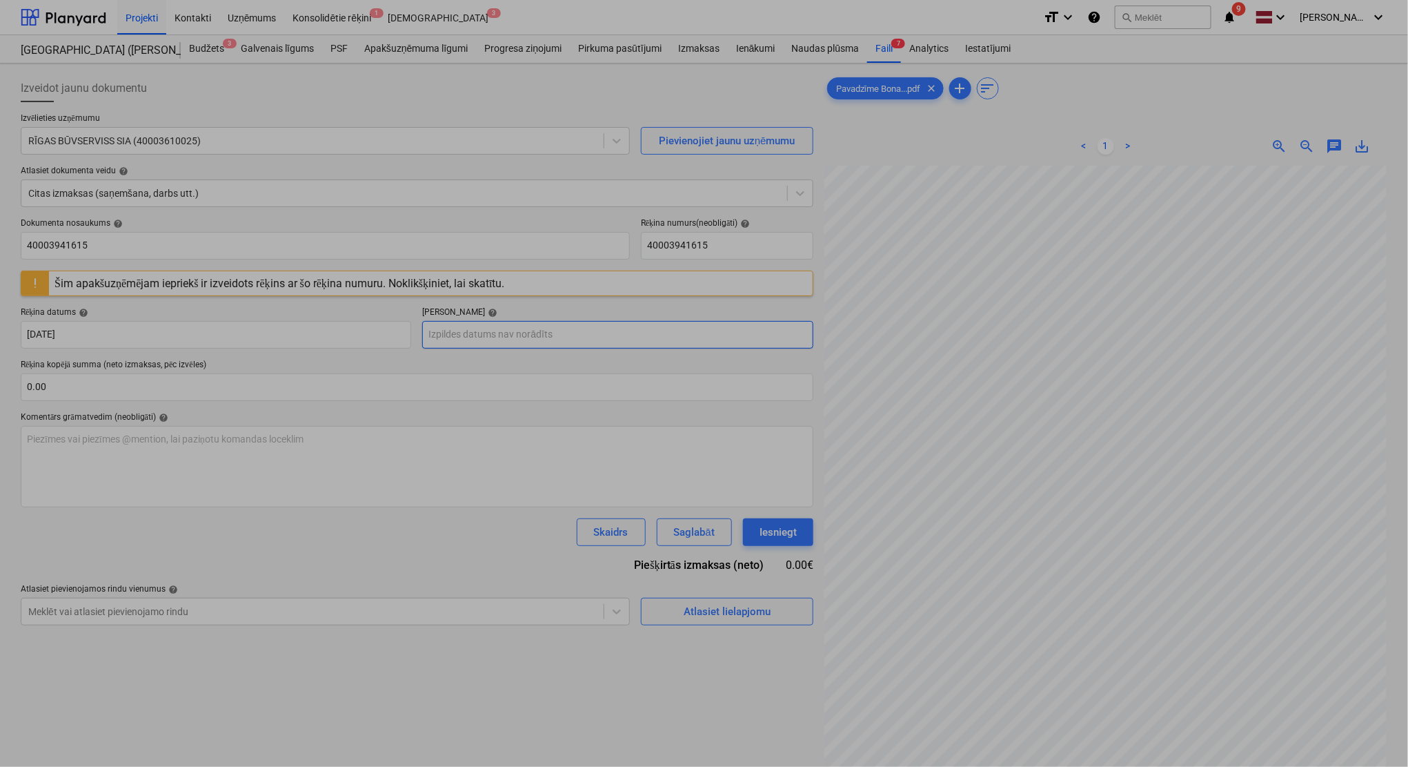
click at [582, 342] on body "Projekti Kontakti Uzņēmums Konsolidētie rēķini 1 Iesūtne 3 format_size keyboard…" at bounding box center [704, 383] width 1408 height 767
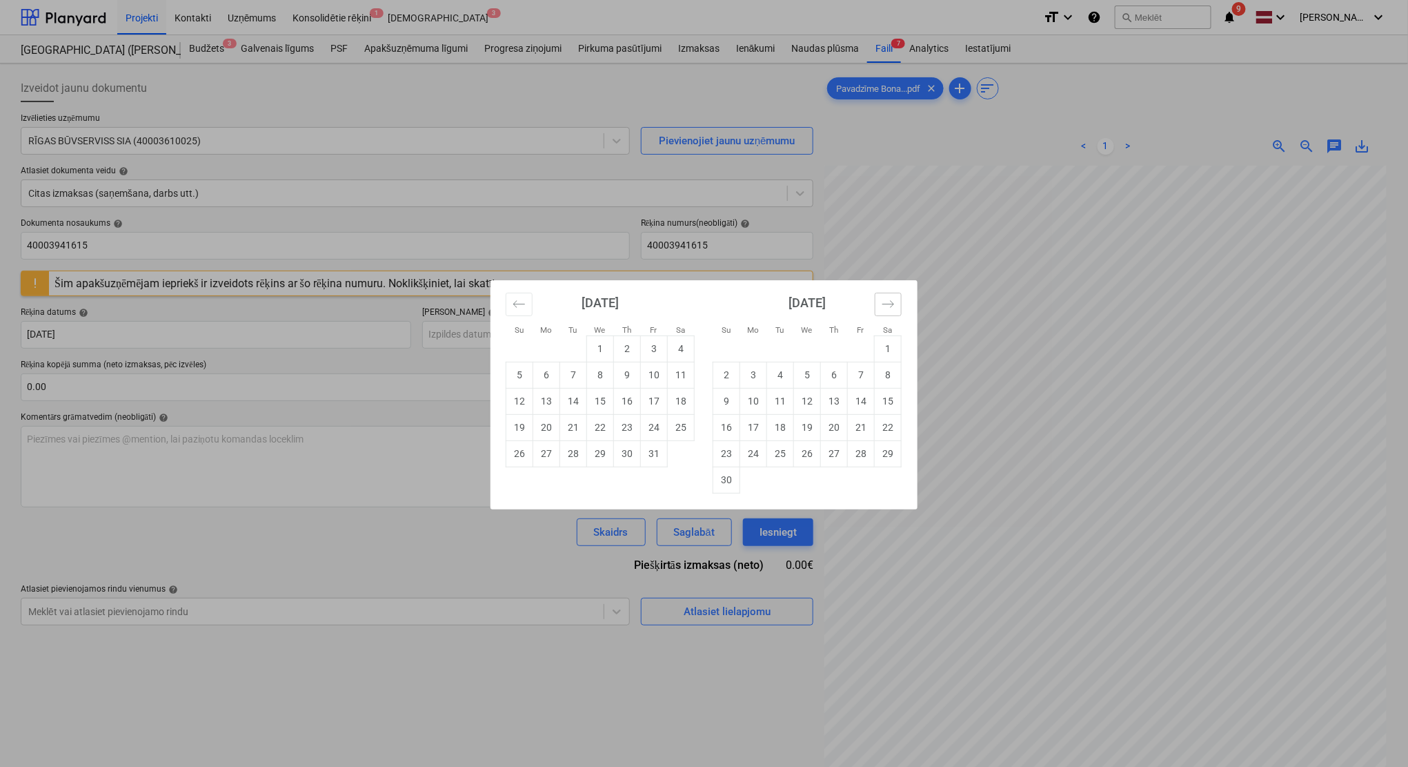
click at [882, 304] on icon "Move forward to switch to the next month." at bounding box center [888, 303] width 13 height 13
click at [755, 381] on td "8" at bounding box center [753, 375] width 27 height 26
type input "[DATE]"
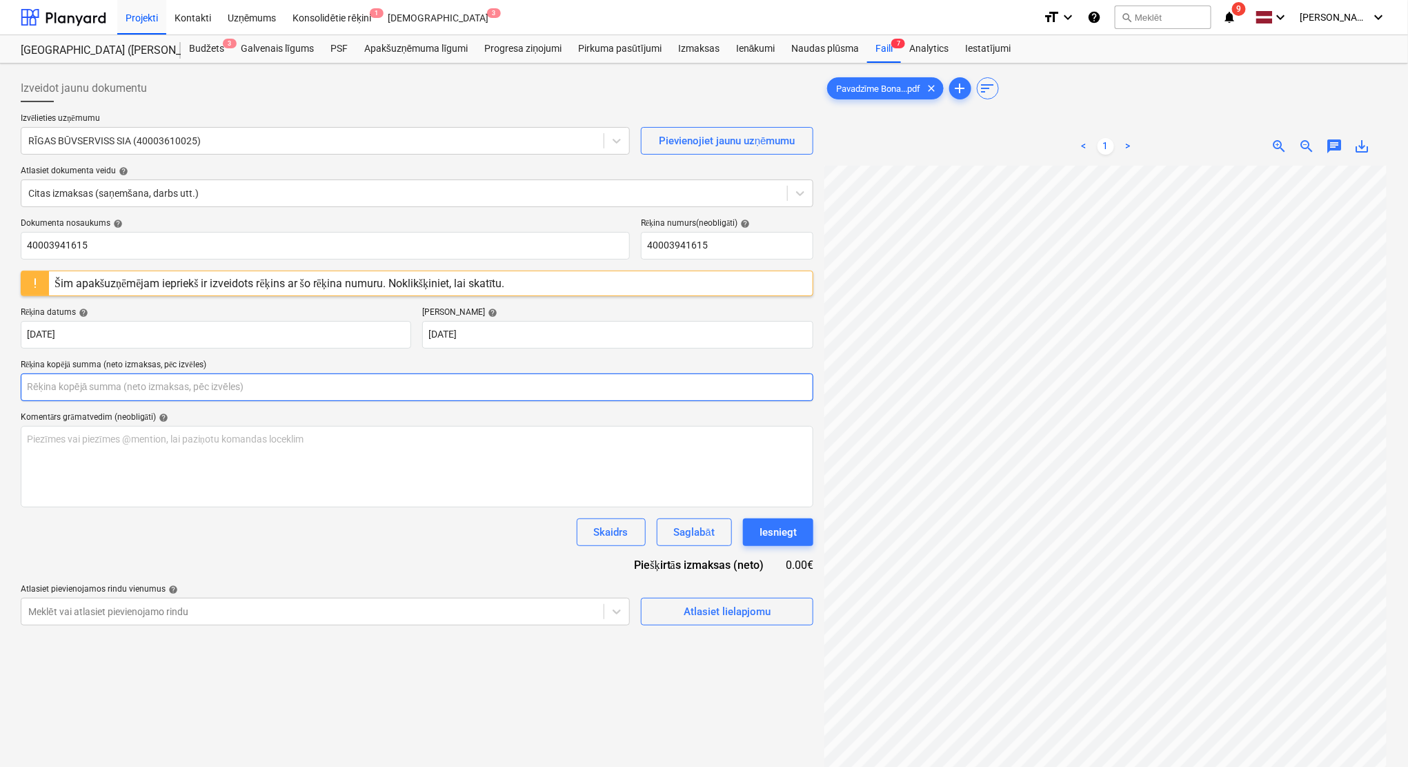
click at [433, 390] on input "text" at bounding box center [417, 387] width 793 height 28
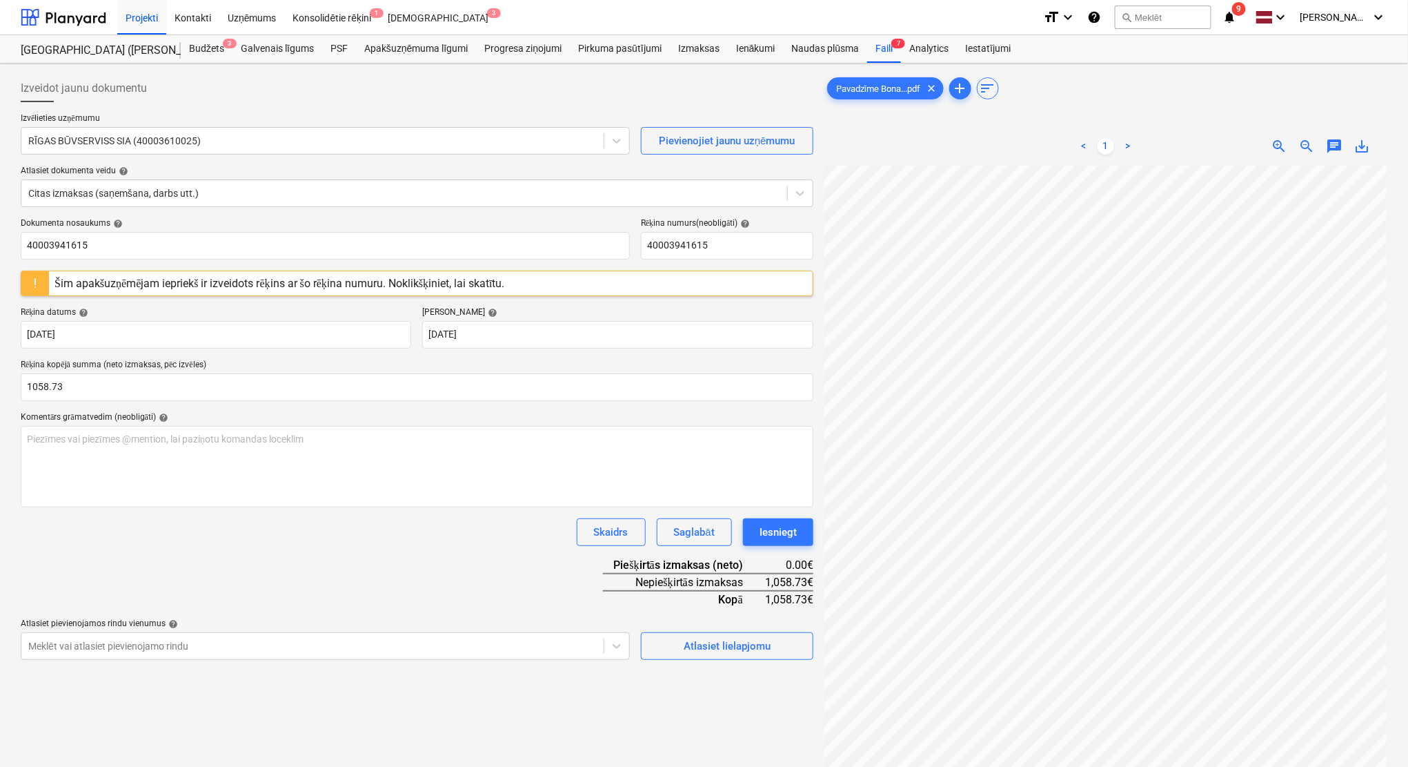
type input "1,058.73"
click at [438, 569] on div "Dokumenta nosaukums help 40003941615 Rēķina numurs (neobligāti) help 4000394161…" at bounding box center [417, 439] width 793 height 442
click at [742, 638] on div "Atlasiet lielapjomu" at bounding box center [727, 646] width 87 height 18
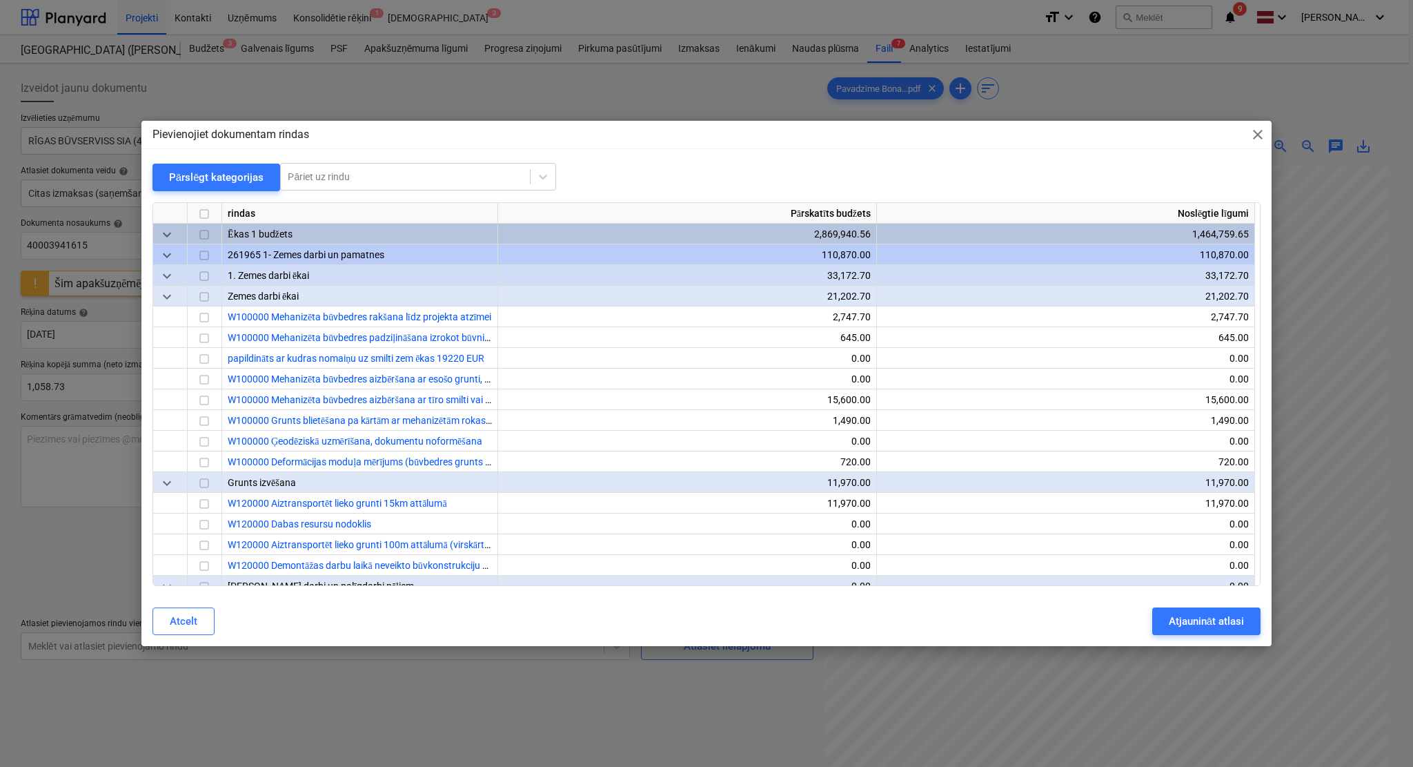
click at [167, 289] on span "keyboard_arrow_down" at bounding box center [167, 296] width 17 height 17
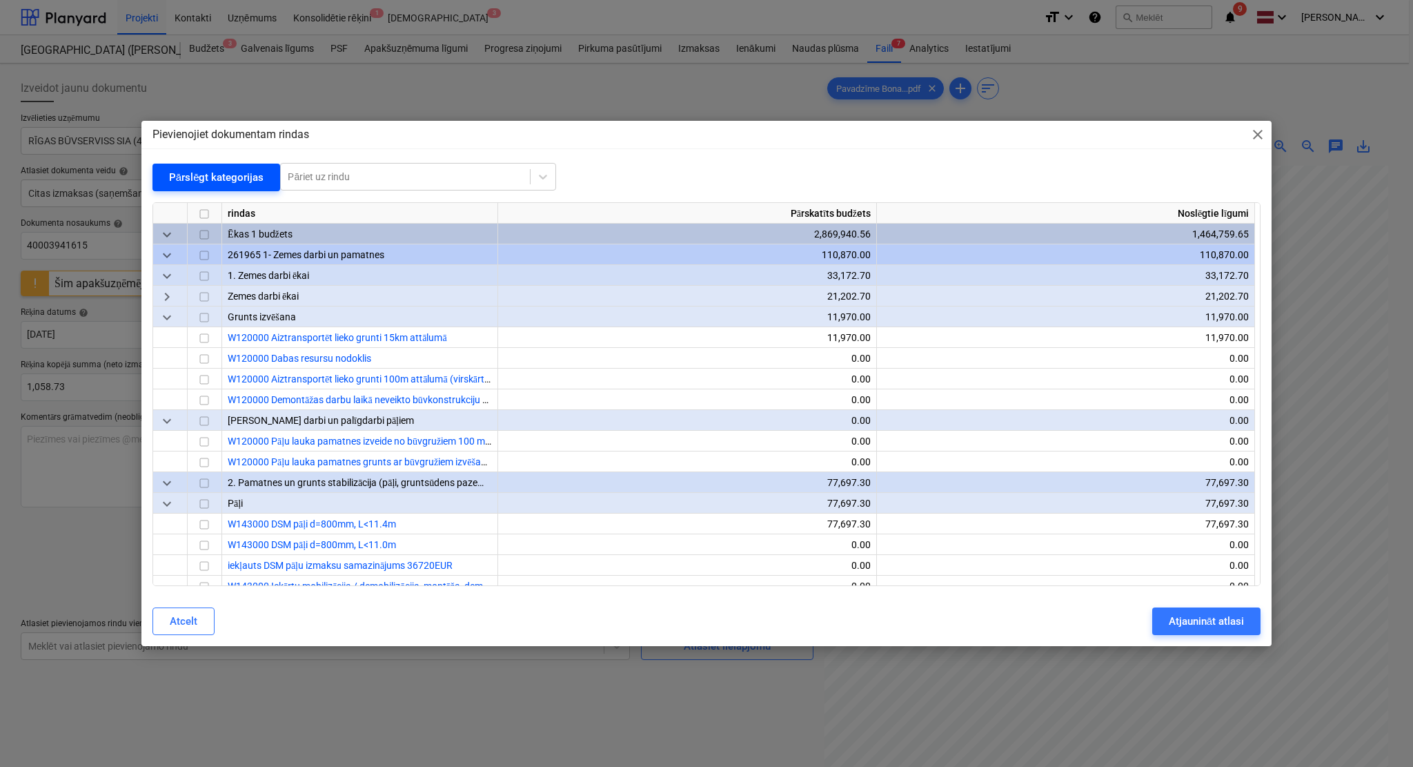
click at [211, 166] on button "Pārslēgt kategorijas" at bounding box center [216, 178] width 128 height 28
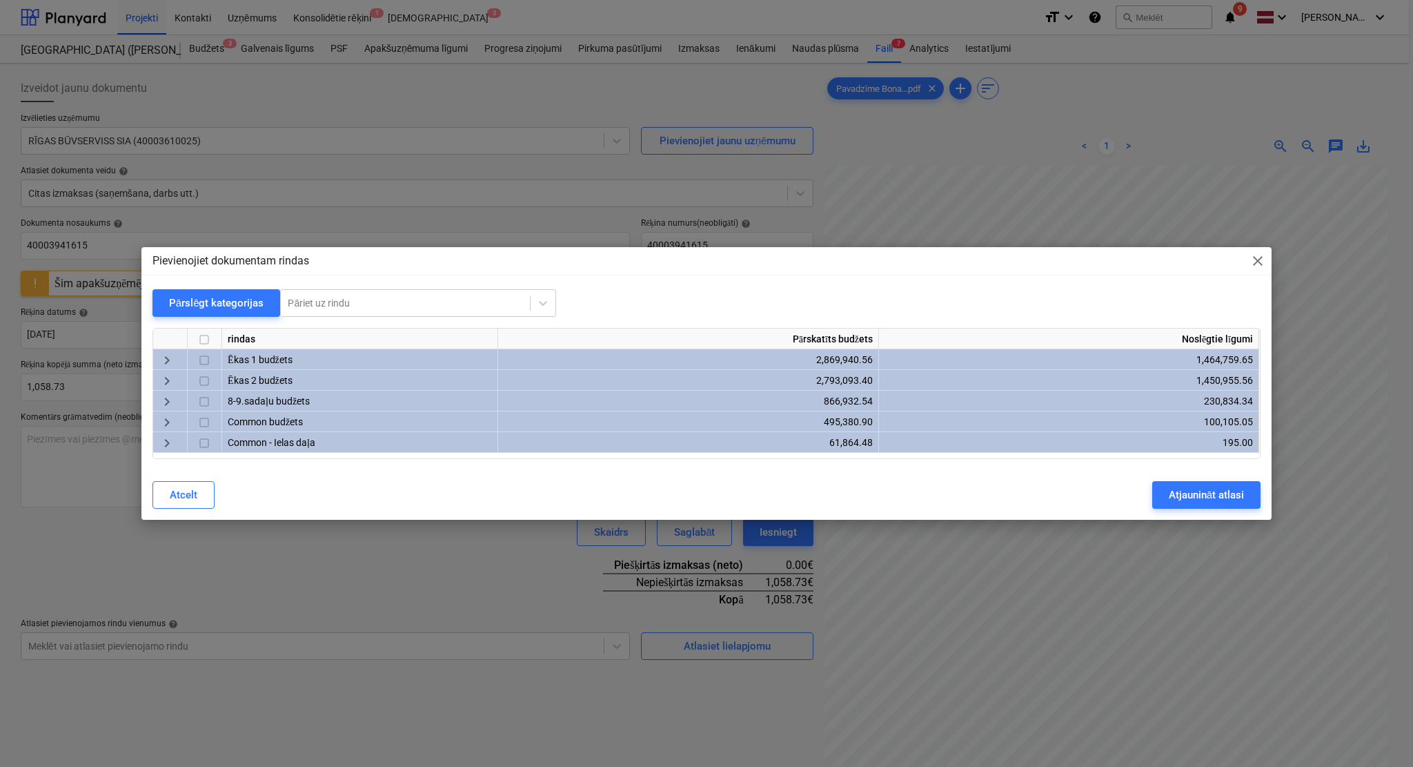
click at [167, 384] on span "keyboard_arrow_right" at bounding box center [167, 381] width 17 height 17
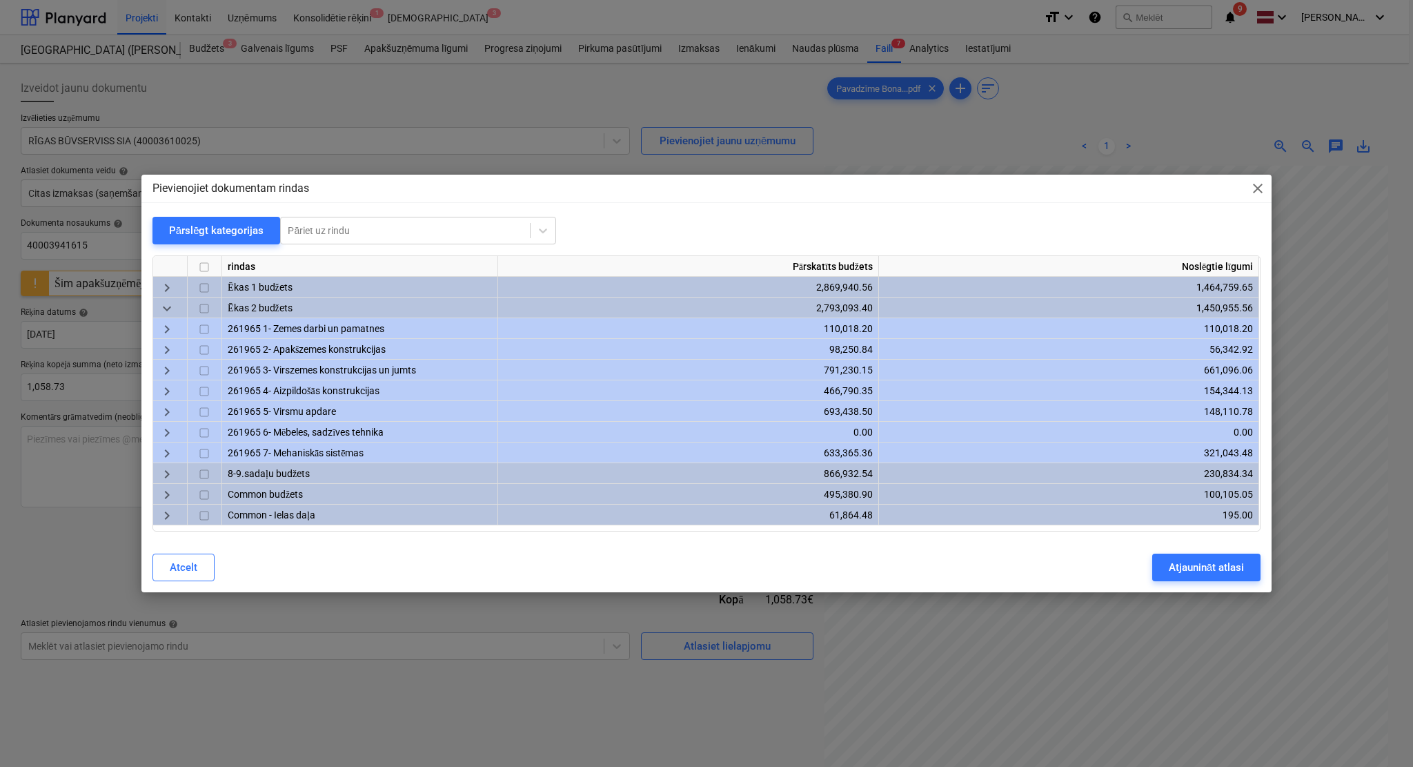
click at [169, 409] on span "keyboard_arrow_right" at bounding box center [167, 412] width 17 height 17
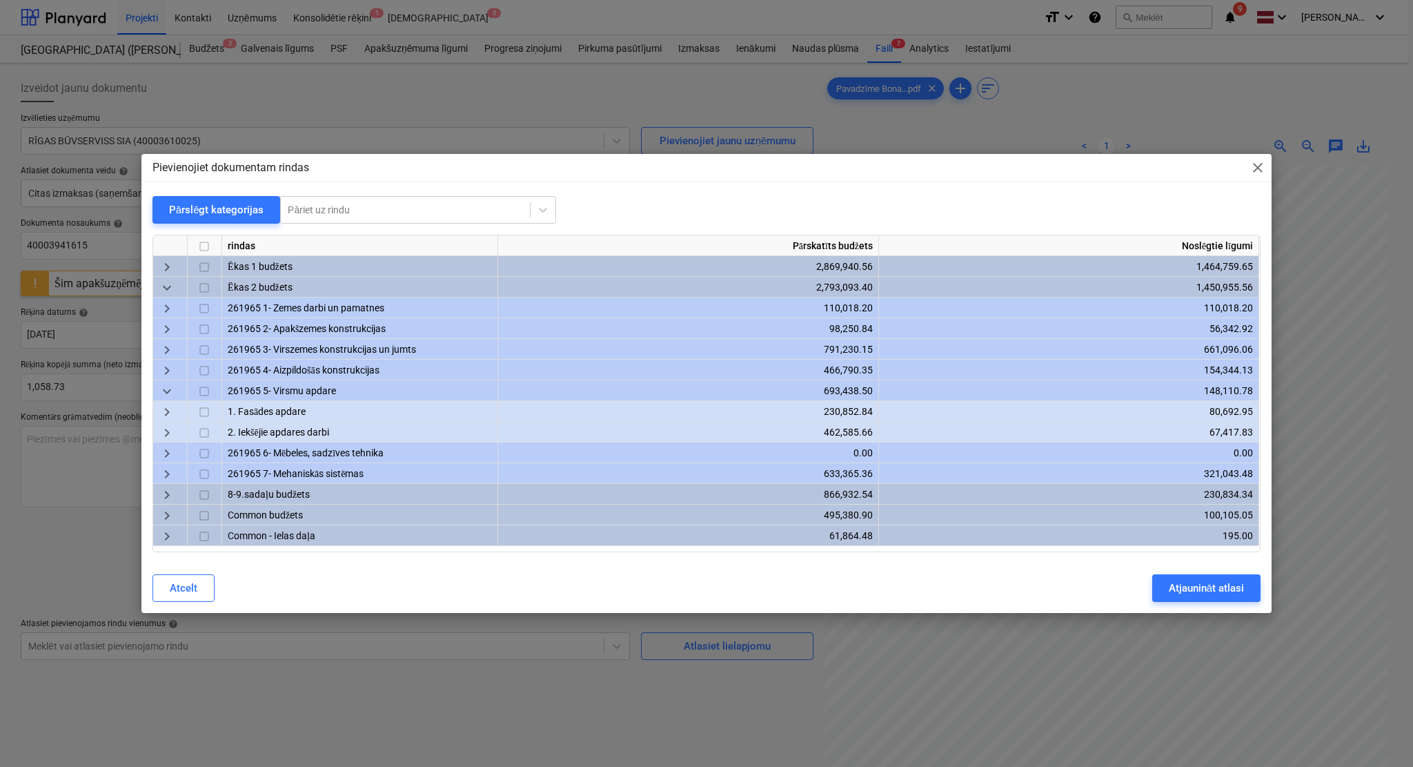
click at [159, 406] on span "keyboard_arrow_right" at bounding box center [167, 412] width 17 height 17
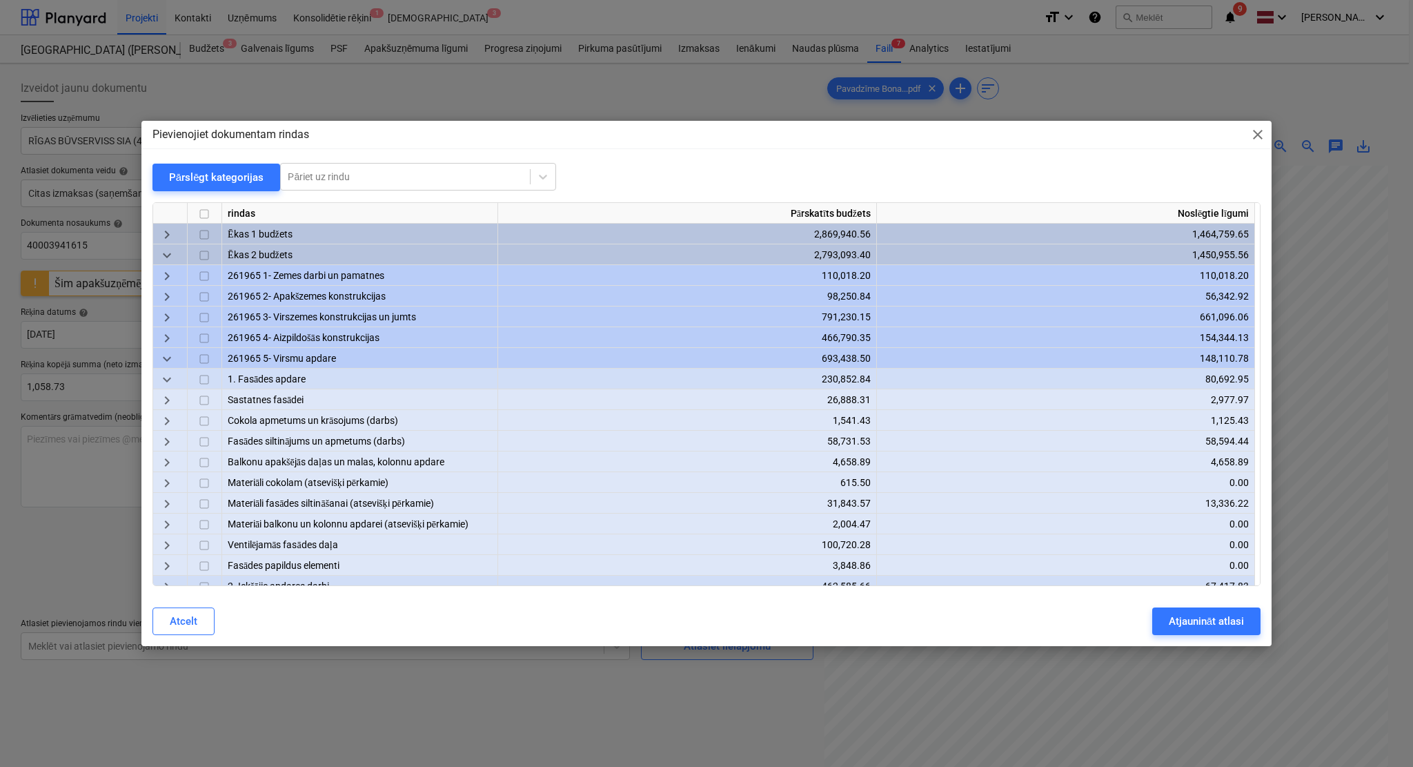
scroll to position [115, 0]
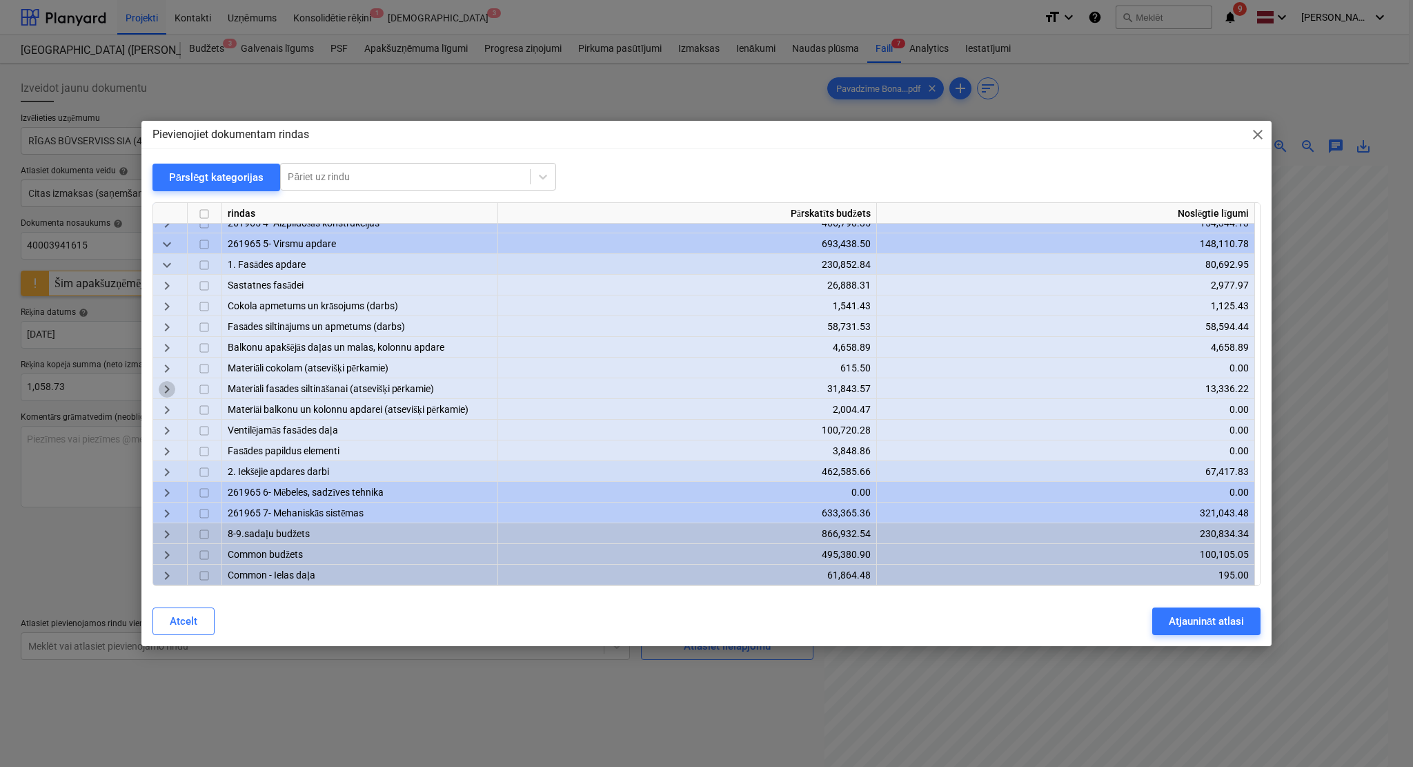
click at [166, 391] on span "keyboard_arrow_right" at bounding box center [167, 389] width 17 height 17
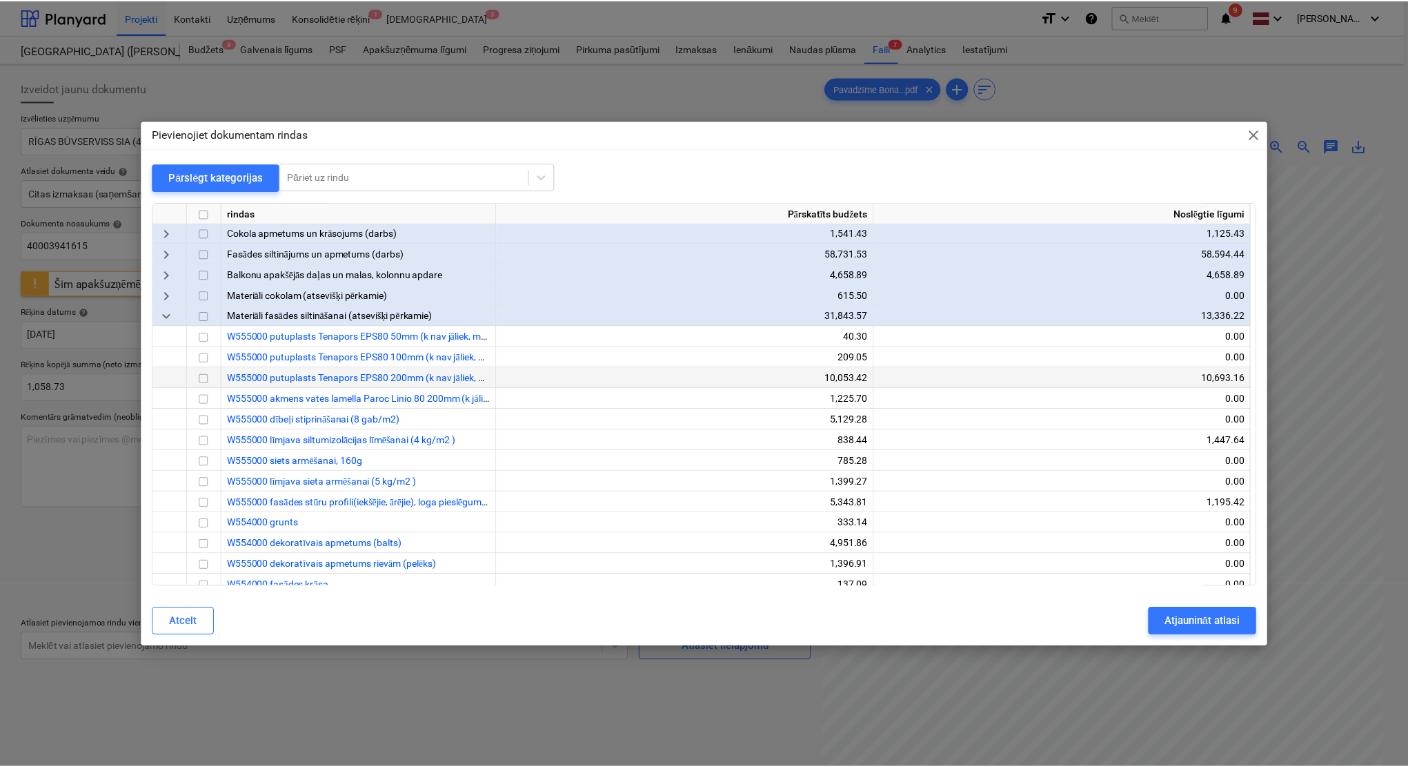
scroll to position [237, 0]
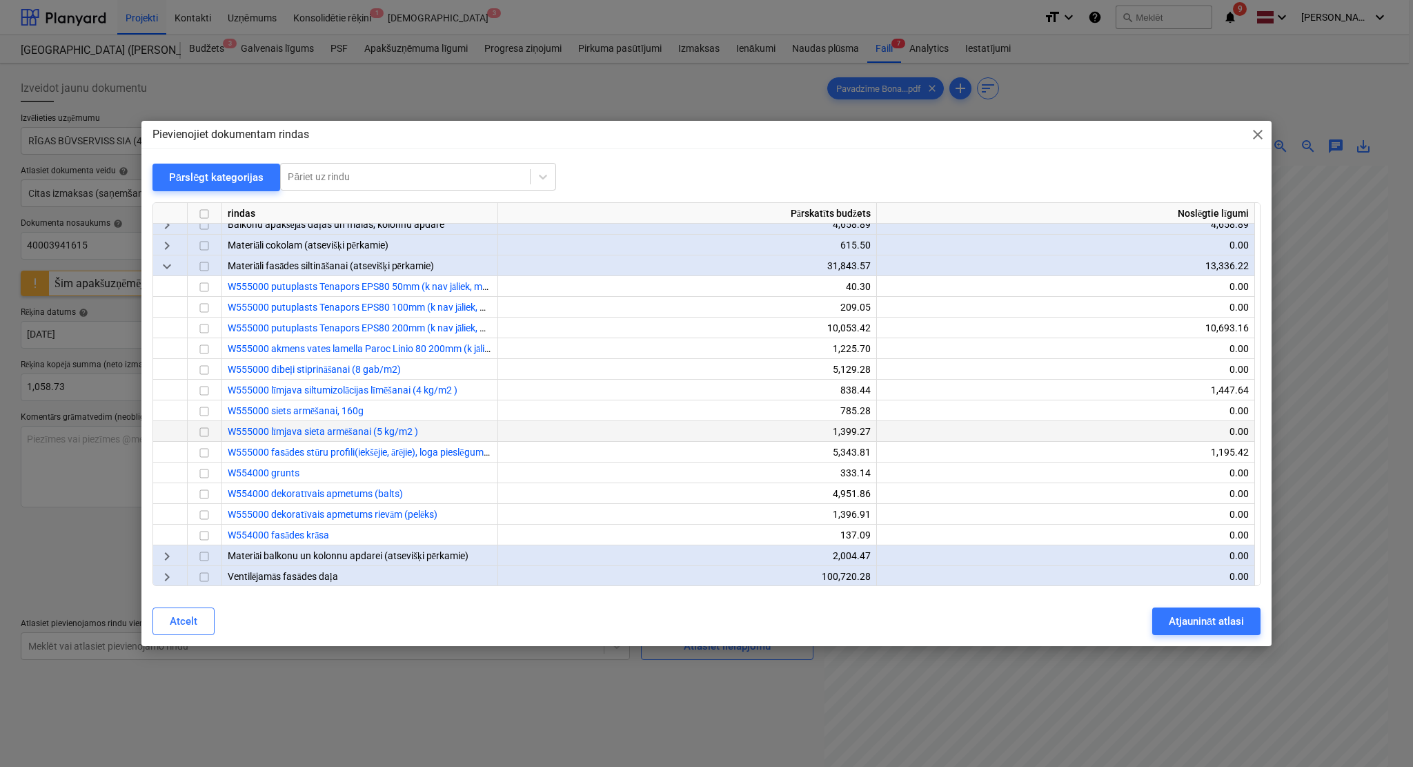
click at [204, 431] on input "checkbox" at bounding box center [204, 432] width 17 height 17
click at [208, 413] on input "checkbox" at bounding box center [204, 411] width 17 height 17
click at [204, 447] on input "checkbox" at bounding box center [204, 452] width 17 height 17
click at [1177, 621] on div "Atjaunināt atlasi" at bounding box center [1206, 621] width 75 height 18
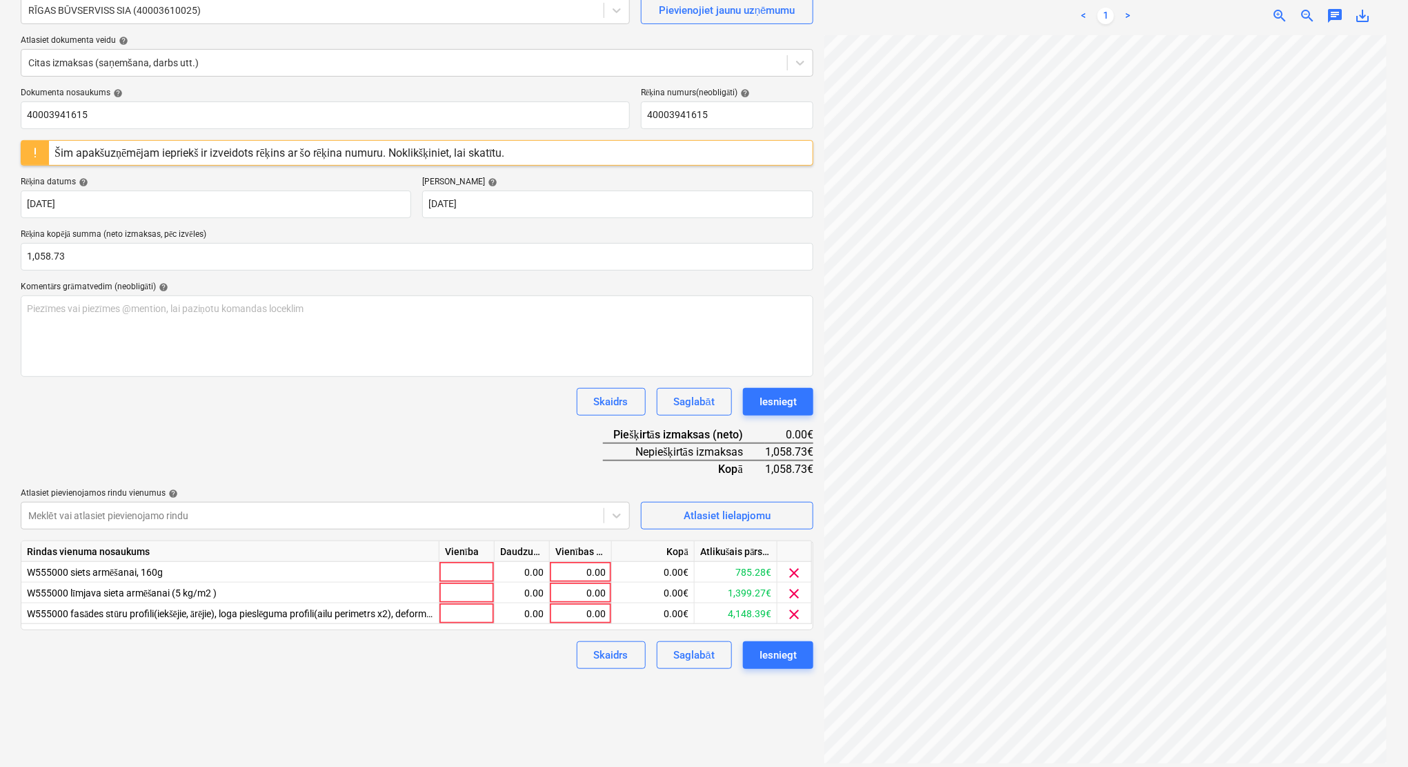
scroll to position [138, 0]
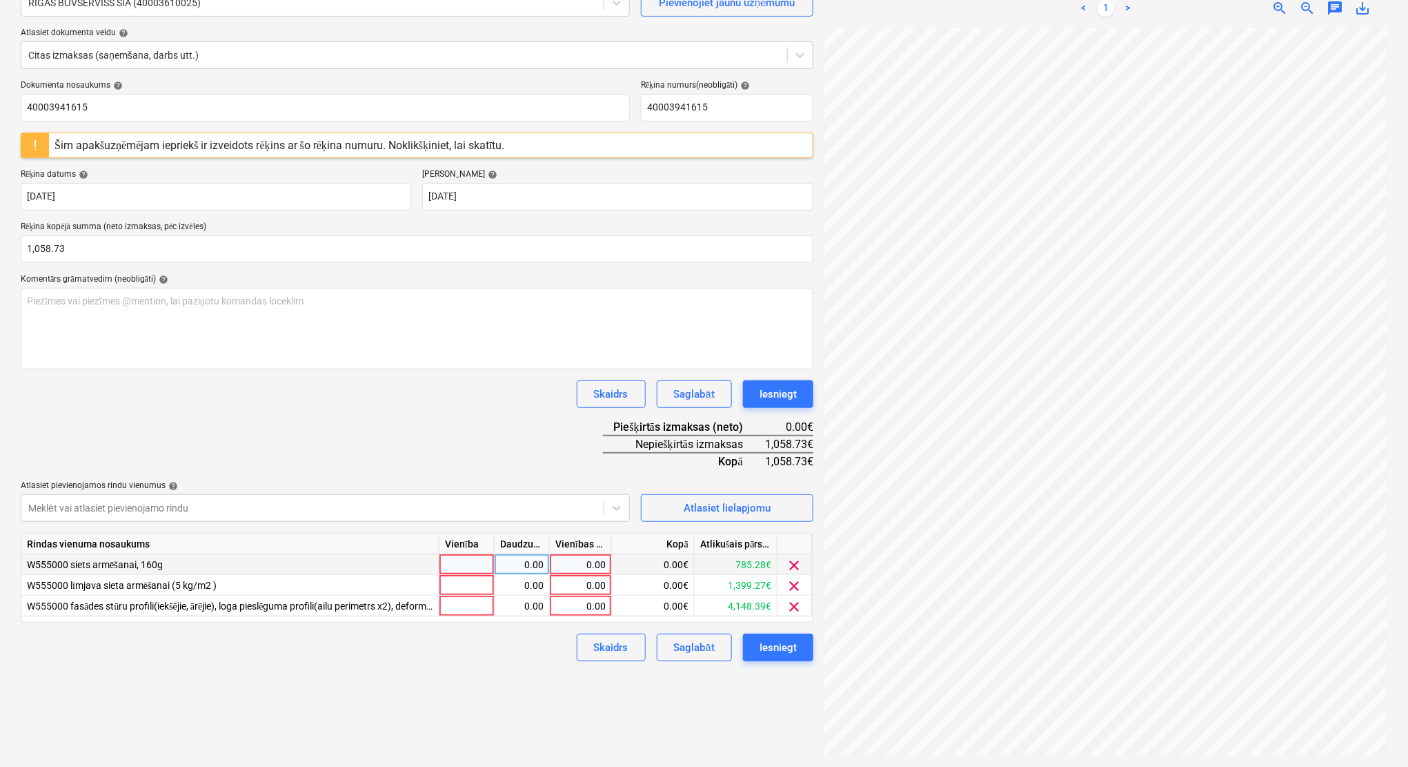
click at [587, 562] on div "0.00" at bounding box center [580, 564] width 50 height 21
type input "669.60"
click at [506, 638] on div "Izveidot jaunu dokumentu Izvēlieties uzņēmumu RĪGAS BŪVSERVISS SIA (40003610025…" at bounding box center [417, 346] width 804 height 830
click at [795, 578] on span "clear" at bounding box center [795, 586] width 17 height 17
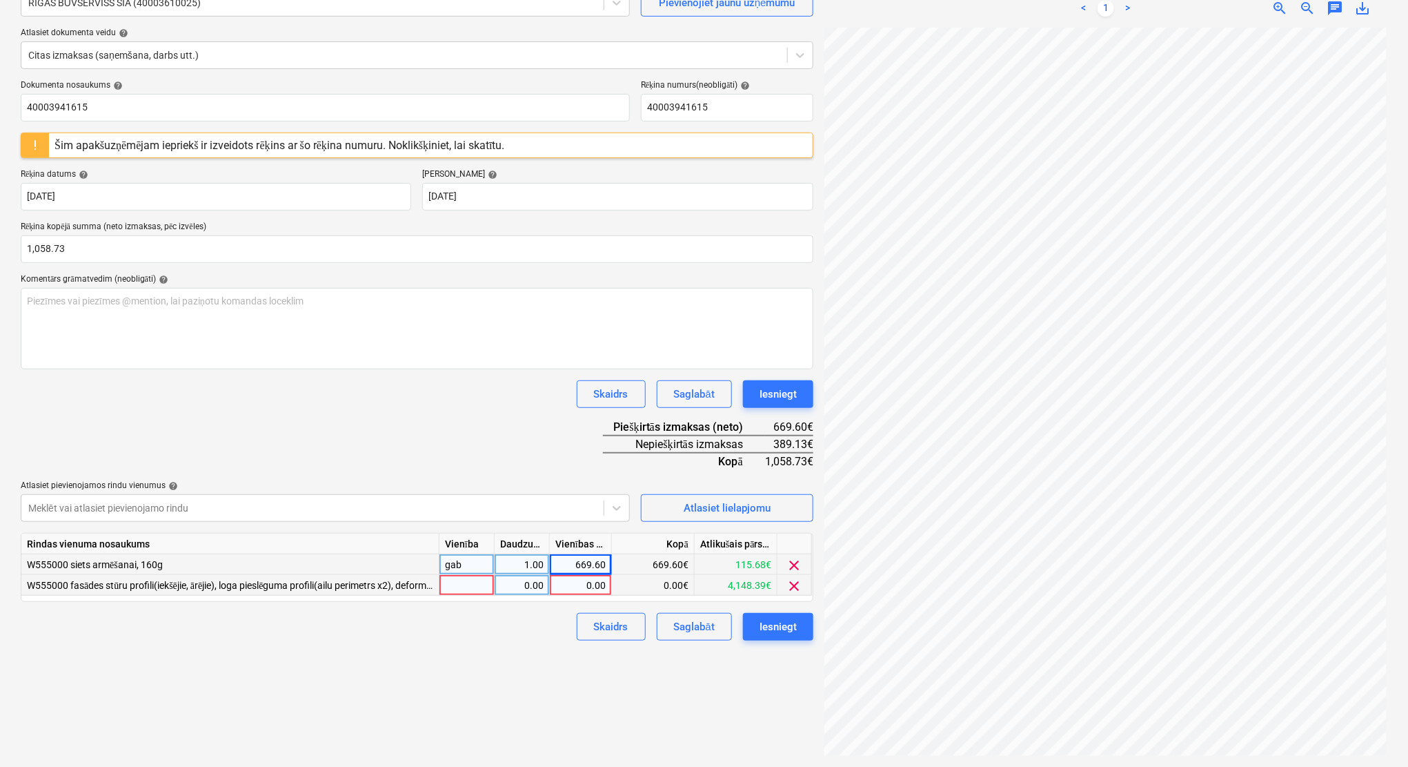
click at [587, 584] on div "0.00" at bounding box center [580, 585] width 50 height 21
type input "389.130"
click at [513, 451] on div "Dokumenta nosaukums help 40003941615 Rēķina numurs (neobligāti) help 4000394161…" at bounding box center [417, 360] width 793 height 560
click at [769, 628] on div "Iesniegt" at bounding box center [778, 627] width 37 height 18
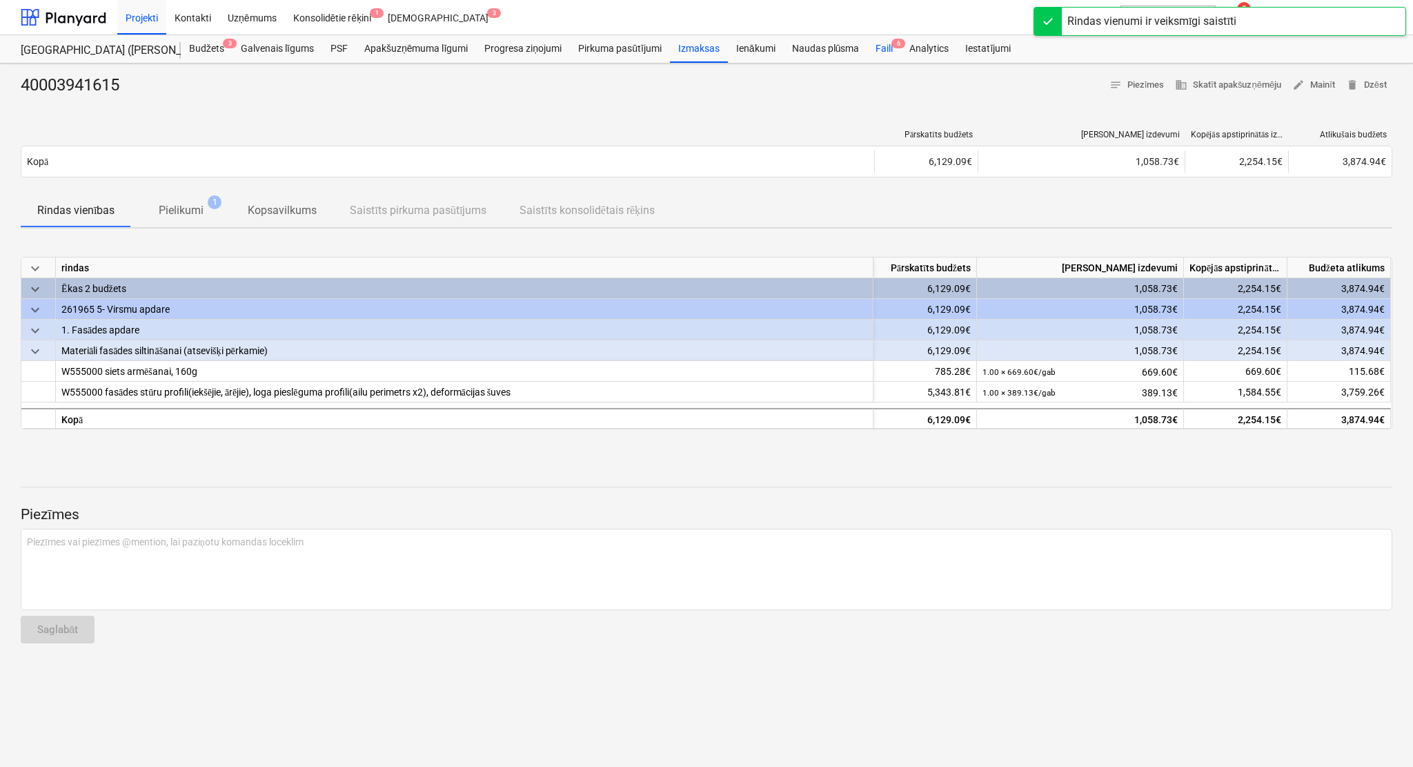
click at [885, 50] on div "Faili 6" at bounding box center [884, 49] width 34 height 28
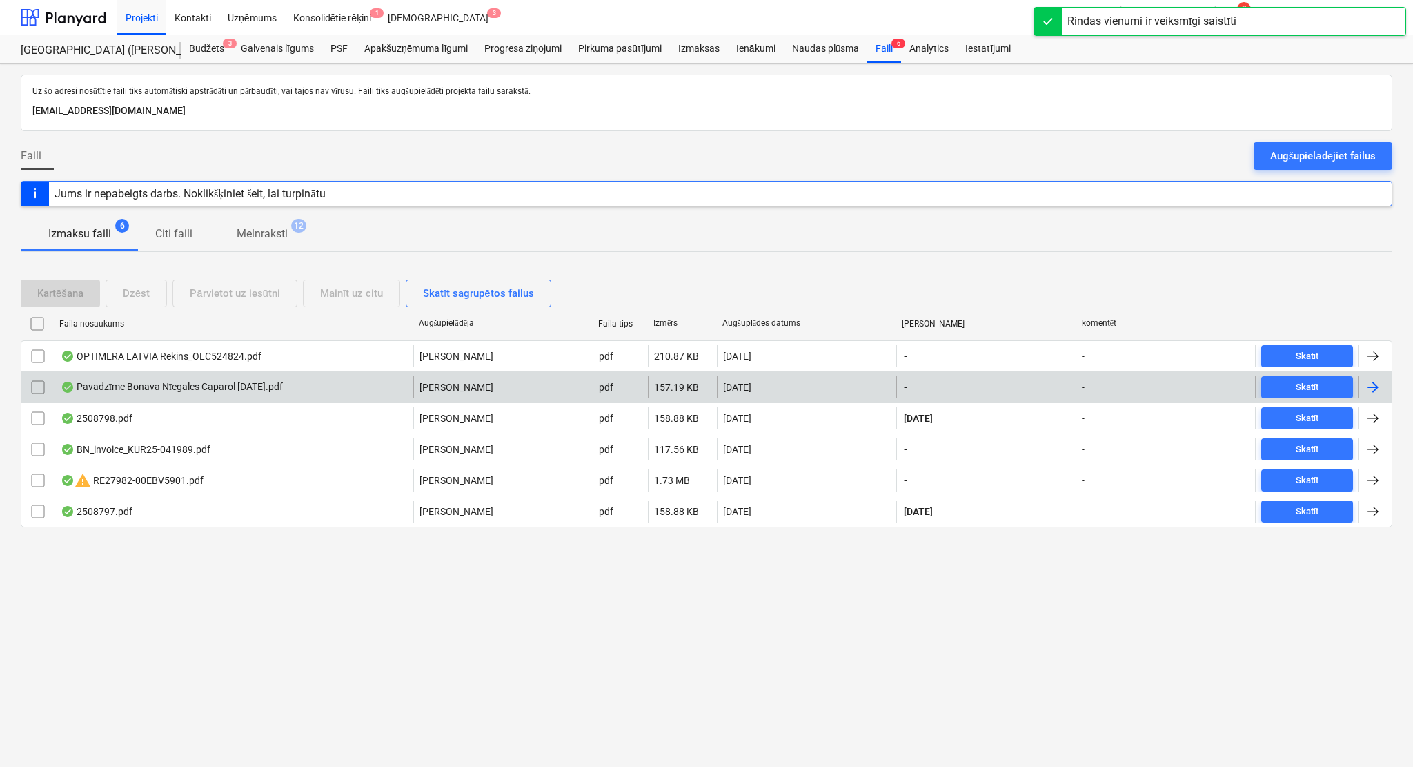
click at [1177, 379] on div at bounding box center [1373, 387] width 17 height 17
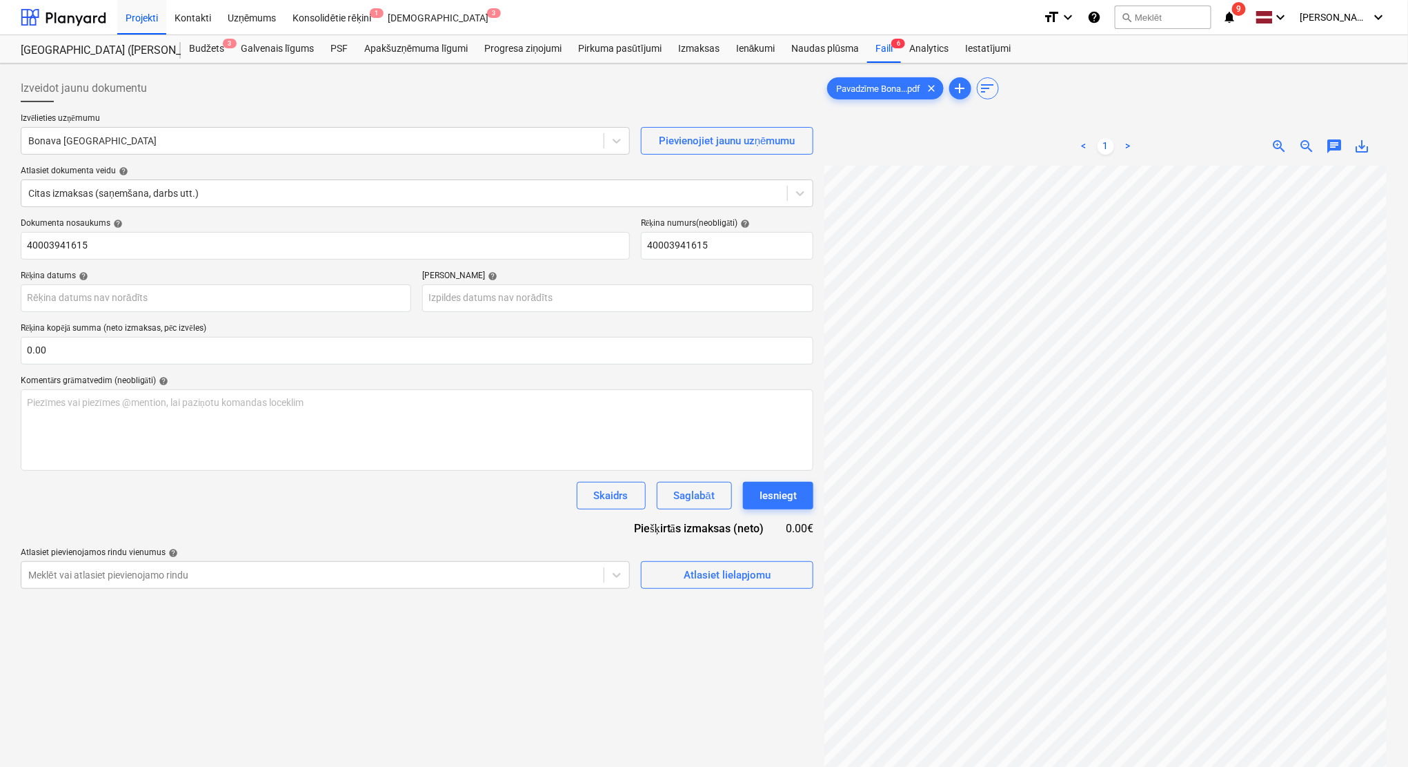
scroll to position [14, 60]
click at [458, 144] on div at bounding box center [312, 141] width 569 height 14
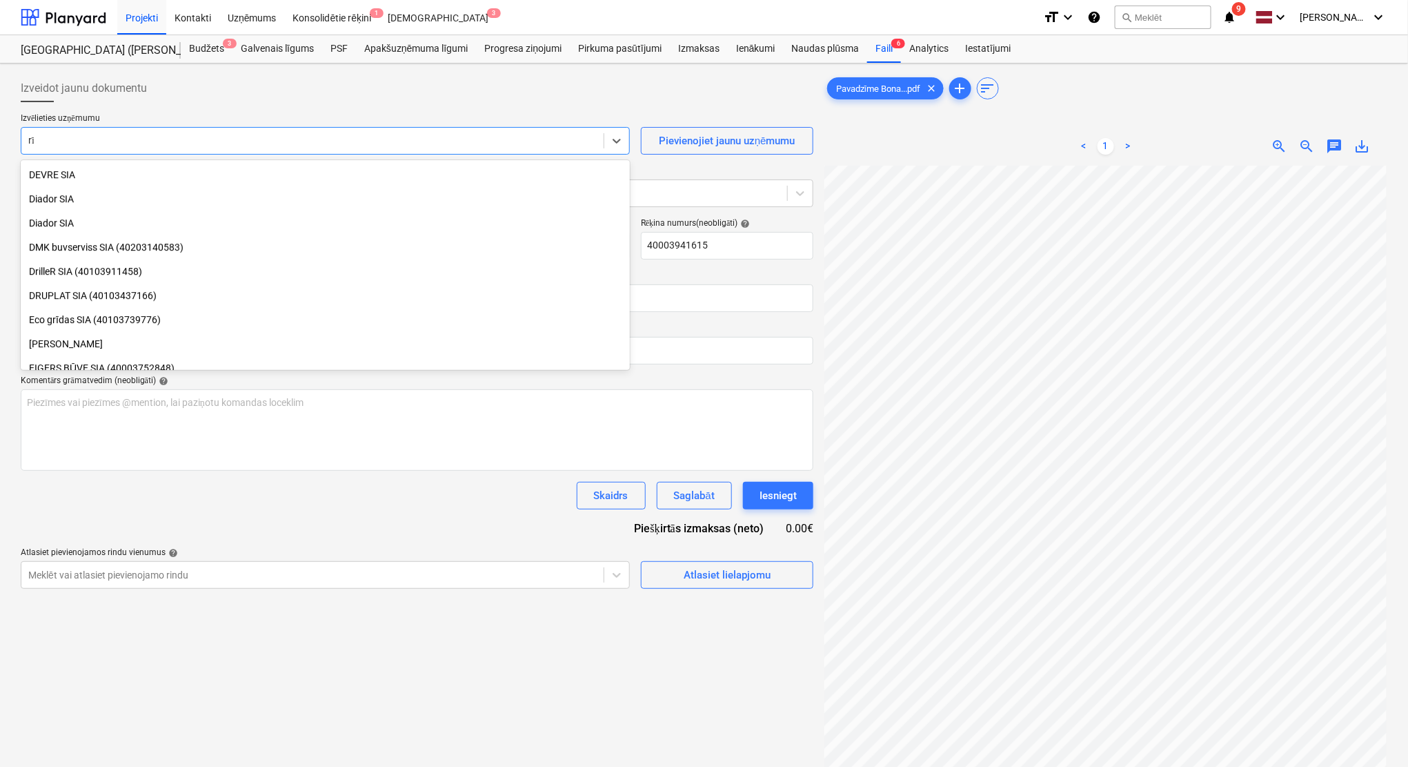
scroll to position [300, 0]
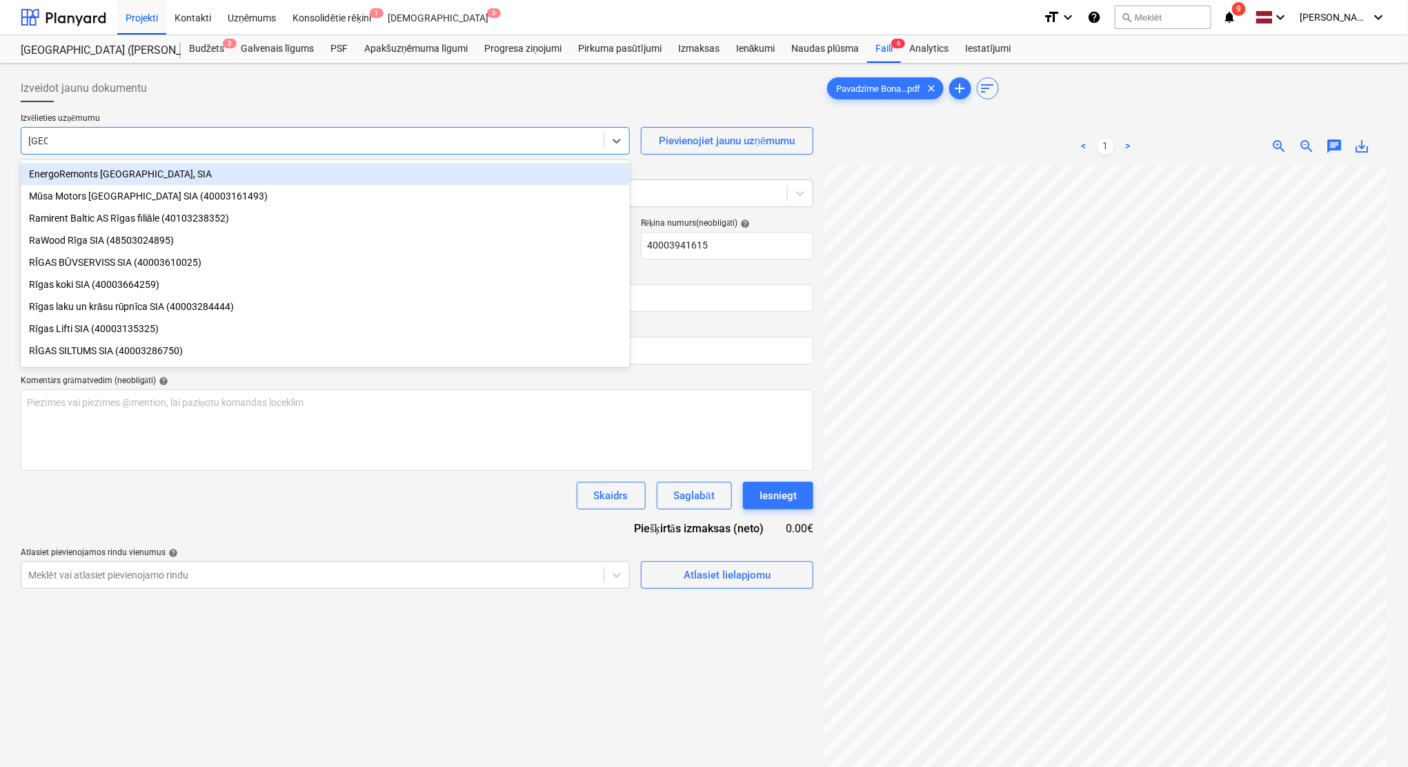
type input "[GEOGRAPHIC_DATA]"
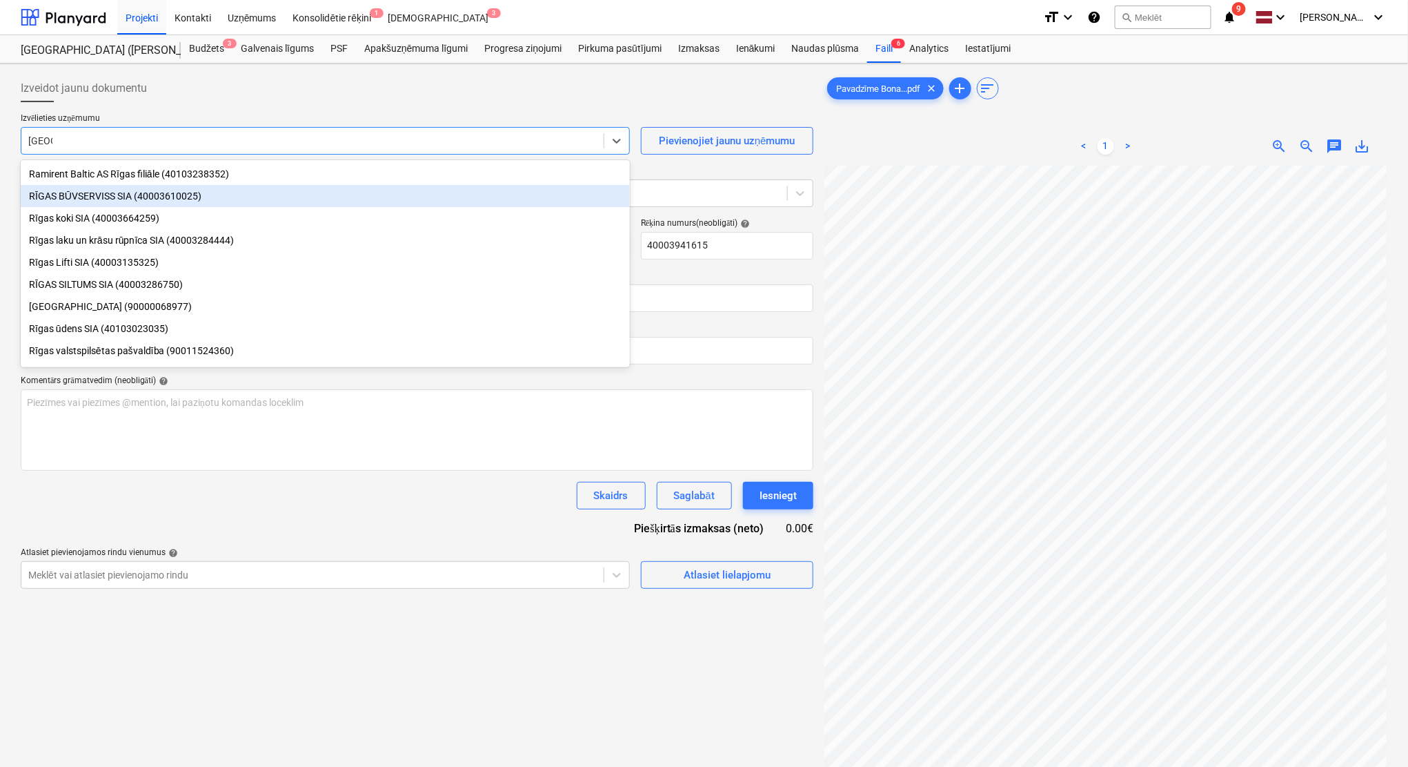
click at [200, 197] on div "RĪGAS BŪVSERVISS SIA (40003610025)" at bounding box center [325, 196] width 609 height 22
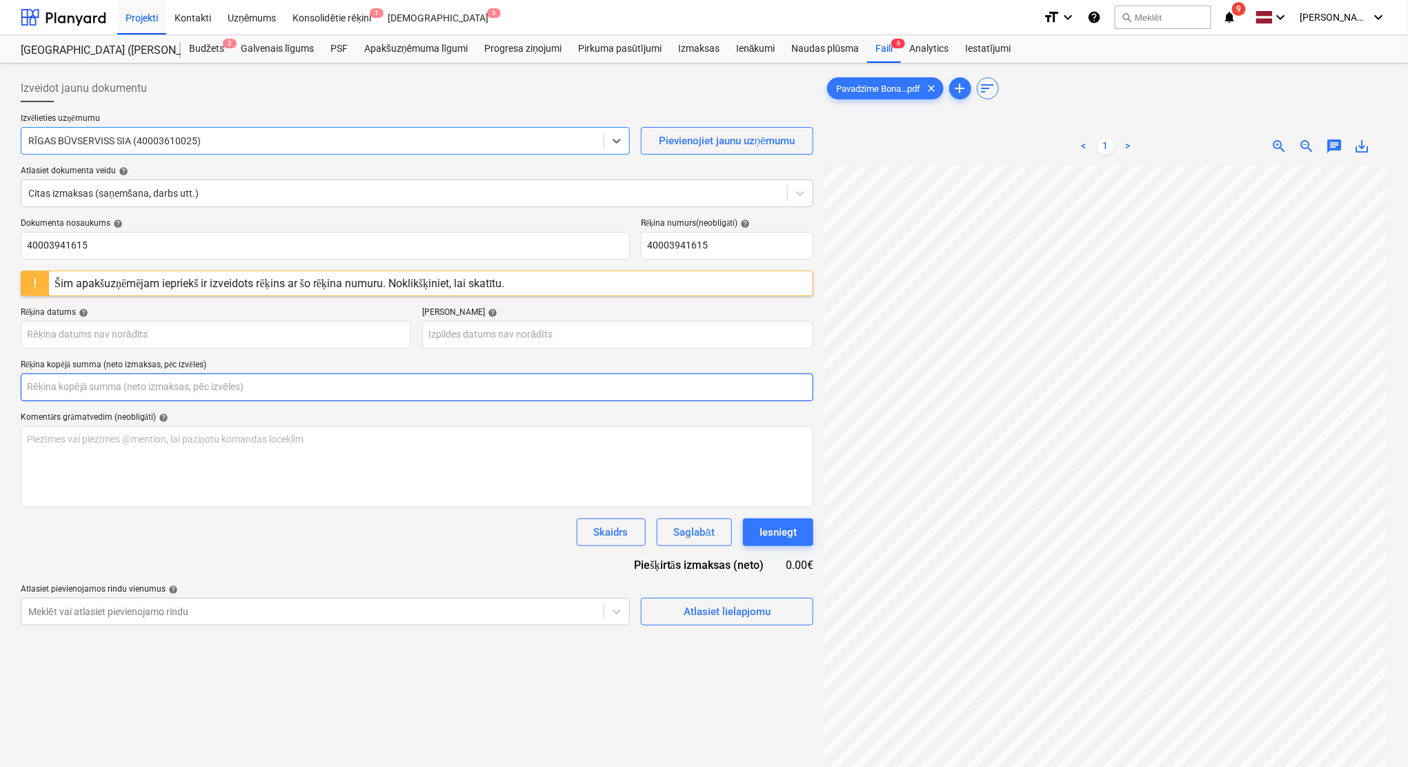
click at [153, 384] on input "text" at bounding box center [417, 387] width 793 height 28
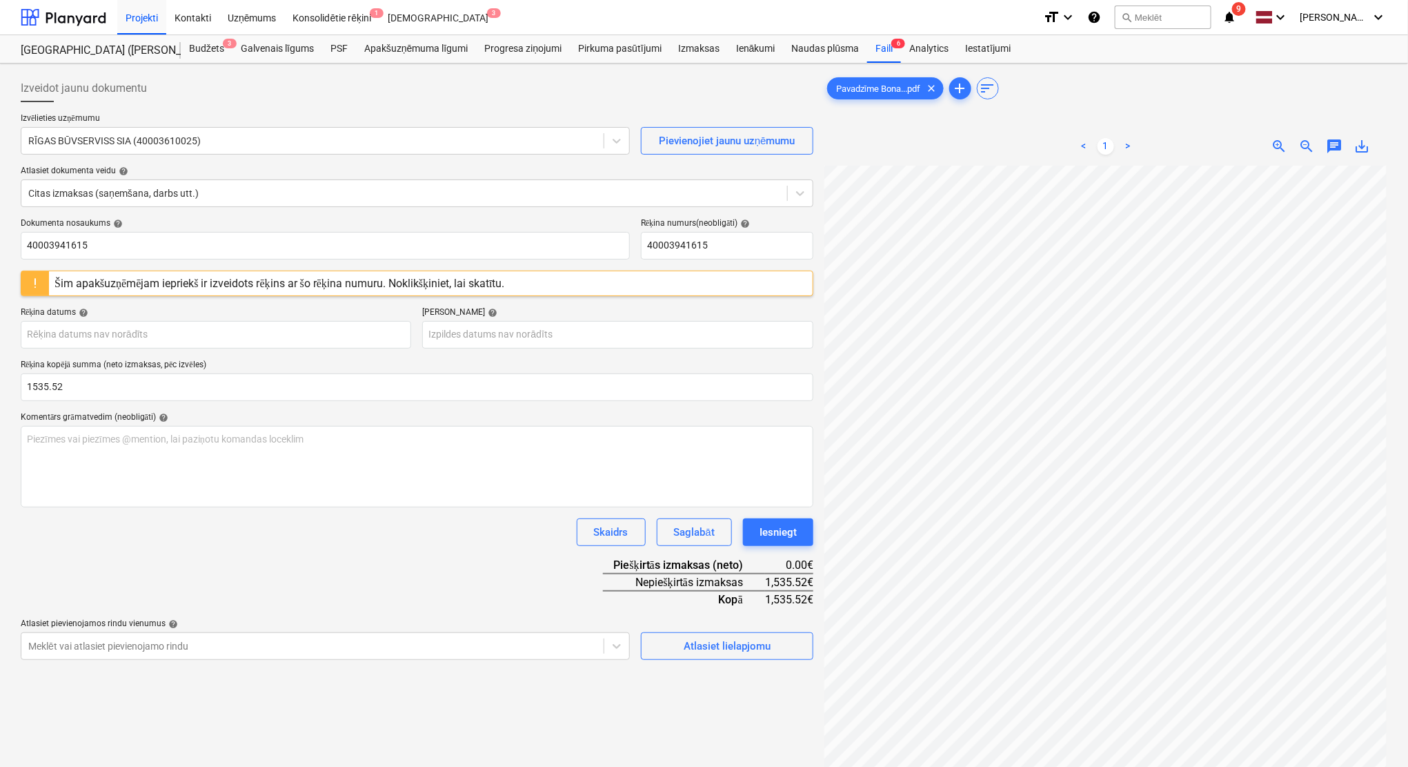
type input "1,535.52"
click at [346, 575] on div "Dokumenta nosaukums help 40003941615 Rēķina numurs (neobligāti) help 4000394161…" at bounding box center [417, 439] width 793 height 442
click at [259, 331] on body "Projekti Kontakti Uzņēmums Konsolidētie rēķini 1 Iesūtne 3 format_size keyboard…" at bounding box center [704, 383] width 1408 height 767
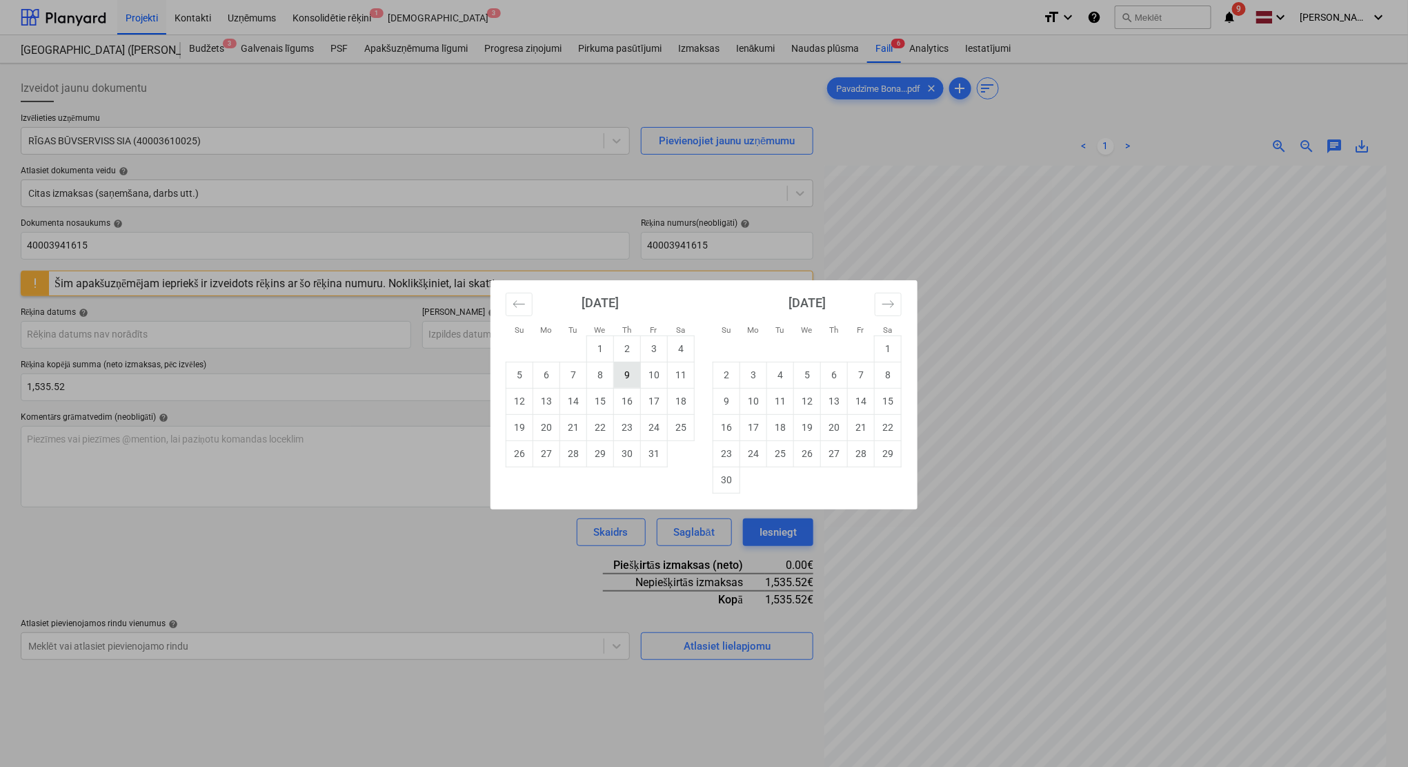
click at [627, 381] on td "9" at bounding box center [627, 375] width 27 height 26
type input "[DATE]"
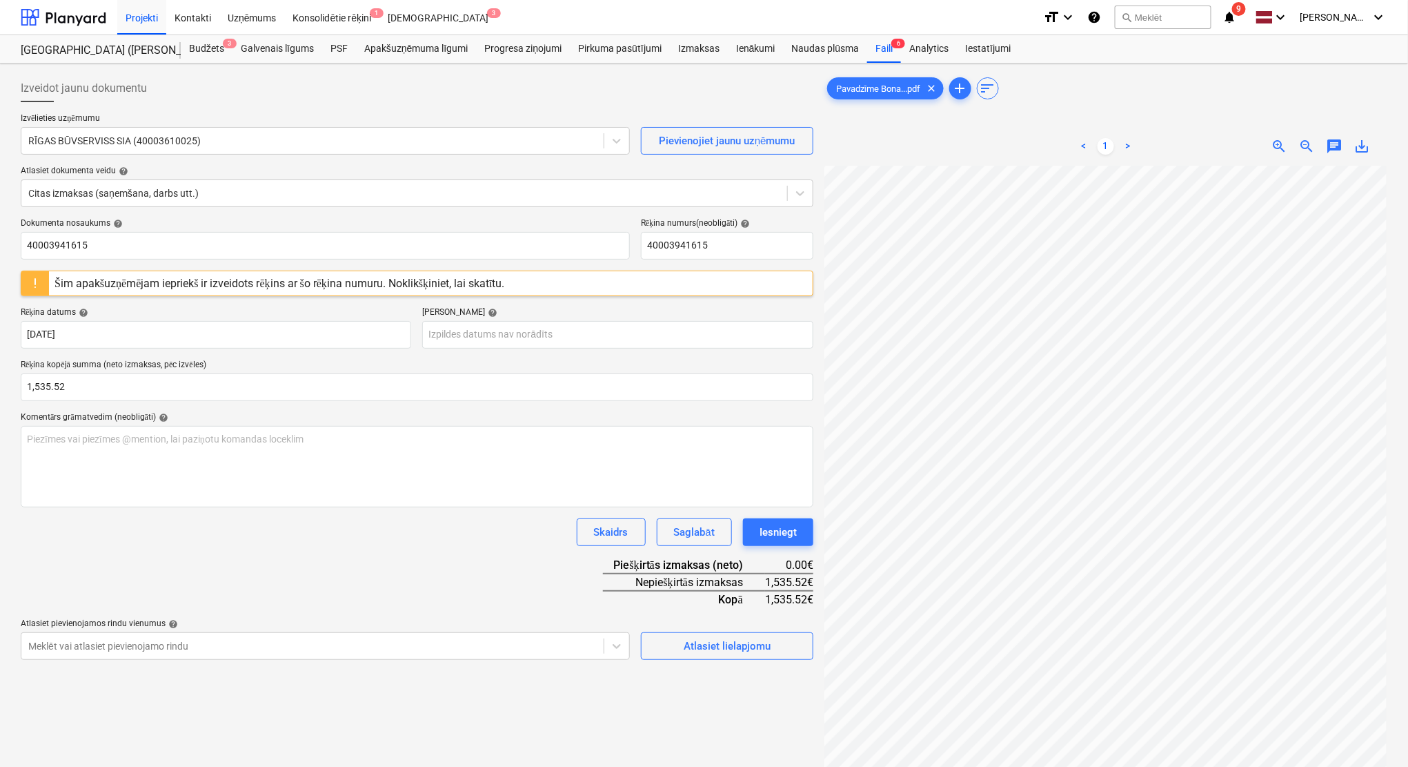
scroll to position [28, 60]
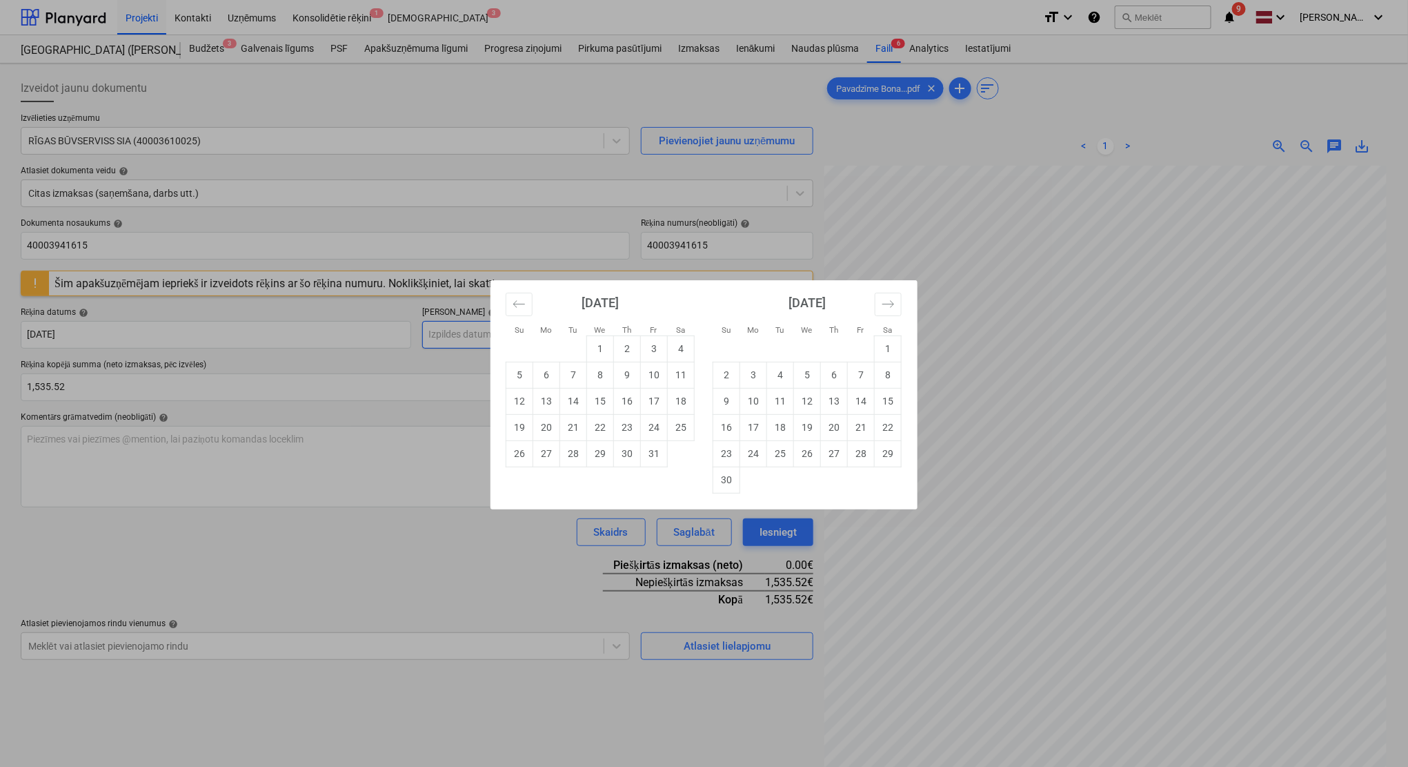
click at [511, 348] on body "Projekti Kontakti Uzņēmums Konsolidētie rēķini 1 Iesūtne 3 format_size keyboard…" at bounding box center [704, 383] width 1408 height 767
click at [882, 300] on icon "Move forward to switch to the next month." at bounding box center [888, 303] width 13 height 13
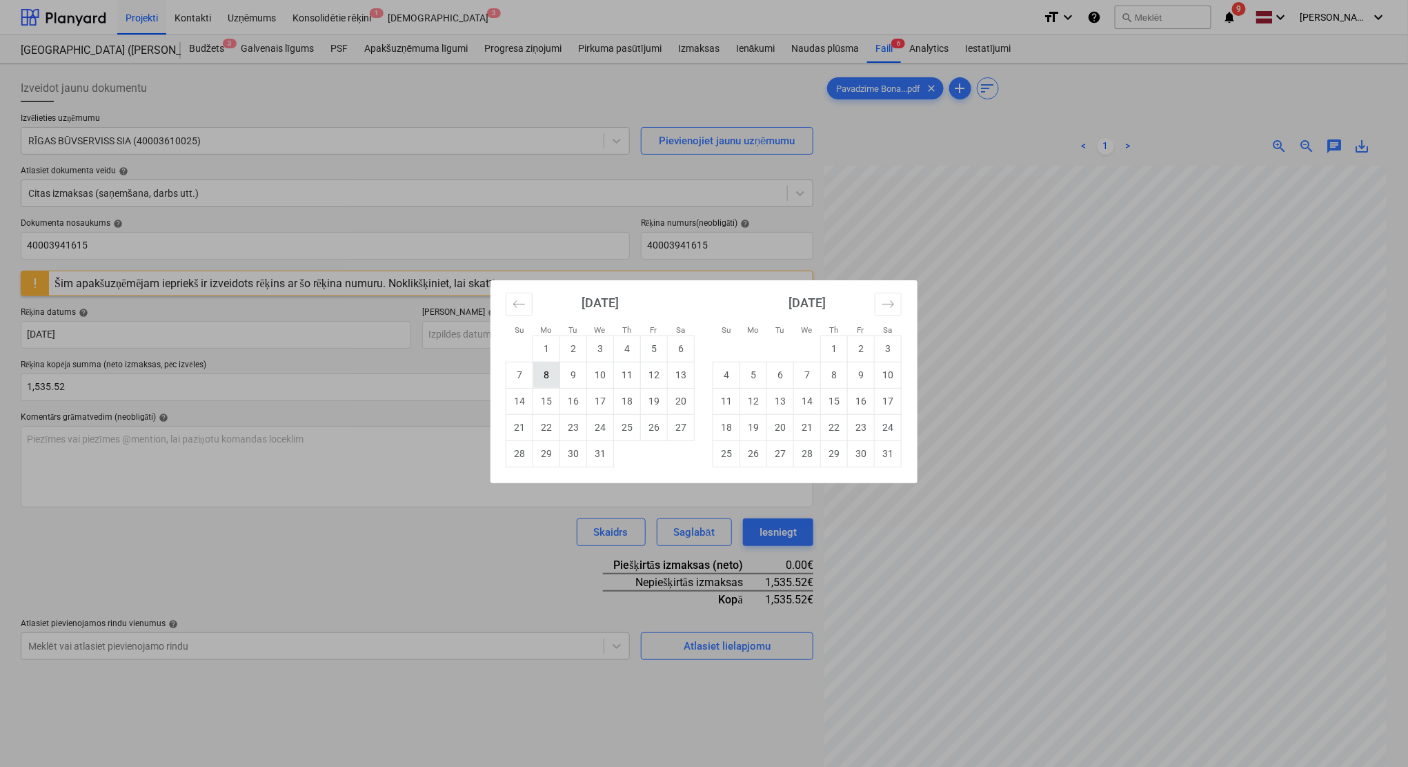
click at [556, 375] on td "8" at bounding box center [546, 375] width 27 height 26
type input "[DATE]"
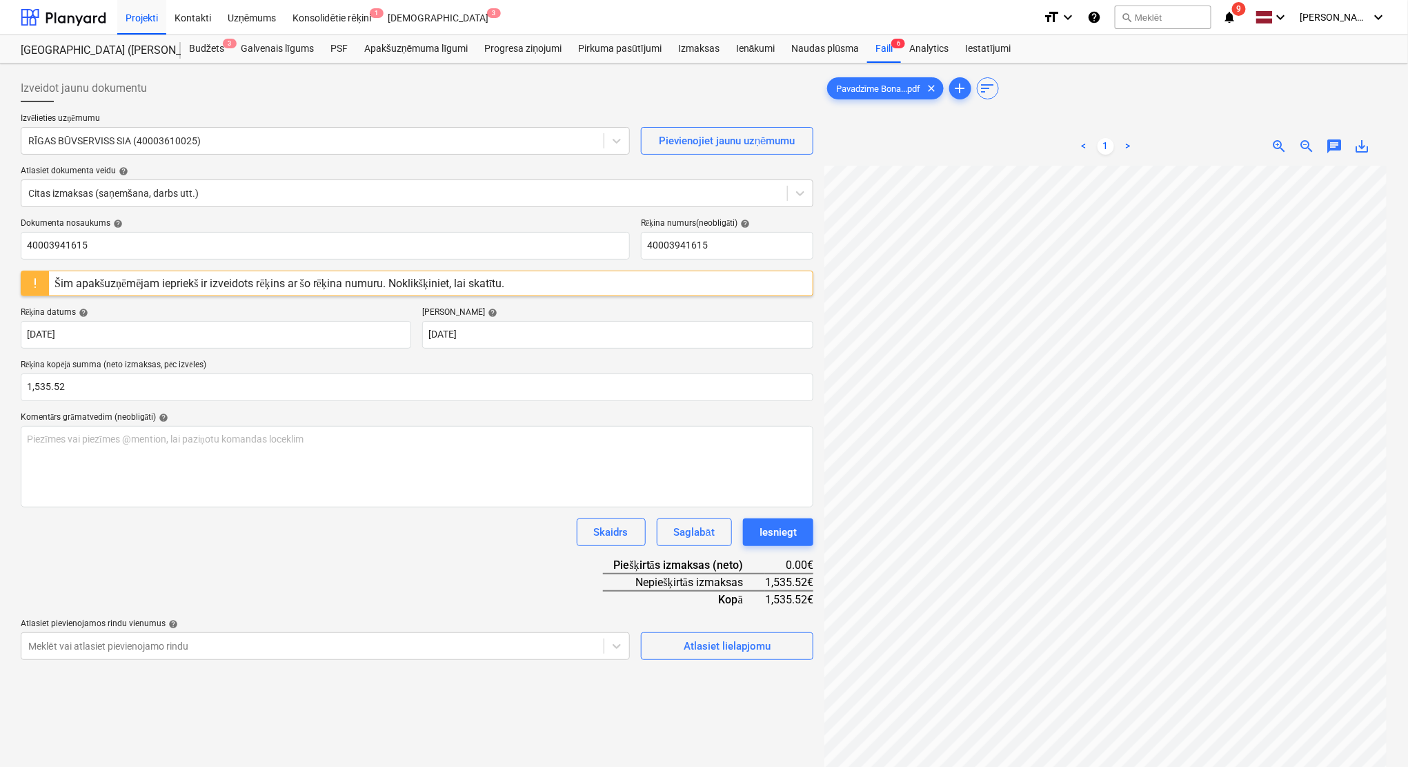
drag, startPoint x: 512, startPoint y: 549, endPoint x: 529, endPoint y: 543, distance: 17.7
click at [511, 549] on div "Dokumenta nosaukums help 40003941615 Rēķina numurs (neobligāti) help 4000394161…" at bounding box center [417, 439] width 793 height 442
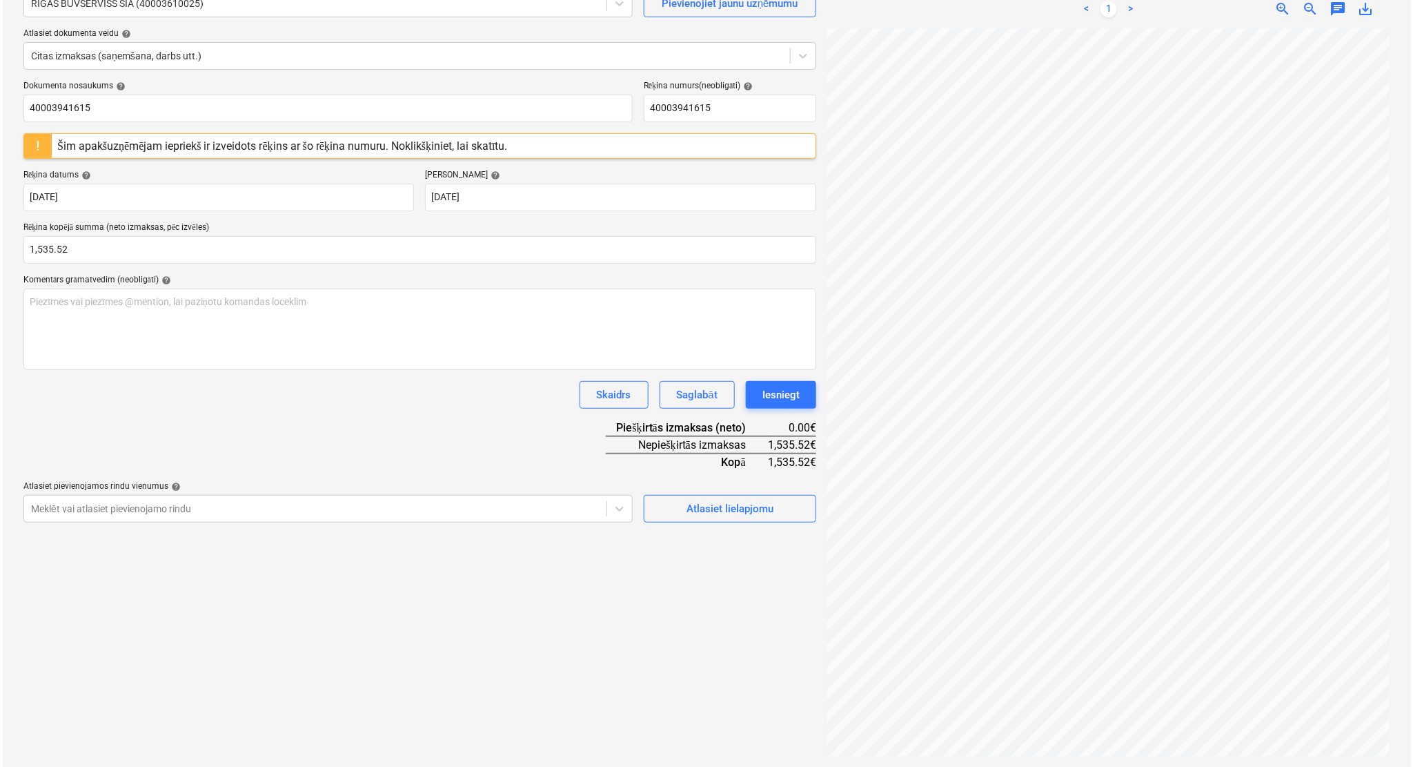
scroll to position [138, 0]
click at [727, 514] on div "Atlasiet lielapjomu" at bounding box center [727, 508] width 87 height 18
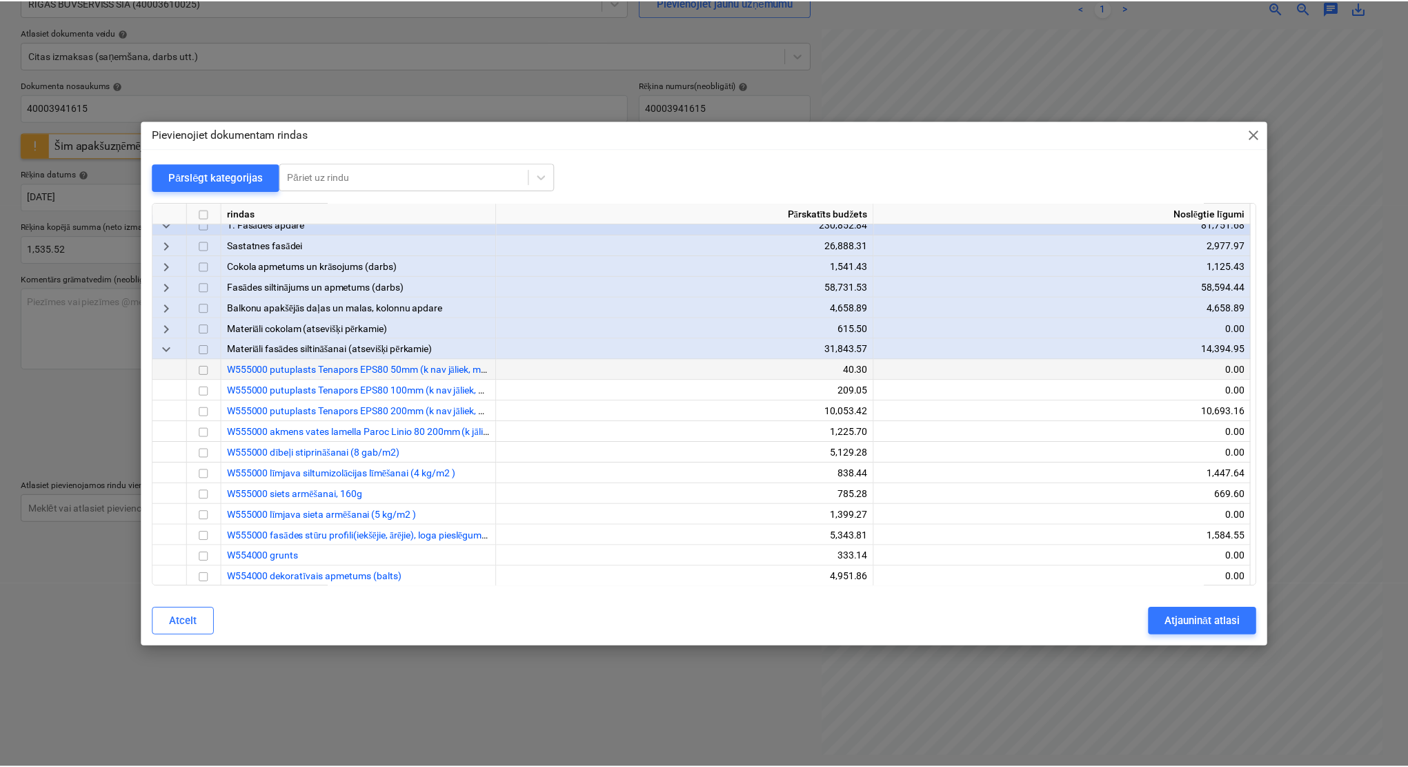
scroll to position [245, 0]
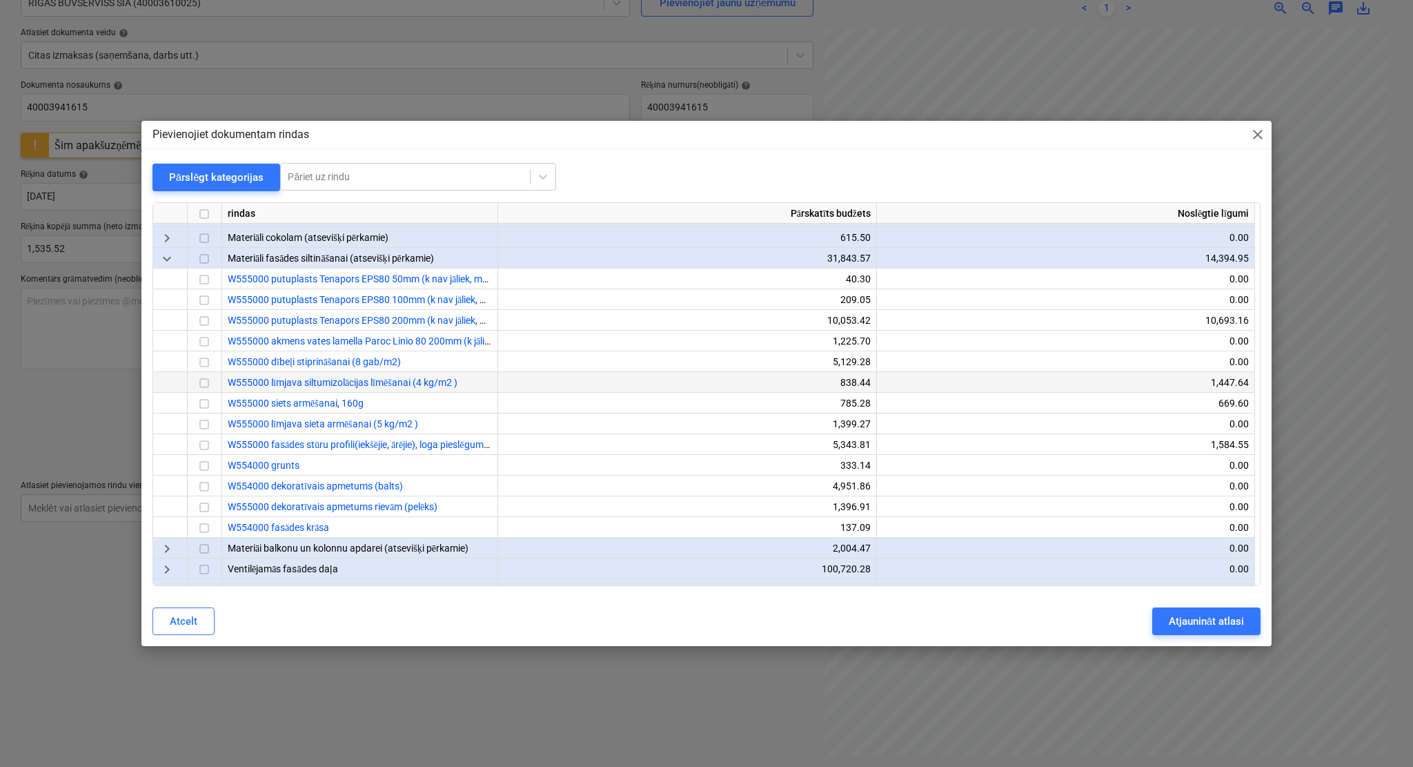
click at [202, 380] on input "checkbox" at bounding box center [204, 383] width 17 height 17
click at [202, 424] on input "checkbox" at bounding box center [204, 424] width 17 height 17
click at [1177, 628] on div "Atjaunināt atlasi" at bounding box center [1206, 621] width 75 height 18
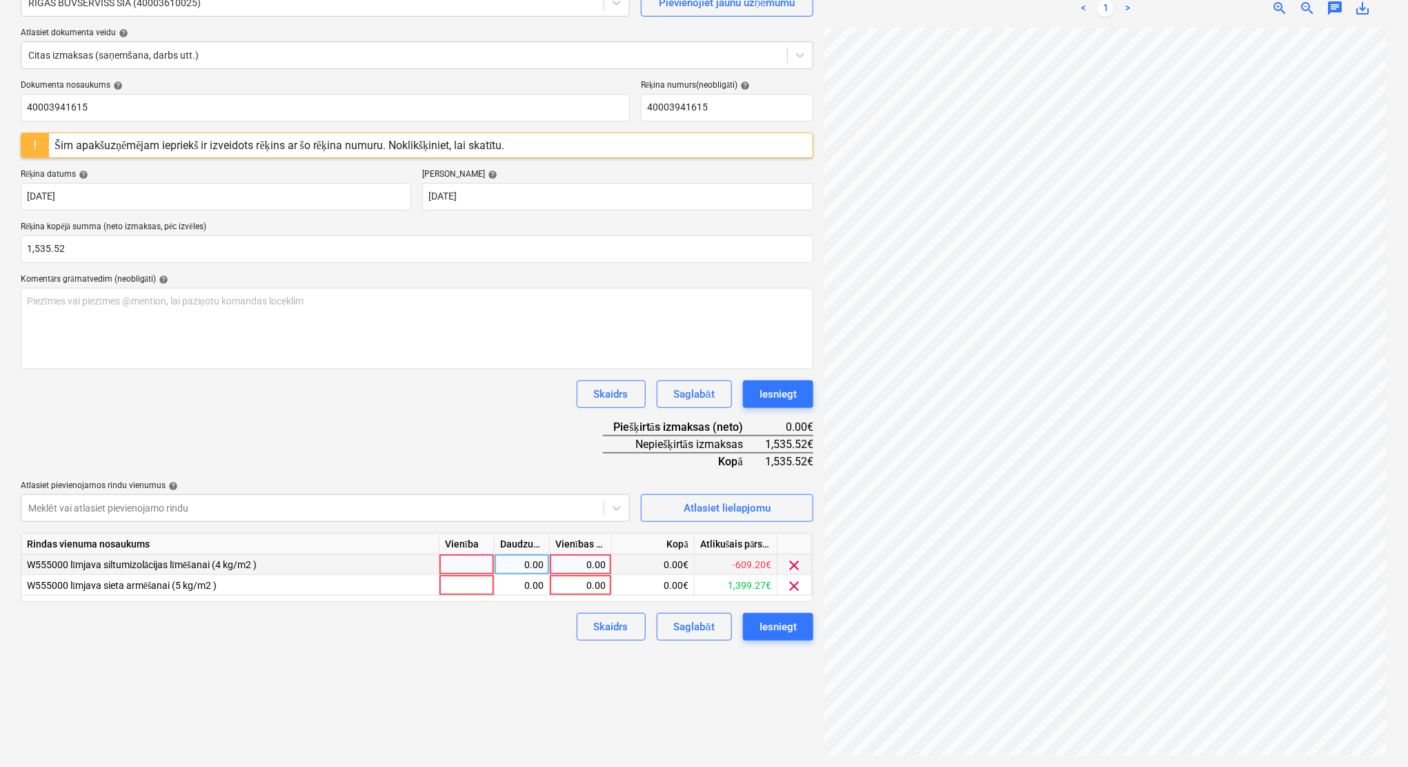
click at [598, 566] on div "0.00" at bounding box center [580, 564] width 50 height 21
type input "1034.40"
click at [532, 638] on div "Izveidot jaunu dokumentu Izvēlieties uzņēmumu RĪGAS BŪVSERVISS SIA (40003610025…" at bounding box center [417, 346] width 804 height 830
click at [595, 584] on div "0.00" at bounding box center [580, 585] width 50 height 21
type input "501.120"
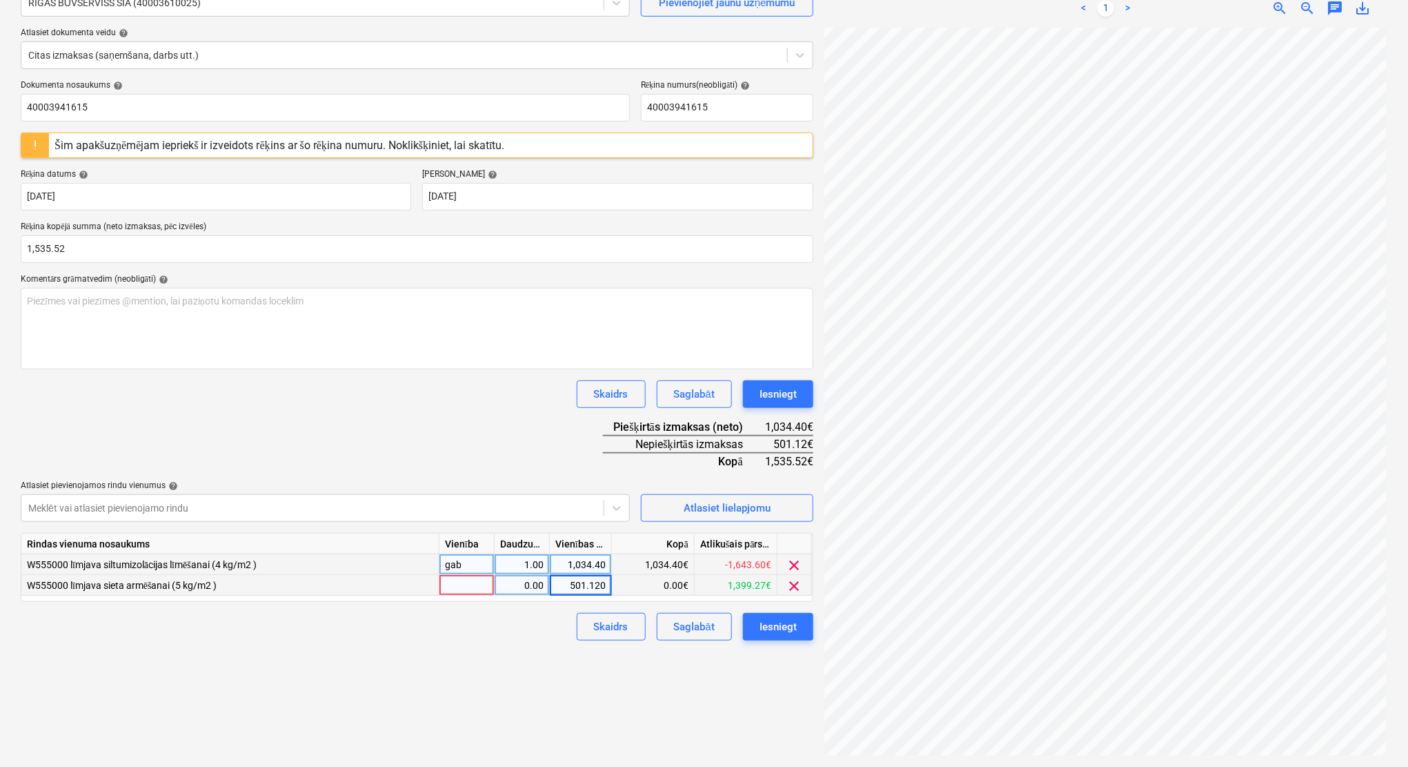
click at [542, 638] on div "Izveidot jaunu dokumentu Izvēlieties uzņēmumu RĪGAS BŪVSERVISS SIA (40003610025…" at bounding box center [417, 346] width 804 height 830
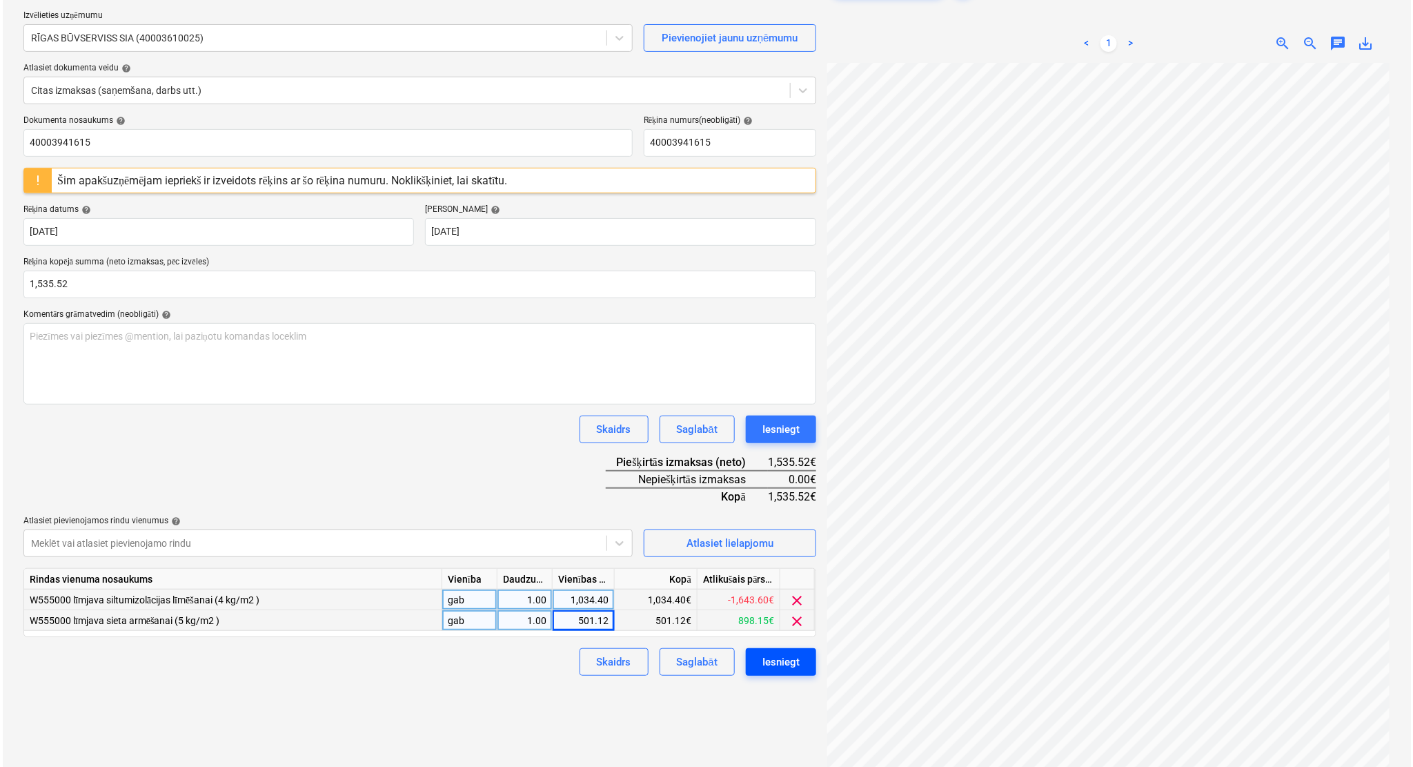
scroll to position [138, 0]
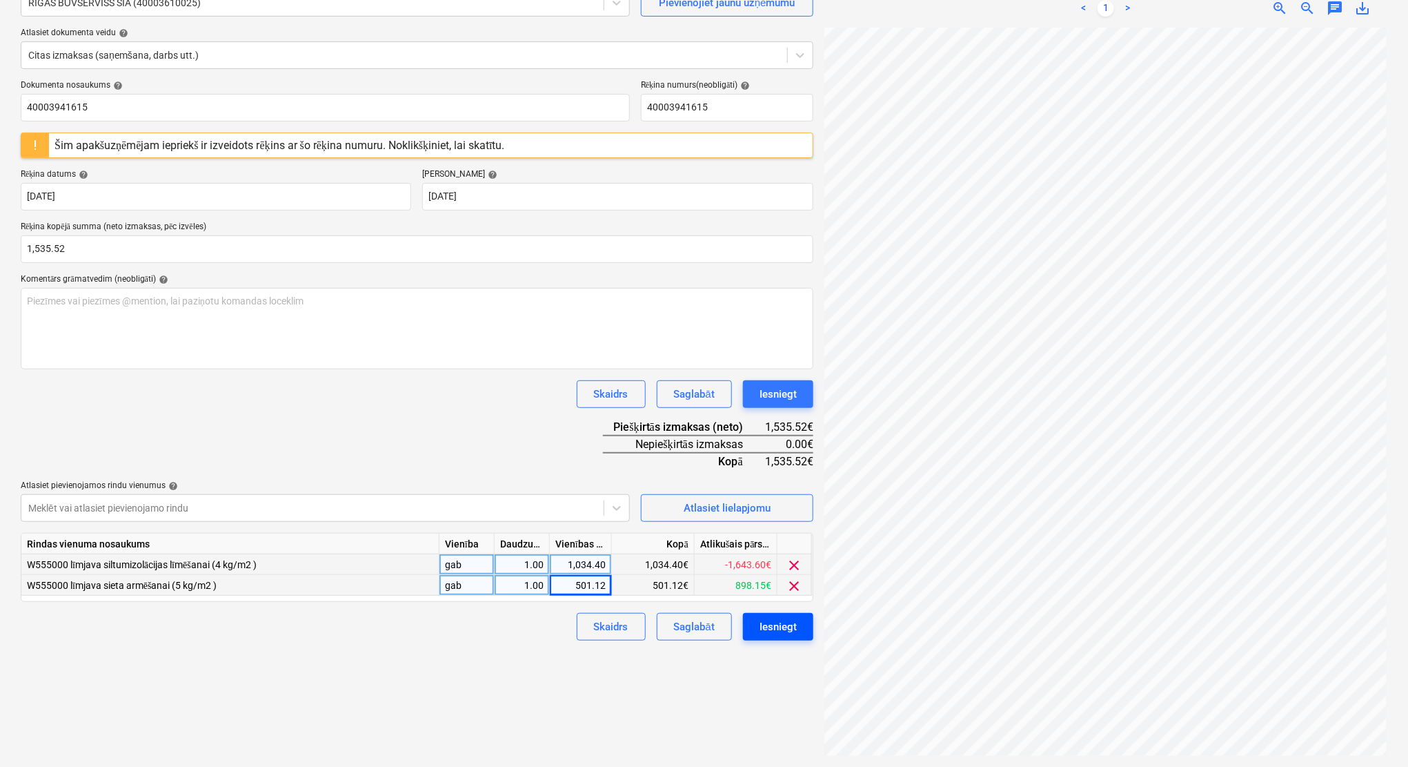
click at [782, 629] on div "Iesniegt" at bounding box center [778, 627] width 37 height 18
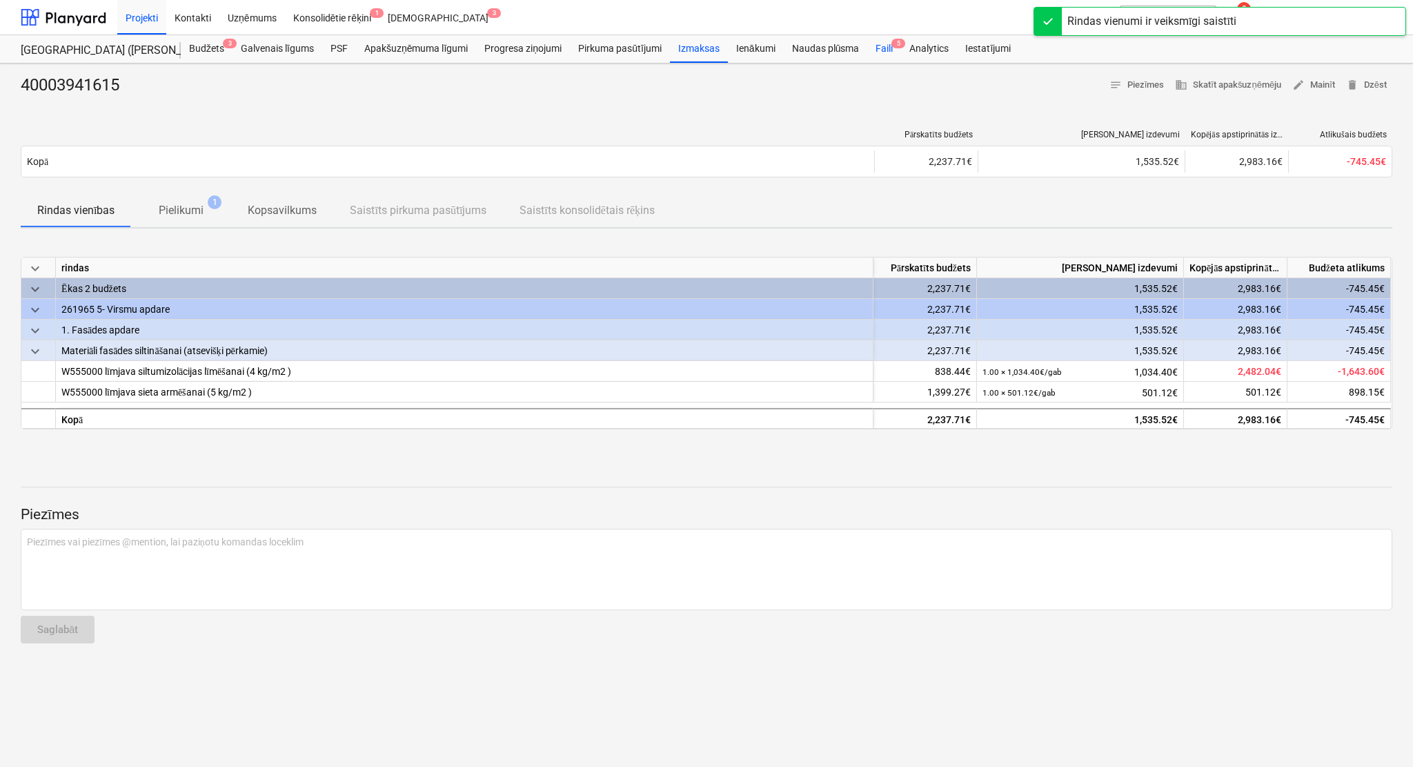
click at [890, 43] on div "Faili 5" at bounding box center [884, 49] width 34 height 28
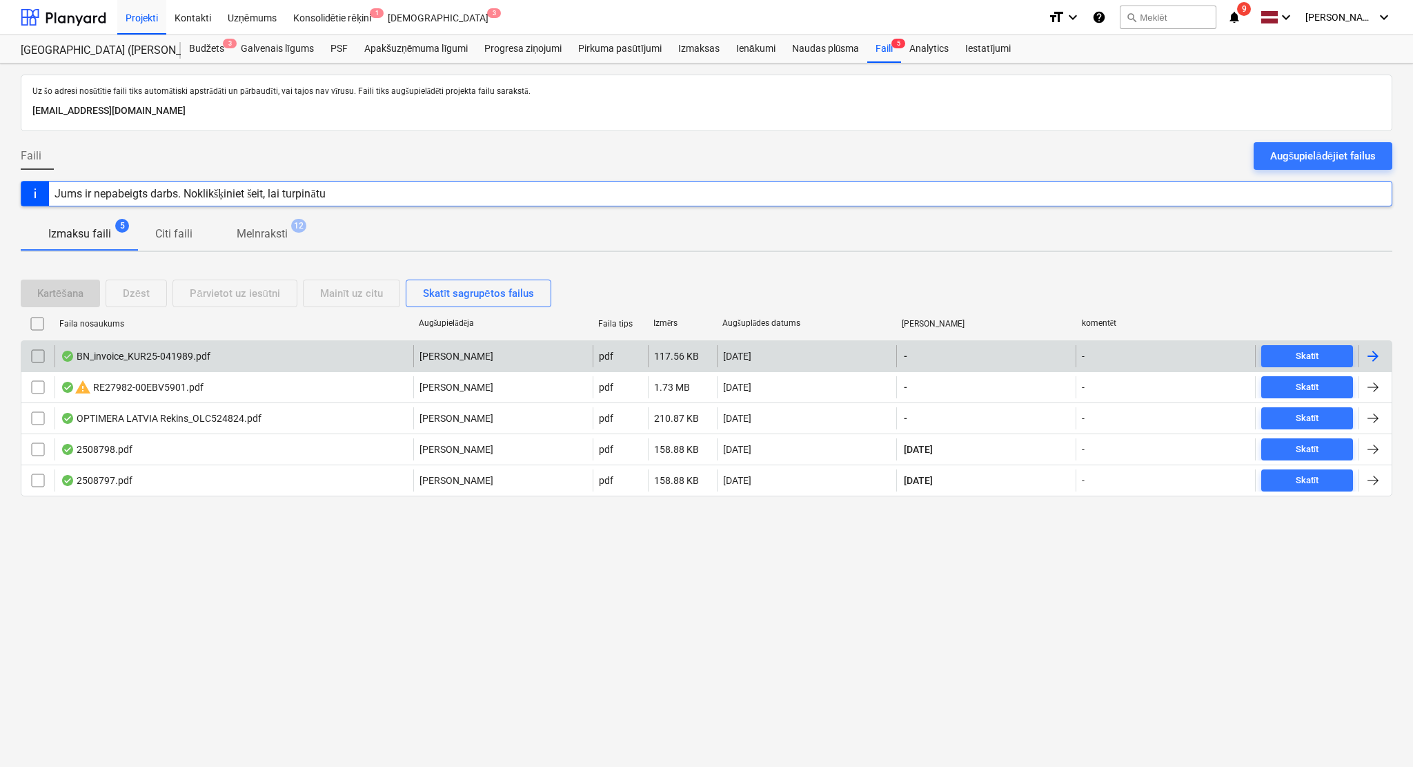
click at [1177, 353] on div at bounding box center [1373, 356] width 17 height 17
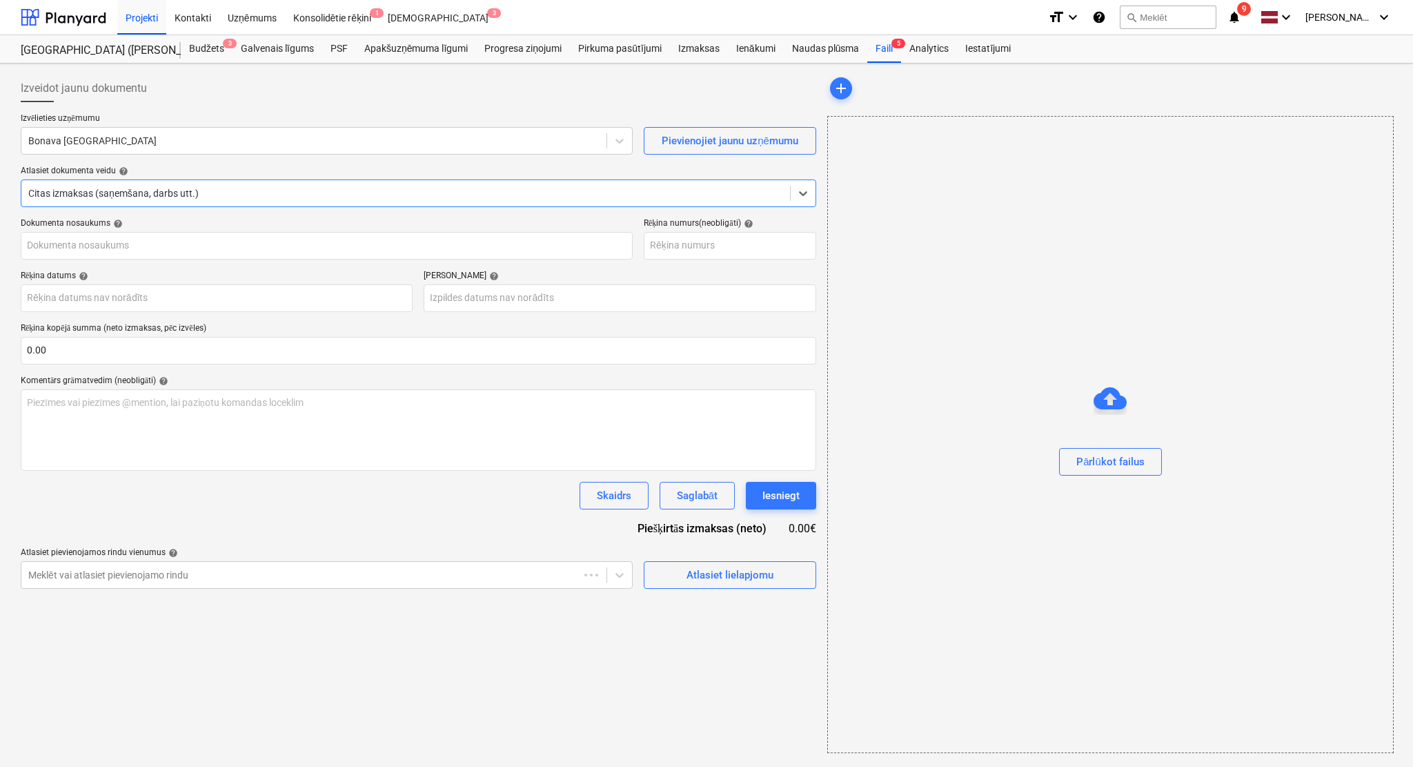
type input "KUR25-041989"
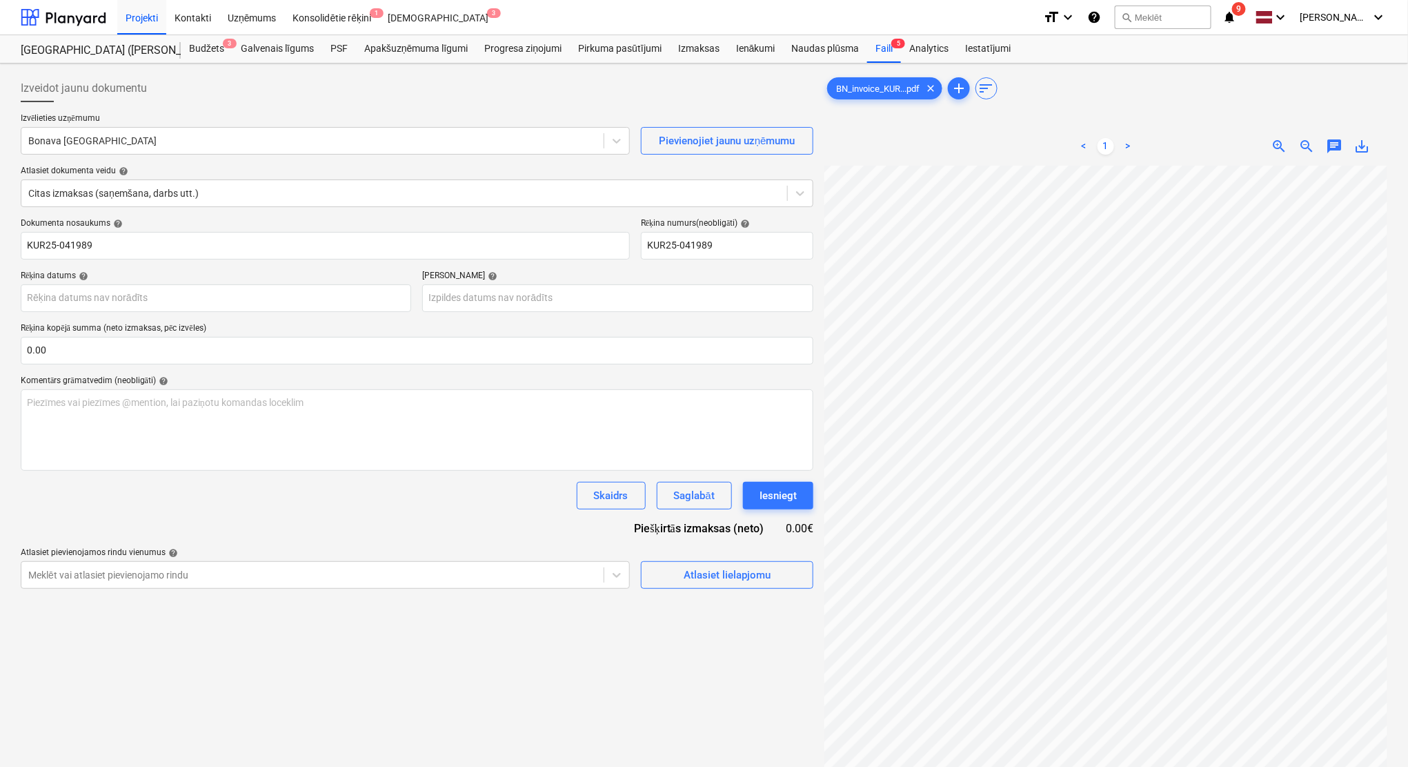
scroll to position [61, 83]
click at [173, 139] on div at bounding box center [312, 141] width 569 height 14
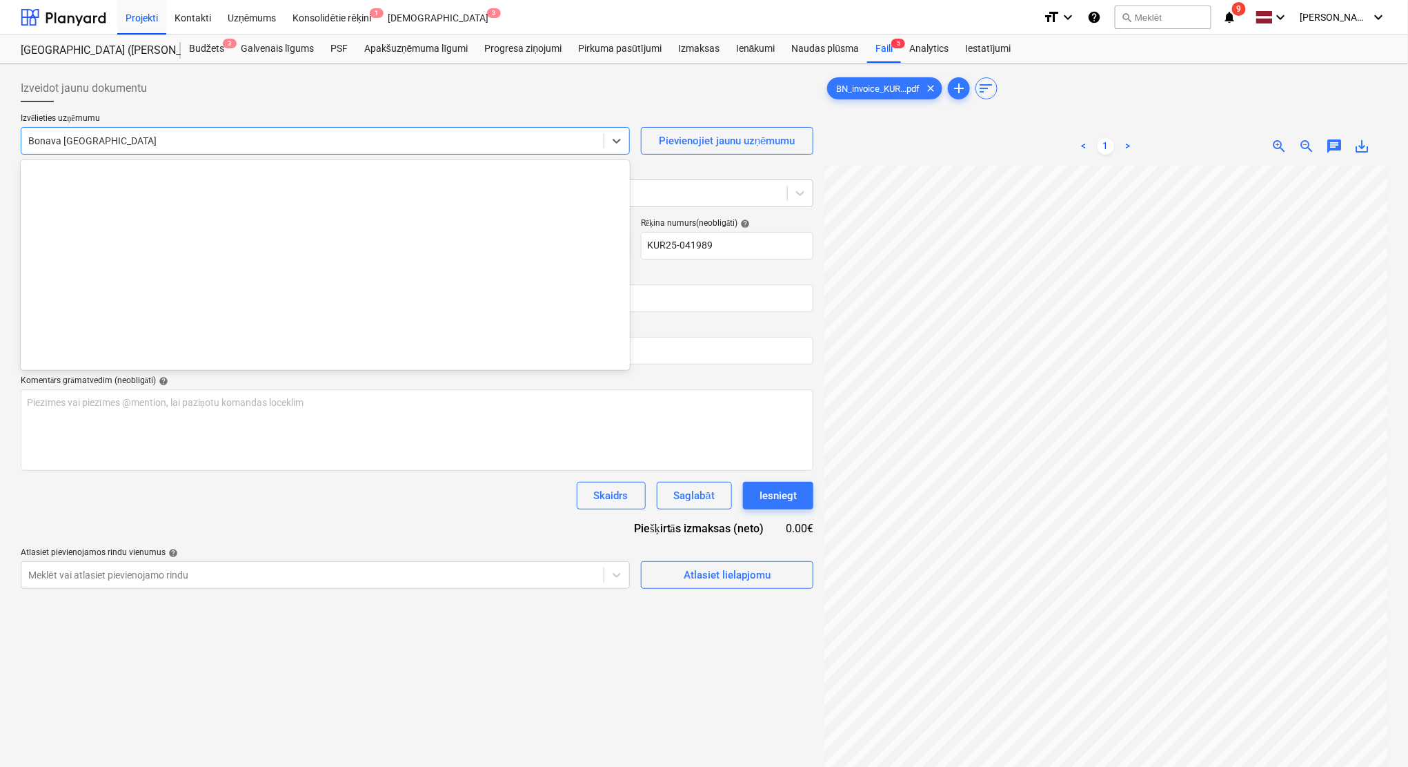
scroll to position [1907, 0]
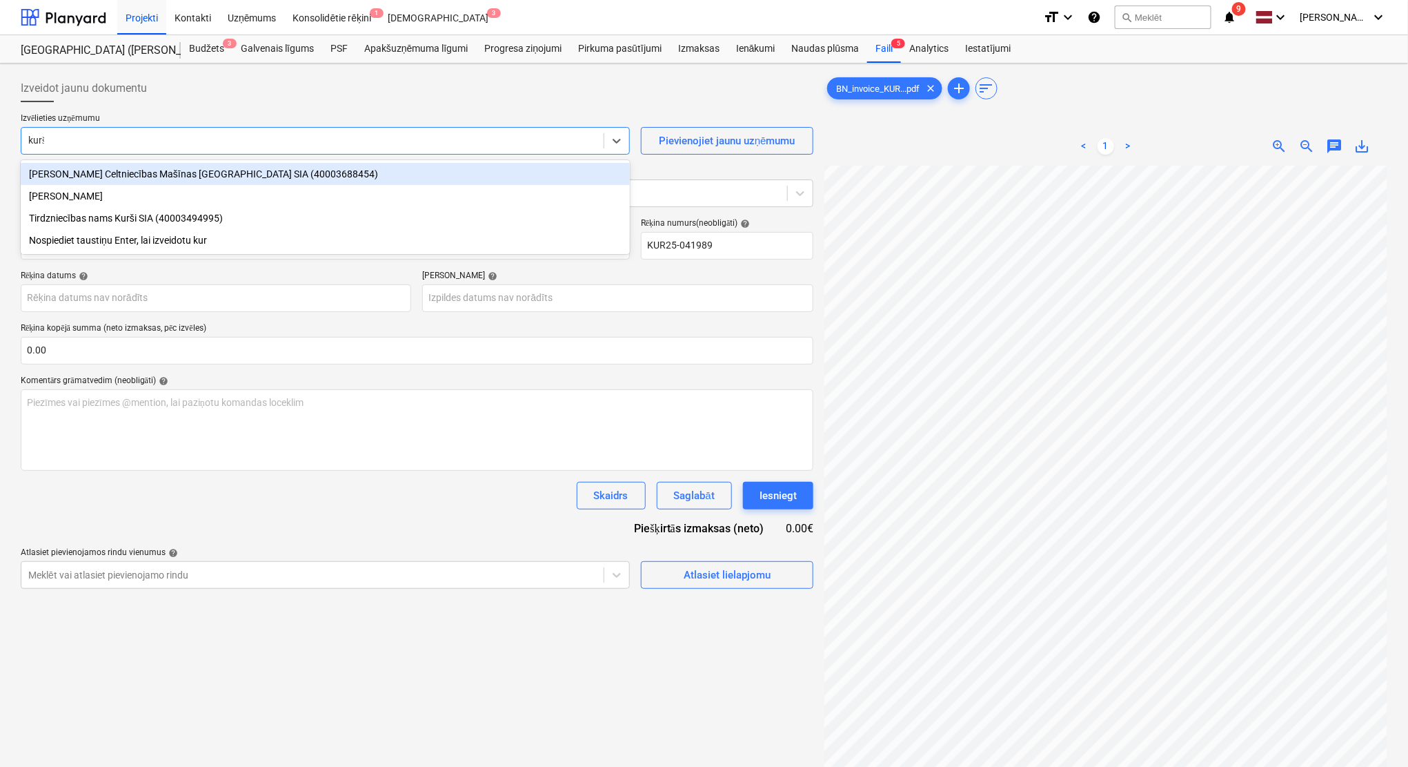
type input "kurši"
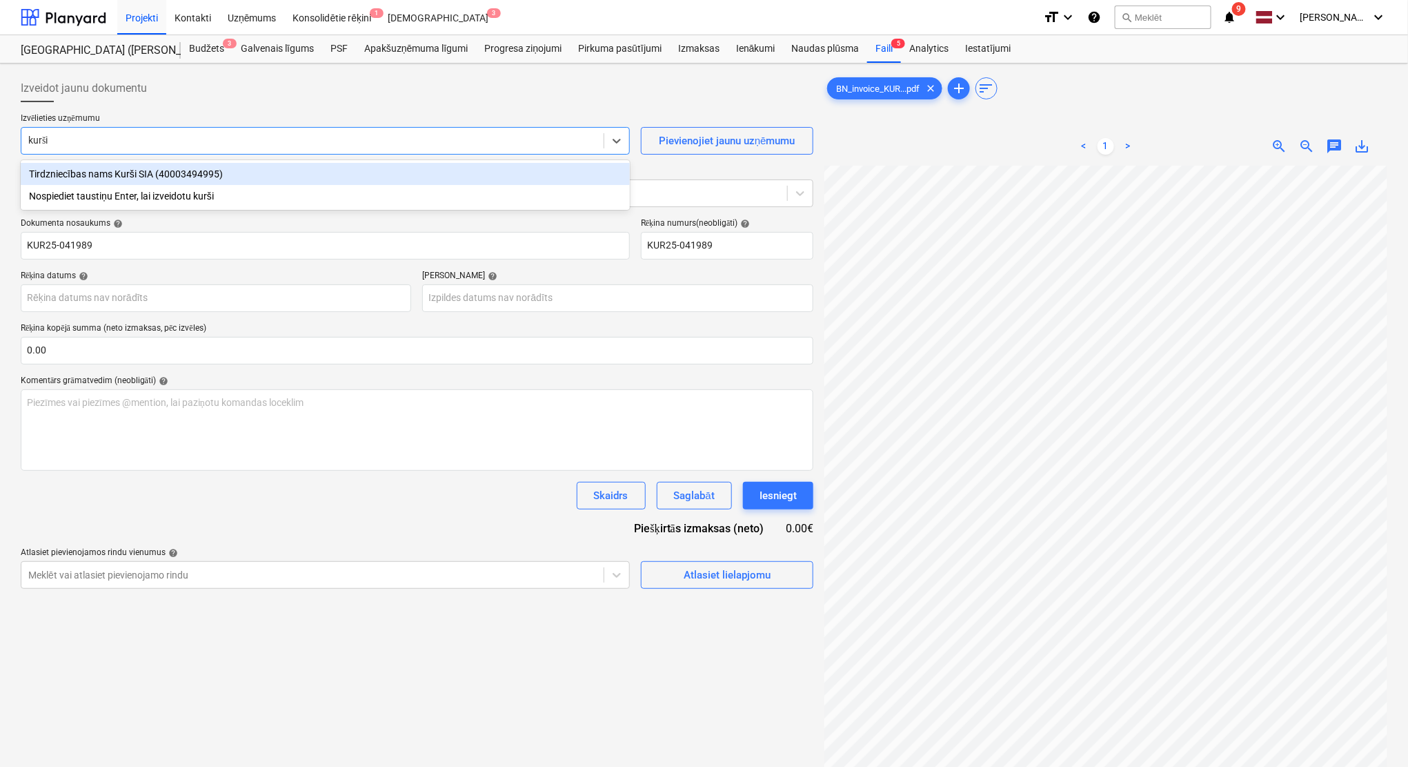
click at [180, 181] on div "Tirdzniecības nams Kurši SIA (40003494995)" at bounding box center [325, 174] width 609 height 22
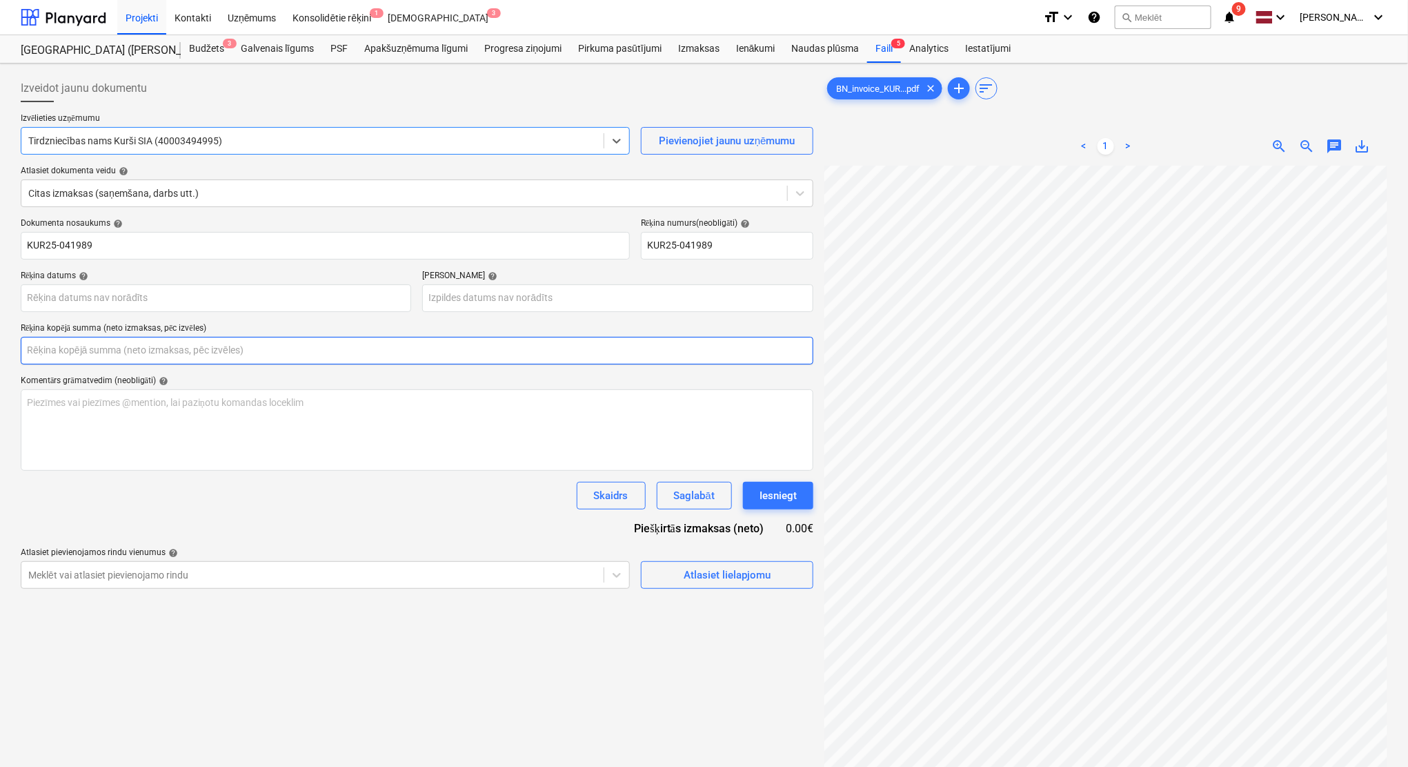
click at [181, 345] on input "text" at bounding box center [417, 351] width 793 height 28
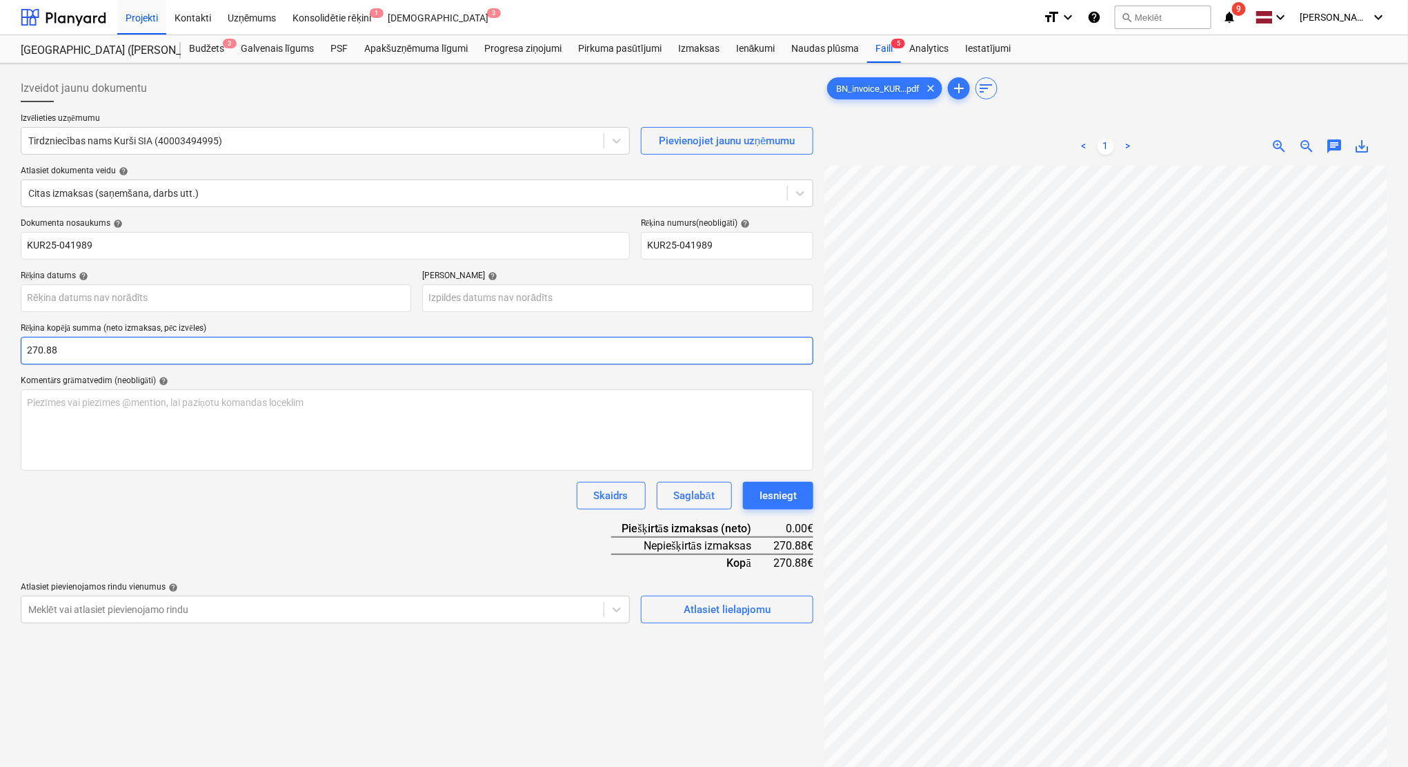
type input "270.88"
click at [413, 537] on div "Dokumenta nosaukums help KUR25-041989 Rēķina numurs (neobligāti) help KUR25-041…" at bounding box center [417, 420] width 793 height 405
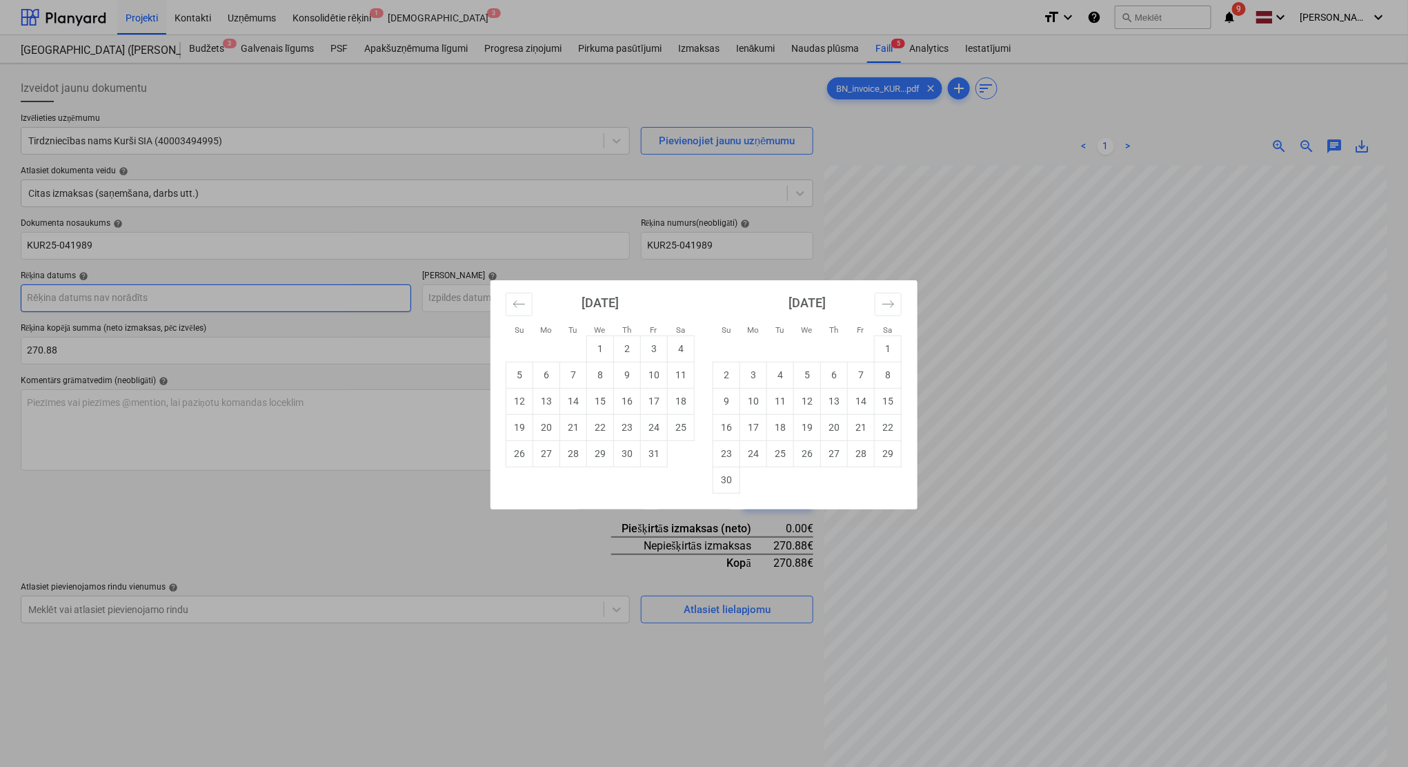
click at [274, 305] on body "Projekti Kontakti Uzņēmums Konsolidētie rēķini 1 Iesūtne 3 format_size keyboard…" at bounding box center [704, 383] width 1408 height 767
click at [656, 375] on td "10" at bounding box center [654, 375] width 27 height 26
type input "[DATE]"
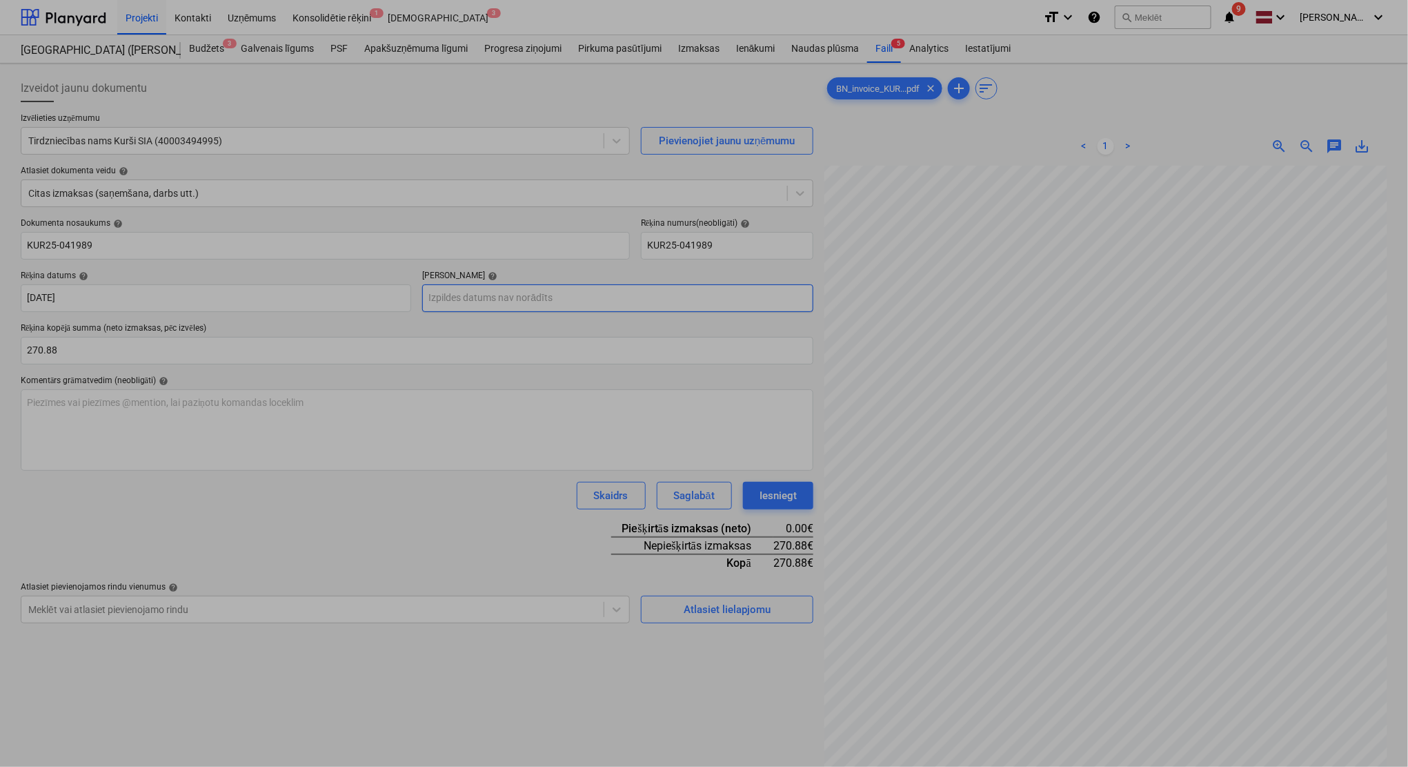
click at [613, 298] on body "Projekti Kontakti Uzņēmums Konsolidētie rēķini 1 Iesūtne 3 format_size keyboard…" at bounding box center [704, 383] width 1408 height 767
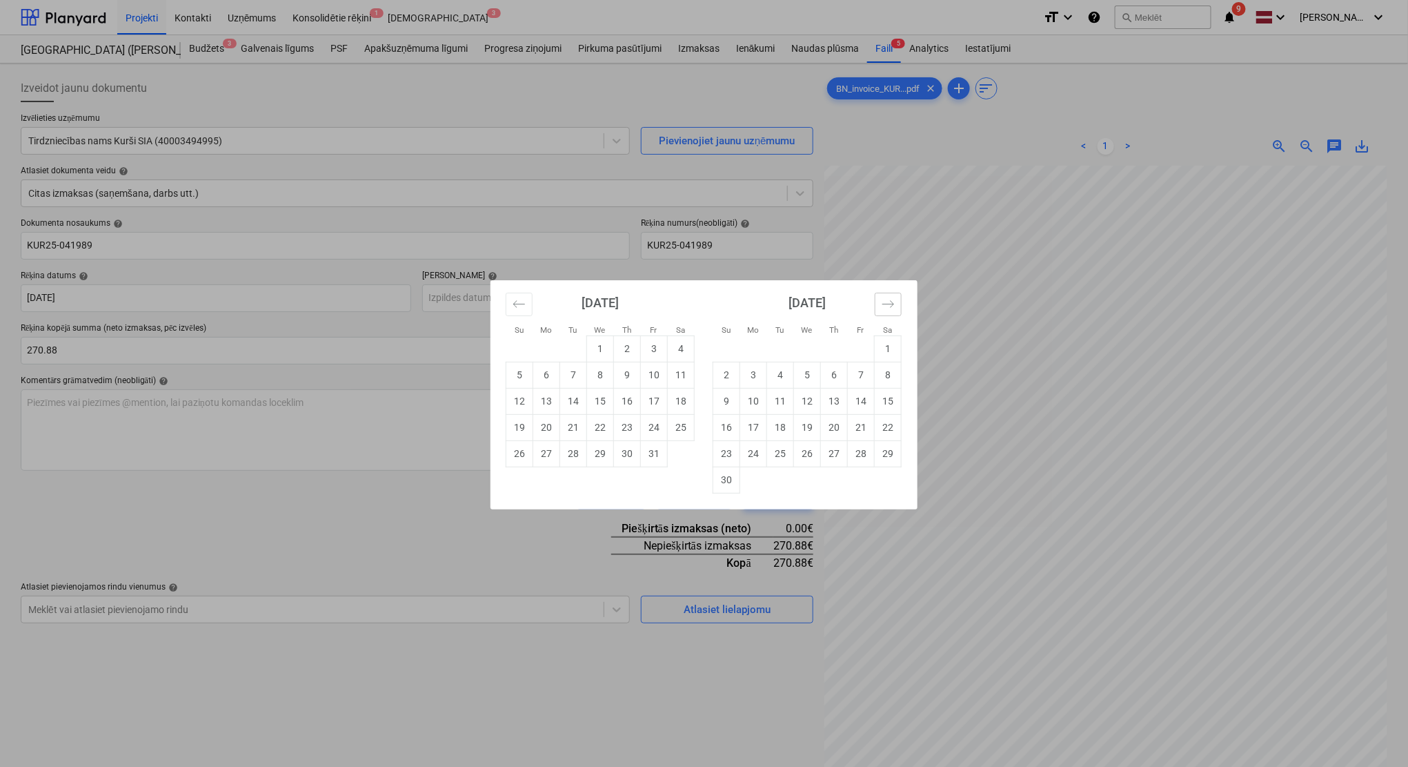
click at [882, 297] on icon "Move forward to switch to the next month." at bounding box center [888, 303] width 13 height 13
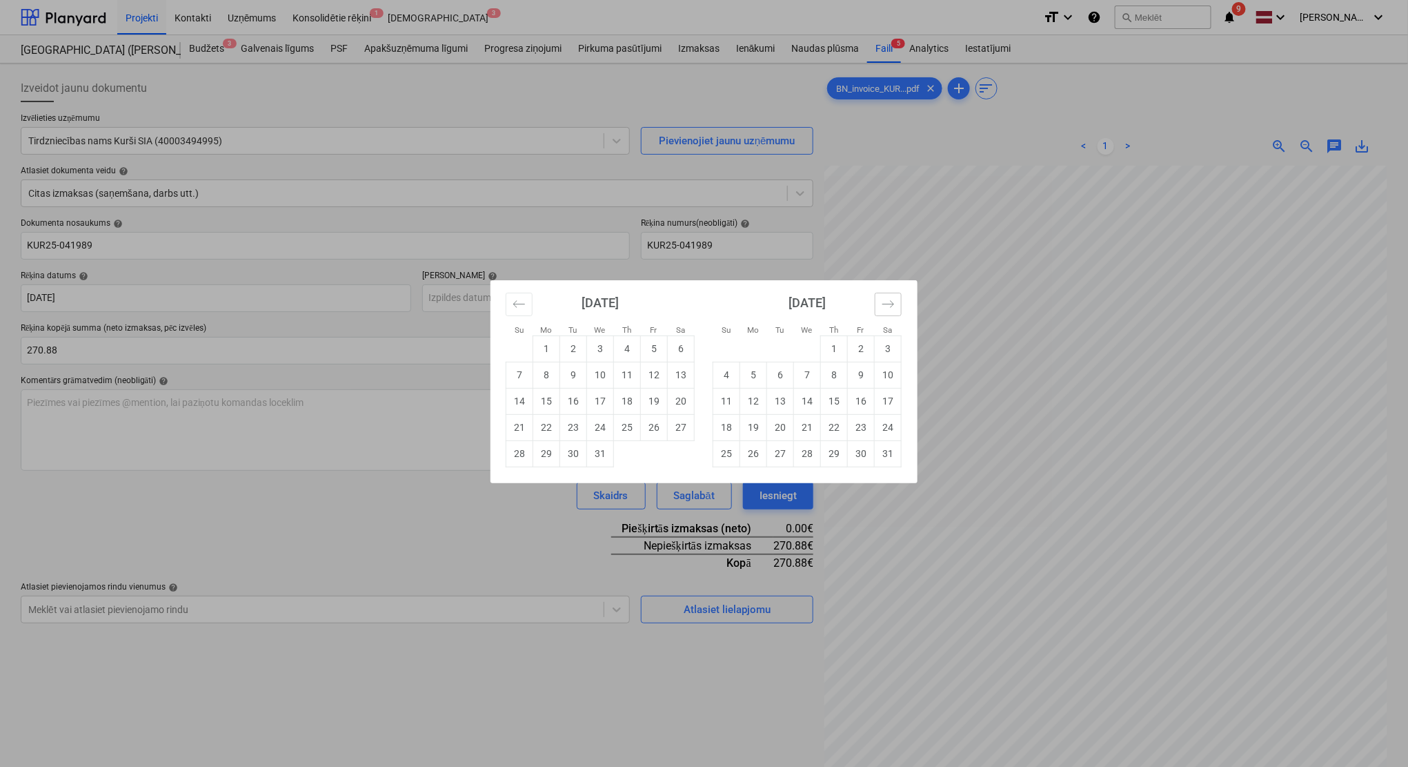
click at [882, 297] on icon "Move forward to switch to the next month." at bounding box center [888, 303] width 13 height 13
click at [876, 353] on td "7" at bounding box center [888, 348] width 27 height 26
type input "[DATE]"
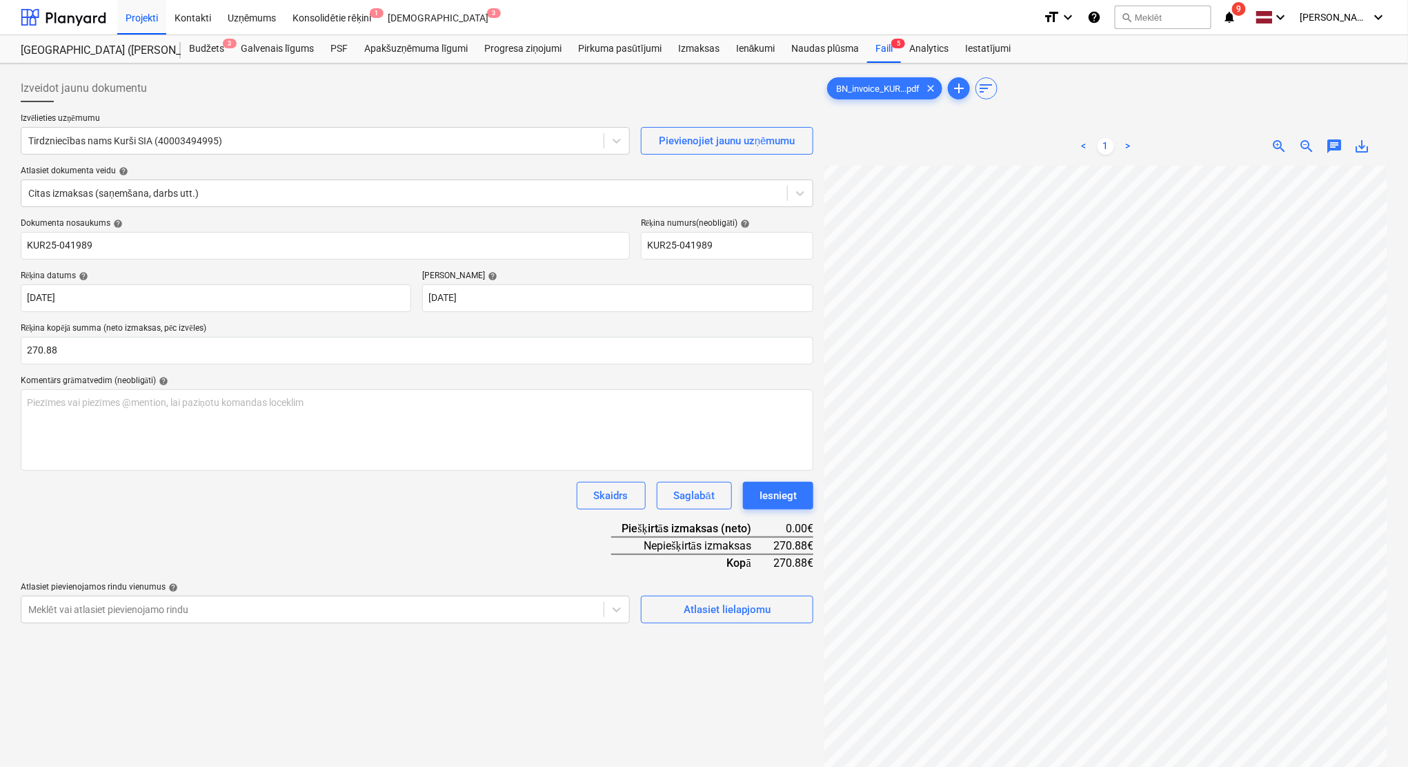
click at [501, 375] on div "Komentārs grāmatvedim (neobligāti) help" at bounding box center [417, 380] width 793 height 11
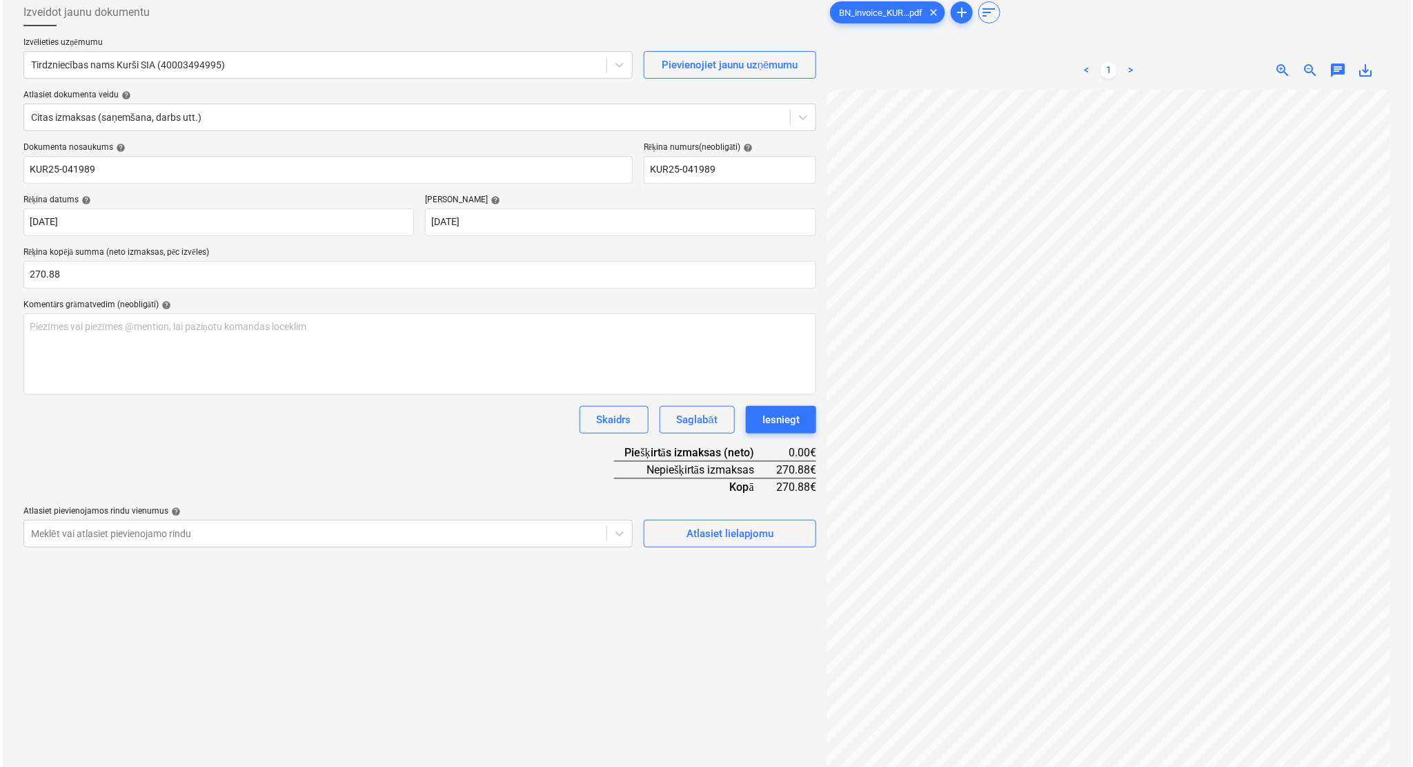
scroll to position [138, 0]
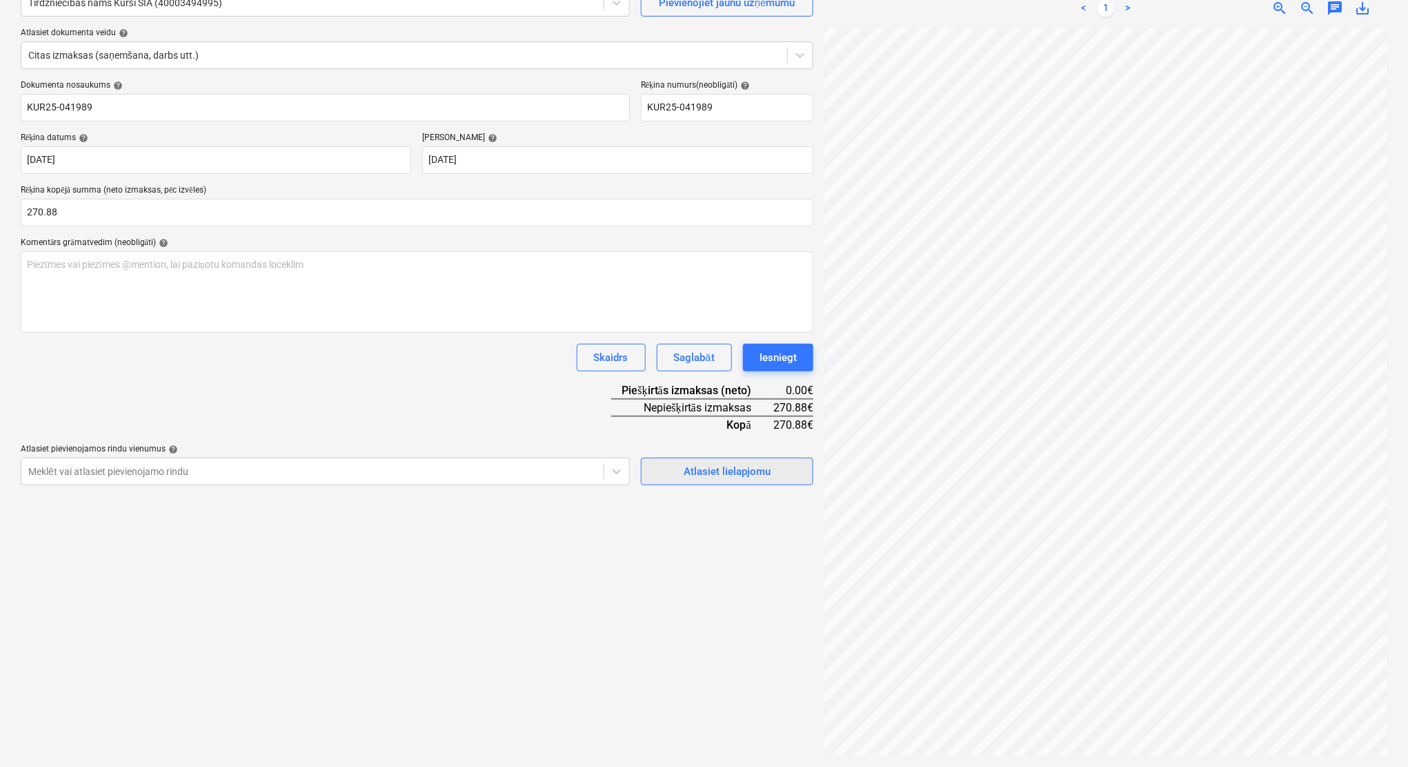
click at [751, 476] on div "Atlasiet lielapjomu" at bounding box center [727, 471] width 87 height 18
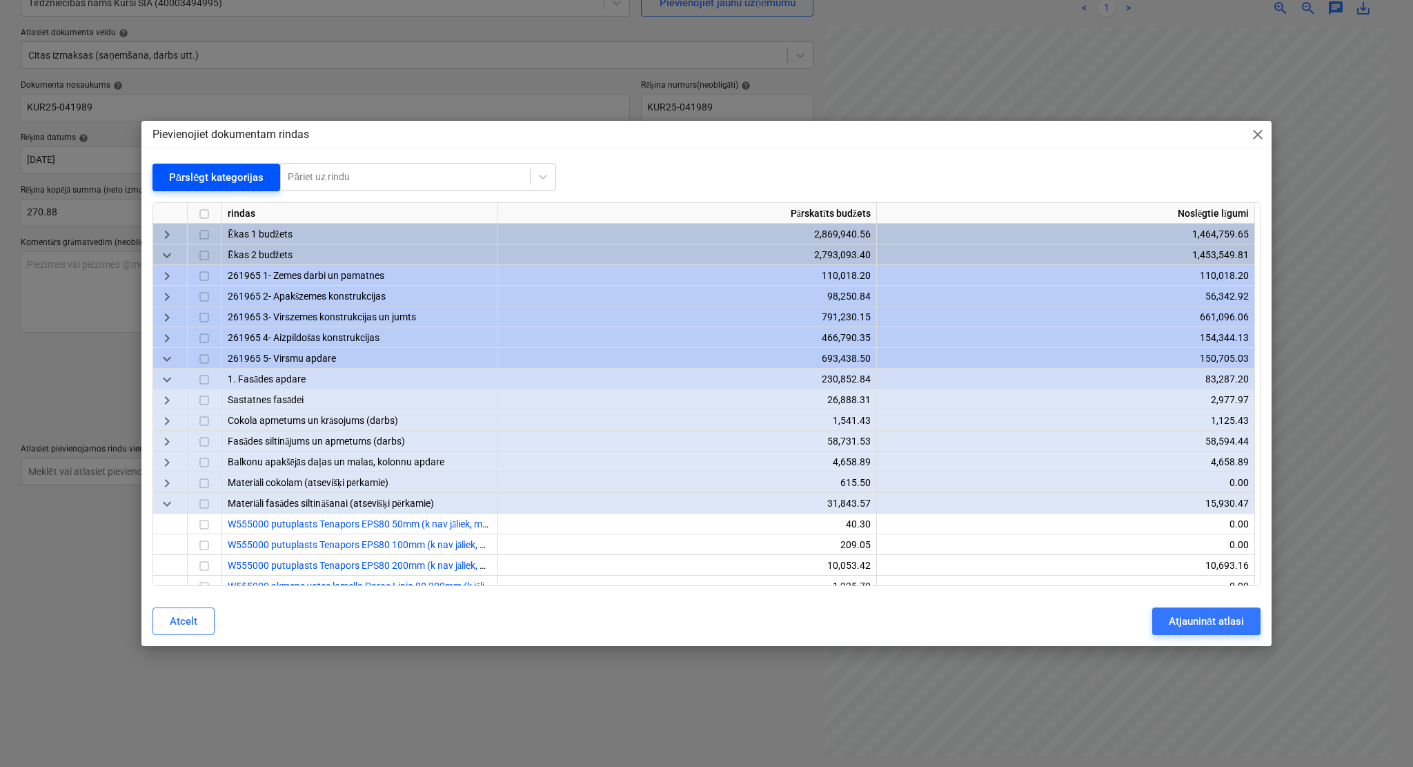
click at [241, 177] on div "Pārslēgt kategorijas" at bounding box center [216, 177] width 95 height 18
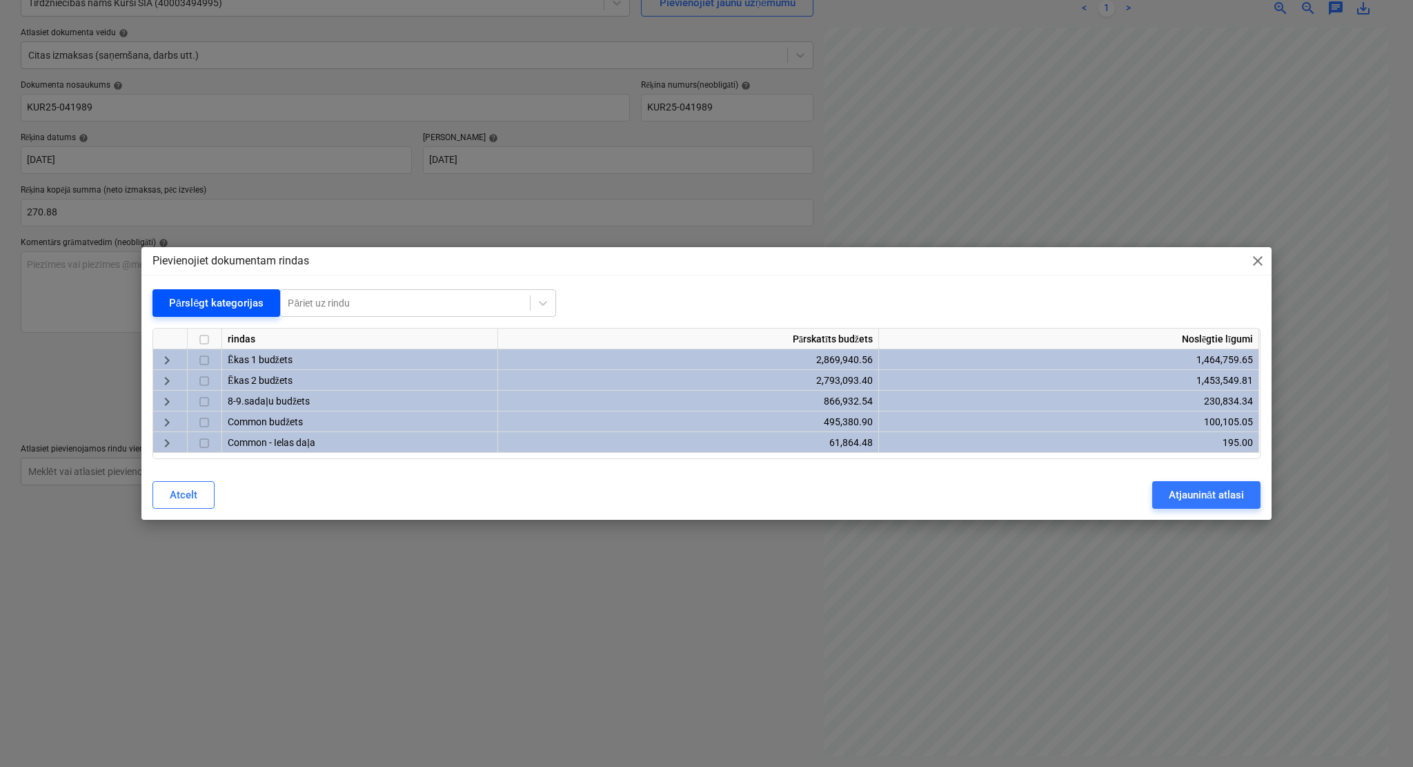
click at [248, 293] on button "Pārslēgt kategorijas" at bounding box center [216, 303] width 128 height 28
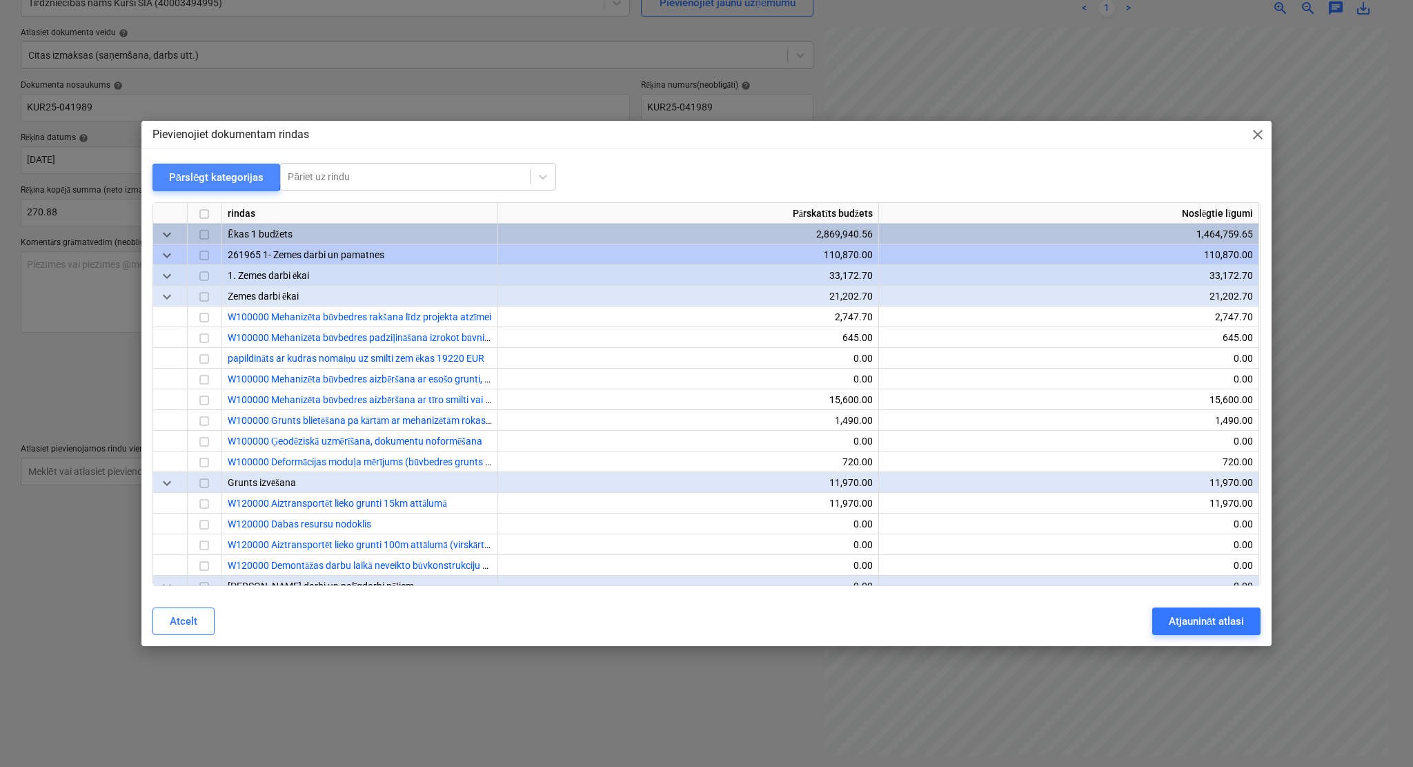
click at [207, 174] on div "Pārslēgt kategorijas" at bounding box center [216, 177] width 95 height 18
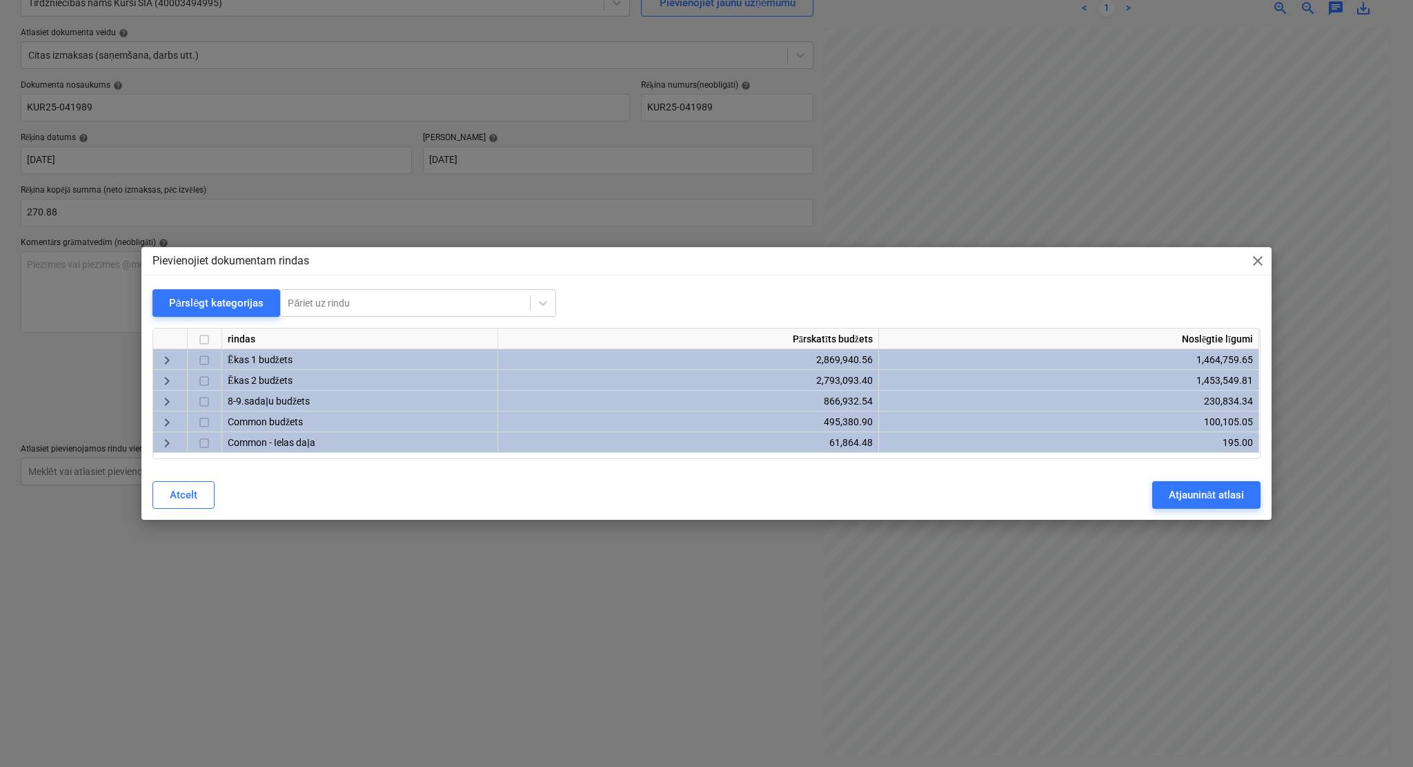
click at [167, 380] on span "keyboard_arrow_right" at bounding box center [167, 381] width 17 height 17
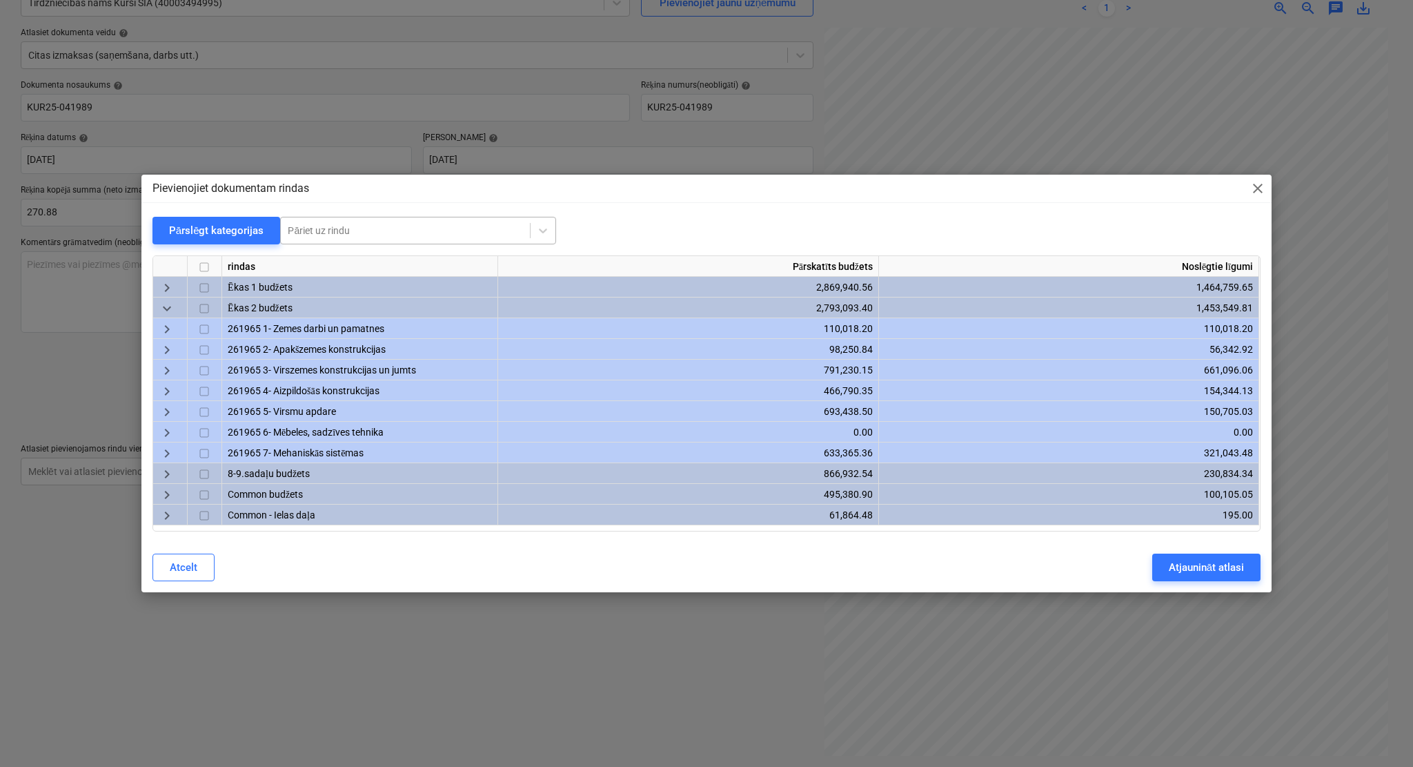
click at [363, 230] on div at bounding box center [405, 231] width 235 height 14
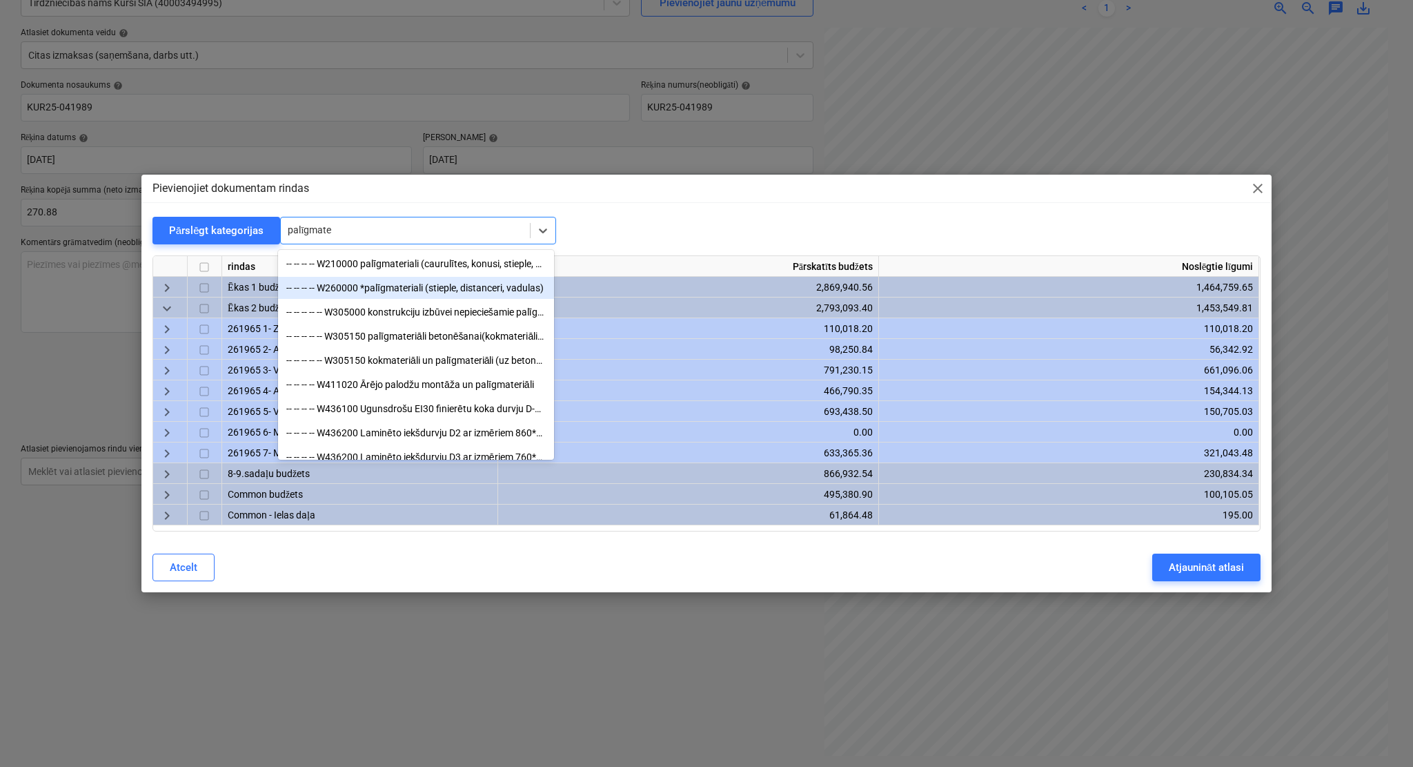
type input "palīgmate"
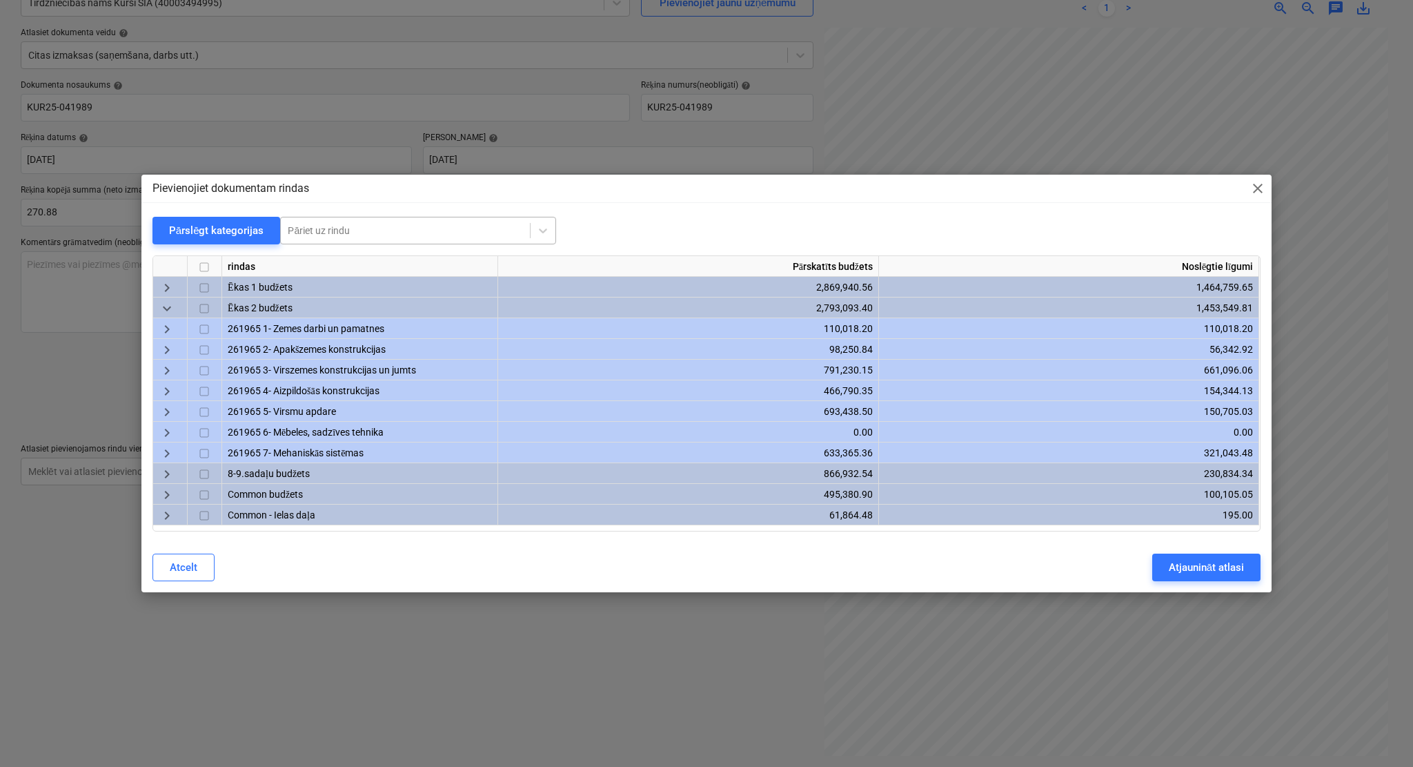
click at [334, 228] on div at bounding box center [405, 231] width 235 height 14
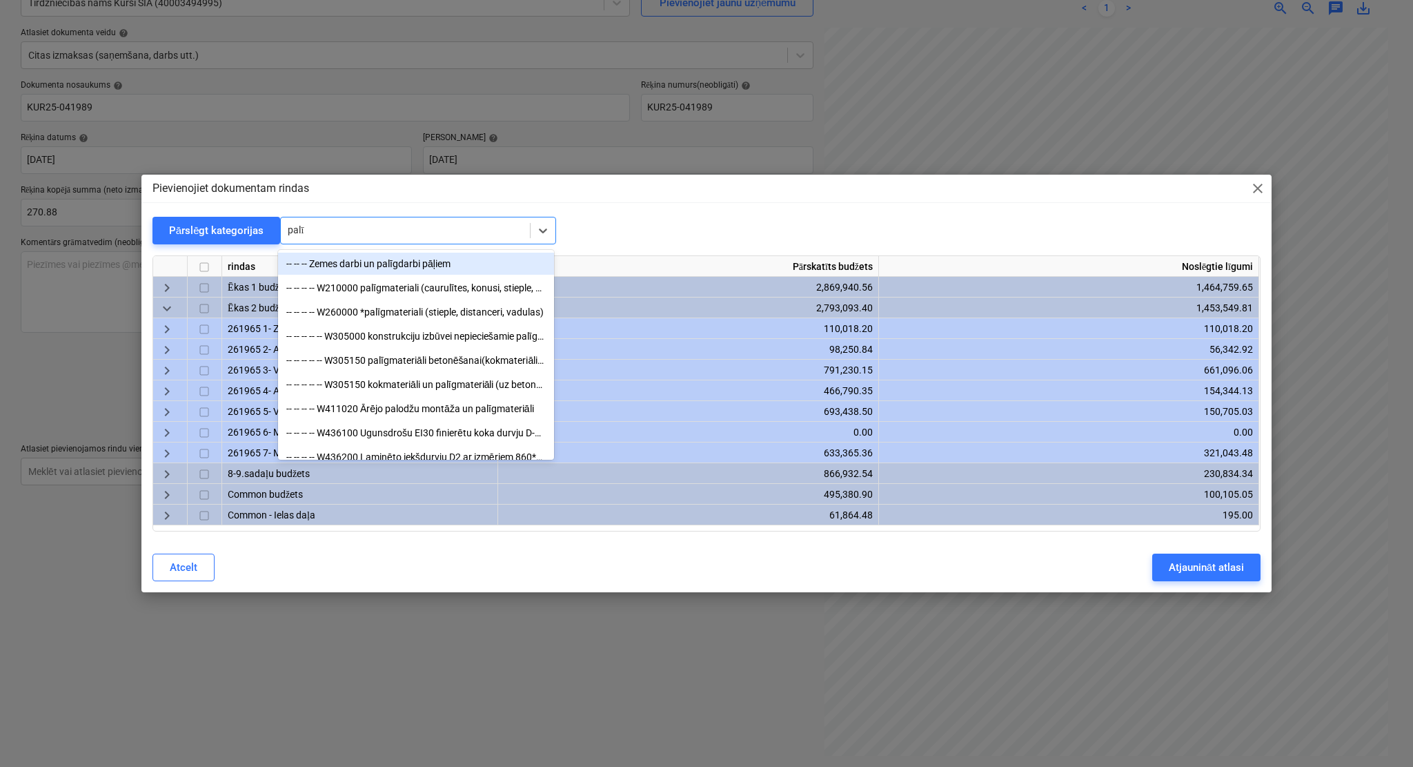
type input "palīg"
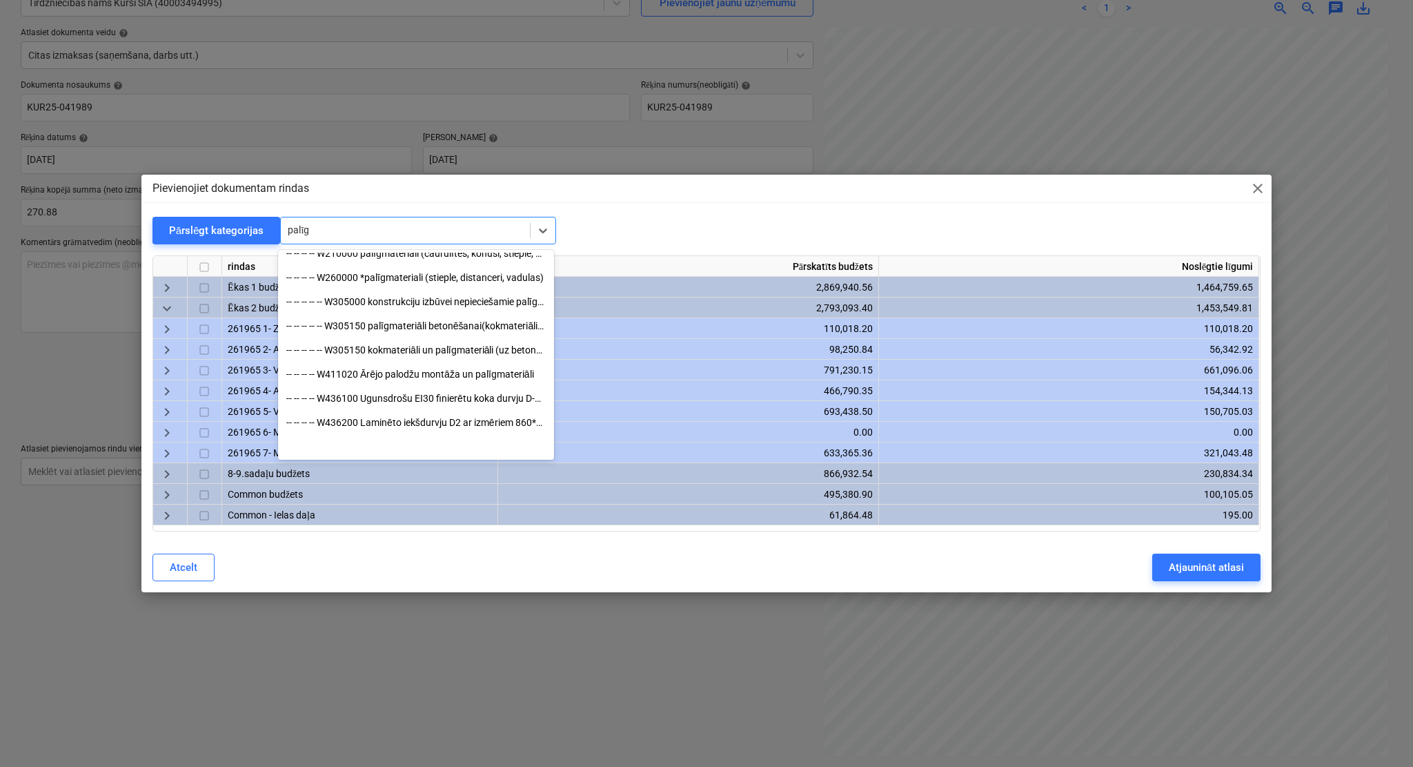
scroll to position [250, 0]
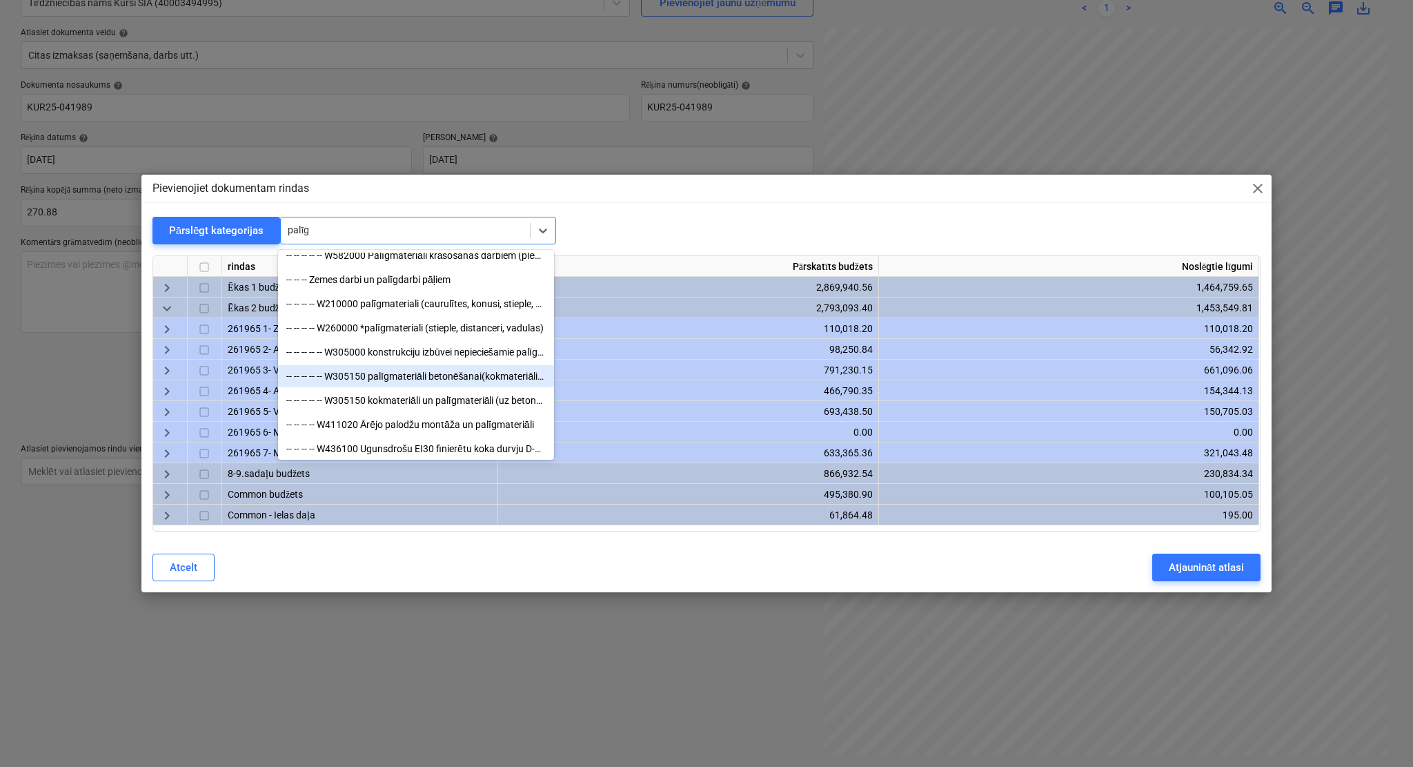
drag, startPoint x: 395, startPoint y: 341, endPoint x: 404, endPoint y: 380, distance: 40.2
click at [404, 380] on div "-- -- -- -- -- W305150 palīgmateriāli betonēšanai(kokmateriāli, finieris u.c.) …" at bounding box center [416, 376] width 276 height 22
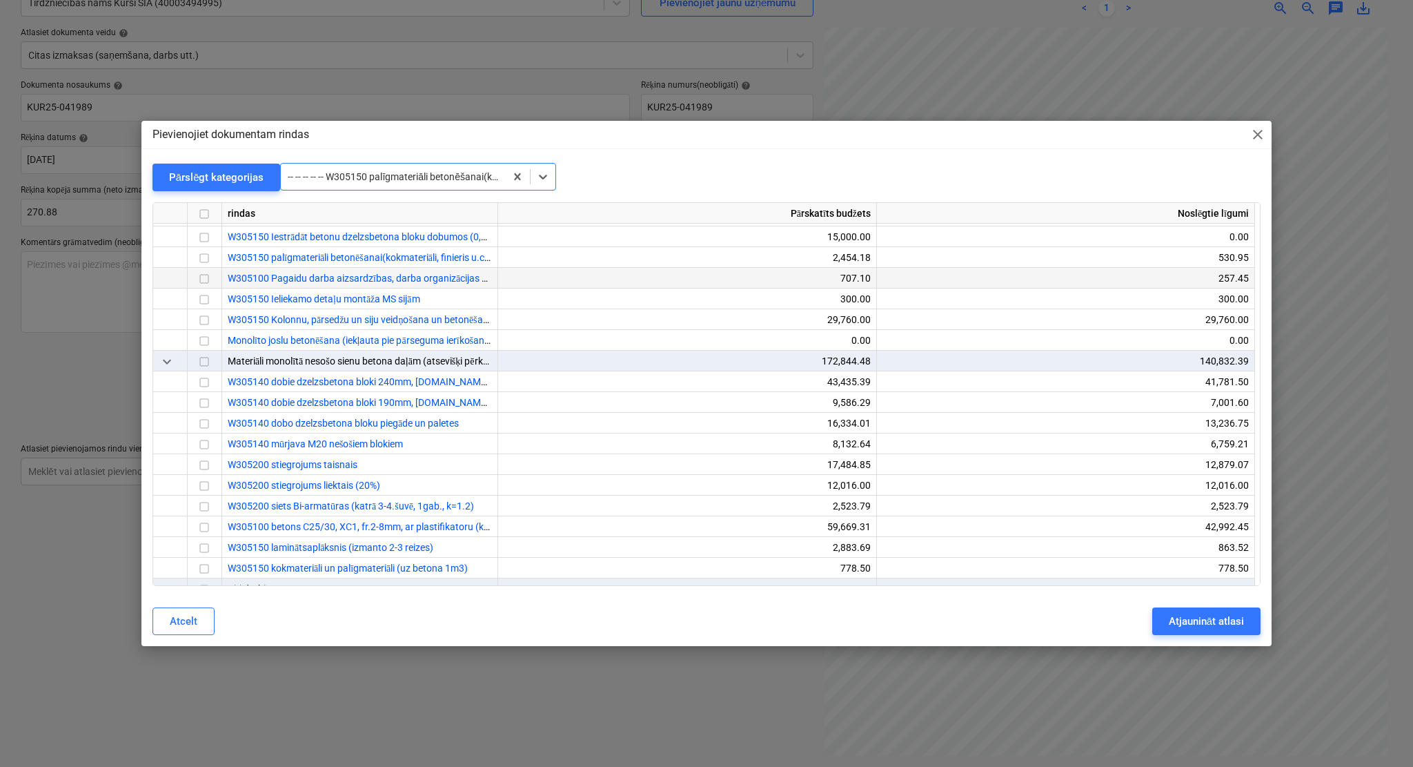
scroll to position [16685, 0]
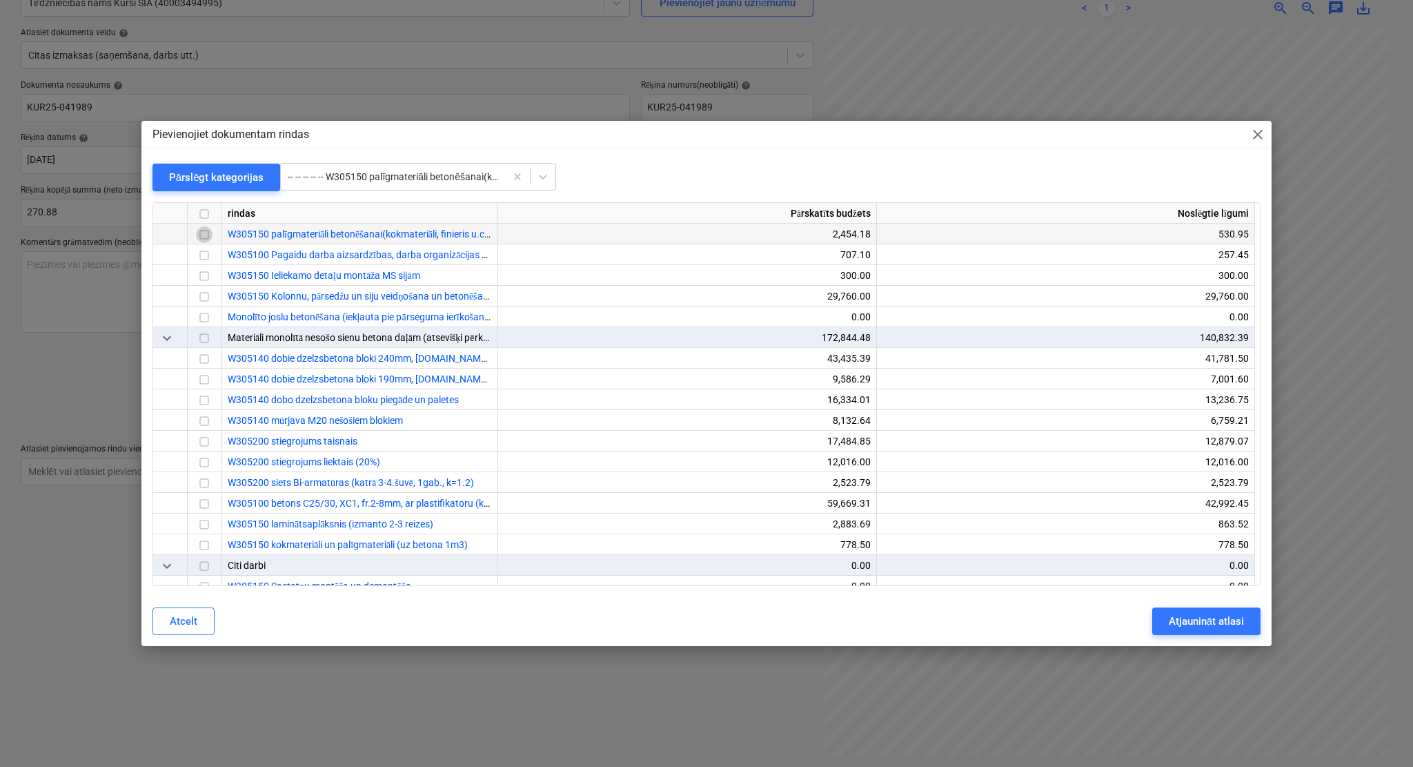
click at [204, 235] on input "checkbox" at bounding box center [204, 234] width 17 height 17
click at [1177, 615] on div "Atjaunināt atlasi" at bounding box center [1206, 621] width 75 height 18
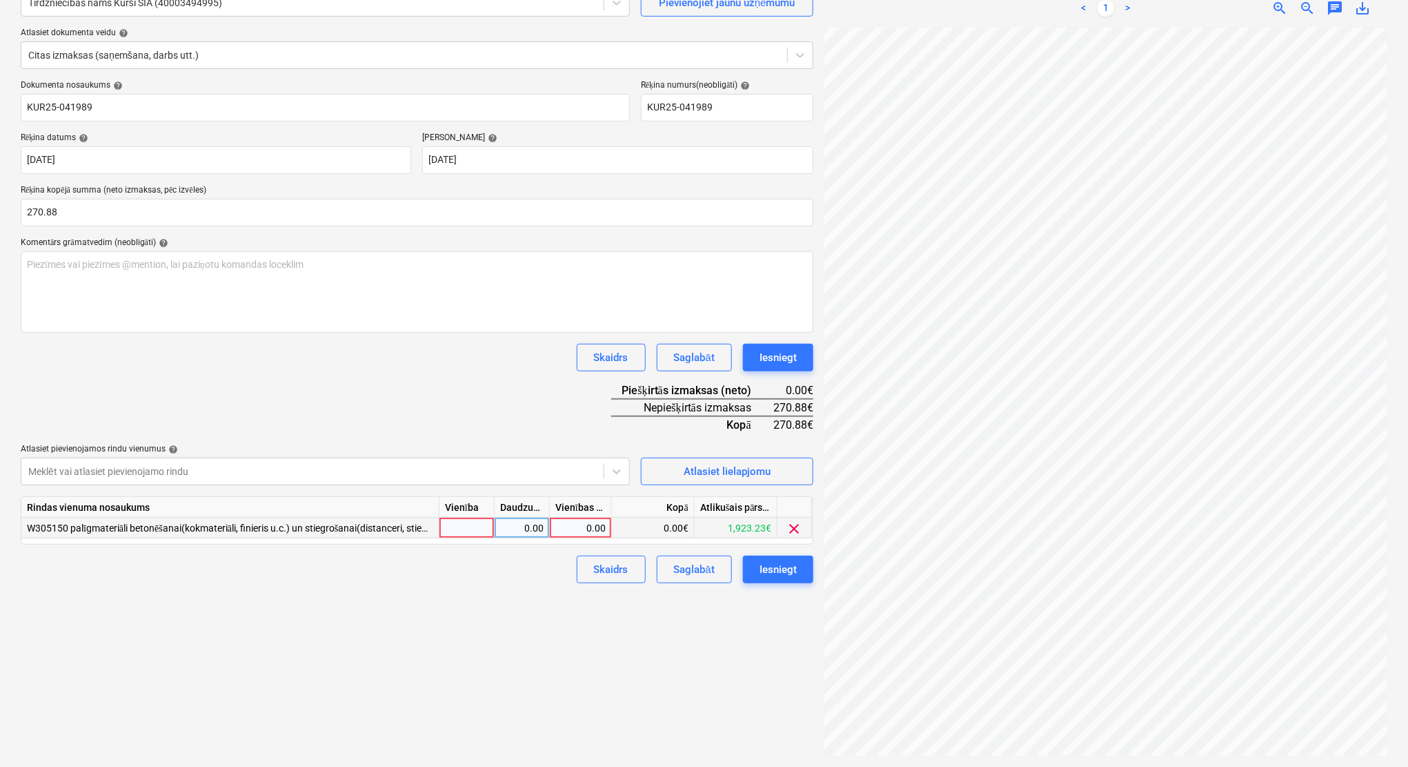
click at [592, 522] on div "0.00" at bounding box center [580, 528] width 50 height 21
type input "270.88"
click at [536, 638] on div "Izveidot jaunu dokumentu Izvēlieties uzņēmumu Tirdzniecības nams Kurši SIA (400…" at bounding box center [417, 346] width 804 height 830
click at [793, 566] on div "Iesniegt" at bounding box center [778, 569] width 37 height 18
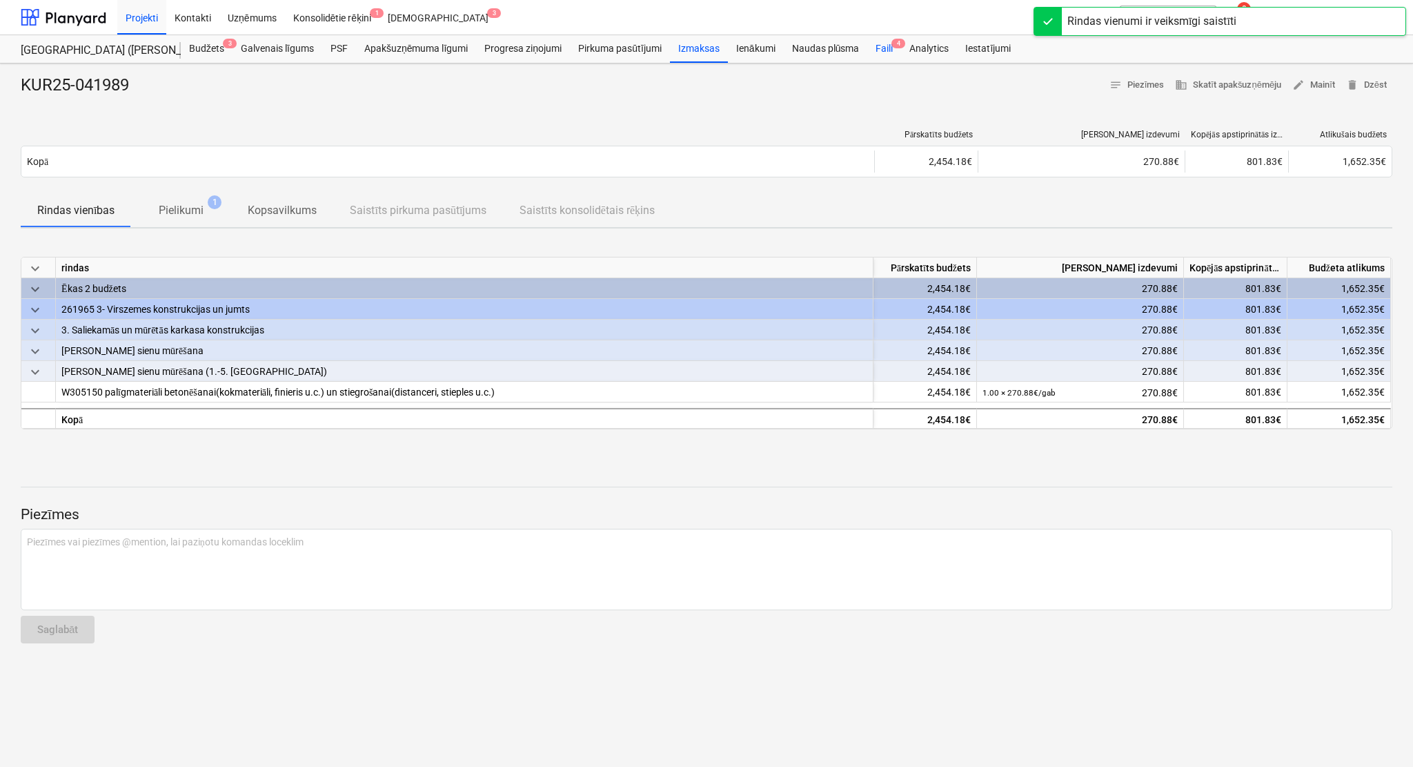
click at [886, 41] on div "Faili 4" at bounding box center [884, 49] width 34 height 28
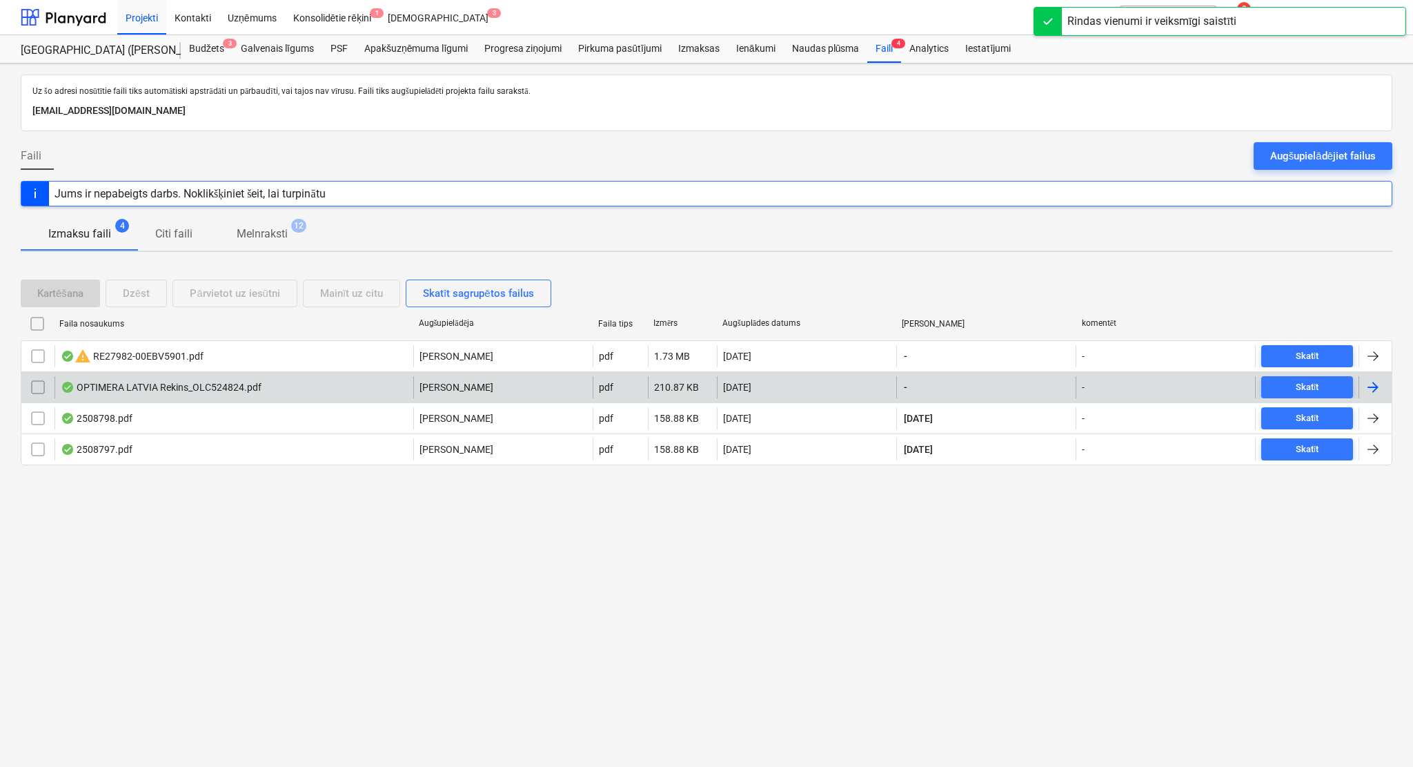
click at [1177, 384] on div at bounding box center [1373, 387] width 17 height 17
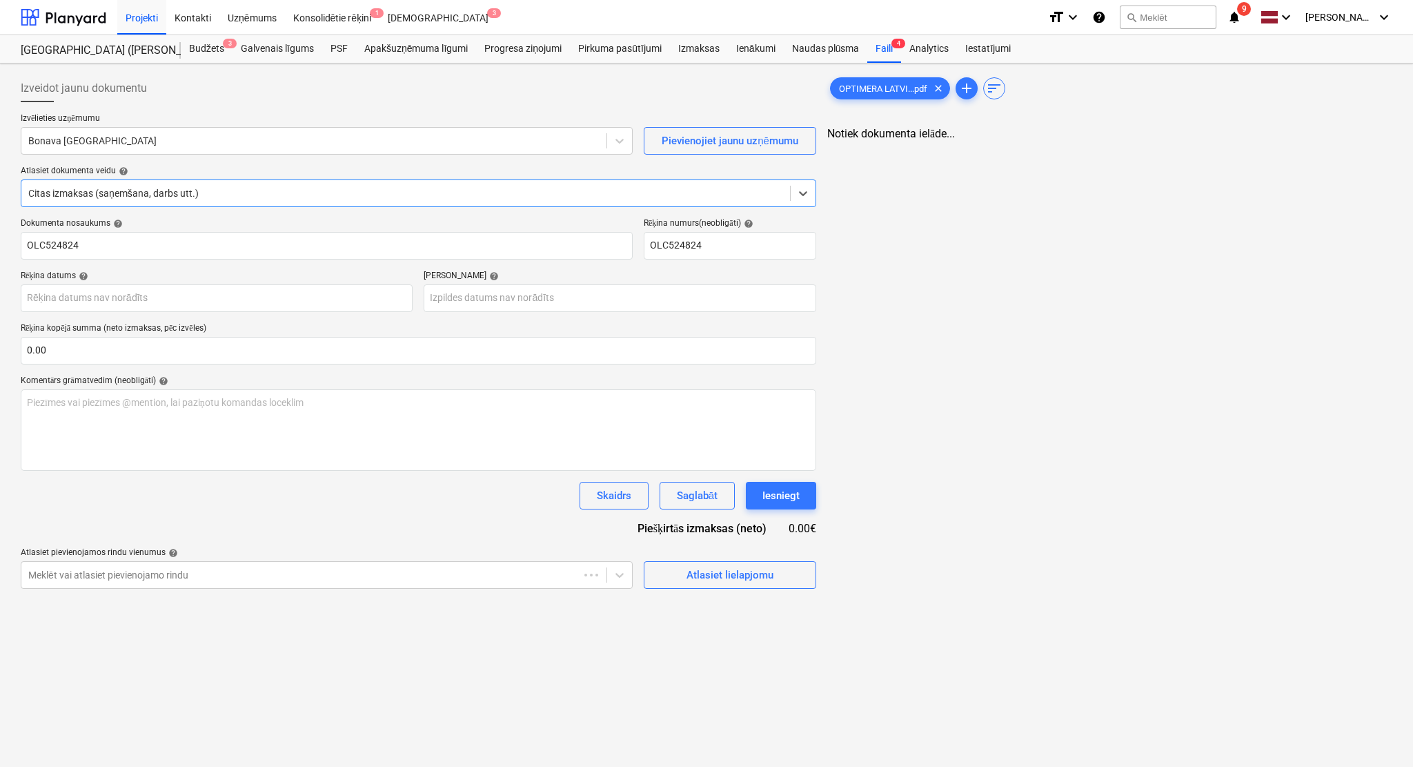
type input "OLC524824"
click at [207, 132] on div "Bonava [GEOGRAPHIC_DATA]" at bounding box center [312, 140] width 582 height 19
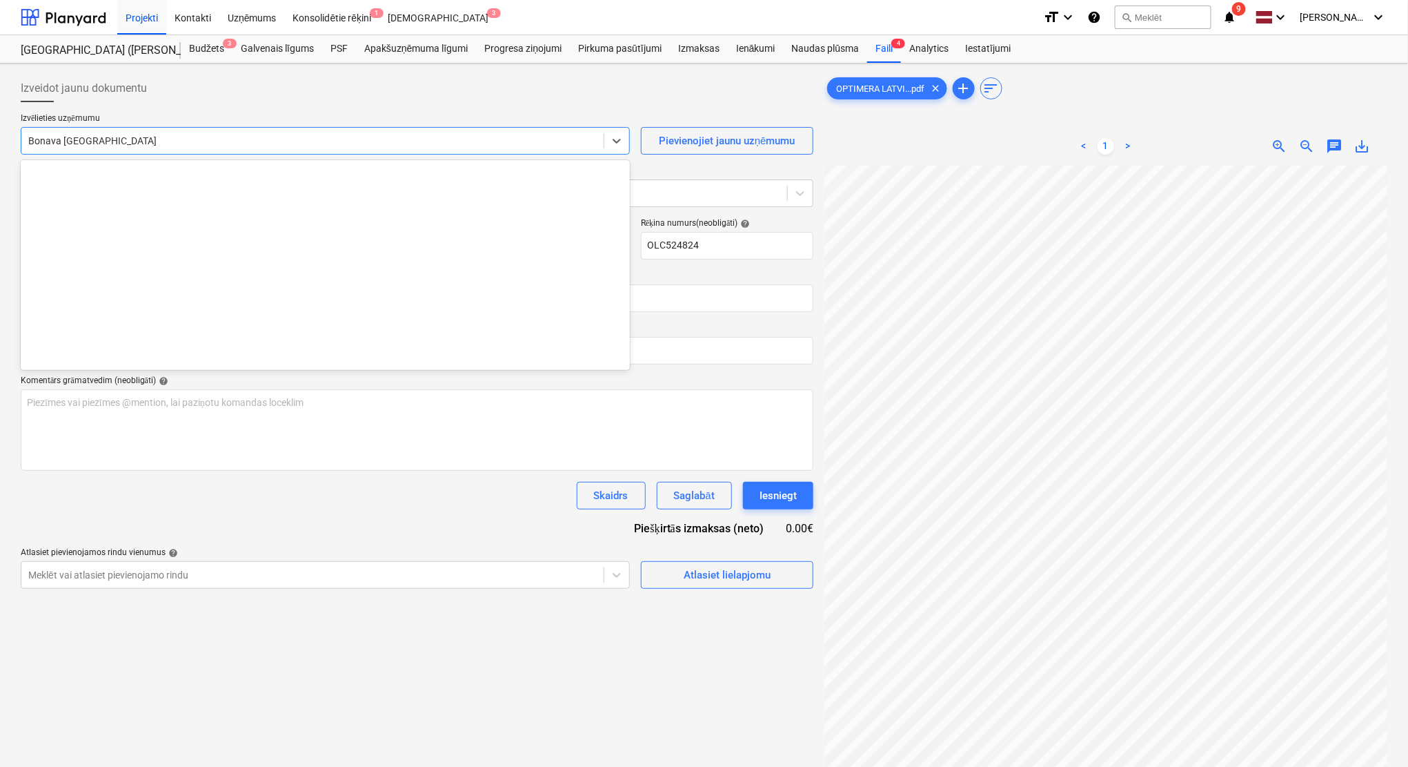
scroll to position [1907, 0]
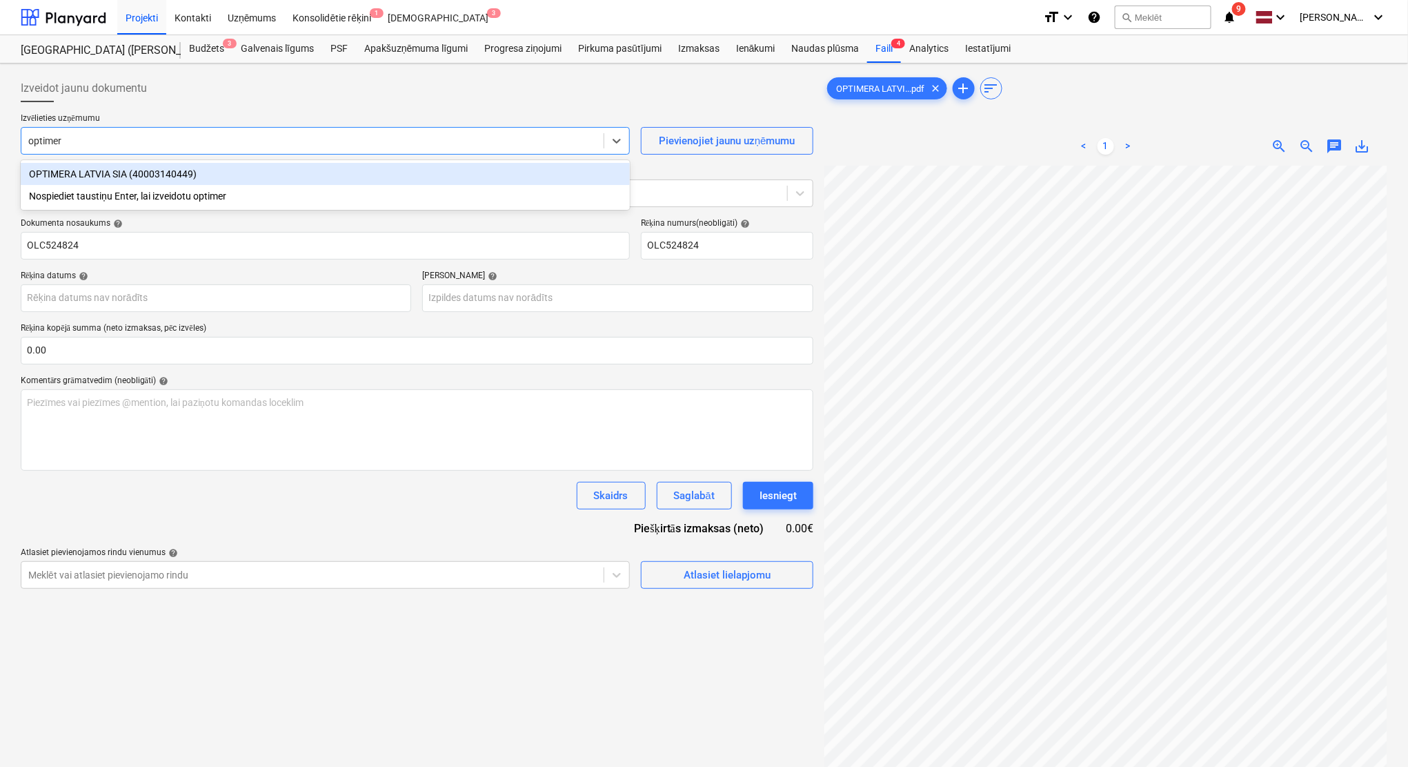
type input "optimera"
click at [211, 172] on div "OPTIMERA LATVIA SIA (40003140449)" at bounding box center [325, 174] width 609 height 22
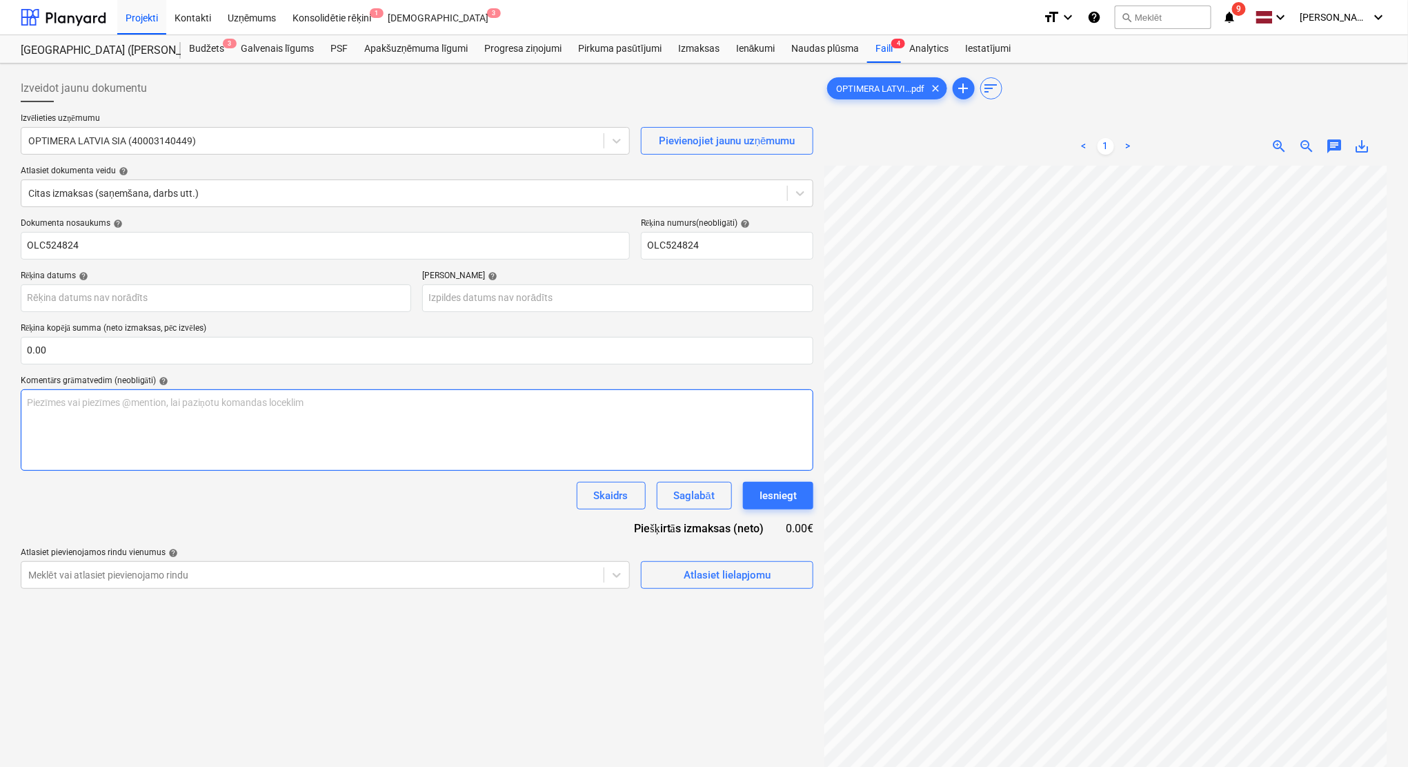
scroll to position [86, 60]
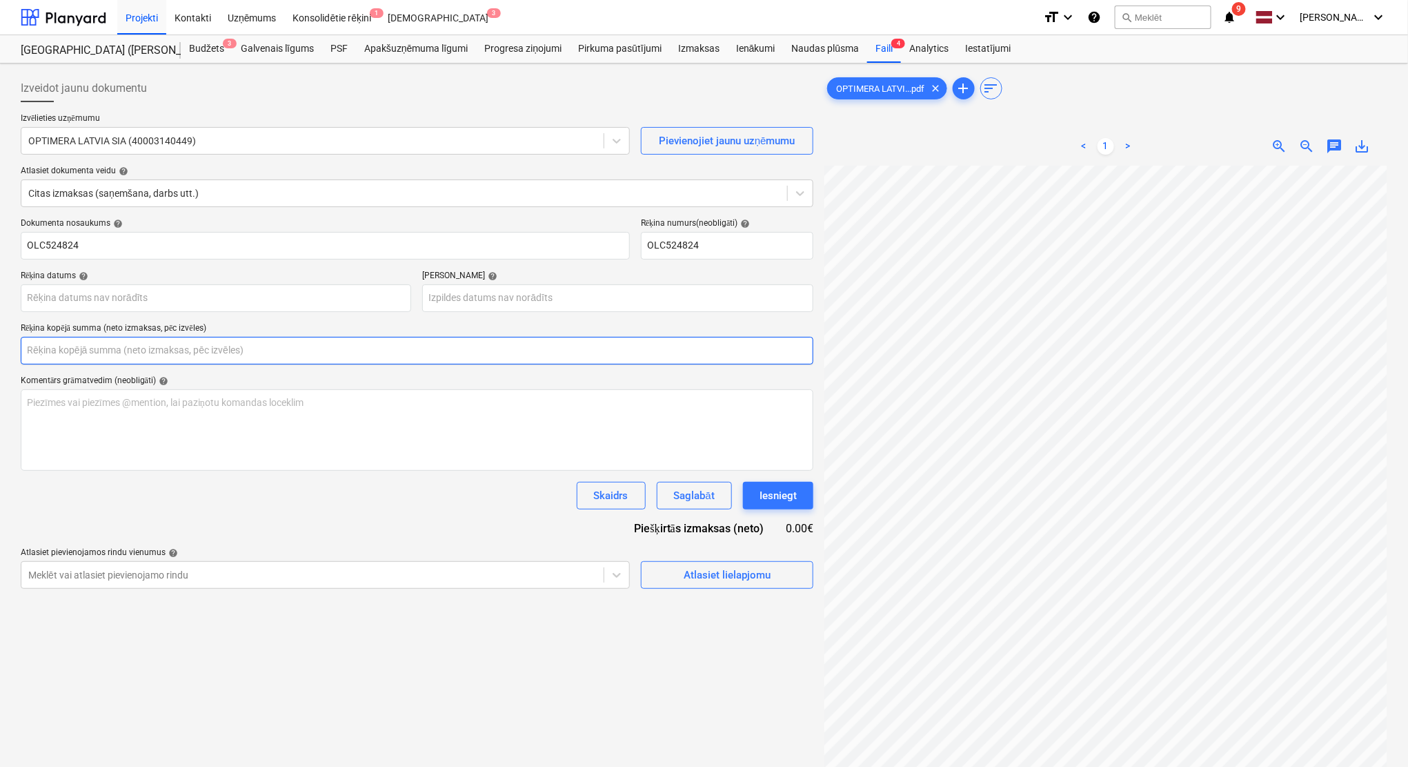
click at [78, 345] on input "text" at bounding box center [417, 351] width 793 height 28
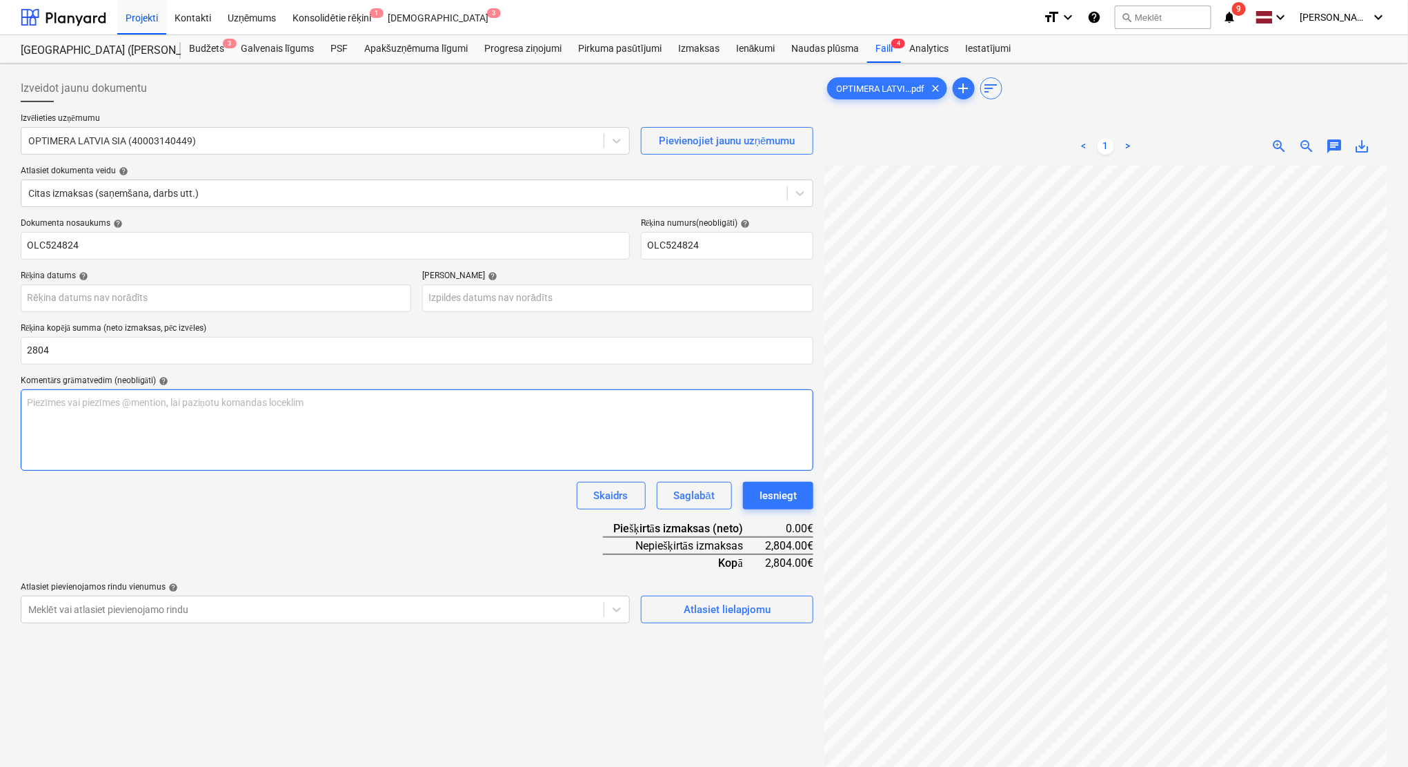
type input "2,804.00"
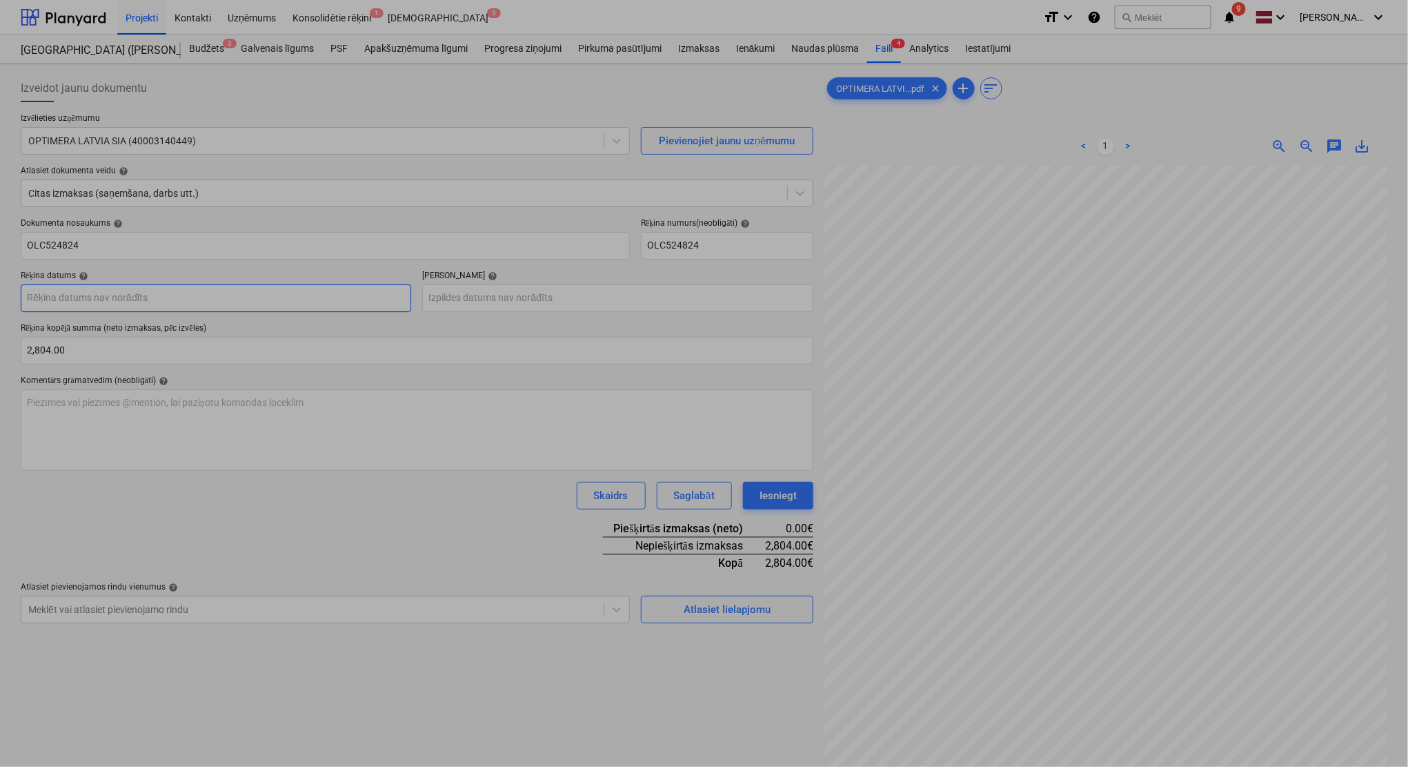
click at [321, 300] on body "Projekti Kontakti Uzņēmums Konsolidētie rēķini 1 Iesūtne 3 format_size keyboard…" at bounding box center [704, 383] width 1408 height 767
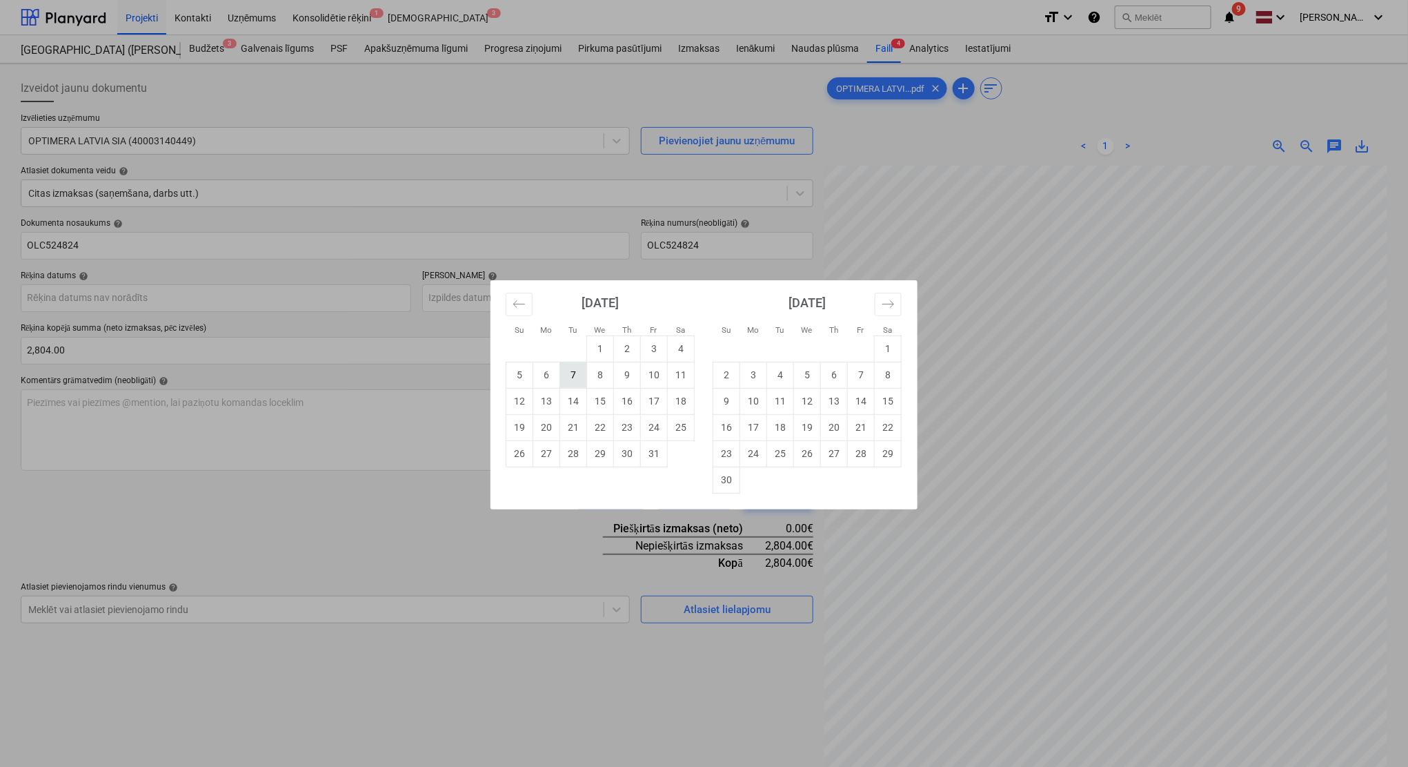
click at [582, 377] on td "7" at bounding box center [573, 375] width 27 height 26
type input "[DATE]"
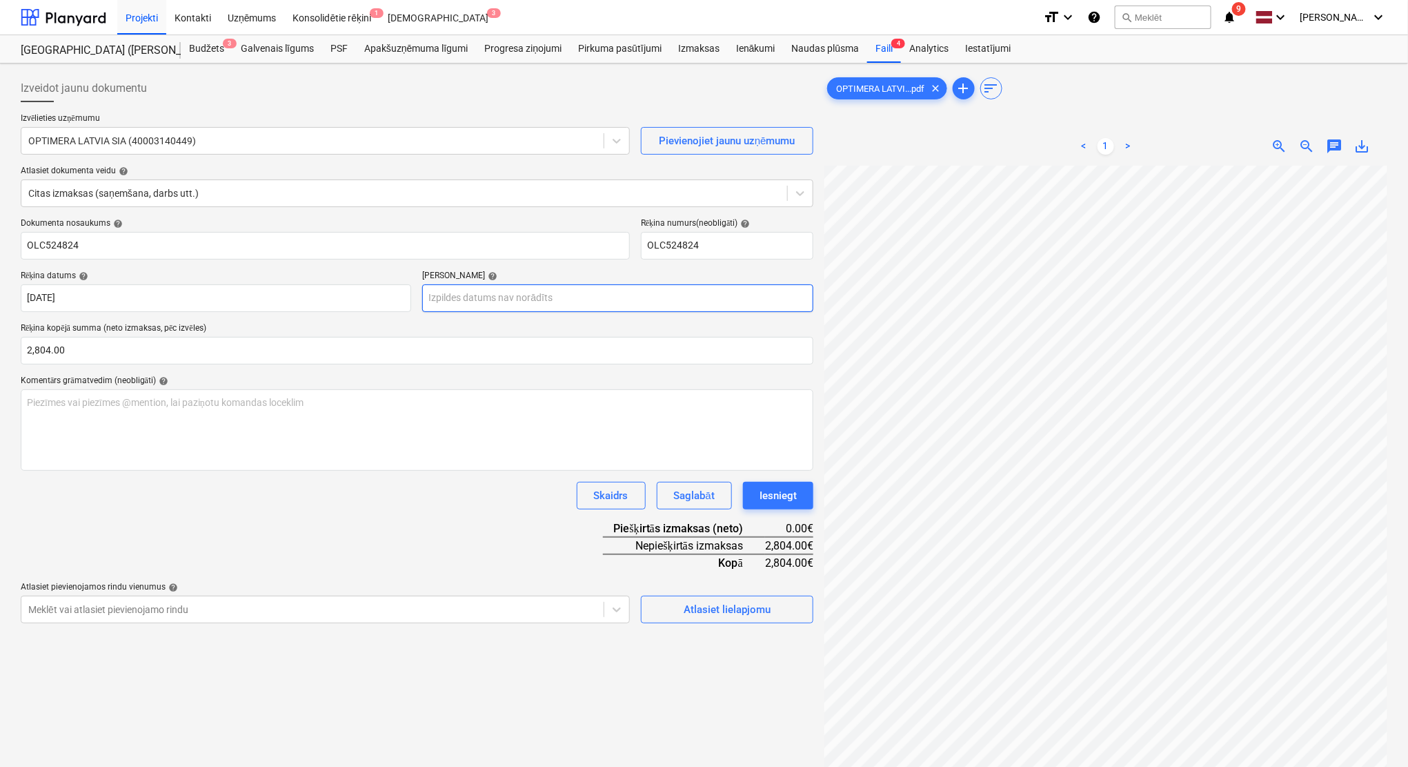
click at [598, 305] on body "Projekti Kontakti Uzņēmums Konsolidētie rēķini 1 Iesūtne 3 format_size keyboard…" at bounding box center [704, 383] width 1408 height 767
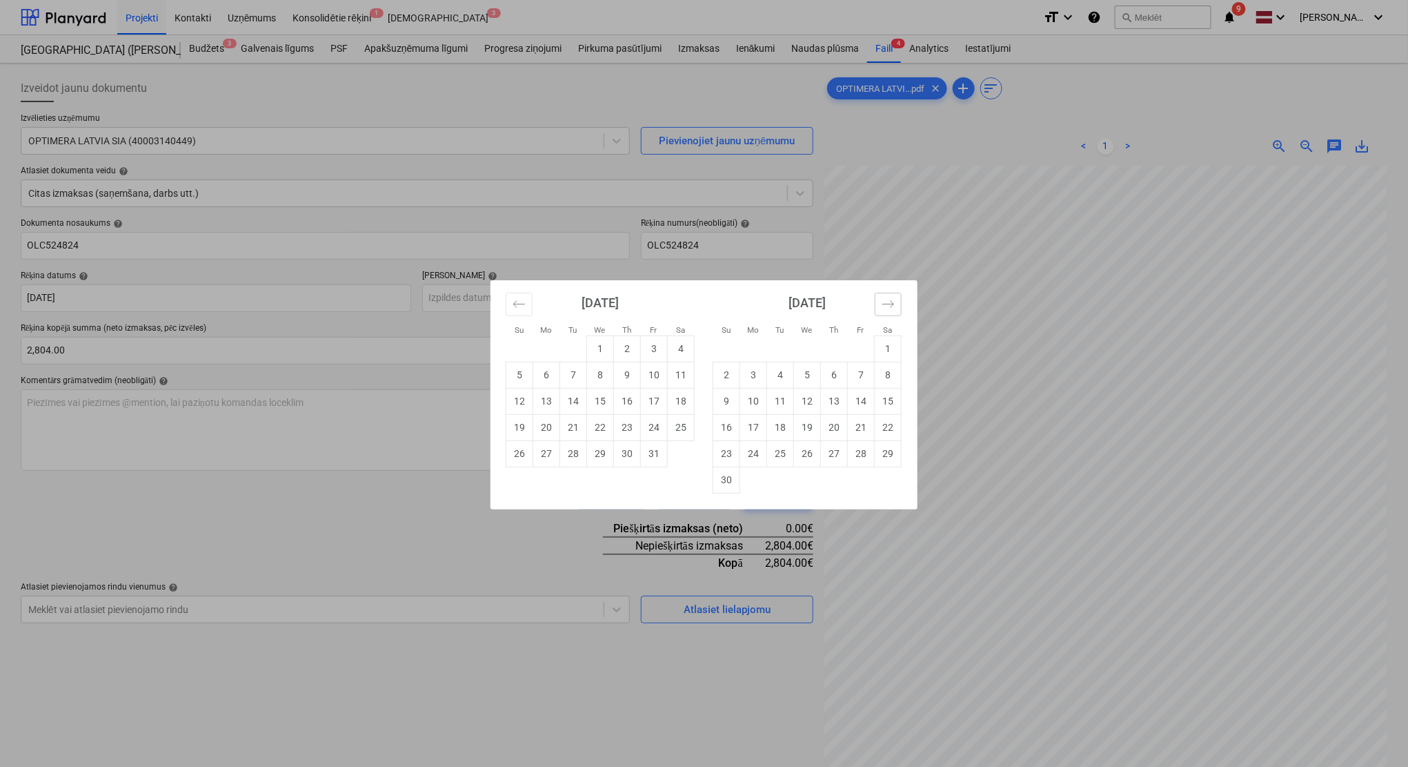
click at [885, 301] on icon "Move forward to switch to the next month." at bounding box center [888, 303] width 13 height 13
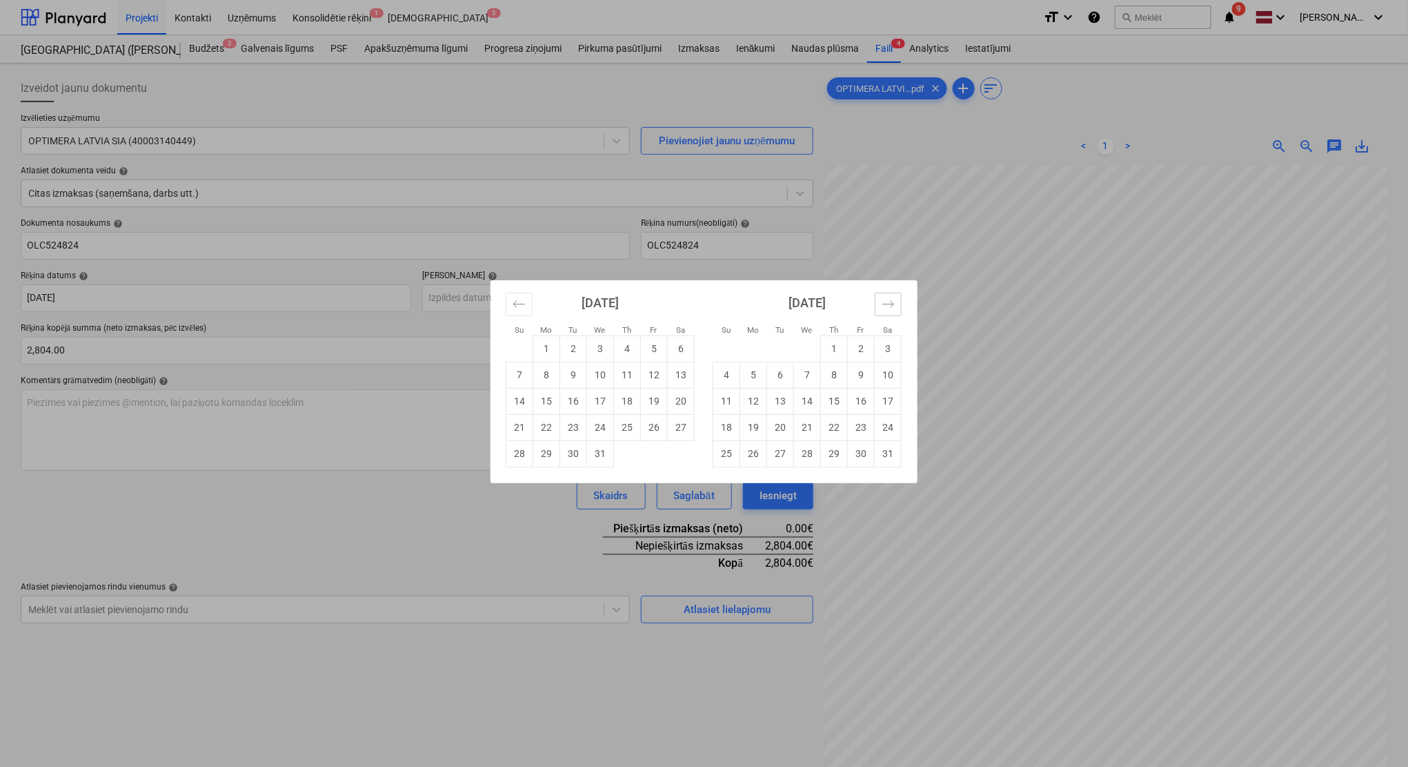
click at [885, 301] on icon "Move forward to switch to the next month." at bounding box center [888, 303] width 13 height 13
click at [817, 348] on td "4" at bounding box center [807, 348] width 27 height 26
type input "[DATE]"
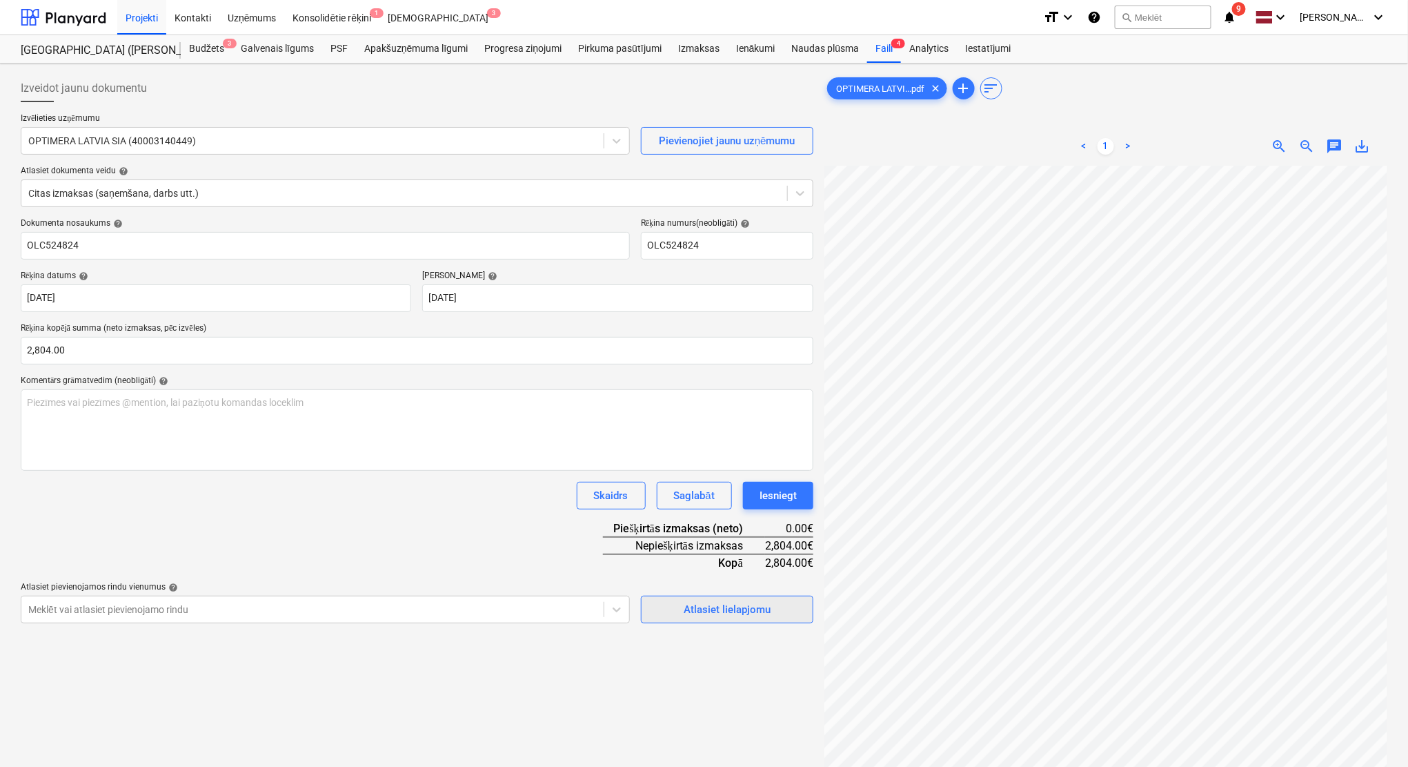
click at [759, 617] on div "Atlasiet lielapjomu" at bounding box center [727, 609] width 87 height 18
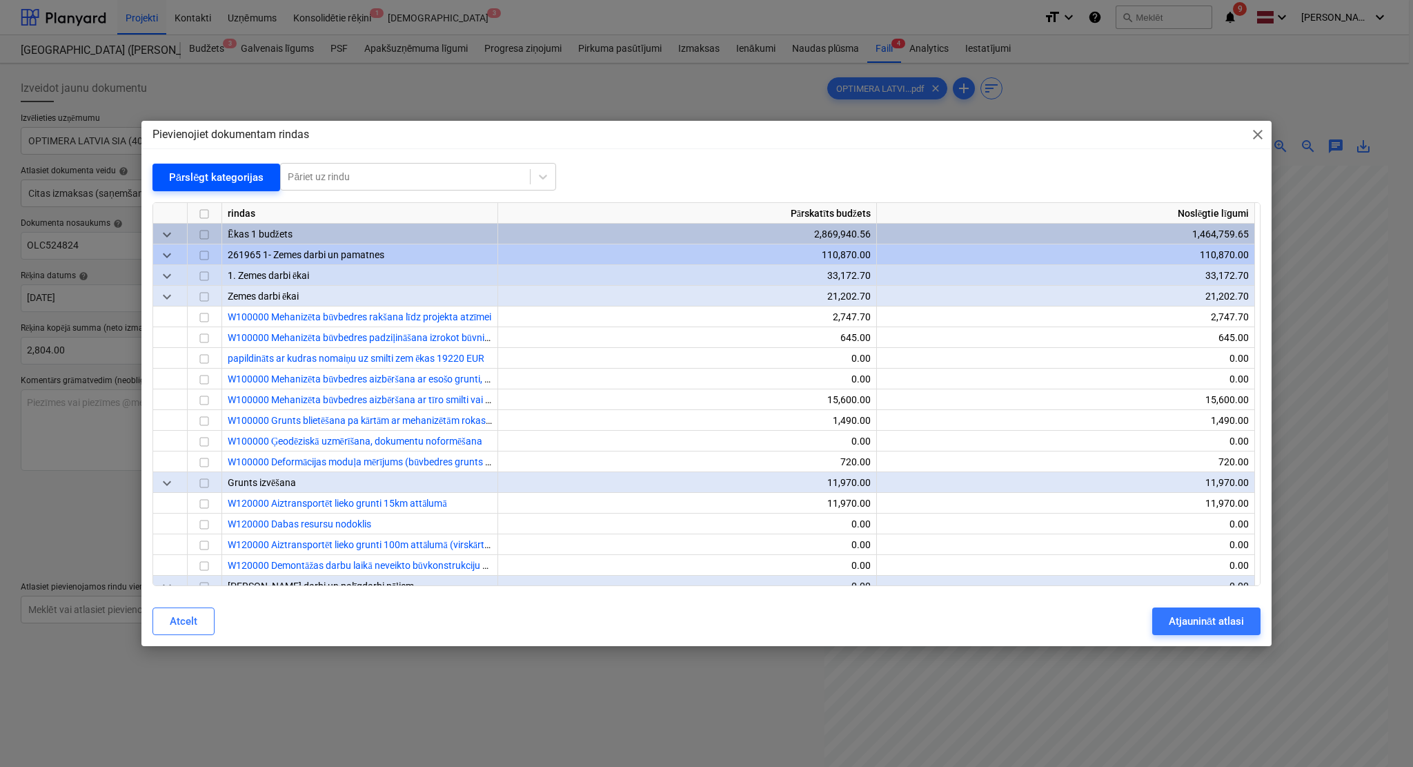
click at [229, 173] on div "Pārslēgt kategorijas" at bounding box center [216, 177] width 95 height 18
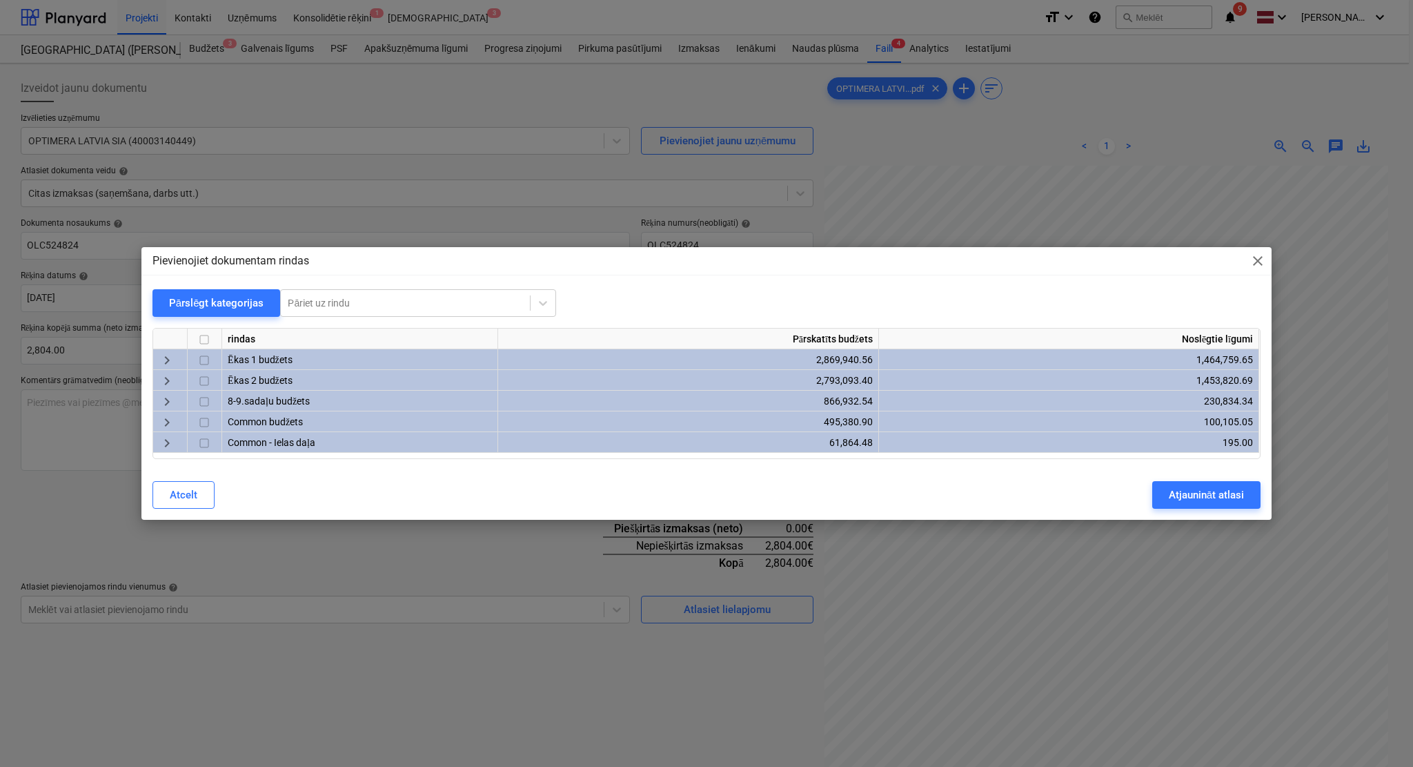
click at [168, 386] on span "keyboard_arrow_right" at bounding box center [167, 381] width 17 height 17
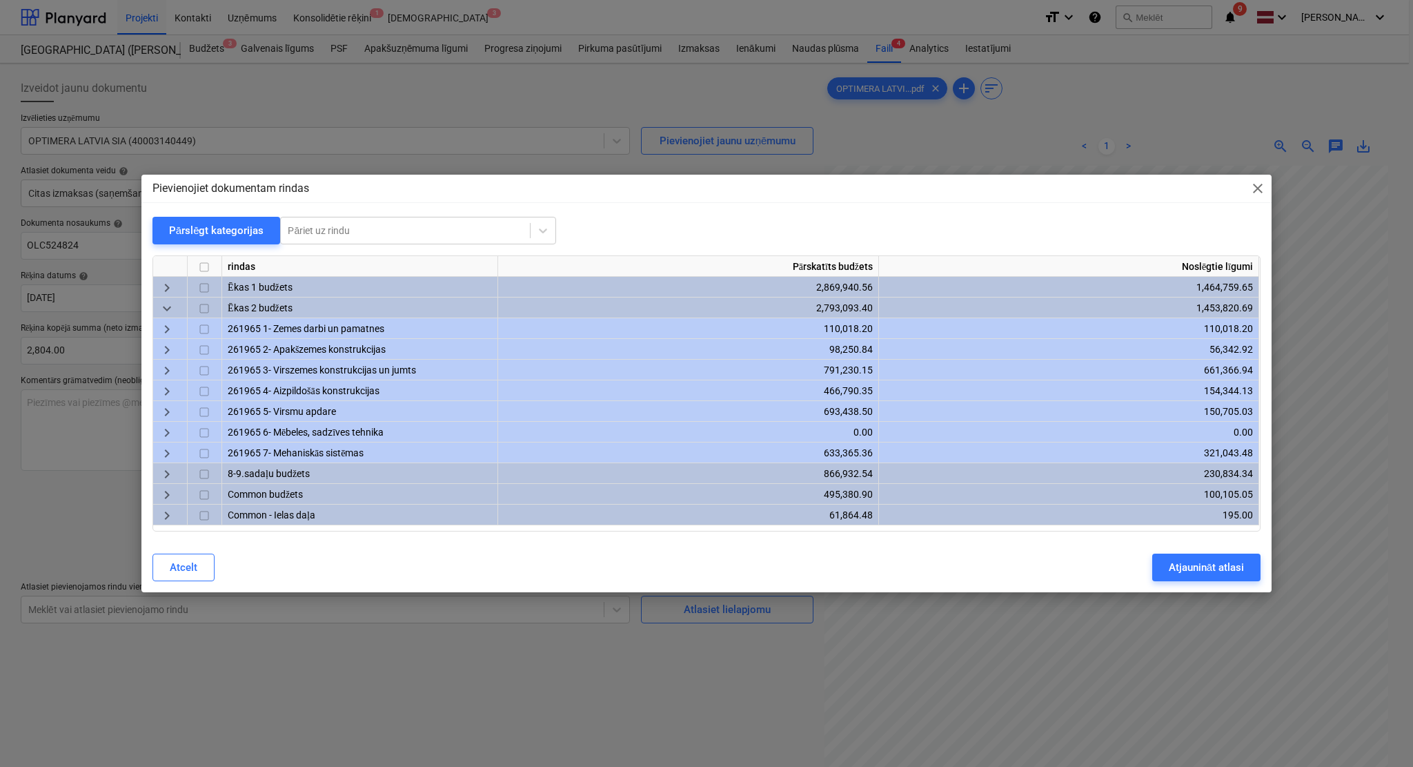
click at [163, 412] on span "keyboard_arrow_right" at bounding box center [167, 412] width 17 height 17
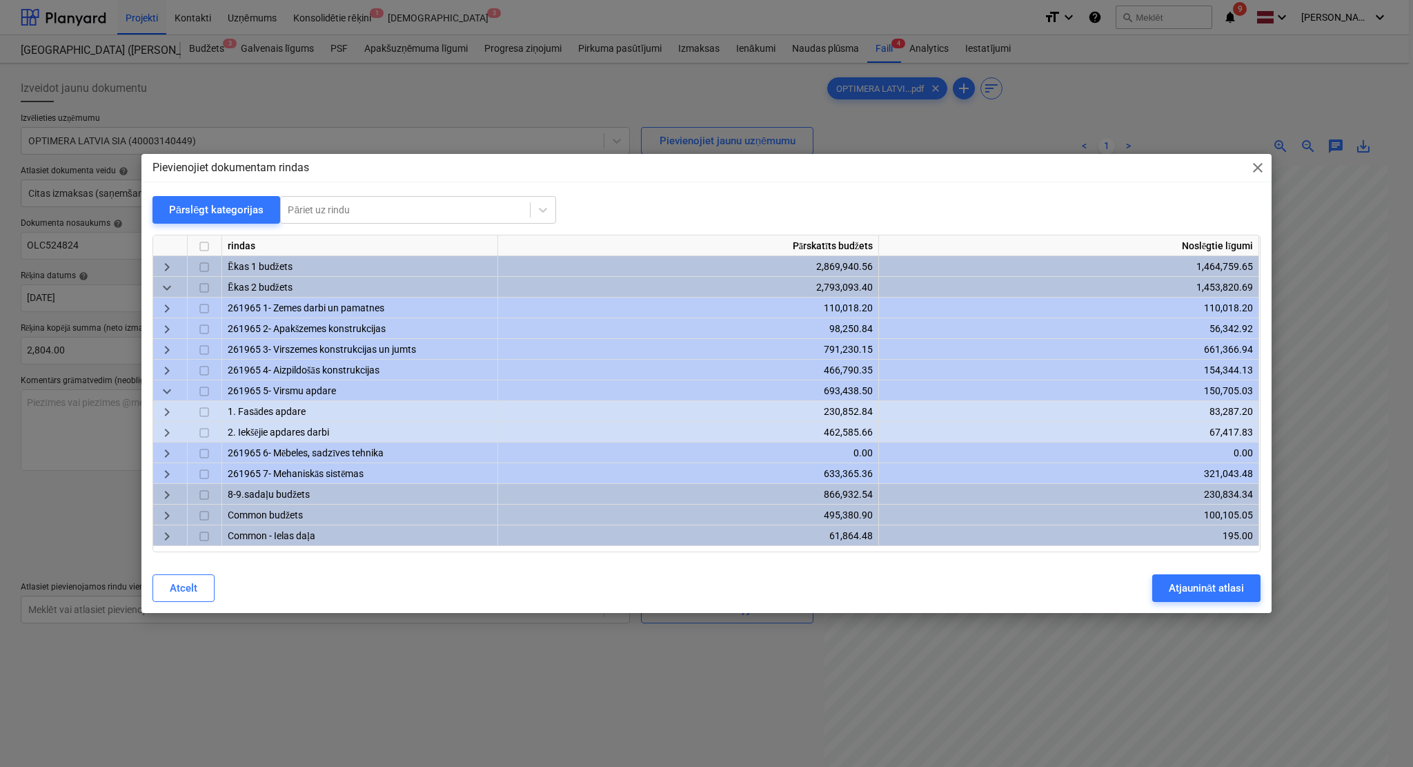
click at [163, 378] on span "keyboard_arrow_right" at bounding box center [167, 371] width 17 height 17
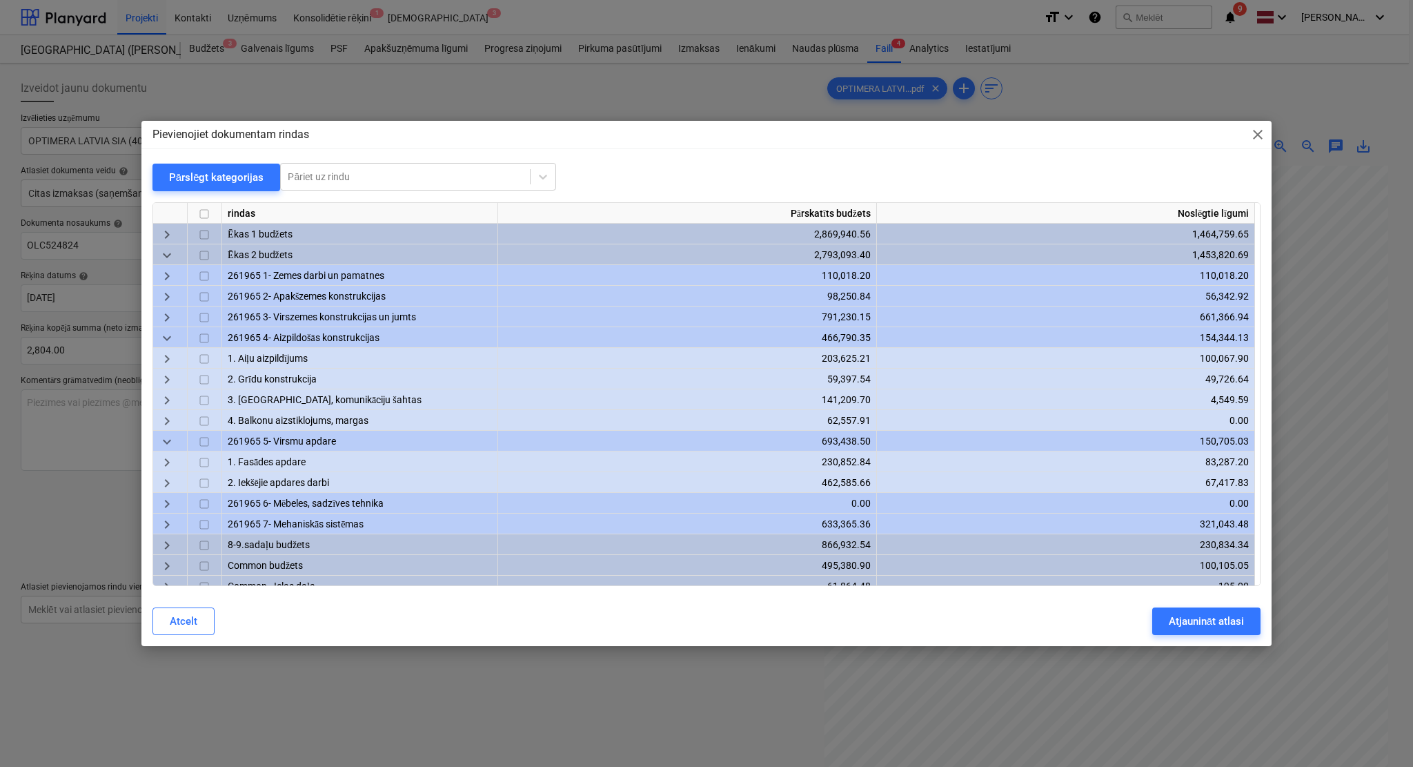
click at [161, 335] on span "keyboard_arrow_down" at bounding box center [167, 338] width 17 height 17
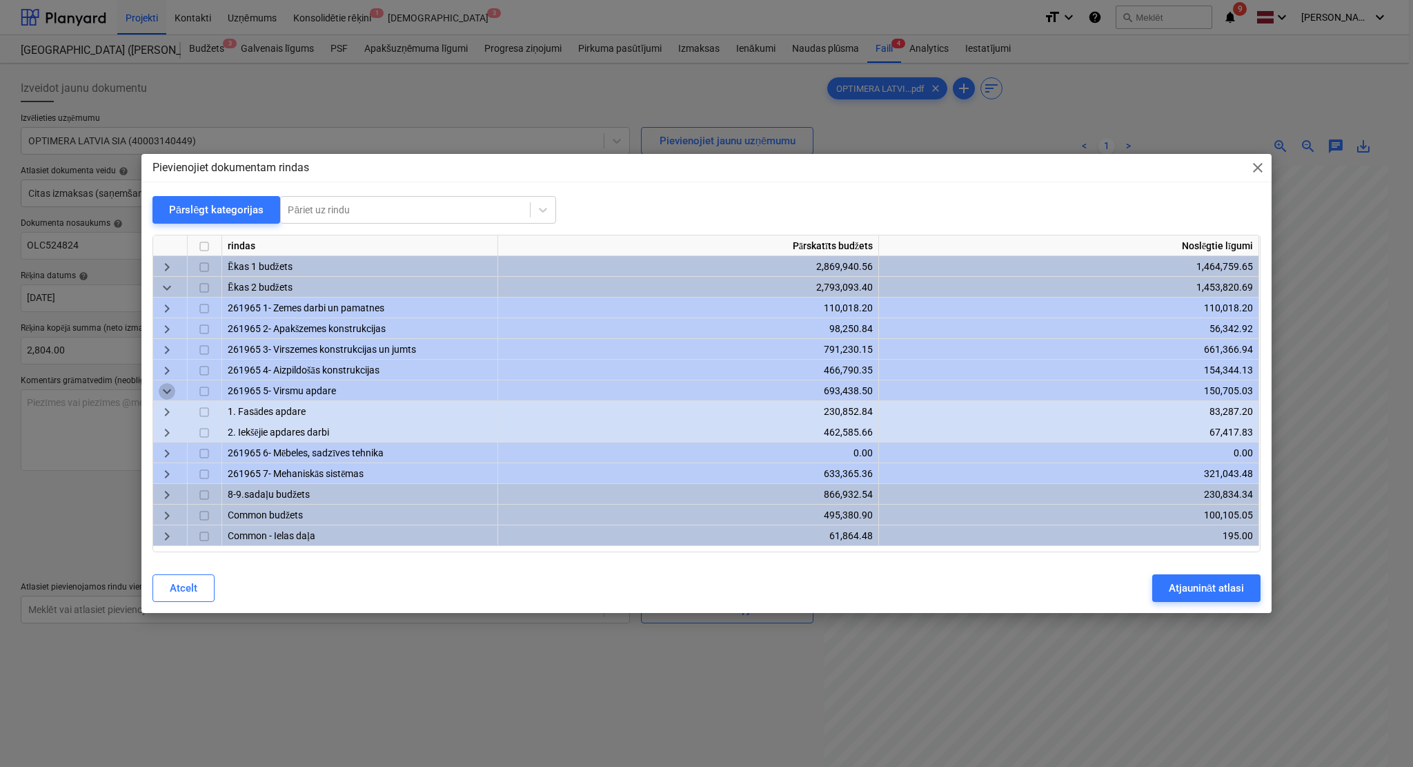
click at [170, 393] on span "keyboard_arrow_down" at bounding box center [167, 392] width 17 height 17
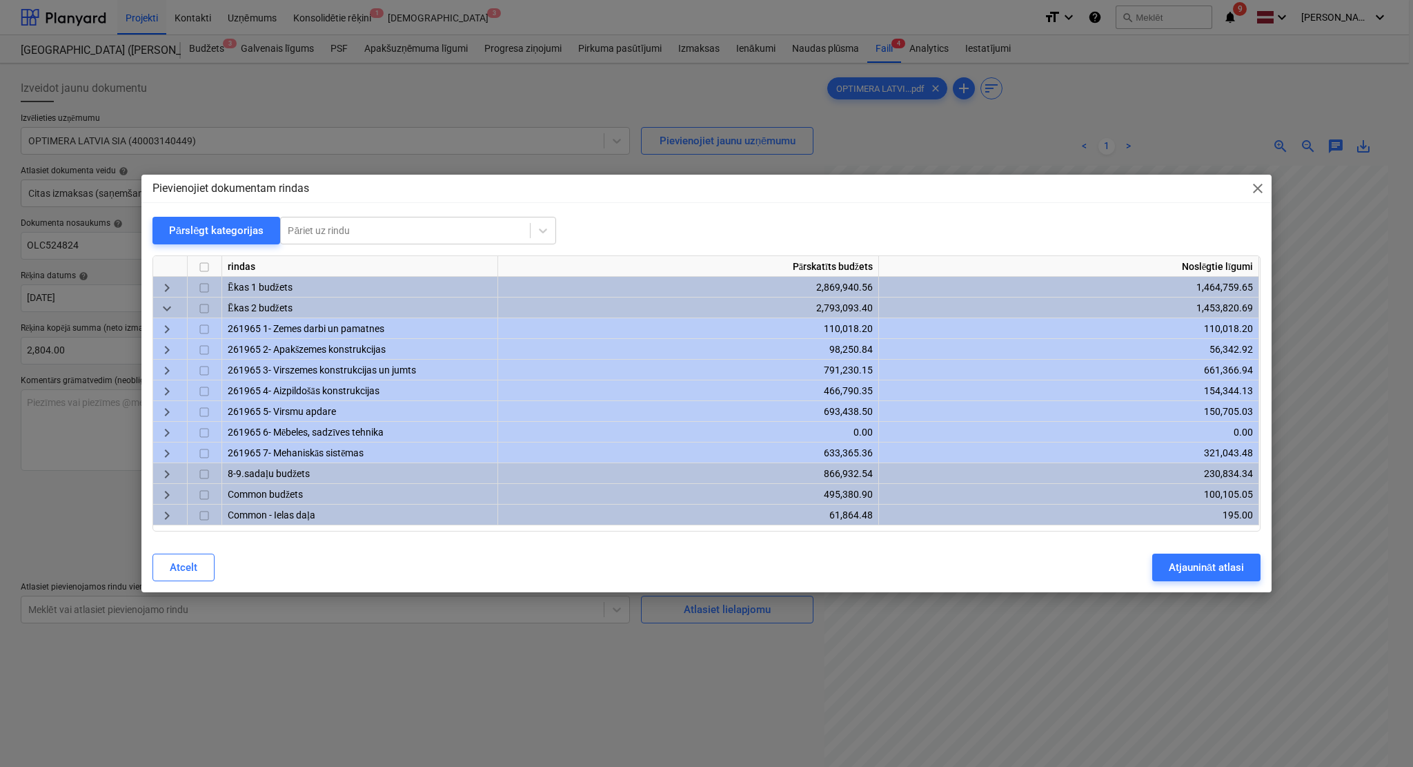
click at [169, 395] on span "keyboard_arrow_right" at bounding box center [167, 392] width 17 height 17
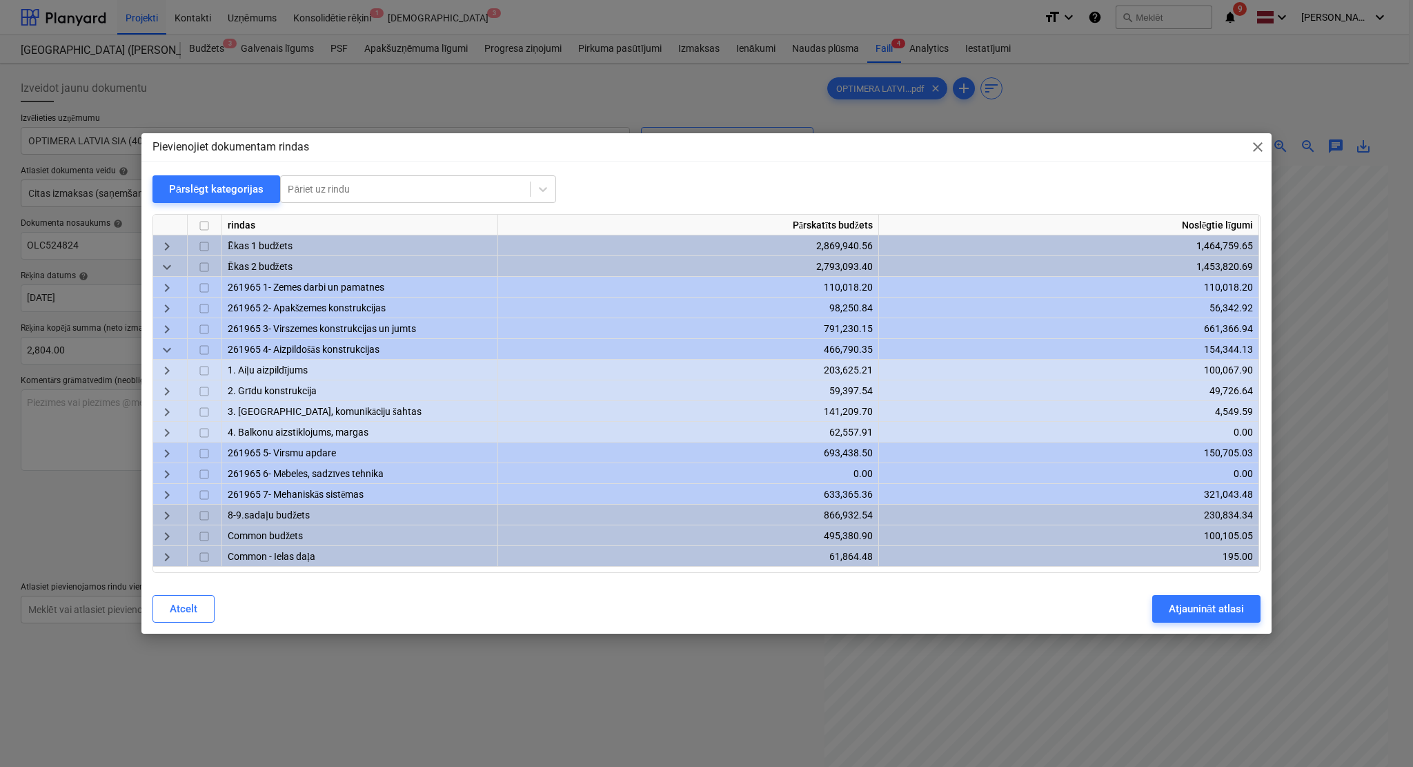
click at [160, 344] on span "keyboard_arrow_down" at bounding box center [167, 350] width 17 height 17
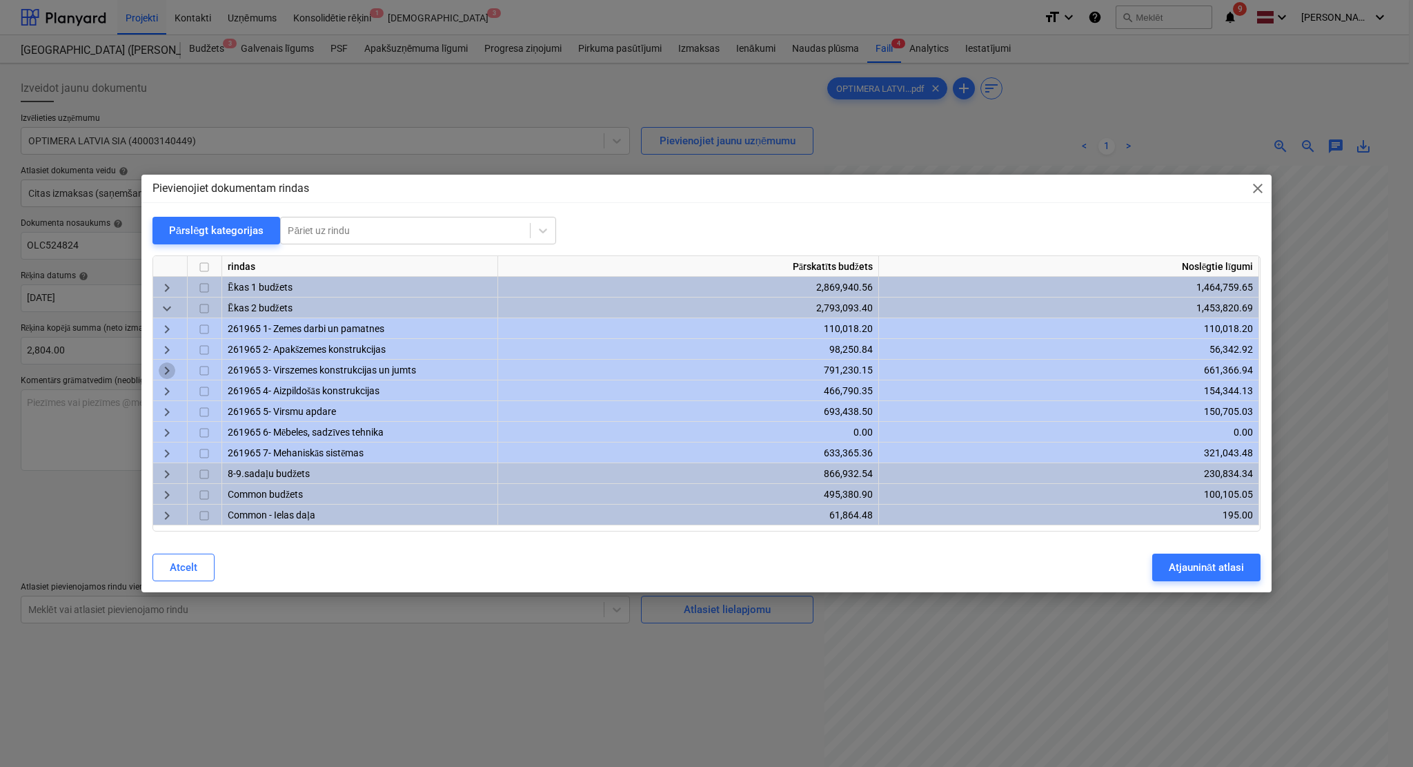
click at [166, 374] on span "keyboard_arrow_right" at bounding box center [167, 371] width 17 height 17
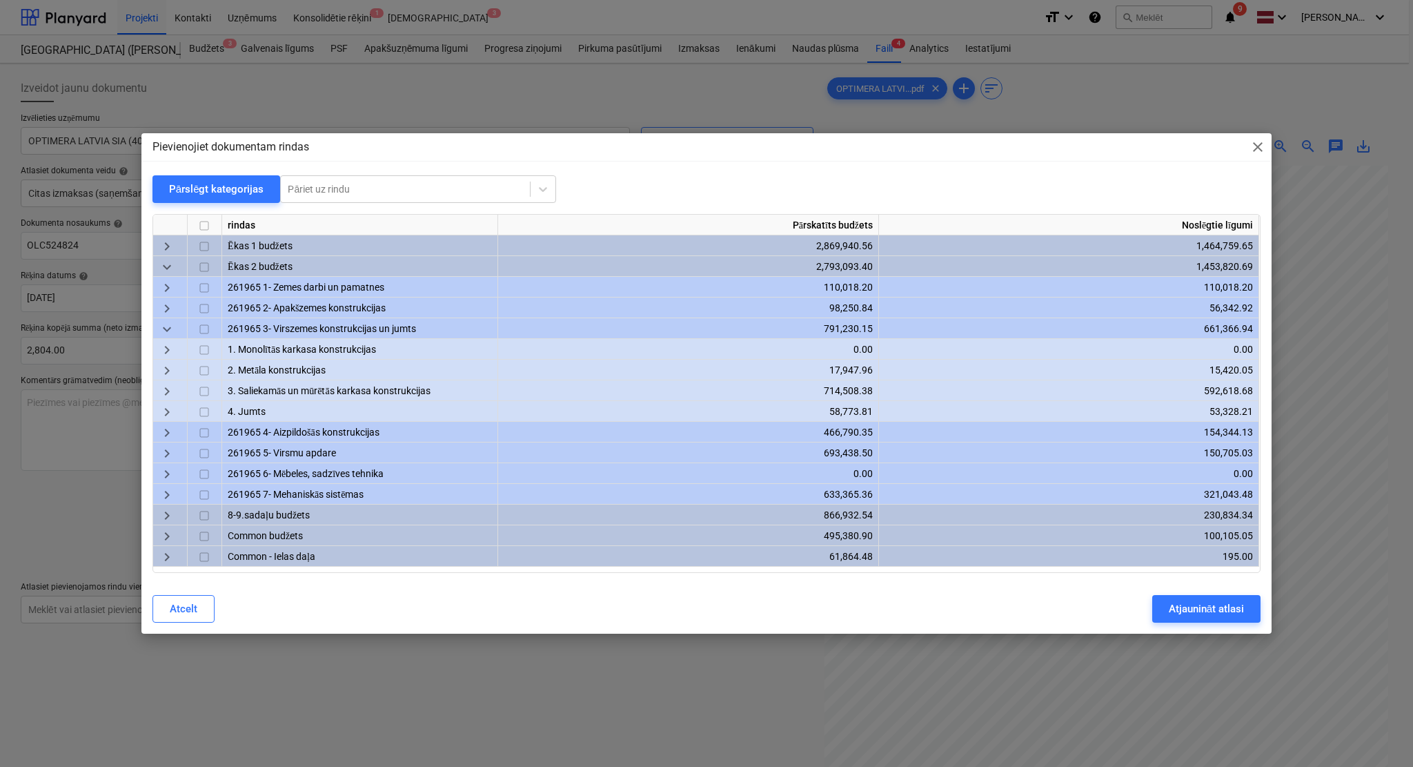
click at [166, 335] on span "keyboard_arrow_down" at bounding box center [167, 330] width 17 height 17
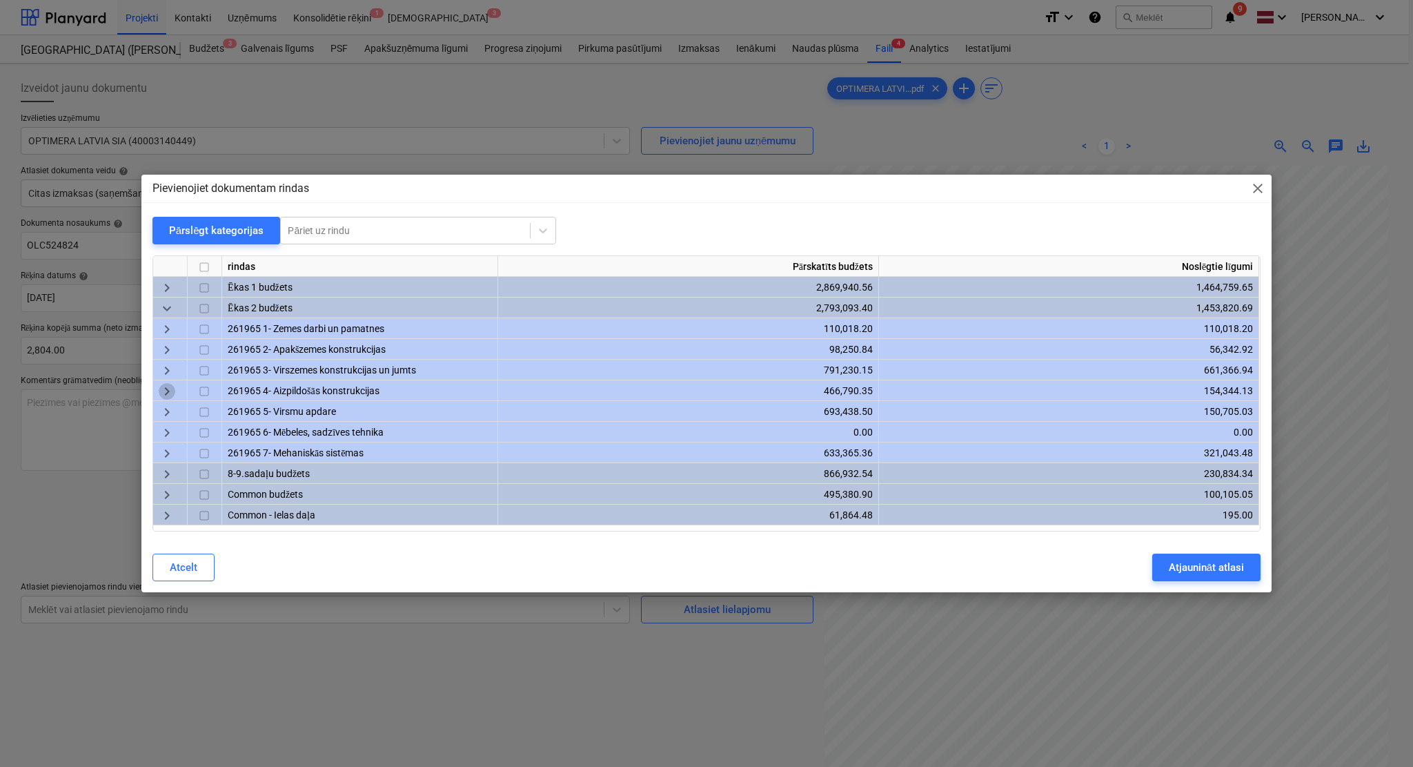
click at [168, 391] on span "keyboard_arrow_right" at bounding box center [167, 392] width 17 height 17
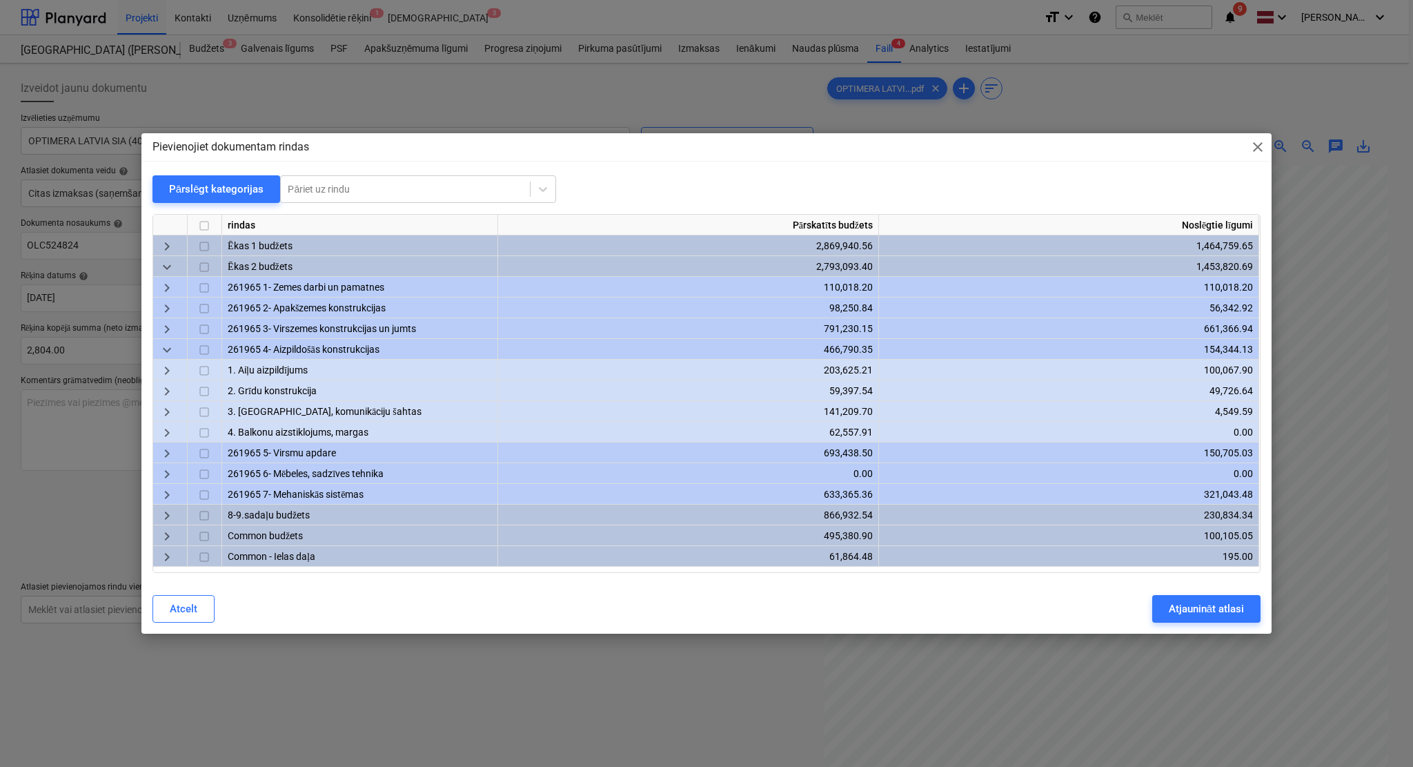
click at [168, 391] on span "keyboard_arrow_right" at bounding box center [167, 392] width 17 height 17
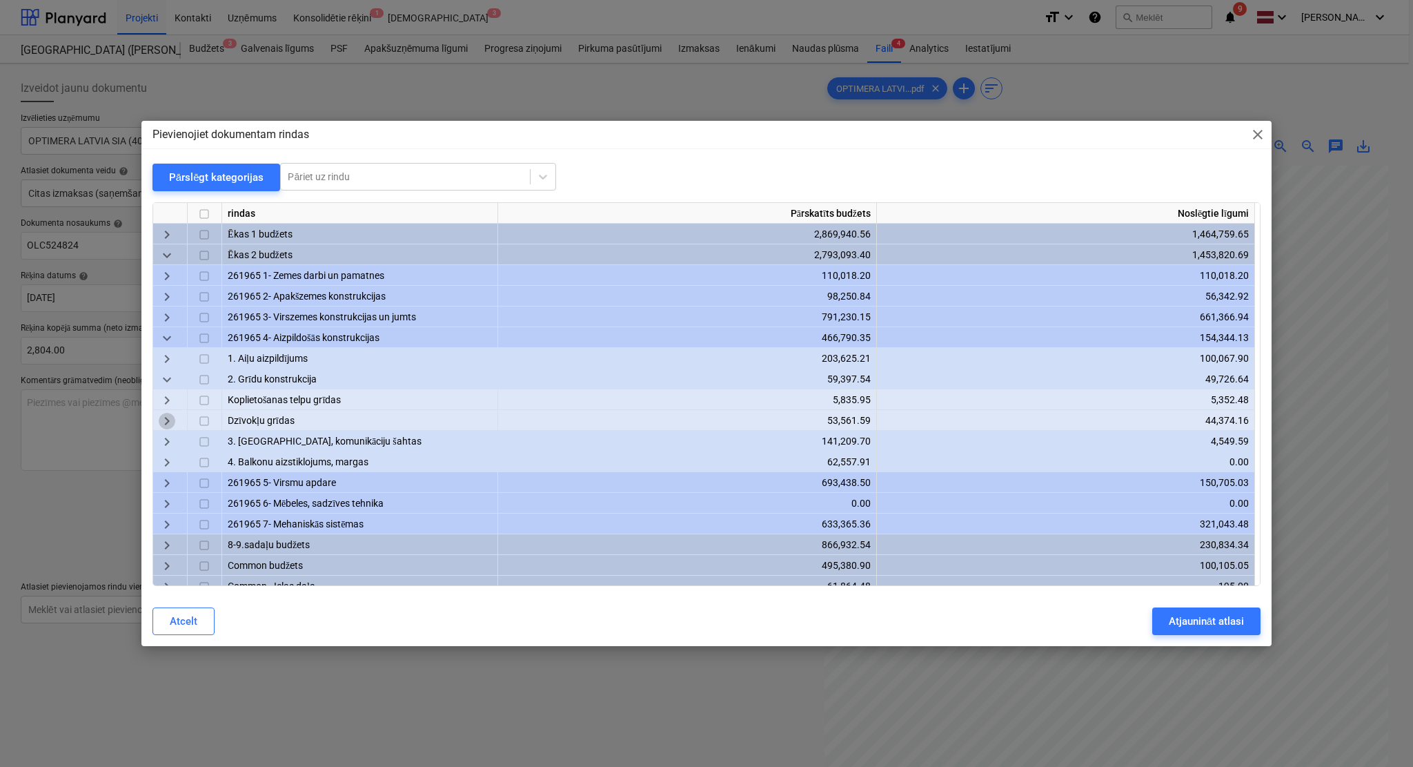
click at [166, 423] on span "keyboard_arrow_right" at bounding box center [167, 421] width 17 height 17
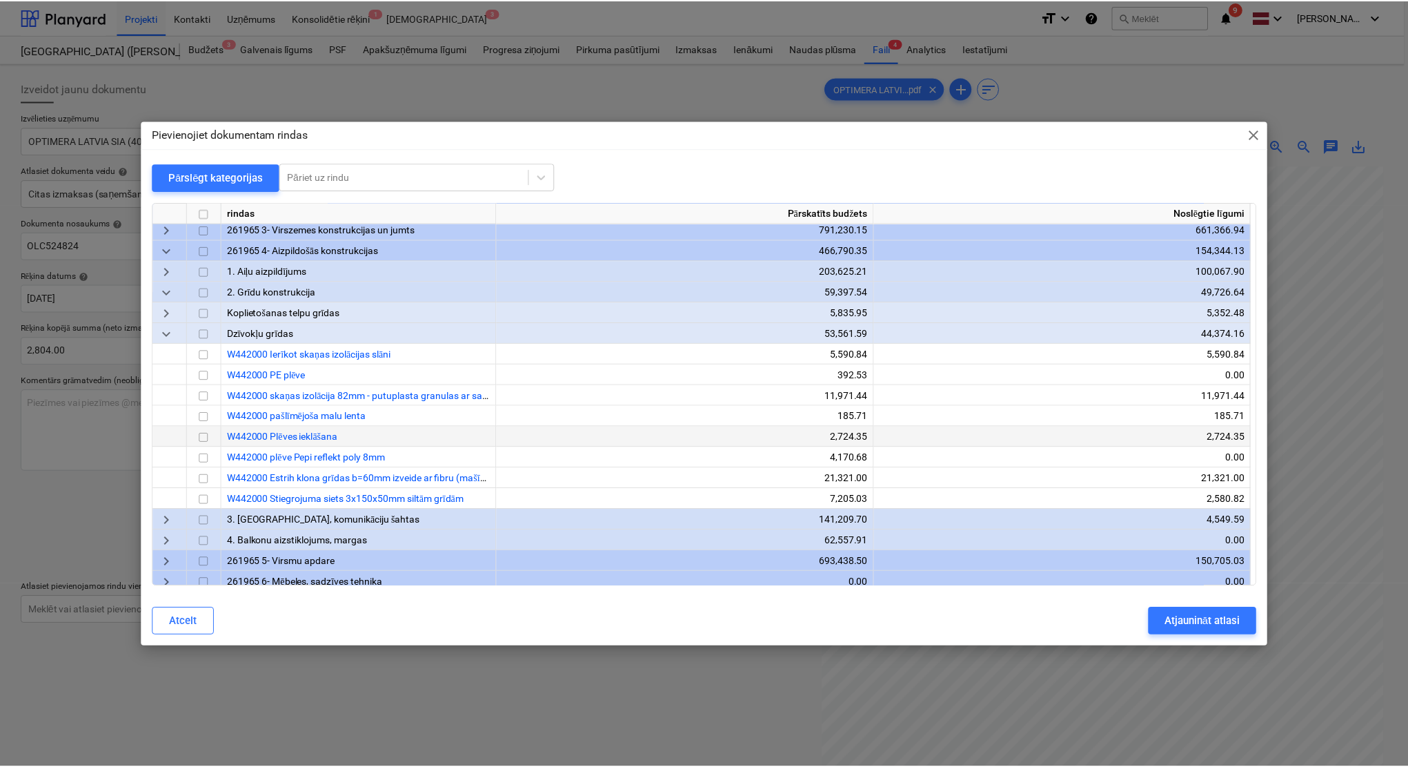
scroll to position [123, 0]
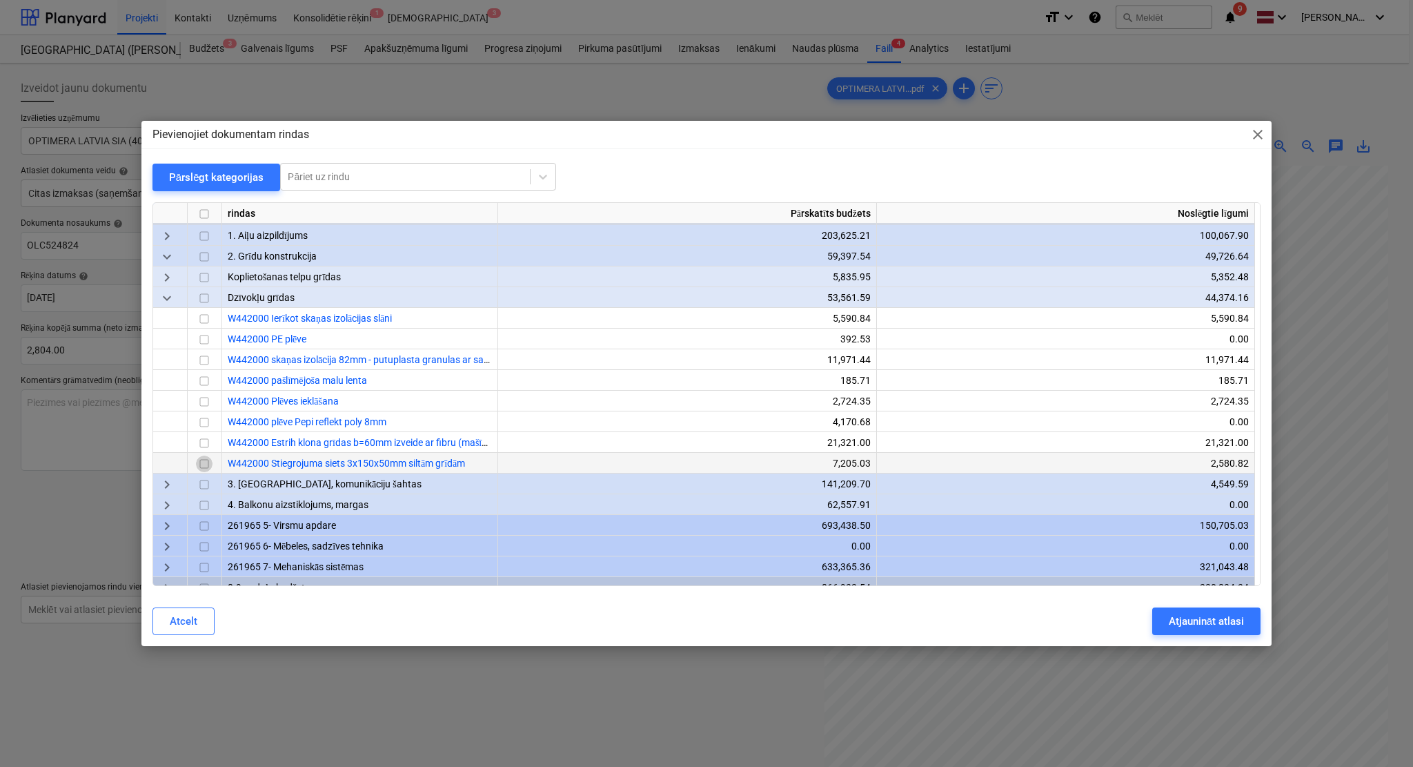
click at [201, 464] on input "checkbox" at bounding box center [204, 463] width 17 height 17
click at [1177, 624] on div "Atjaunināt atlasi" at bounding box center [1206, 621] width 75 height 18
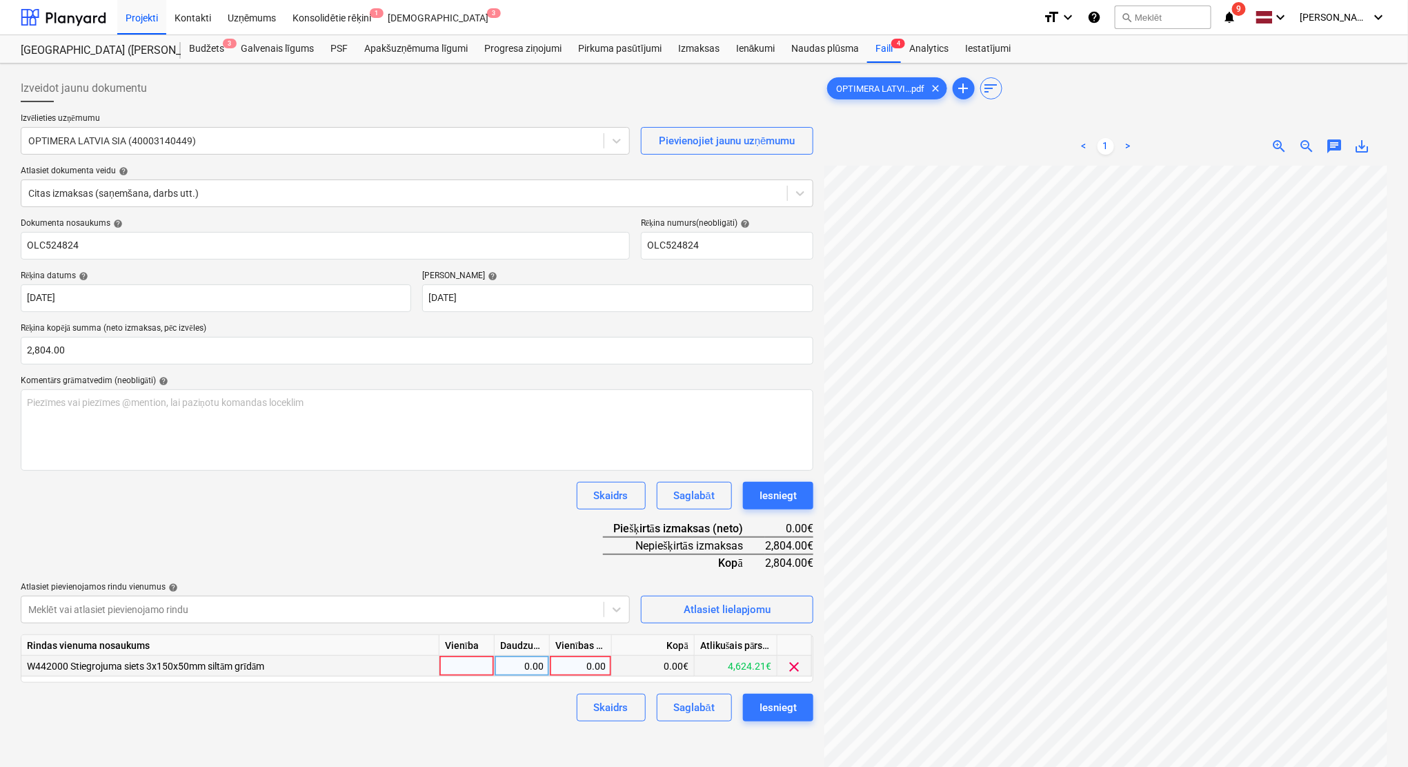
click at [566, 638] on div "0.00" at bounding box center [580, 666] width 50 height 21
type input "2804"
click at [510, 531] on div "Dokumenta nosaukums help OLC524824 Rēķina numurs (neobligāti) help OLC524824 Rē…" at bounding box center [417, 469] width 793 height 503
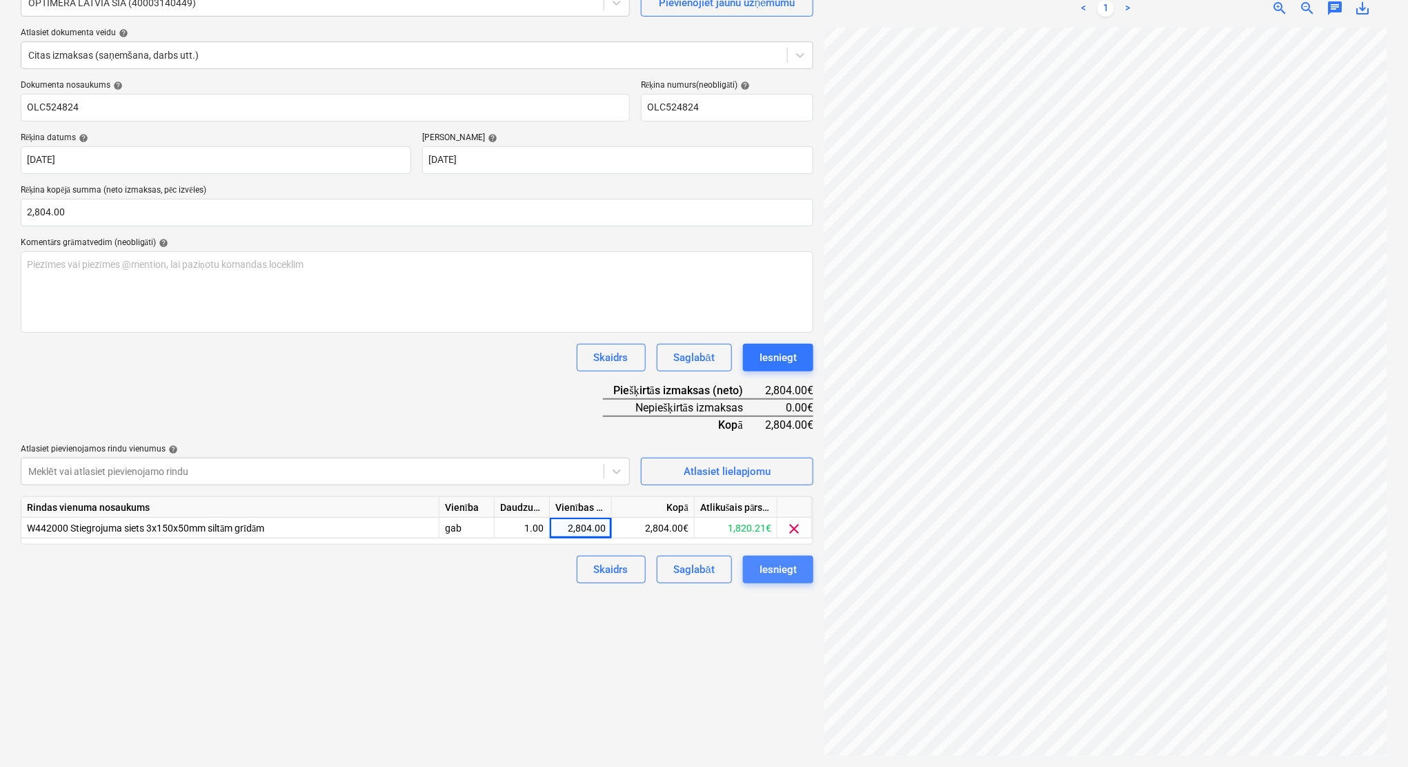
click at [779, 572] on div "Iesniegt" at bounding box center [778, 569] width 37 height 18
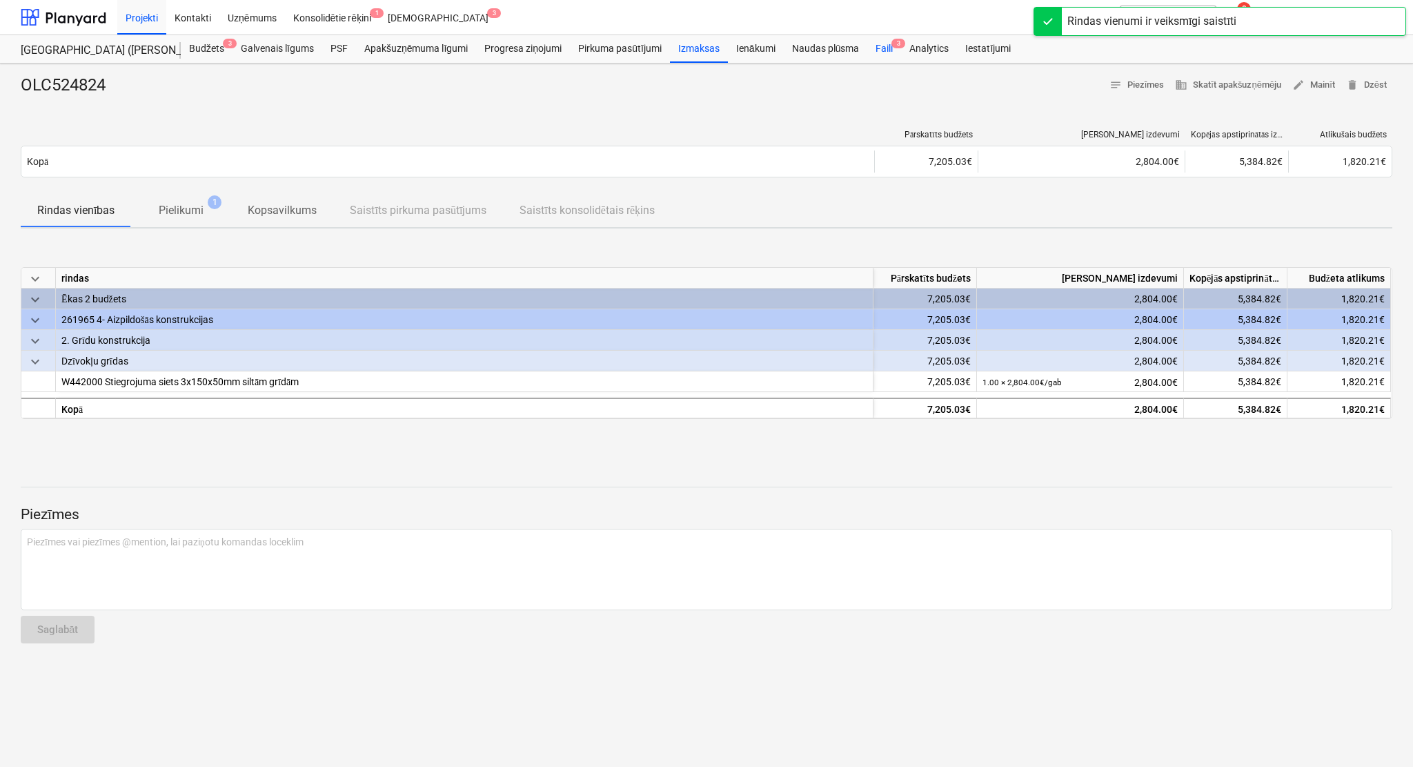
click at [880, 45] on div "Faili 3" at bounding box center [884, 49] width 34 height 28
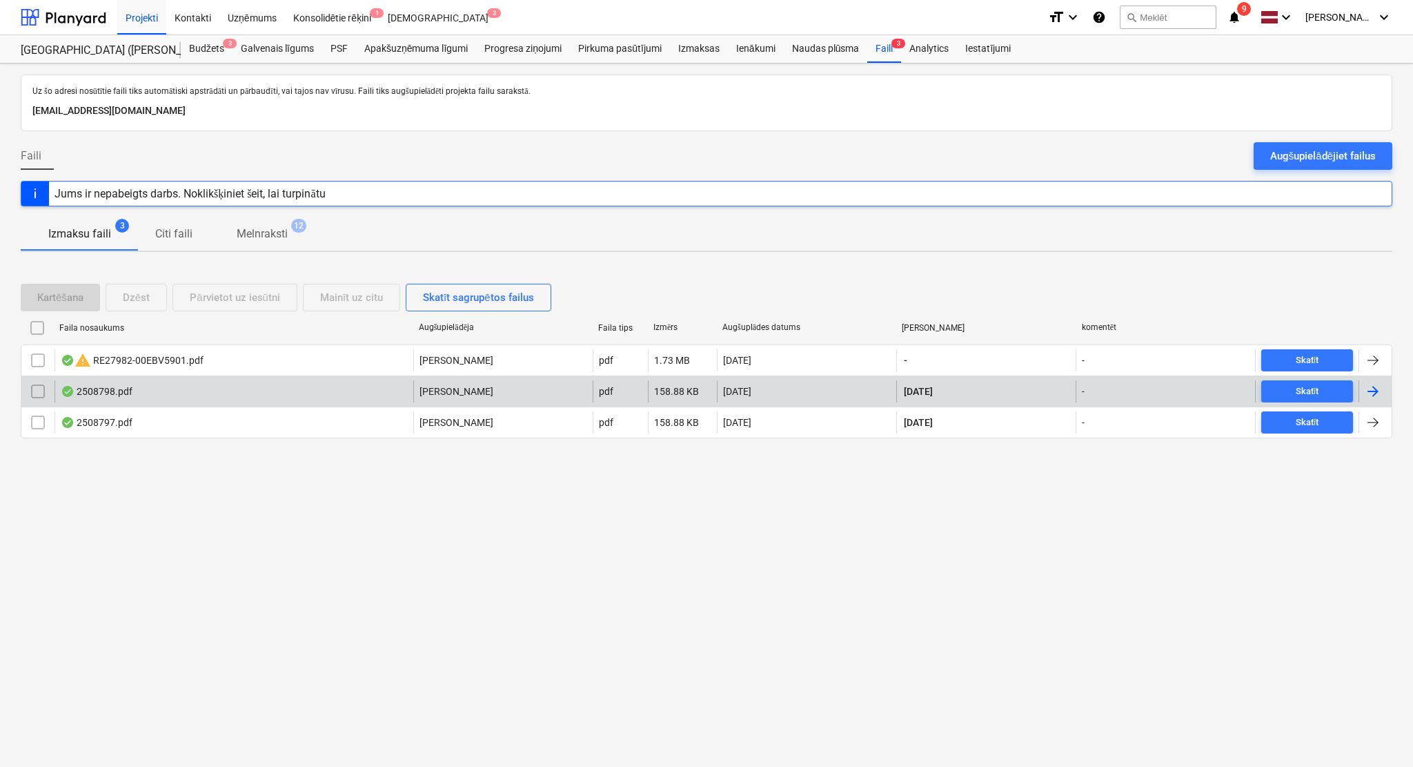
click at [1177, 388] on div at bounding box center [1373, 391] width 17 height 17
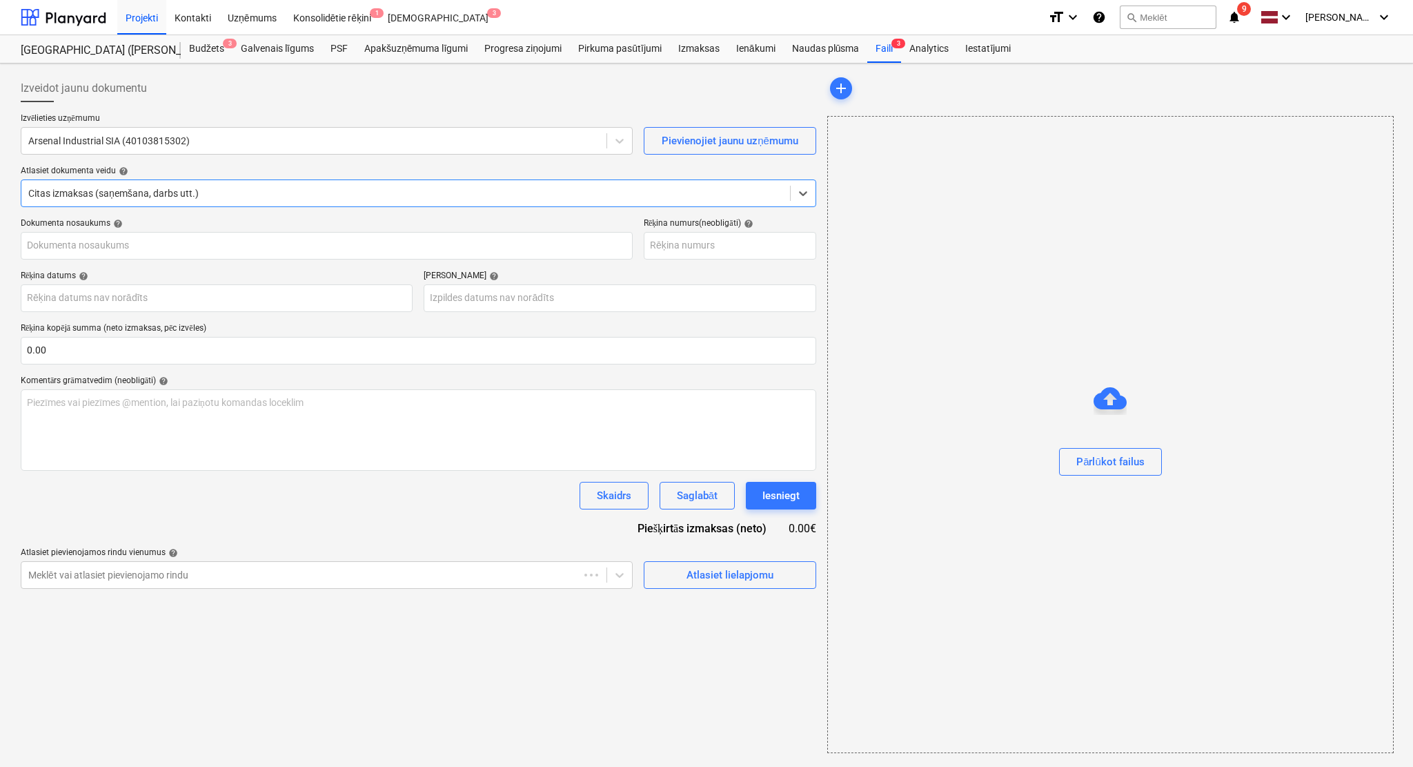
type input "2508798"
type input "[DATE]"
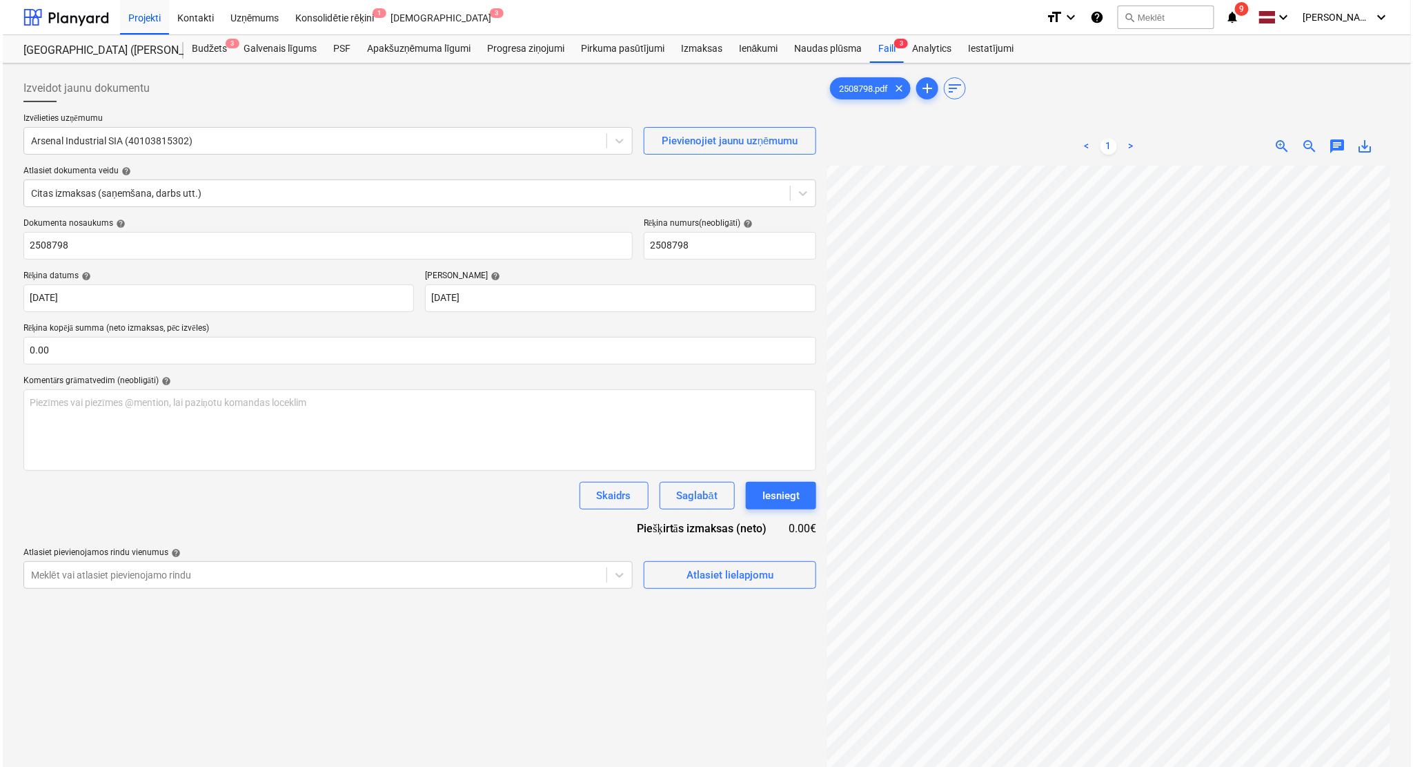
scroll to position [0, 315]
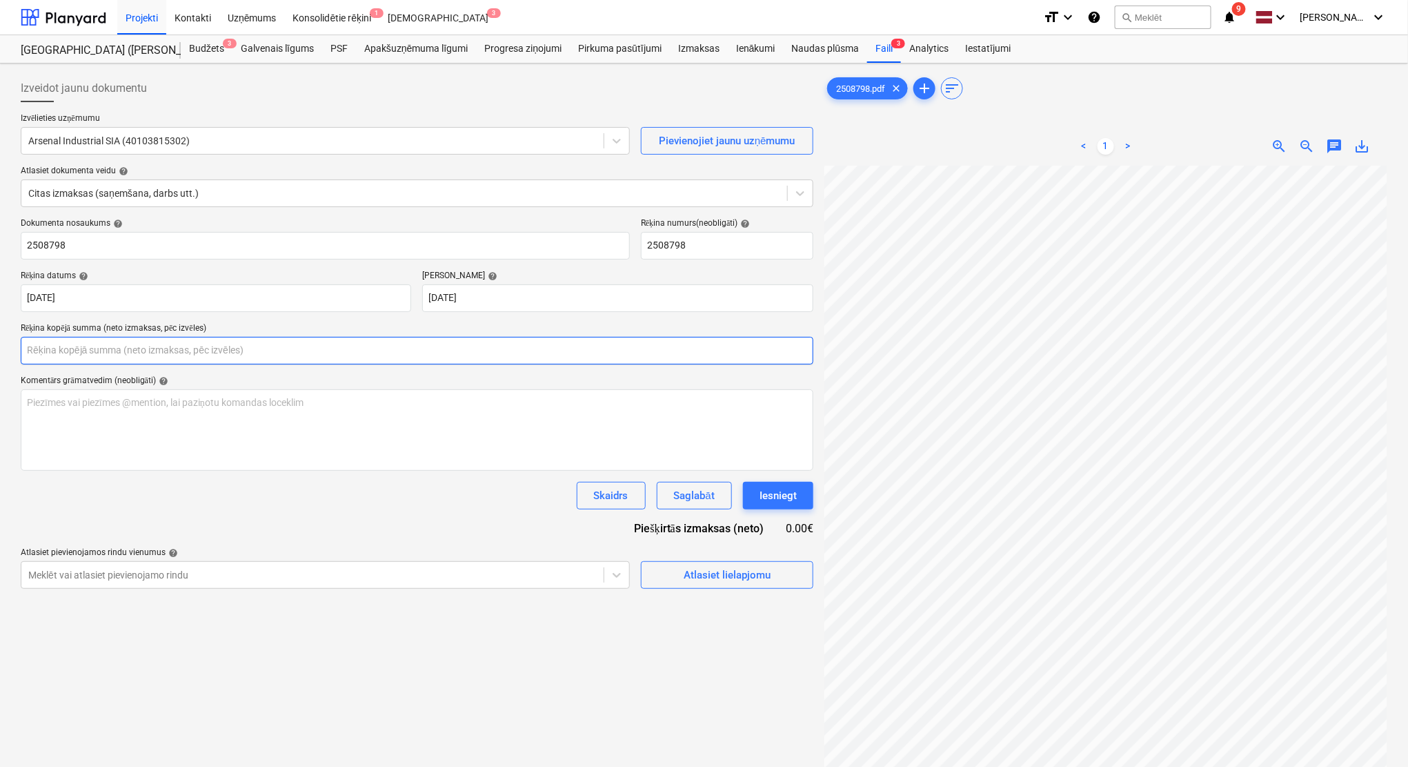
click at [242, 362] on input "text" at bounding box center [417, 351] width 793 height 28
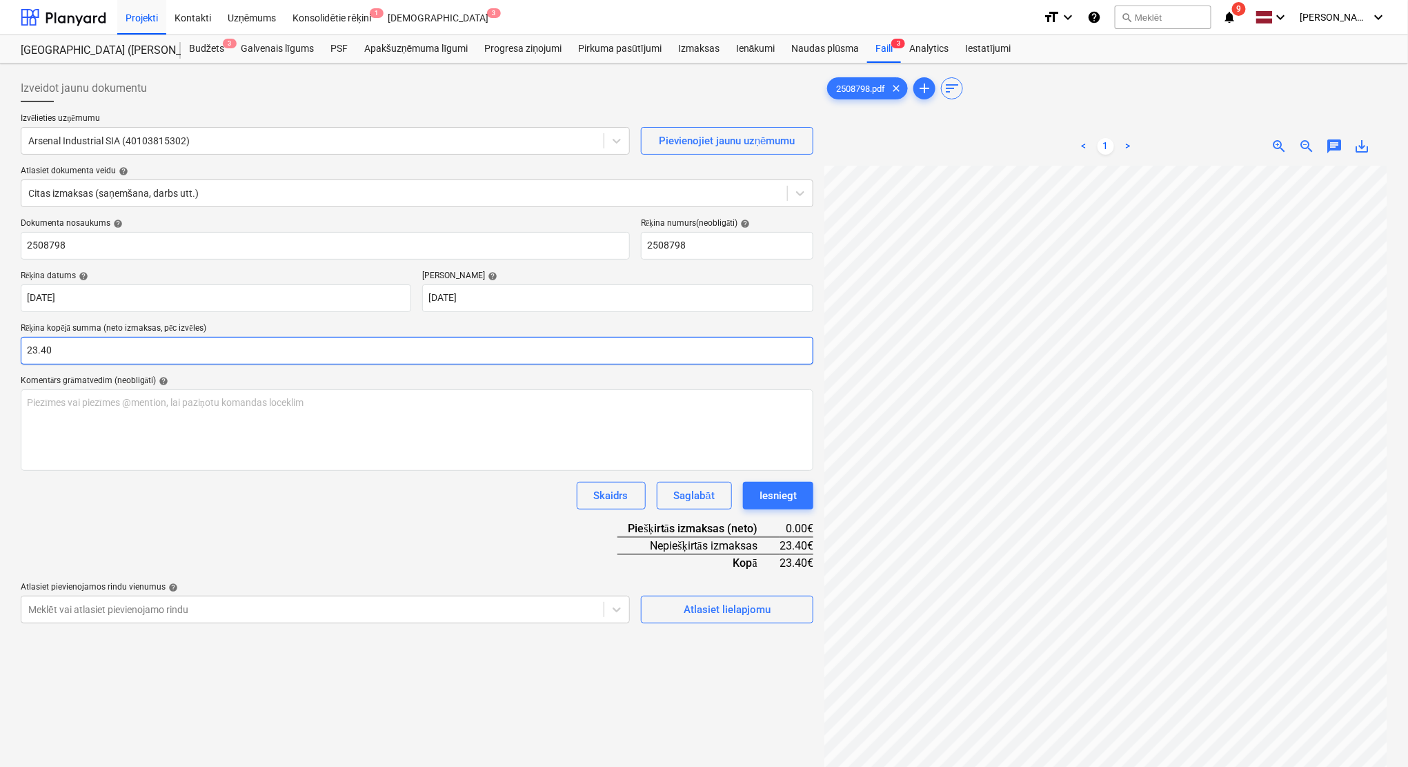
type input "23.40"
click at [346, 506] on div "Skaidrs Saglabāt Iesniegt" at bounding box center [417, 496] width 793 height 28
click at [731, 608] on div "Atlasiet lielapjomu" at bounding box center [727, 609] width 87 height 18
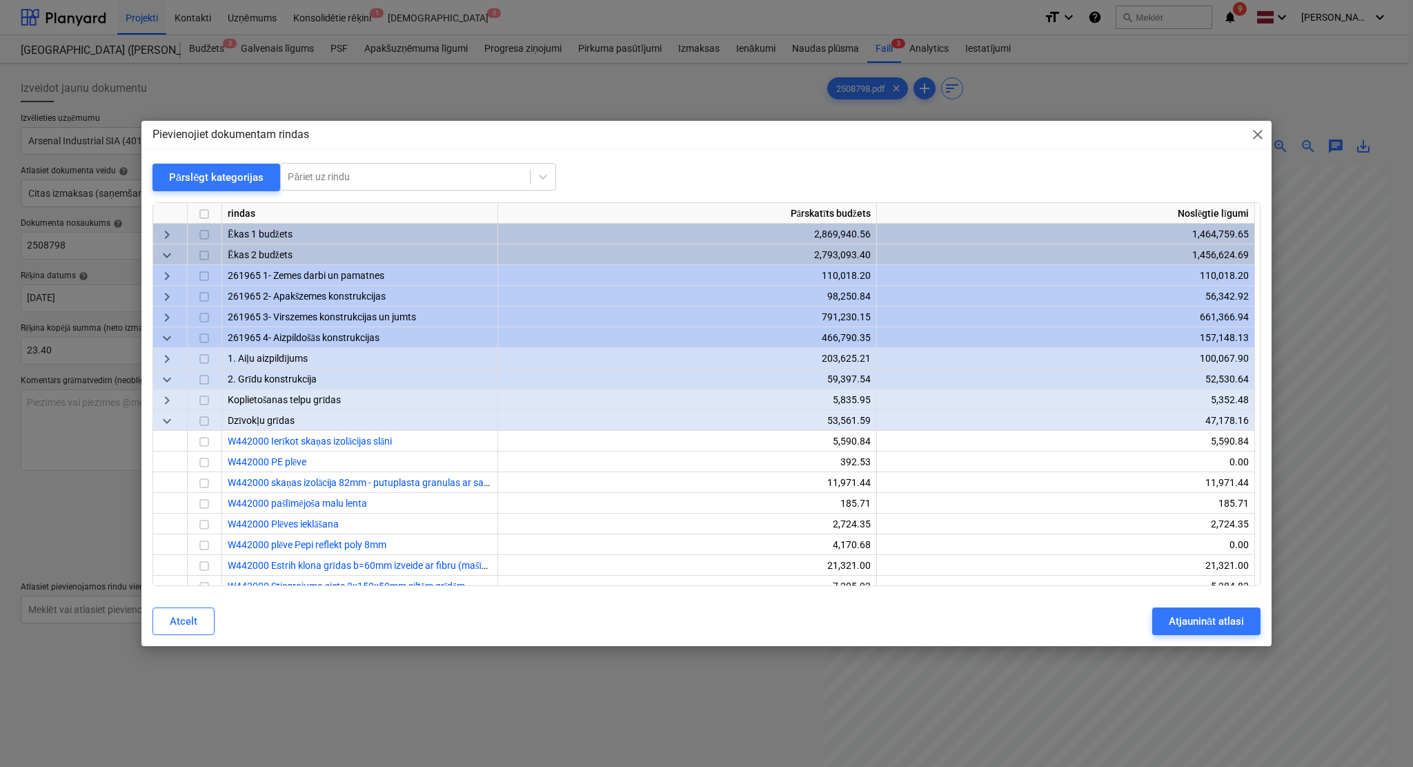
click at [167, 413] on span "keyboard_arrow_down" at bounding box center [167, 421] width 17 height 17
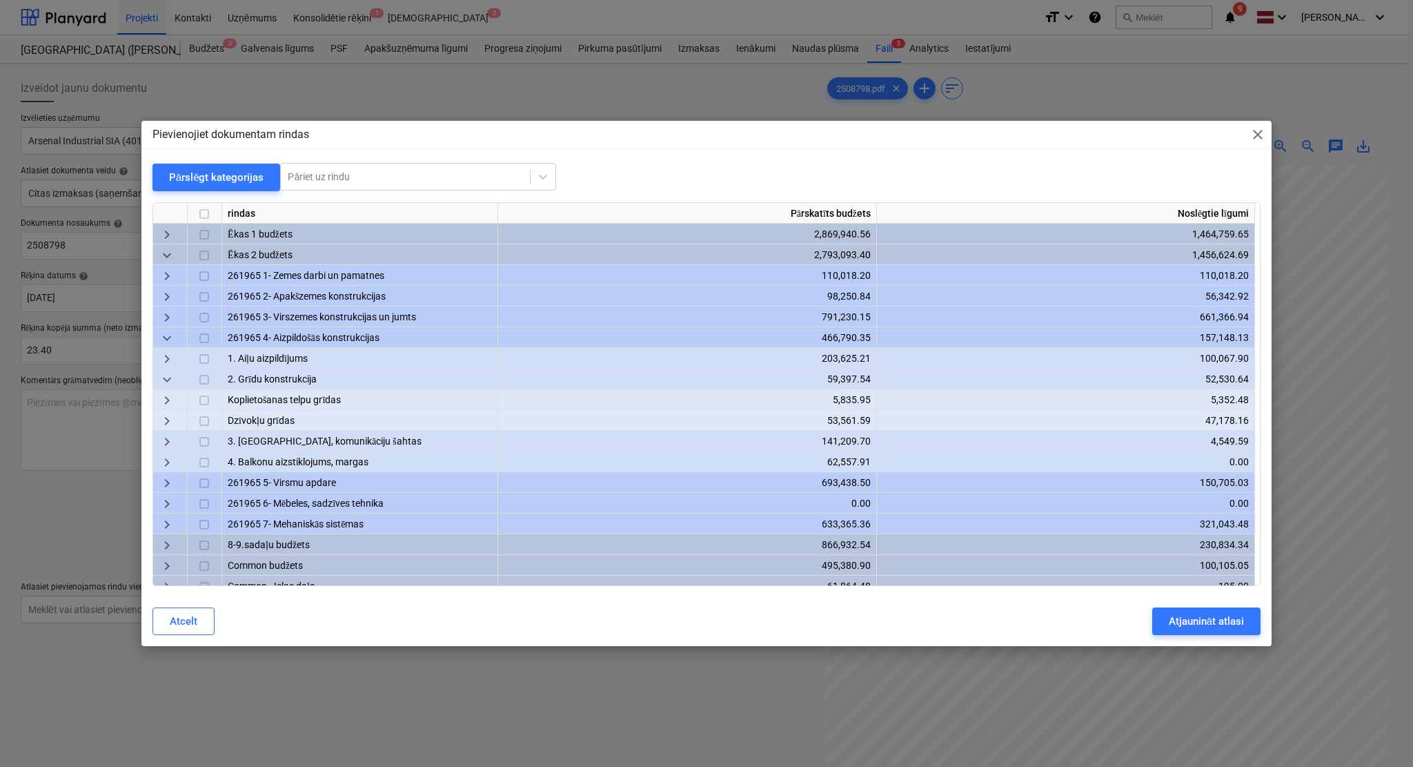
click at [167, 396] on span "keyboard_arrow_right" at bounding box center [167, 400] width 17 height 17
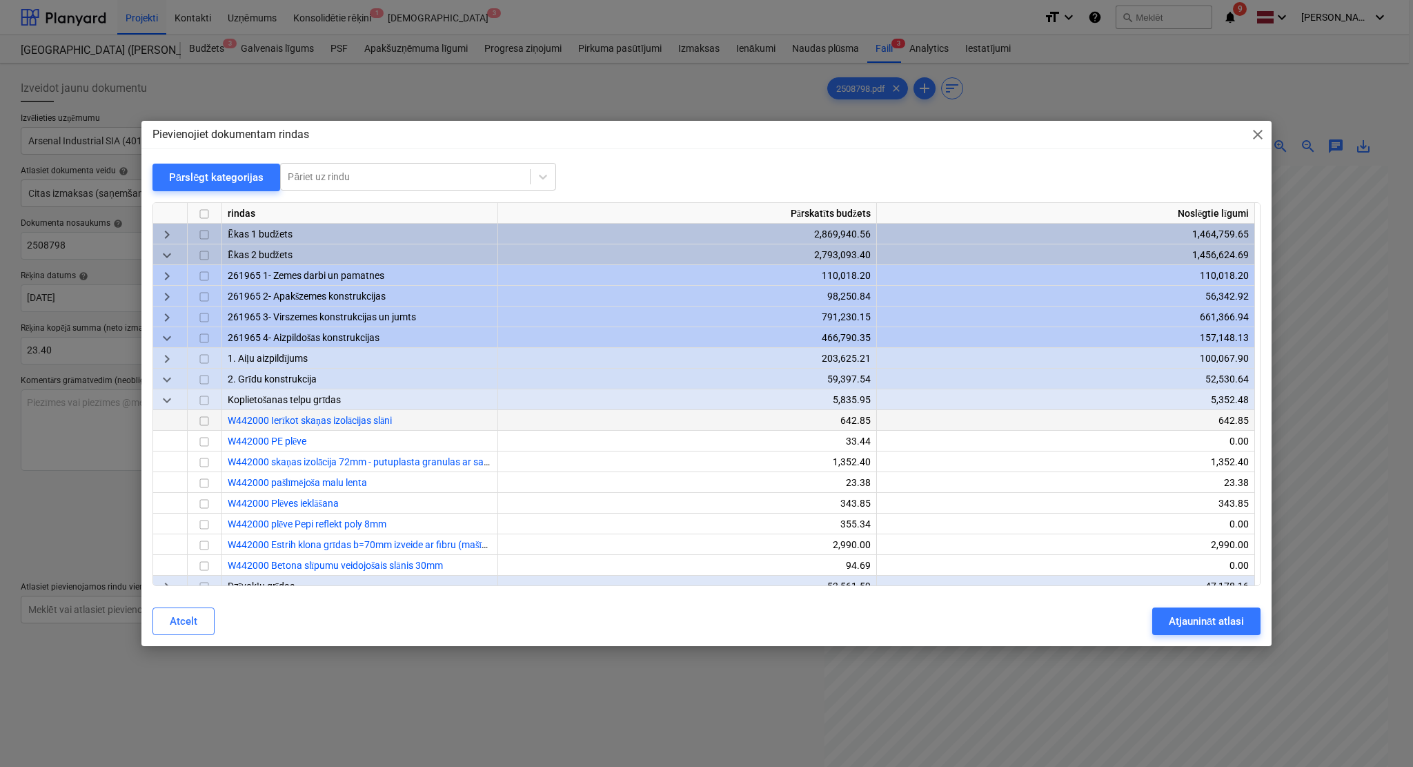
click at [170, 395] on span "keyboard_arrow_down" at bounding box center [167, 400] width 17 height 17
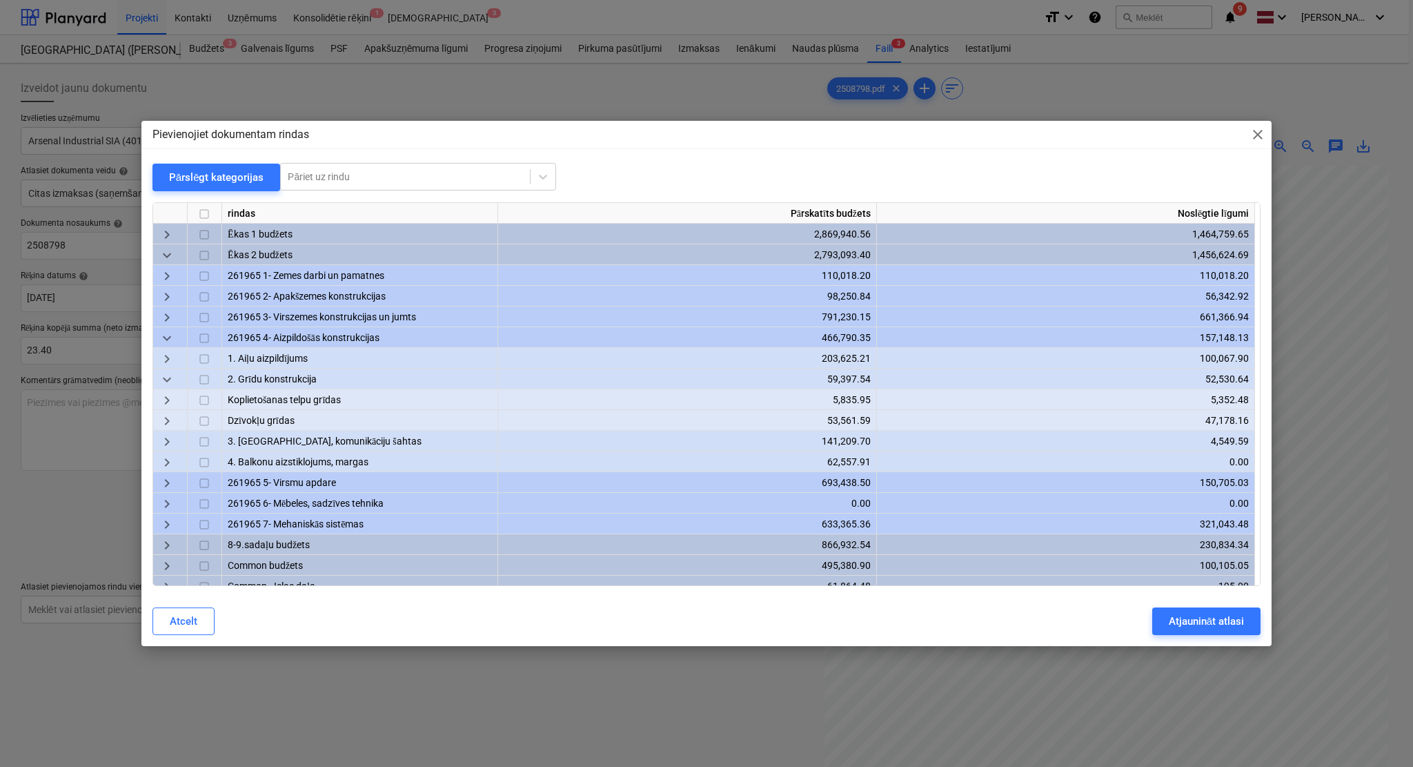
click at [166, 331] on span "keyboard_arrow_down" at bounding box center [167, 338] width 17 height 17
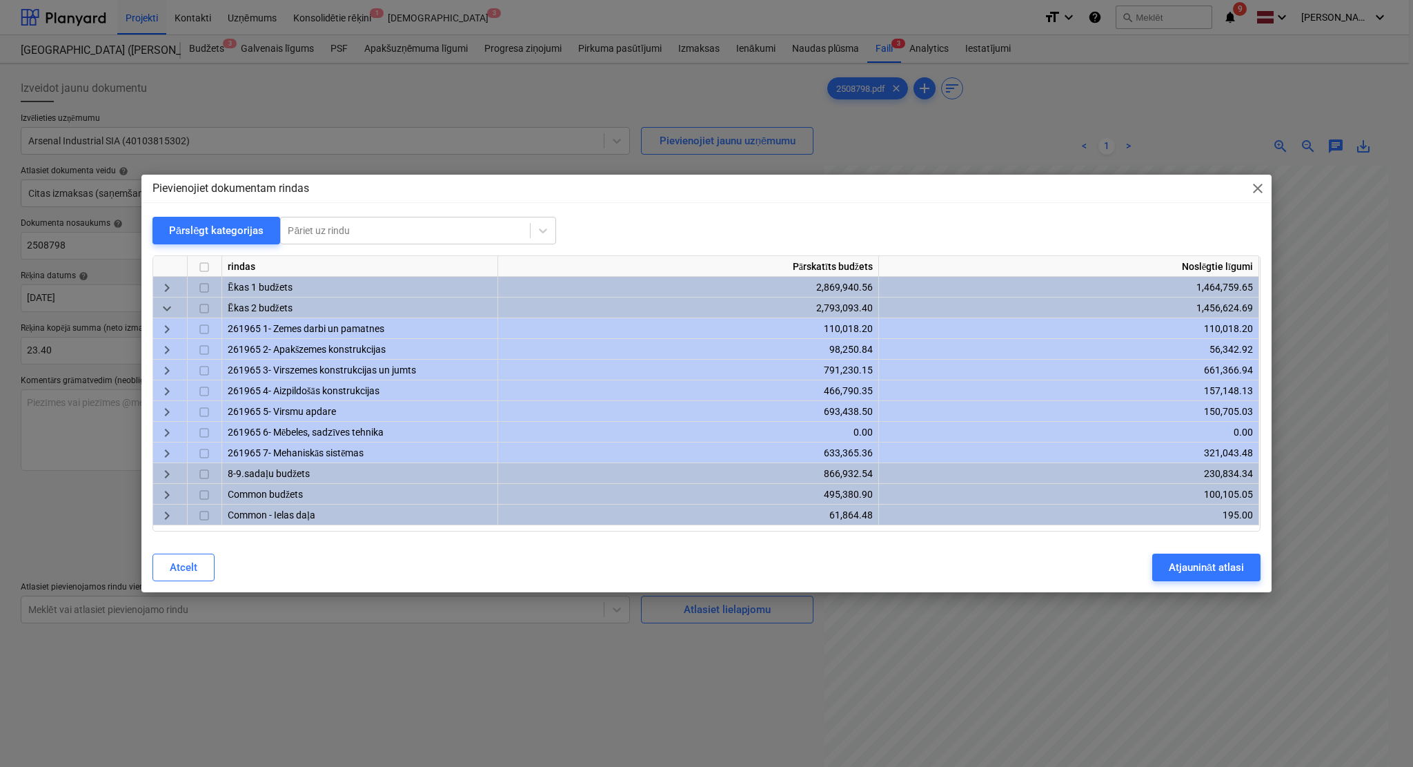
click at [172, 374] on span "keyboard_arrow_right" at bounding box center [167, 371] width 17 height 17
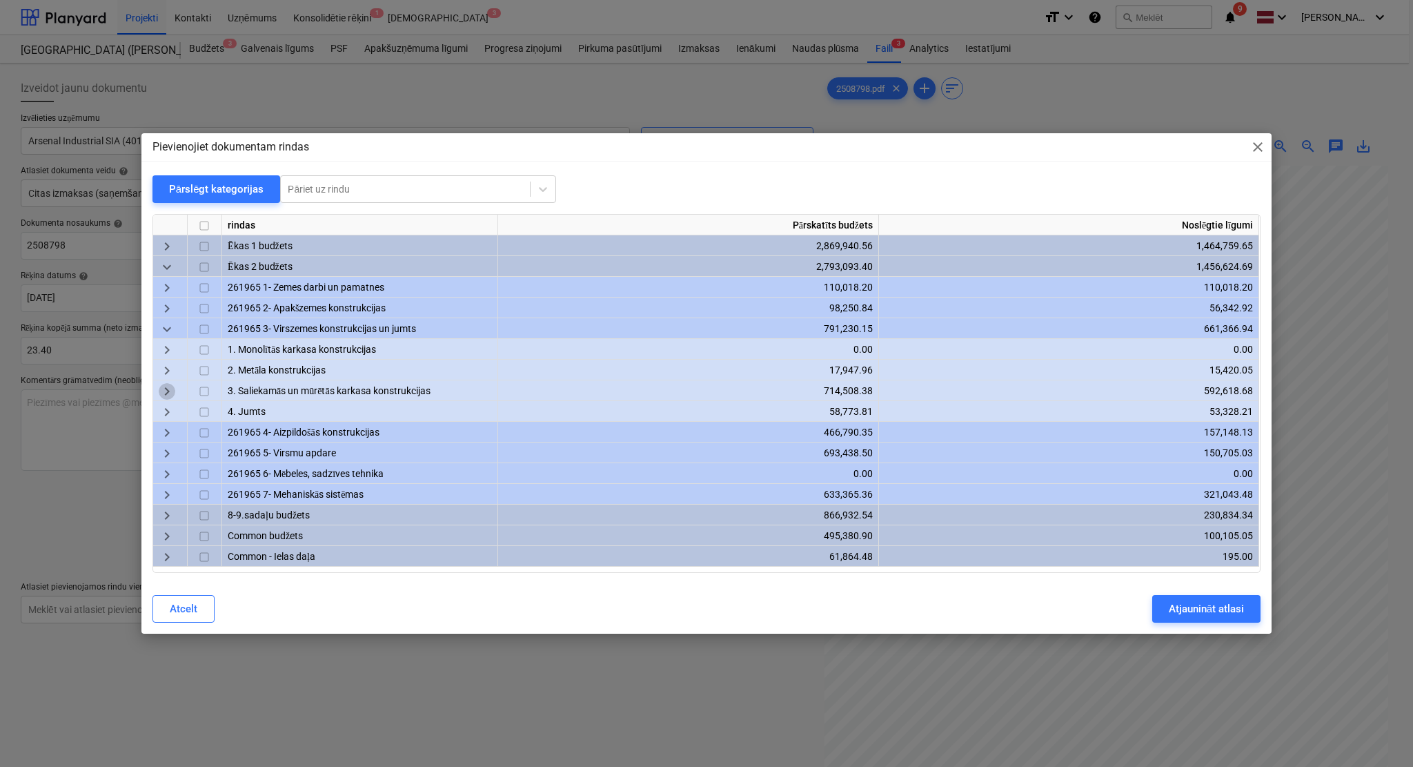
click at [171, 385] on span "keyboard_arrow_right" at bounding box center [167, 392] width 17 height 17
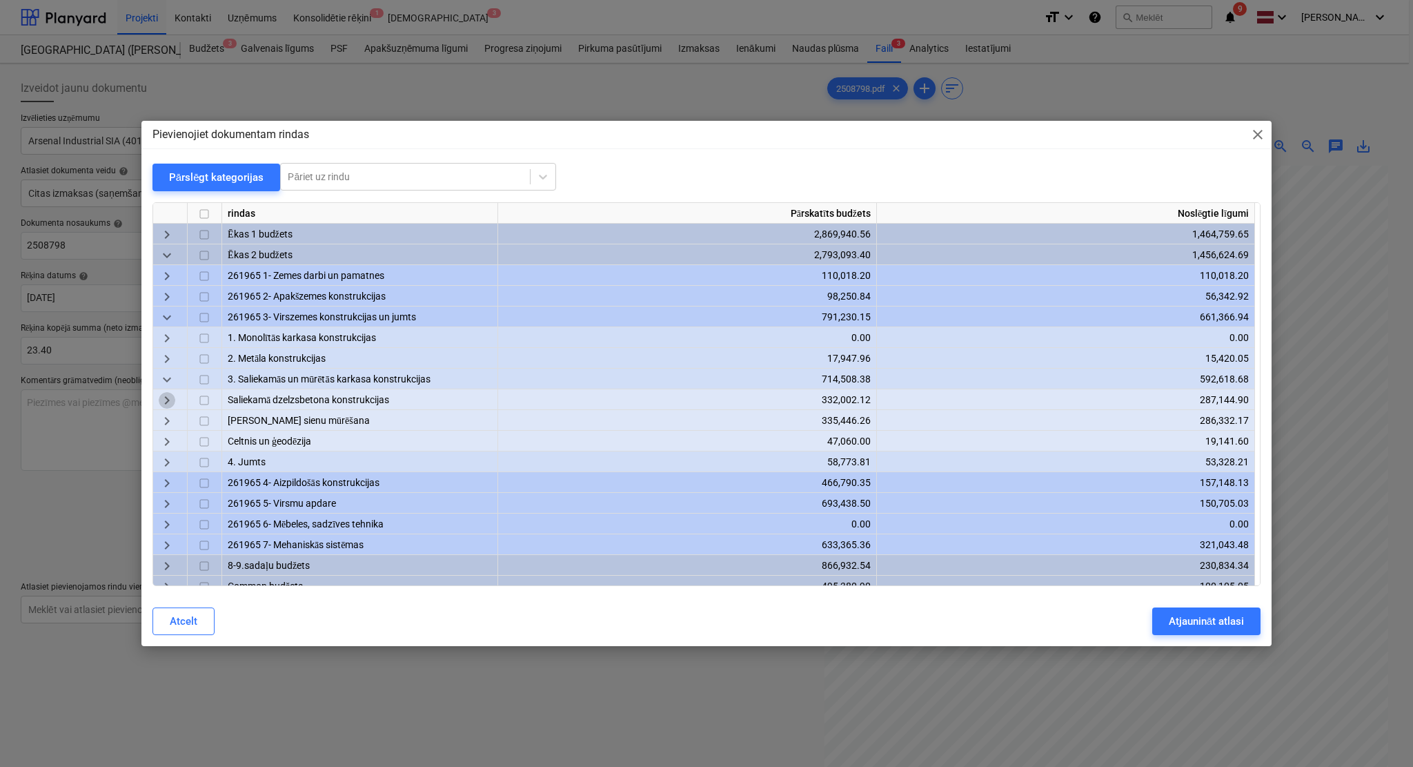
click at [171, 398] on span "keyboard_arrow_right" at bounding box center [167, 400] width 17 height 17
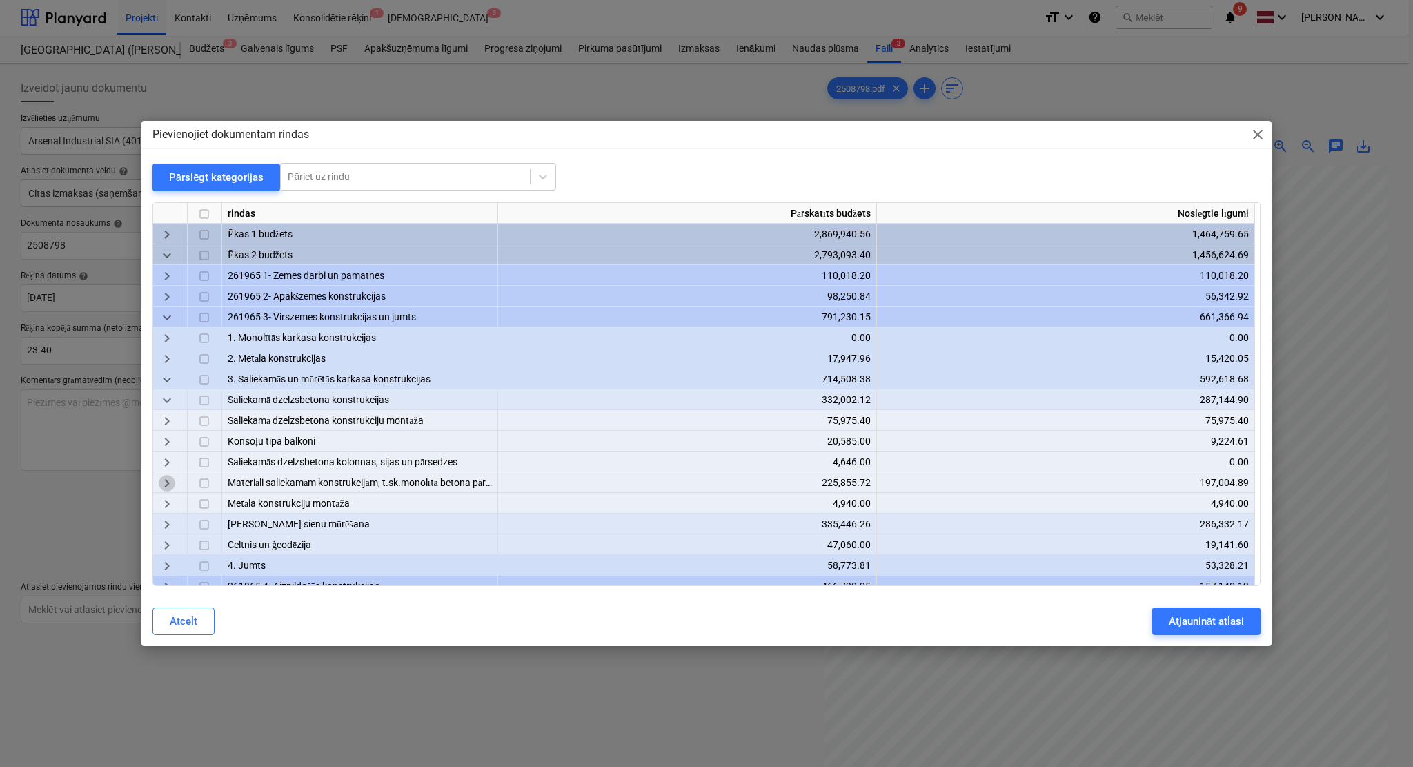
click at [172, 483] on span "keyboard_arrow_right" at bounding box center [167, 483] width 17 height 17
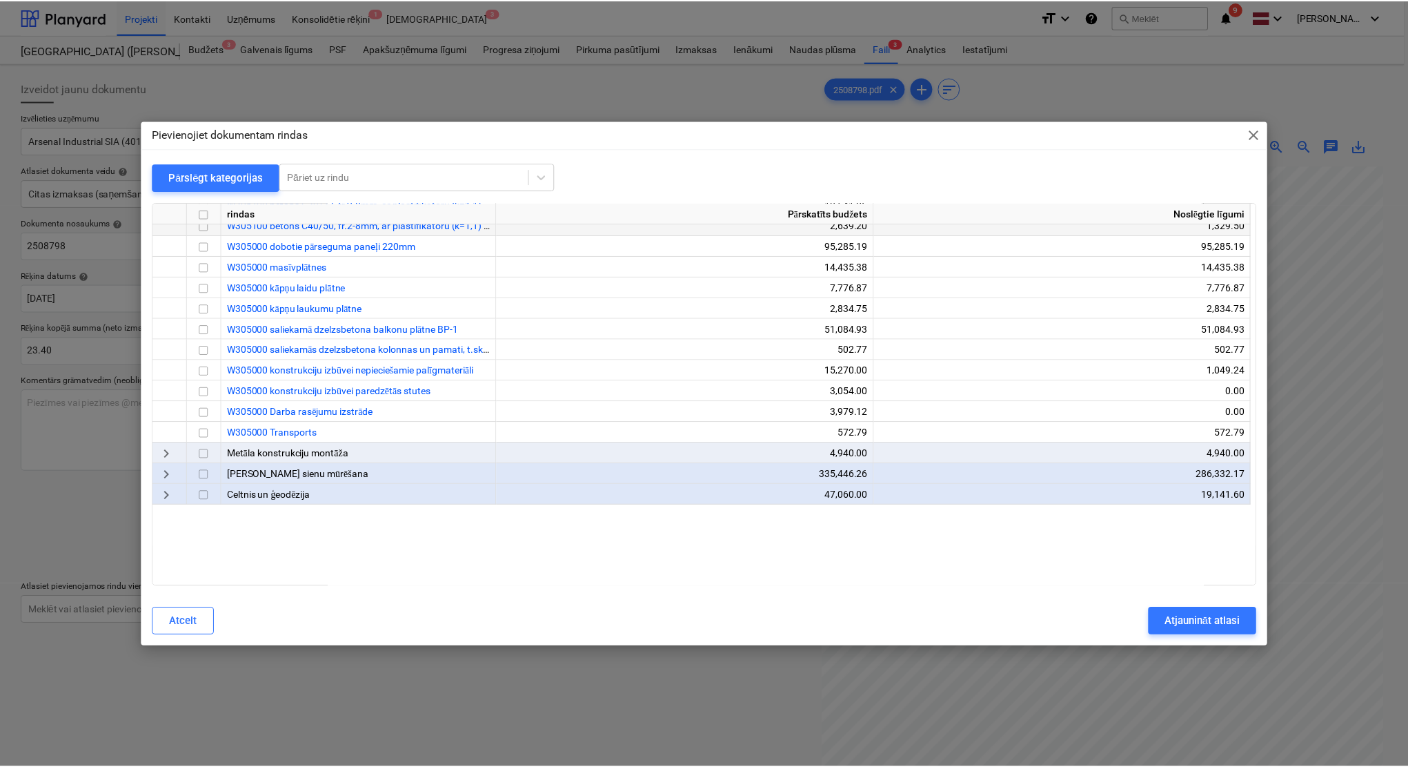
scroll to position [368, 0]
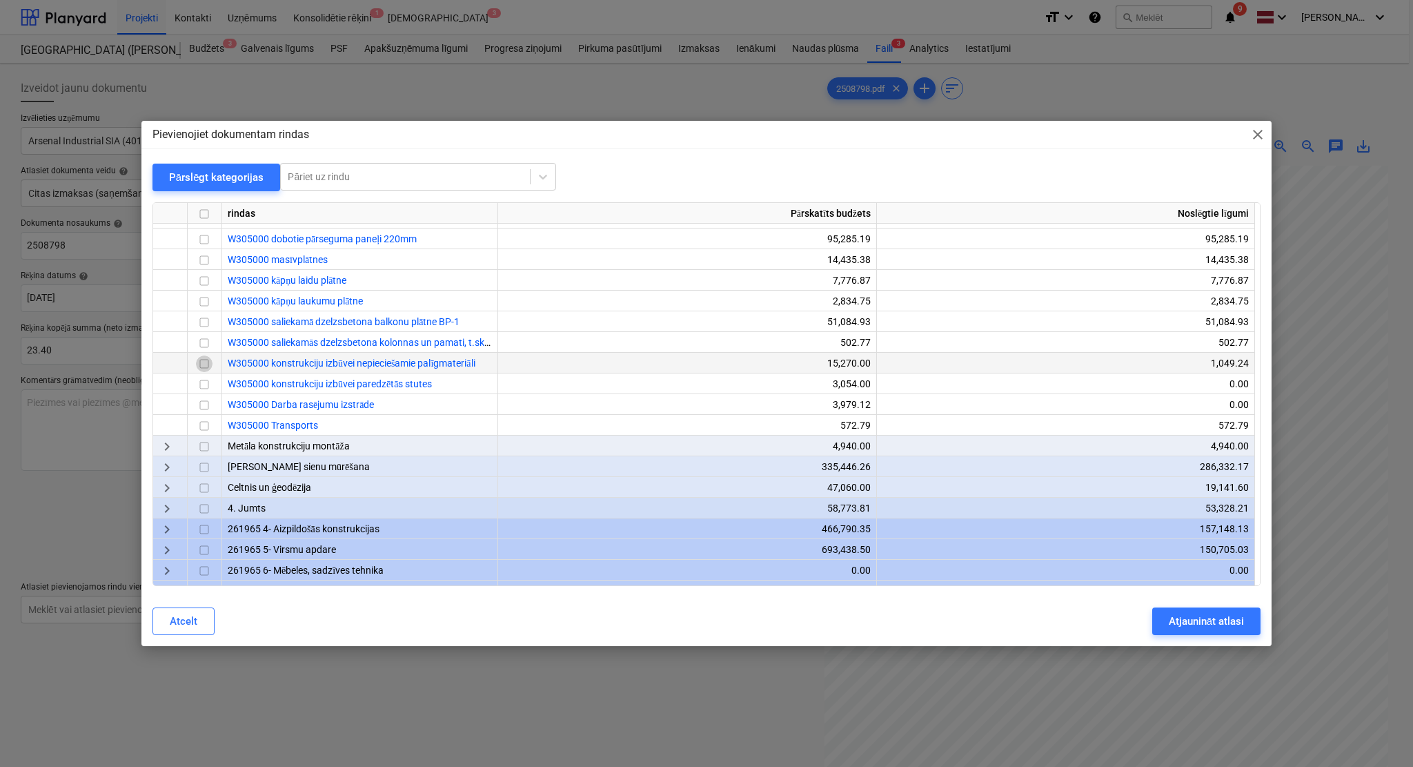
click at [203, 363] on input "checkbox" at bounding box center [204, 363] width 17 height 17
click at [1177, 614] on div "Atjaunināt atlasi" at bounding box center [1206, 621] width 75 height 18
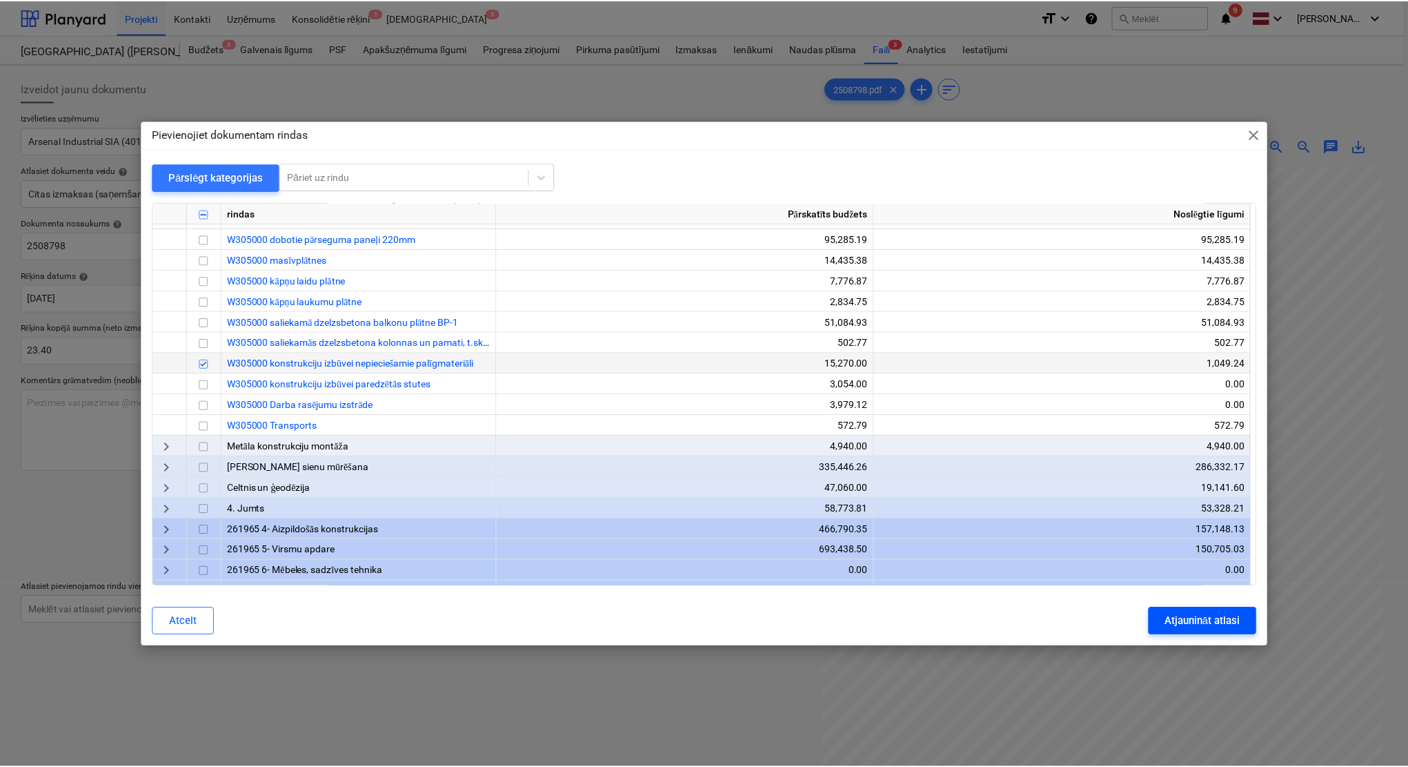
scroll to position [0, 313]
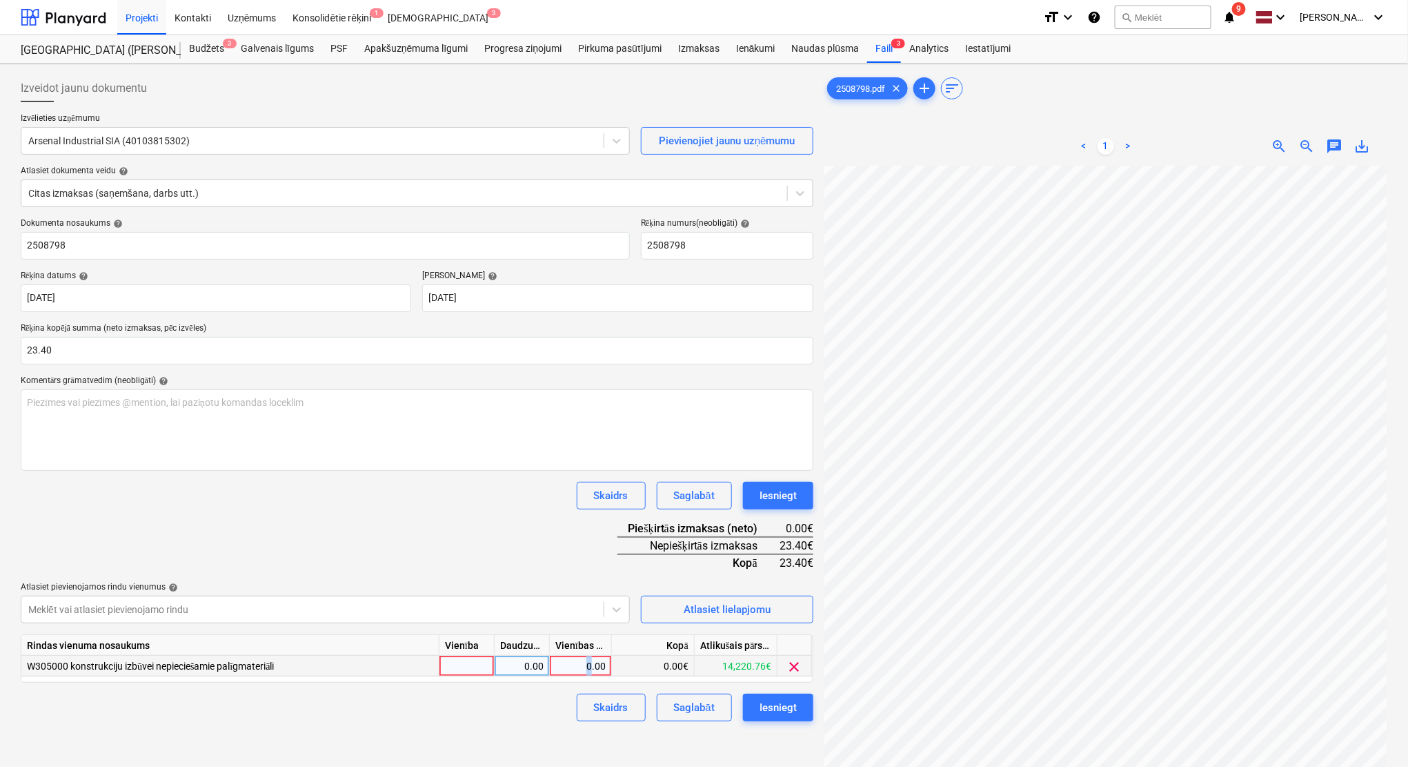
click at [590, 638] on div "0.00" at bounding box center [580, 666] width 50 height 21
type input "23.40"
click at [549, 515] on div "Dokumenta nosaukums help 2508798 Rēķina numurs (neobligāti) help 2508798 Rēķina…" at bounding box center [417, 469] width 793 height 503
click at [765, 638] on div "Iesniegt" at bounding box center [778, 707] width 37 height 18
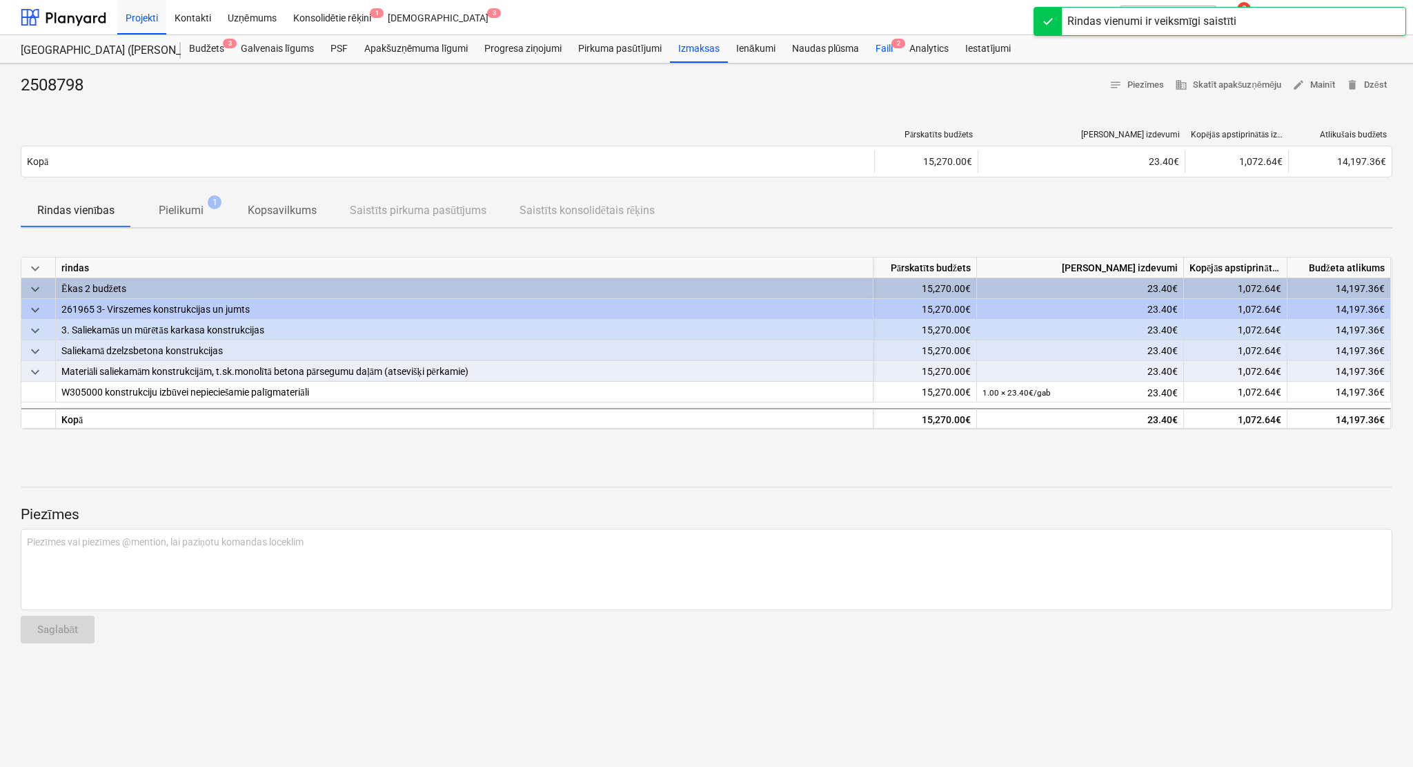
click at [887, 46] on div "Faili 2" at bounding box center [884, 49] width 34 height 28
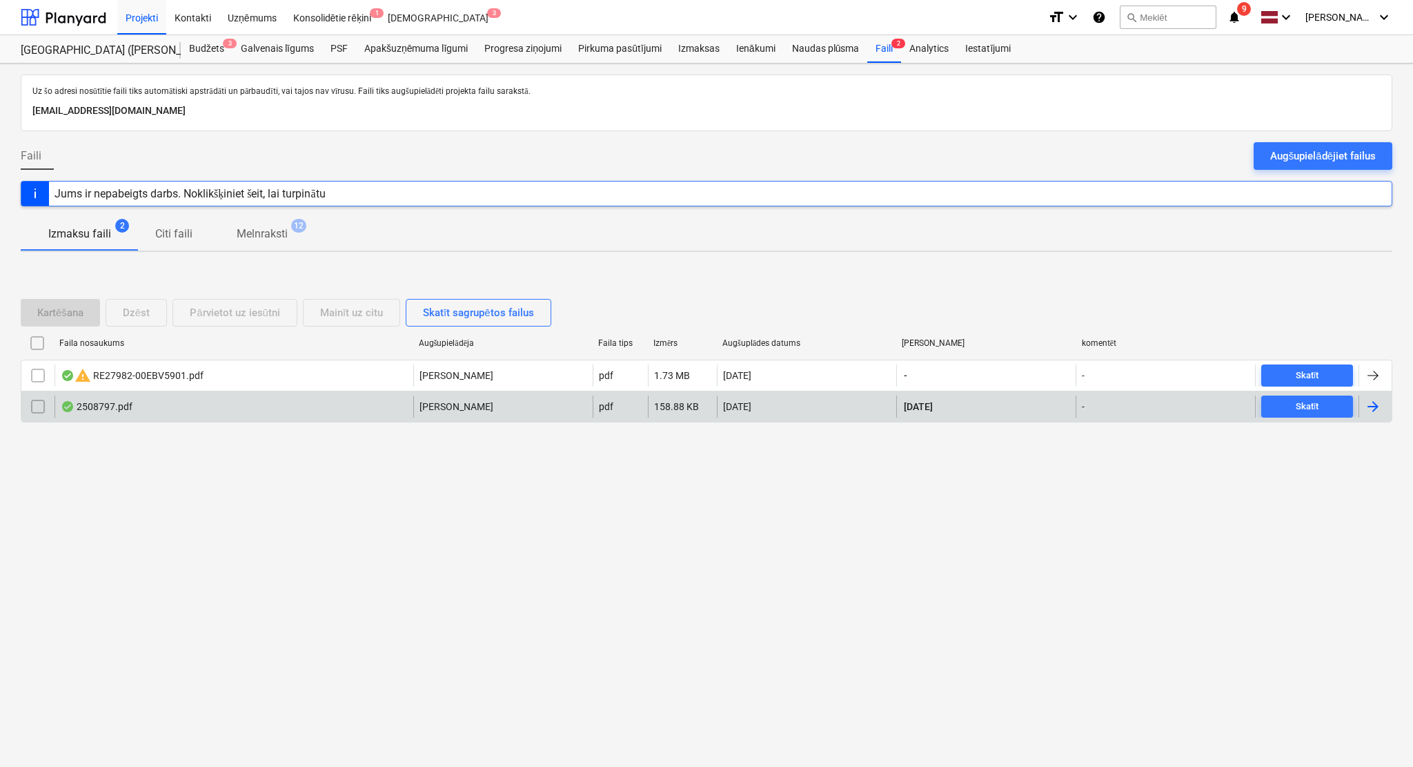
click at [1177, 417] on div at bounding box center [1375, 406] width 33 height 22
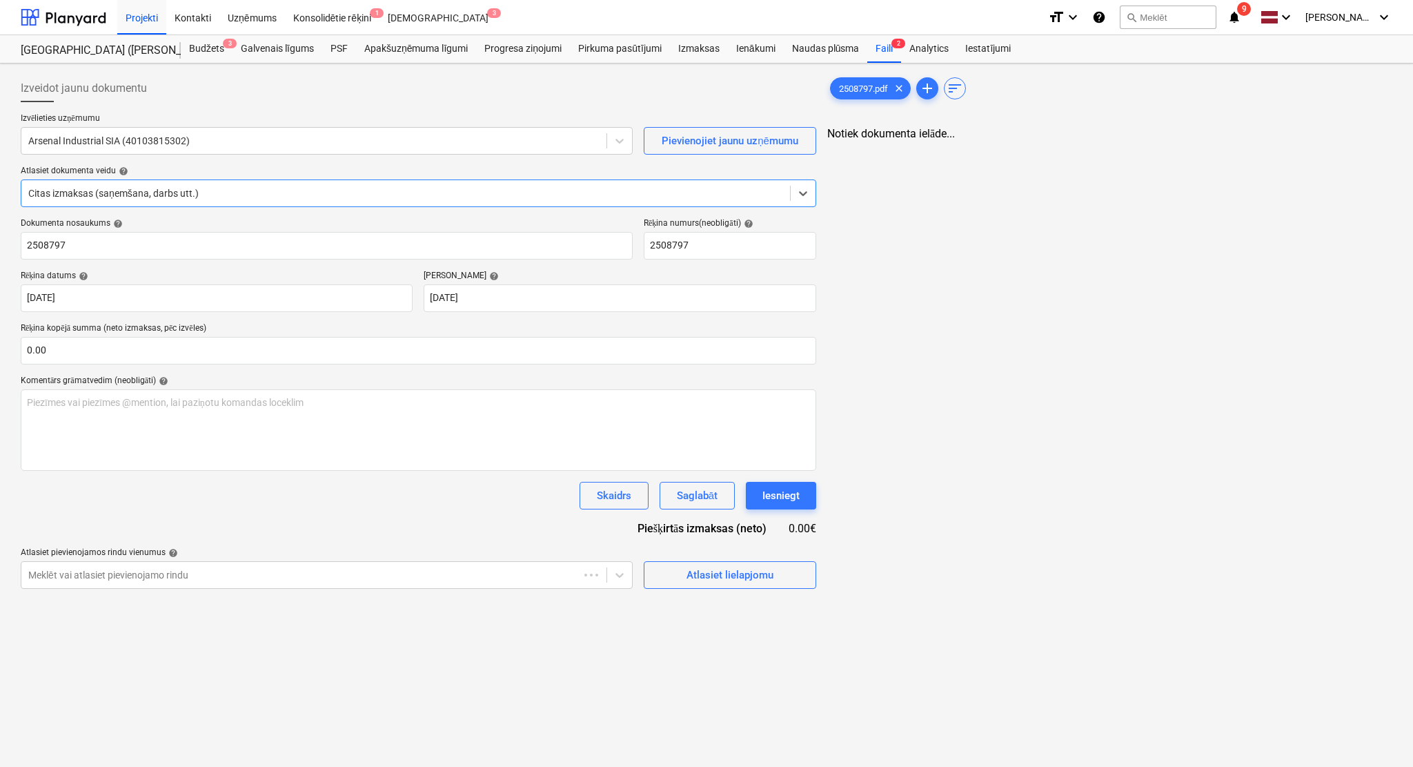
type input "2508797"
type input "[DATE]"
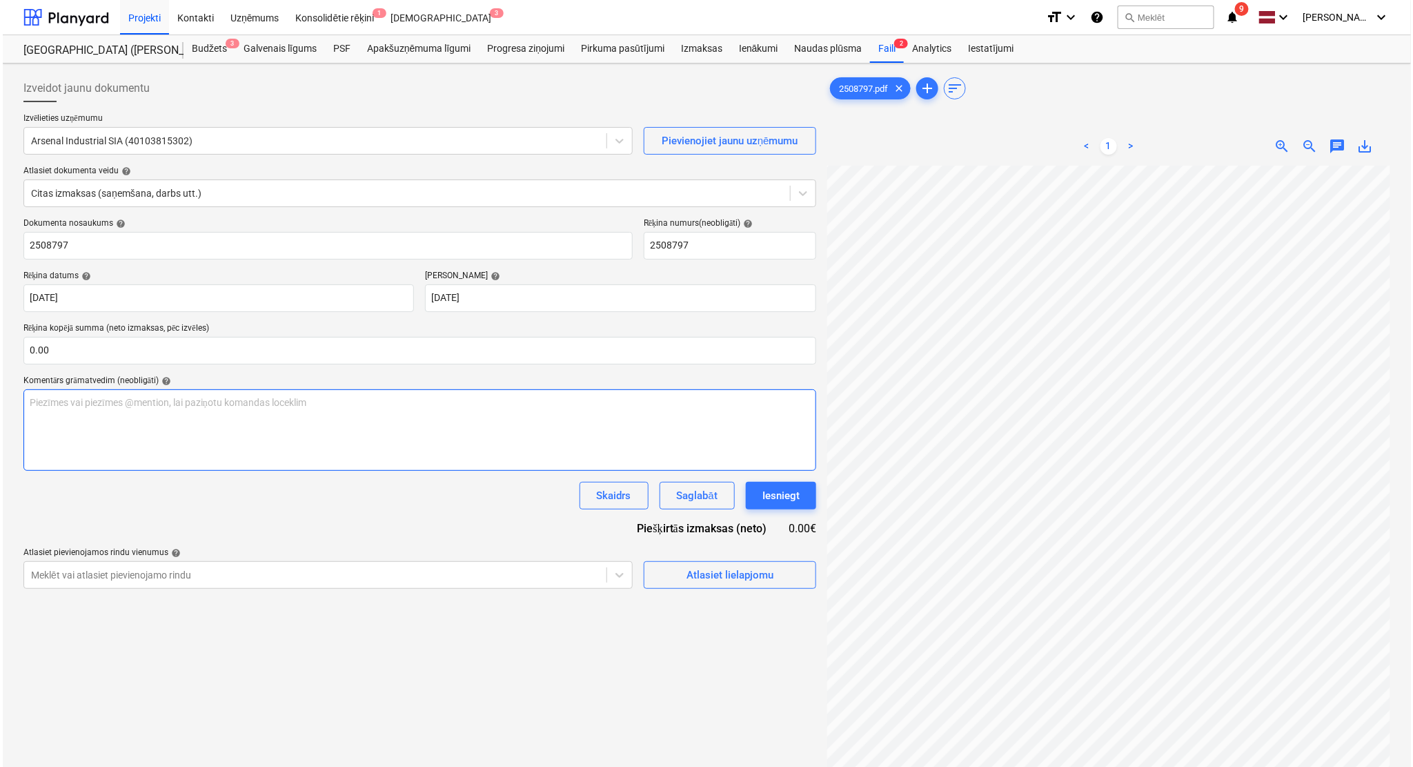
scroll to position [0, 315]
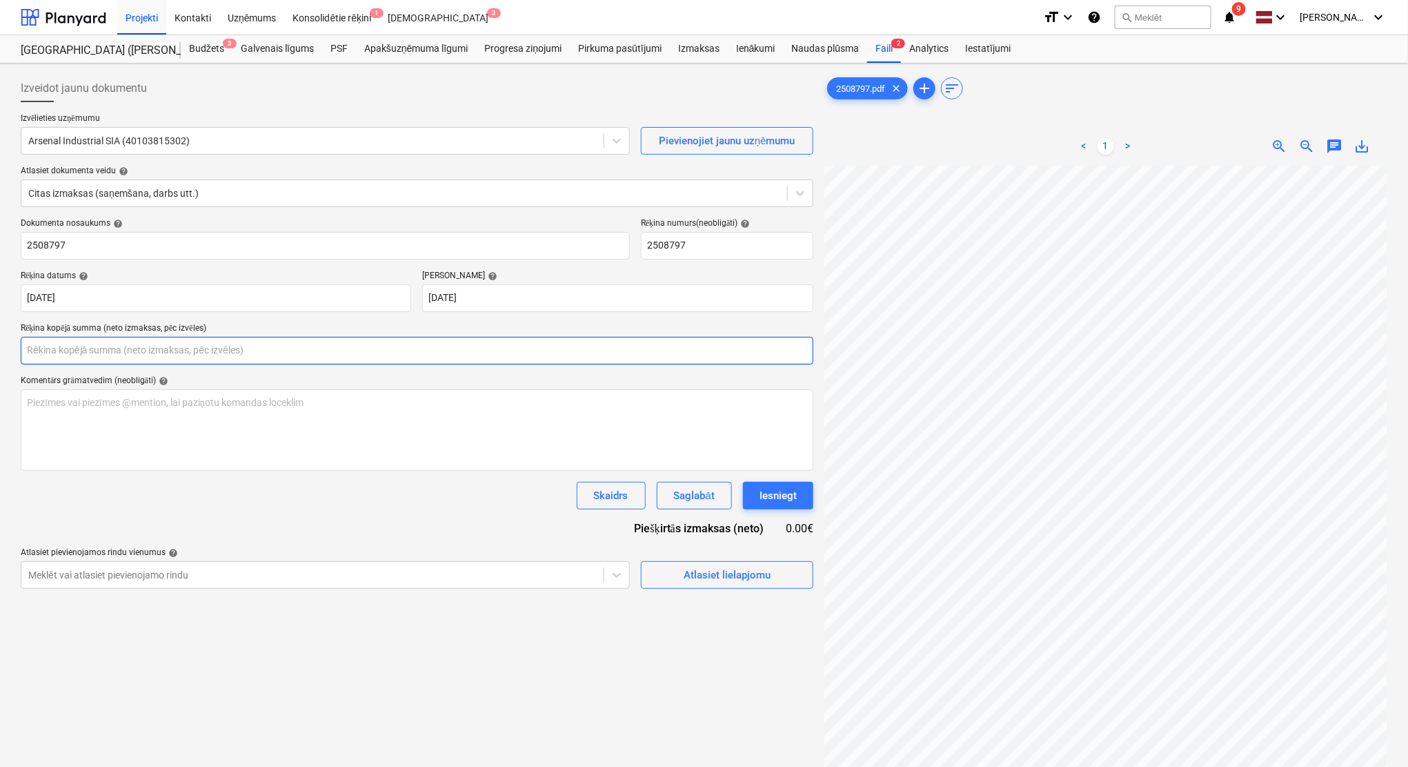
click at [197, 344] on input "text" at bounding box center [417, 351] width 793 height 28
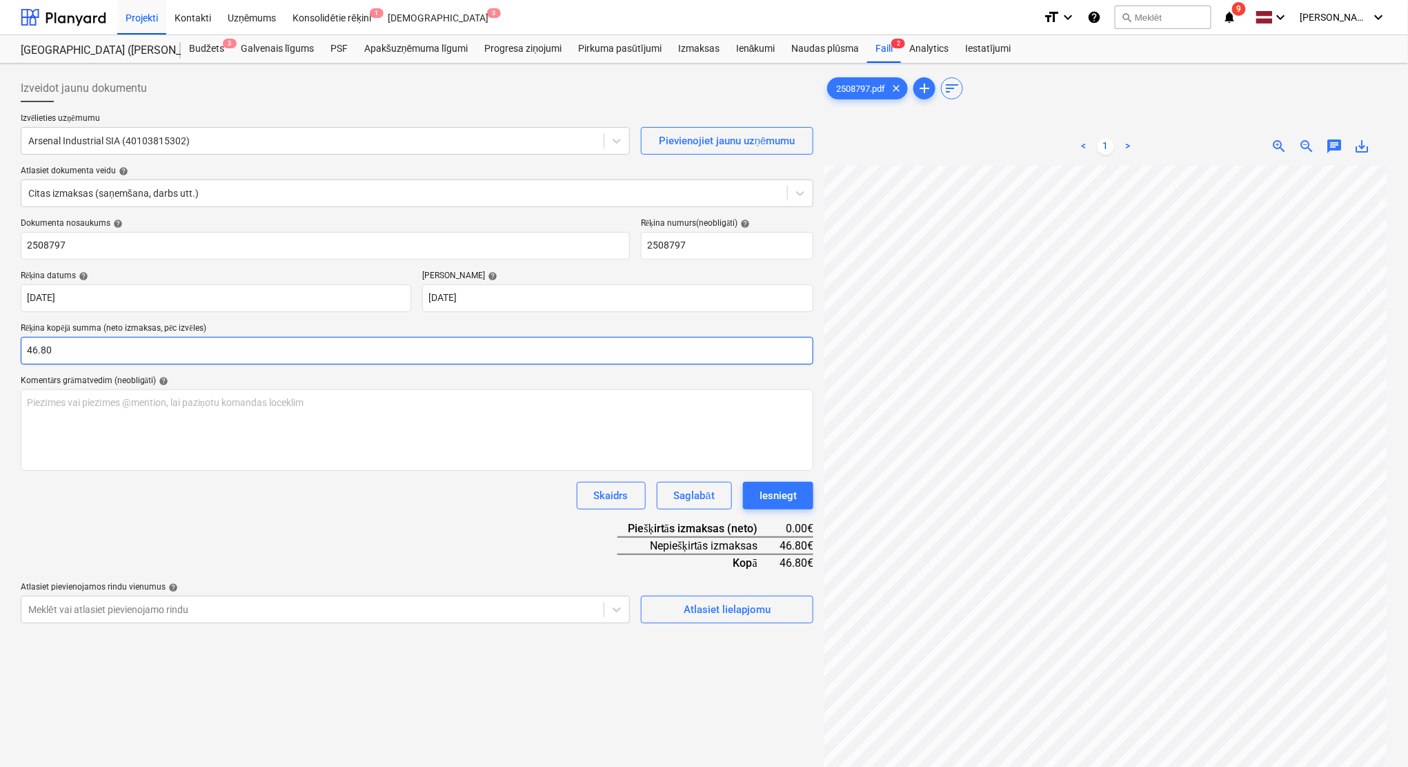
type input "46.80"
click at [440, 518] on div "Dokumenta nosaukums help 2508797 Rēķina numurs (neobligāti) help 2508797 Rēķina…" at bounding box center [417, 420] width 793 height 405
click at [765, 609] on div "Atlasiet lielapjomu" at bounding box center [727, 609] width 87 height 18
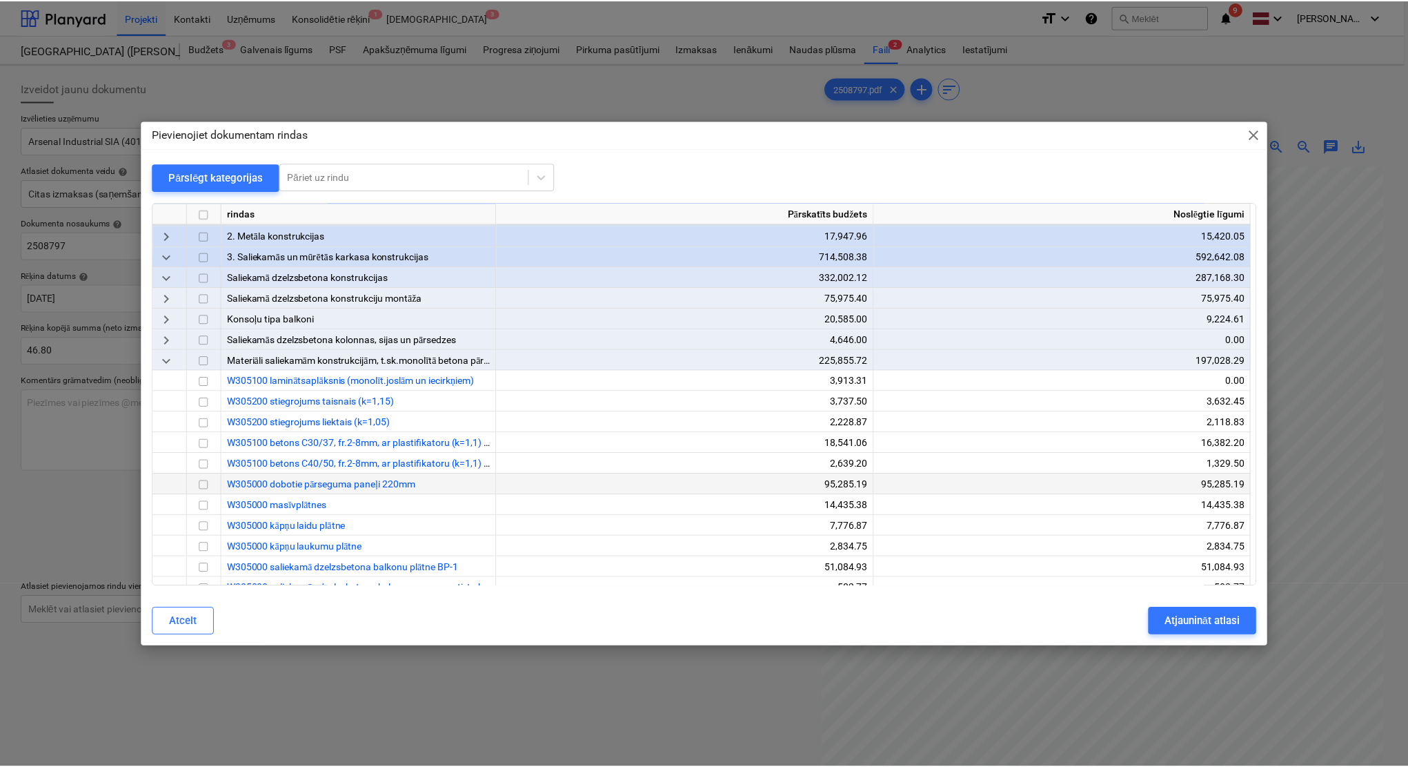
scroll to position [245, 0]
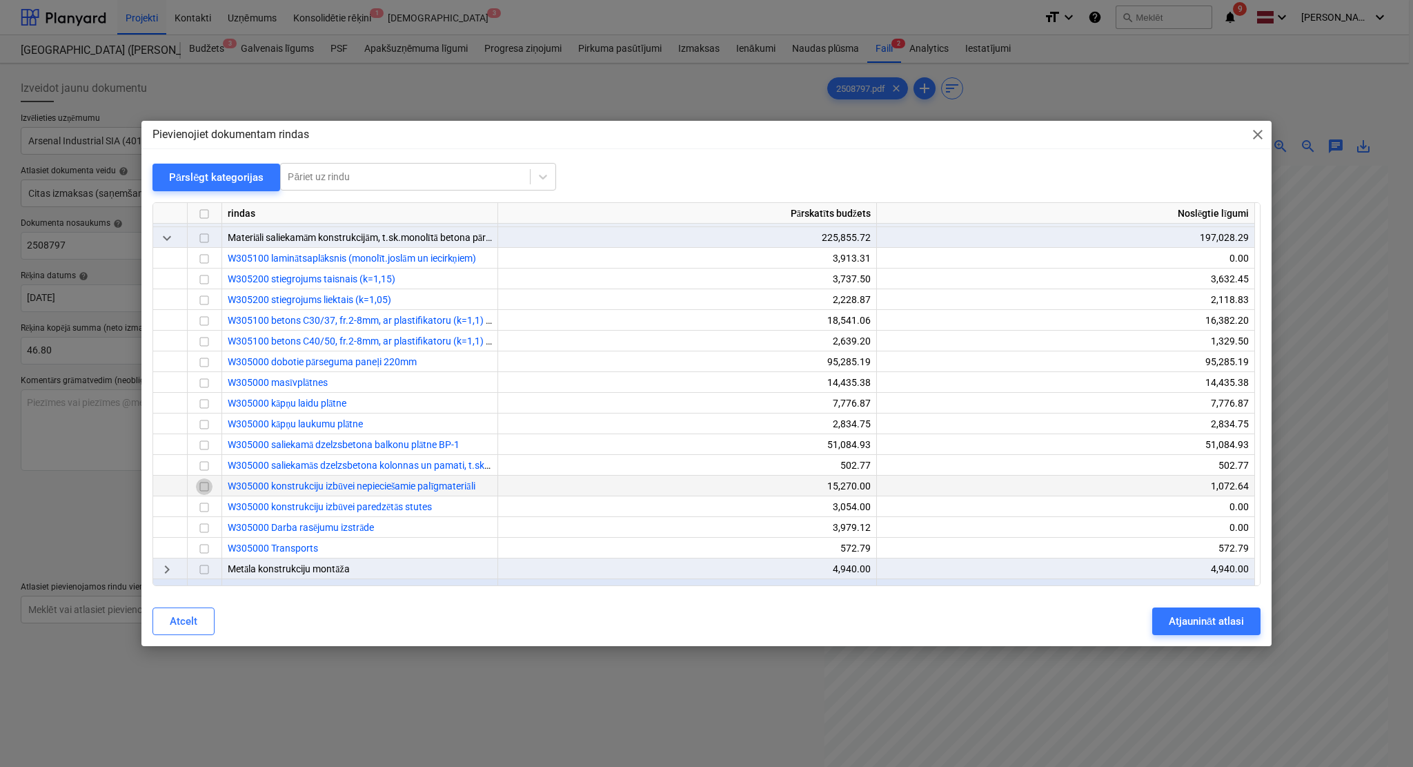
click at [207, 484] on input "checkbox" at bounding box center [204, 486] width 17 height 17
click at [1177, 618] on div "Atjaunināt atlasi" at bounding box center [1206, 621] width 75 height 18
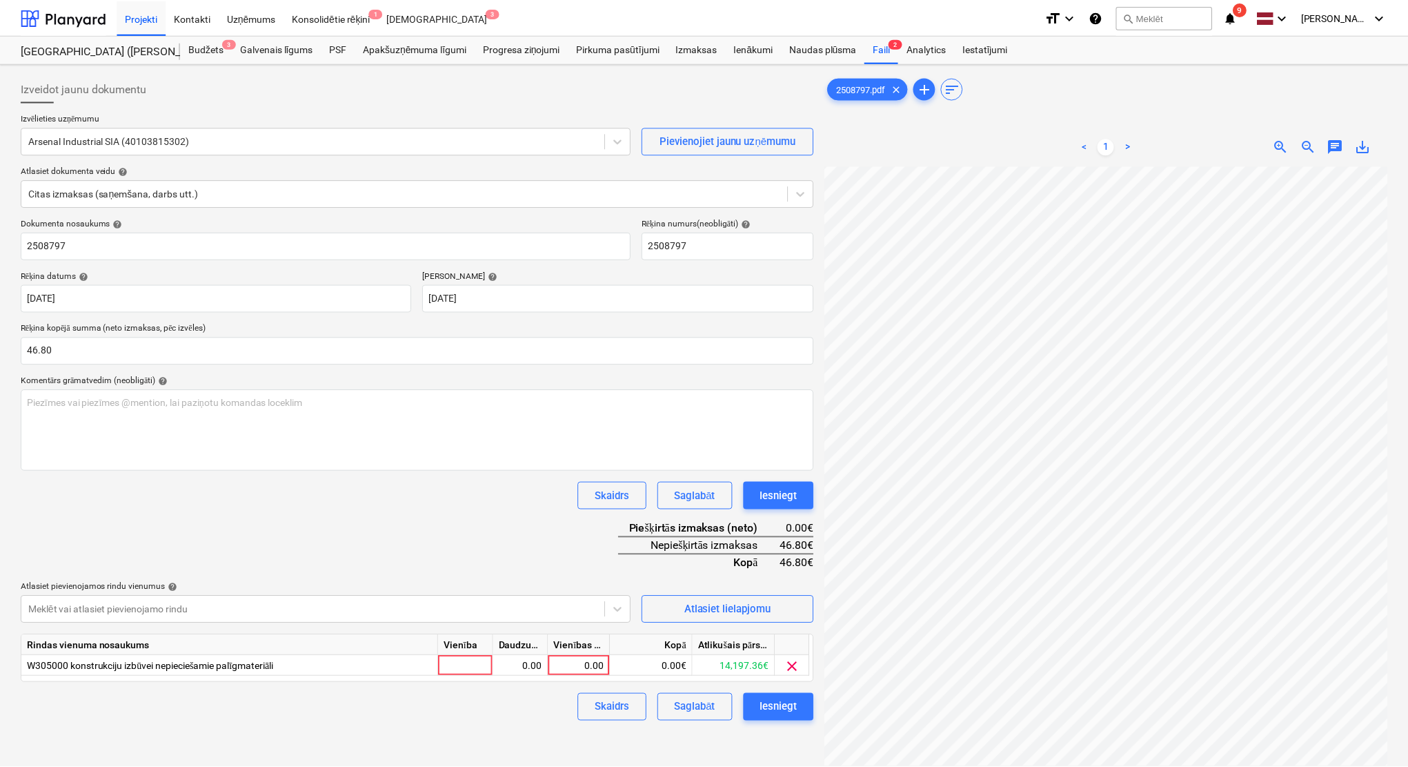
scroll to position [0, 313]
click at [591, 638] on div "0.00" at bounding box center [580, 666] width 50 height 21
type input "46.80"
click at [486, 525] on div "Dokumenta nosaukums help 2508797 Rēķina numurs (neobligāti) help 2508797 Rēķina…" at bounding box center [417, 469] width 793 height 503
click at [781, 638] on div "Iesniegt" at bounding box center [778, 707] width 37 height 18
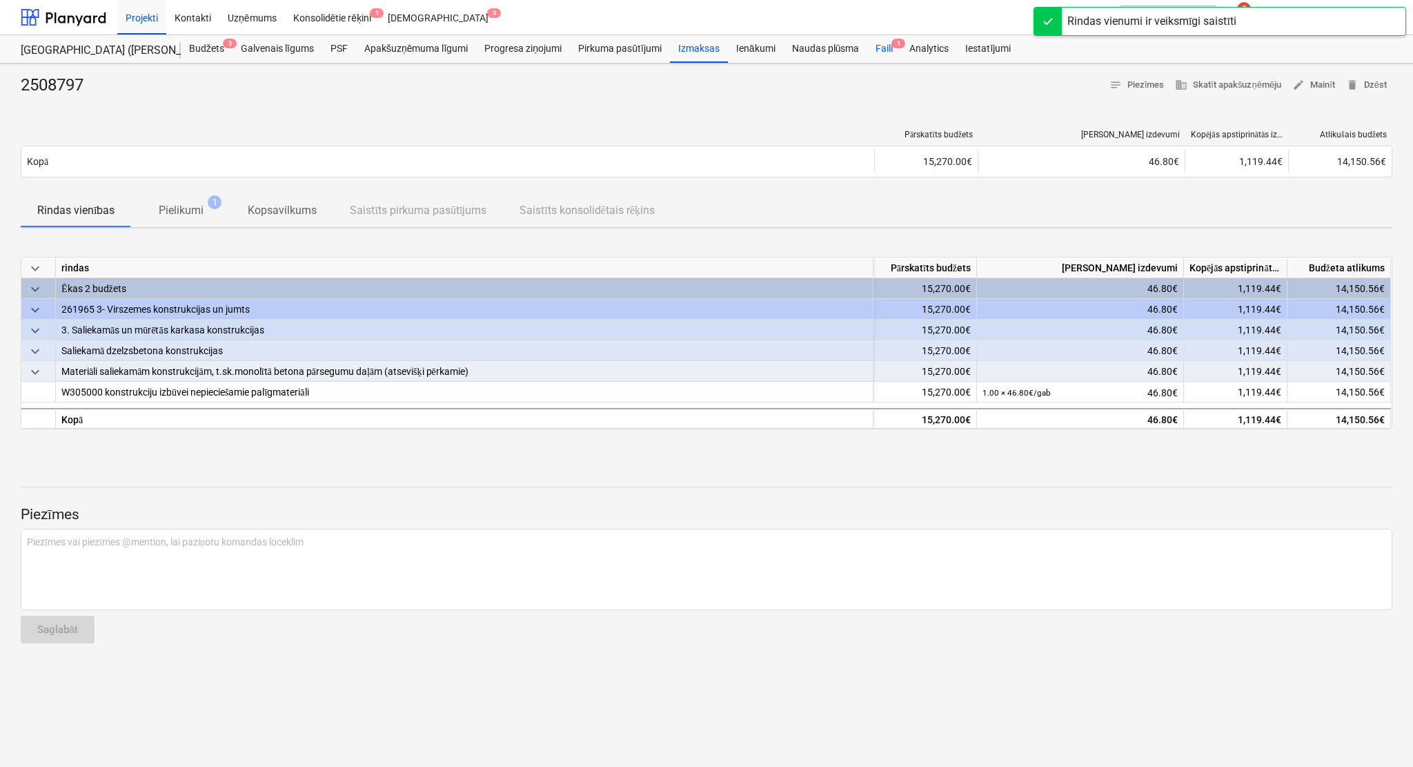
click at [884, 50] on div "Faili 1" at bounding box center [884, 49] width 34 height 28
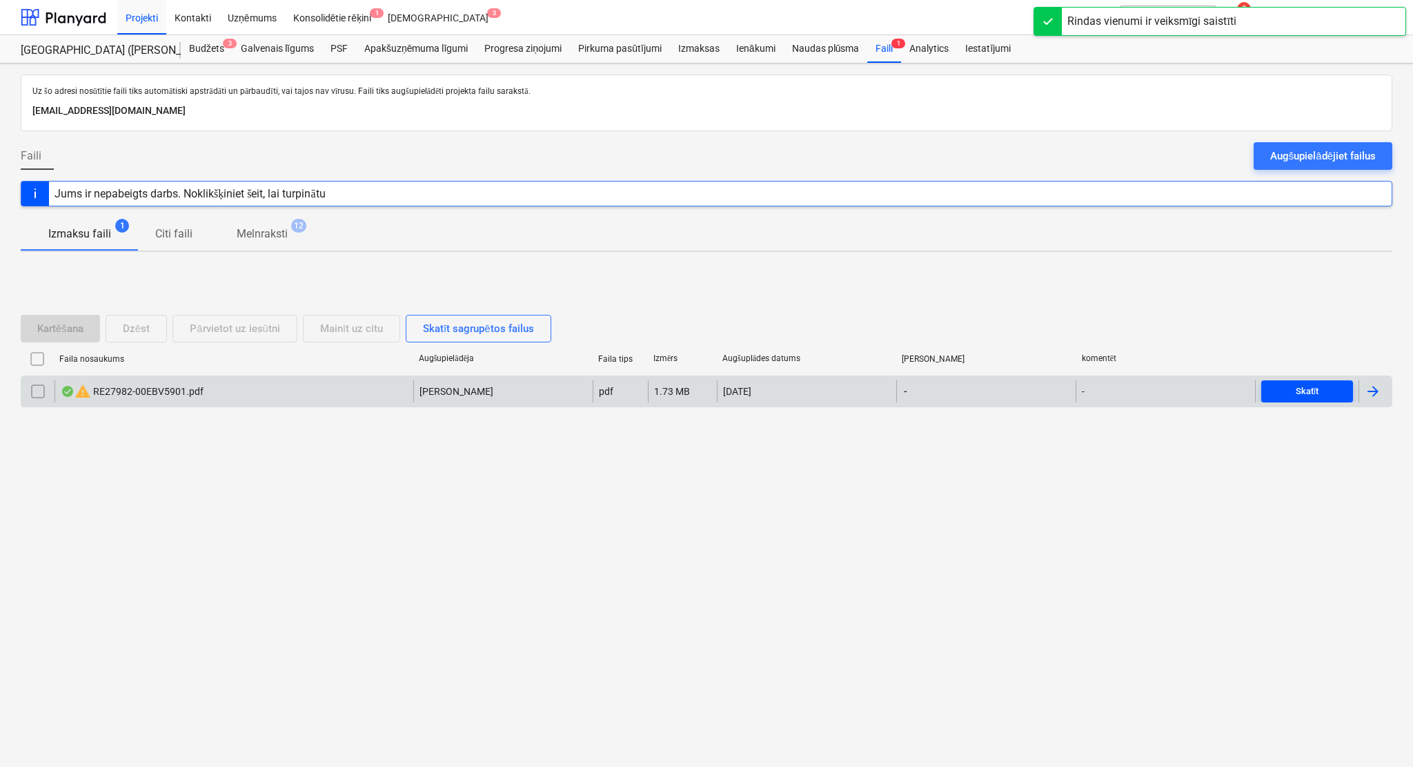
click at [1177, 384] on div "Skatīt" at bounding box center [1307, 392] width 23 height 16
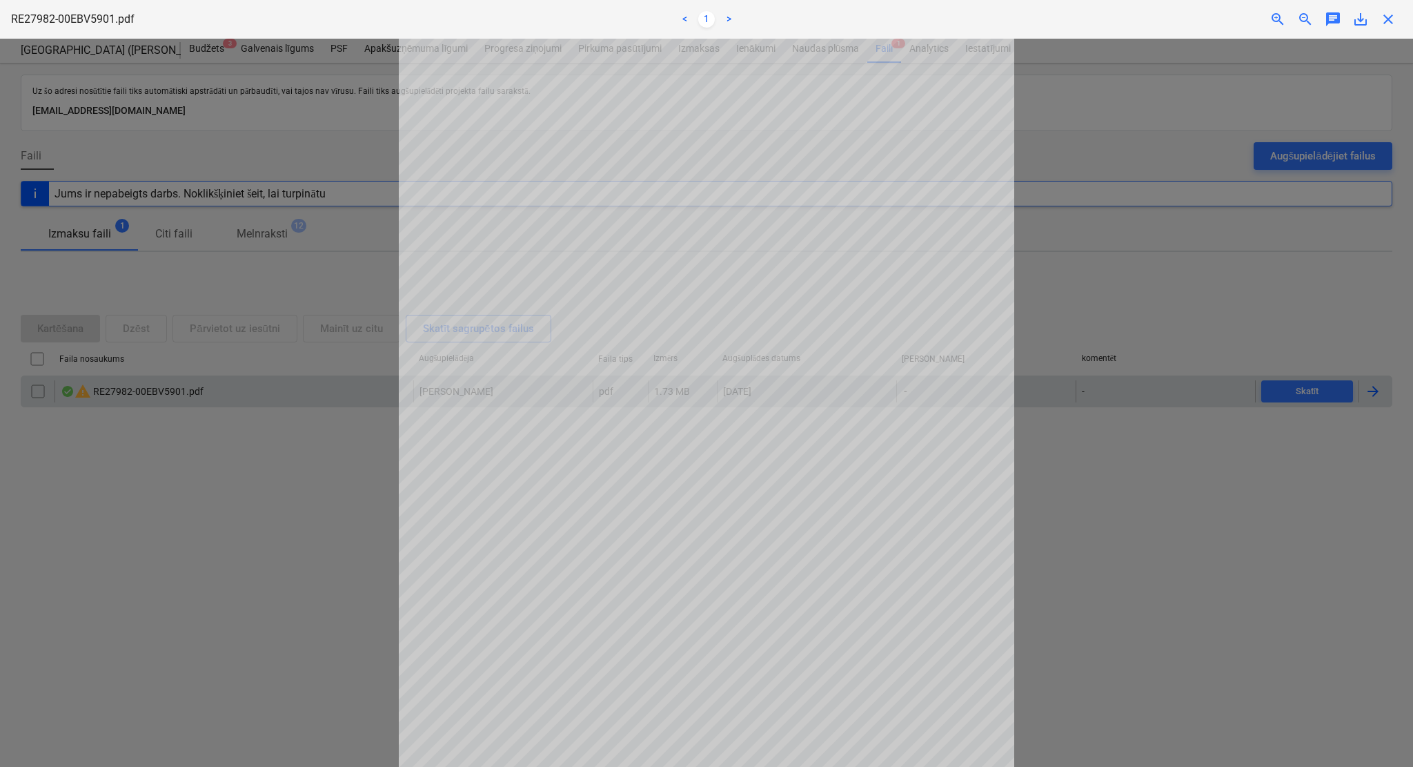
click at [1177, 20] on span "close" at bounding box center [1388, 19] width 17 height 17
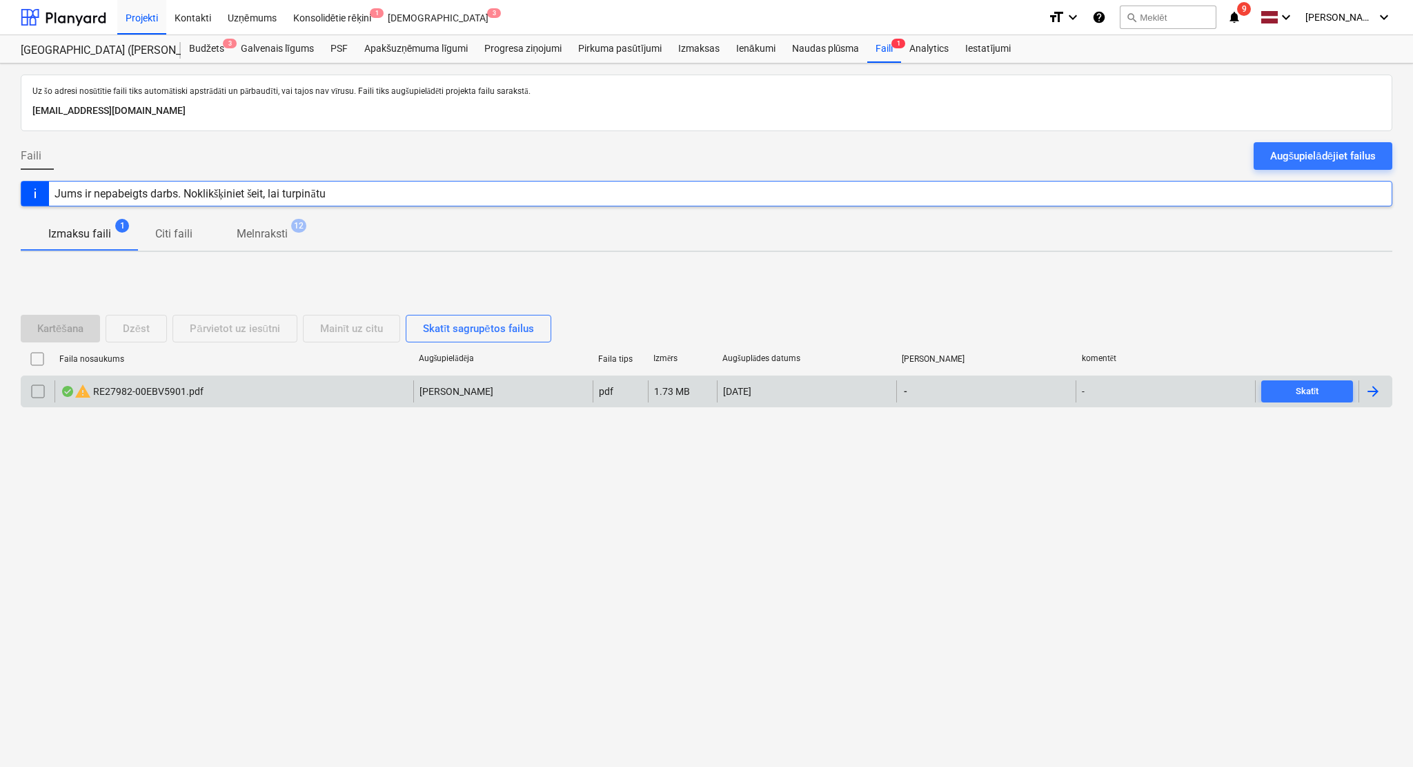
click at [1177, 387] on div at bounding box center [1373, 391] width 17 height 17
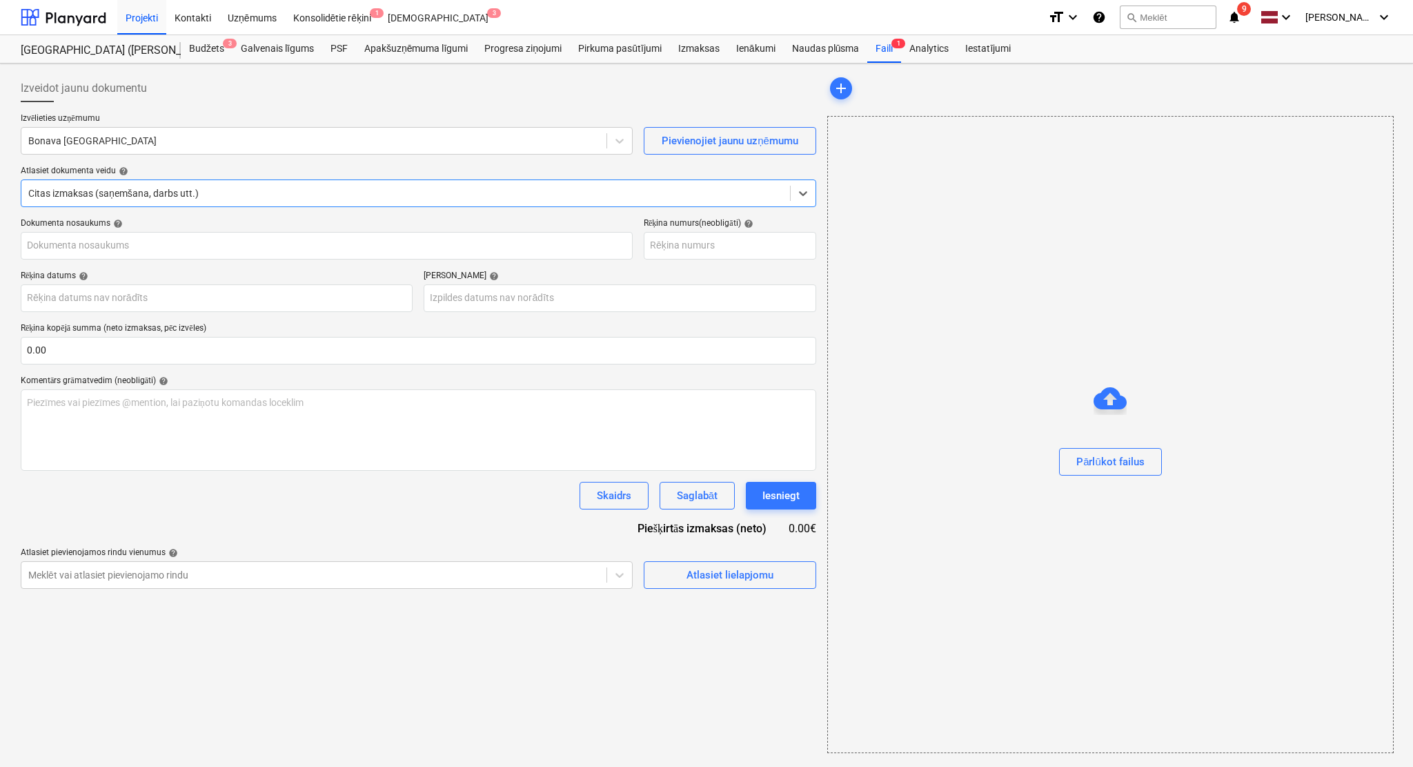
type input "E27982-00"
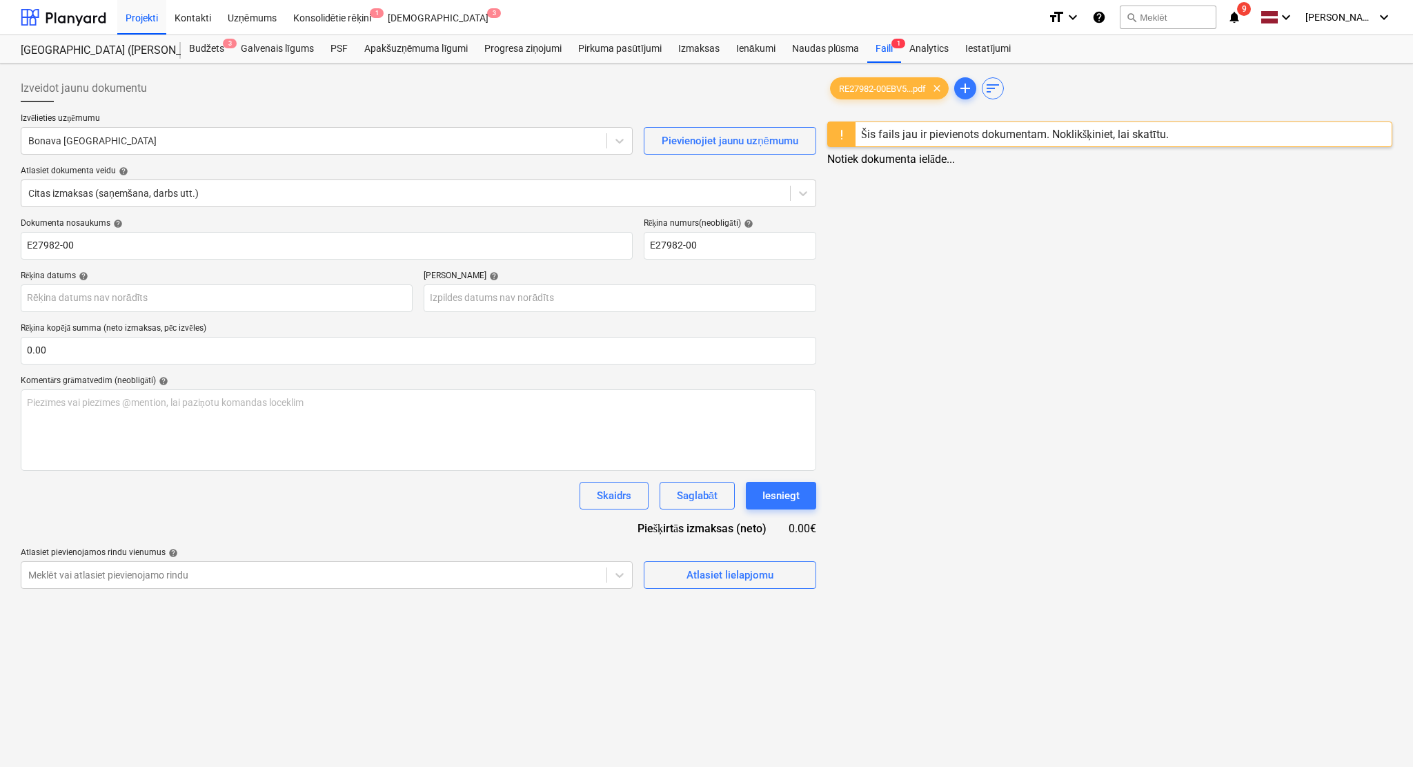
drag, startPoint x: 1187, startPoint y: 435, endPoint x: 1154, endPoint y: 424, distance: 34.5
click at [1154, 424] on div "RE27982-00EBV5...pdf clear add sort Šis fails jau ir pievienots dokumentam. Nok…" at bounding box center [1110, 331] width 576 height 525
click at [204, 146] on div at bounding box center [312, 141] width 569 height 14
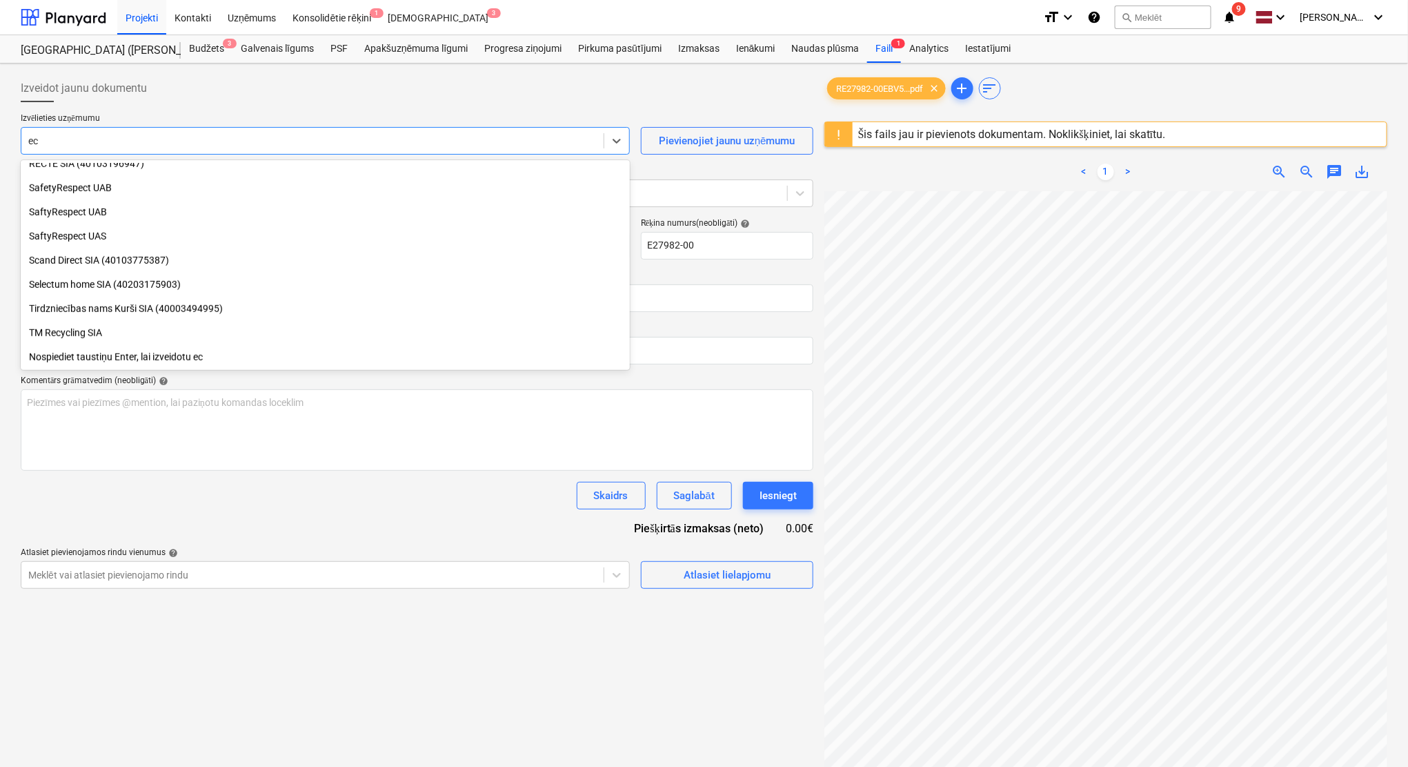
scroll to position [445, 0]
type input "eco"
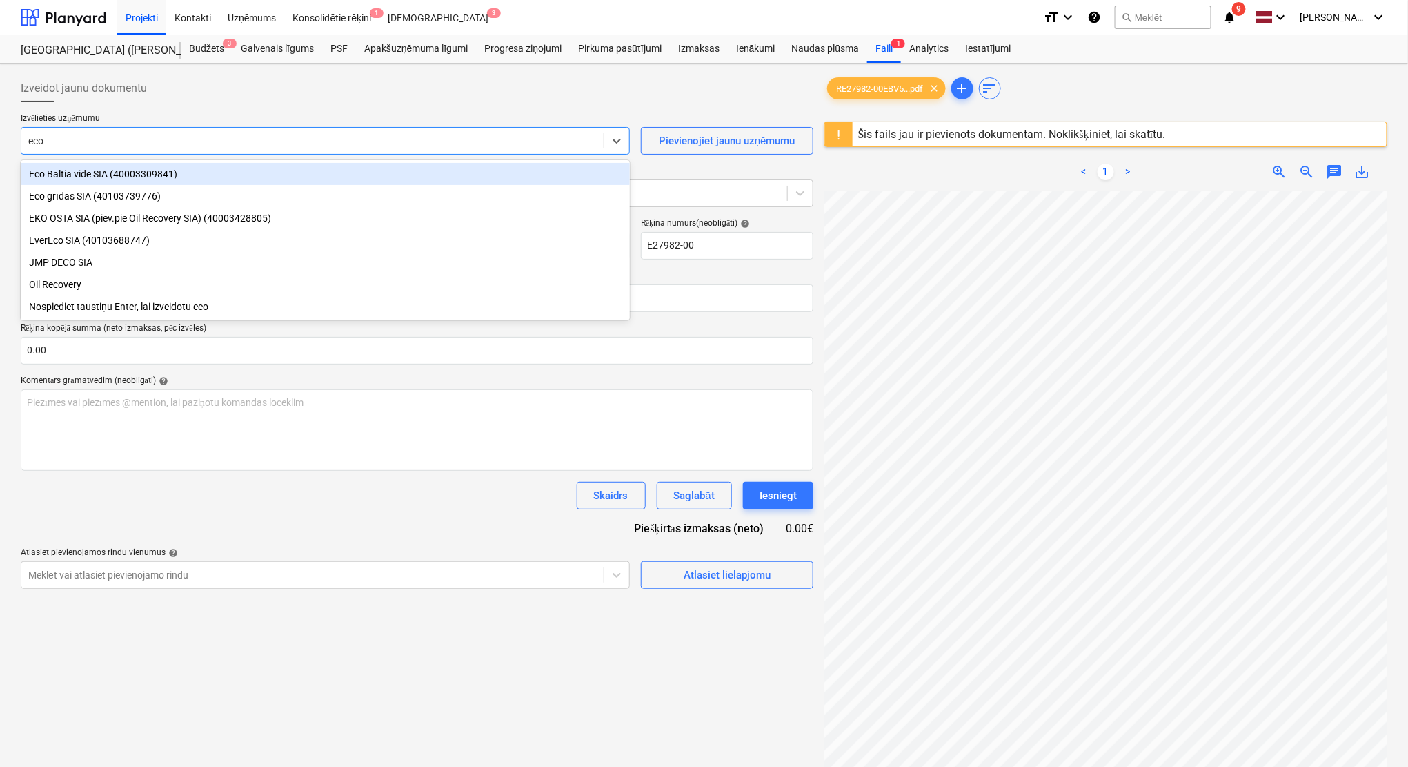
click at [152, 181] on div "Eco Baltia vide SIA (40003309841)" at bounding box center [325, 174] width 609 height 22
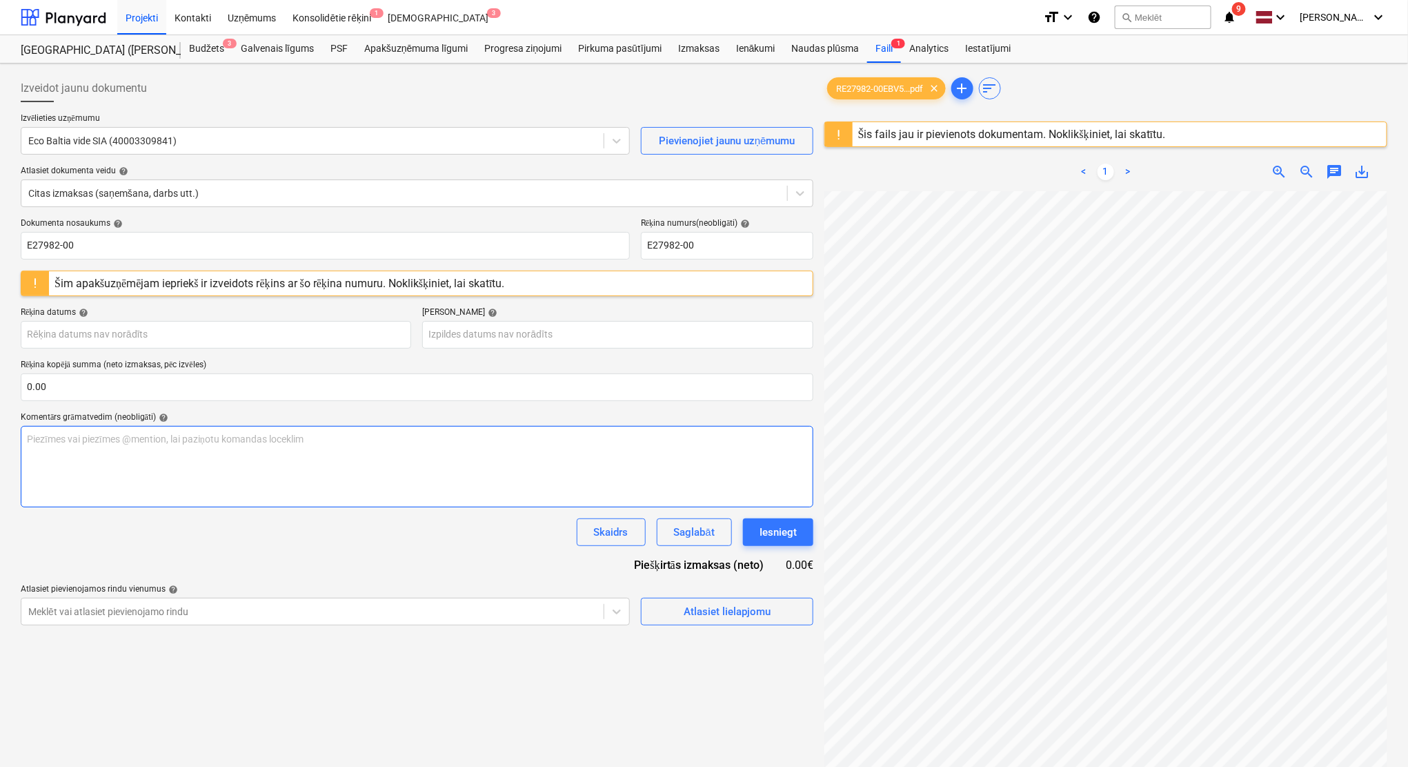
scroll to position [0, 60]
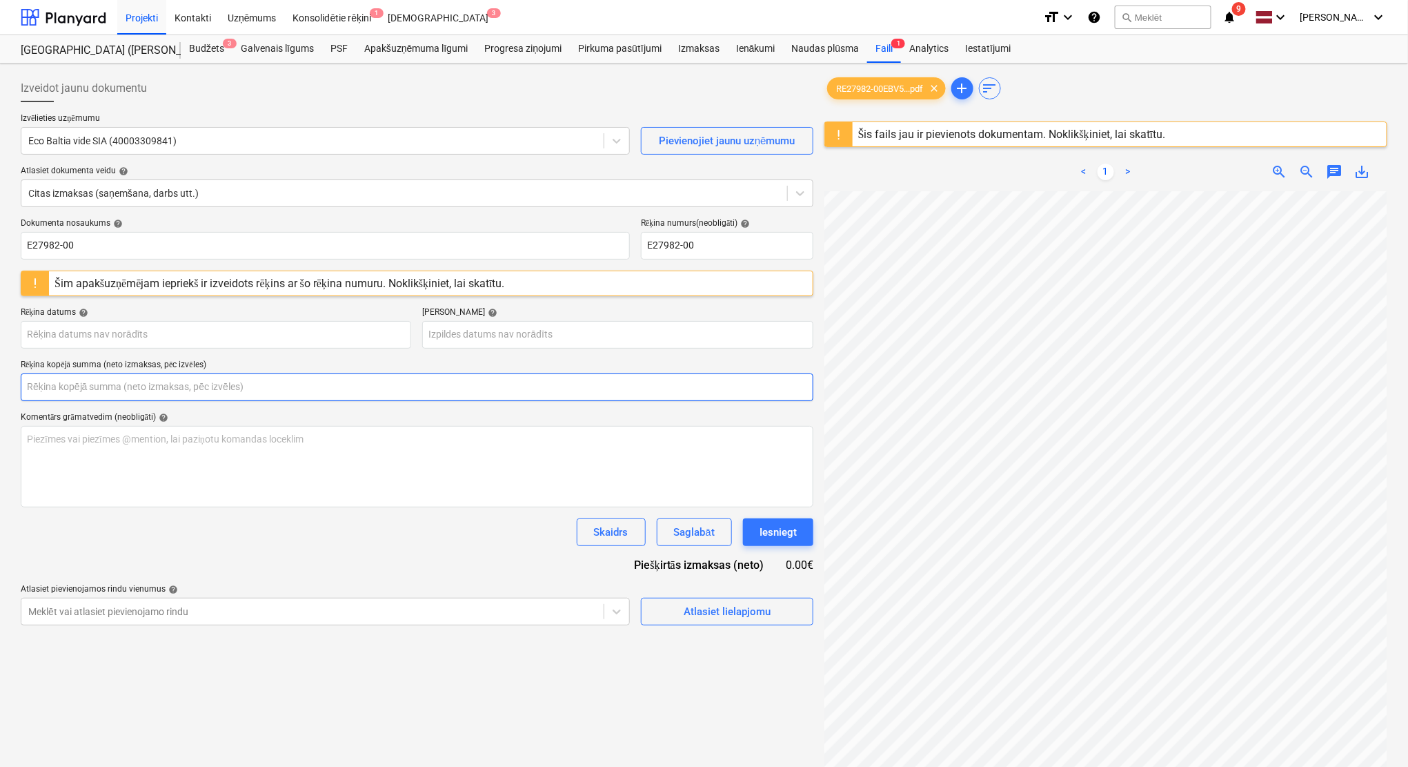
click at [71, 387] on input "text" at bounding box center [417, 387] width 793 height 28
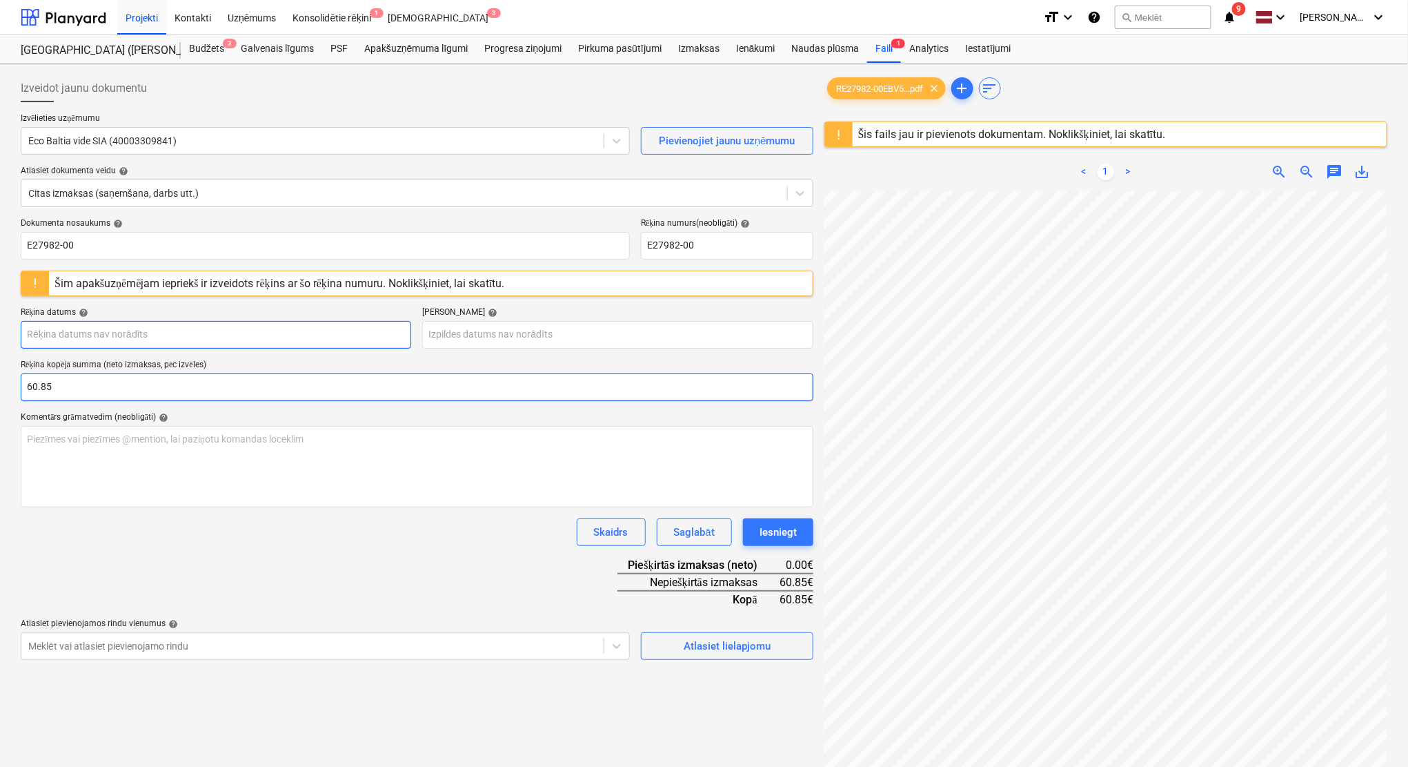
type input "60.85"
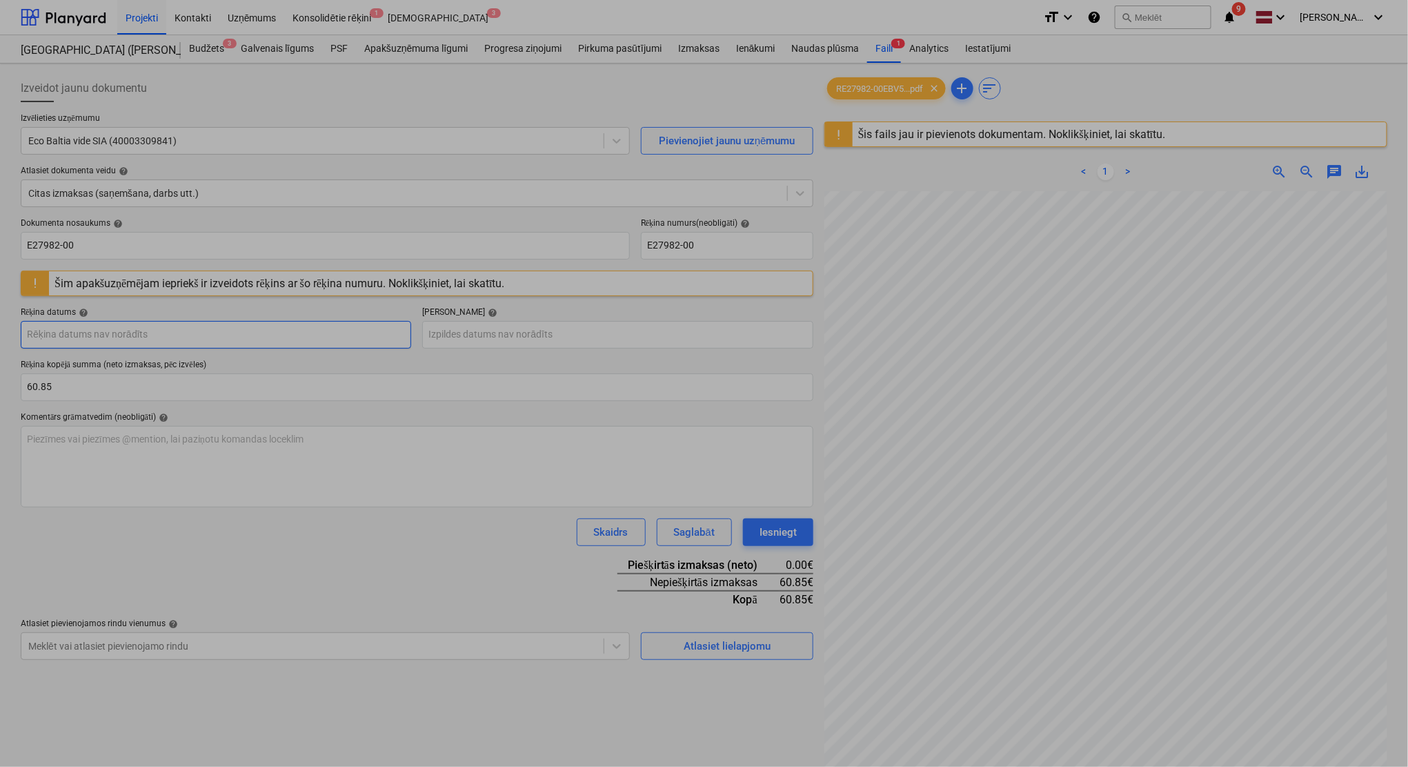
click at [263, 339] on body "Projekti Kontakti Uzņēmums Konsolidētie rēķini 1 Iesūtne 3 format_size keyboard…" at bounding box center [704, 383] width 1408 height 767
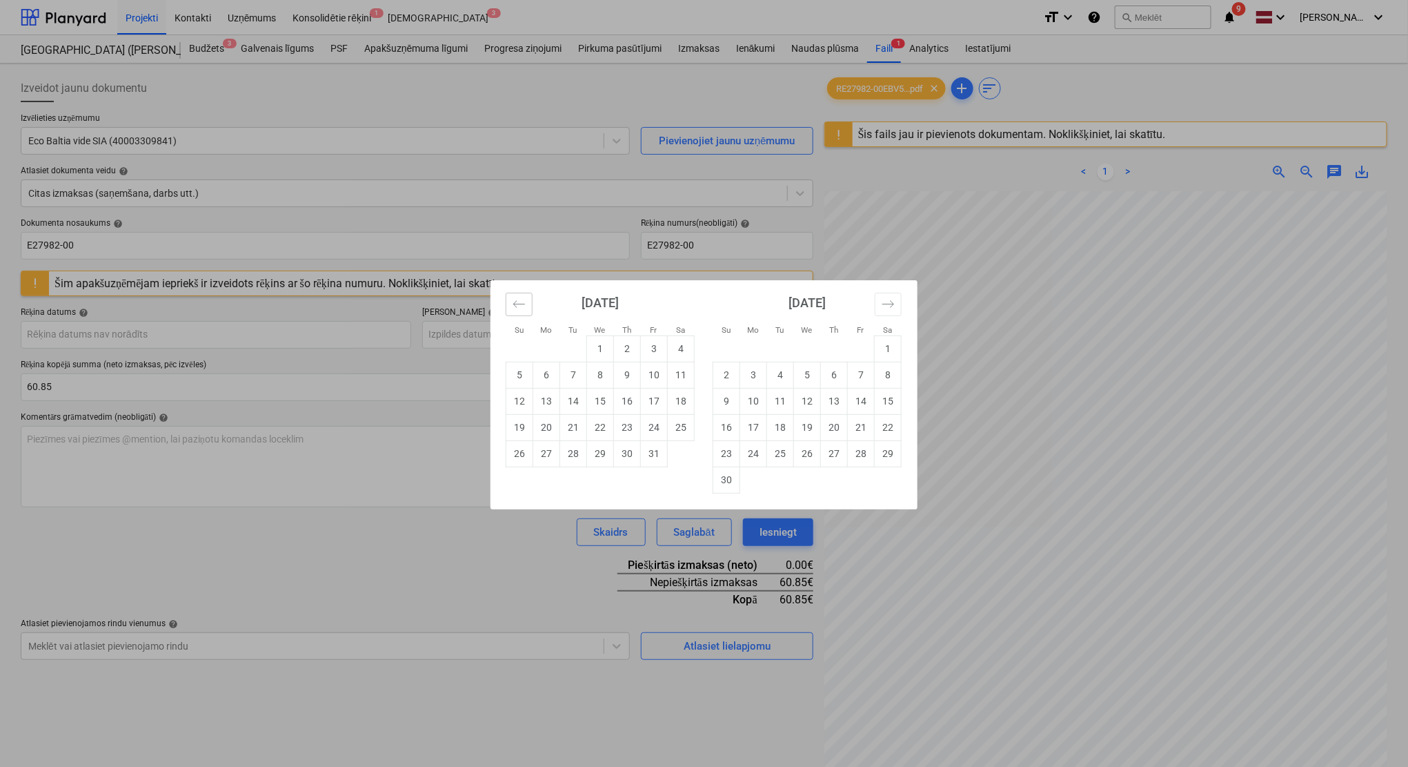
click at [511, 300] on button "Move backward to switch to the previous month." at bounding box center [519, 304] width 27 height 23
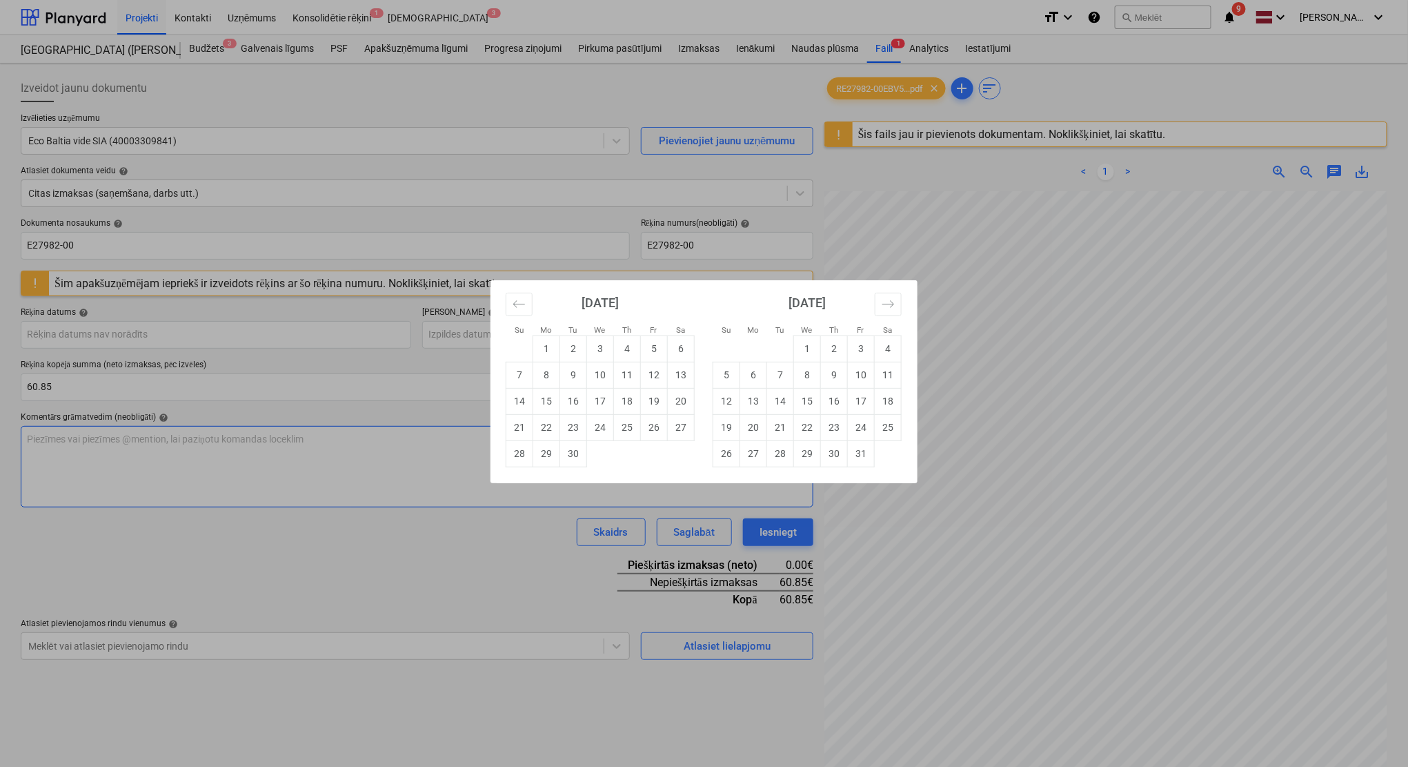
click at [578, 458] on td "30" at bounding box center [573, 453] width 27 height 26
type input "[DATE]"
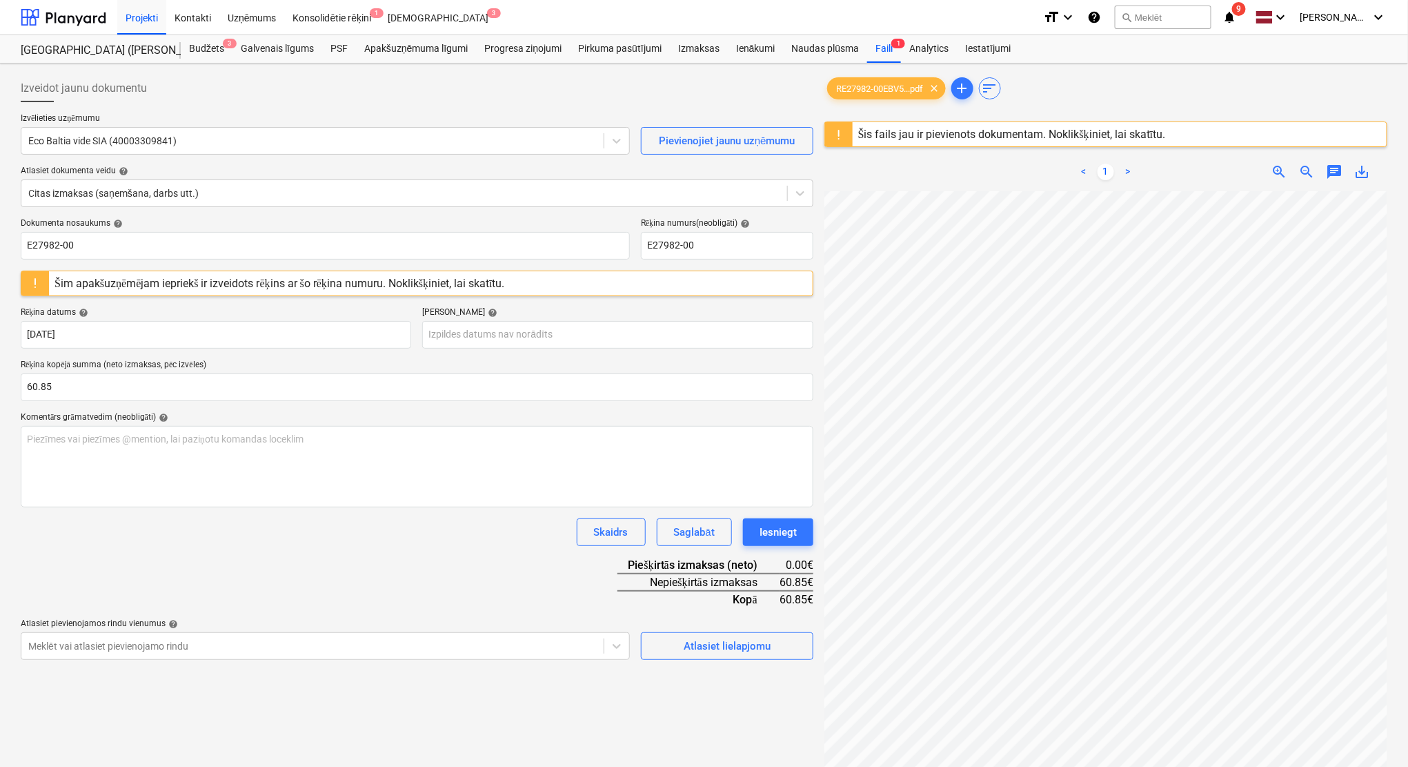
scroll to position [17, 32]
click at [578, 335] on body "Projekti Kontakti Uzņēmums Konsolidētie rēķini 1 Iesūtne 3 format_size keyboard…" at bounding box center [704, 383] width 1408 height 767
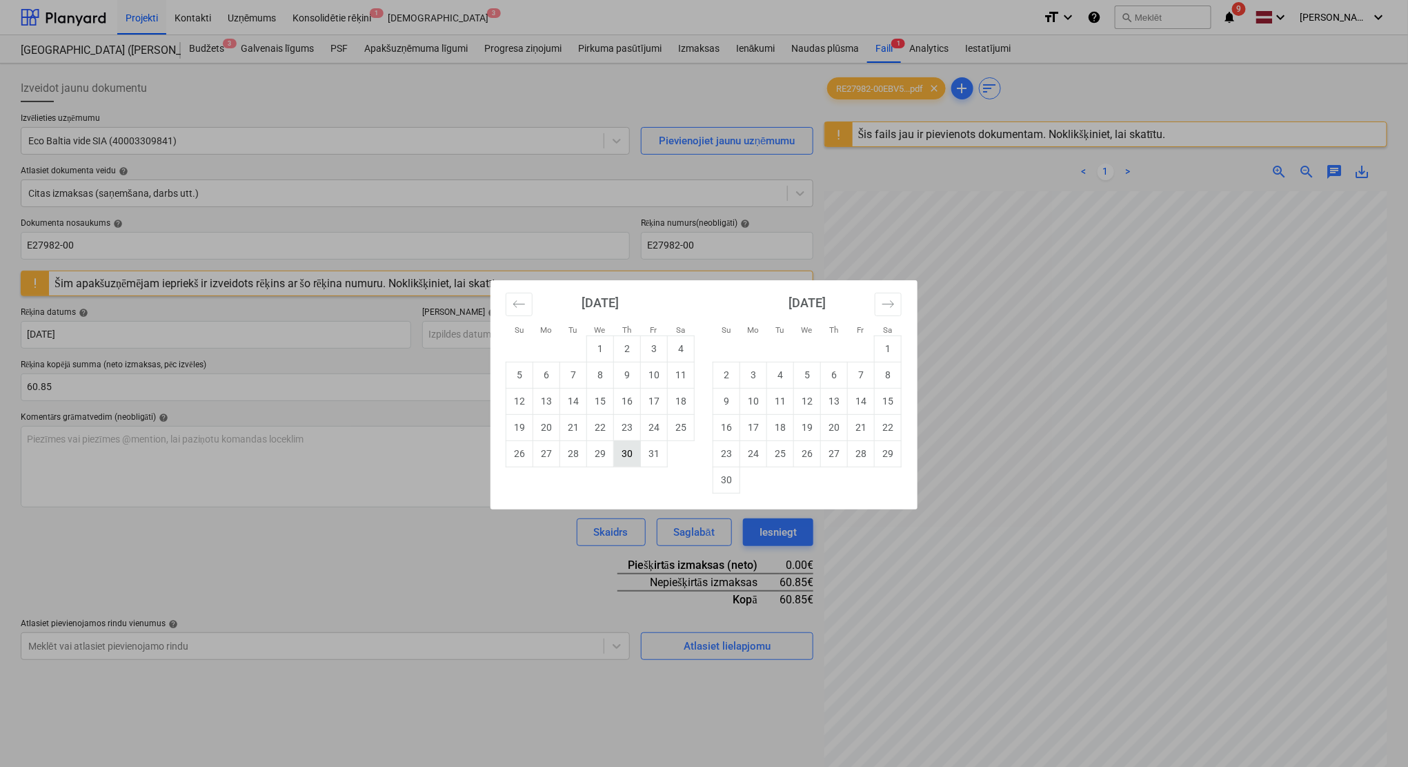
click at [628, 455] on td "30" at bounding box center [627, 453] width 27 height 26
type input "[DATE]"
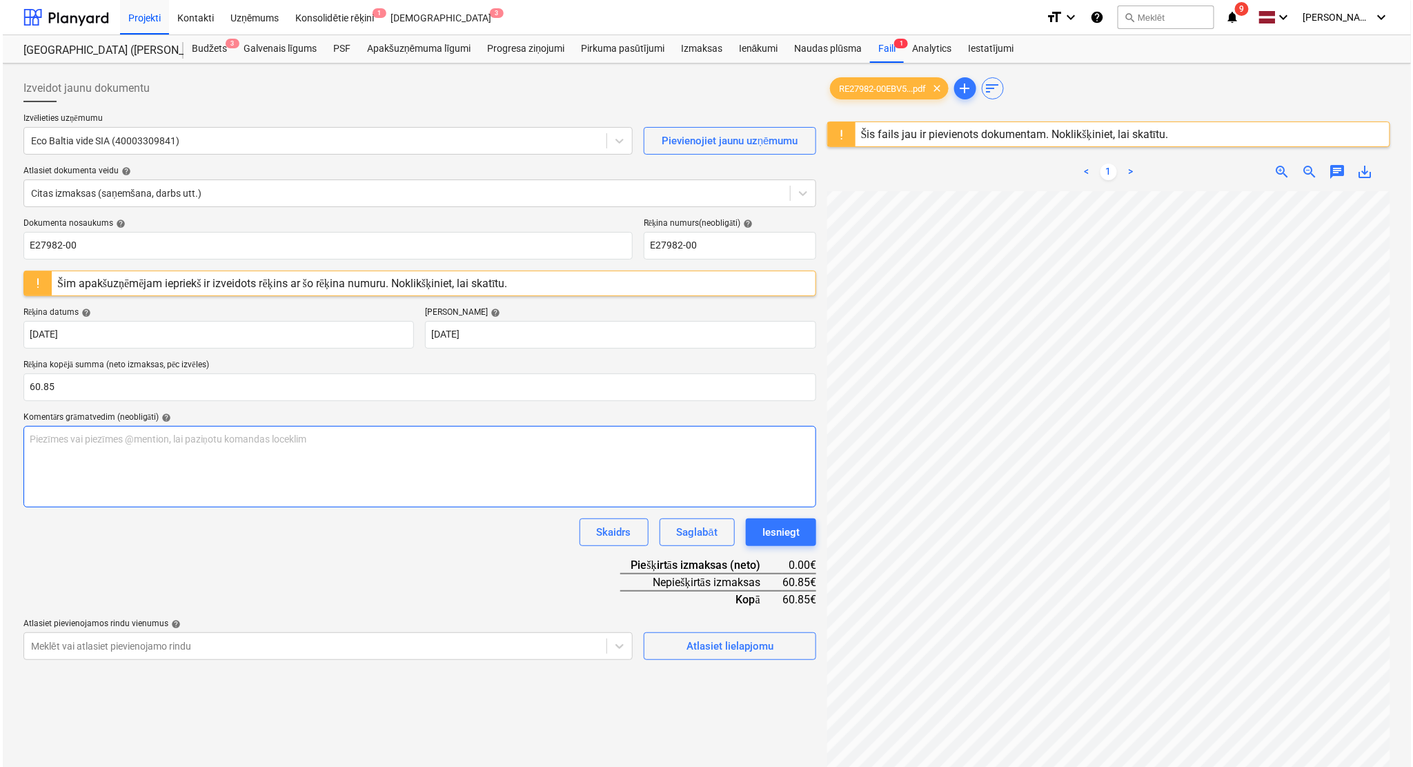
scroll to position [152, 60]
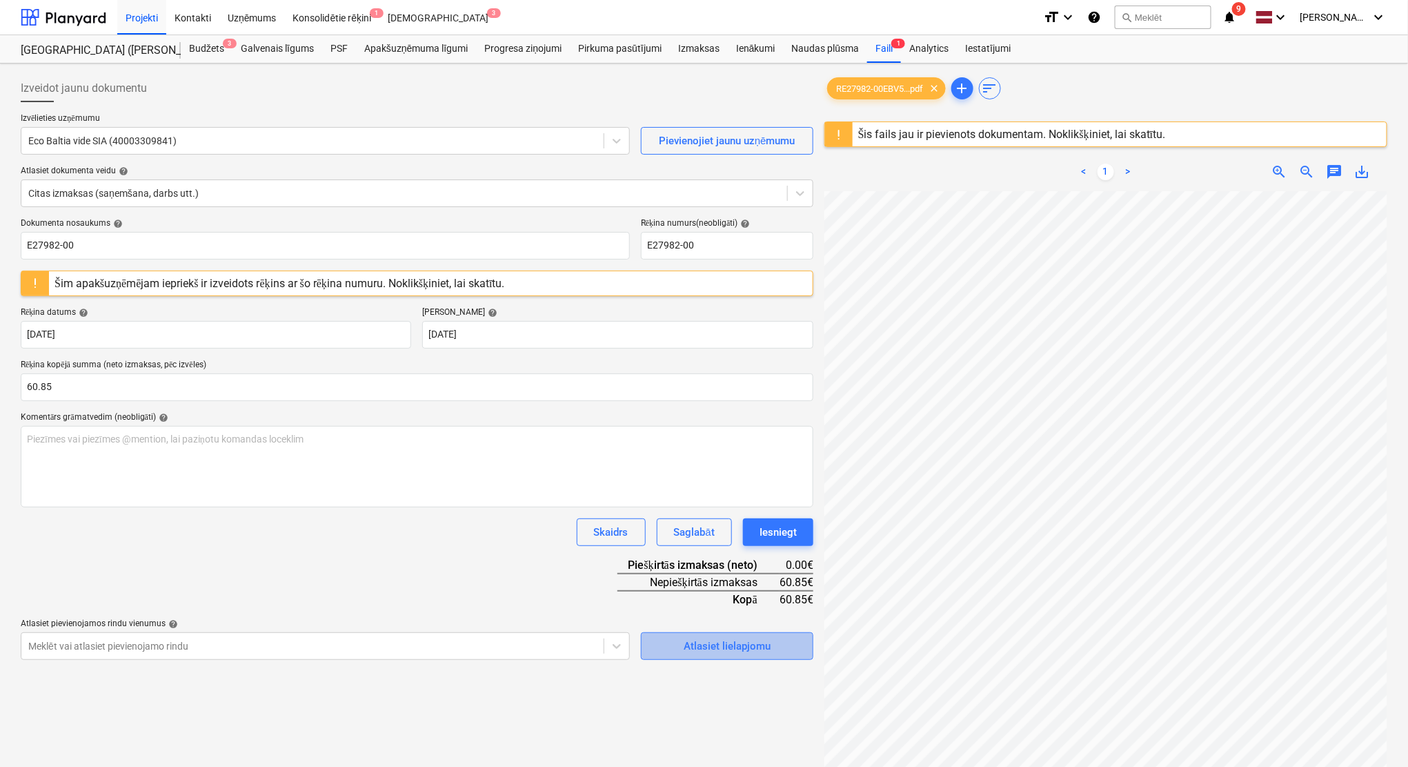
click at [721, 638] on div "Atlasiet lielapjomu" at bounding box center [727, 646] width 87 height 18
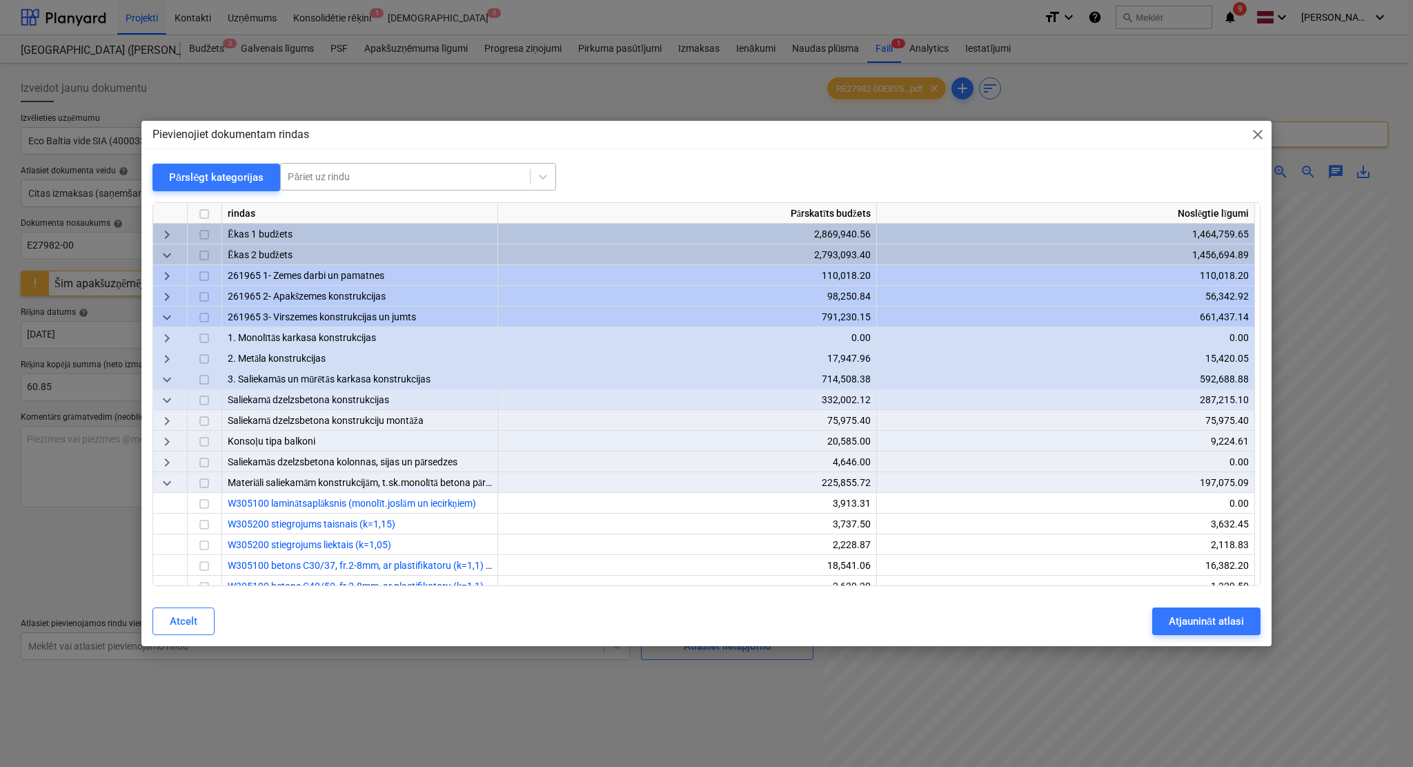
click at [335, 179] on div at bounding box center [405, 177] width 235 height 14
type input "atkrit"
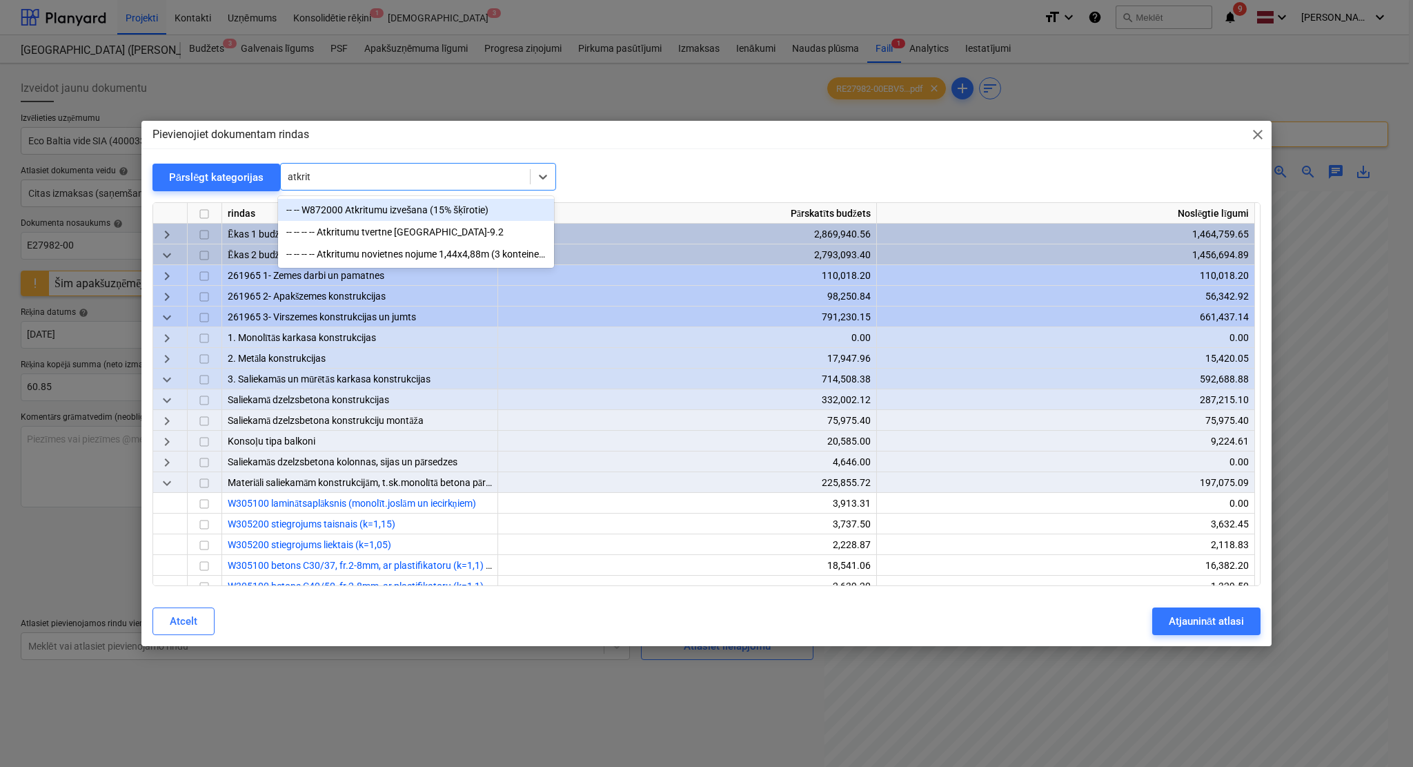
click at [369, 210] on div "-- -- W872000 Atkritumu izvešana (15% šķīrotie)" at bounding box center [416, 210] width 276 height 22
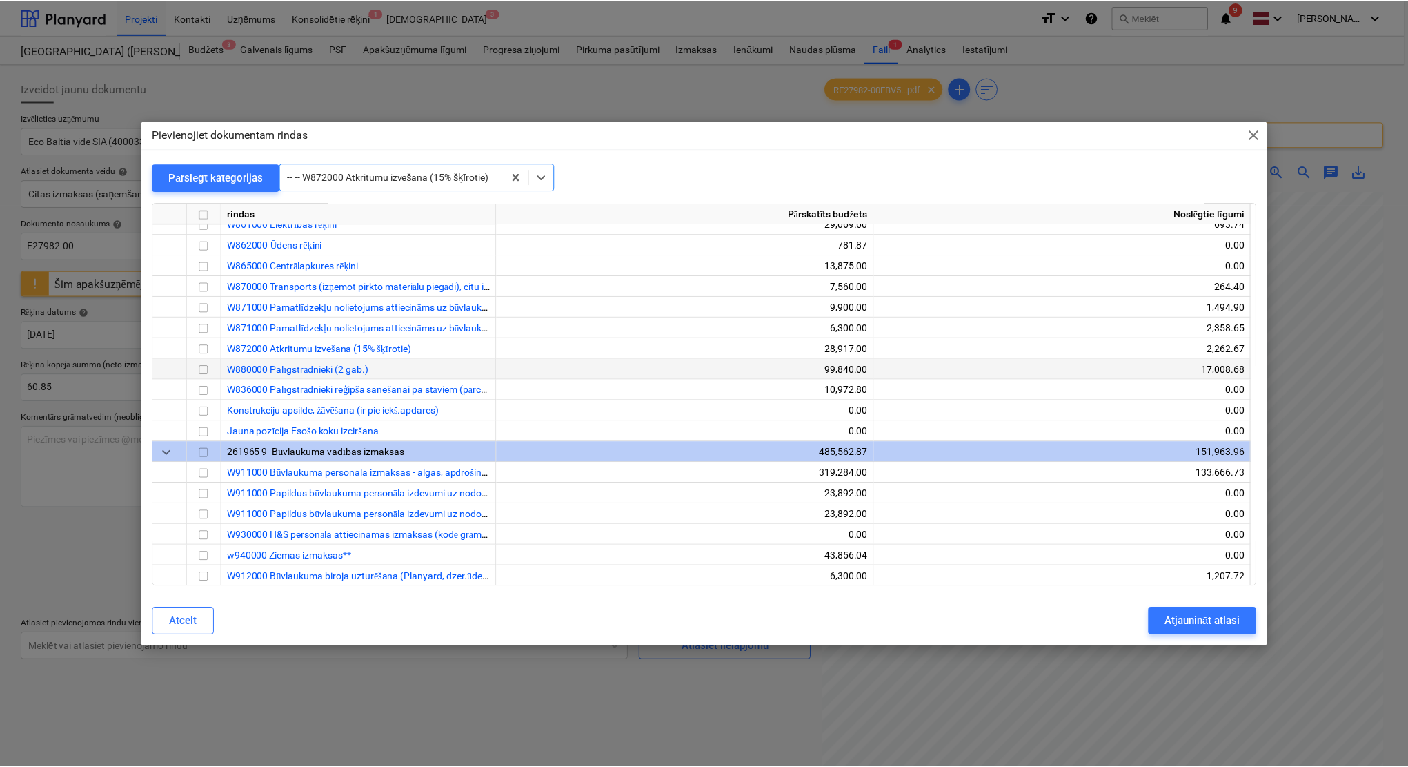
scroll to position [26682, 0]
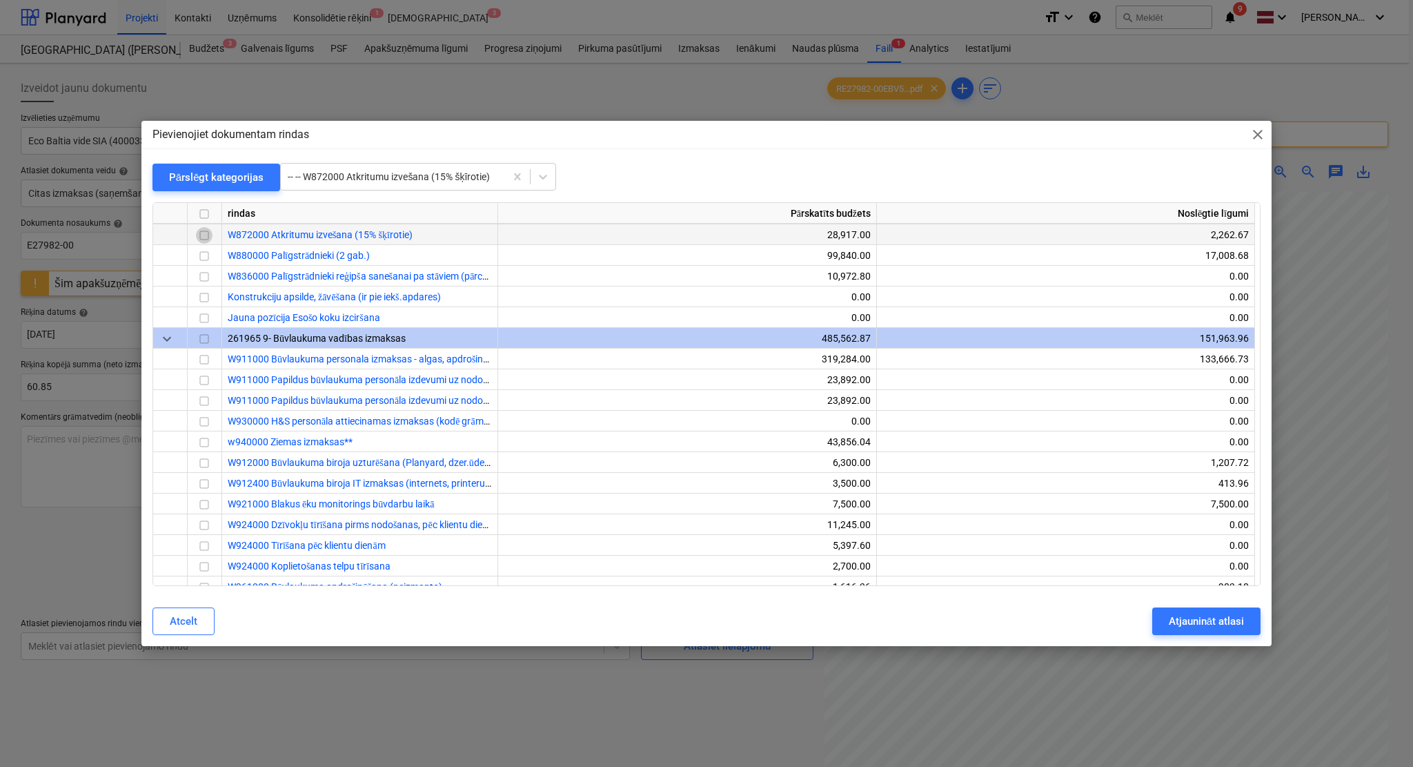
click at [201, 238] on input "checkbox" at bounding box center [204, 235] width 17 height 17
click at [1177, 618] on div "Atjaunināt atlasi" at bounding box center [1206, 621] width 75 height 18
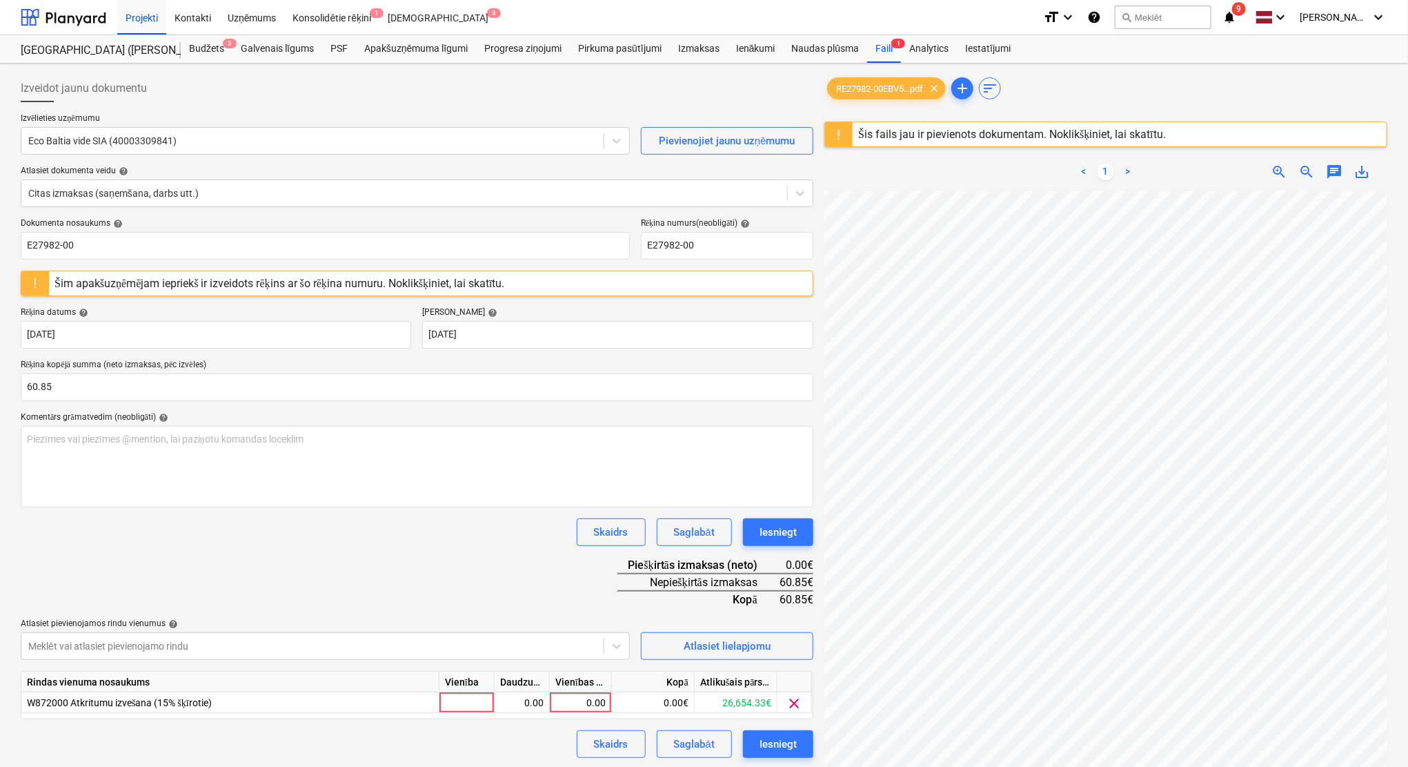
scroll to position [152, 58]
click at [589, 638] on div "0.00" at bounding box center [580, 702] width 50 height 21
type input "60.85"
click at [538, 598] on div "Dokumenta nosaukums help E27982-00 Rēķina numurs (neobligāti) help E27982-00 Ši…" at bounding box center [417, 488] width 793 height 540
click at [776, 638] on div "Iesniegt" at bounding box center [778, 744] width 37 height 18
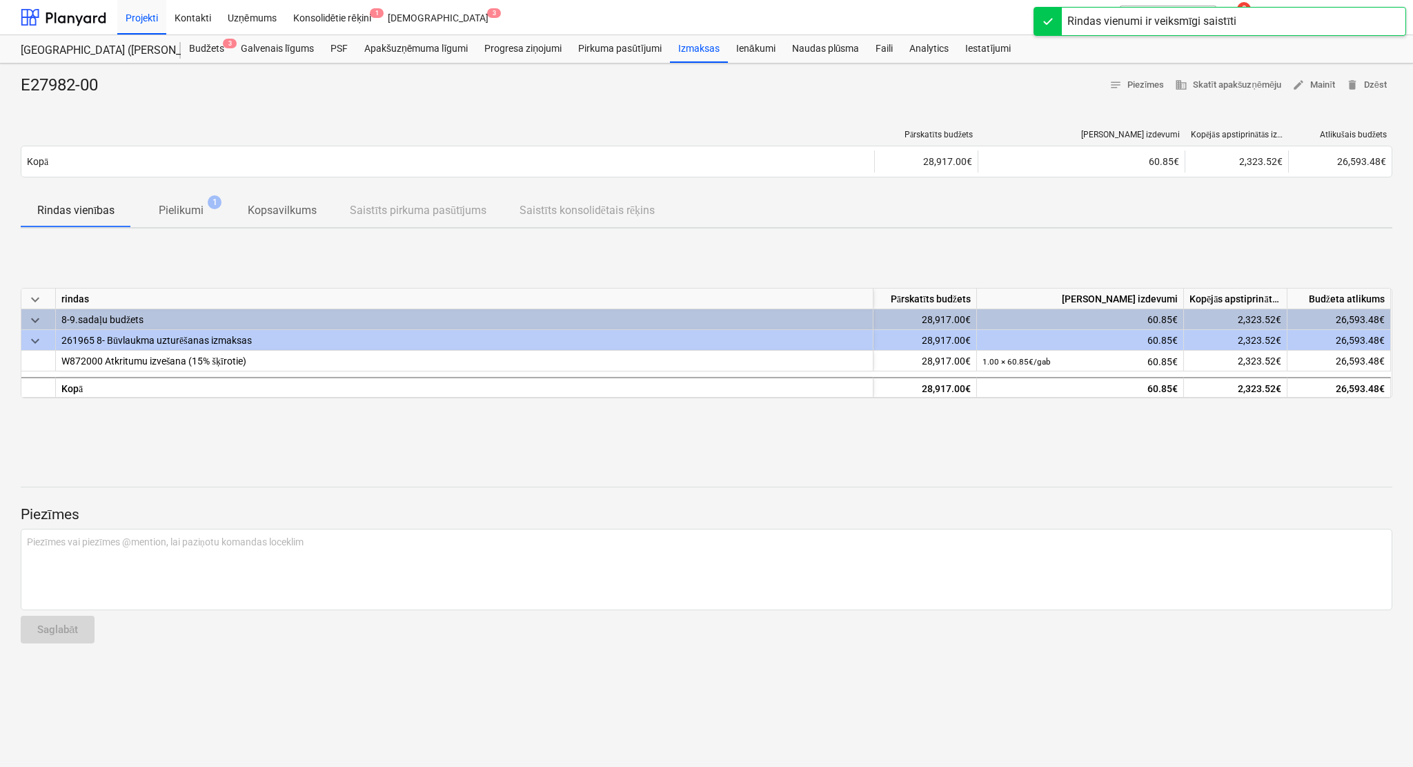
click at [1101, 229] on div "E27982-00 notes Piezīmes business Skatīt apakšuzņēmēju edit Mainīt delete Dzēst…" at bounding box center [706, 414] width 1413 height 703
click at [75, 16] on div at bounding box center [64, 17] width 86 height 35
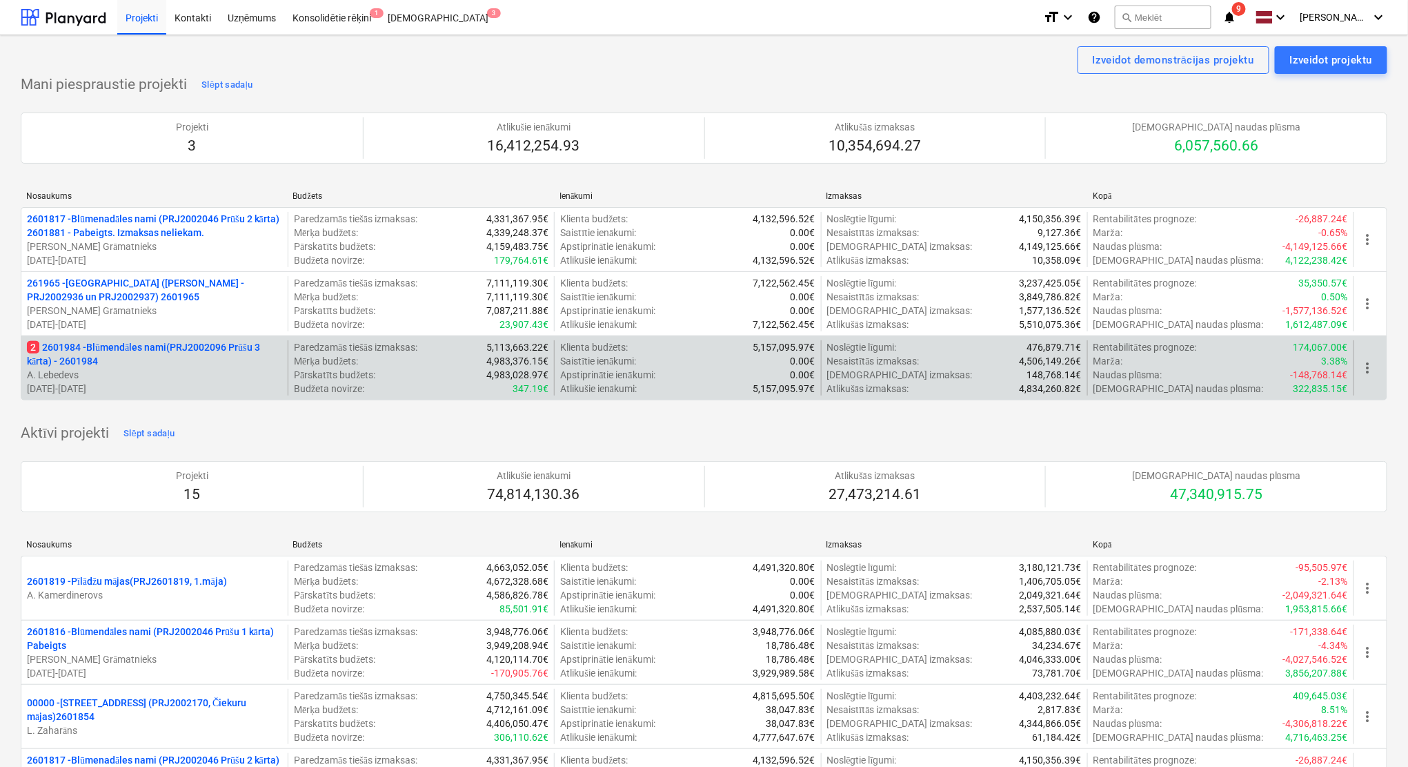
click at [216, 357] on p "2 2601984 - Blūmendāles nami(PRJ2002096 Prūšu 3 kārta) - 2601984" at bounding box center [154, 354] width 255 height 28
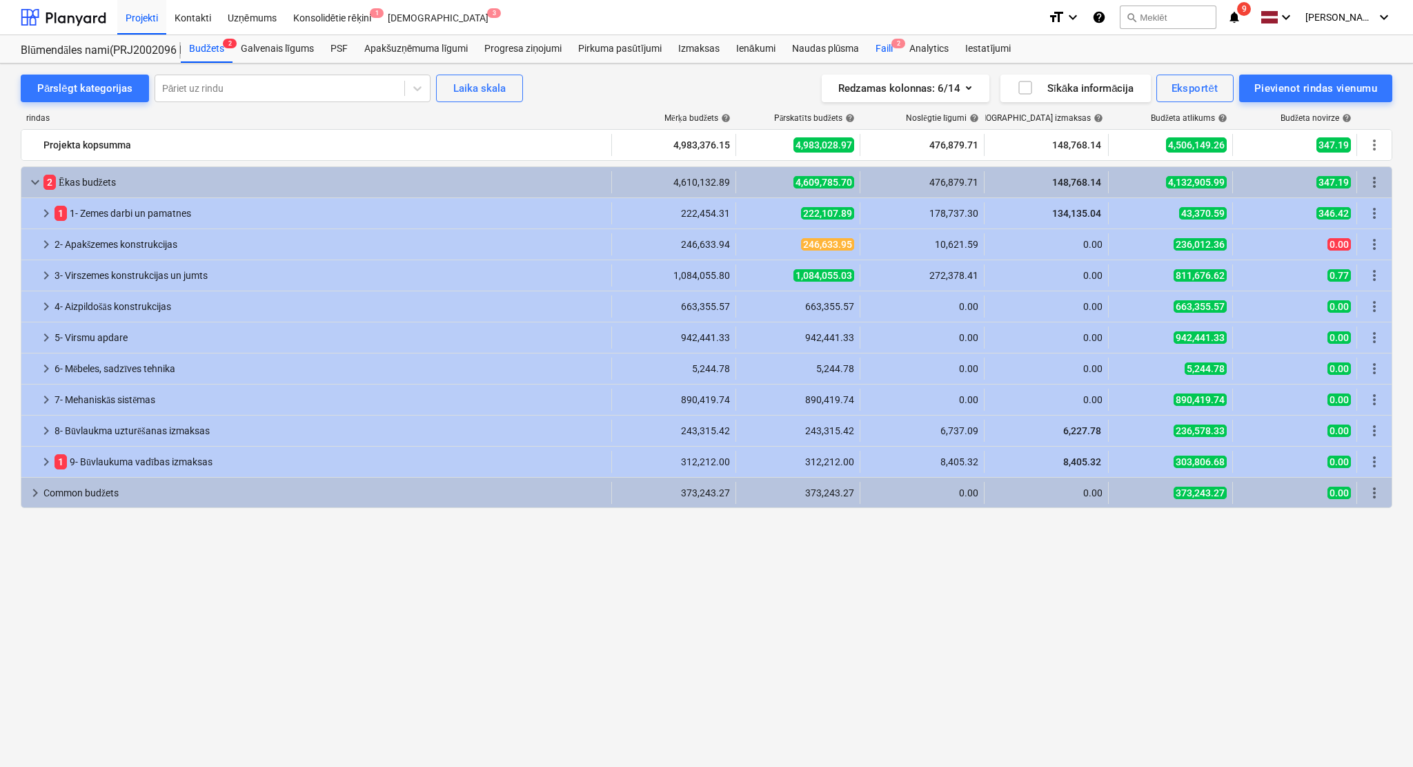
click at [879, 46] on div "Faili 2" at bounding box center [884, 49] width 34 height 28
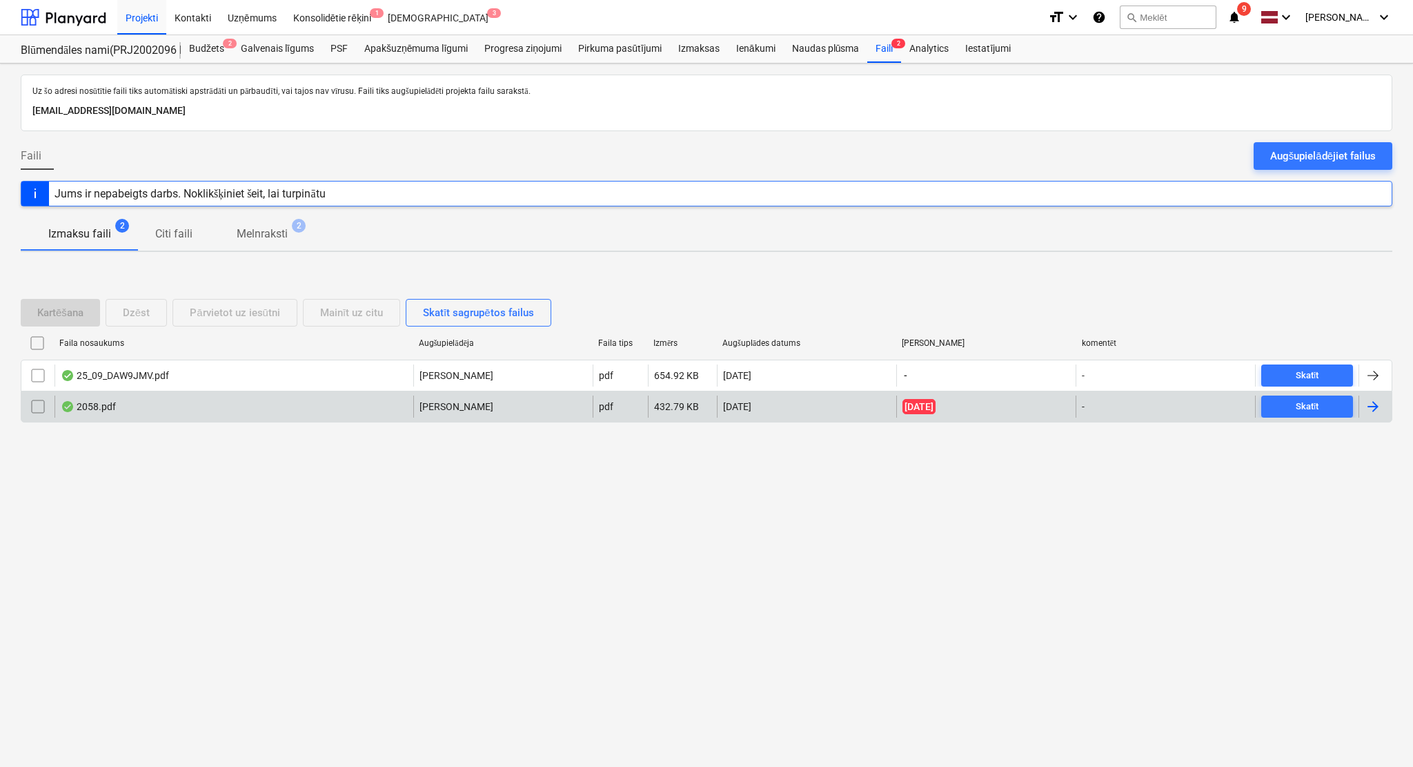
click at [1177, 402] on div at bounding box center [1373, 406] width 17 height 17
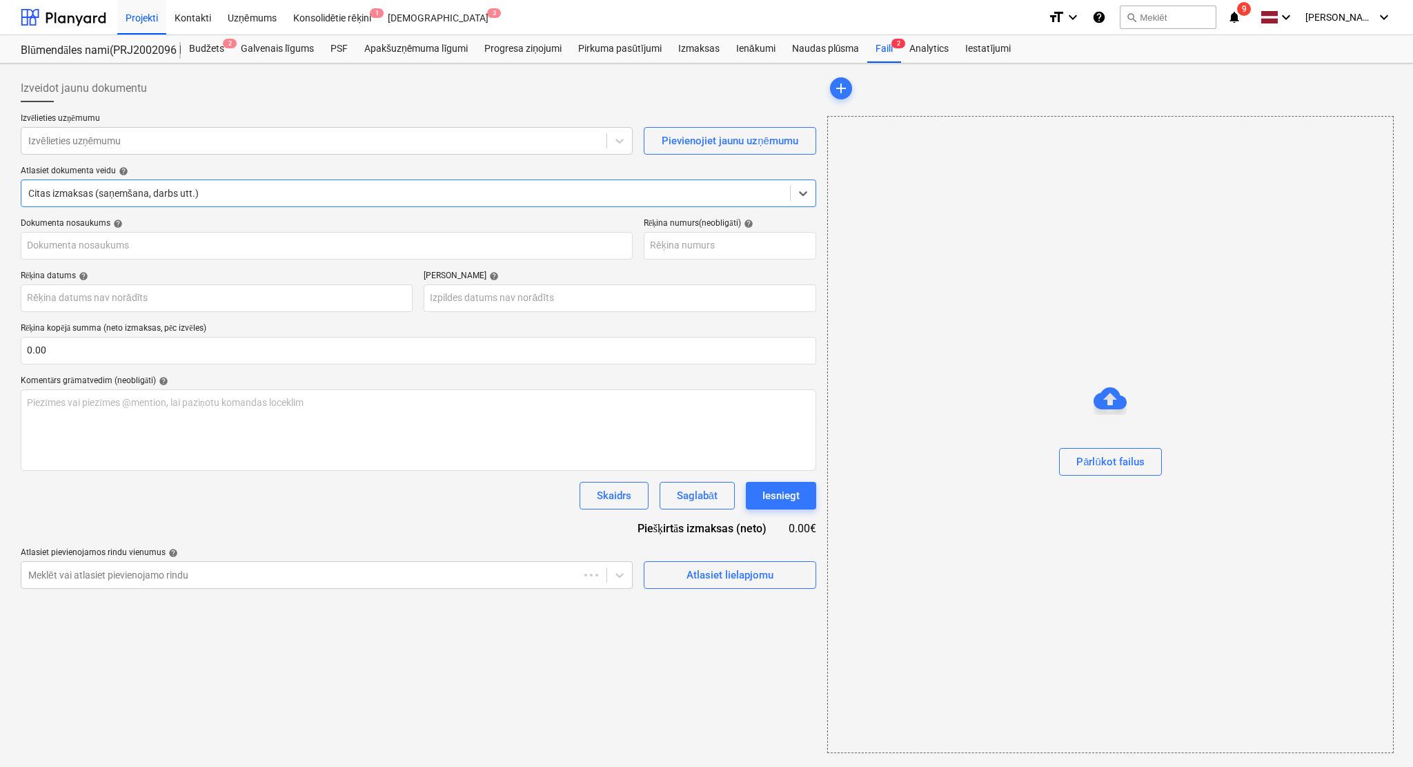
type input "40103886697"
type input "[DATE]"
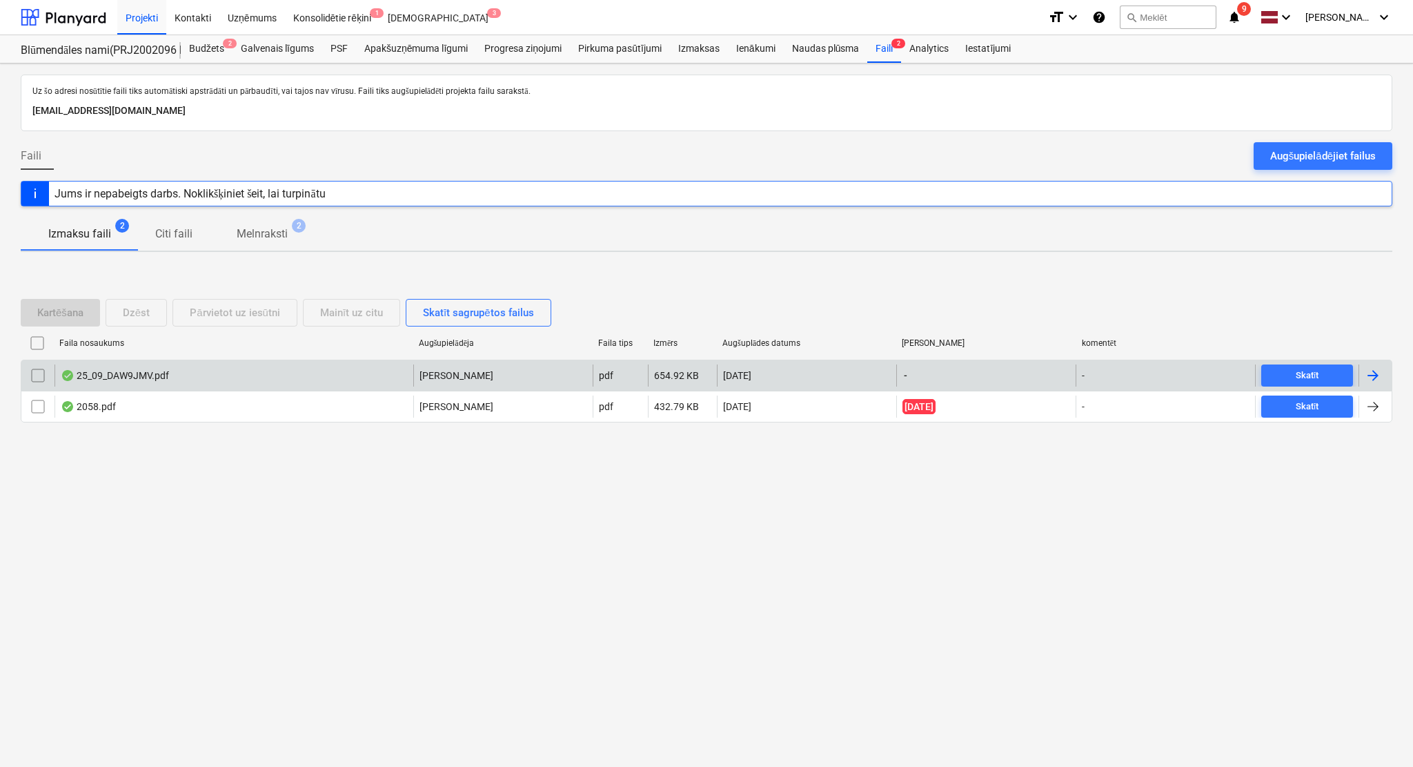
click at [215, 373] on div "25_09_DAW9JMV.pdf" at bounding box center [234, 375] width 359 height 22
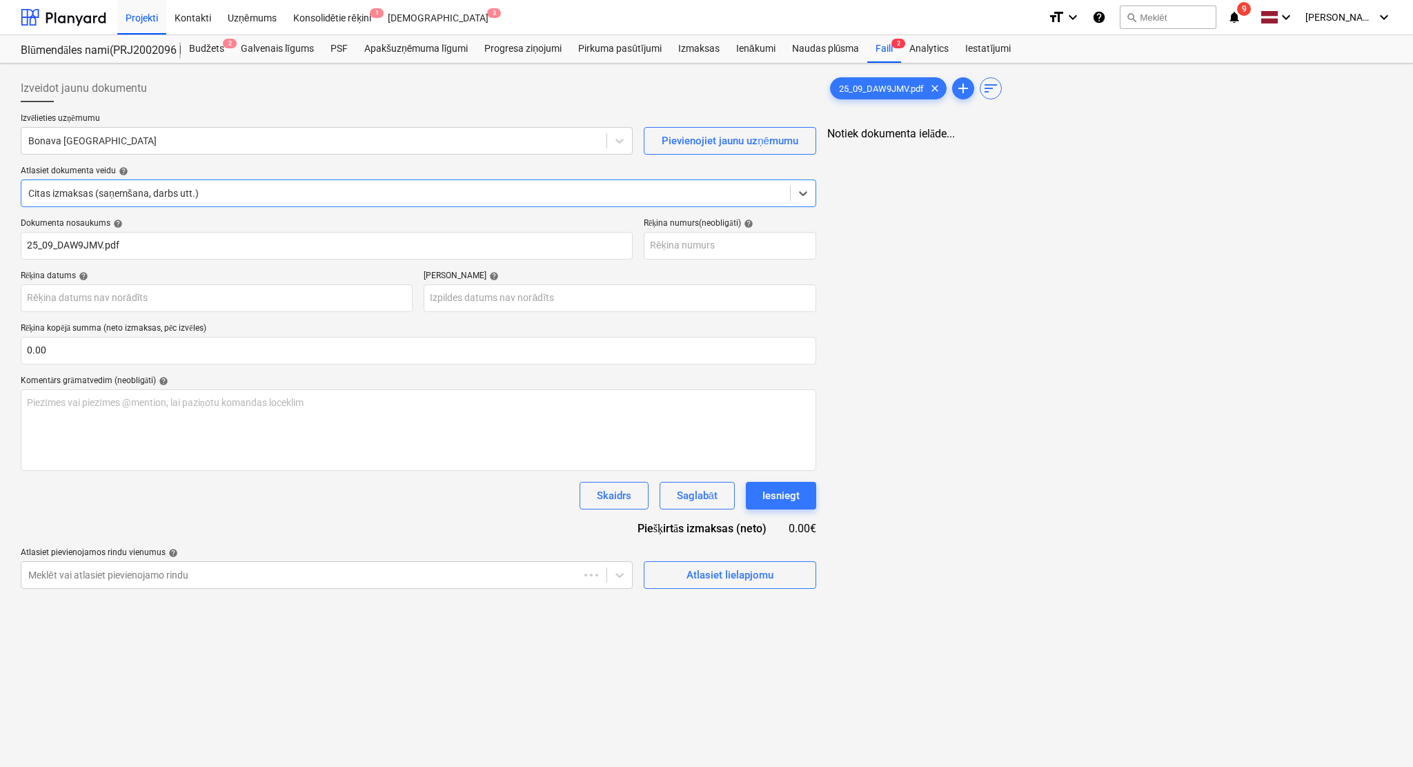
type input "25_09_DAW9JMV.pdf"
click at [105, 139] on div at bounding box center [312, 141] width 569 height 14
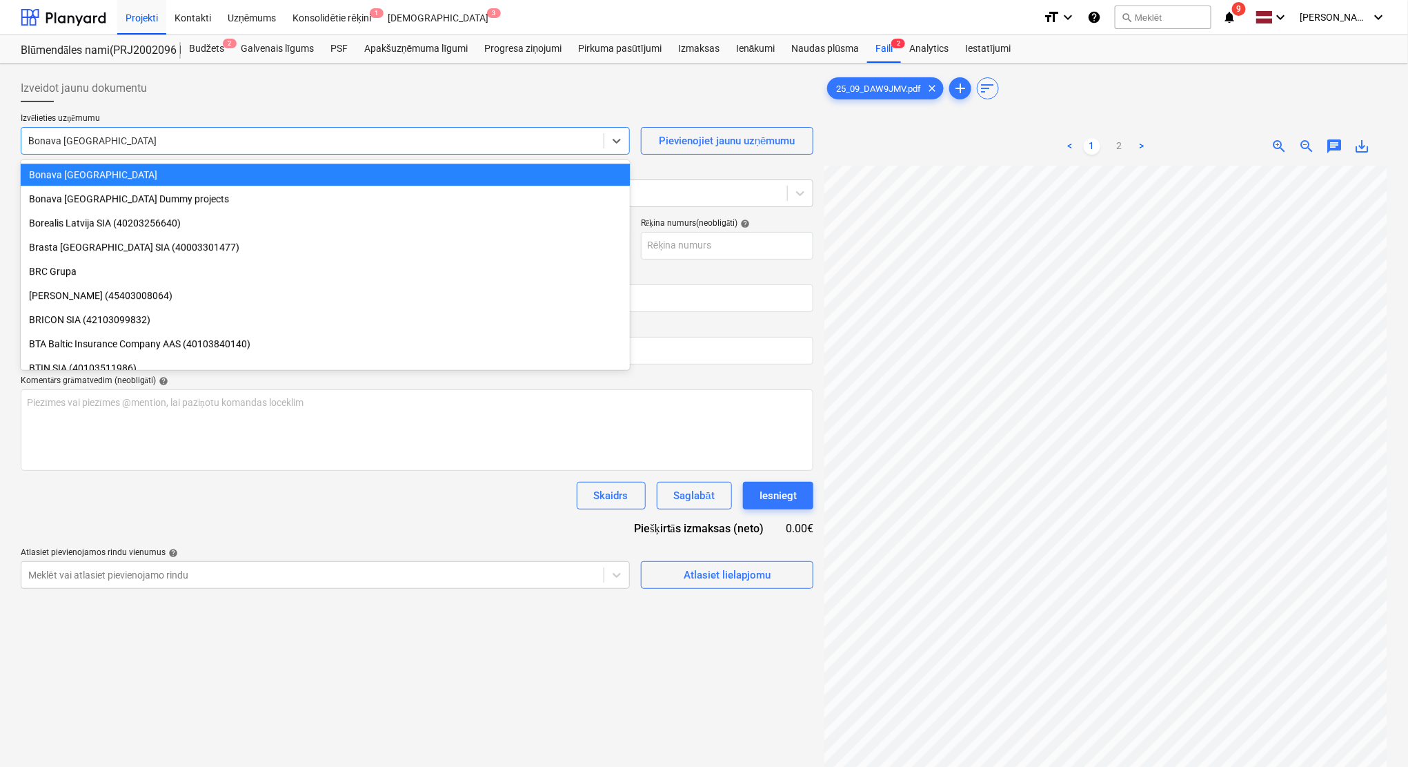
scroll to position [1049, 0]
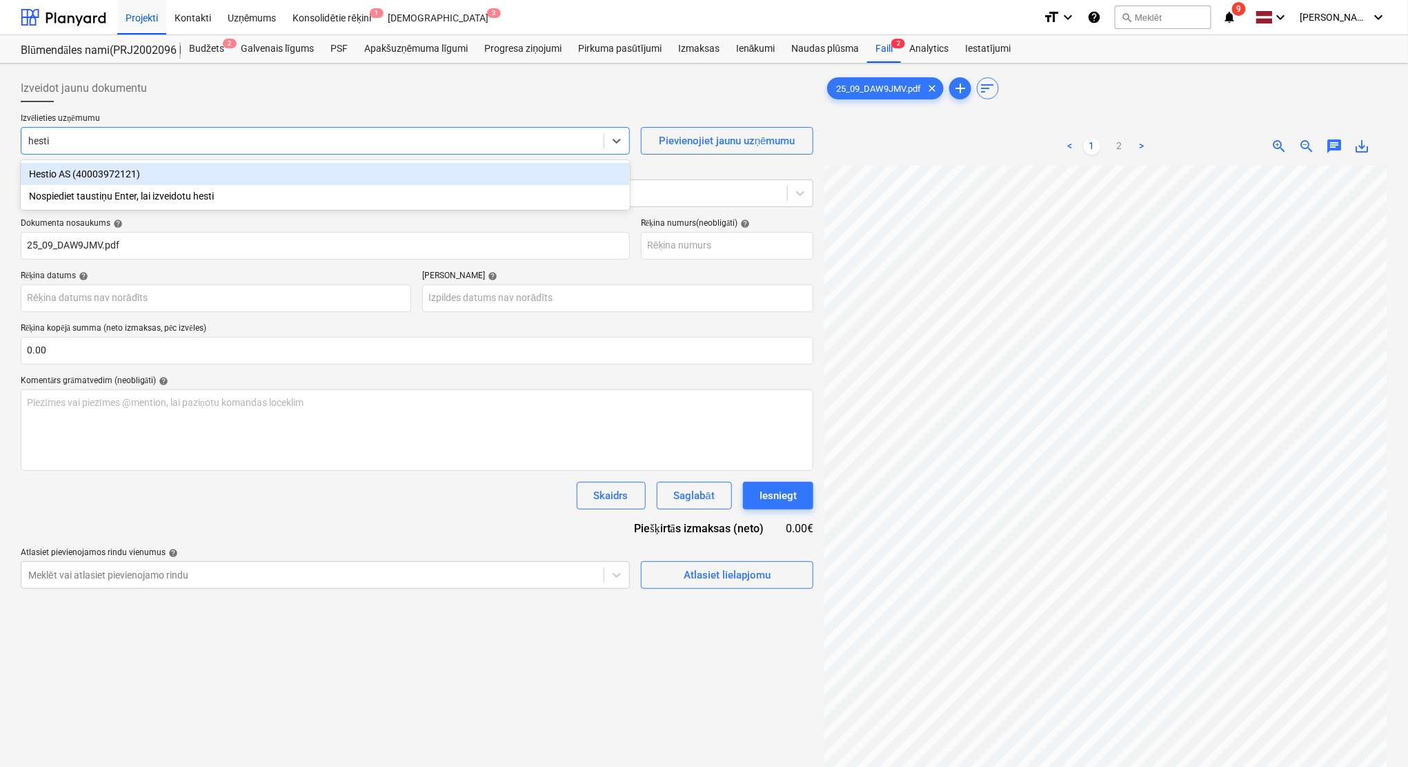
type input "hestio"
click at [145, 171] on div "Hestio AS (40003972121)" at bounding box center [325, 174] width 609 height 22
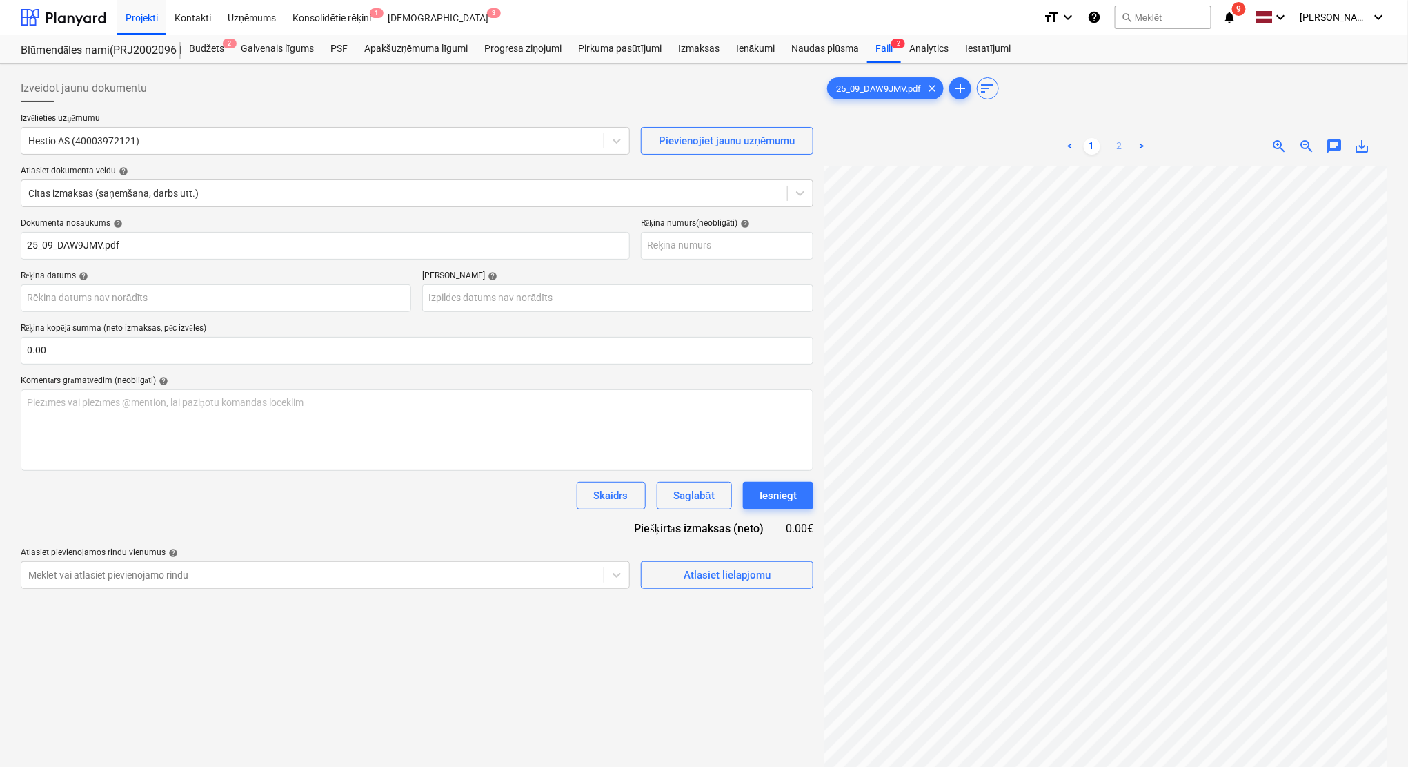
click at [1116, 146] on link "2" at bounding box center [1120, 146] width 17 height 17
click at [1090, 147] on link "1" at bounding box center [1092, 146] width 17 height 17
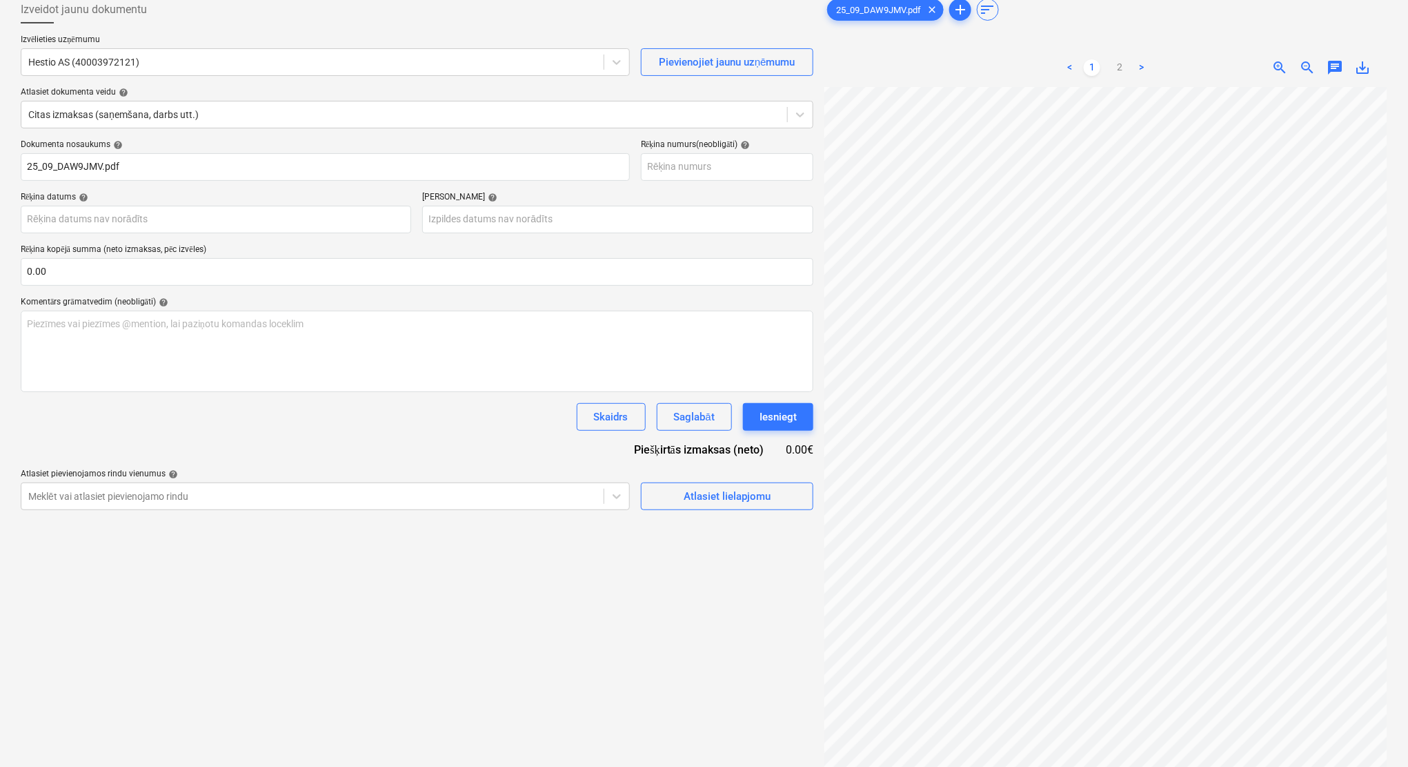
scroll to position [138, 0]
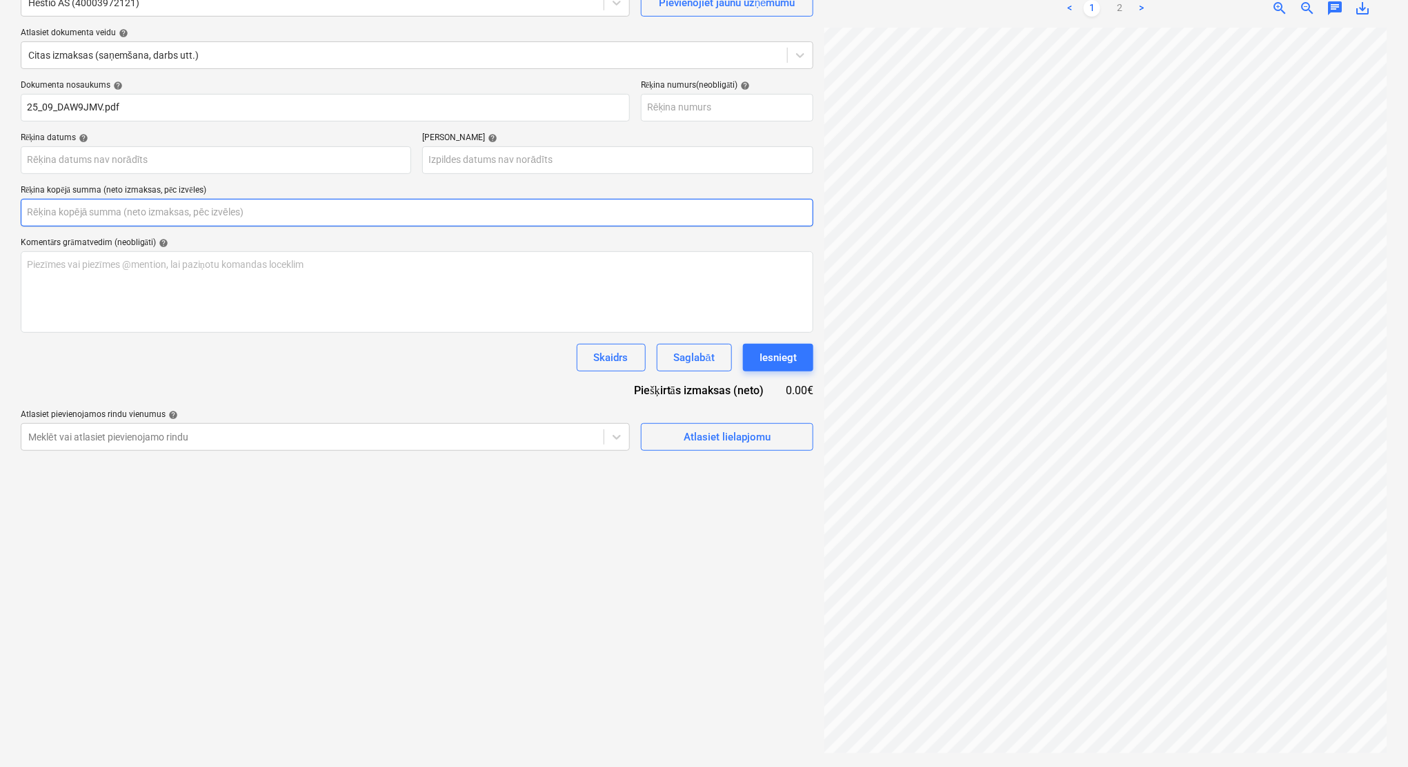
click at [114, 210] on input "text" at bounding box center [417, 213] width 793 height 28
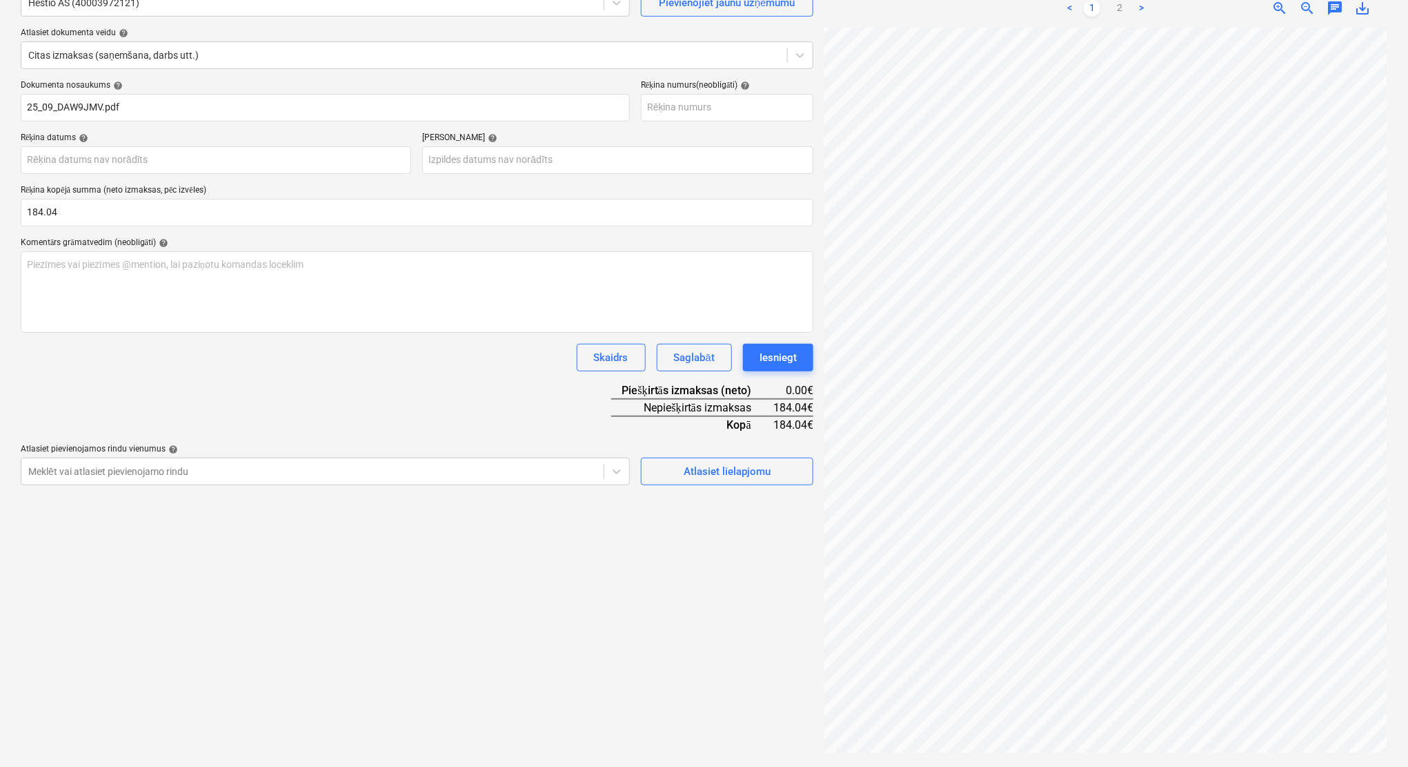
click at [191, 423] on div "Dokumenta nosaukums help 25_09_DAW9JMV.pdf Rēķina numurs (neobligāti) help Rēķi…" at bounding box center [417, 282] width 793 height 405
click at [78, 219] on input "184.04" at bounding box center [417, 213] width 793 height 28
click at [235, 375] on div "Dokumenta nosaukums help 25_09_DAW9JMV.pdf Rēķina numurs (neobligāti) help Rēķi…" at bounding box center [417, 282] width 793 height 405
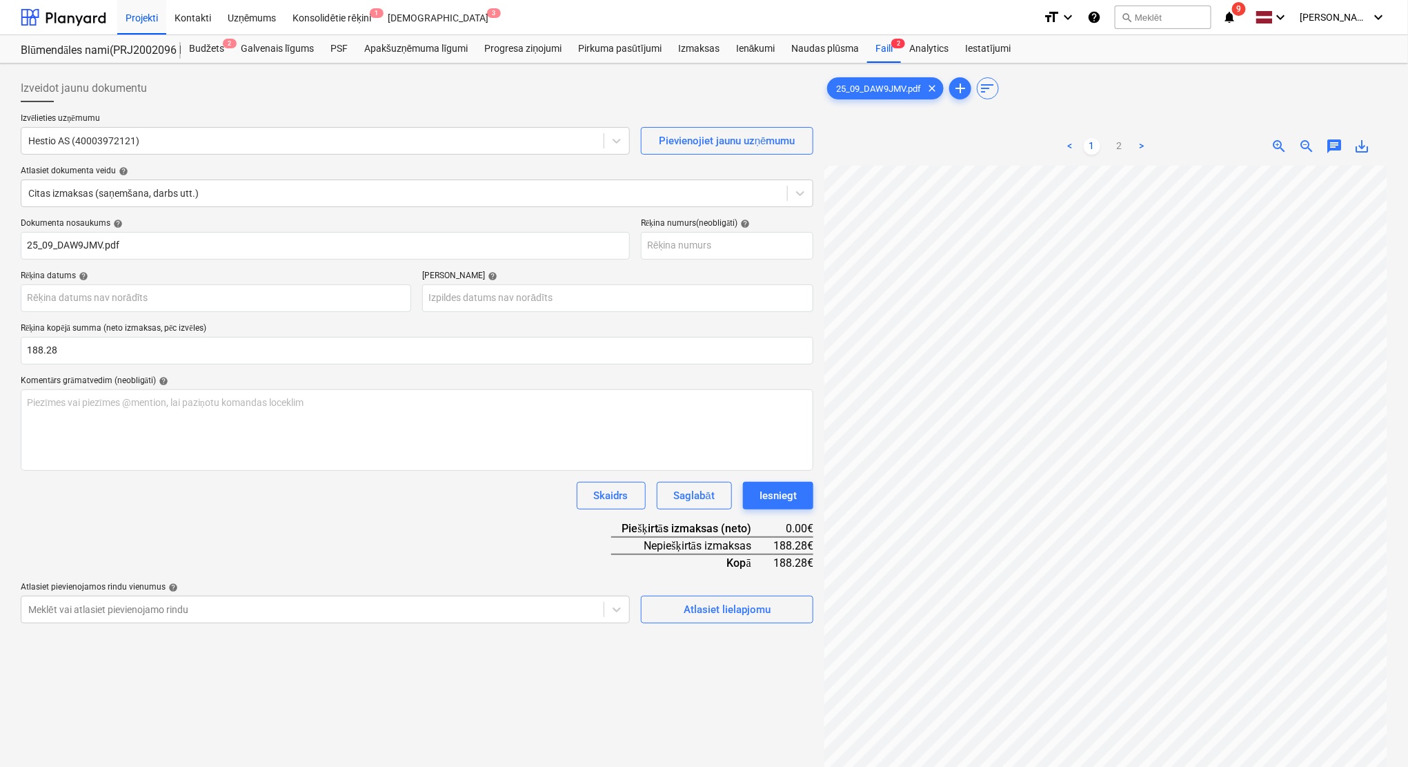
scroll to position [80, 60]
click at [526, 302] on body "Projekti Kontakti Uzņēmums Konsolidētie rēķini 1 Iesūtne 3 format_size keyboard…" at bounding box center [704, 383] width 1408 height 767
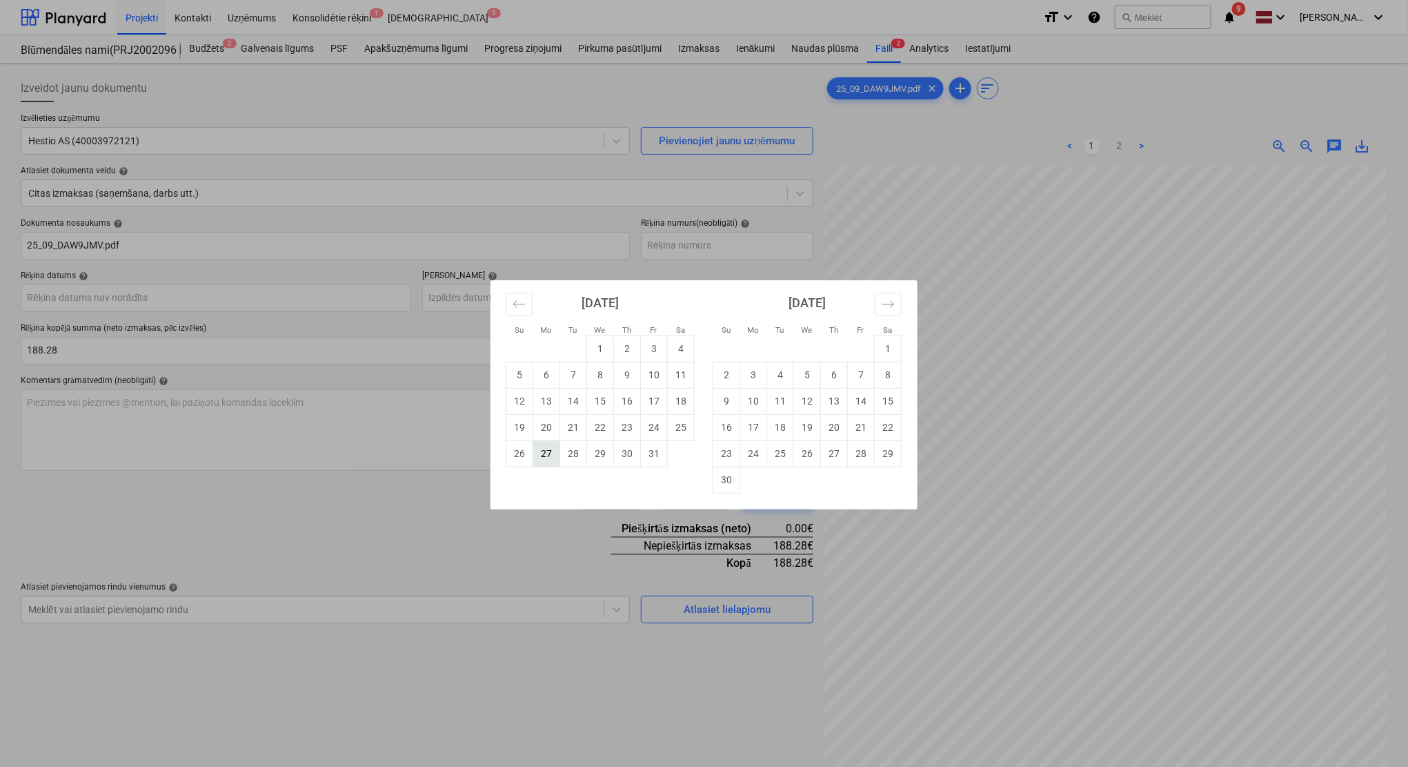
click at [549, 453] on td "27" at bounding box center [546, 453] width 27 height 26
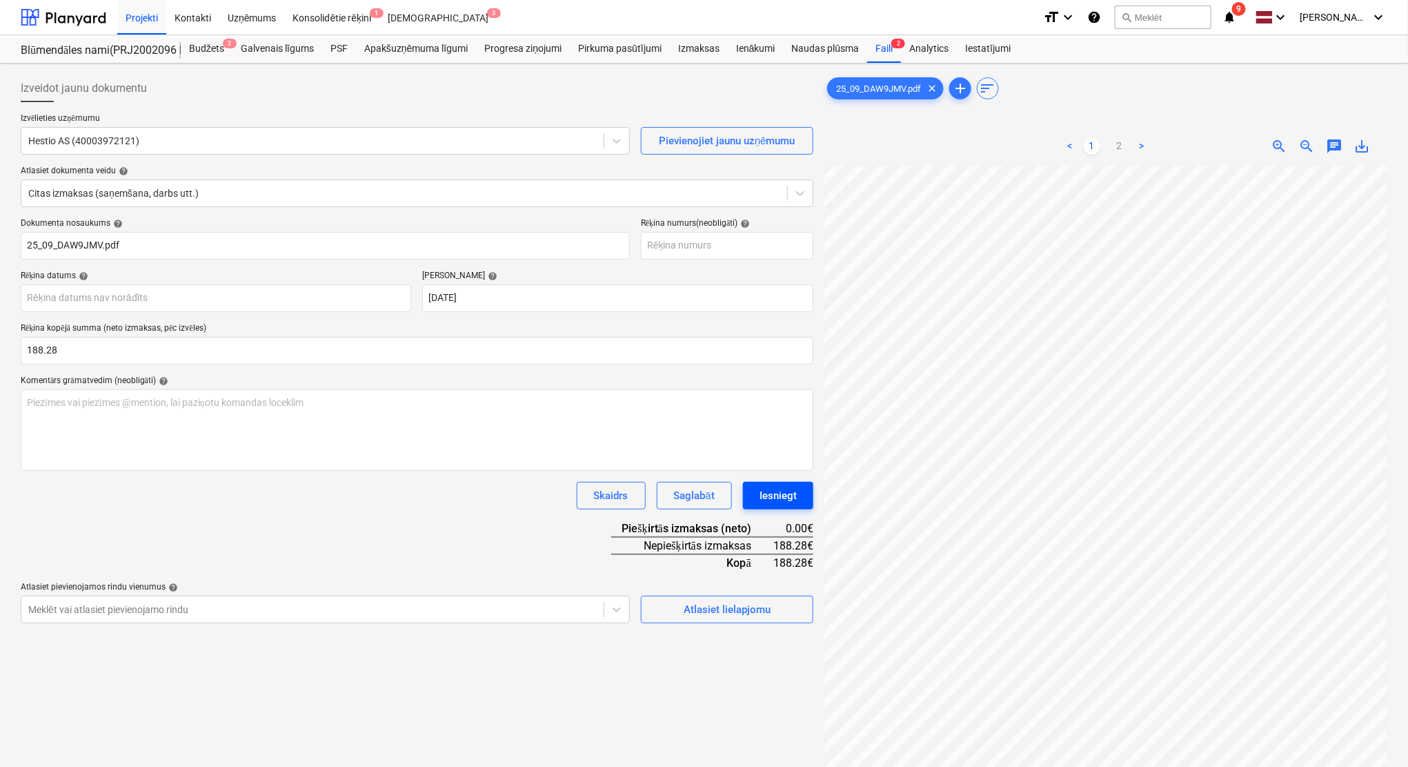
scroll to position [0, 60]
click at [150, 304] on body "Projekti Kontakti Uzņēmums Konsolidētie rēķini 1 Iesūtne 3 format_size keyboard…" at bounding box center [704, 383] width 1408 height 767
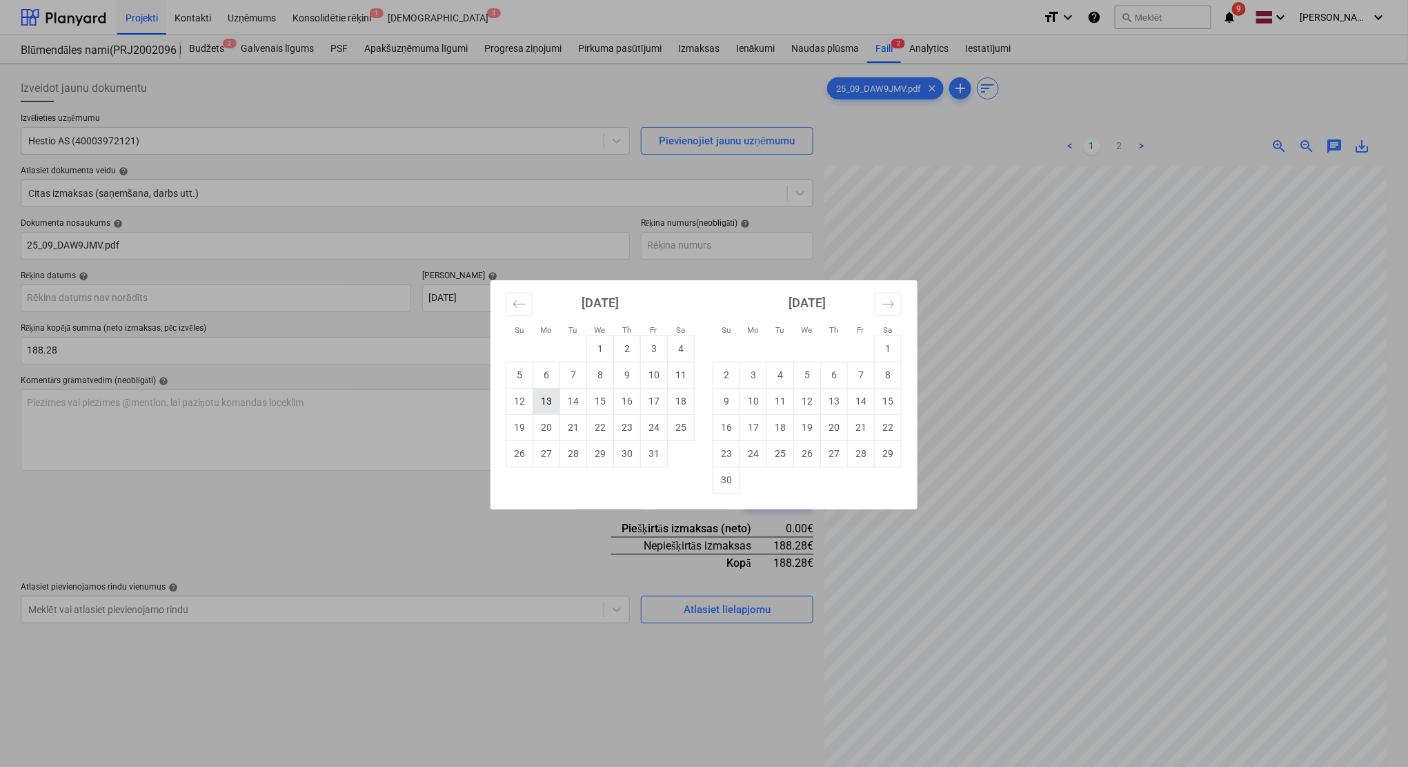
click at [554, 401] on td "13" at bounding box center [546, 401] width 27 height 26
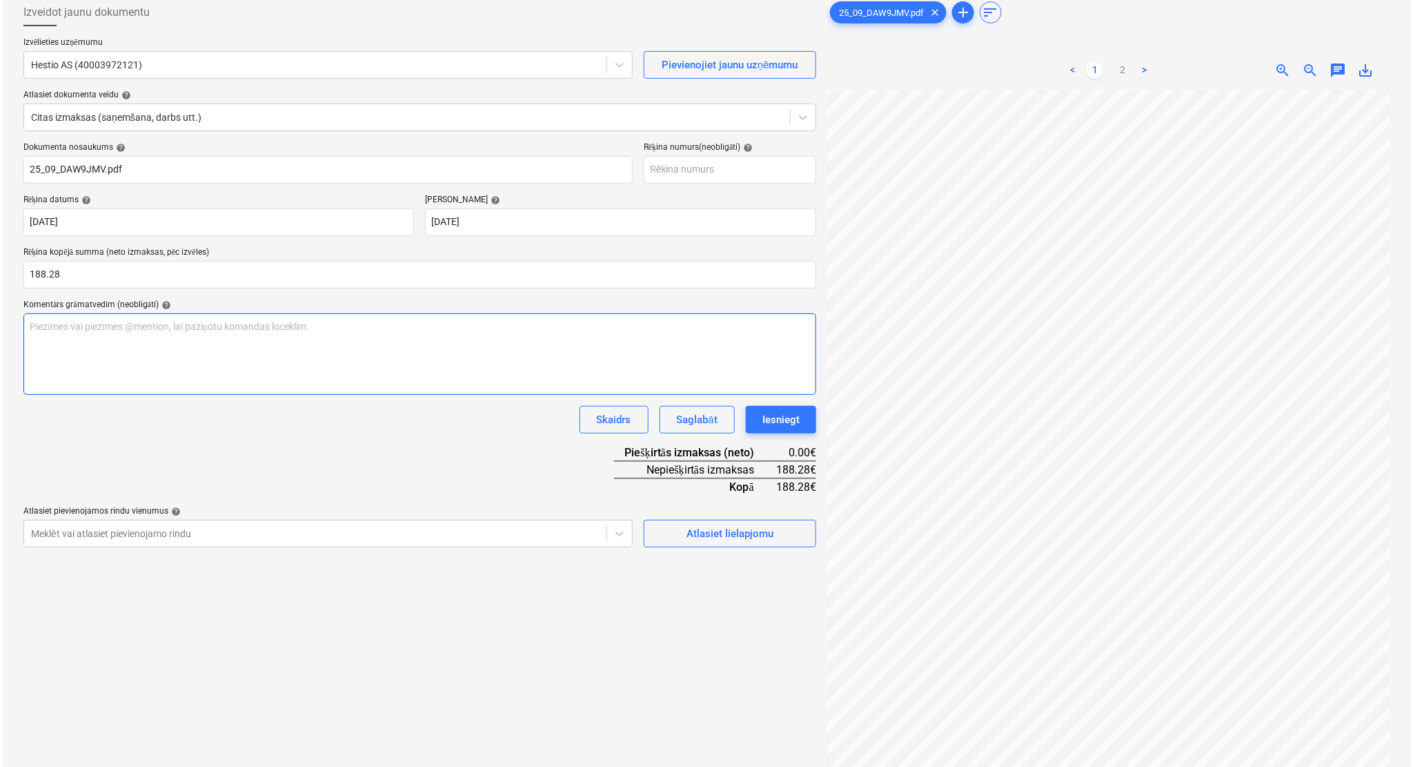
scroll to position [138, 0]
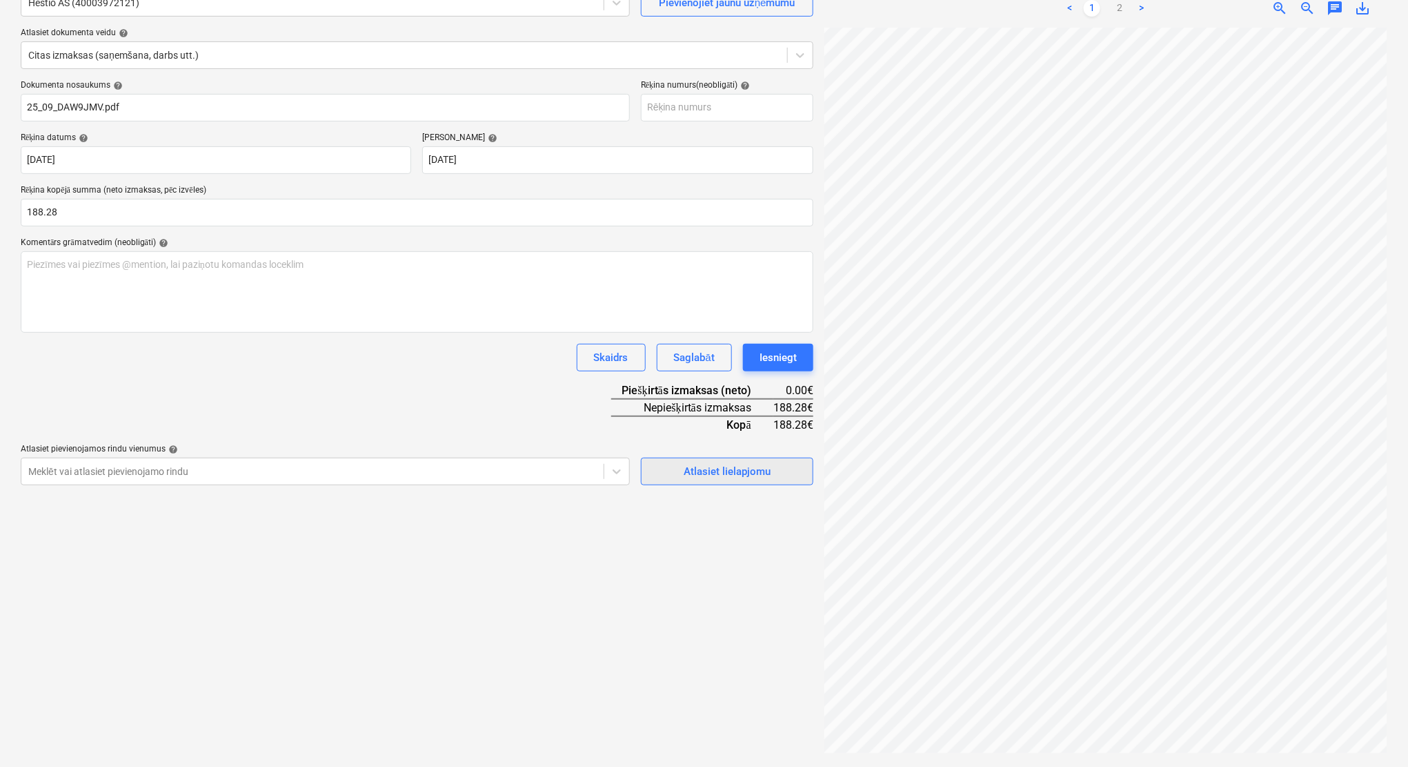
click at [762, 469] on div "Atlasiet lielapjomu" at bounding box center [727, 471] width 87 height 18
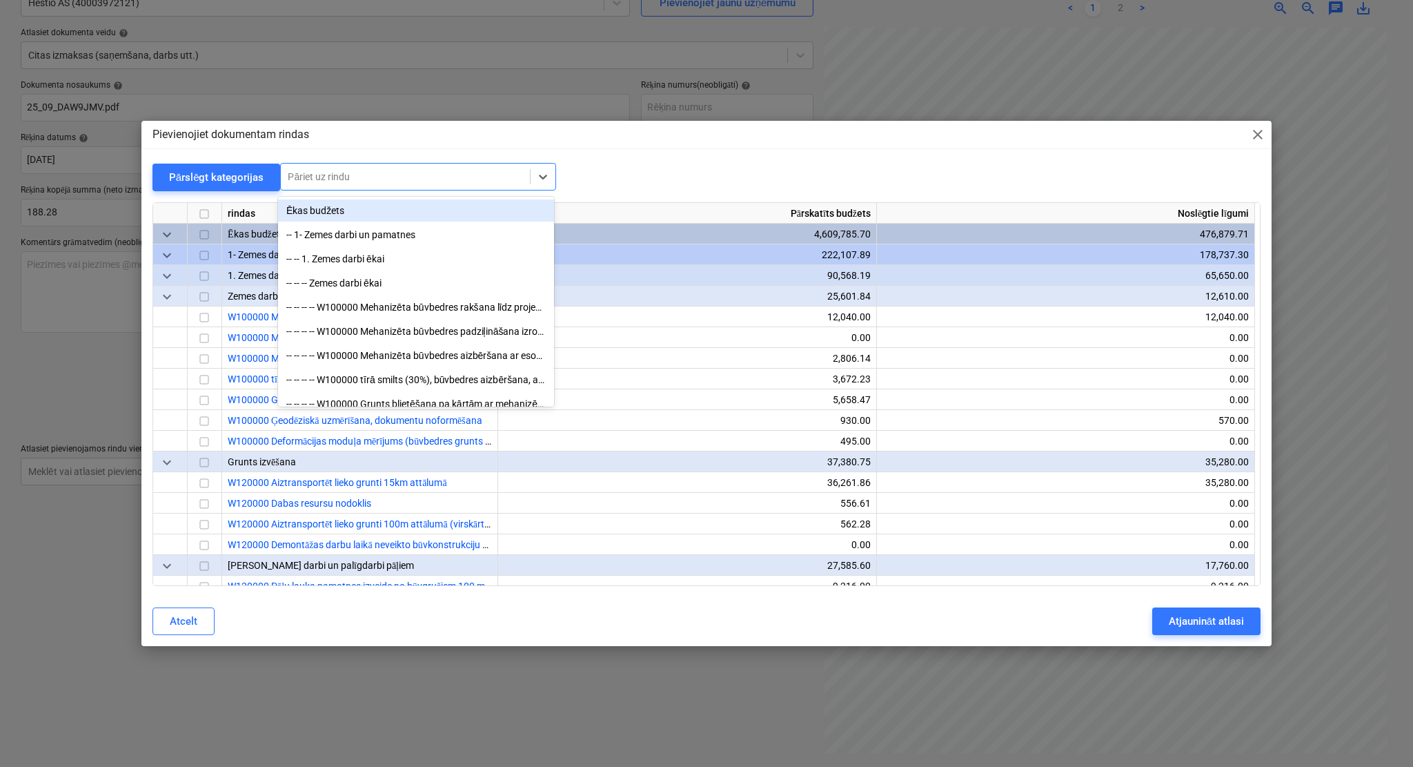
click at [394, 183] on div at bounding box center [405, 177] width 235 height 14
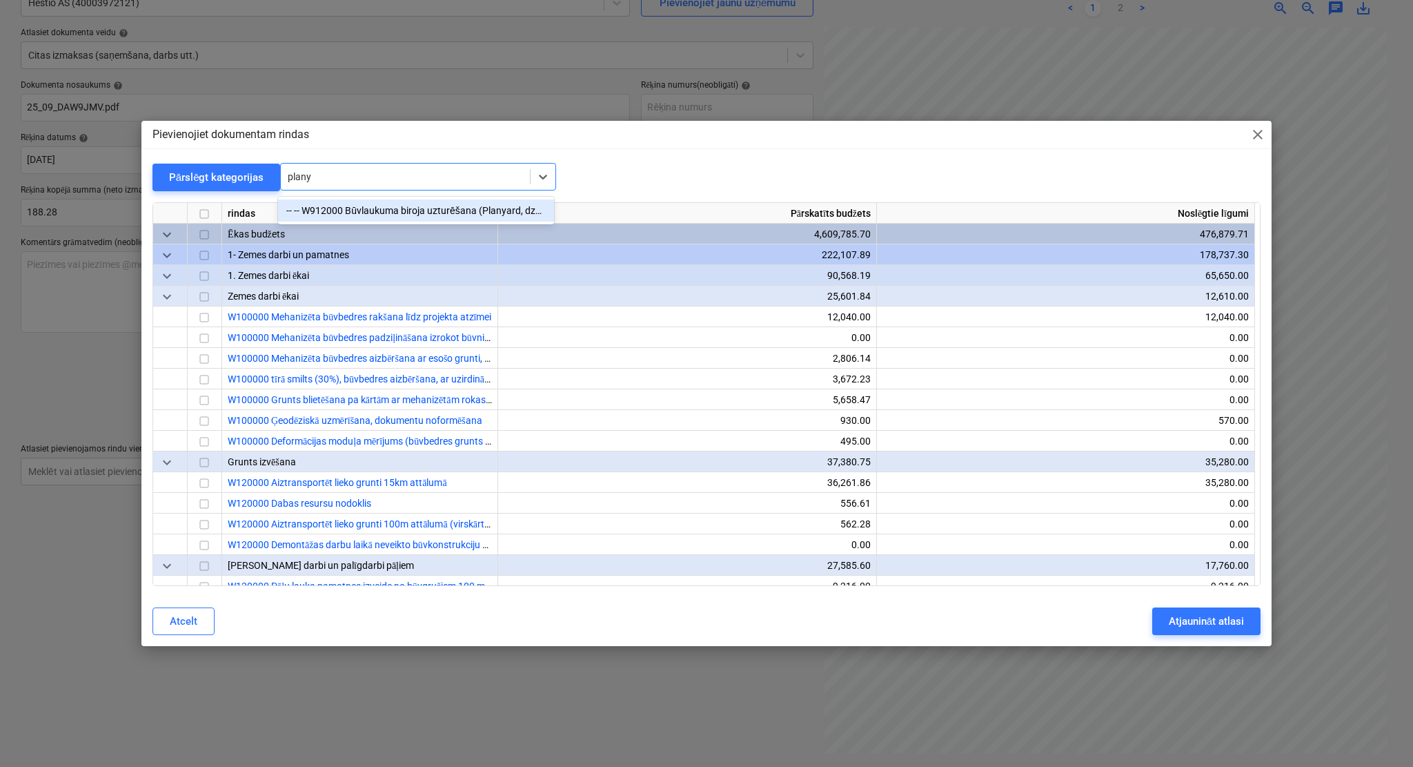
click at [394, 208] on div "-- -- W912000 Būvlaukuma biroja uzturēšana (Planyard, dzer.ūdens, kafijas aparā…" at bounding box center [416, 210] width 276 height 22
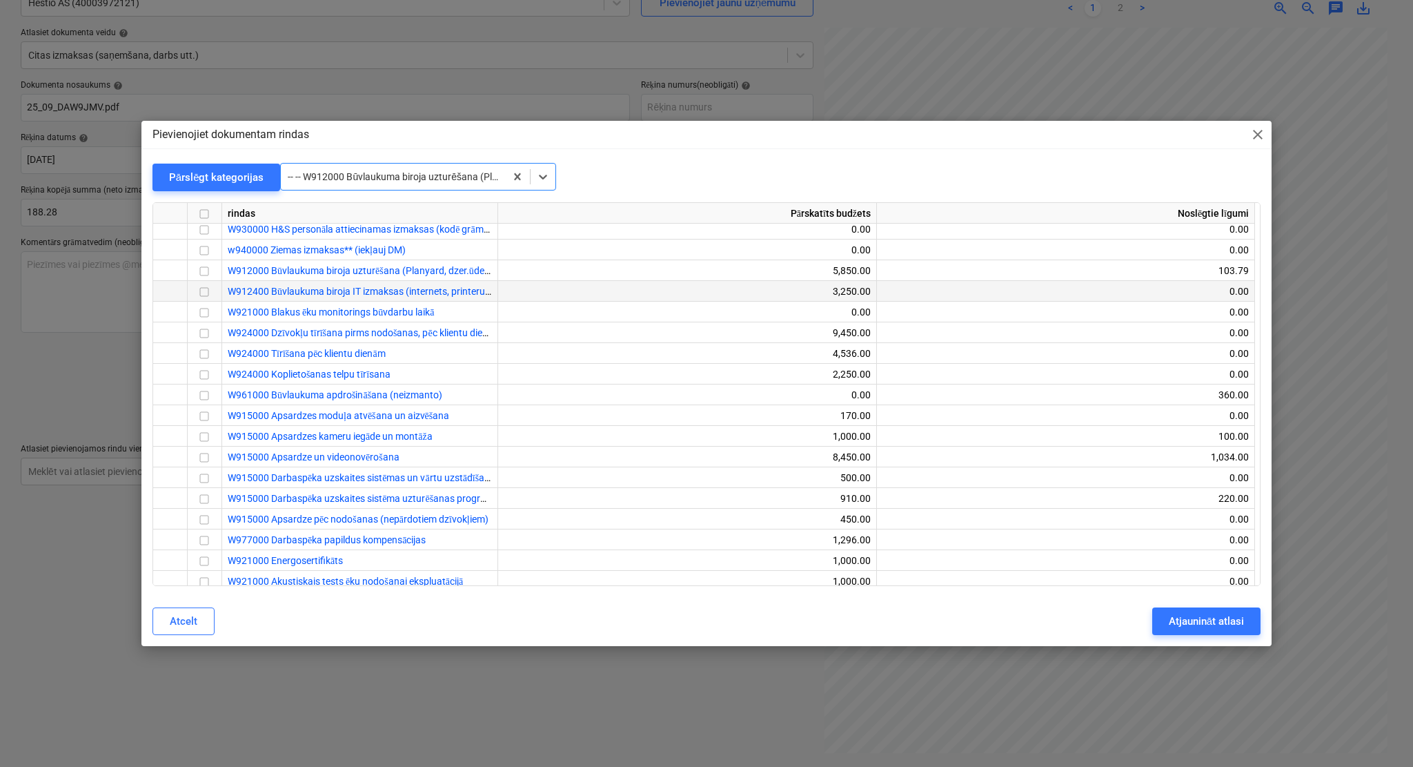
scroll to position [13641, 0]
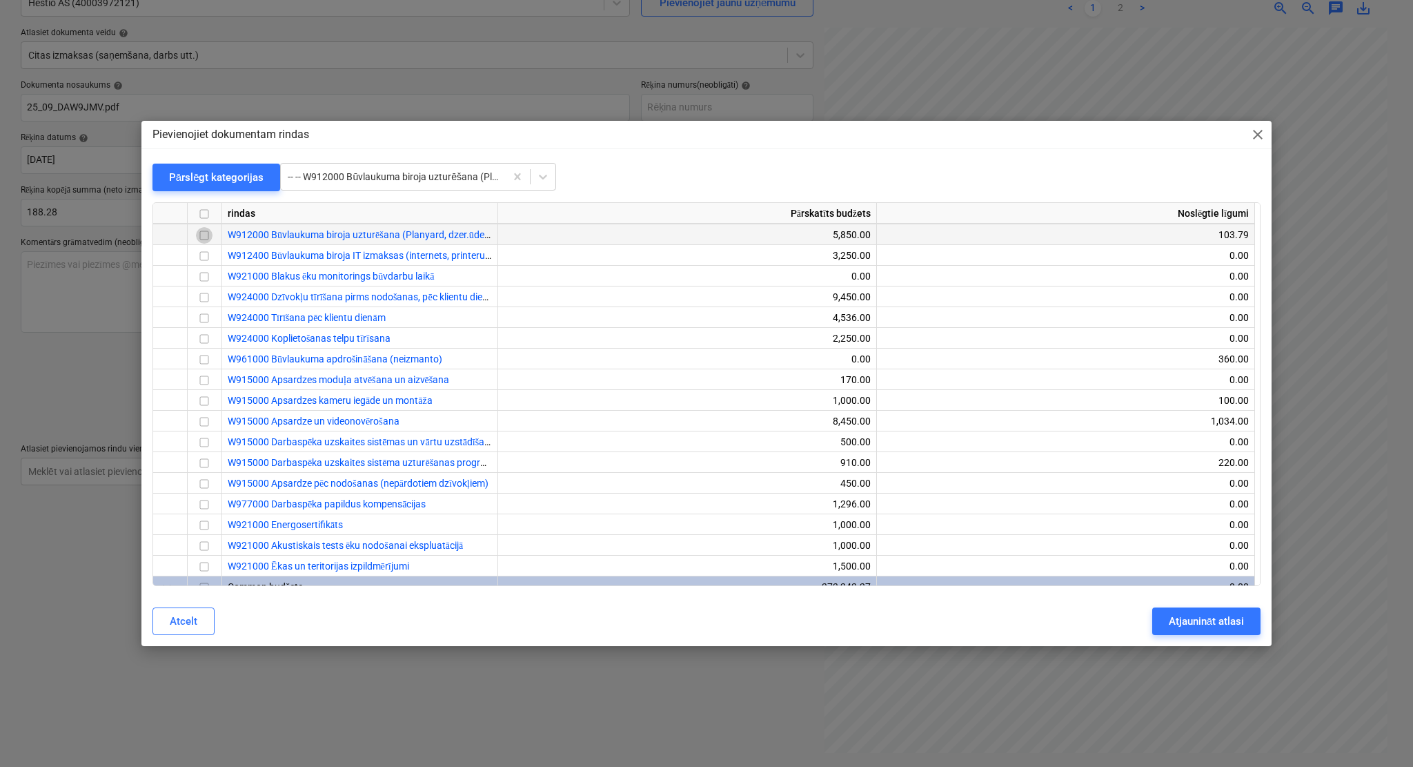
click at [202, 230] on input "checkbox" at bounding box center [204, 235] width 17 height 17
click at [1177, 620] on div "Atjaunināt atlasi" at bounding box center [1206, 621] width 75 height 18
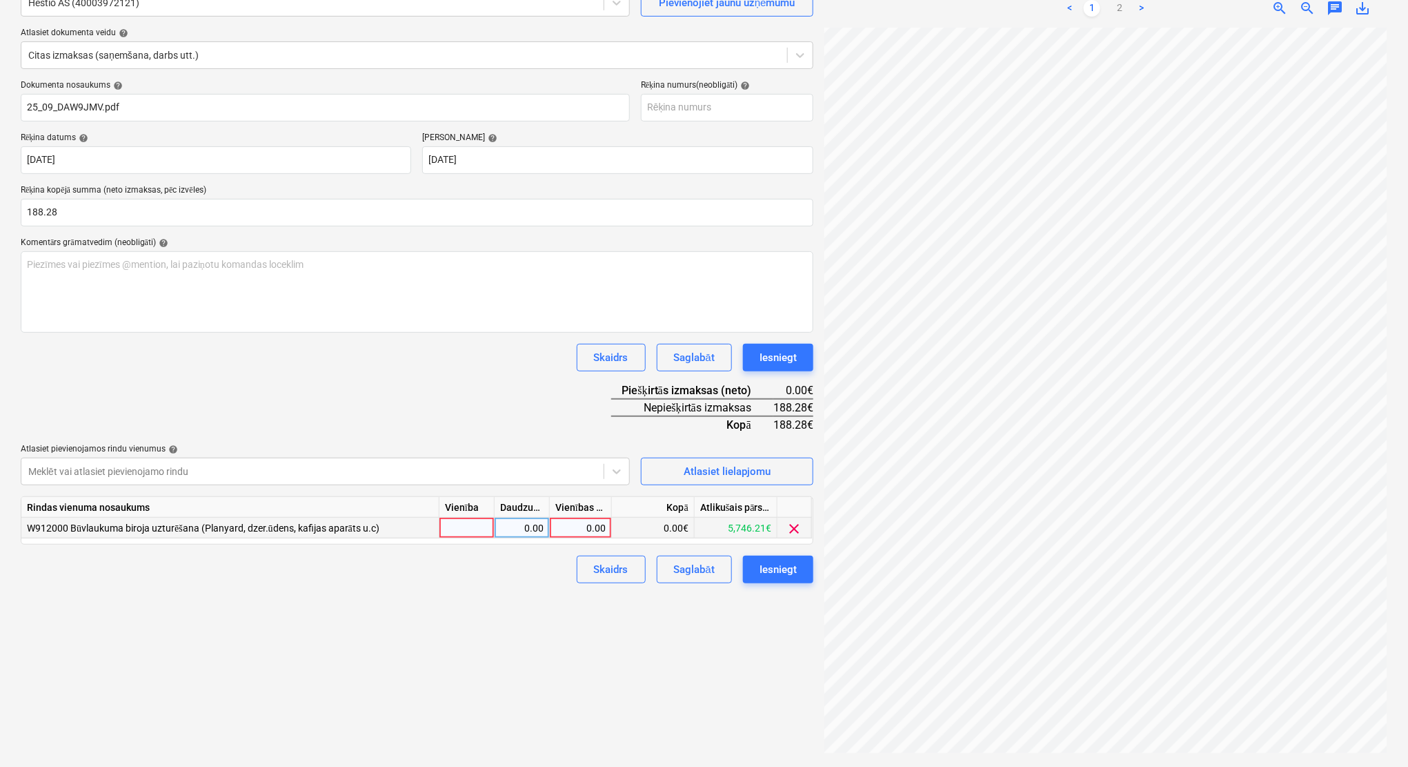
click at [592, 528] on div "0.00" at bounding box center [580, 528] width 50 height 21
click at [767, 601] on div "Izveidot jaunu dokumentu Izvēlieties uzņēmumu Hestio AS (40003972121) Pievienoj…" at bounding box center [417, 346] width 804 height 830
click at [779, 564] on div "Iesniegt" at bounding box center [778, 569] width 37 height 18
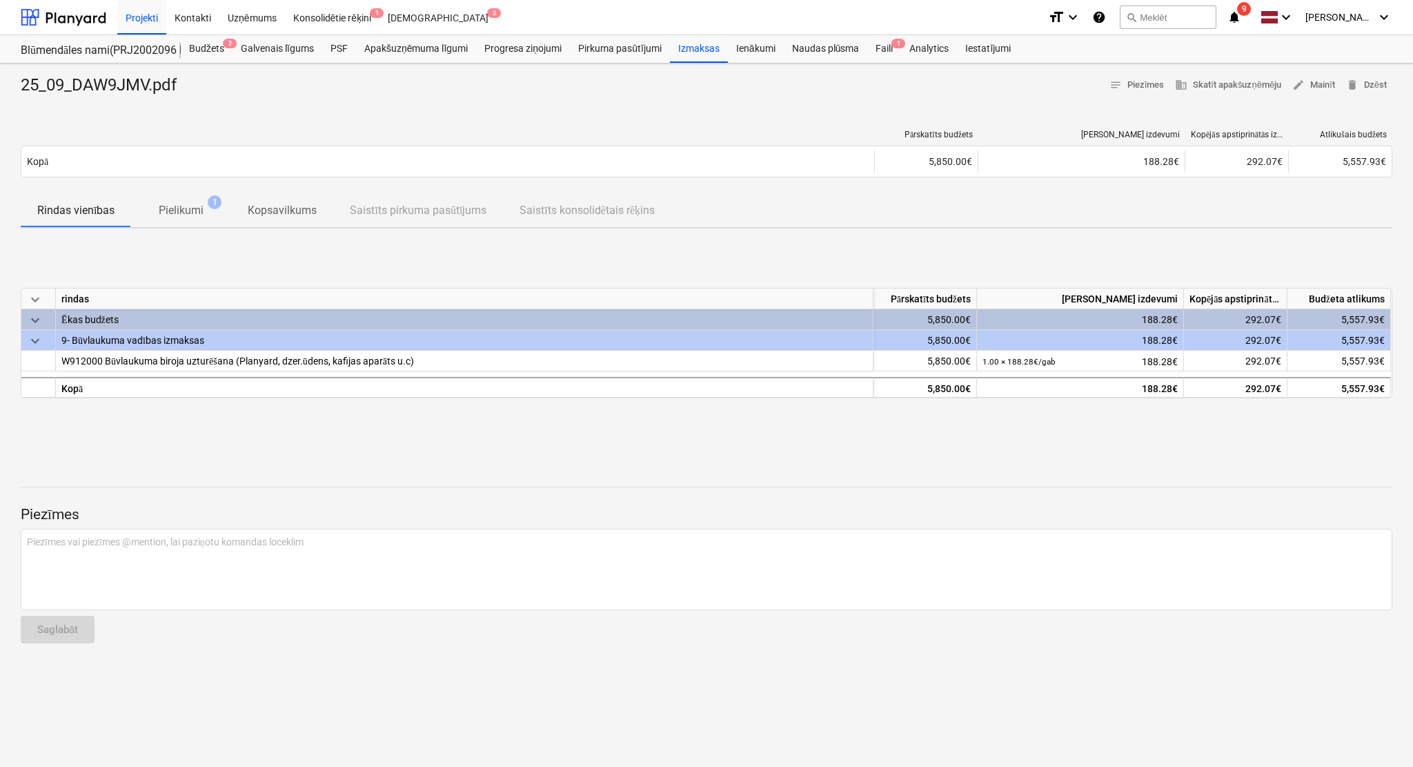
click at [1177, 17] on icon "notifications" at bounding box center [1235, 17] width 14 height 17
click at [330, 103] on div at bounding box center [707, 102] width 1372 height 11
click at [88, 29] on div at bounding box center [64, 17] width 86 height 35
